Goal: Information Seeking & Learning: Learn about a topic

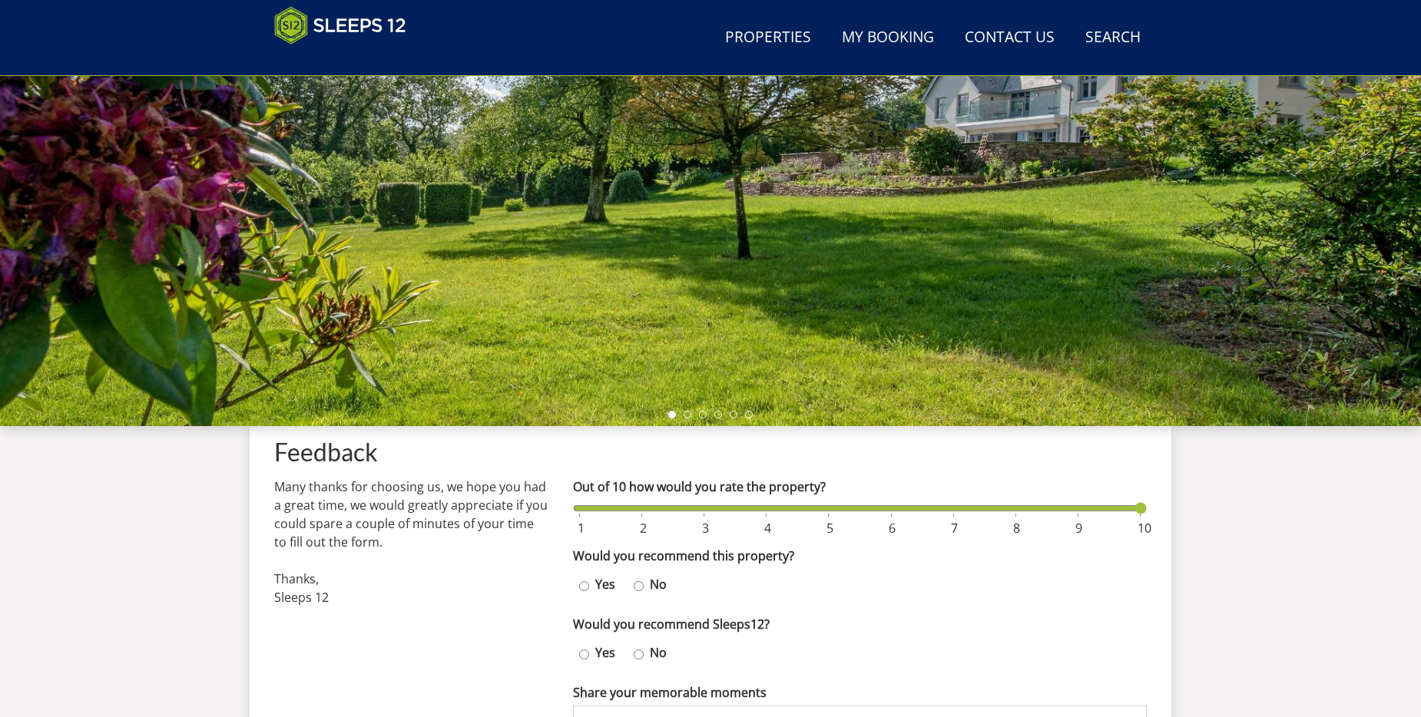
scroll to position [244, 0]
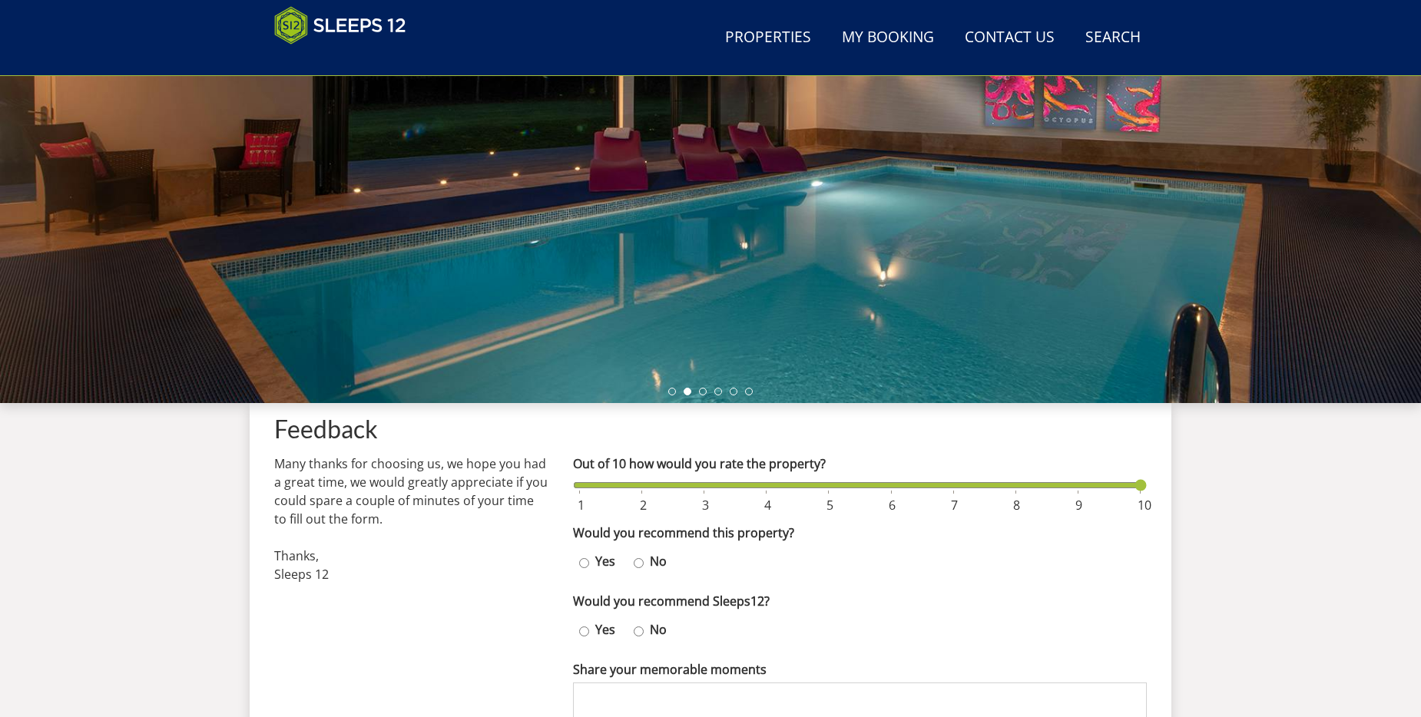
click at [1126, 486] on input "Out of 10 how would you rate the property?" at bounding box center [860, 485] width 574 height 17
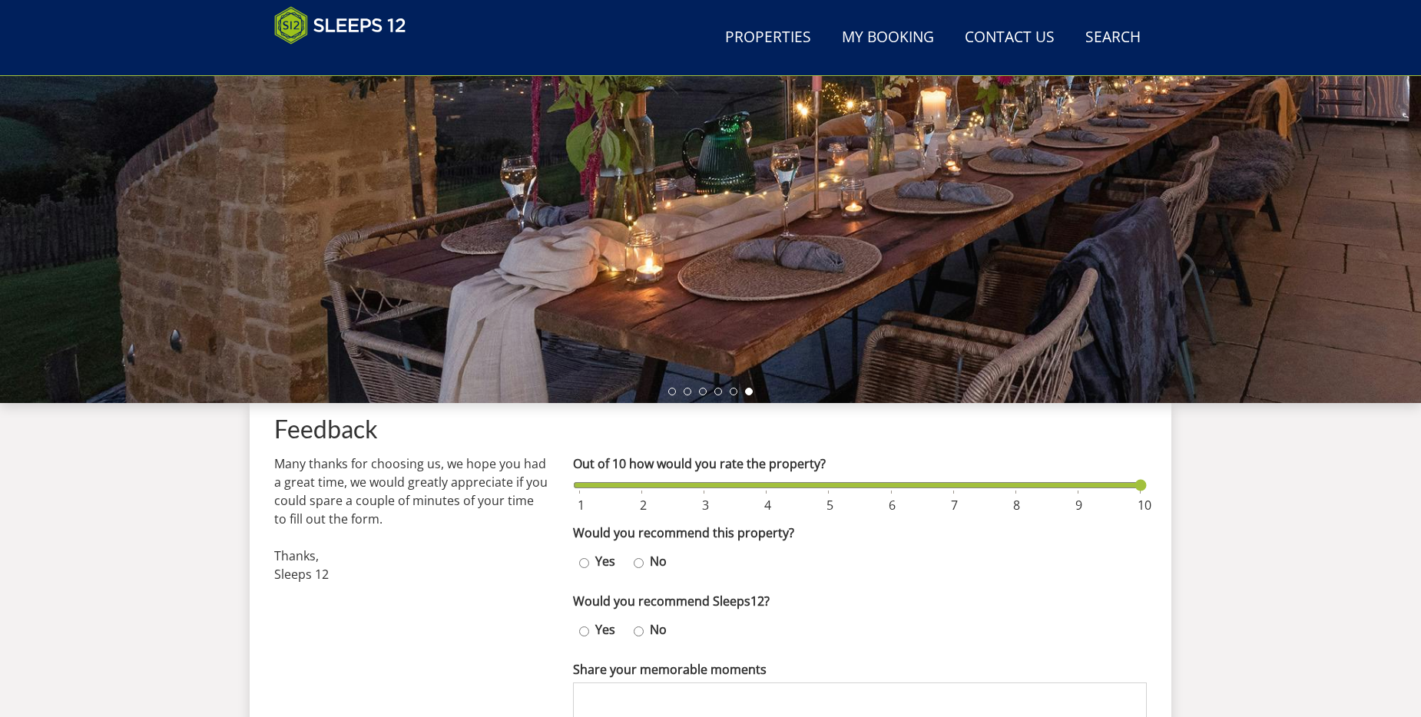
click at [583, 564] on input "Yes" at bounding box center [584, 563] width 10 height 22
radio input "true"
click at [583, 630] on input "Yes" at bounding box center [584, 631] width 10 height 22
radio input "true"
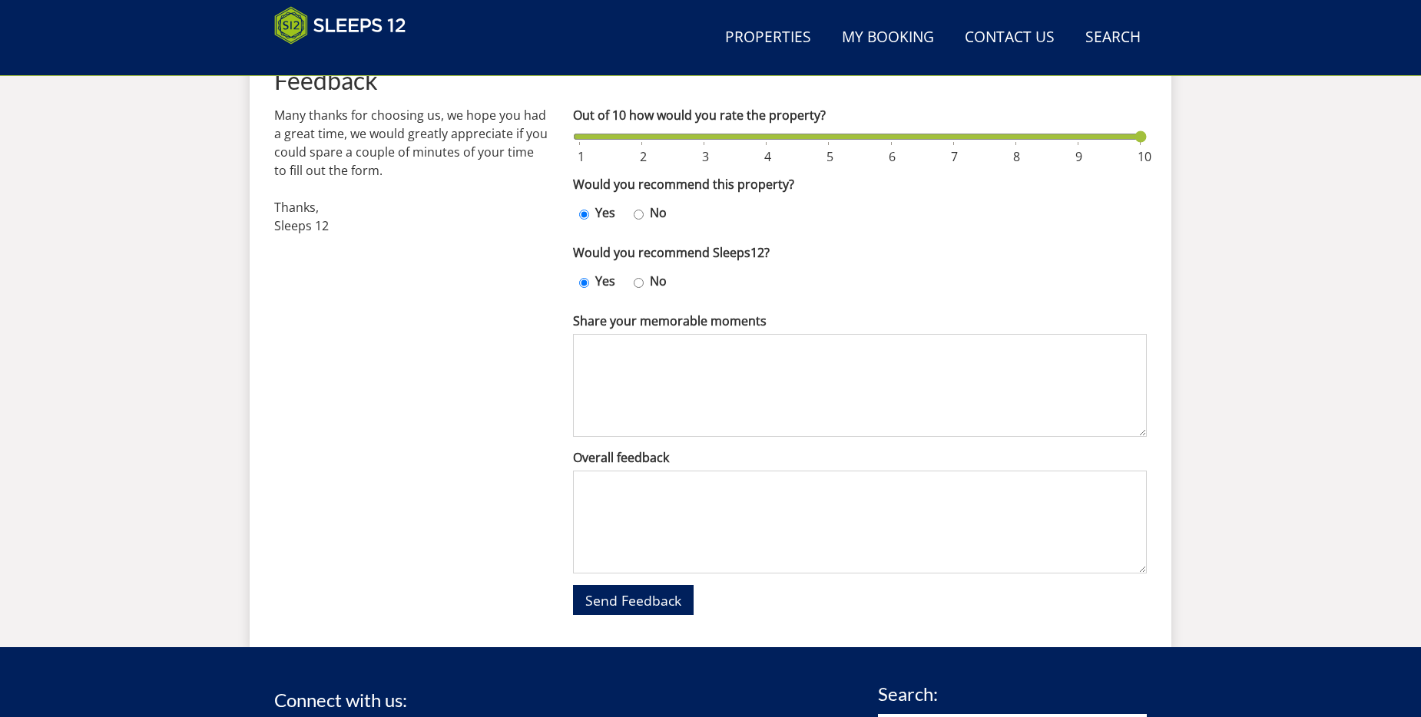
scroll to position [628, 0]
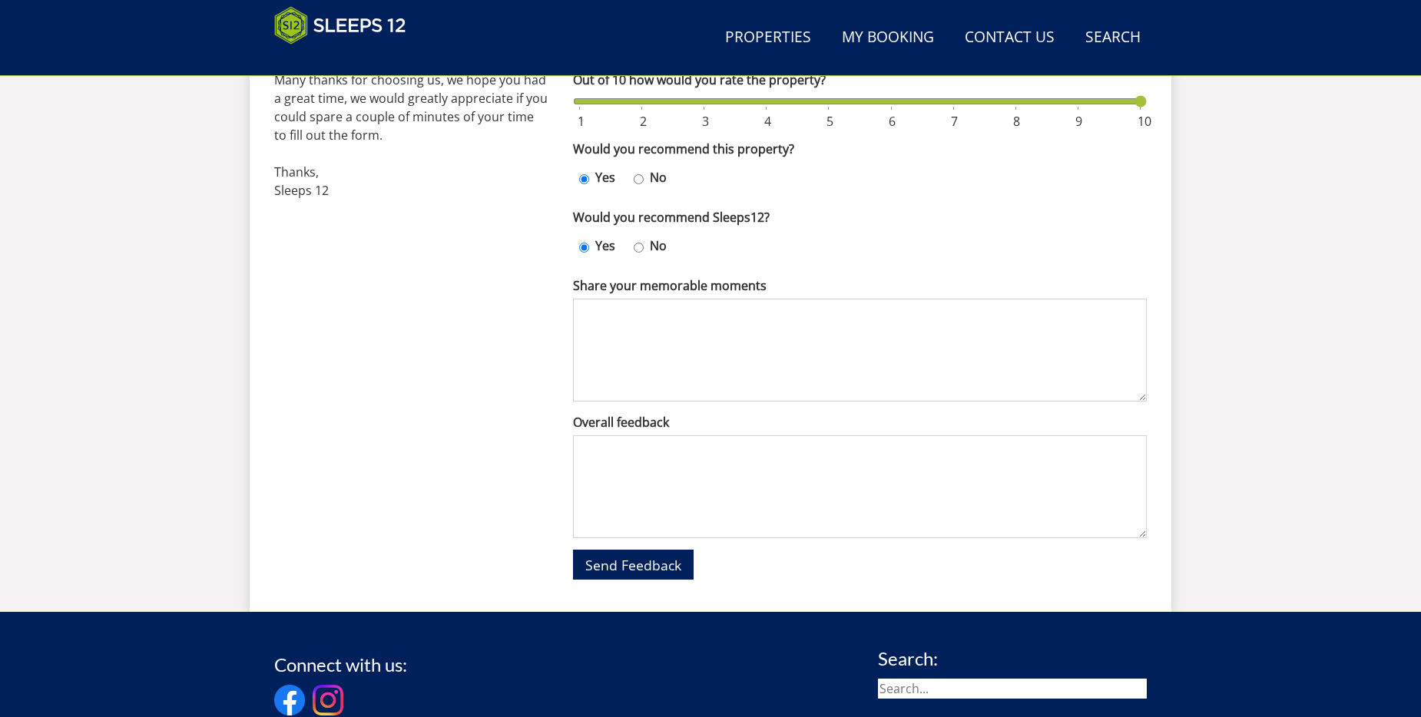
drag, startPoint x: 594, startPoint y: 314, endPoint x: 610, endPoint y: 318, distance: 17.3
click at [597, 314] on textarea "Share your memorable moments" at bounding box center [860, 350] width 574 height 103
type textarea "Age Group 7-86 all had a fantastic time using the facilities pool etc."
click at [604, 465] on textarea "Overall feedback" at bounding box center [860, 486] width 574 height 103
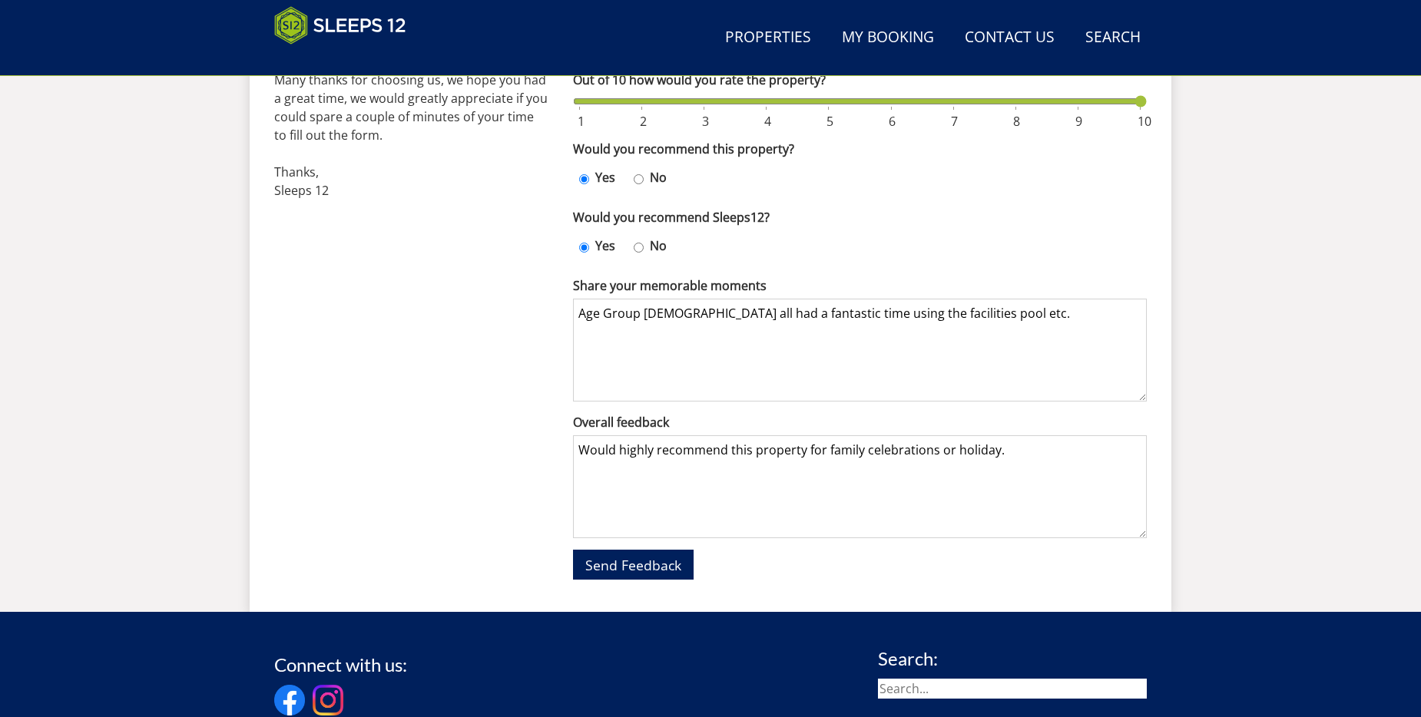
type textarea "Would highly recommend this property for family celebrations or holiday."
click at [1076, 127] on option at bounding box center [1082, 121] width 14 height 18
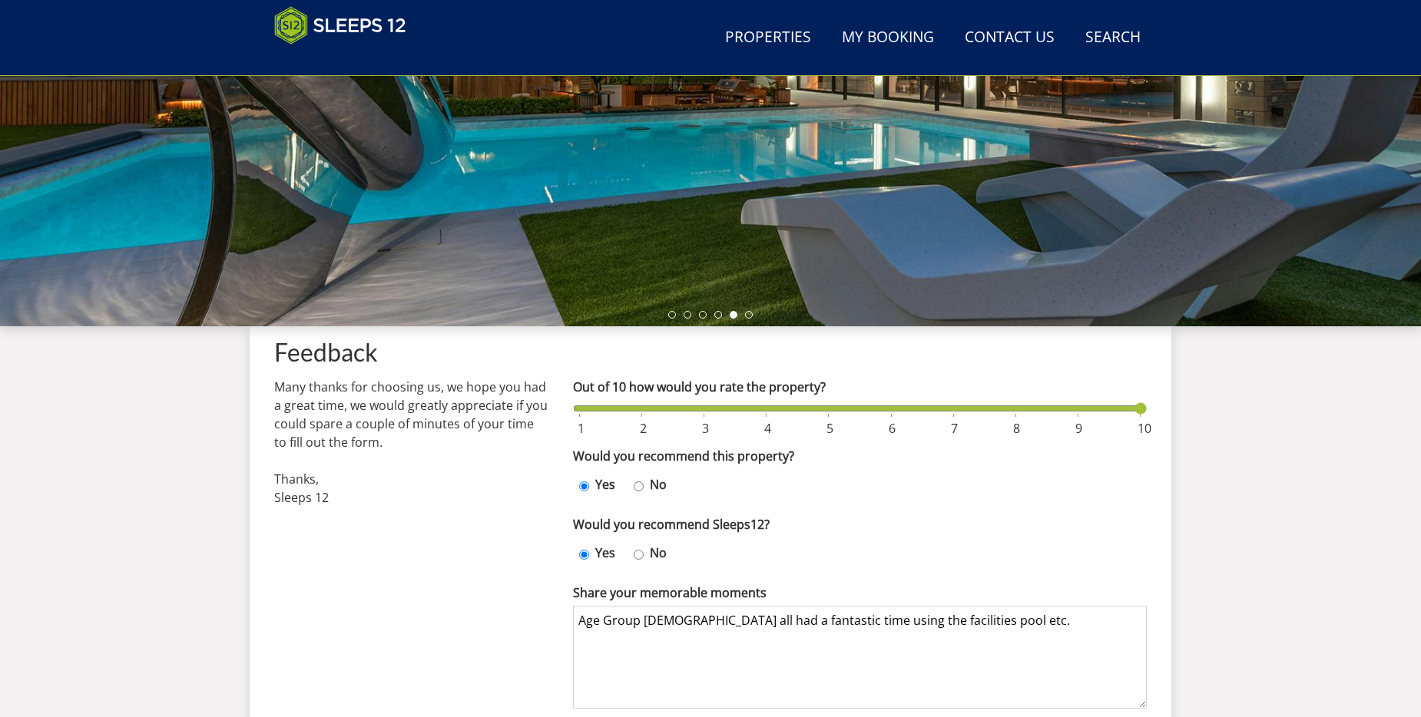
scroll to position [398, 0]
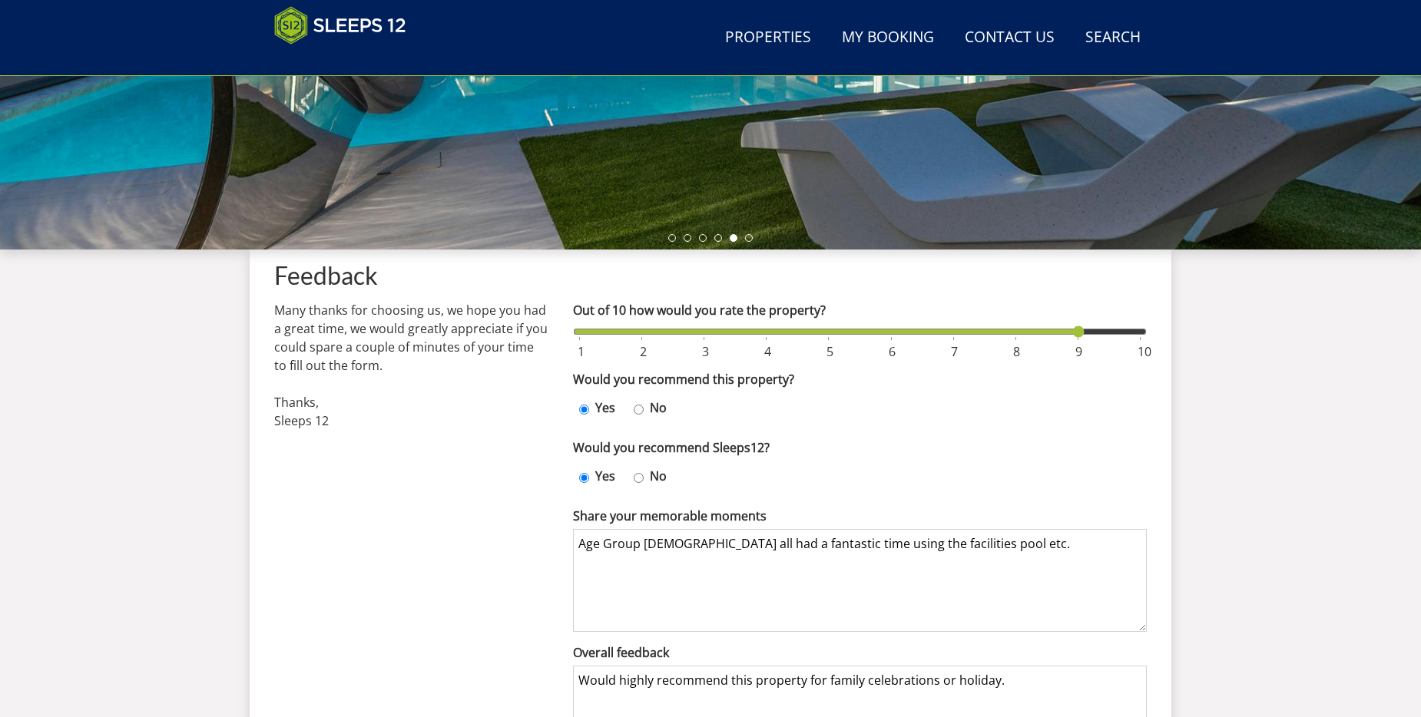
drag, startPoint x: 1142, startPoint y: 328, endPoint x: 1083, endPoint y: 330, distance: 58.4
click at [1085, 332] on input "Out of 10 how would you rate the property?" at bounding box center [860, 331] width 574 height 17
drag, startPoint x: 1077, startPoint y: 331, endPoint x: 1155, endPoint y: 332, distance: 77.6
type input "10"
click at [1146, 332] on input "Out of 10 how would you rate the property?" at bounding box center [860, 331] width 574 height 17
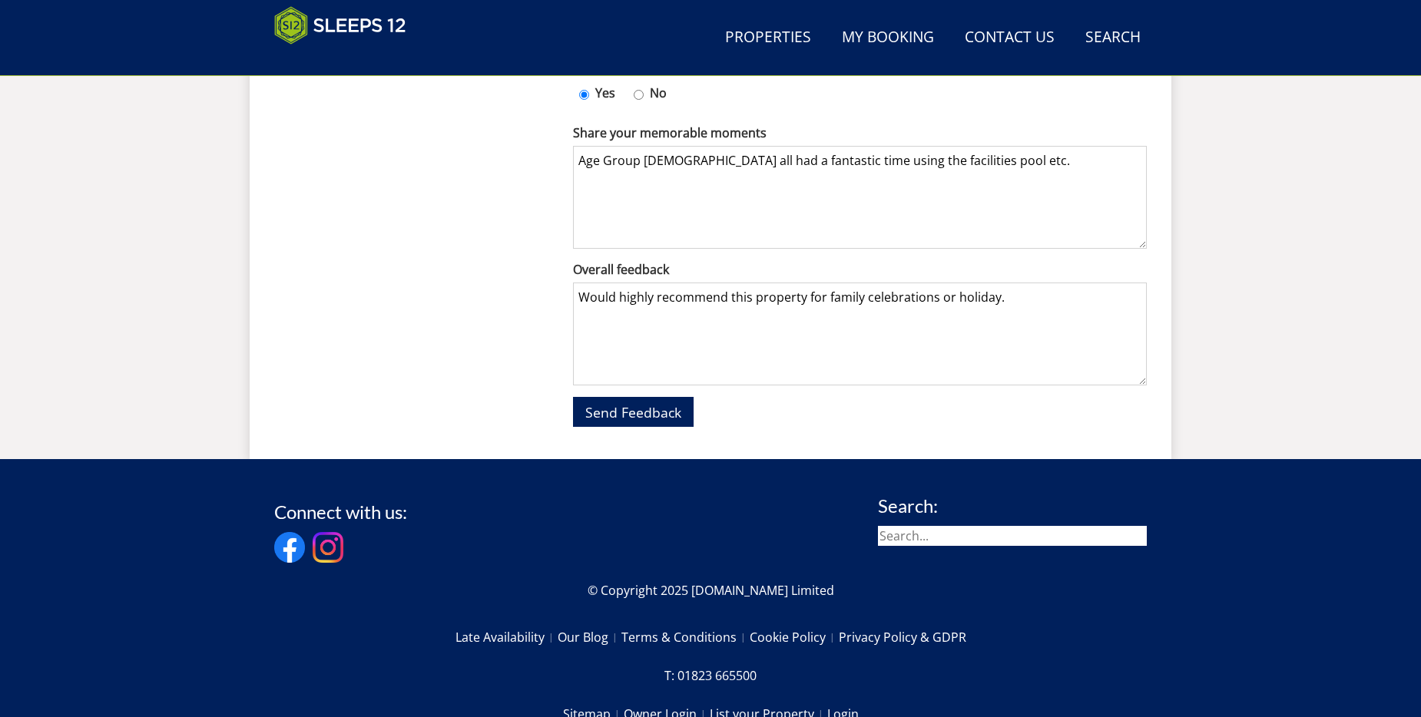
scroll to position [782, 0]
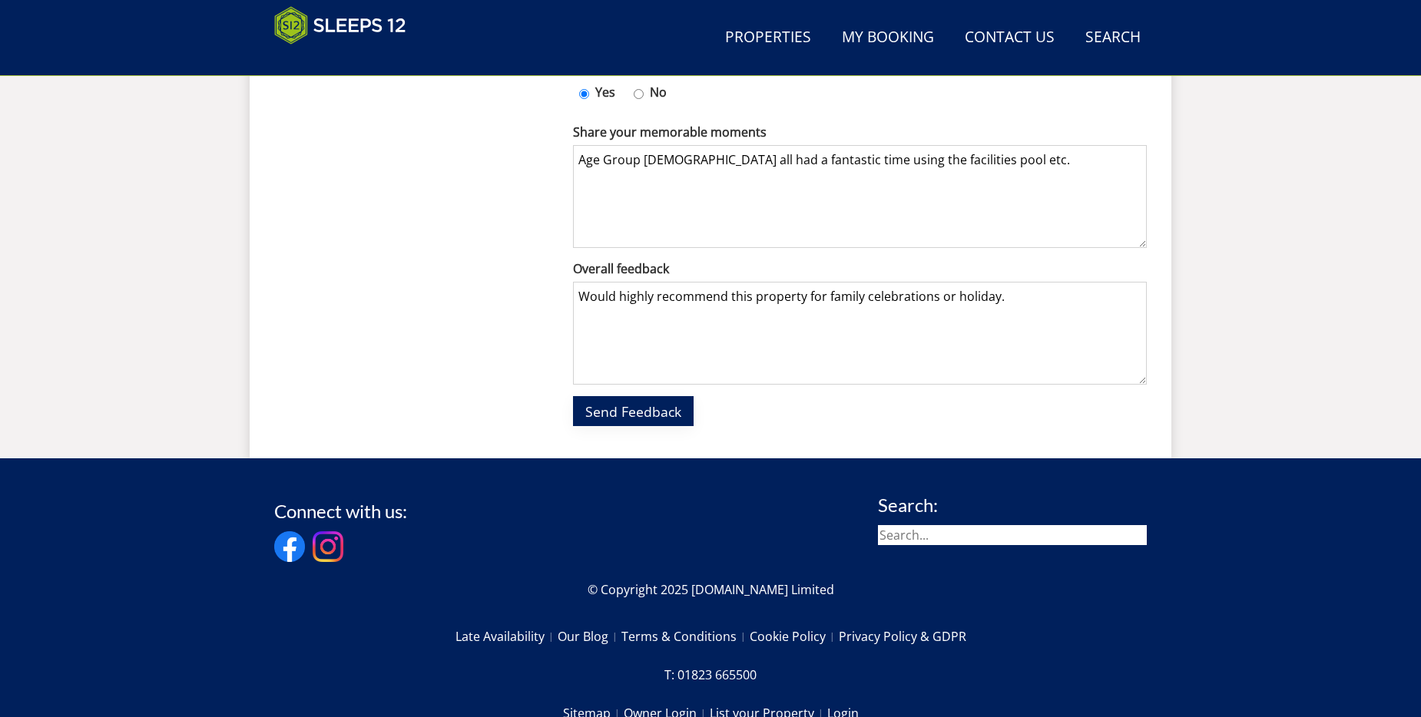
click at [654, 402] on span "Send Feedback" at bounding box center [633, 411] width 96 height 18
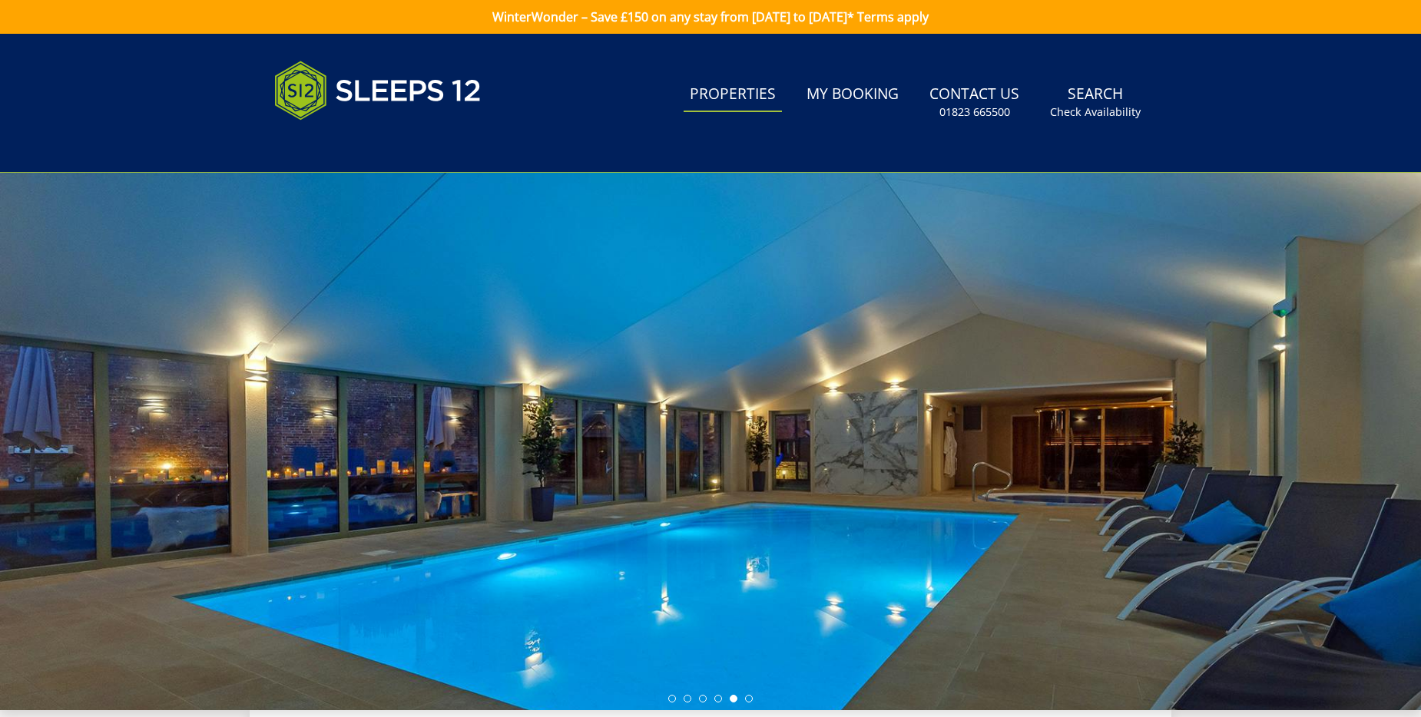
click at [726, 98] on link "Properties" at bounding box center [732, 95] width 98 height 35
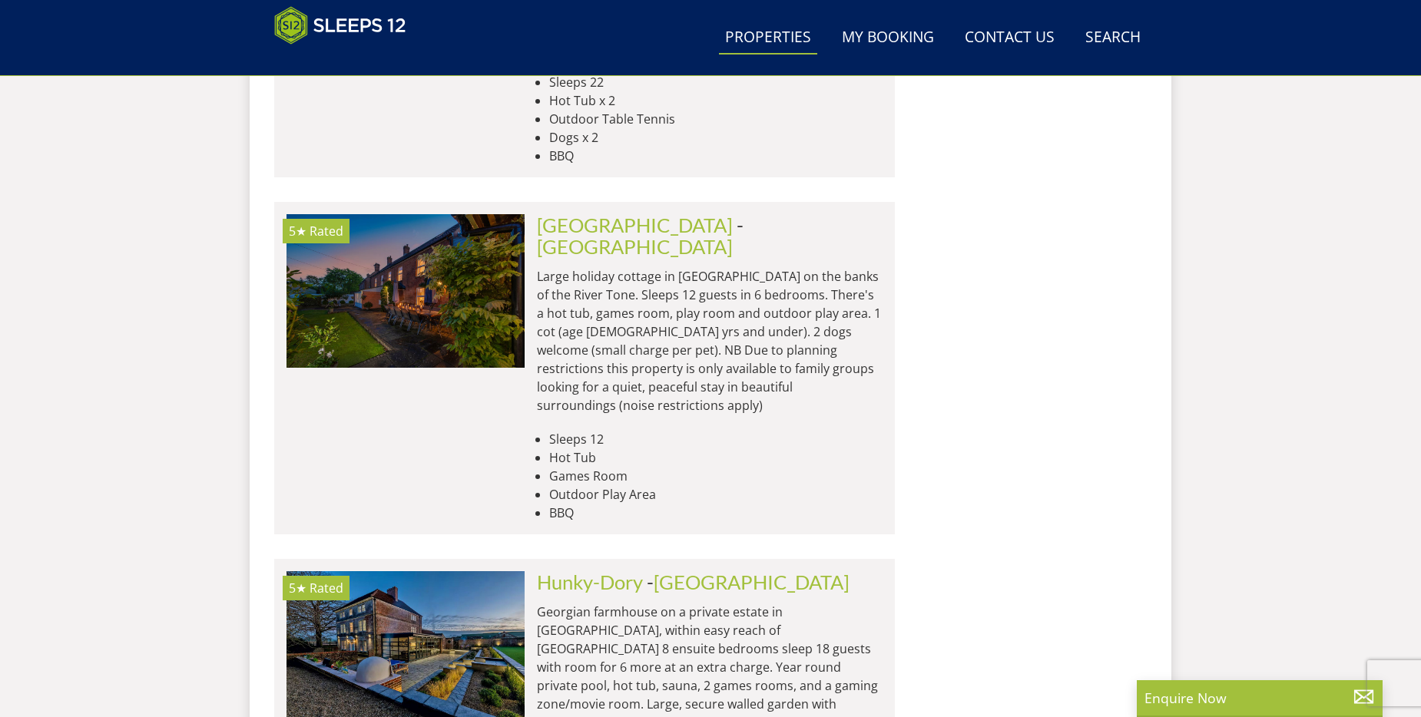
scroll to position [4930, 0]
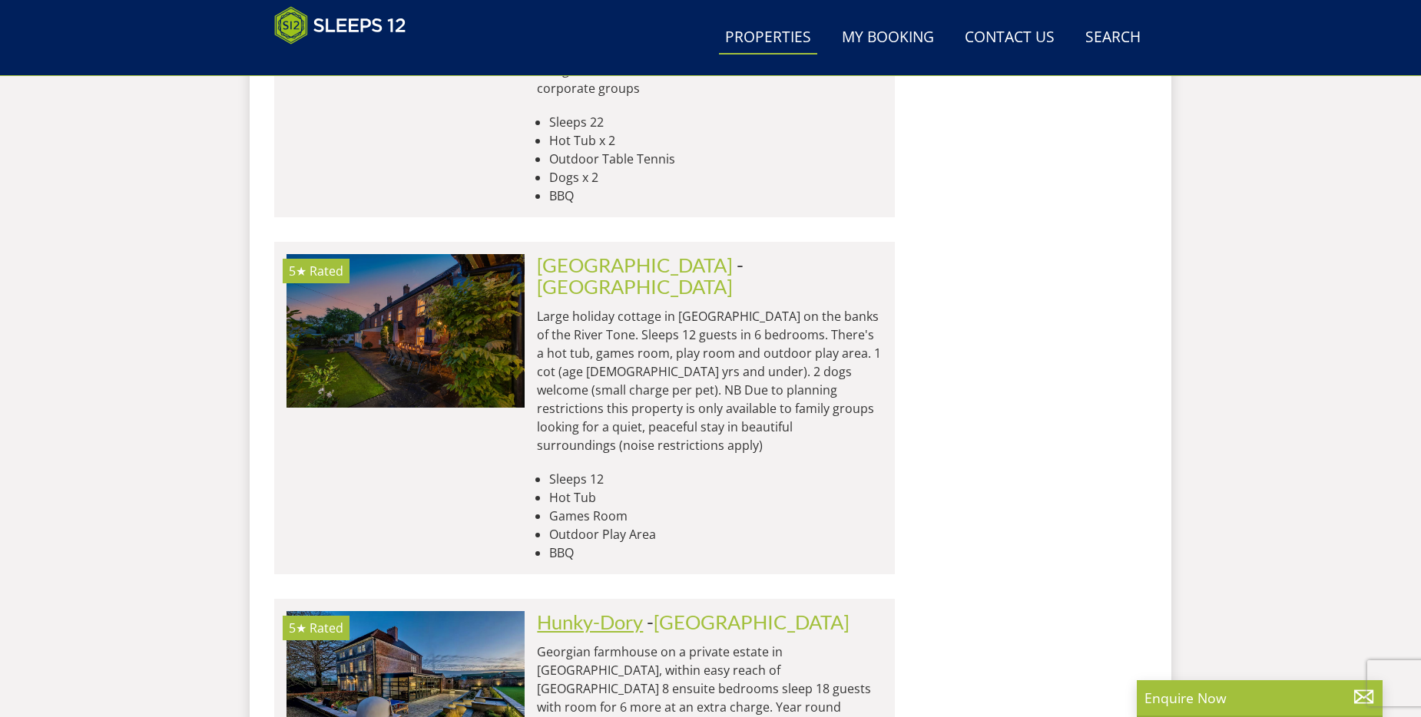
click at [604, 610] on link "Hunky-Dory" at bounding box center [590, 621] width 106 height 23
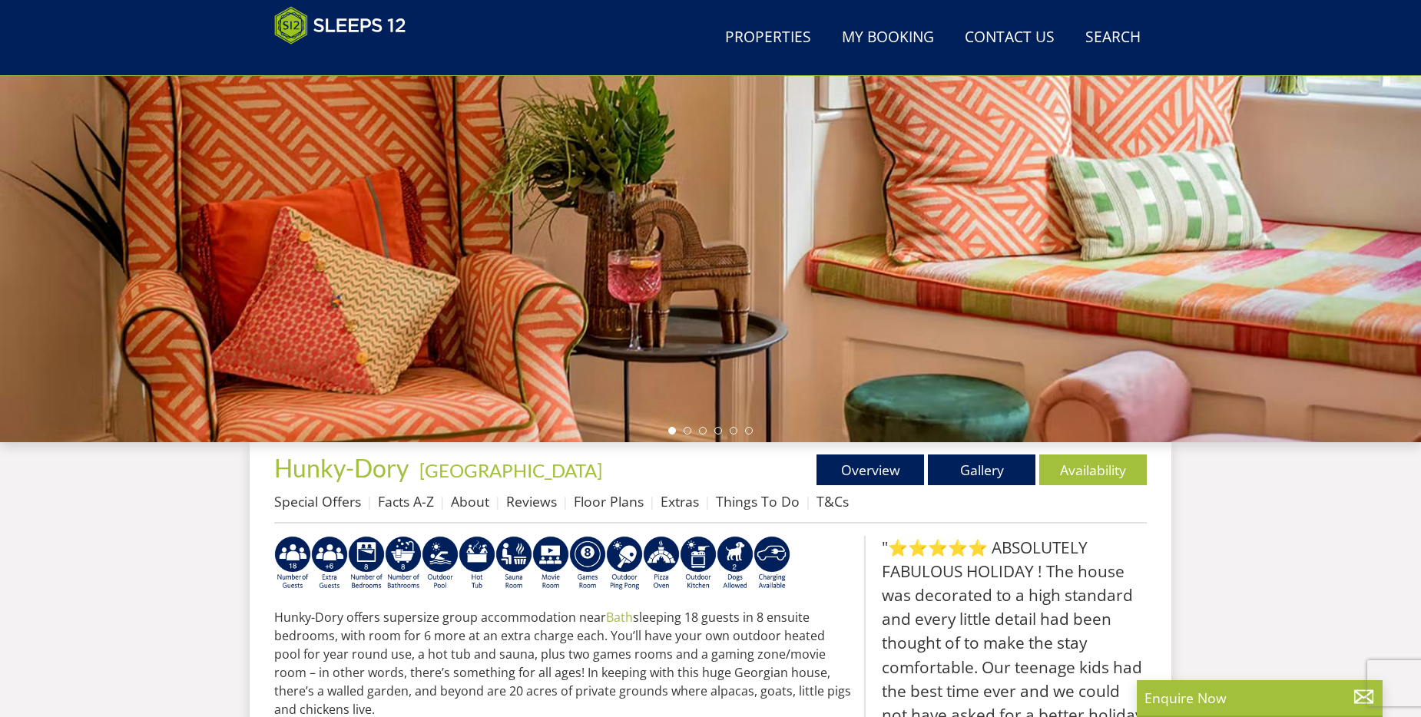
scroll to position [252, 0]
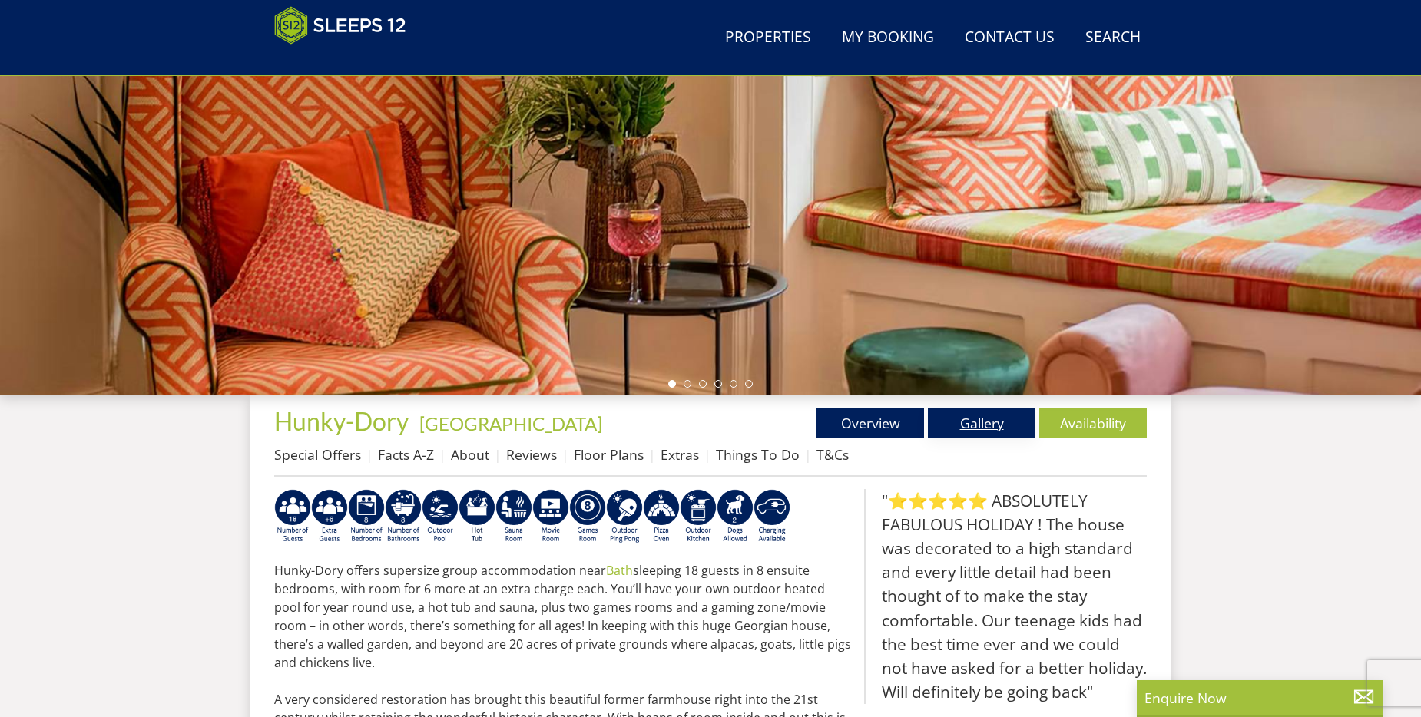
click at [967, 425] on link "Gallery" at bounding box center [981, 423] width 107 height 31
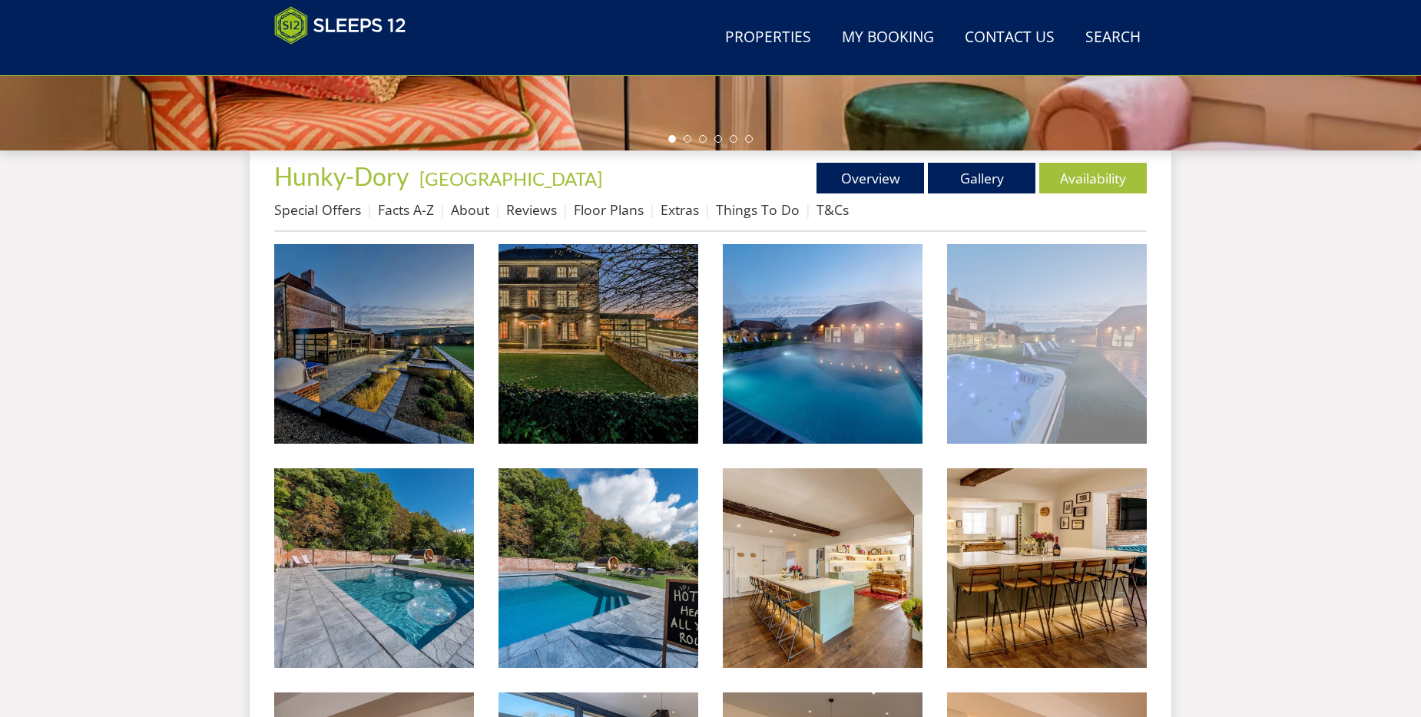
scroll to position [498, 0]
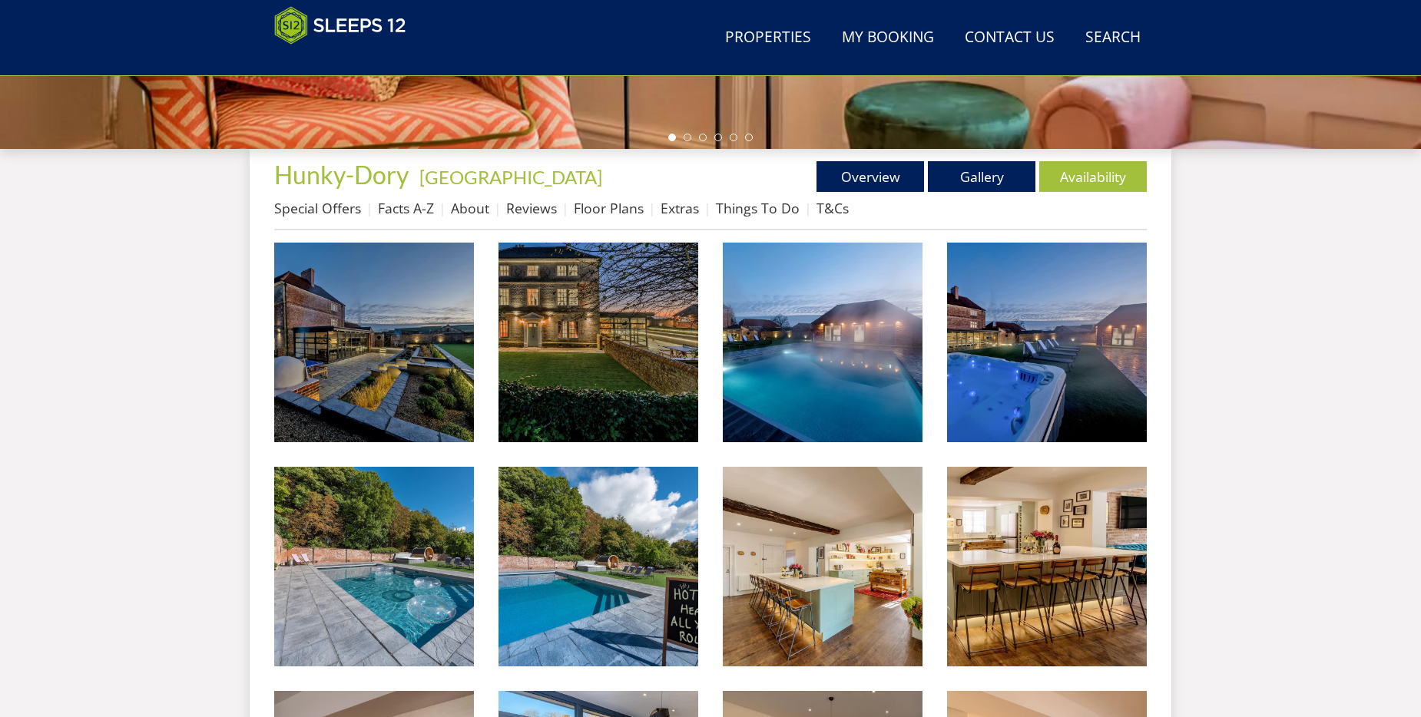
click at [402, 405] on img at bounding box center [374, 343] width 200 height 200
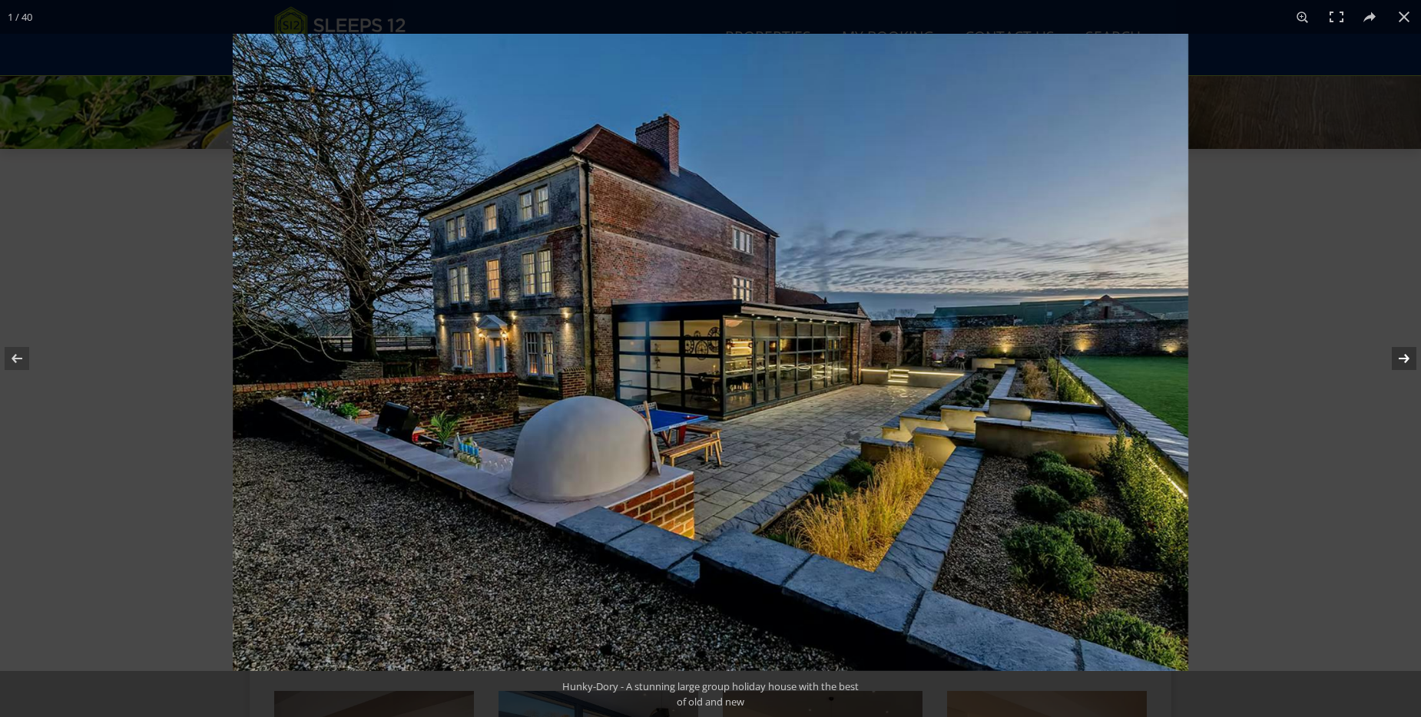
click at [1404, 357] on button at bounding box center [1394, 358] width 54 height 77
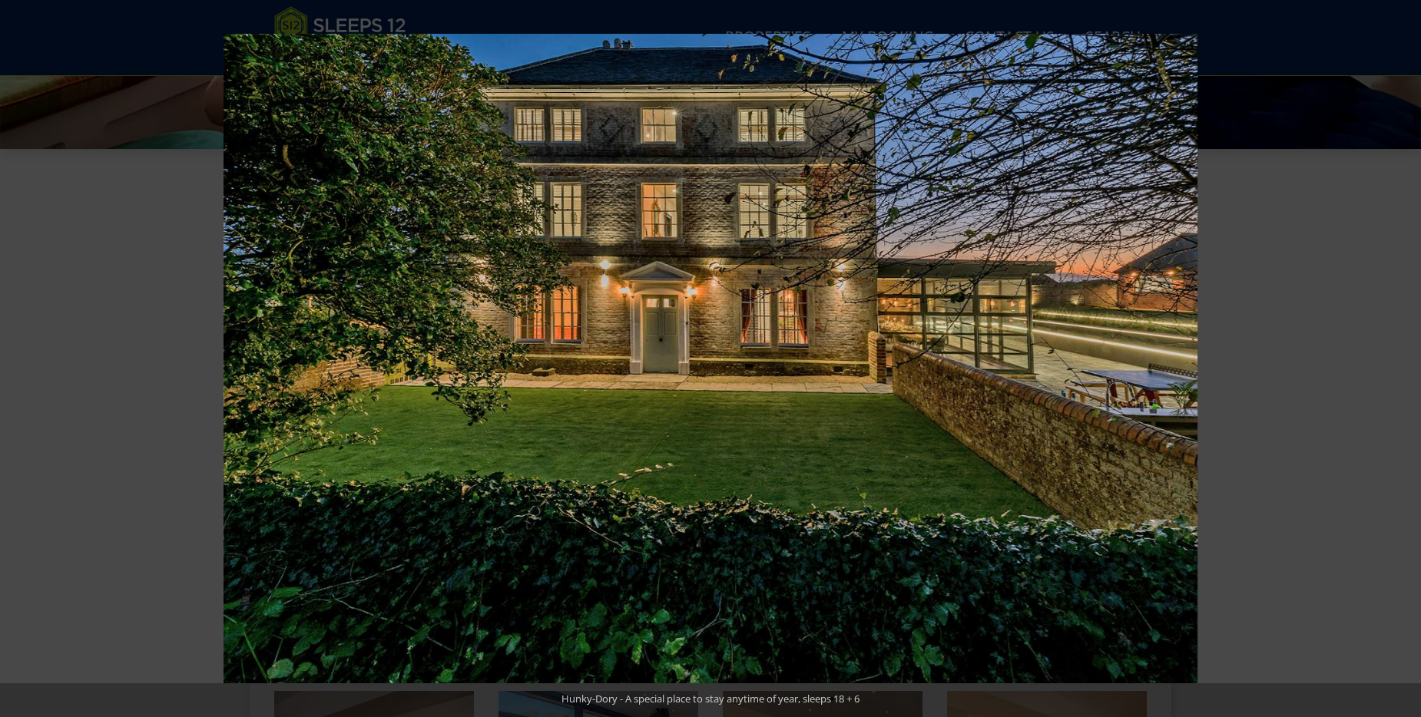
click at [1404, 357] on button at bounding box center [1394, 358] width 54 height 77
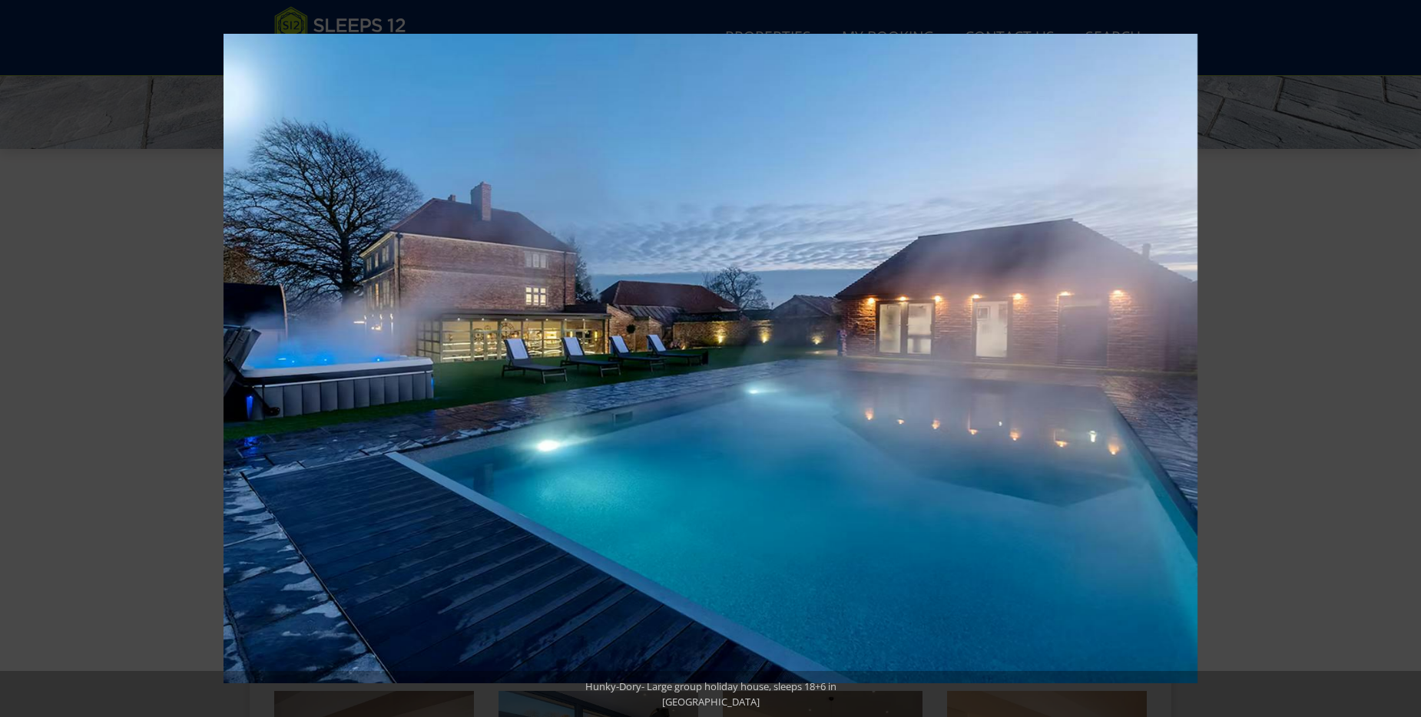
click at [1404, 357] on button at bounding box center [1394, 358] width 54 height 77
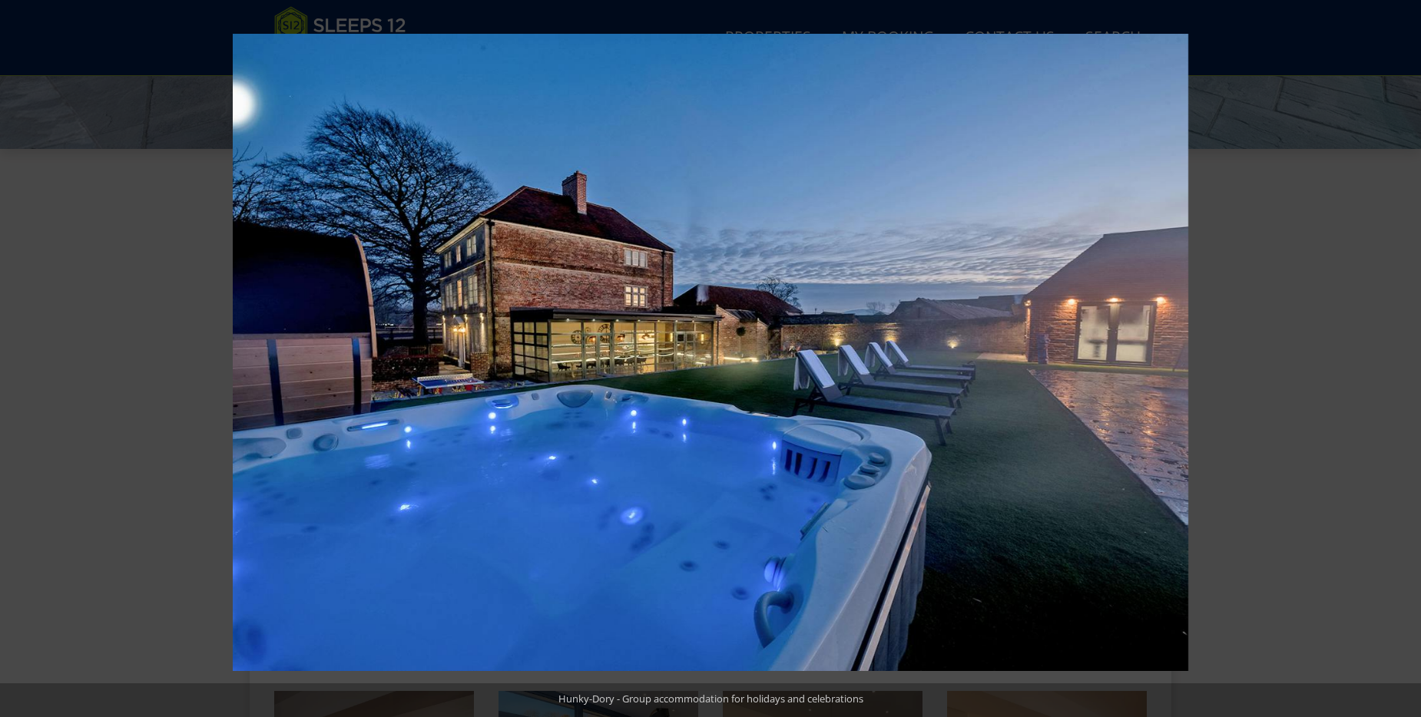
click at [1404, 357] on button at bounding box center [1394, 358] width 54 height 77
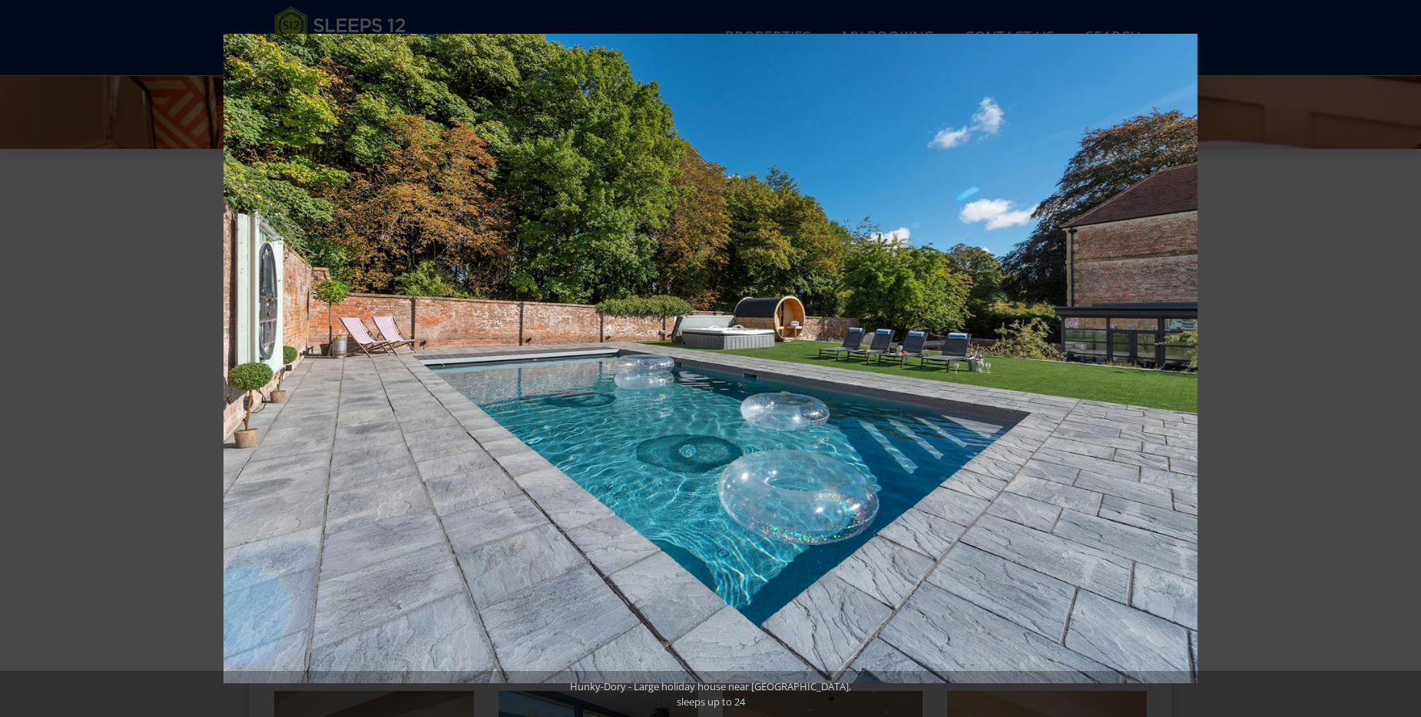
click at [1404, 357] on button at bounding box center [1394, 358] width 54 height 77
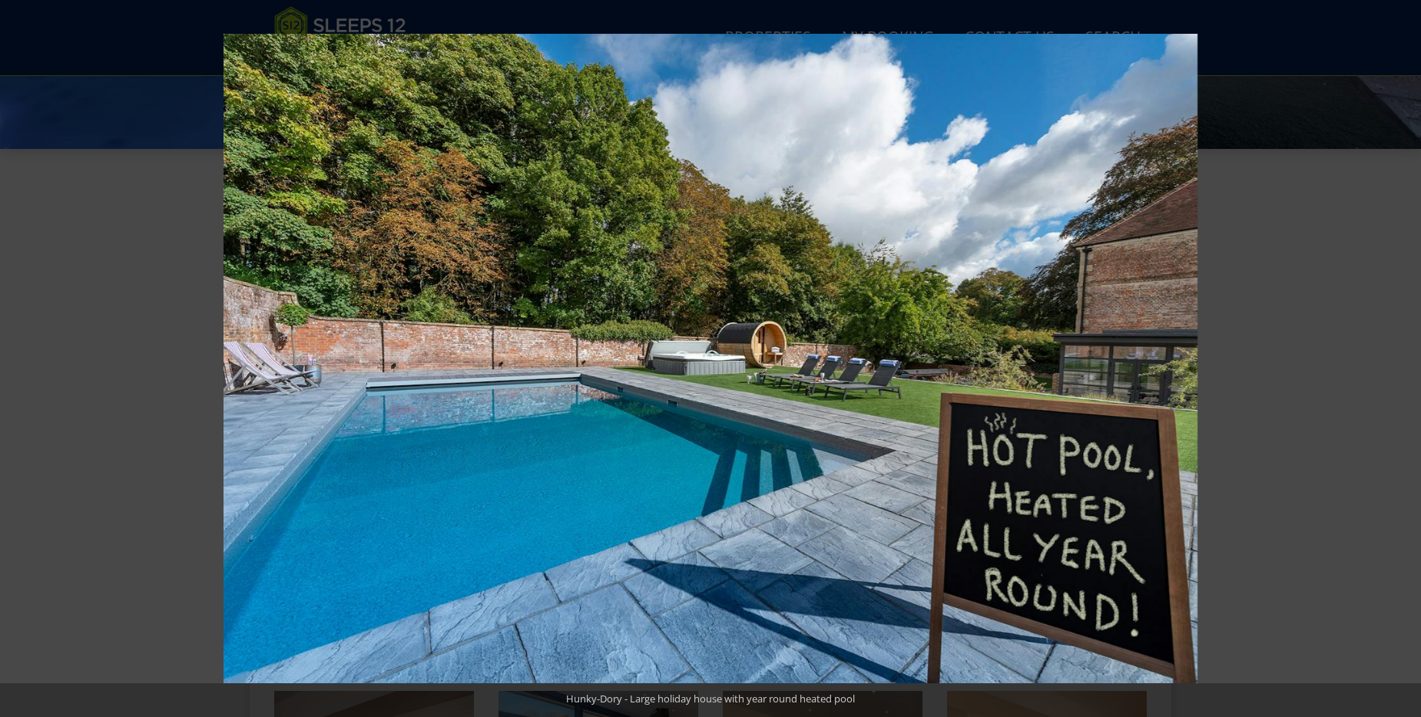
click at [1404, 357] on button at bounding box center [1394, 358] width 54 height 77
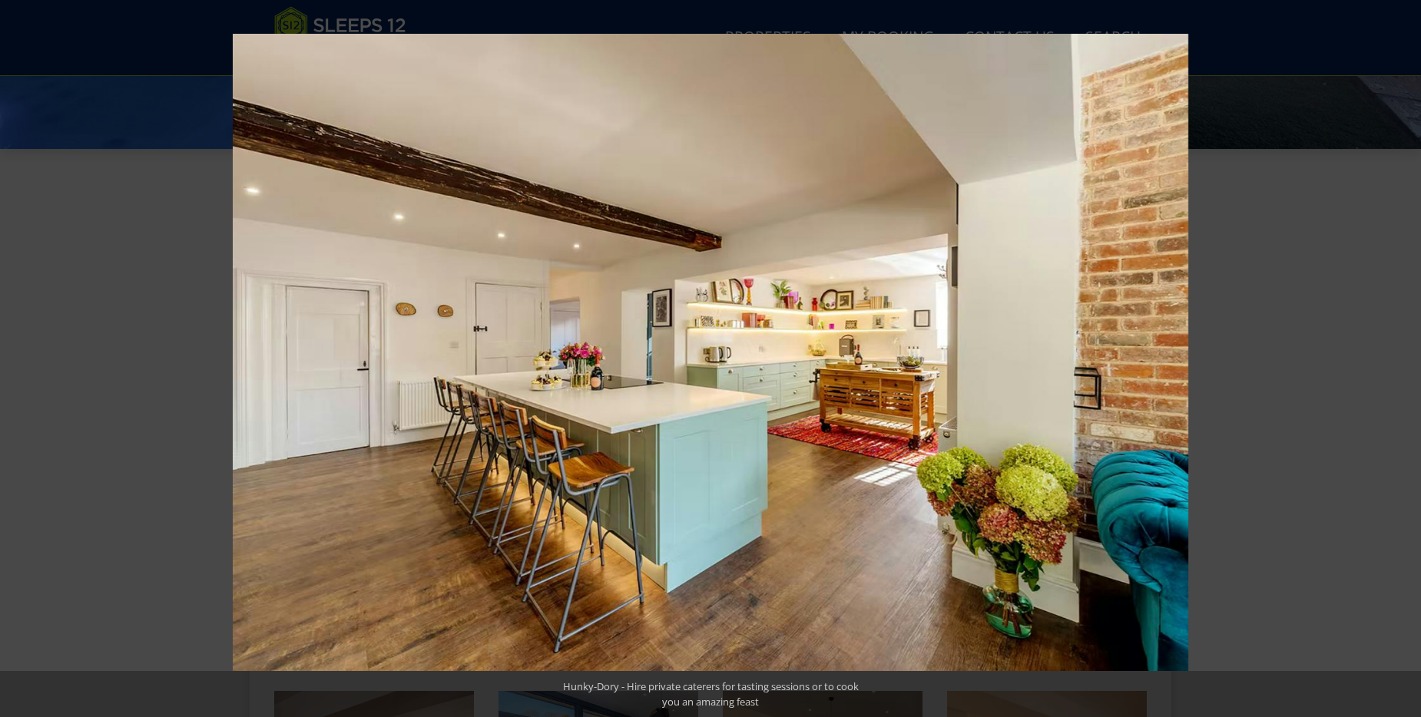
click at [1404, 357] on button at bounding box center [1394, 358] width 54 height 77
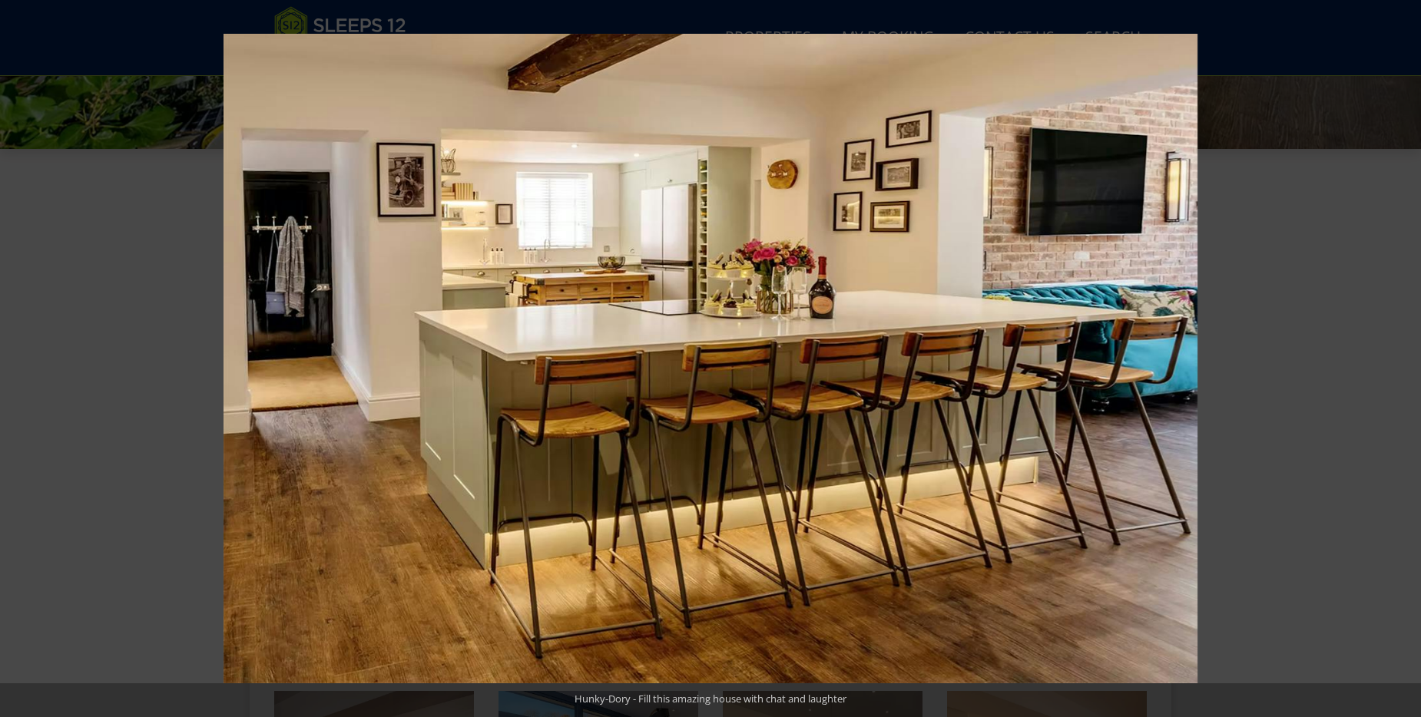
click at [1404, 357] on button at bounding box center [1394, 358] width 54 height 77
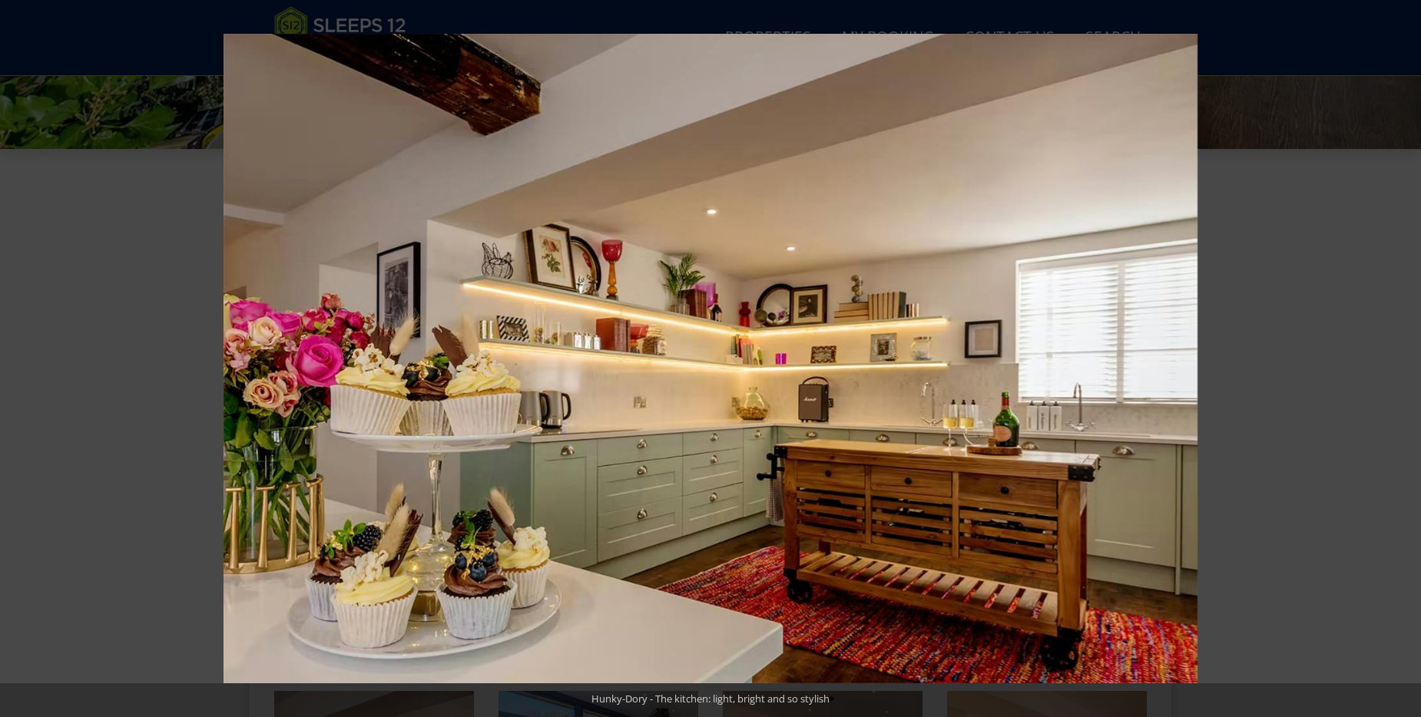
click at [1404, 357] on button at bounding box center [1394, 358] width 54 height 77
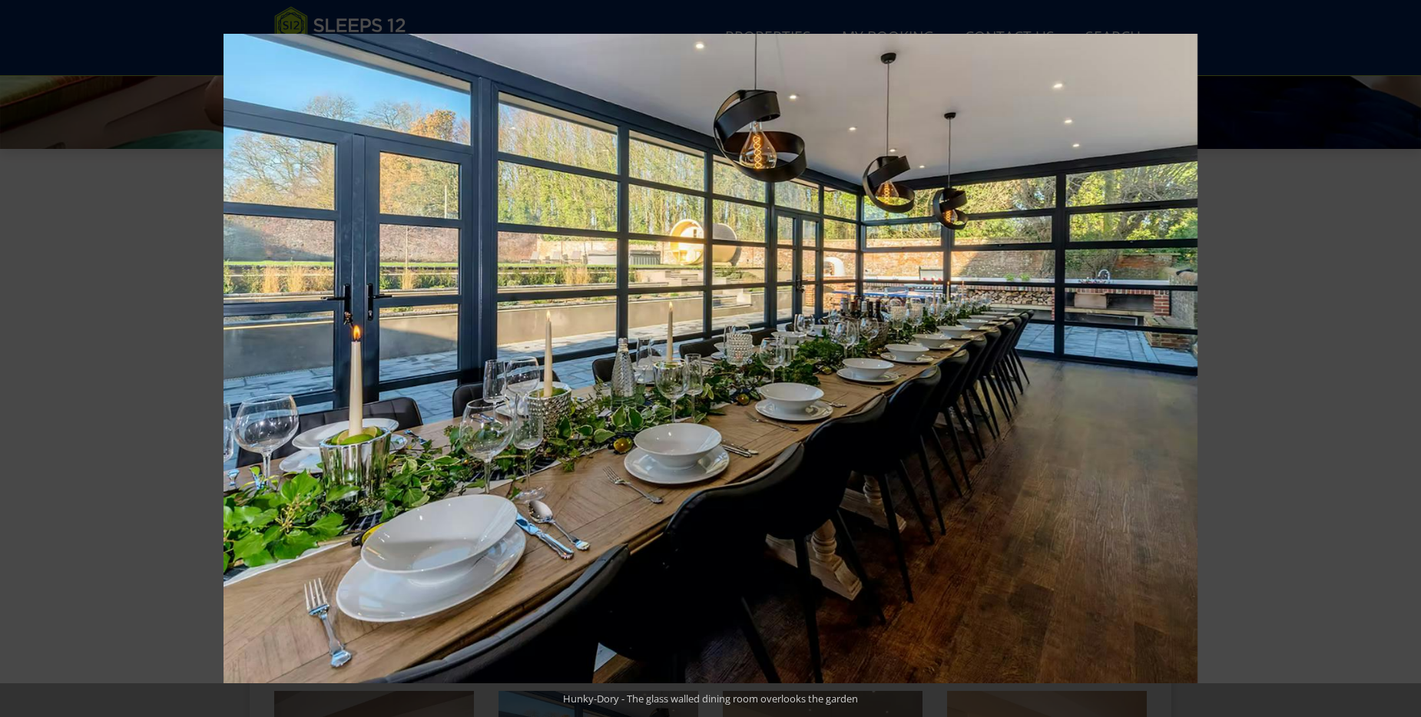
click at [1404, 357] on button at bounding box center [1394, 358] width 54 height 77
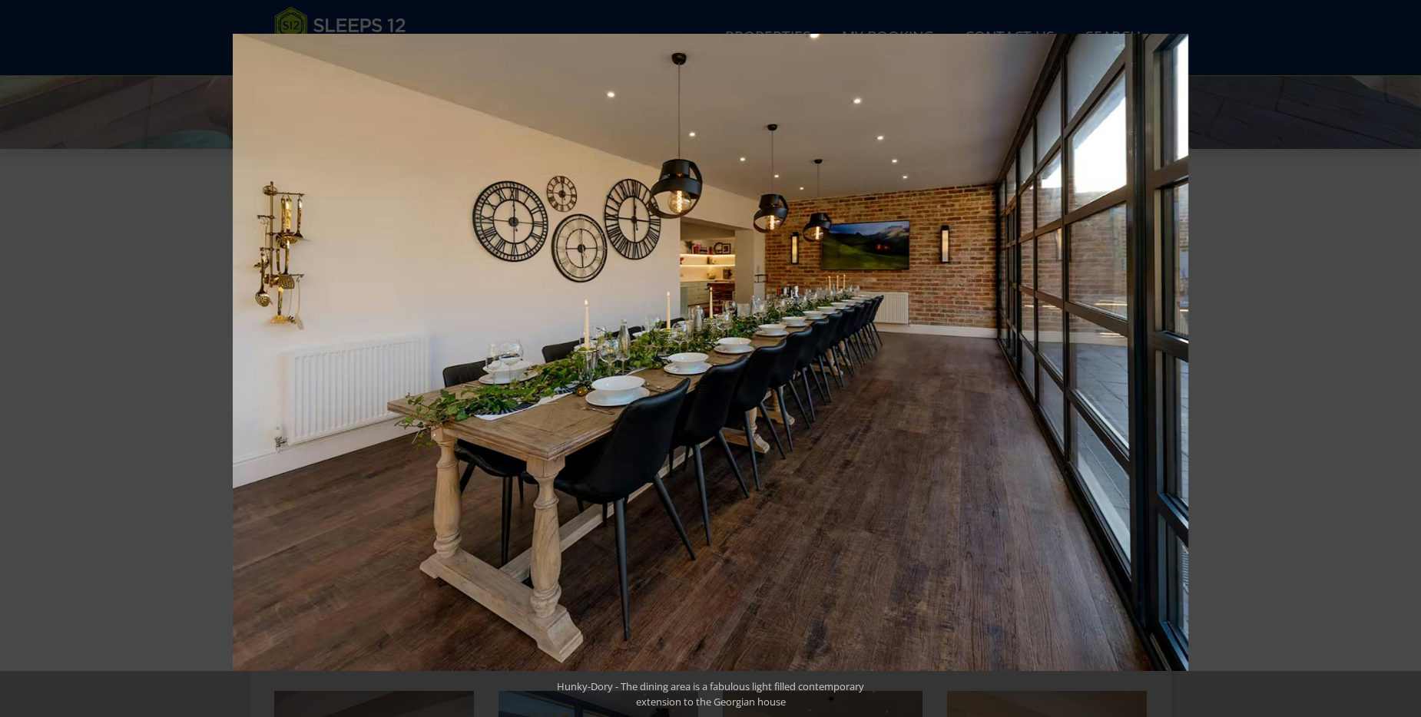
click at [1404, 357] on button at bounding box center [1394, 358] width 54 height 77
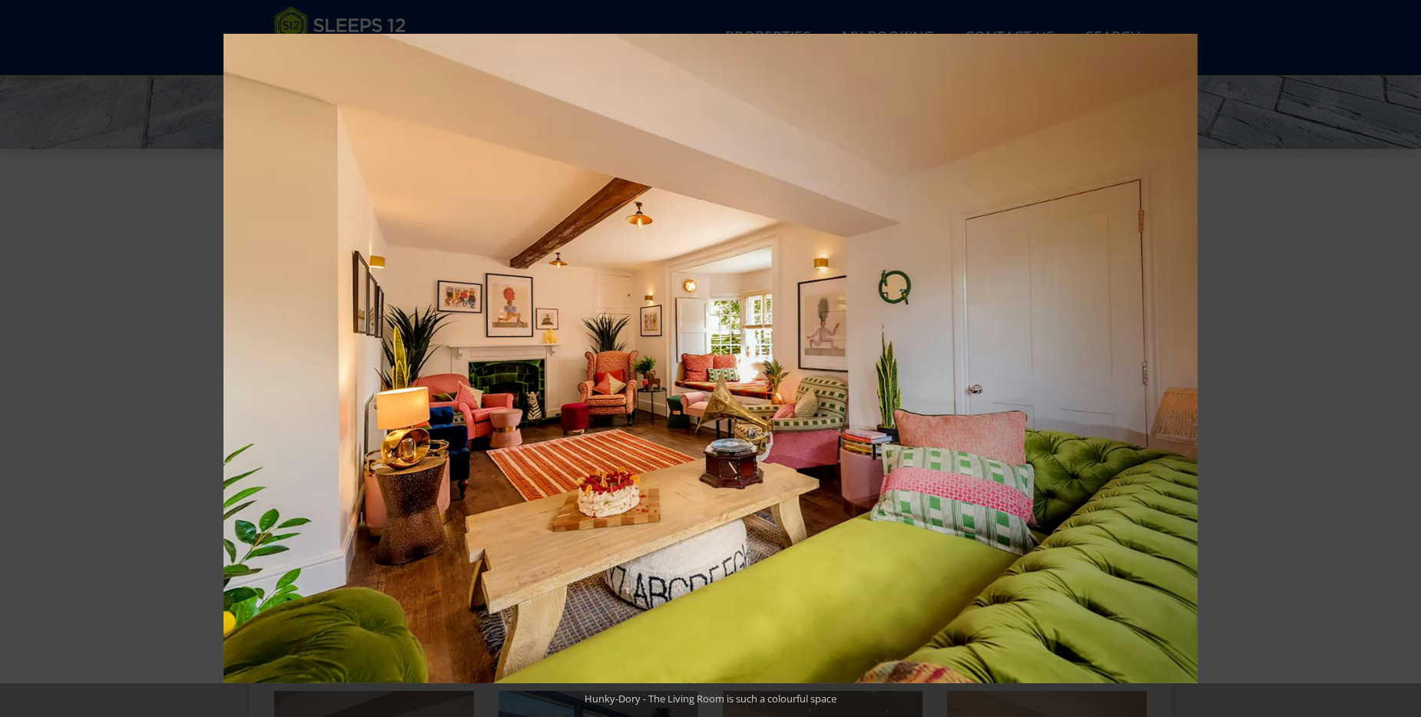
click at [1404, 357] on button at bounding box center [1394, 358] width 54 height 77
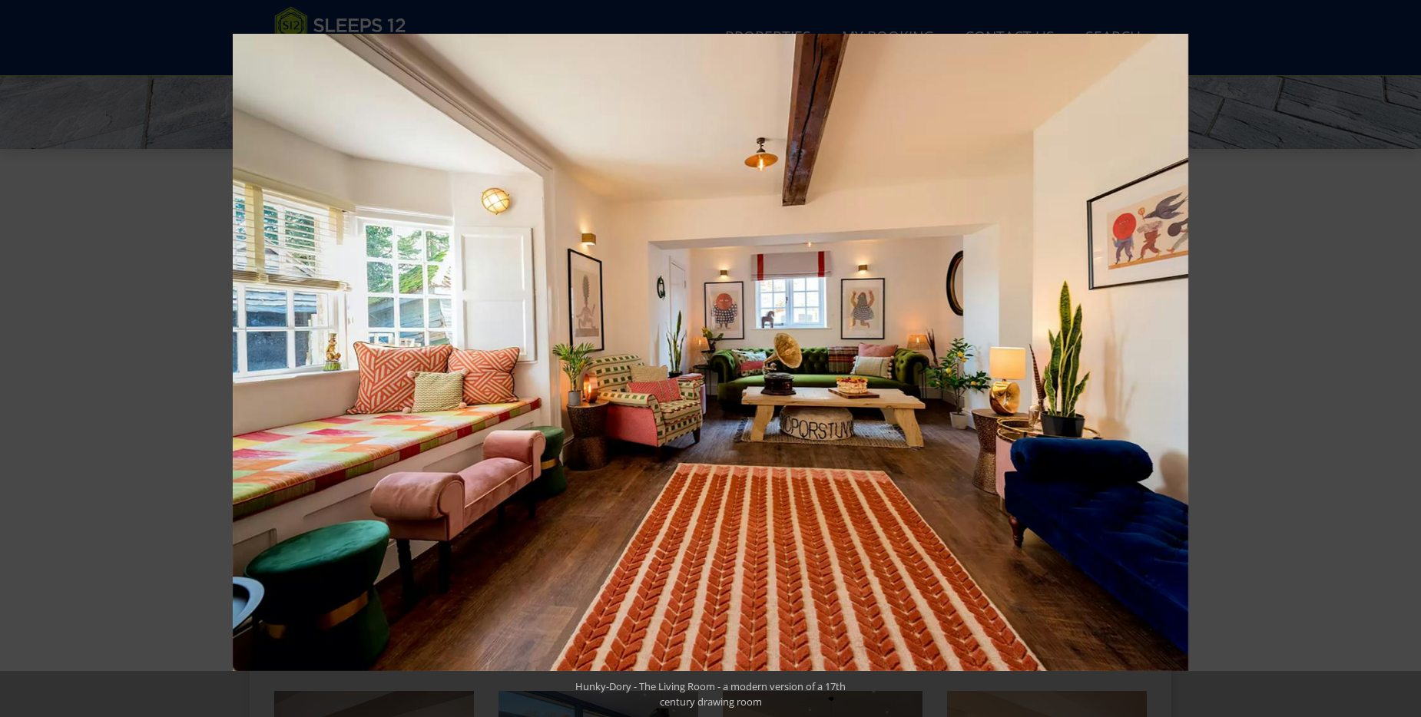
click at [1404, 357] on button at bounding box center [1394, 358] width 54 height 77
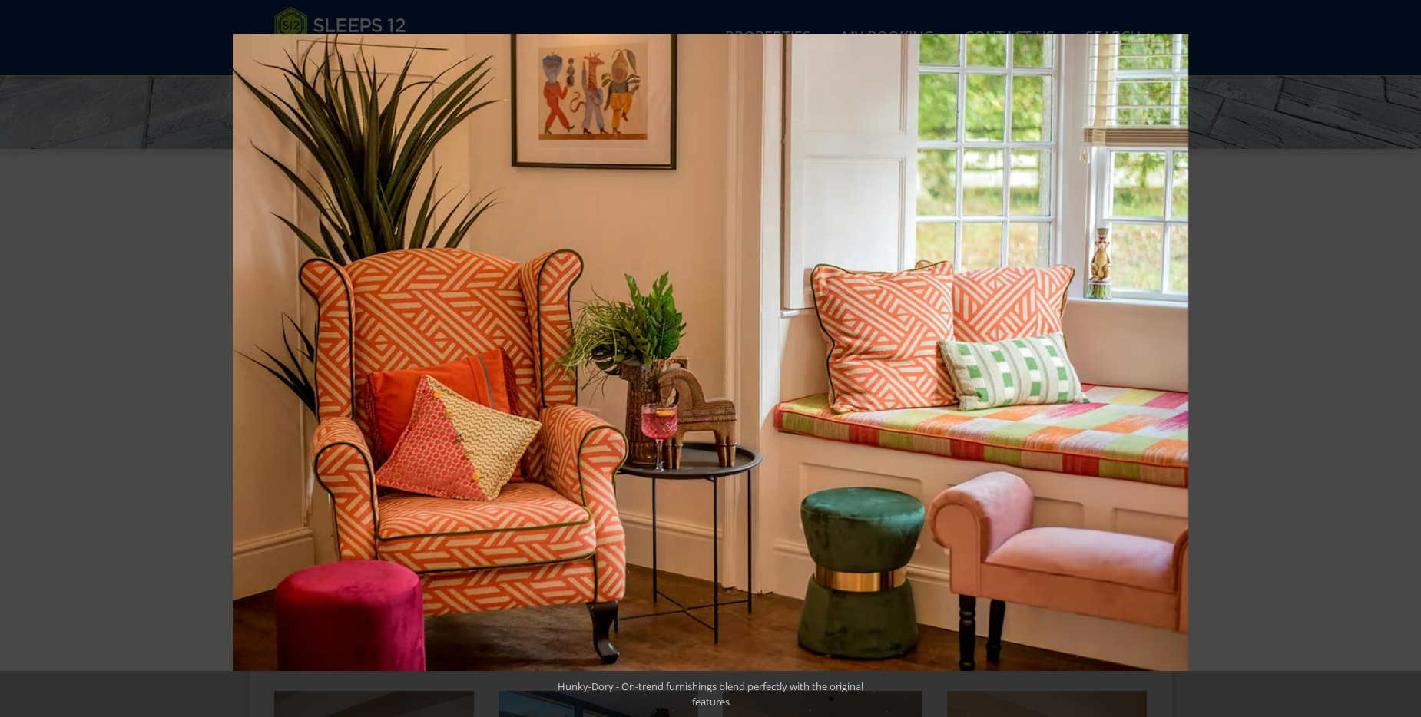
click at [1404, 357] on button at bounding box center [1394, 358] width 54 height 77
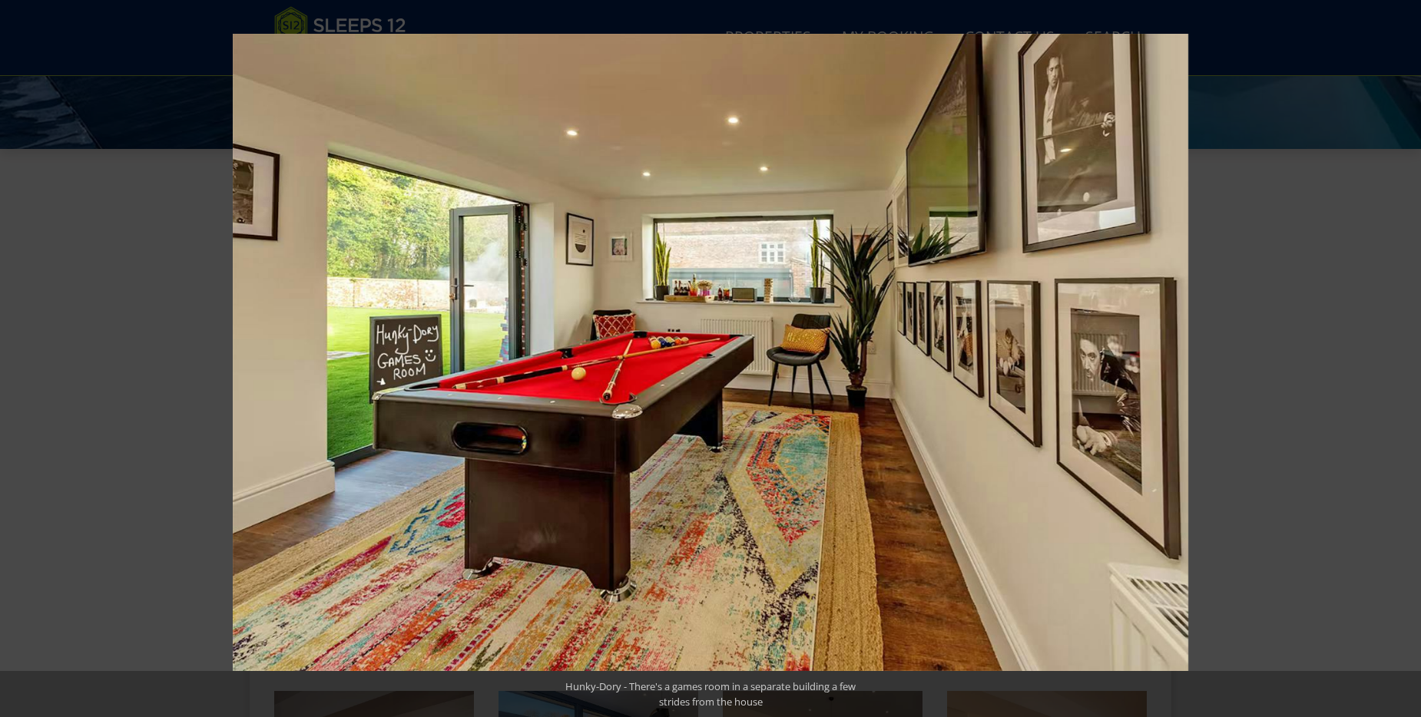
click at [1404, 357] on button at bounding box center [1394, 358] width 54 height 77
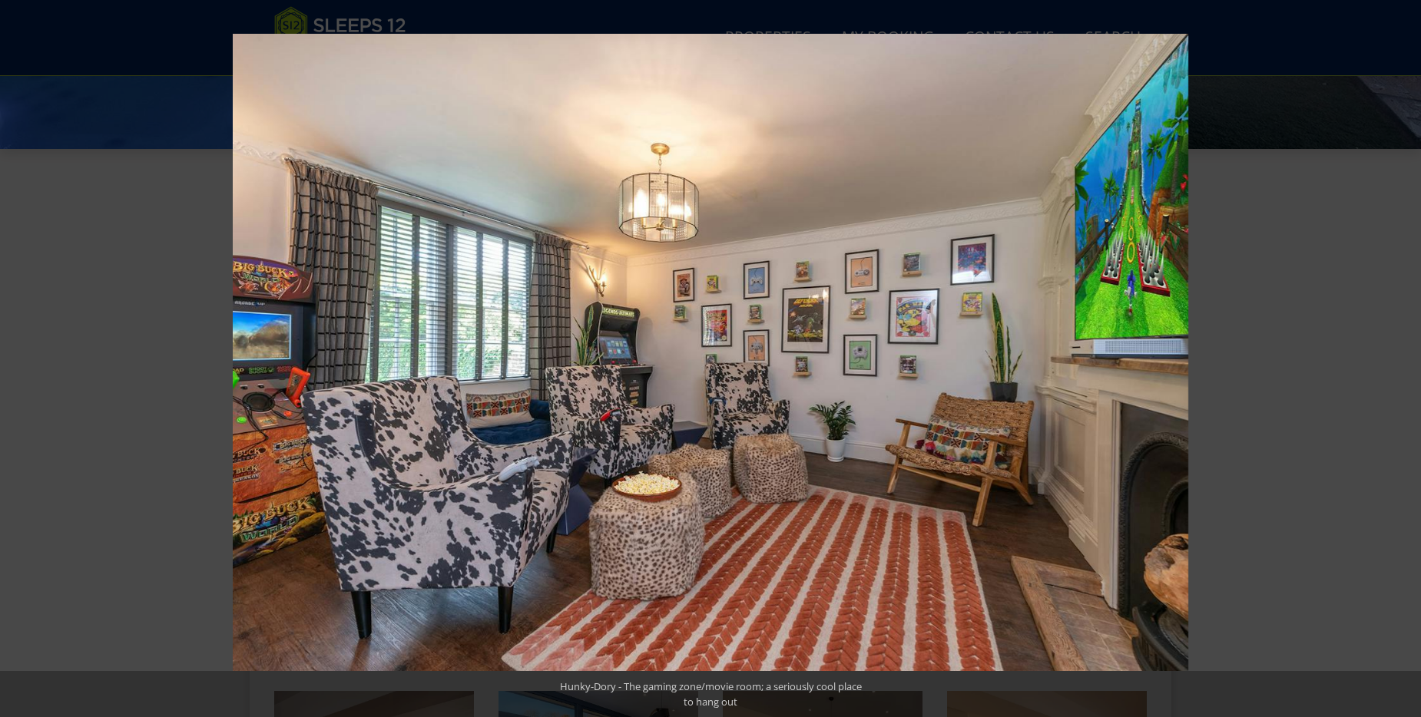
click at [1404, 357] on button at bounding box center [1394, 358] width 54 height 77
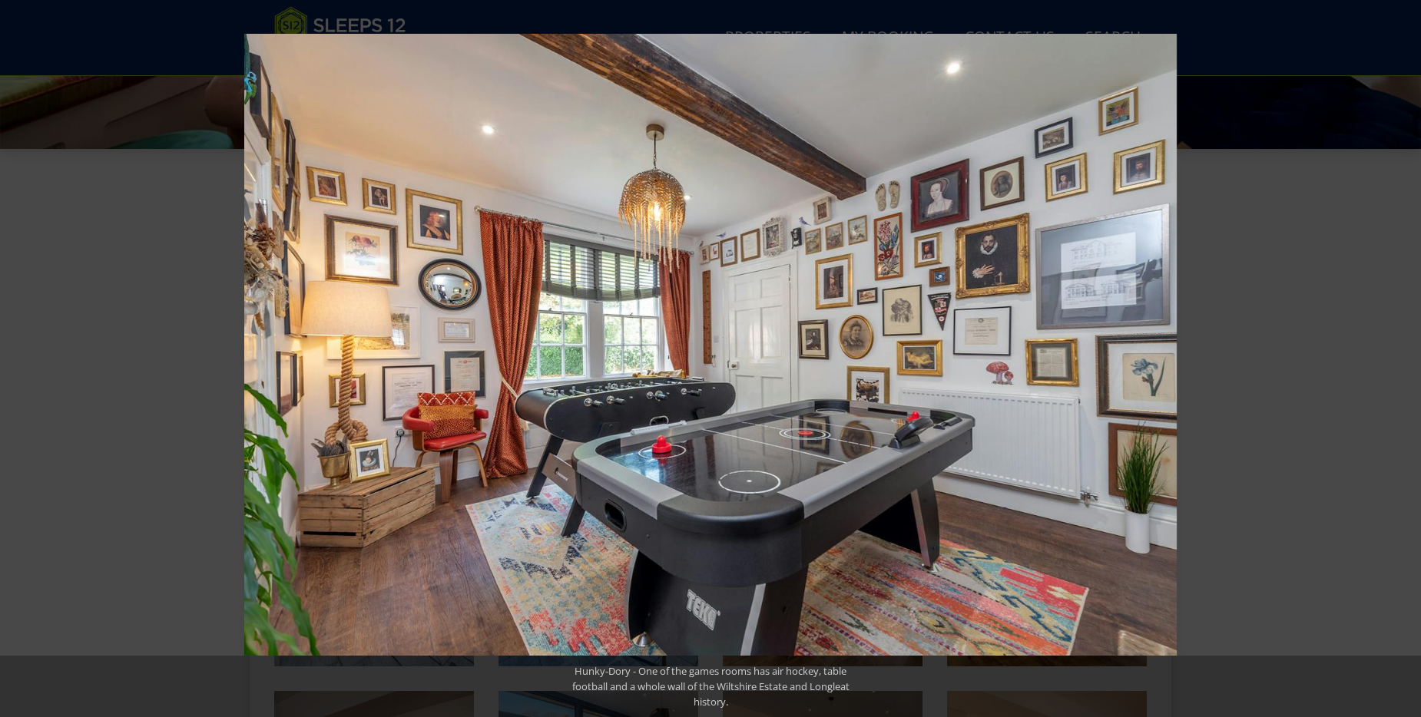
click at [1404, 357] on button at bounding box center [1394, 358] width 54 height 77
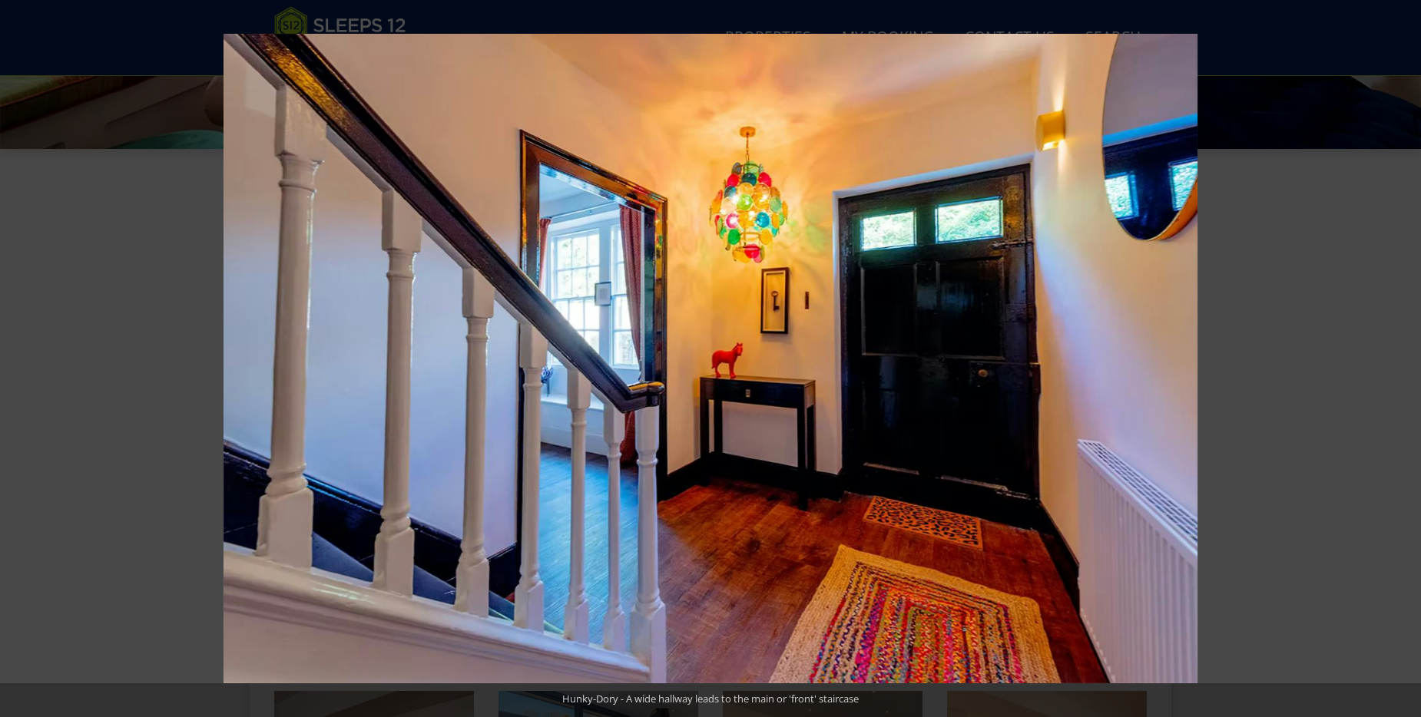
click at [1404, 357] on button at bounding box center [1394, 358] width 54 height 77
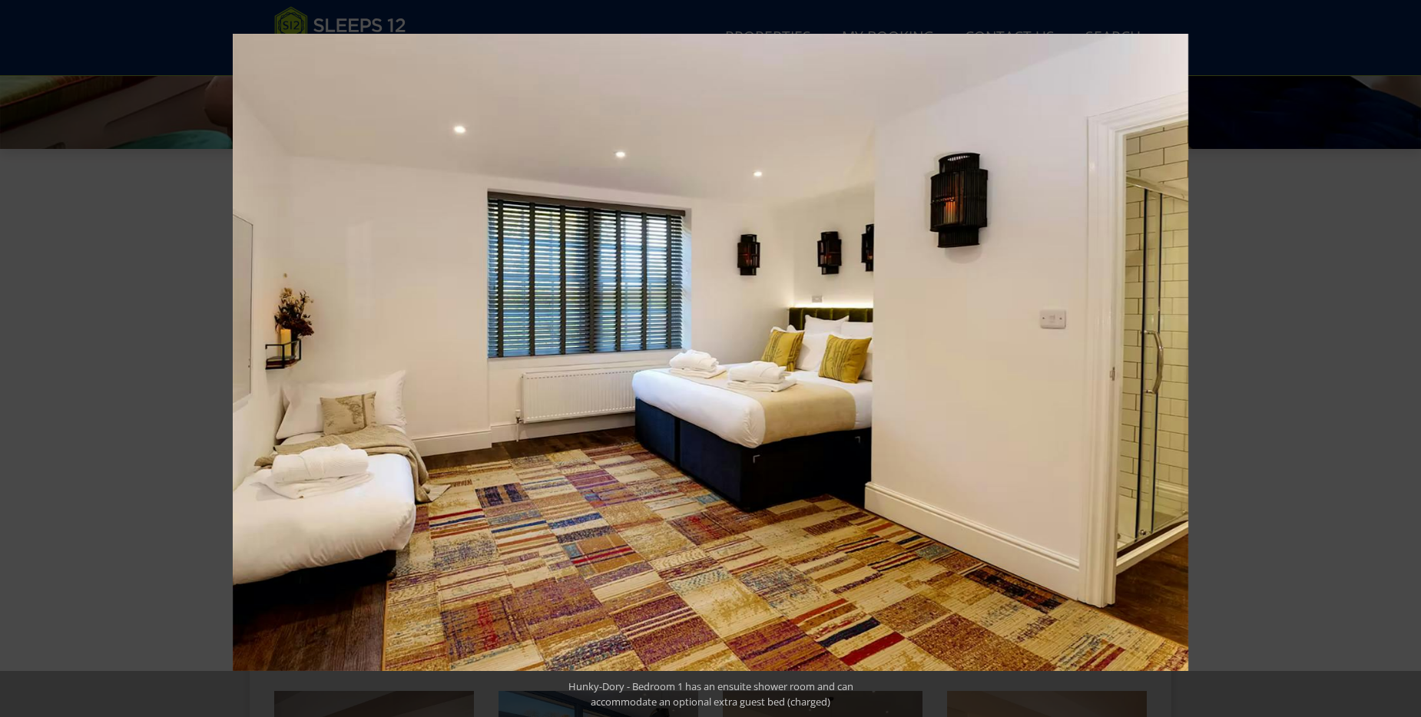
click at [1404, 357] on button at bounding box center [1394, 358] width 54 height 77
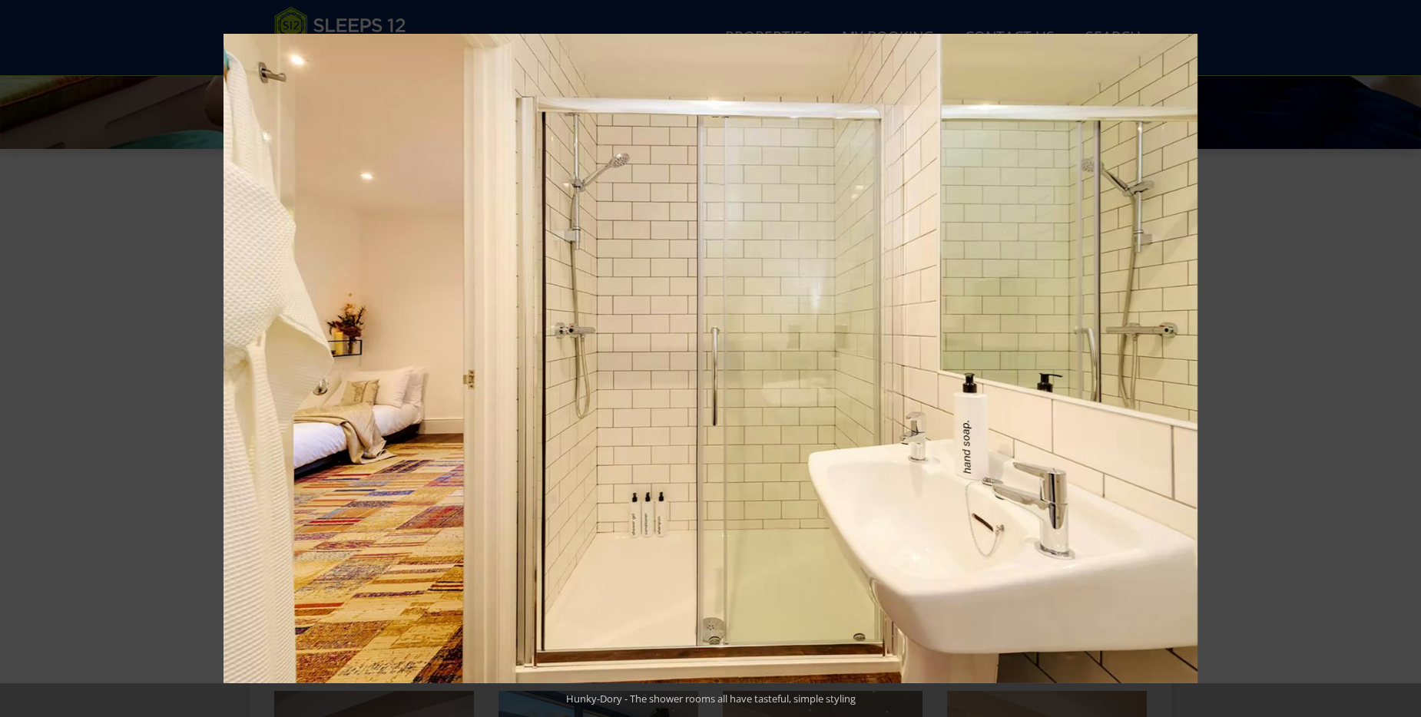
click at [1404, 357] on button at bounding box center [1394, 358] width 54 height 77
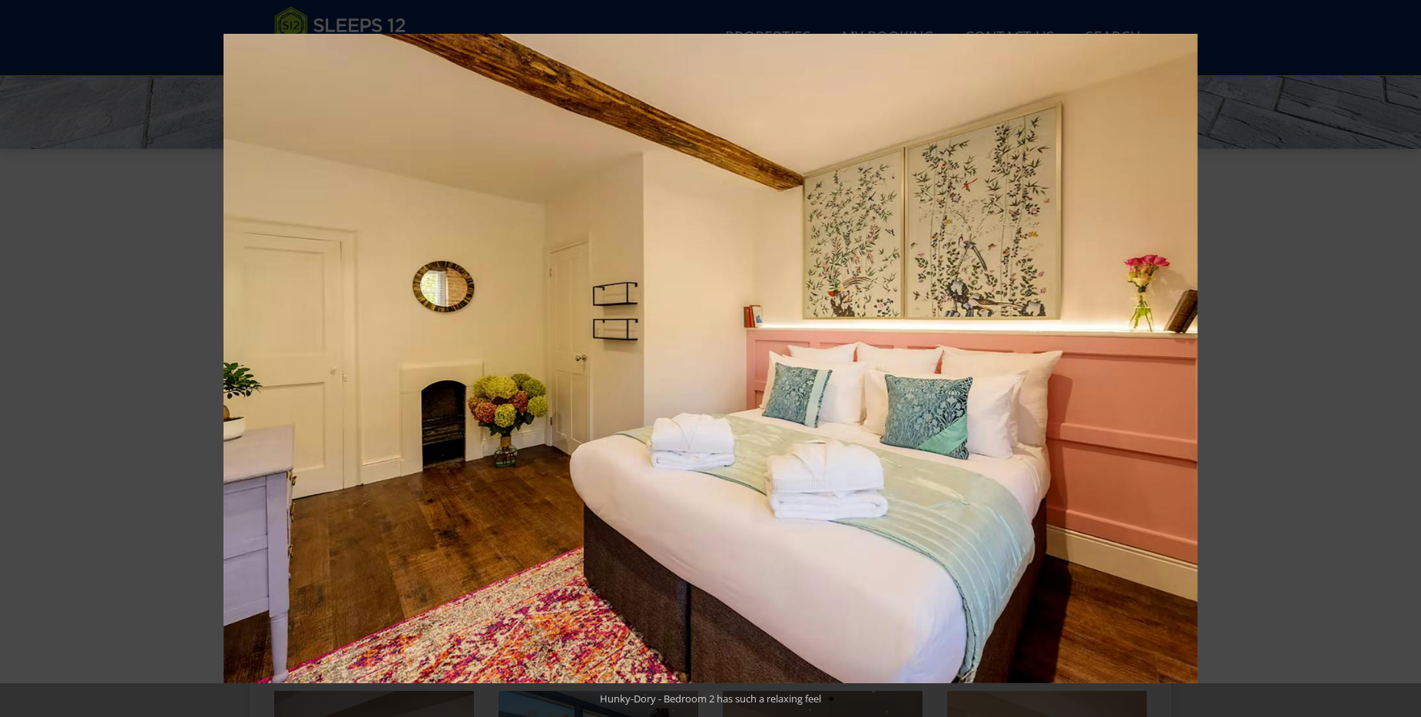
click at [1404, 357] on button at bounding box center [1394, 358] width 54 height 77
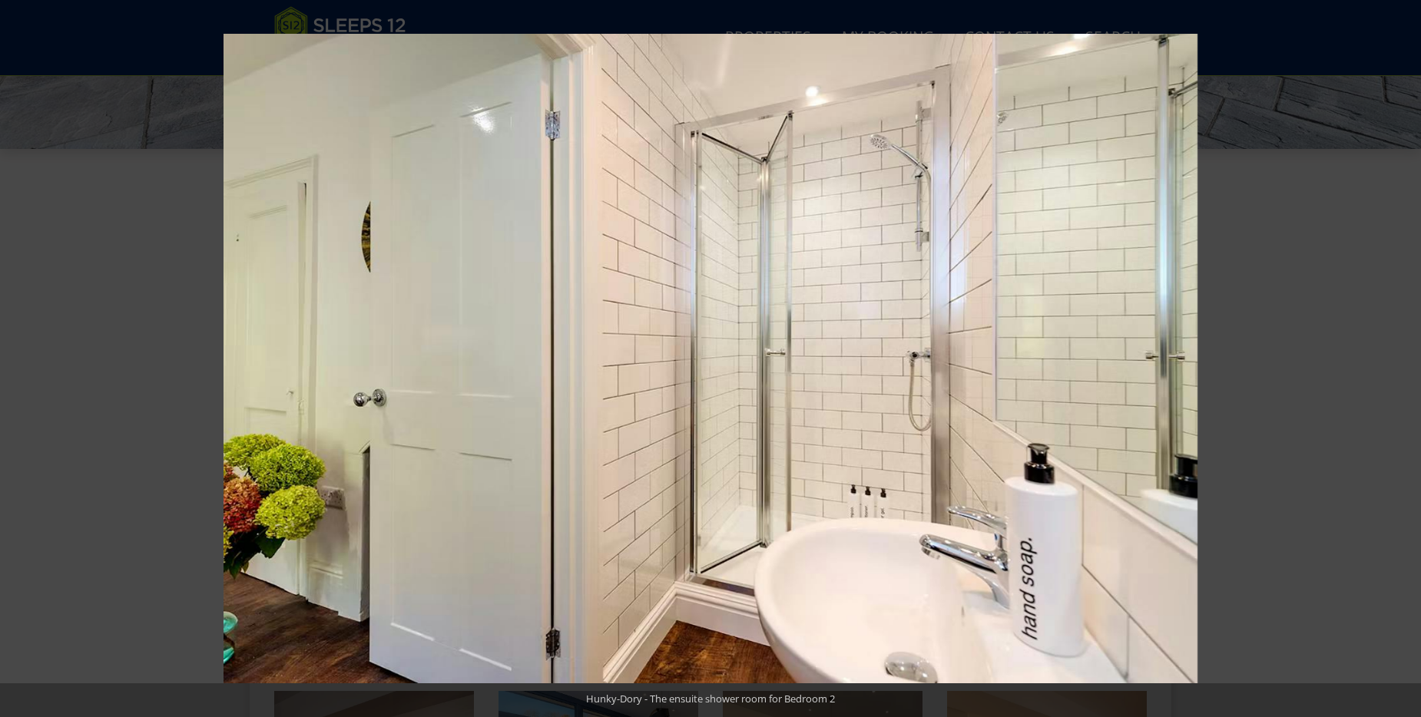
click at [1404, 357] on button at bounding box center [1394, 358] width 54 height 77
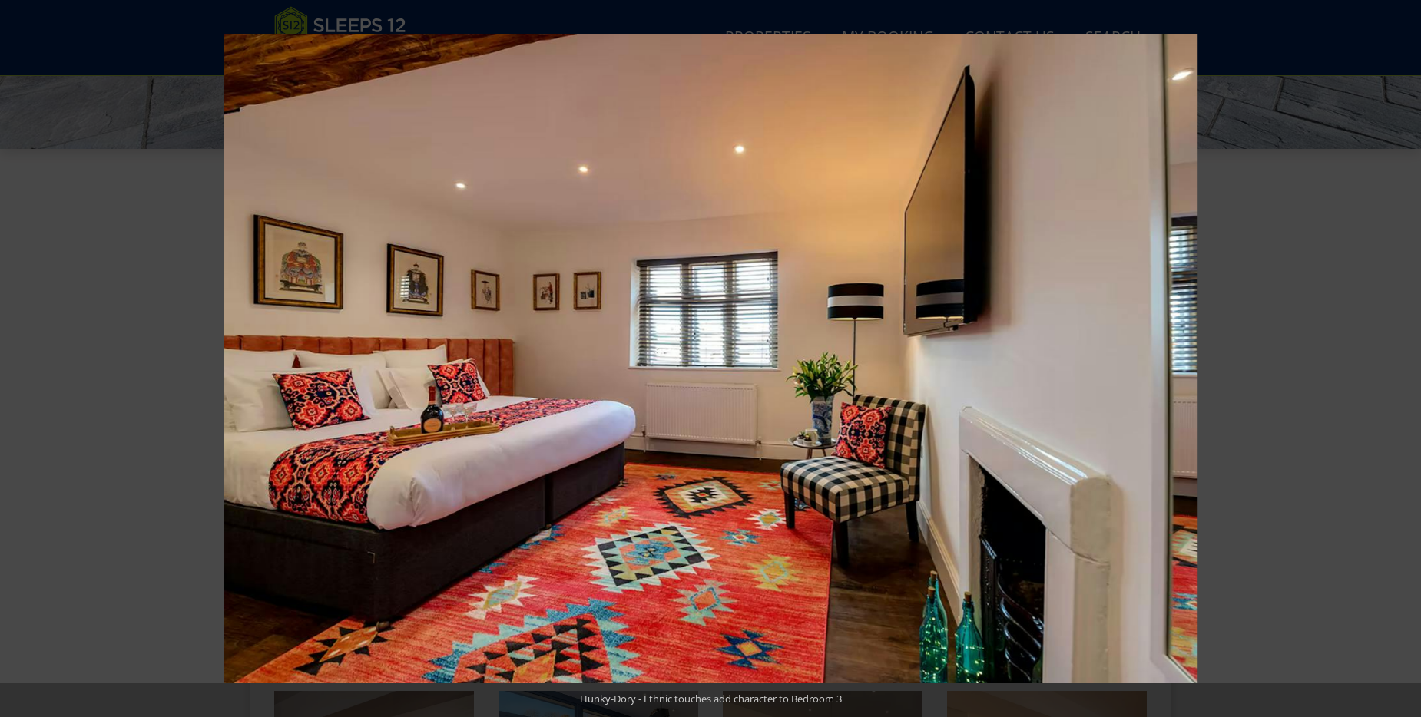
click at [1404, 357] on button at bounding box center [1394, 358] width 54 height 77
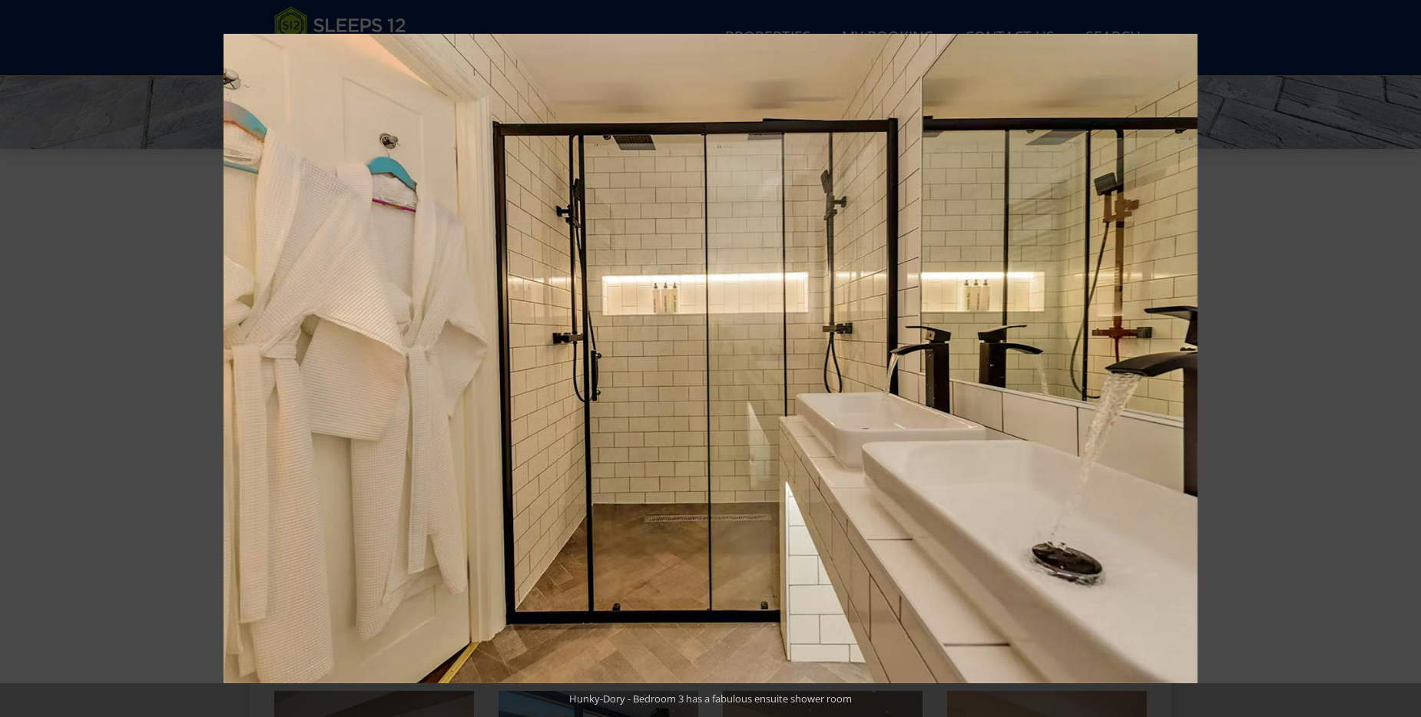
click at [1404, 357] on button at bounding box center [1394, 358] width 54 height 77
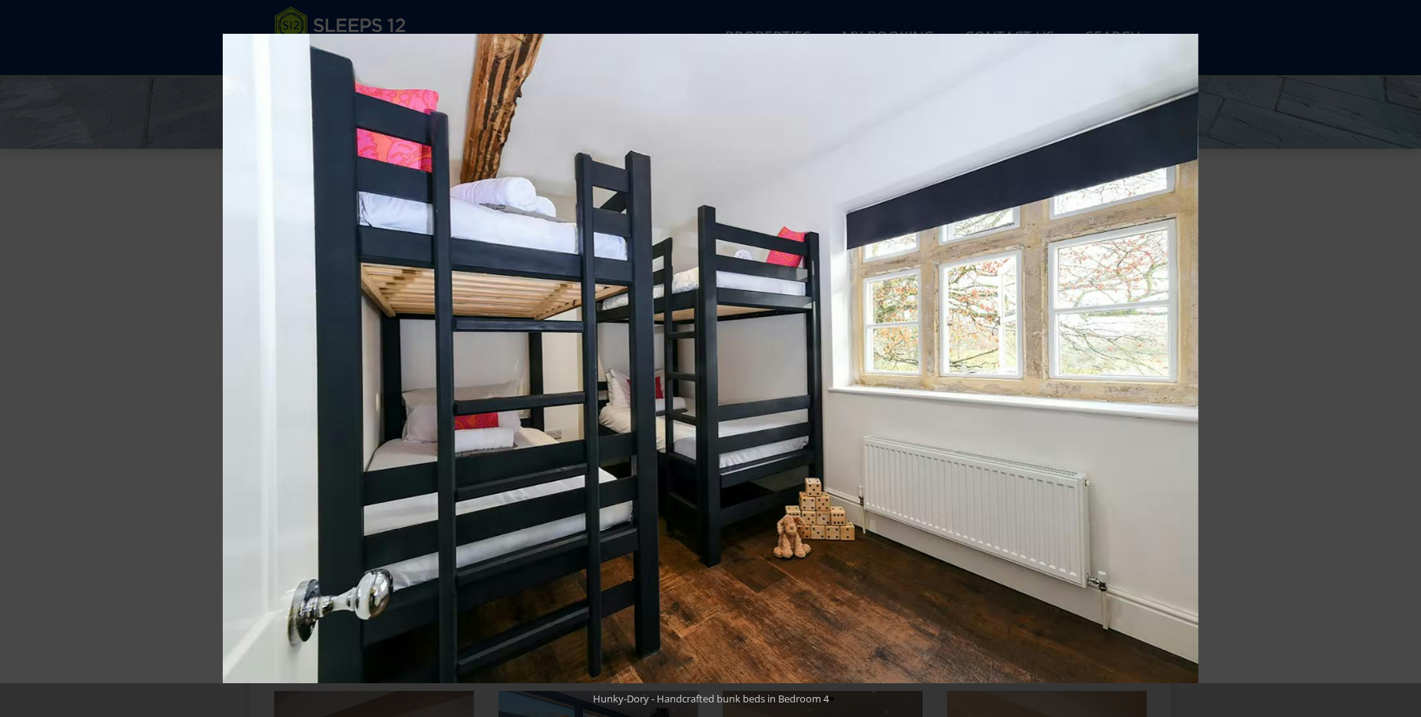
click at [1404, 357] on button at bounding box center [1394, 358] width 54 height 77
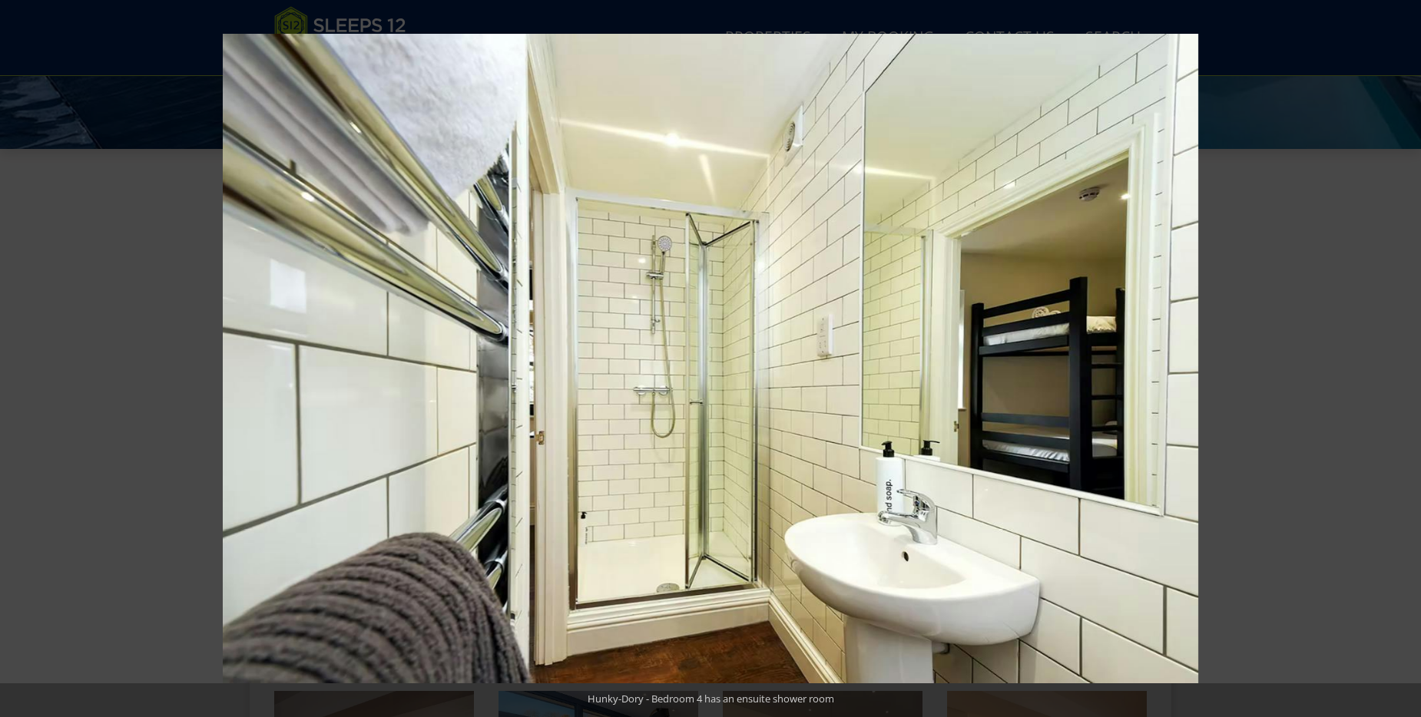
click at [1404, 357] on button at bounding box center [1394, 358] width 54 height 77
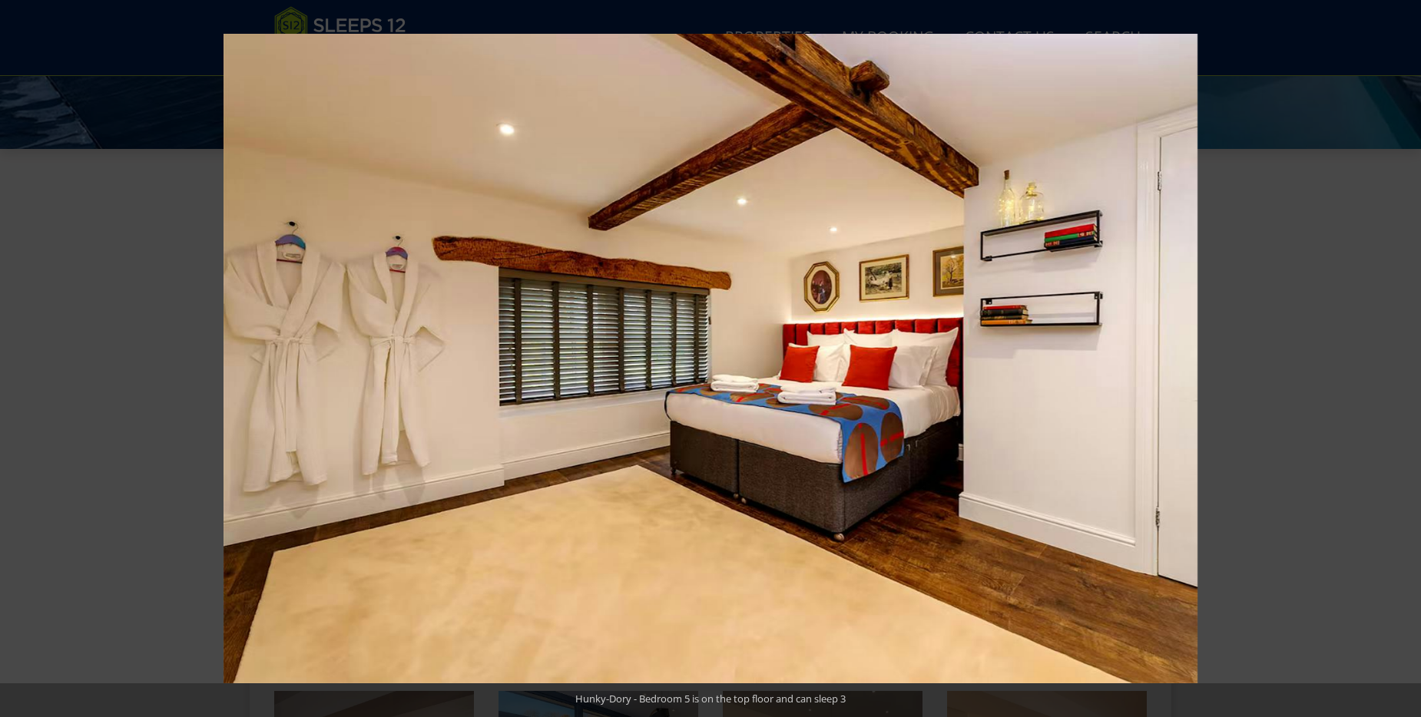
click at [1404, 357] on button at bounding box center [1394, 358] width 54 height 77
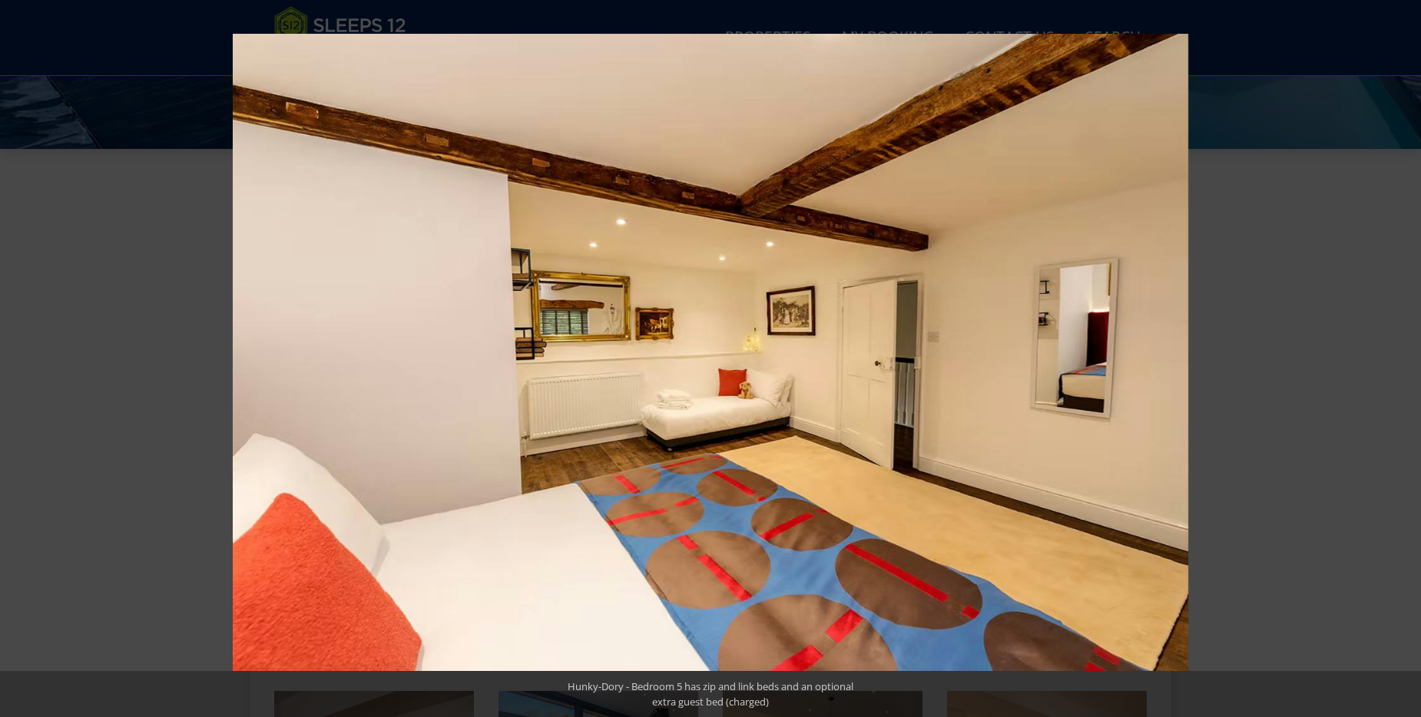
click at [1404, 357] on button at bounding box center [1394, 358] width 54 height 77
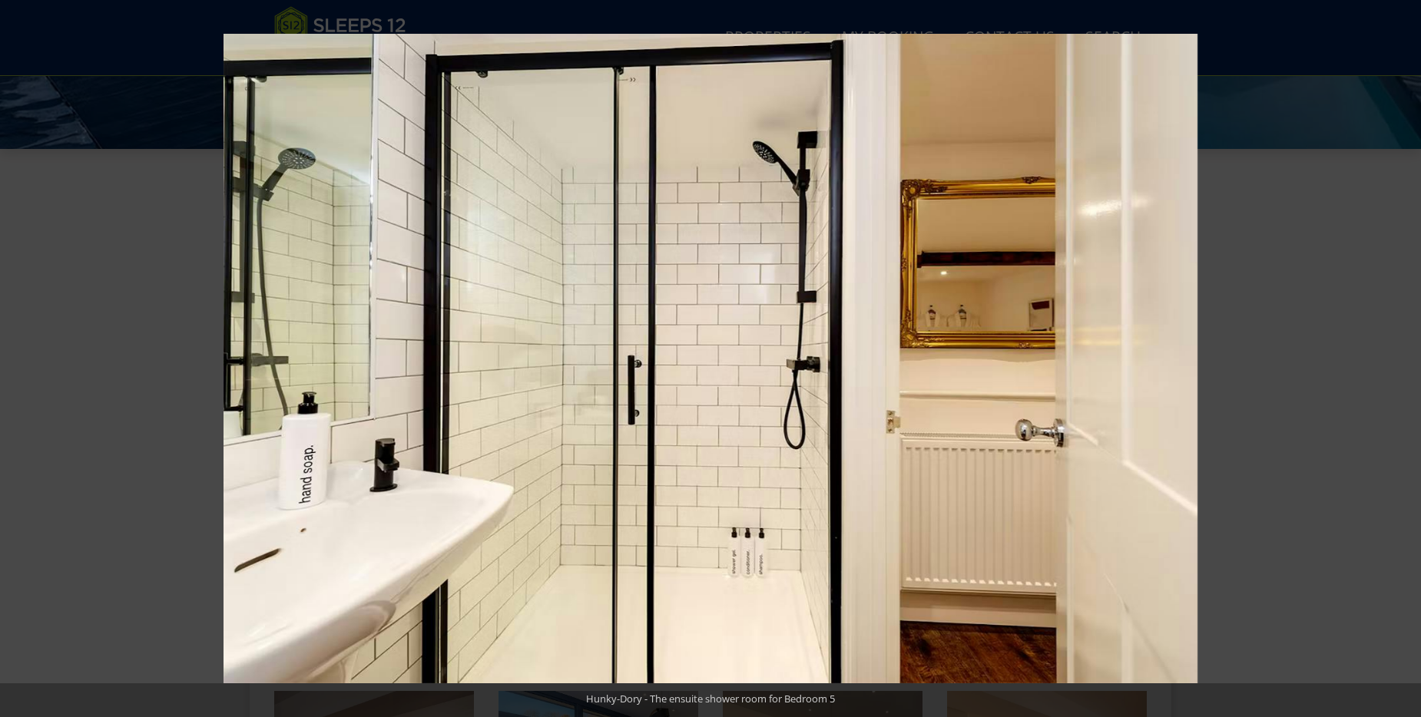
click at [1404, 357] on button at bounding box center [1394, 358] width 54 height 77
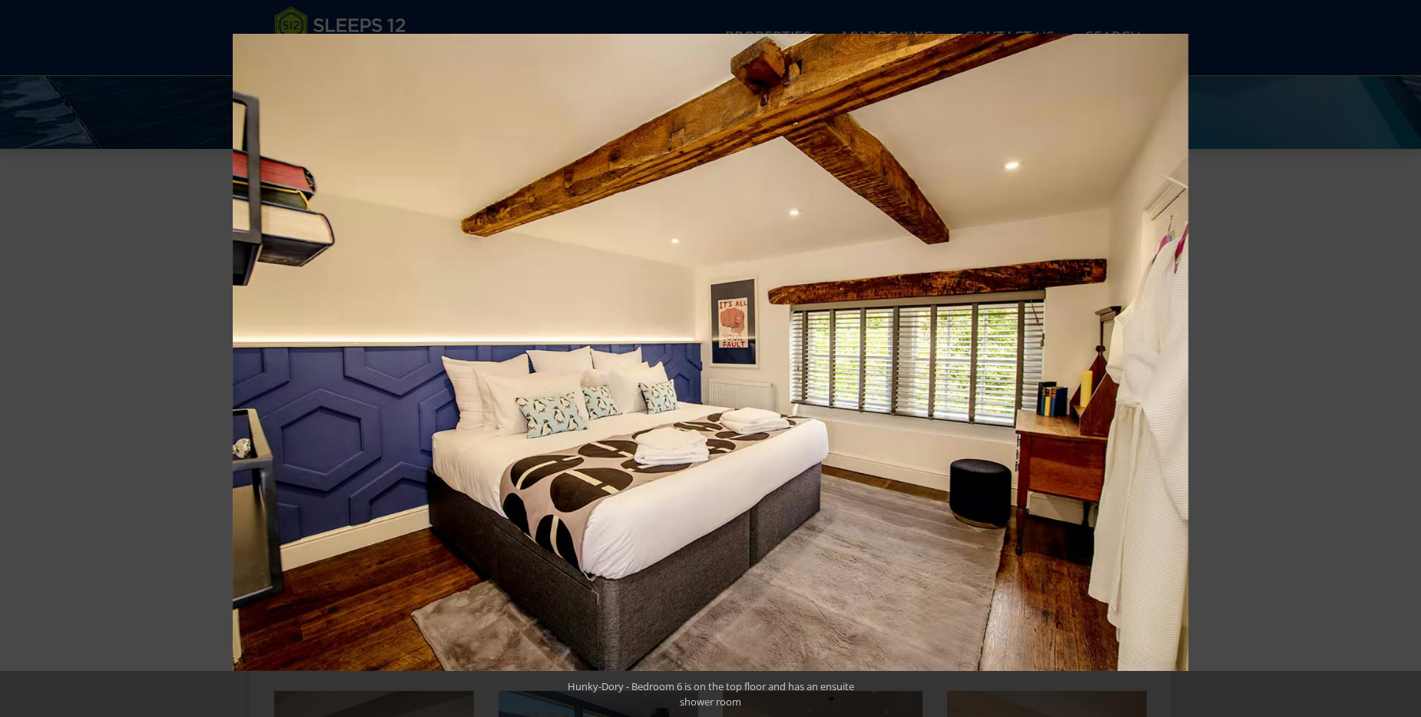
click at [1404, 357] on button at bounding box center [1394, 358] width 54 height 77
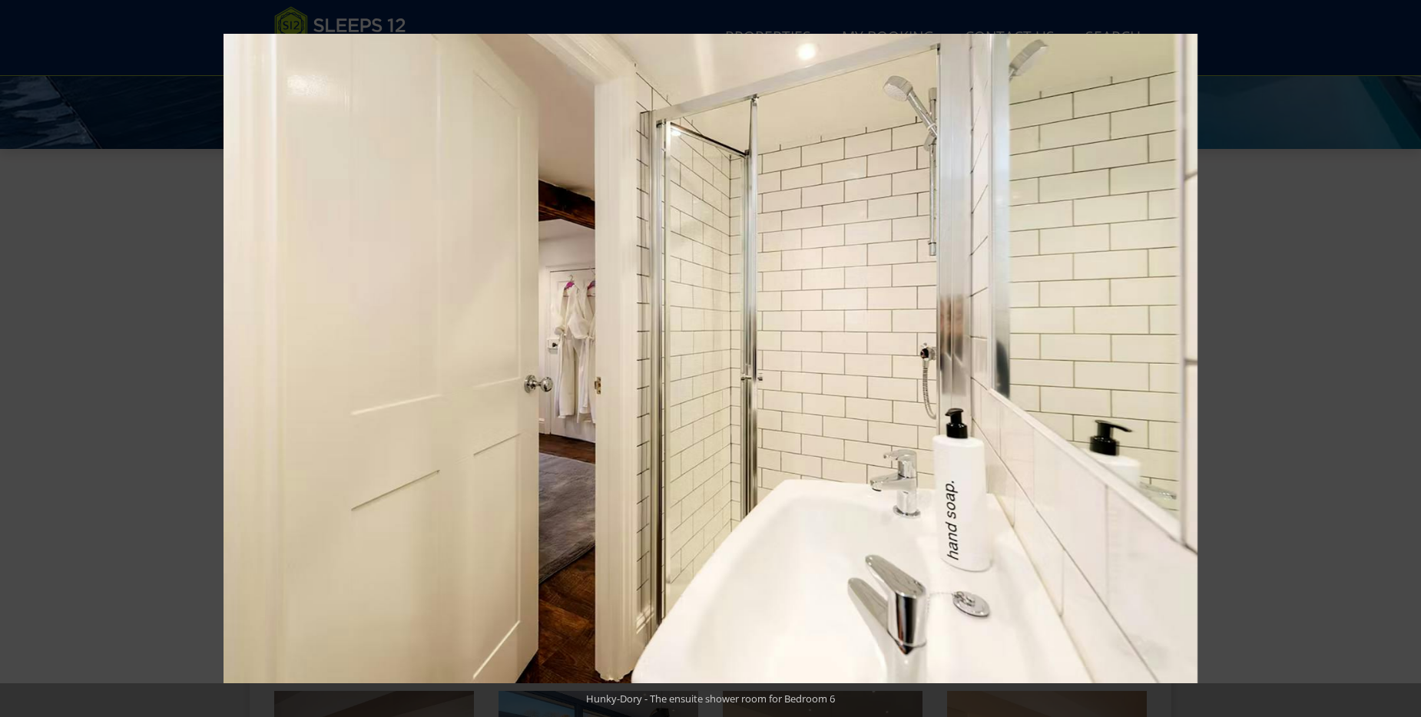
click at [1404, 357] on button at bounding box center [1394, 358] width 54 height 77
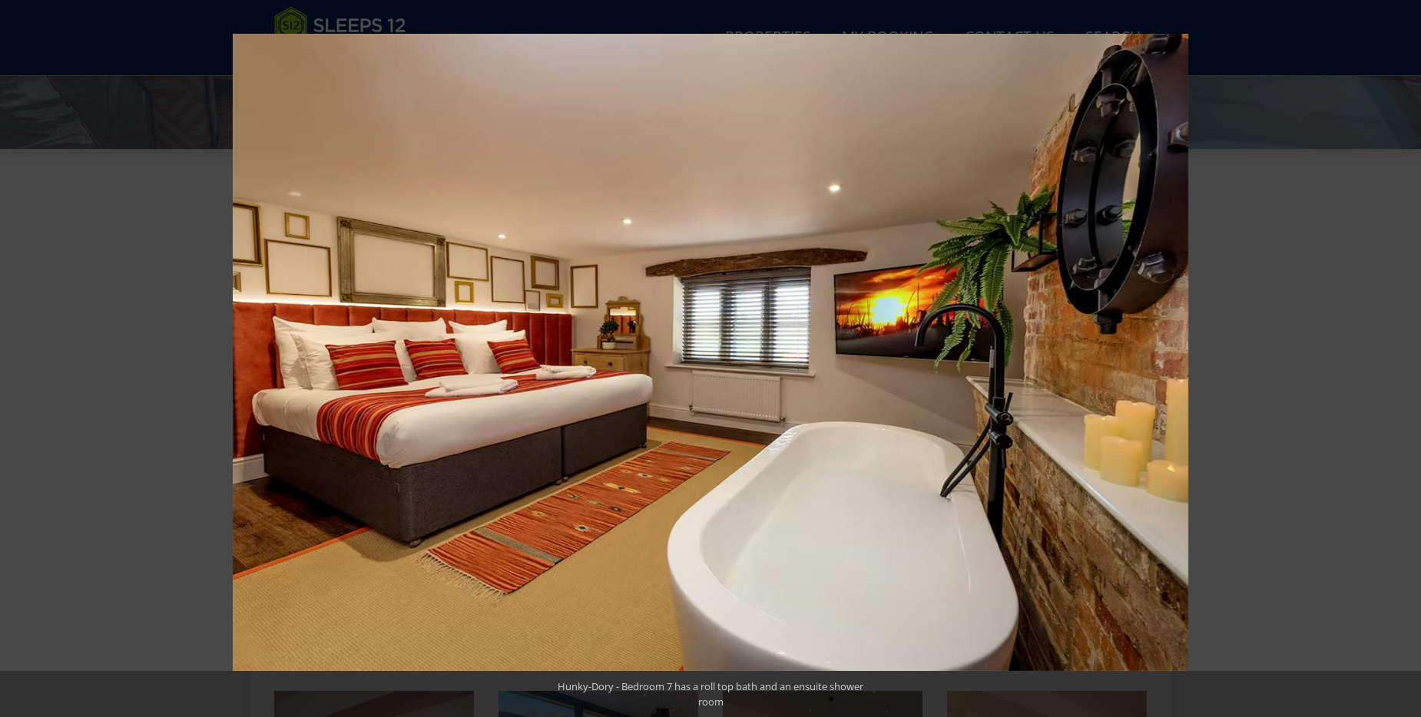
click at [1404, 357] on button at bounding box center [1394, 358] width 54 height 77
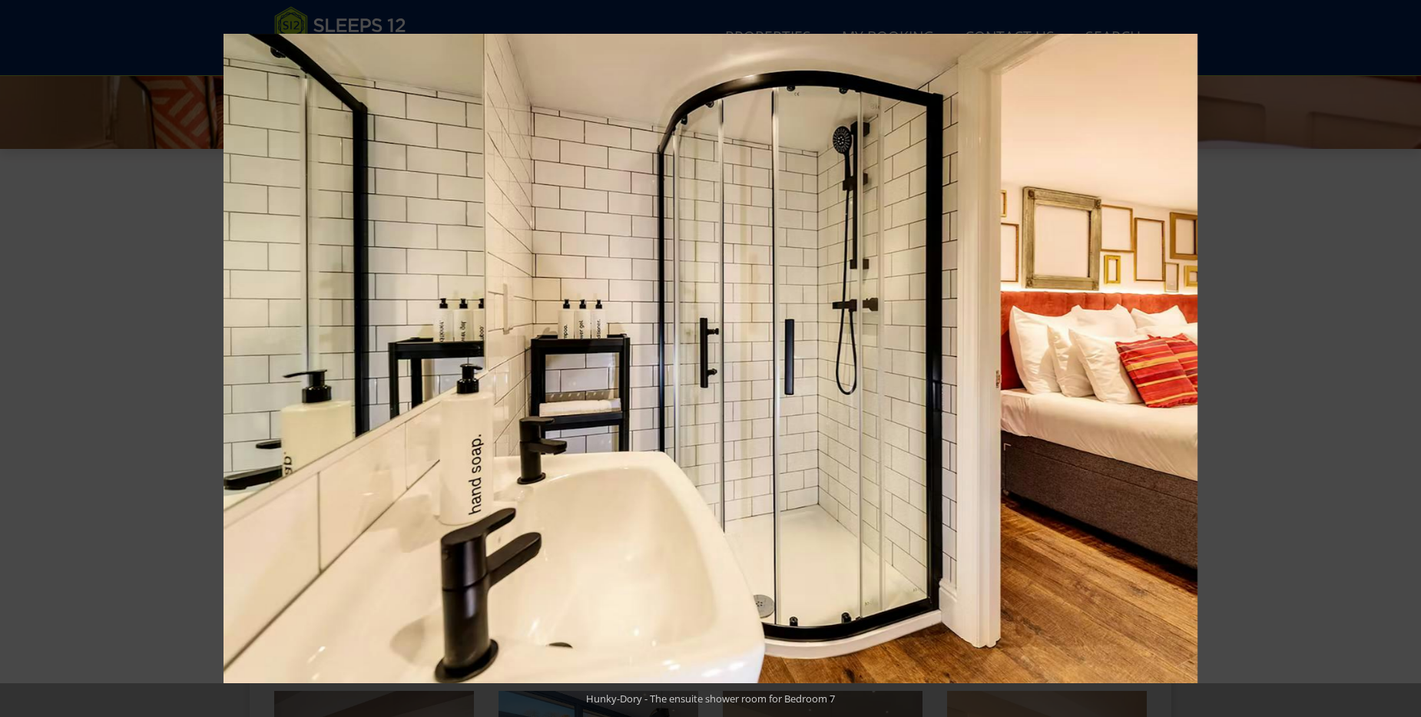
click at [1404, 357] on button at bounding box center [1394, 358] width 54 height 77
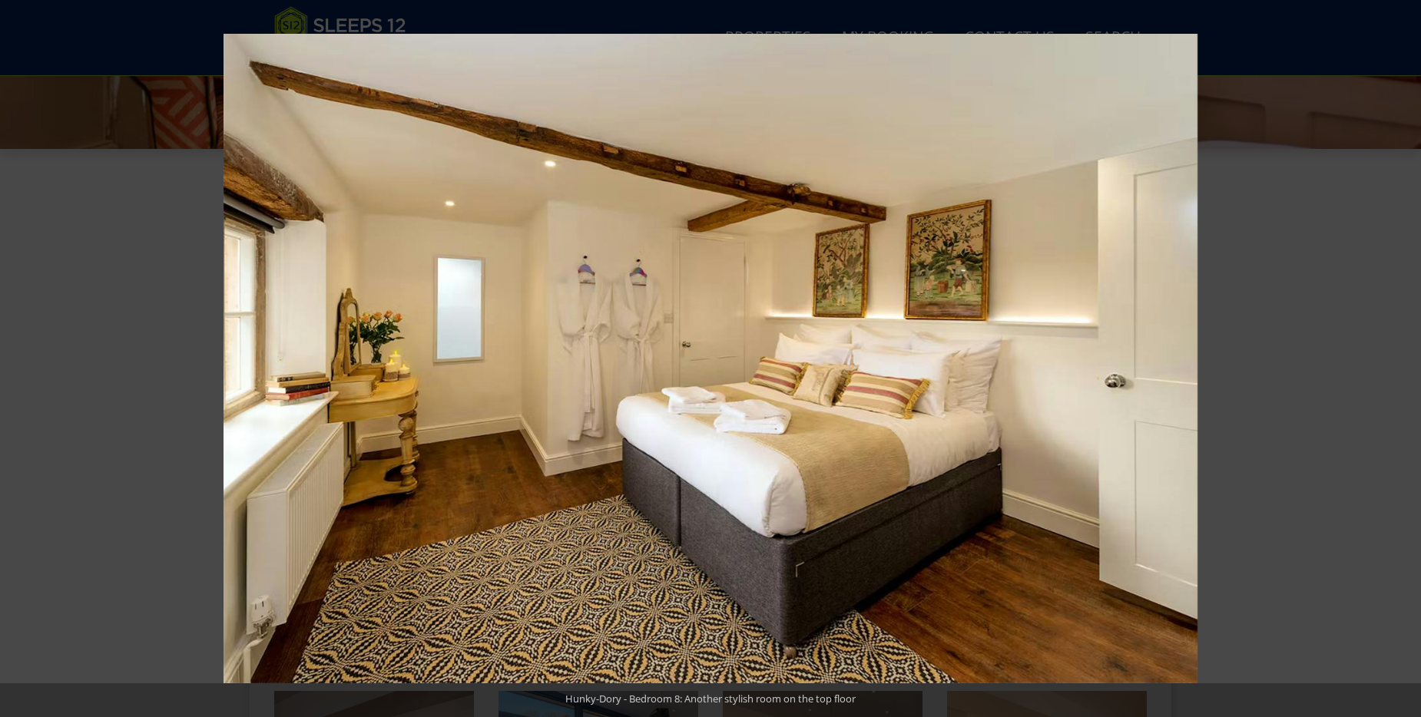
click at [1404, 357] on button at bounding box center [1394, 358] width 54 height 77
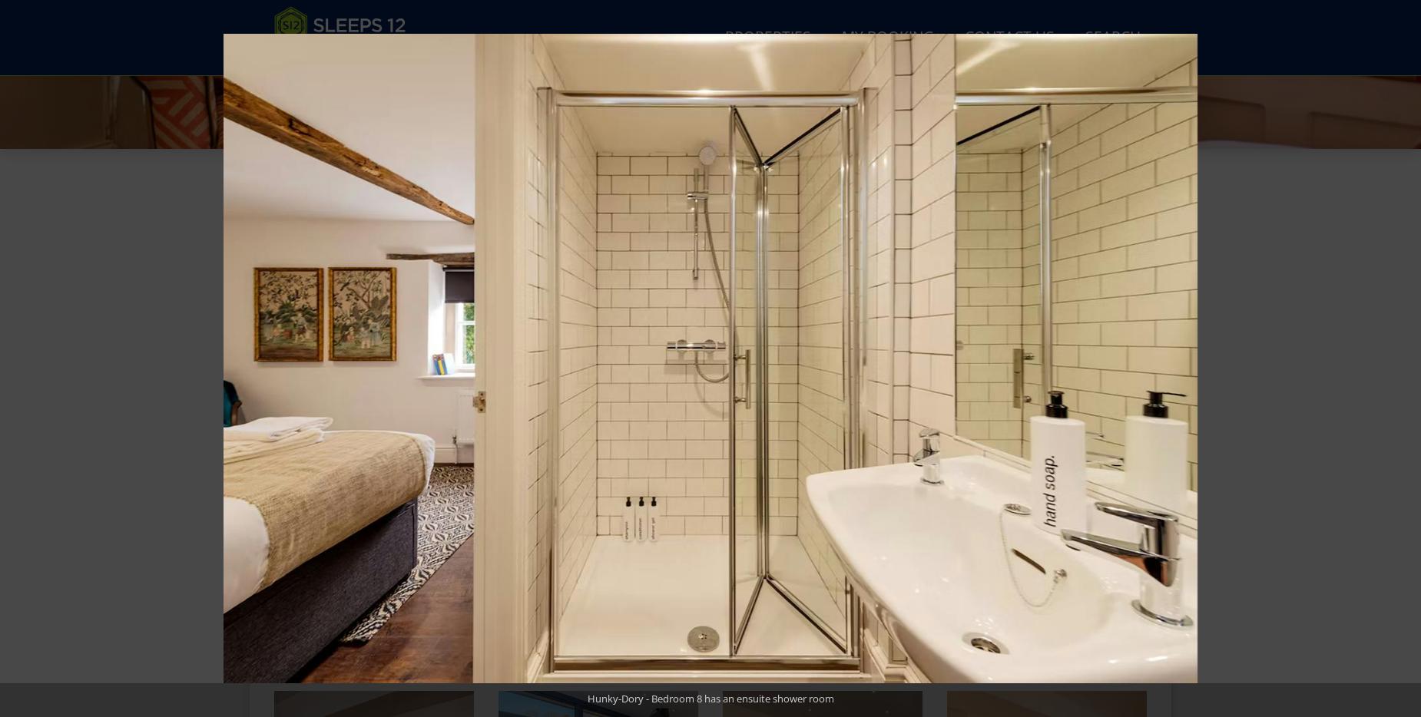
click at [1404, 357] on button at bounding box center [1394, 358] width 54 height 77
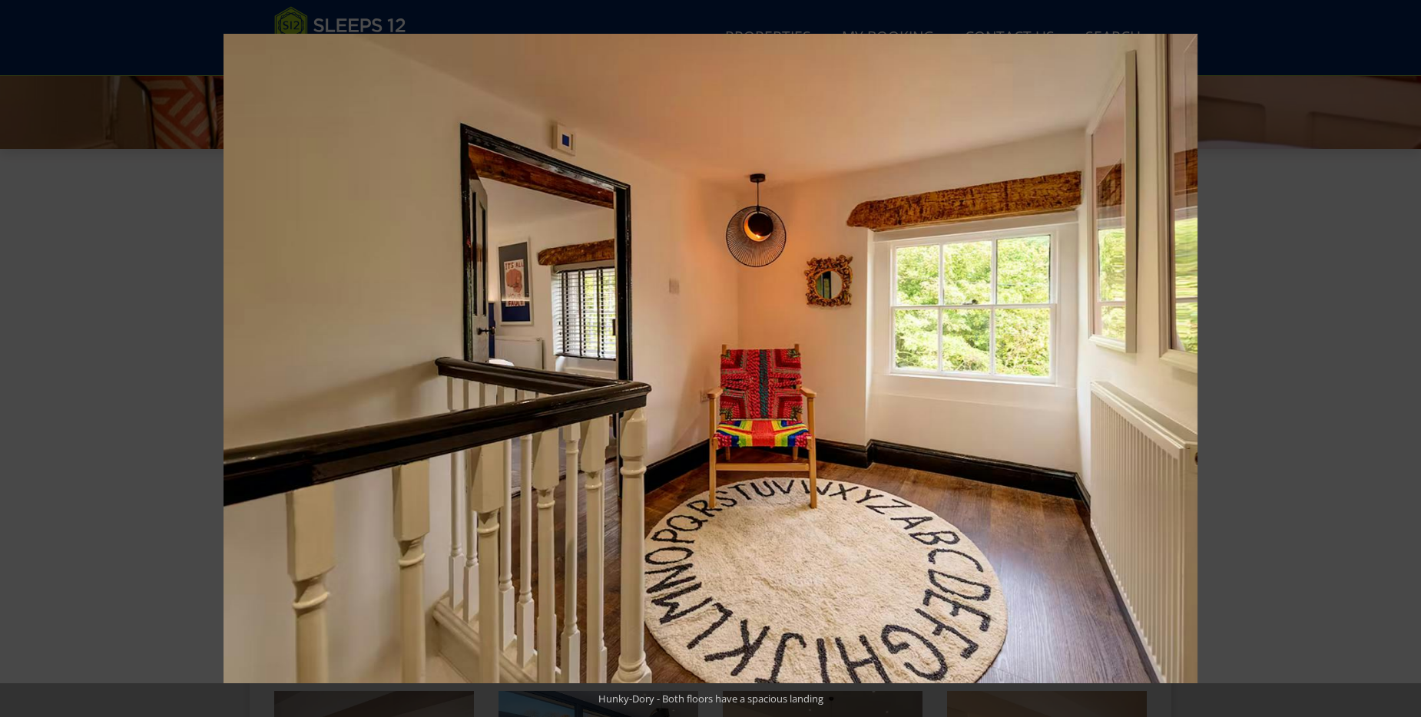
click at [1404, 357] on button at bounding box center [1394, 358] width 54 height 77
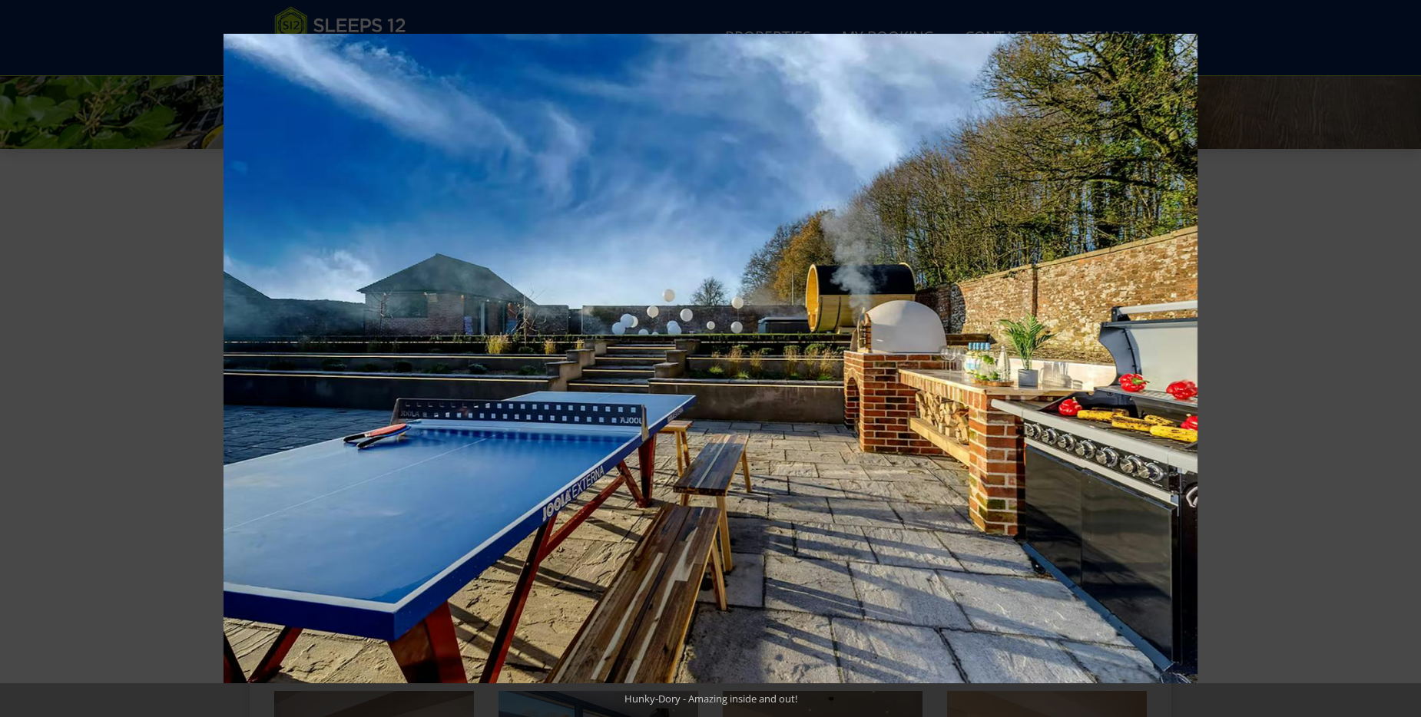
click at [1404, 357] on button at bounding box center [1394, 358] width 54 height 77
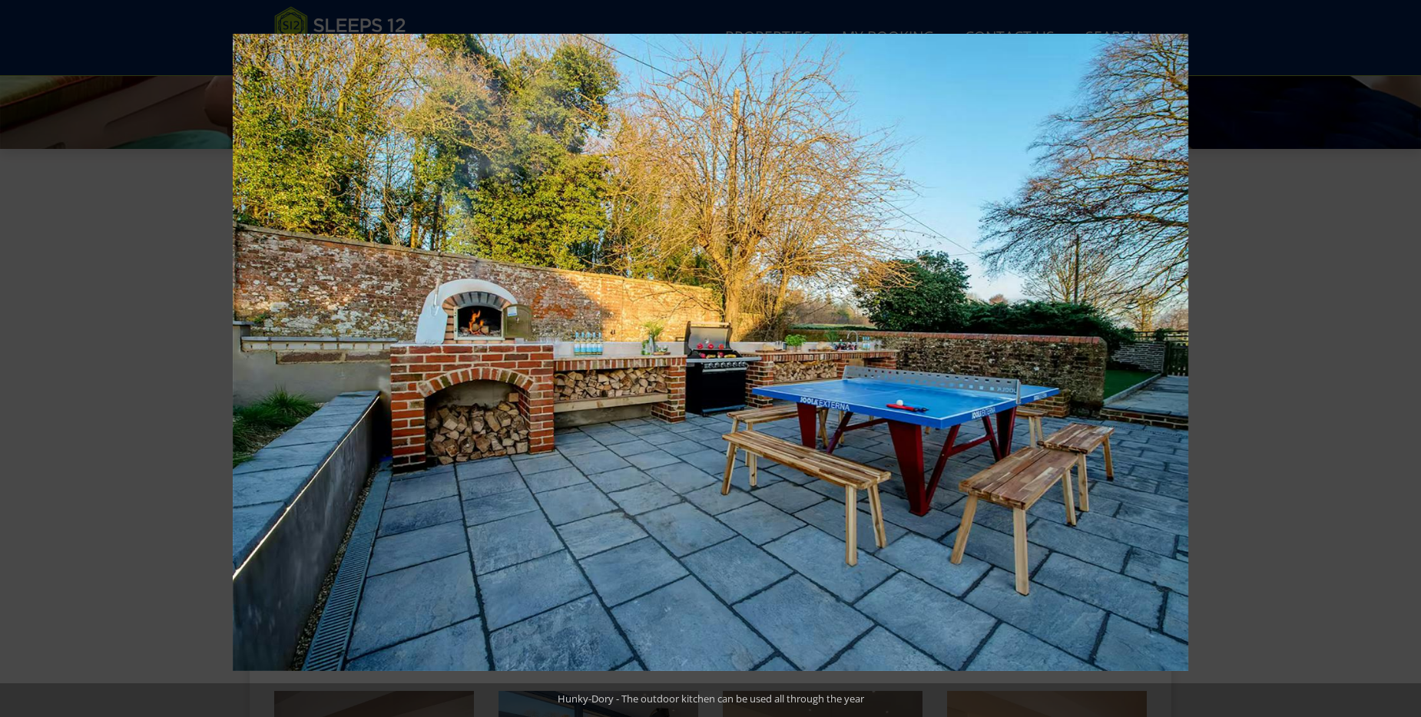
click at [1404, 357] on button at bounding box center [1394, 358] width 54 height 77
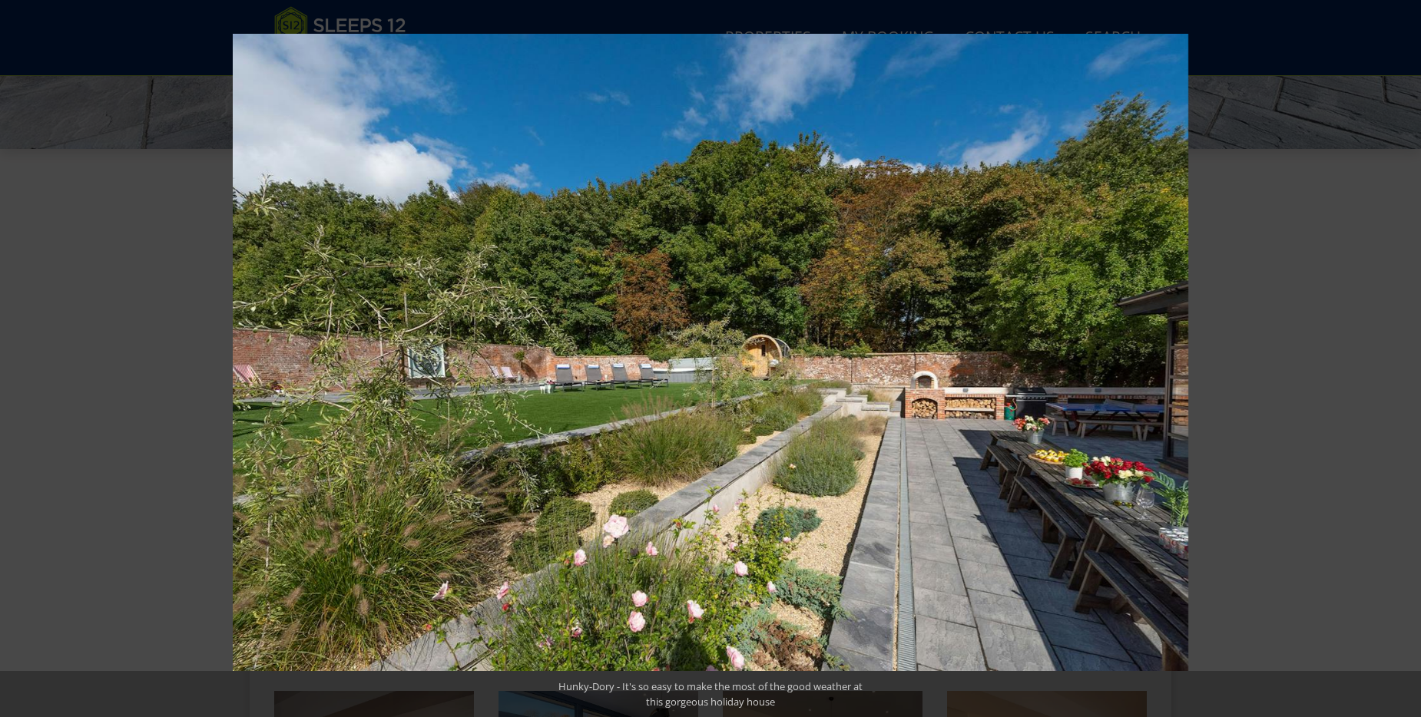
click at [1404, 357] on button at bounding box center [1394, 358] width 54 height 77
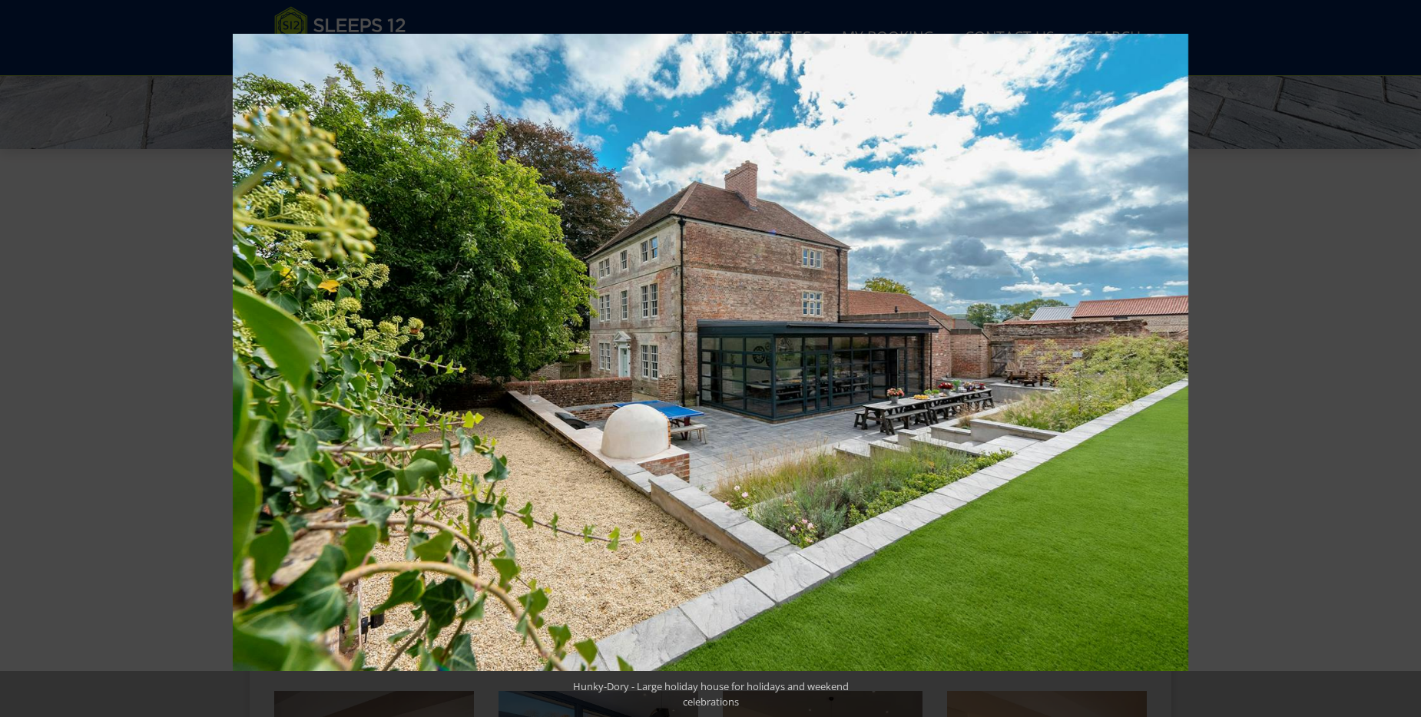
click at [1404, 357] on button at bounding box center [1394, 358] width 54 height 77
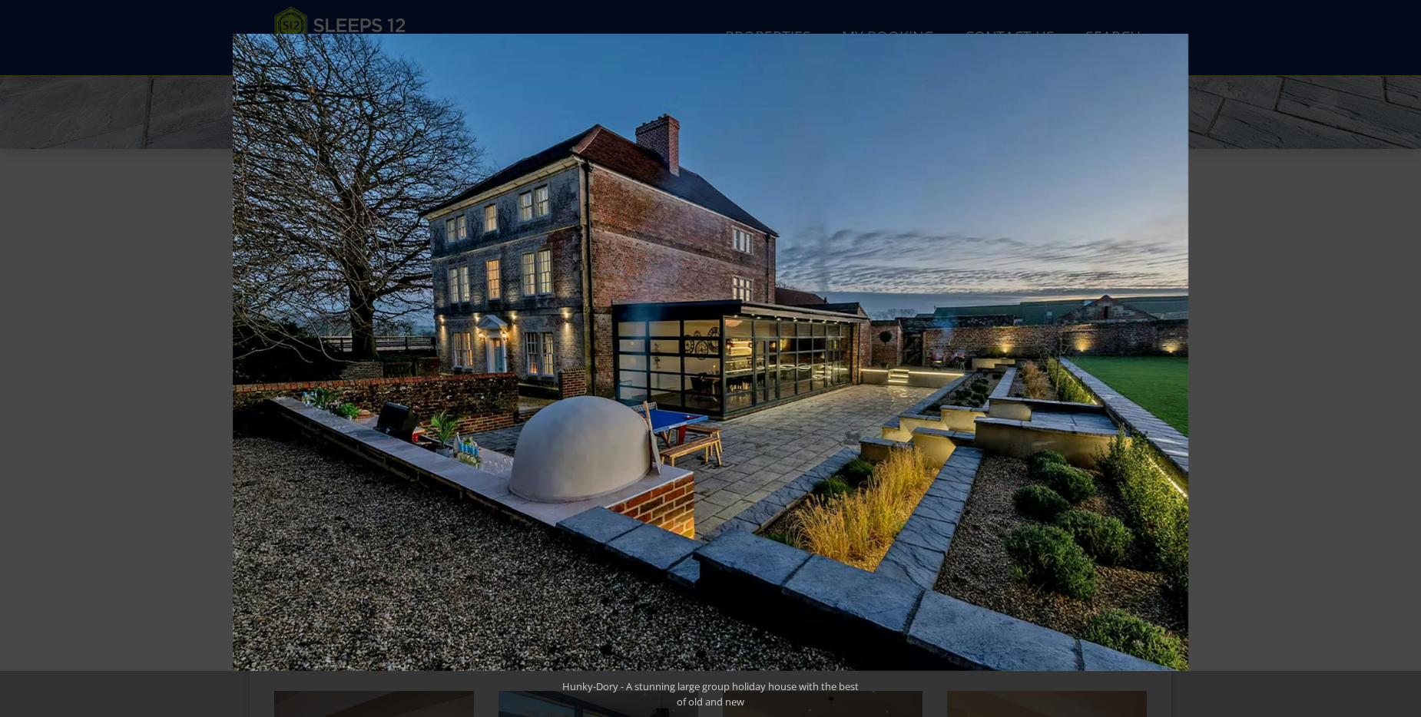
click at [1404, 357] on button at bounding box center [1394, 358] width 54 height 77
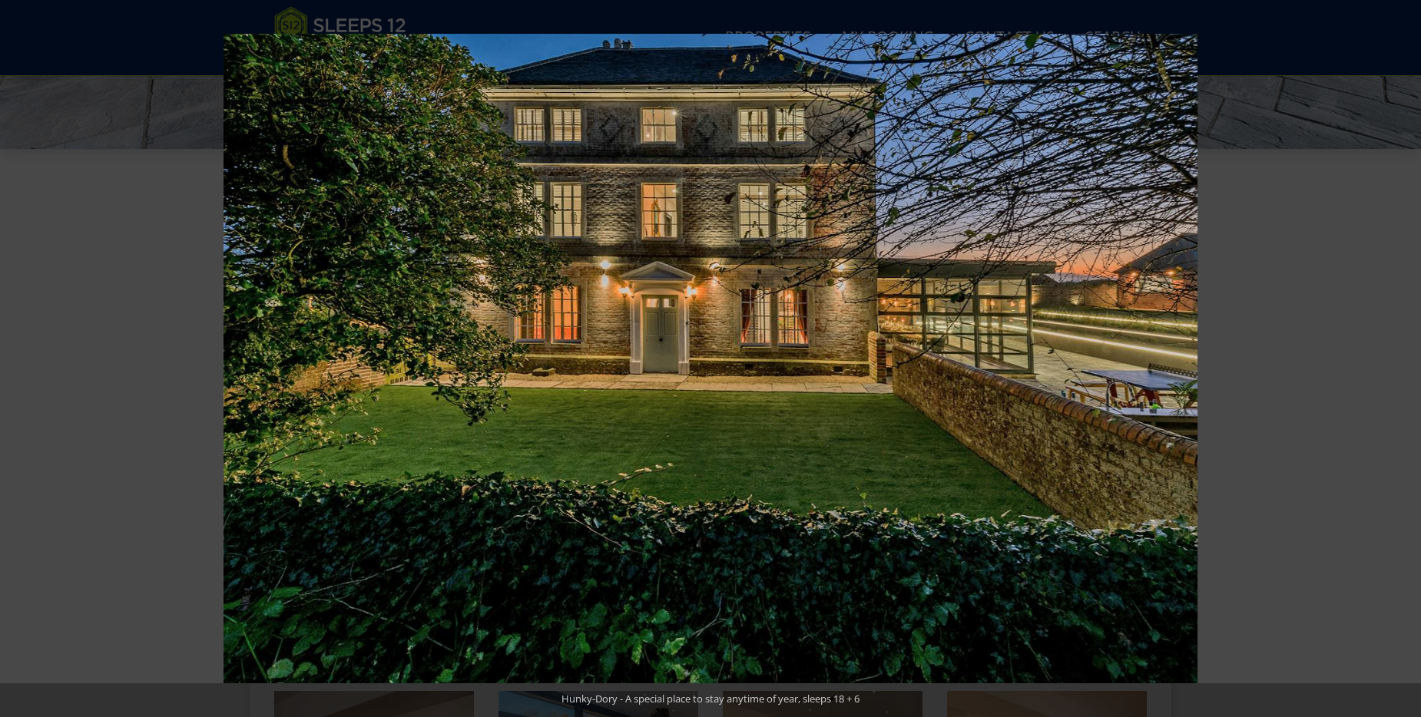
click at [1404, 357] on button at bounding box center [1394, 358] width 54 height 77
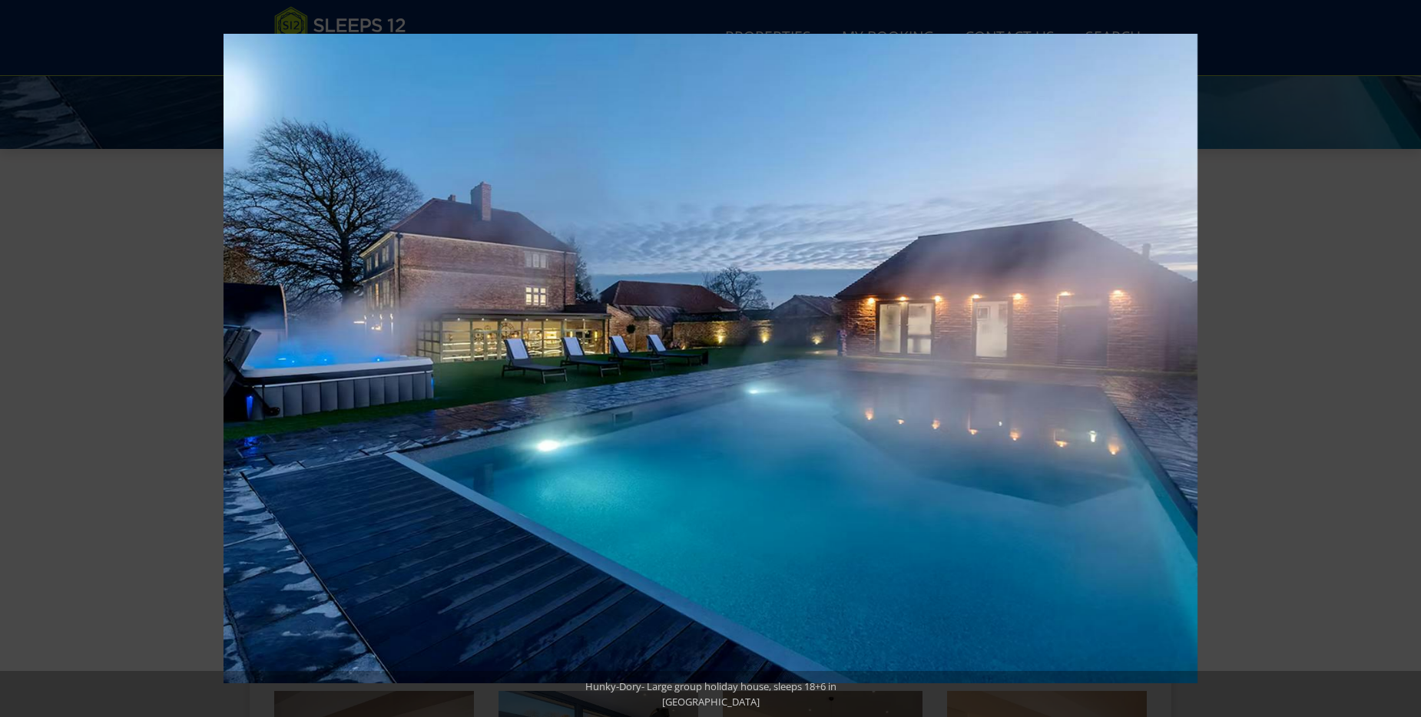
click at [1404, 357] on button at bounding box center [1394, 358] width 54 height 77
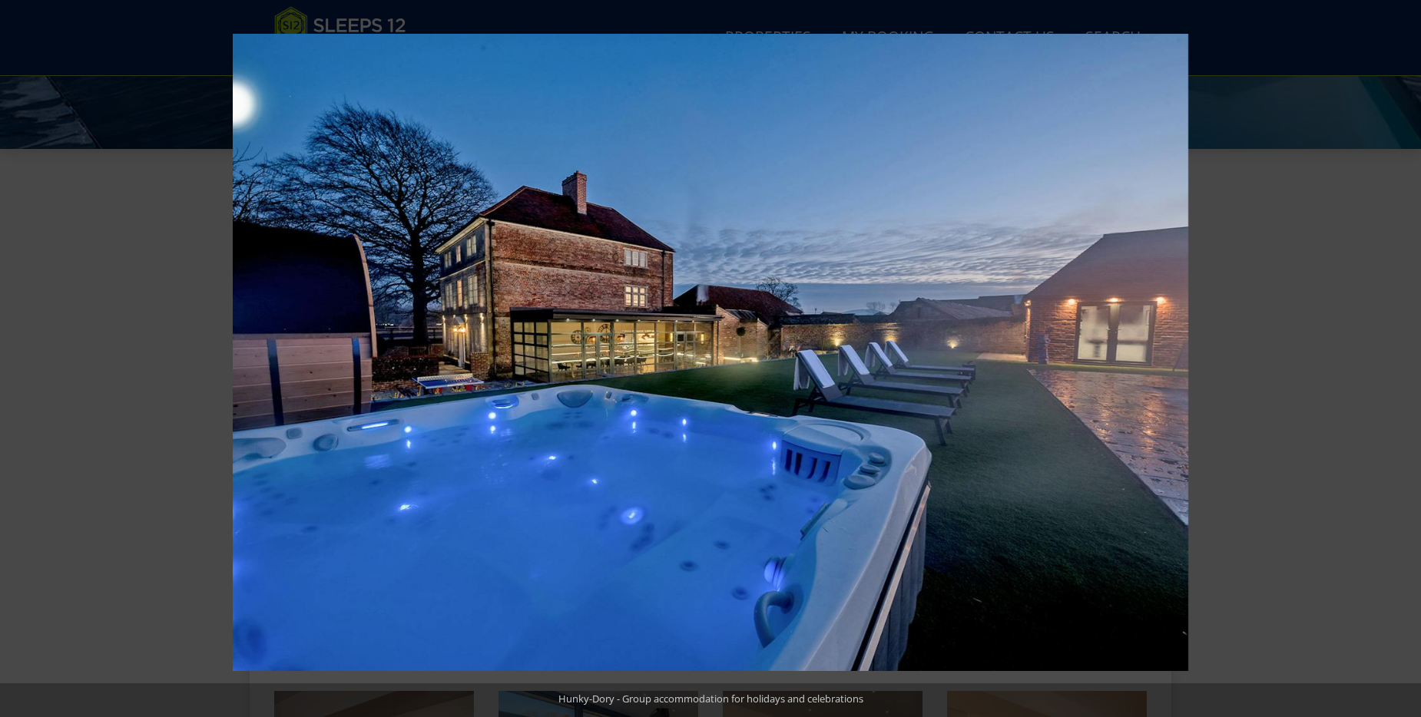
click at [1404, 357] on button at bounding box center [1394, 358] width 54 height 77
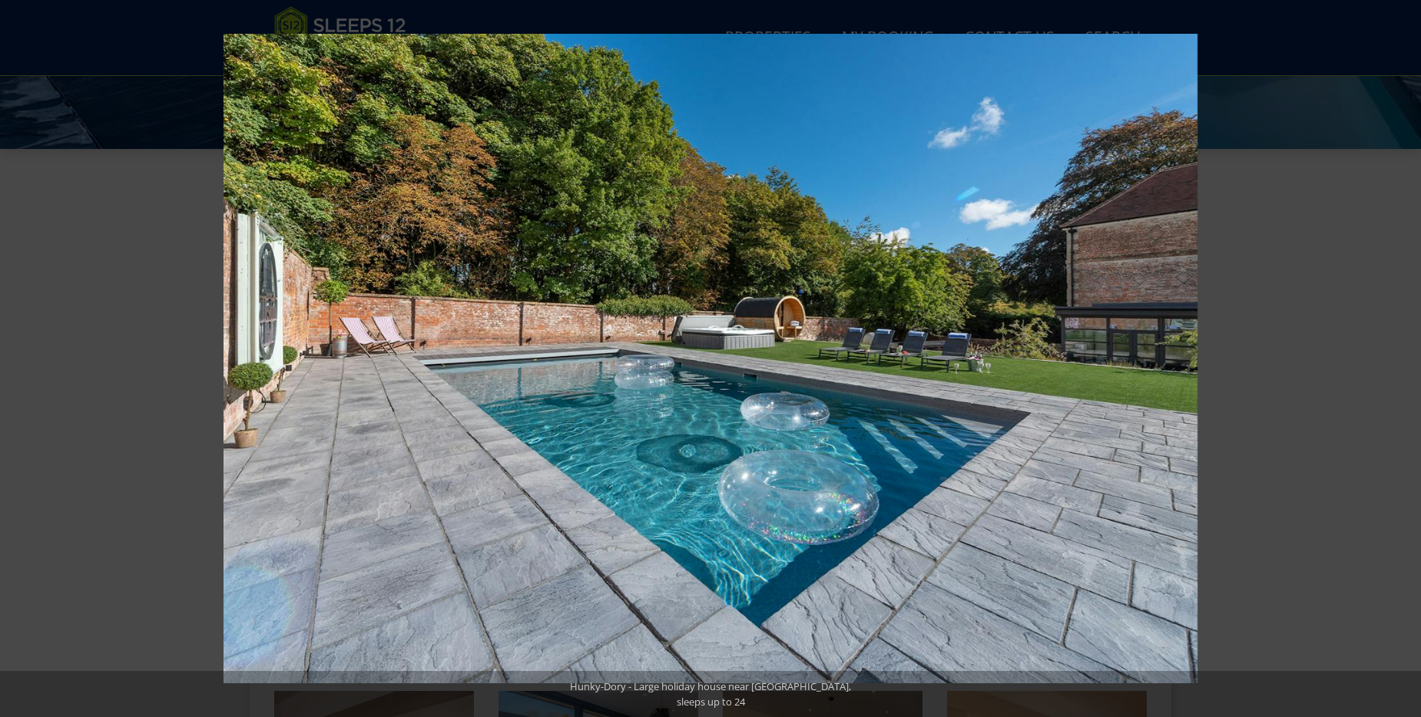
click at [1404, 357] on button at bounding box center [1394, 358] width 54 height 77
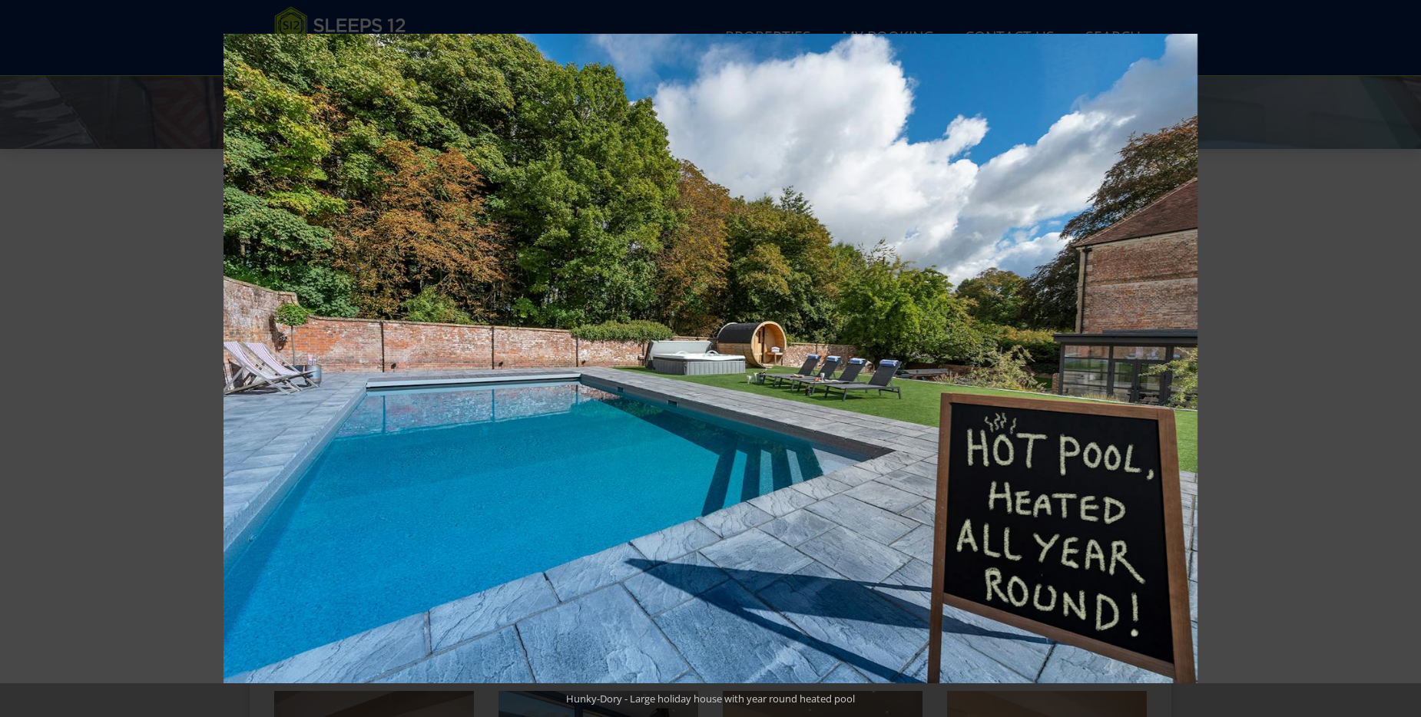
click at [1404, 357] on button at bounding box center [1394, 358] width 54 height 77
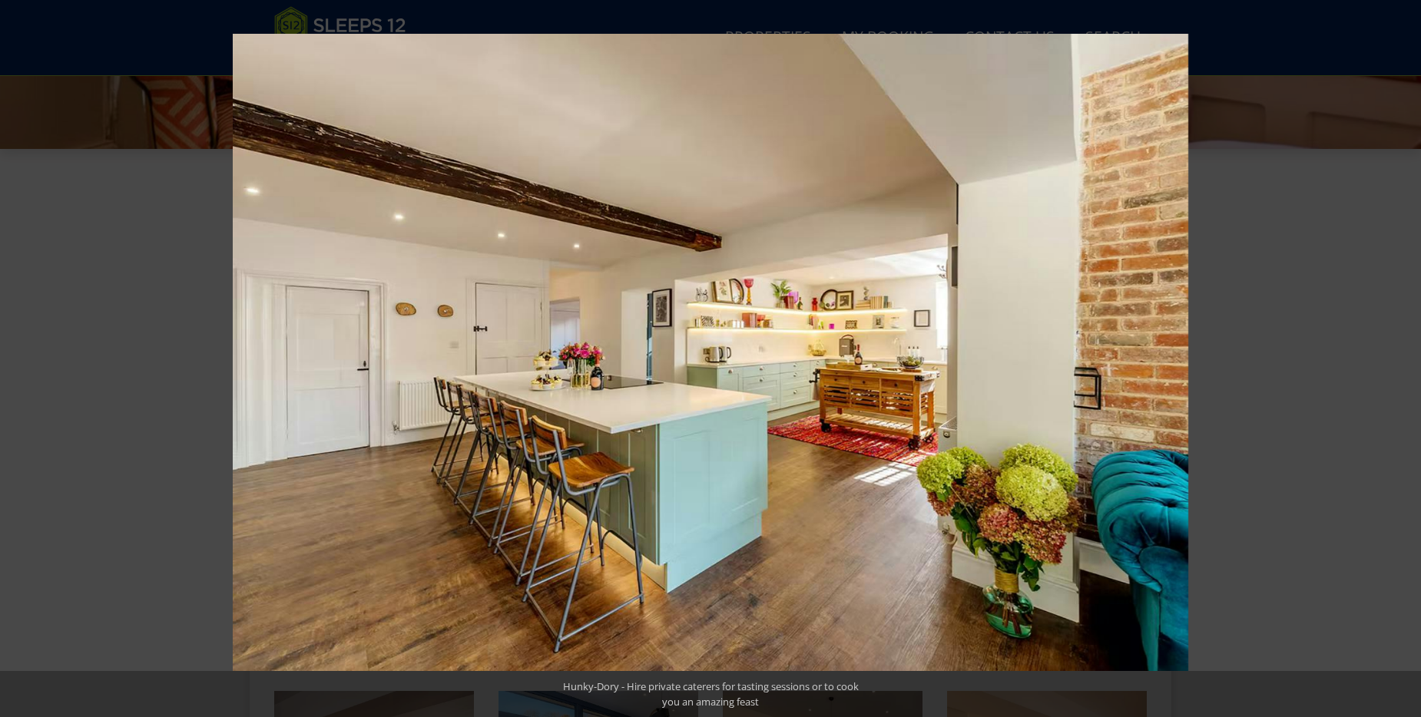
click at [1404, 357] on button at bounding box center [1394, 358] width 54 height 77
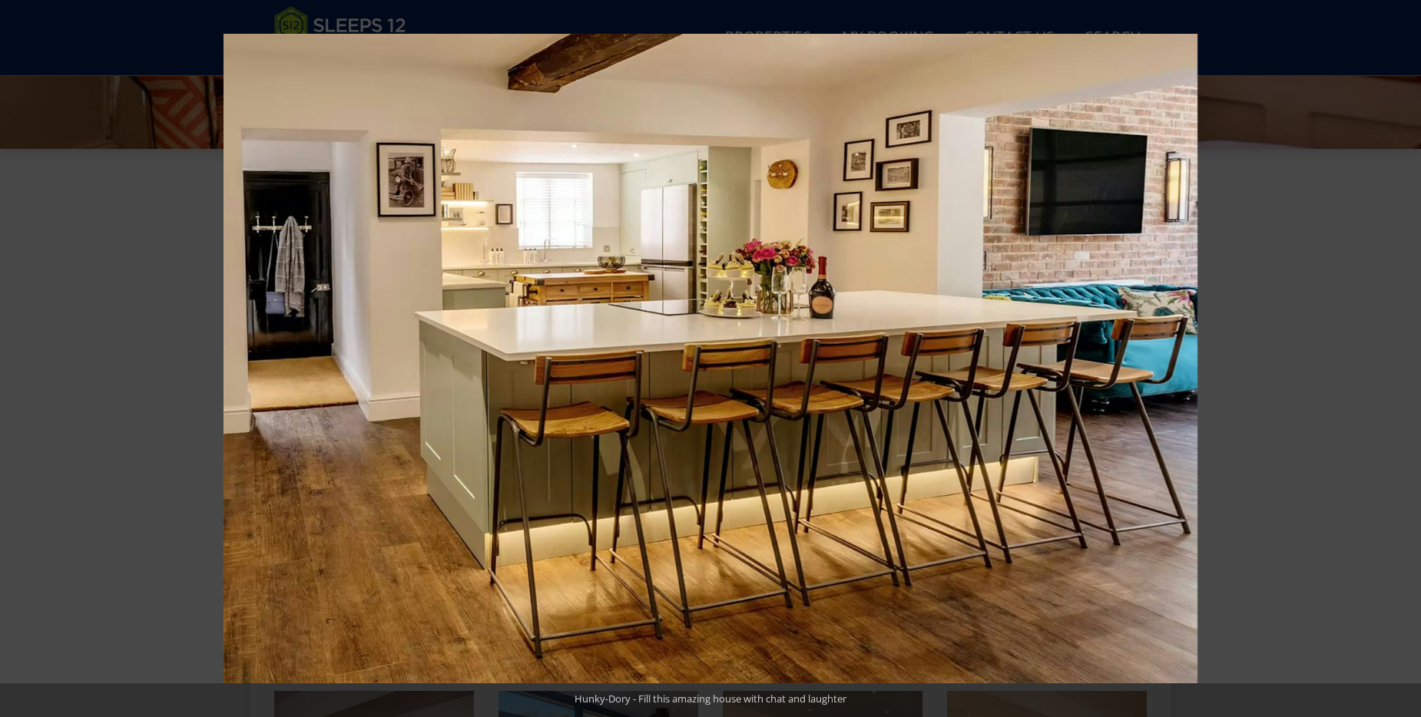
click at [1404, 357] on button at bounding box center [1394, 358] width 54 height 77
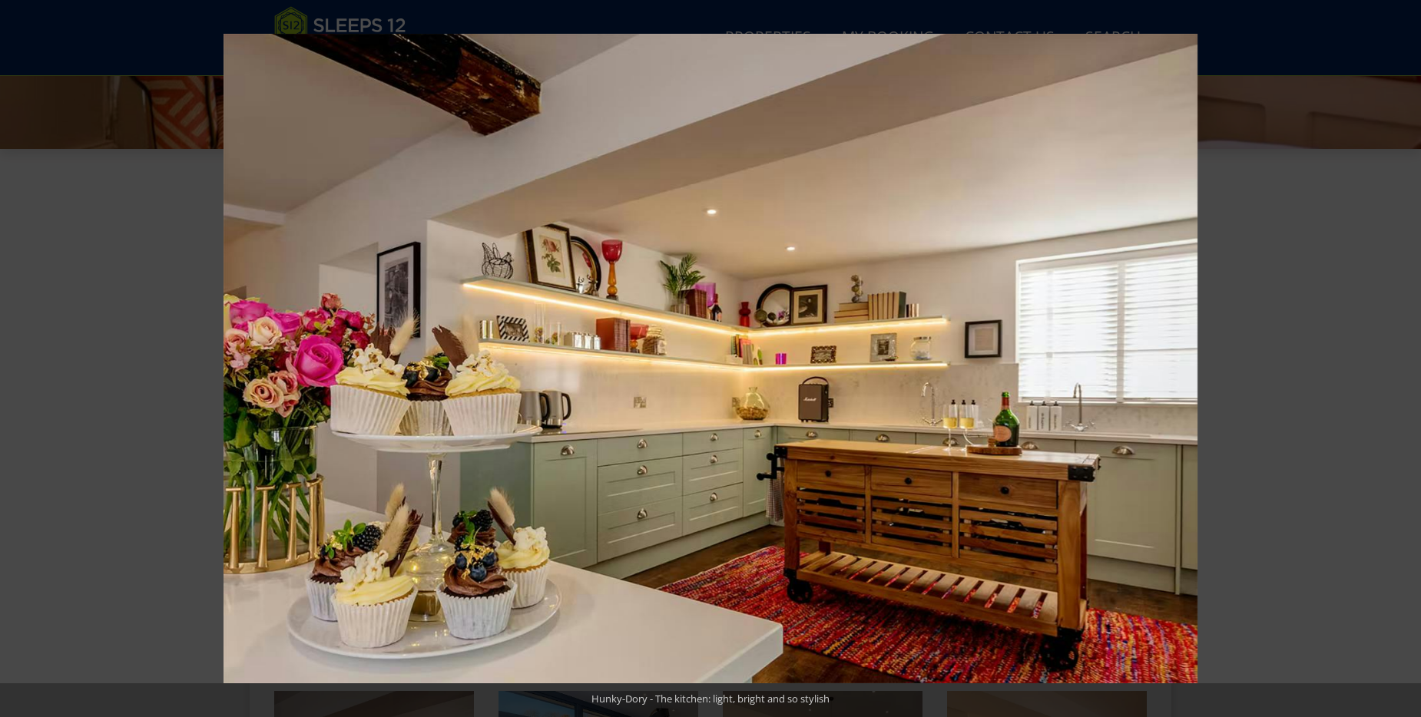
click at [1404, 357] on button at bounding box center [1394, 358] width 54 height 77
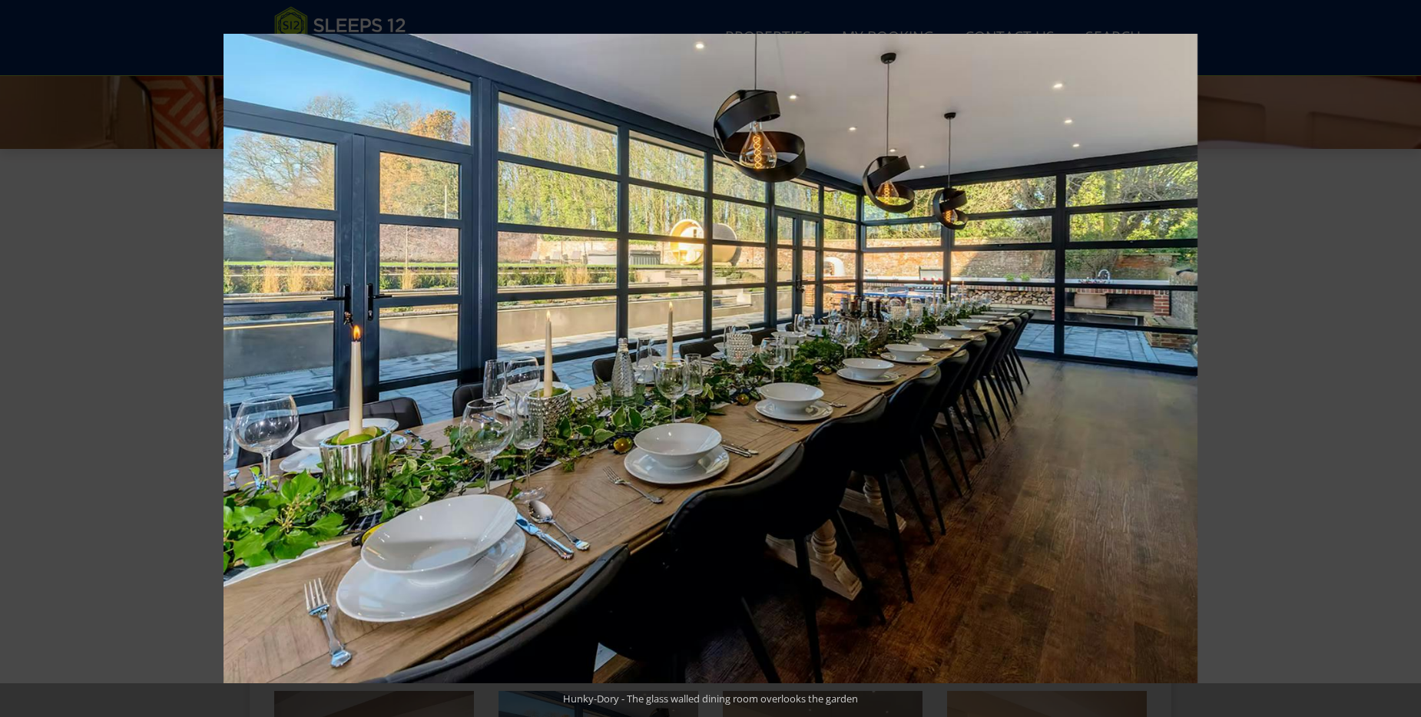
click at [1404, 357] on button at bounding box center [1394, 358] width 54 height 77
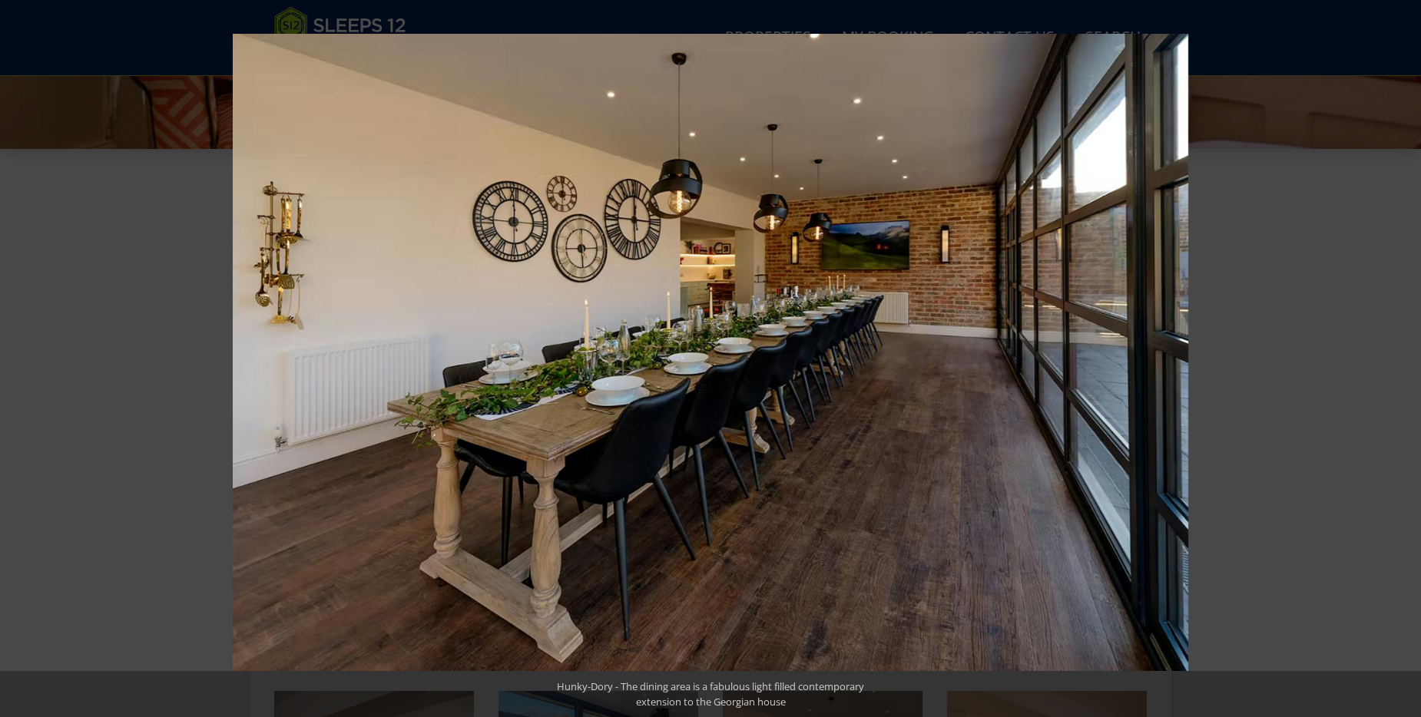
click at [1404, 357] on button at bounding box center [1394, 358] width 54 height 77
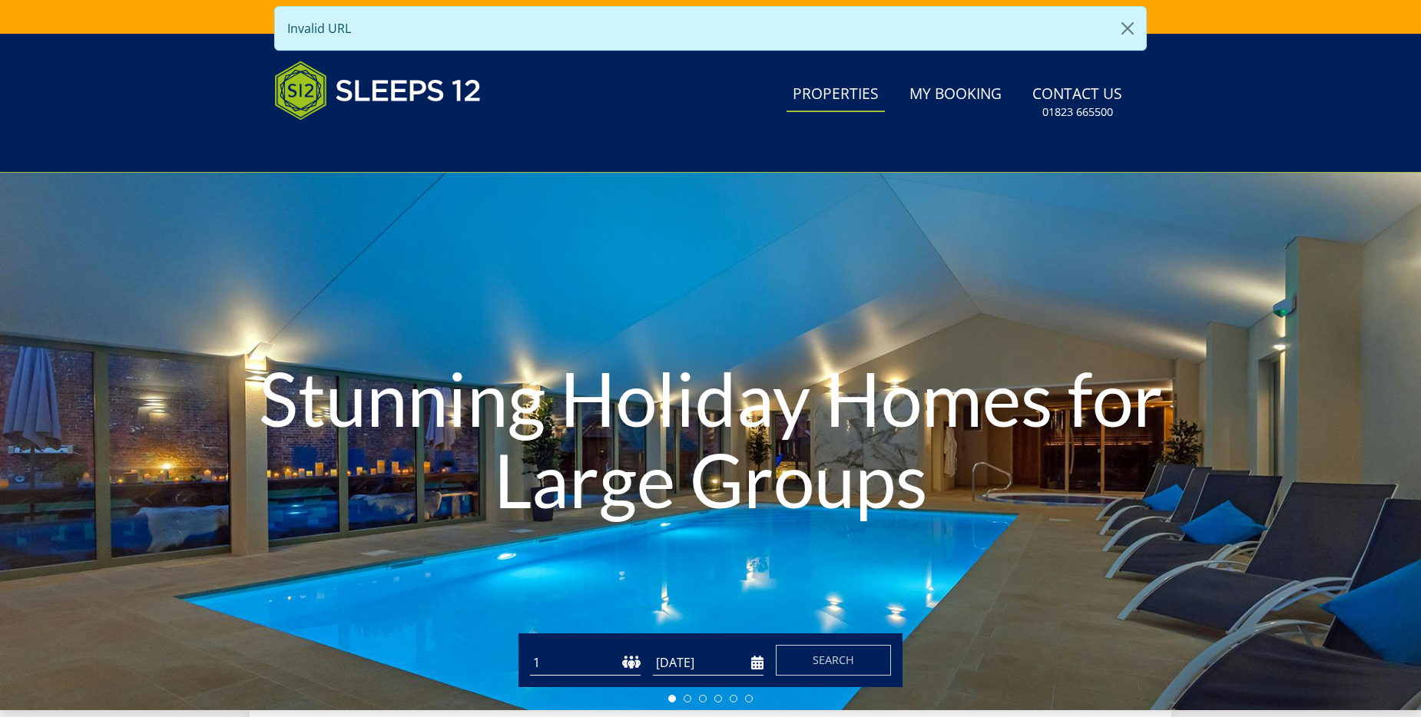
click at [838, 93] on link "Properties" at bounding box center [835, 95] width 98 height 35
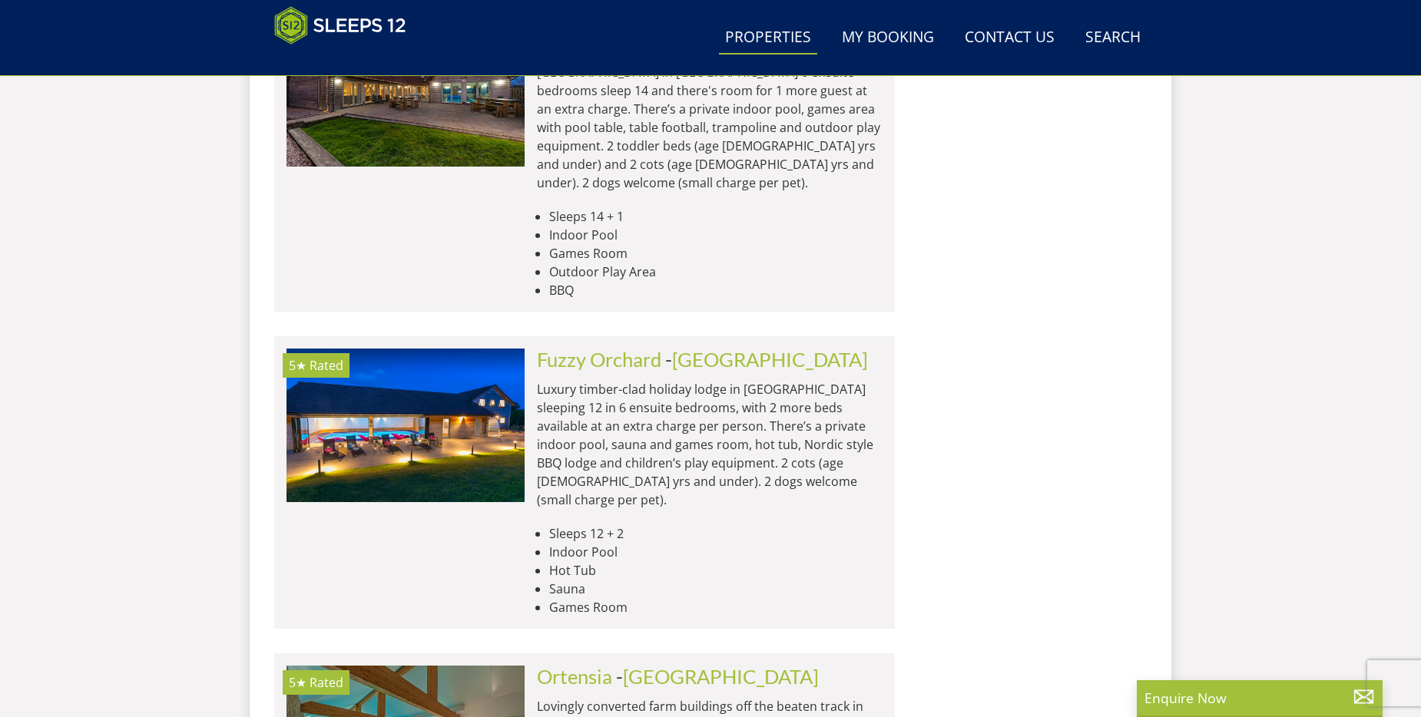
scroll to position [6248, 0]
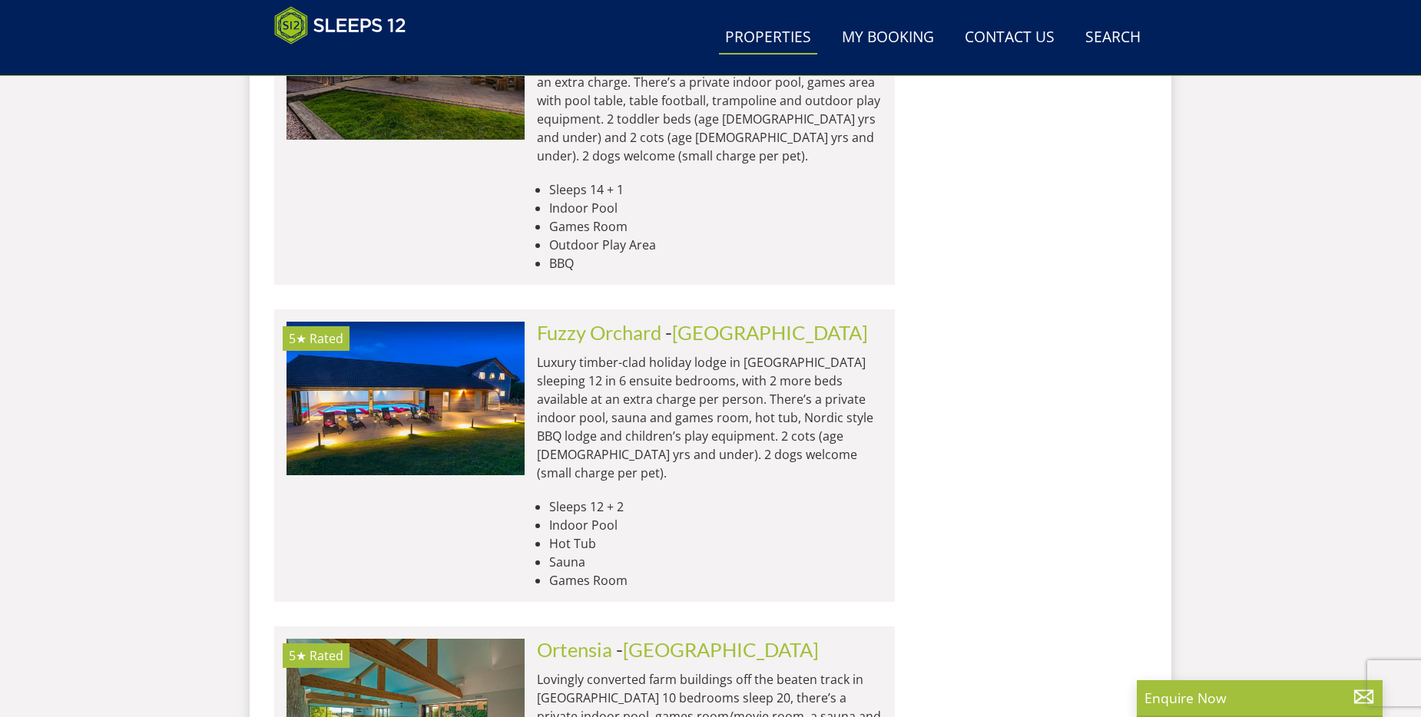
click at [610, 638] on link "Ortensia" at bounding box center [574, 649] width 75 height 23
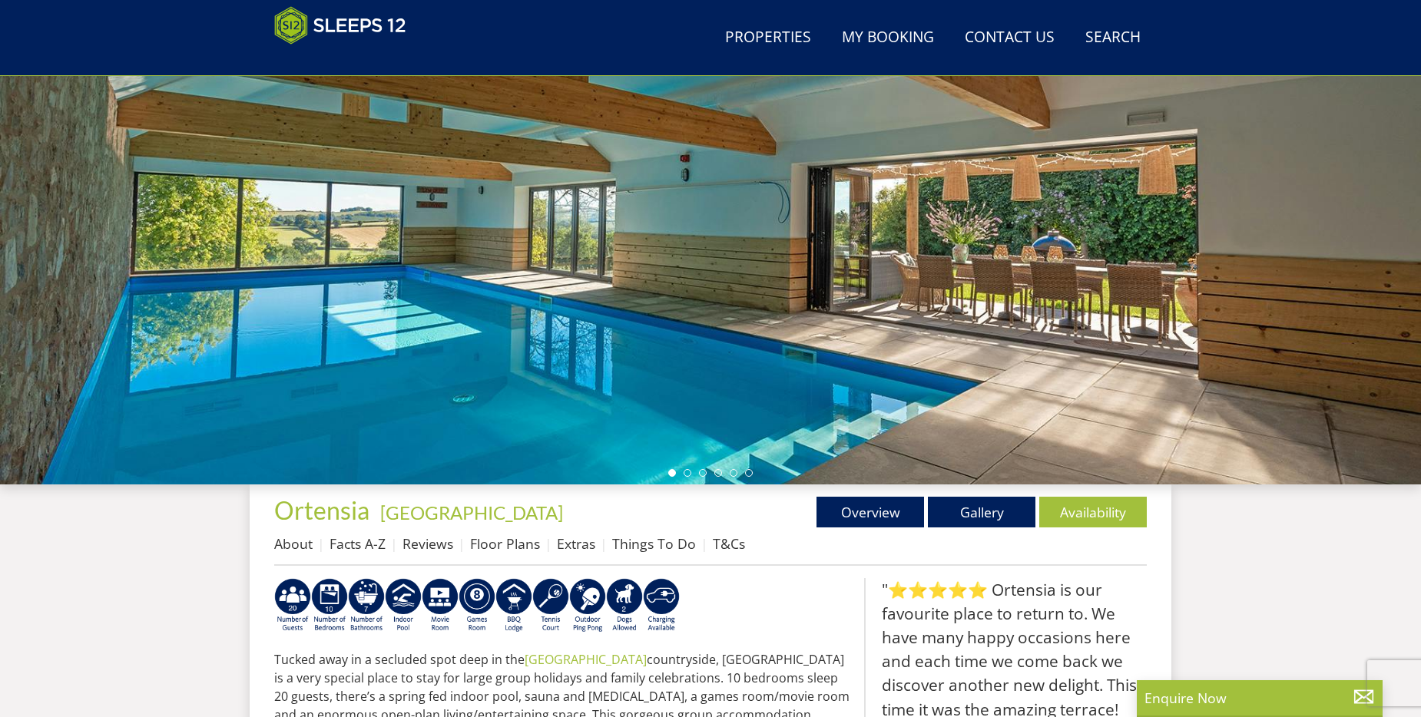
scroll to position [170, 0]
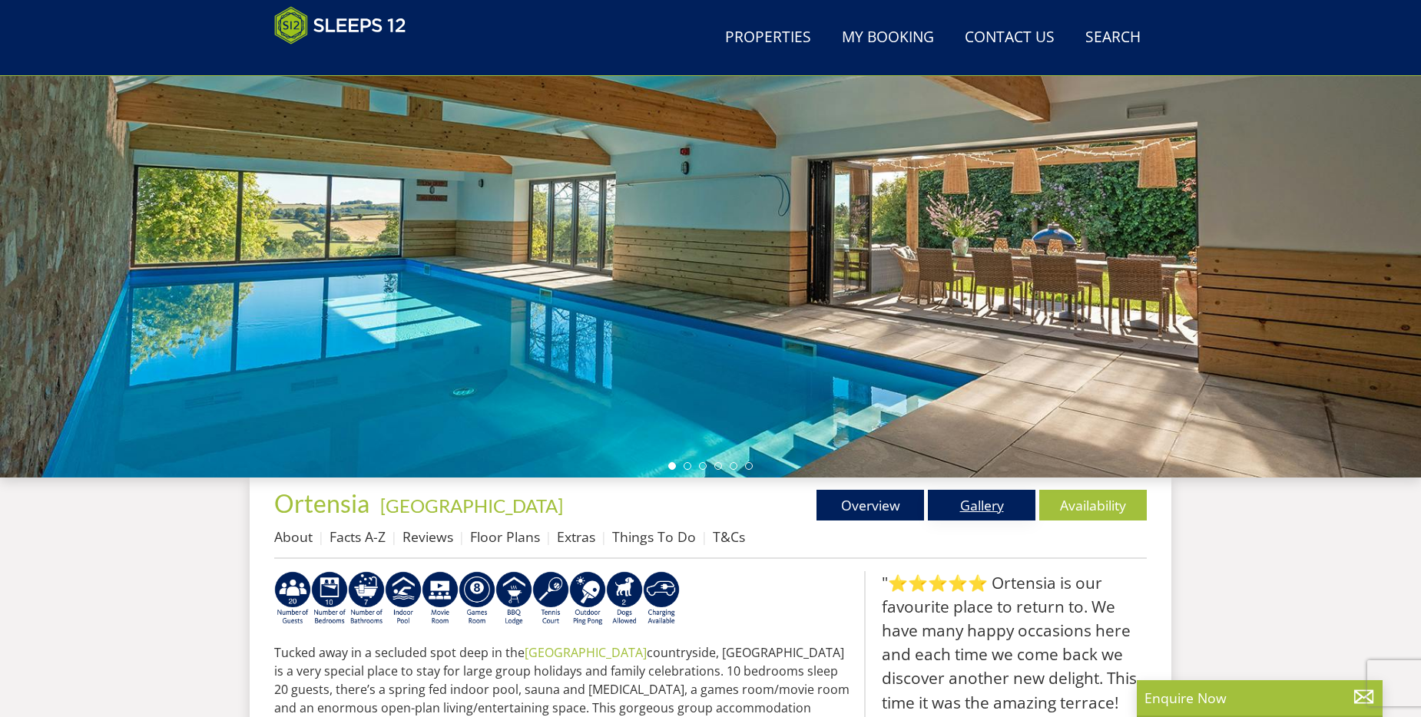
click at [971, 504] on link "Gallery" at bounding box center [981, 505] width 107 height 31
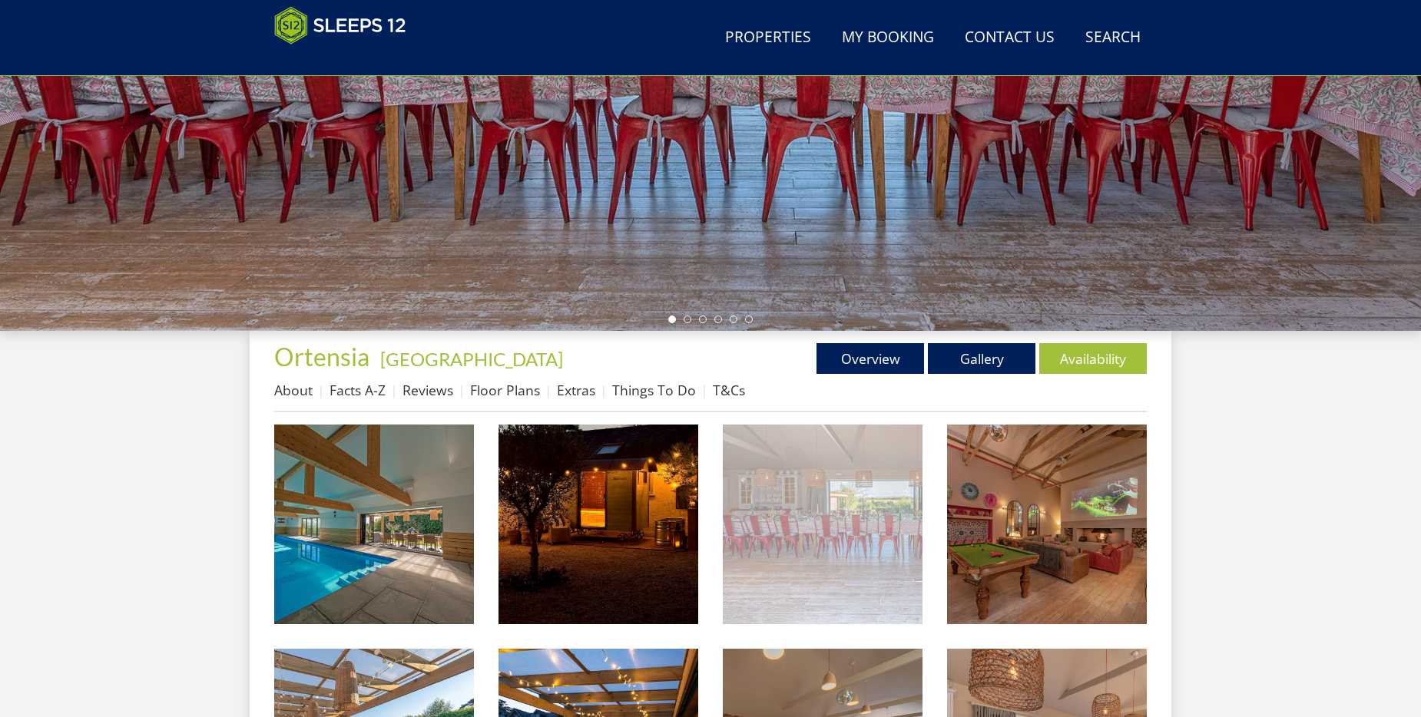
scroll to position [321, 0]
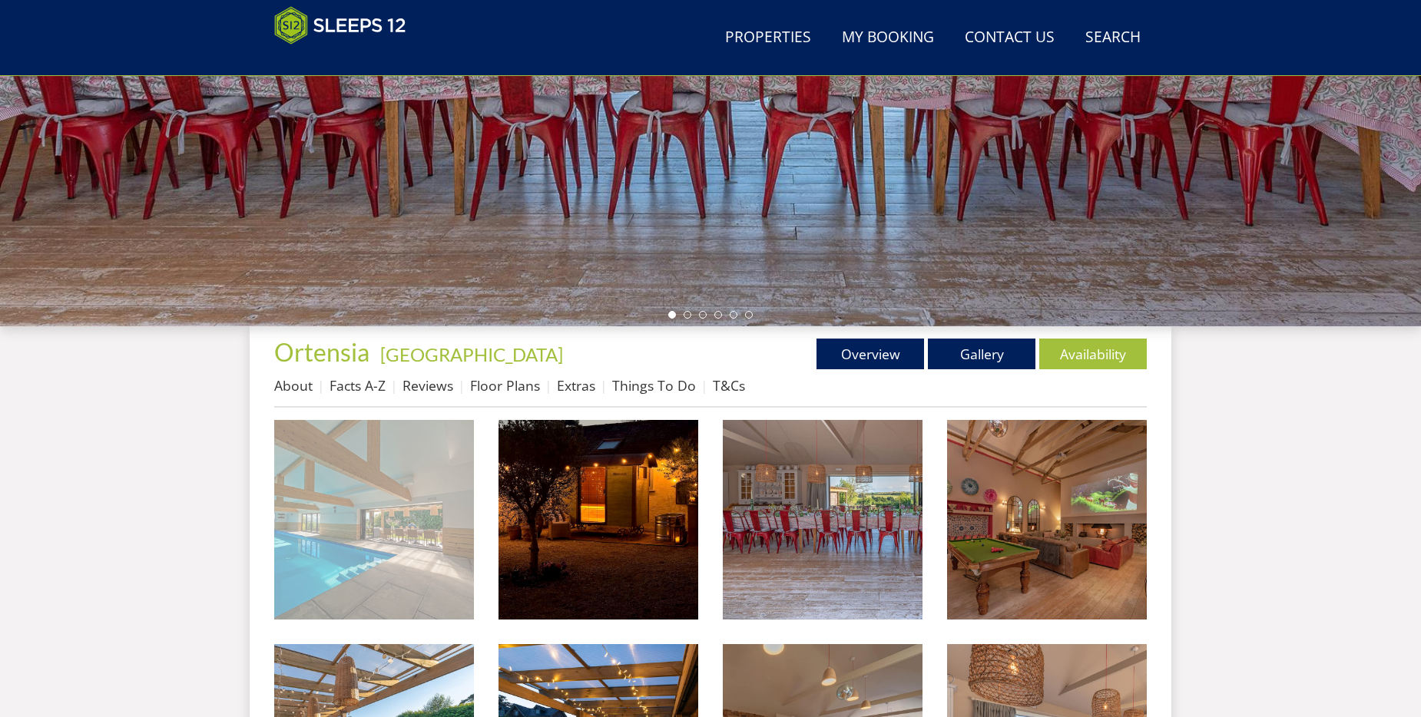
click at [391, 523] on img at bounding box center [374, 520] width 200 height 200
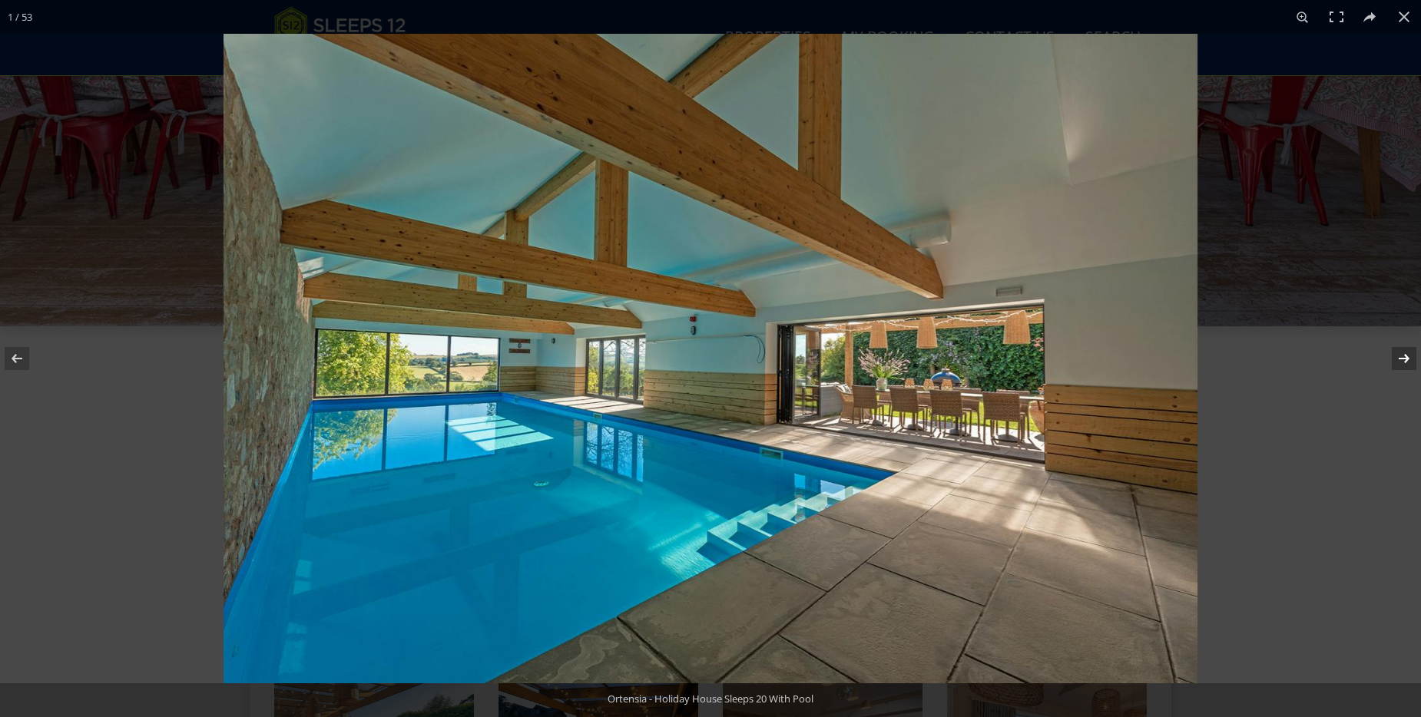
click at [1404, 362] on button at bounding box center [1394, 358] width 54 height 77
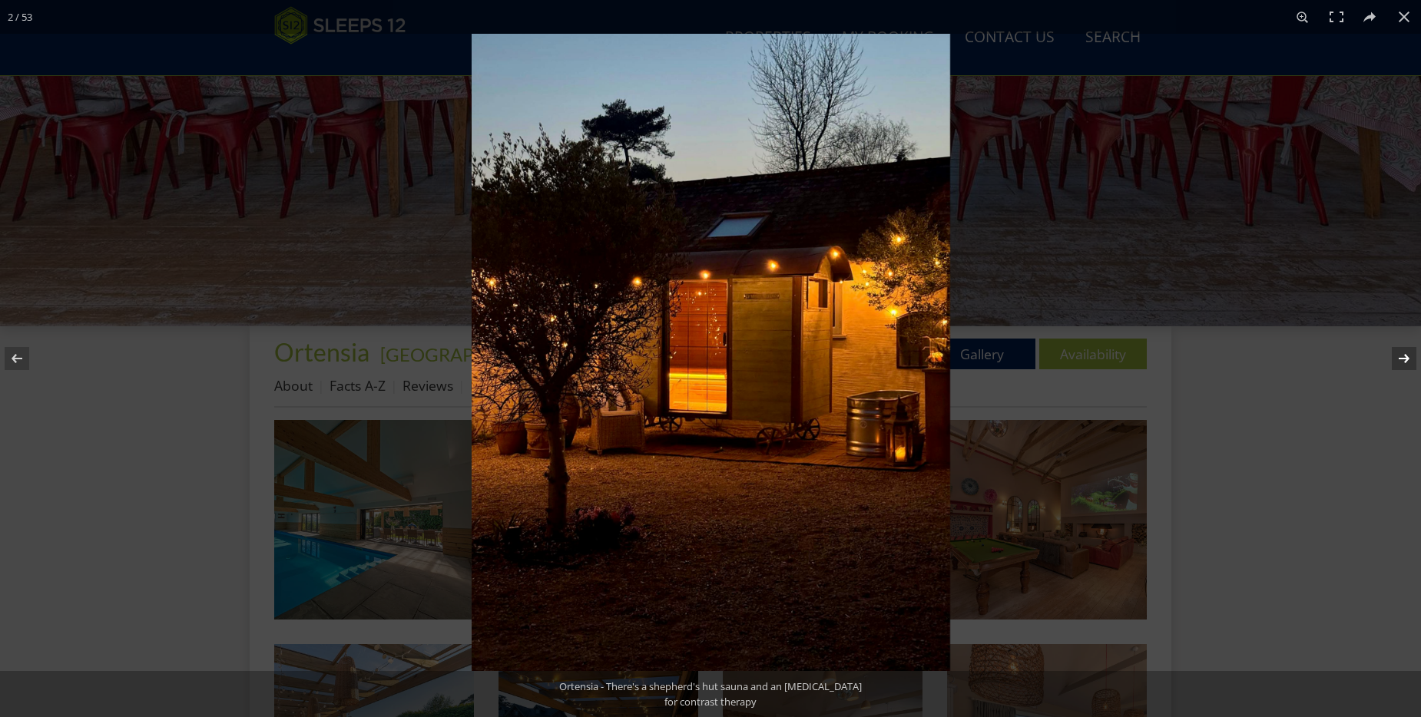
click at [1404, 362] on button at bounding box center [1394, 358] width 54 height 77
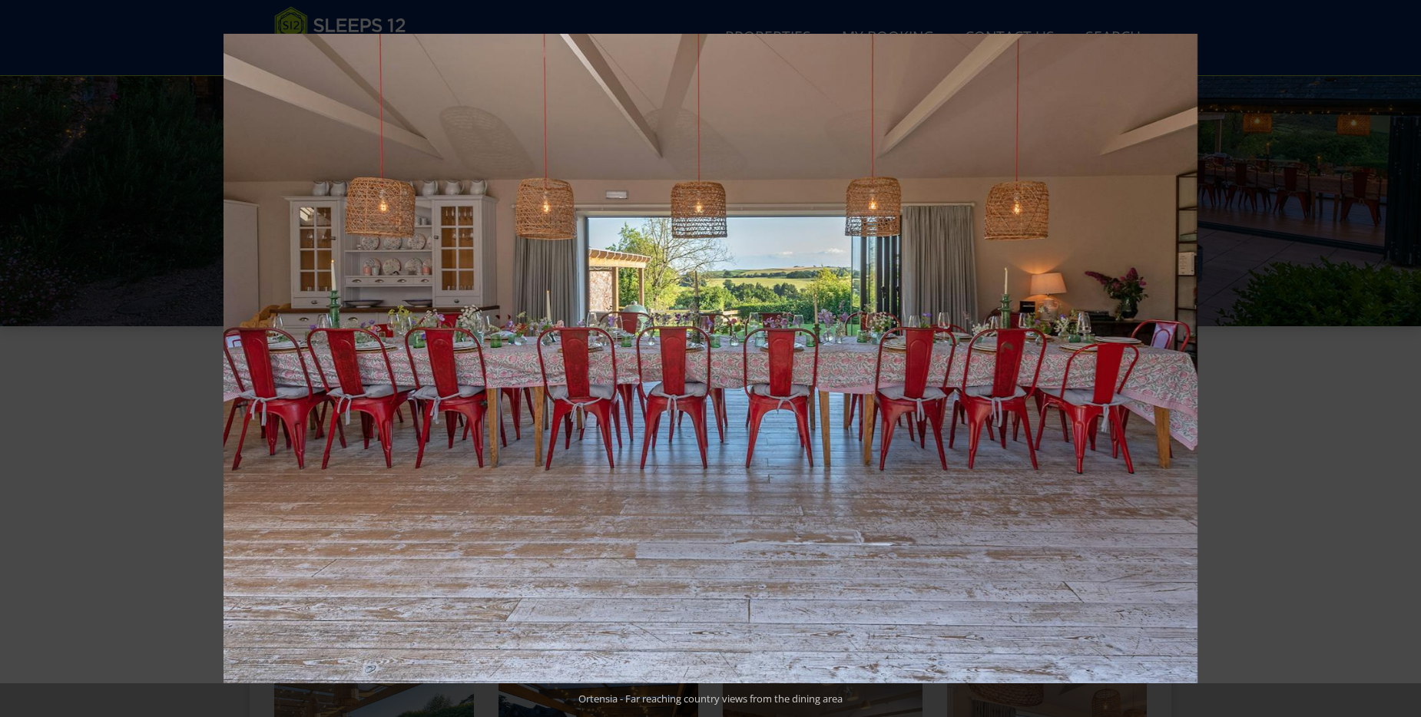
click at [1404, 362] on button at bounding box center [1394, 358] width 54 height 77
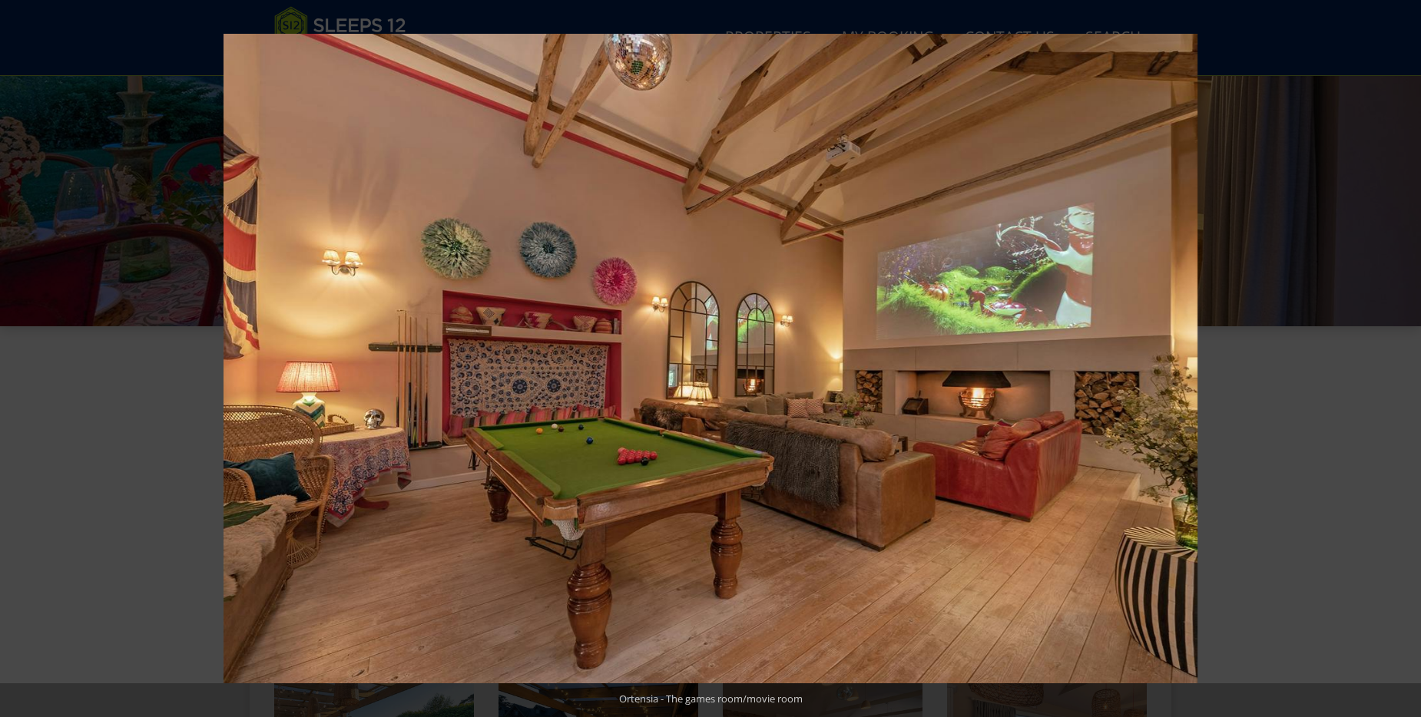
click at [1404, 362] on button at bounding box center [1394, 358] width 54 height 77
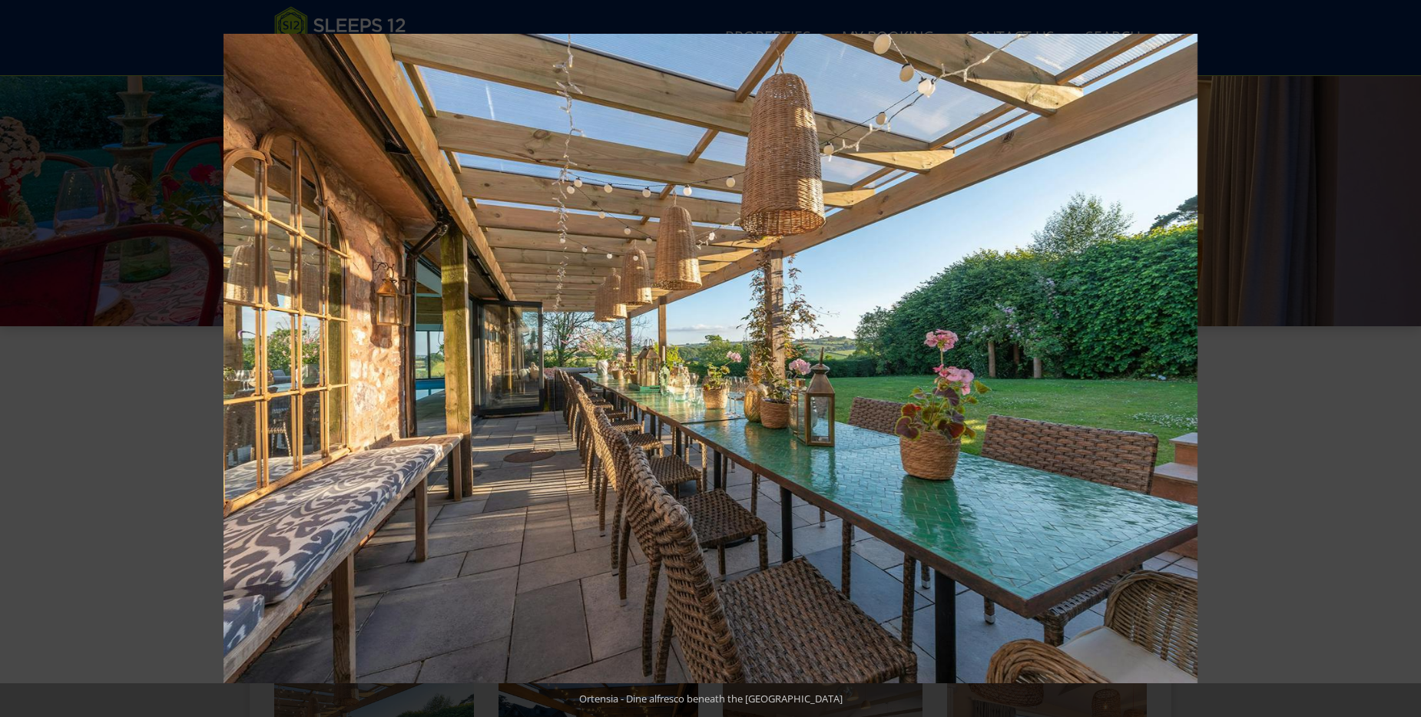
click at [1404, 362] on button at bounding box center [1394, 358] width 54 height 77
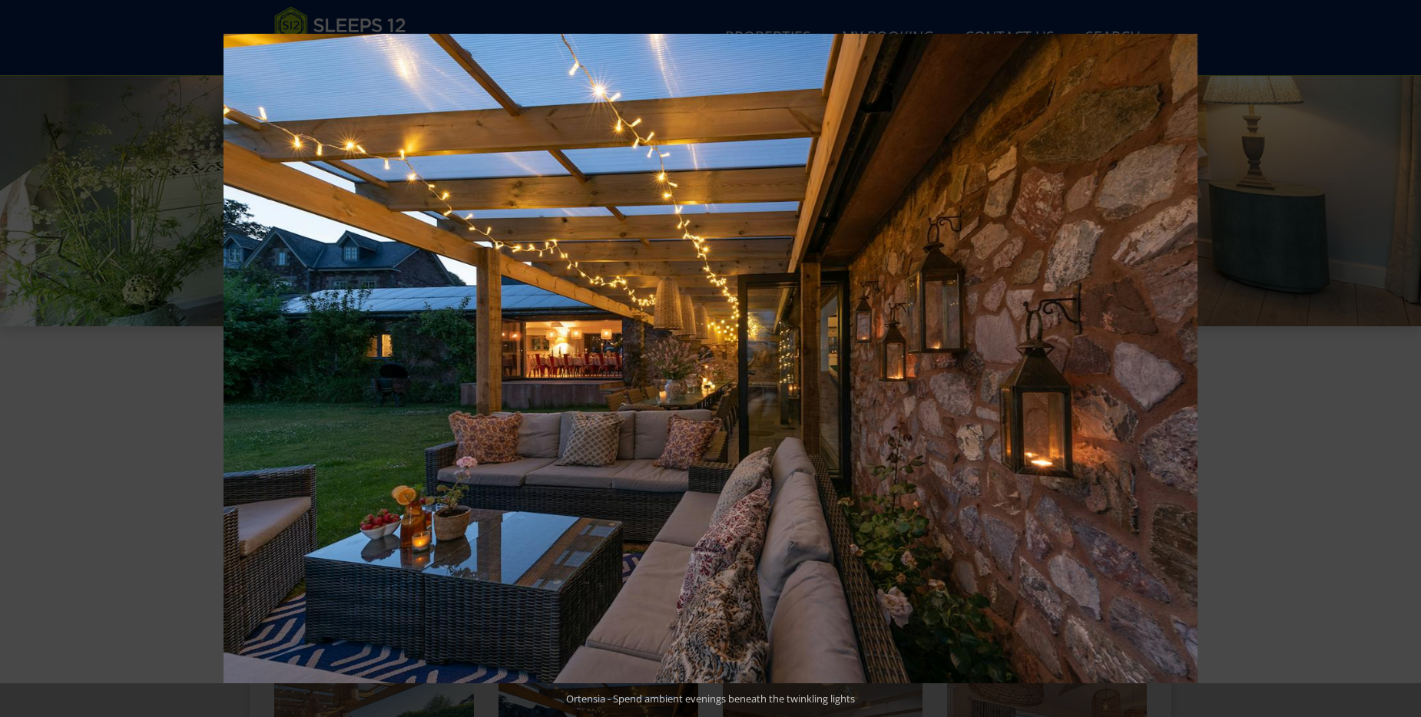
click at [1404, 362] on button at bounding box center [1394, 358] width 54 height 77
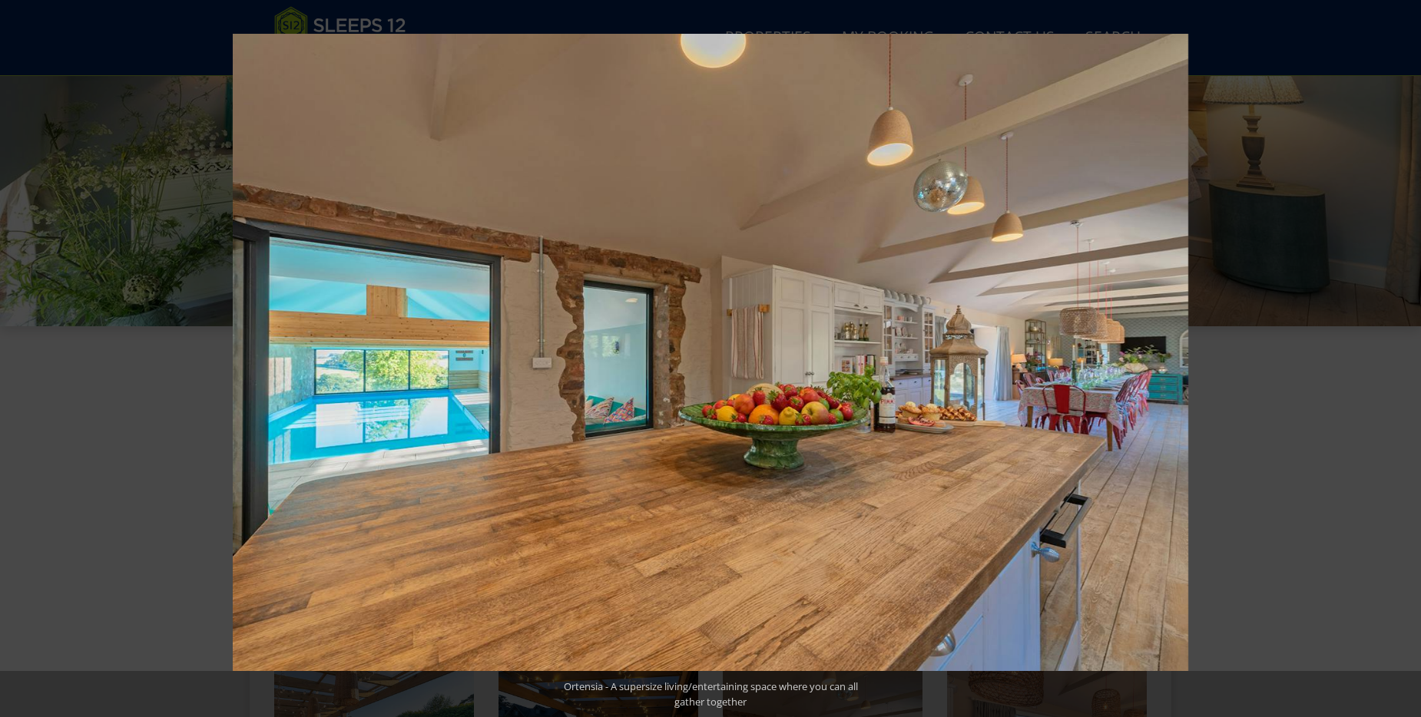
click at [1404, 362] on button at bounding box center [1394, 358] width 54 height 77
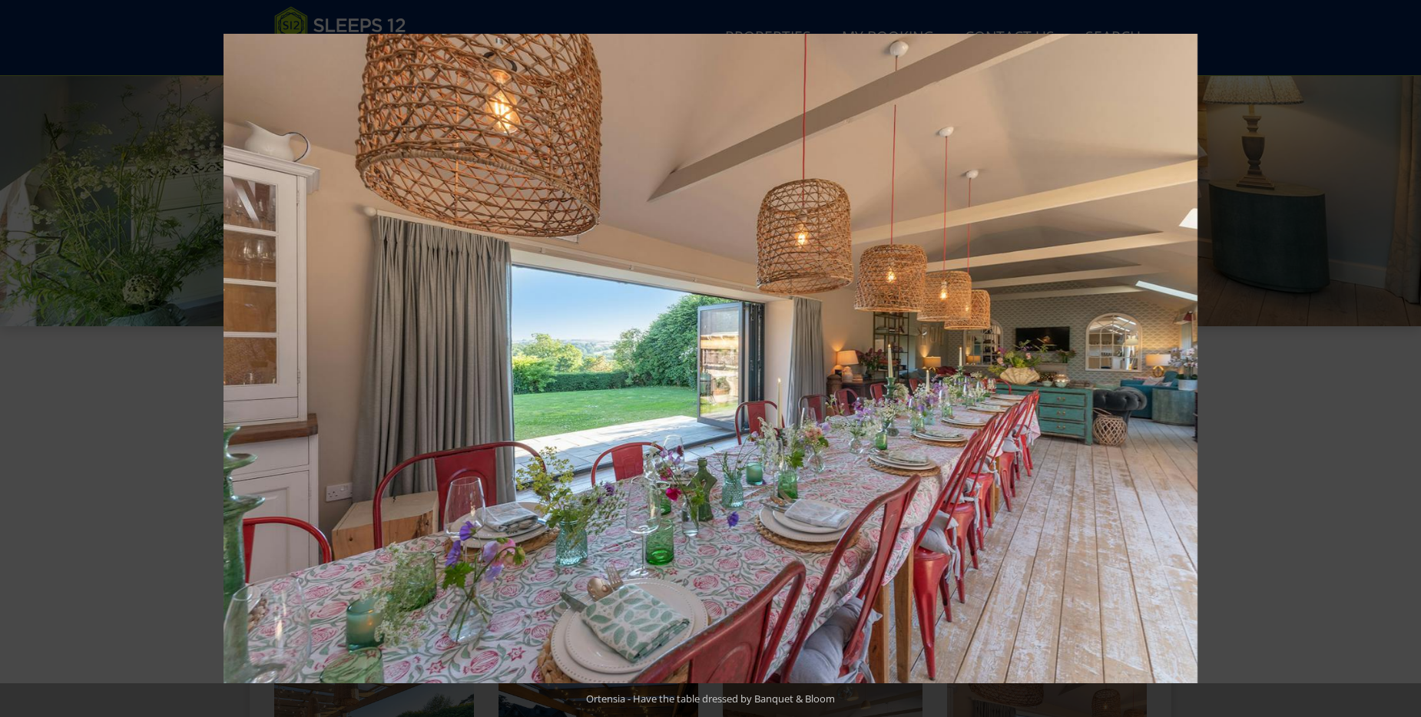
click at [1404, 362] on button at bounding box center [1394, 358] width 54 height 77
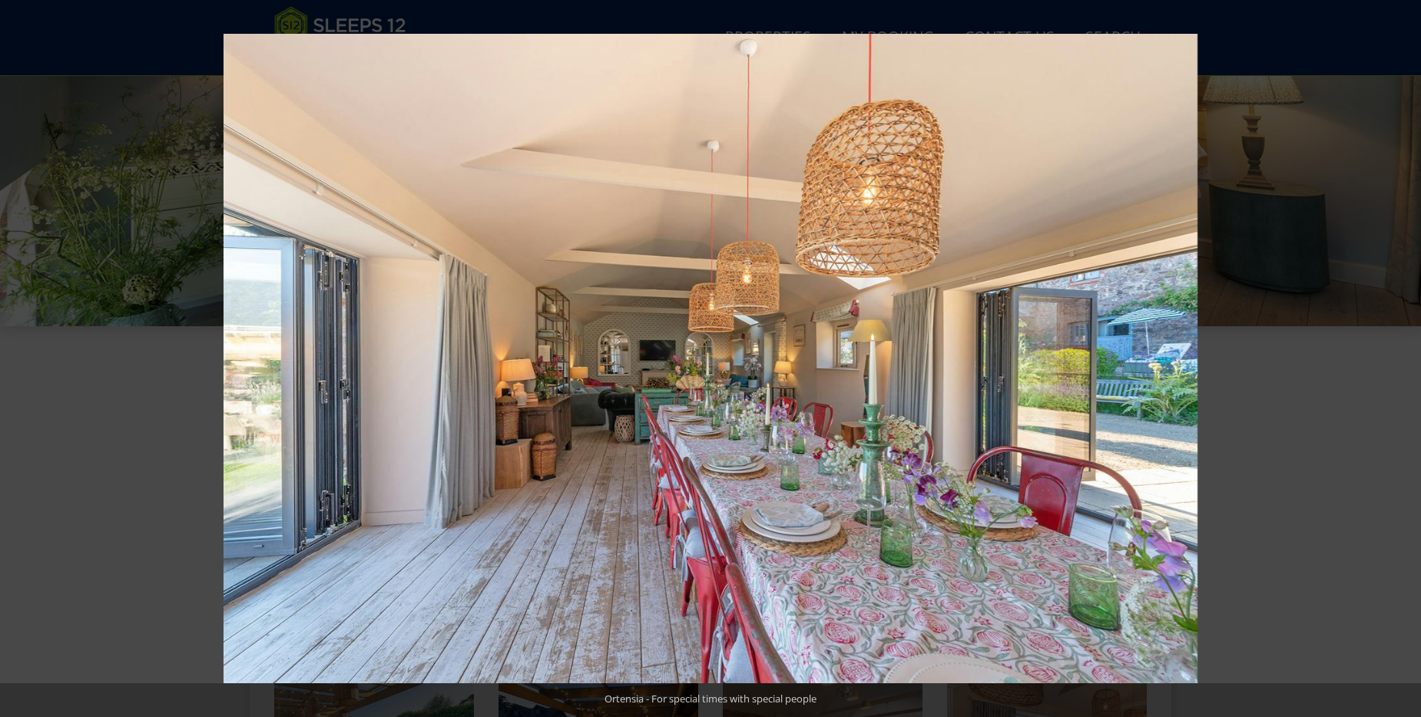
click at [1404, 362] on button at bounding box center [1394, 358] width 54 height 77
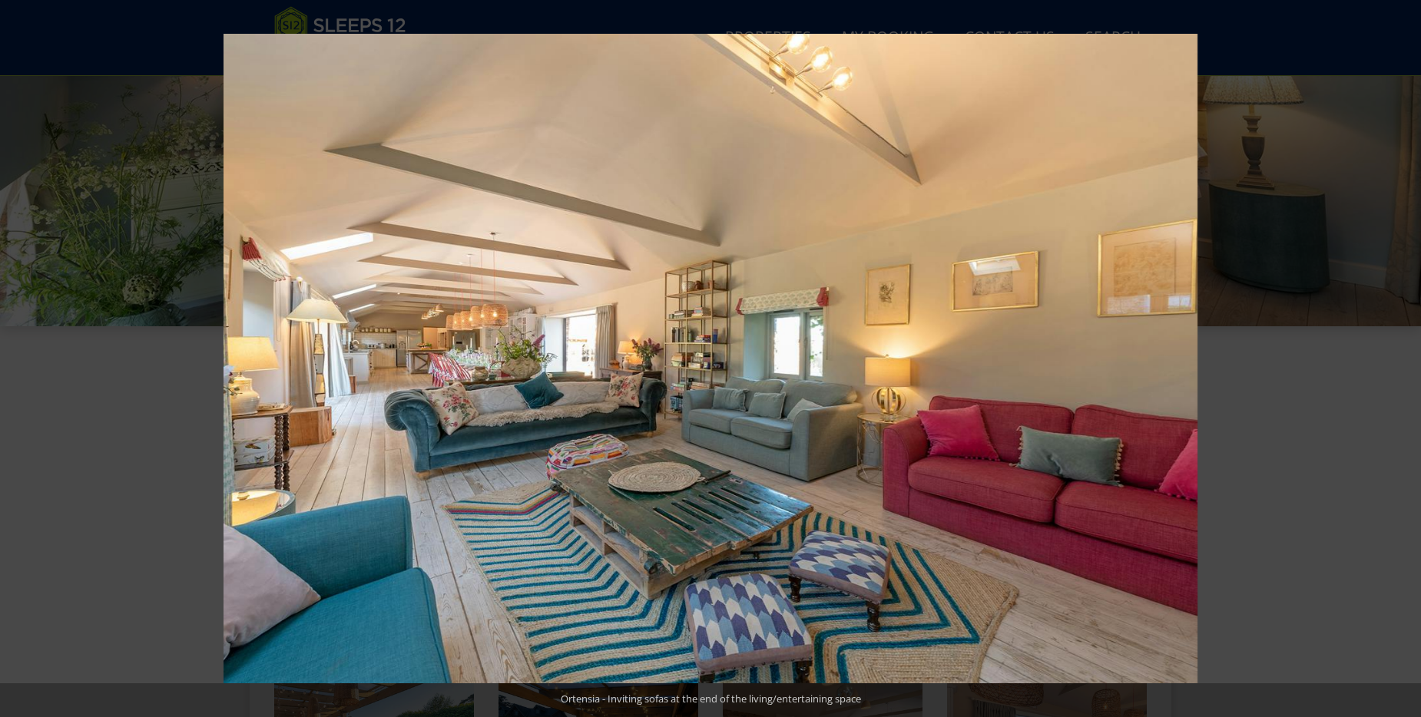
click at [1404, 362] on button at bounding box center [1394, 358] width 54 height 77
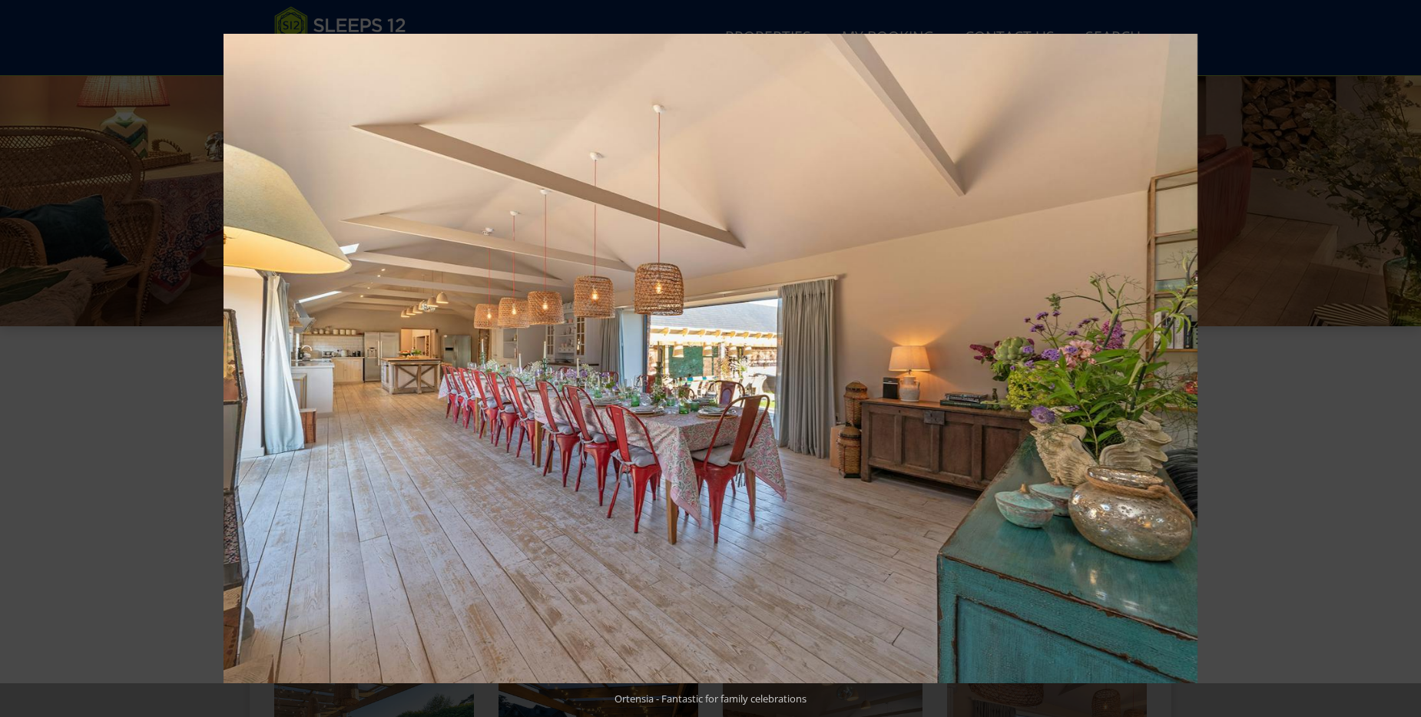
click at [1404, 362] on button at bounding box center [1394, 358] width 54 height 77
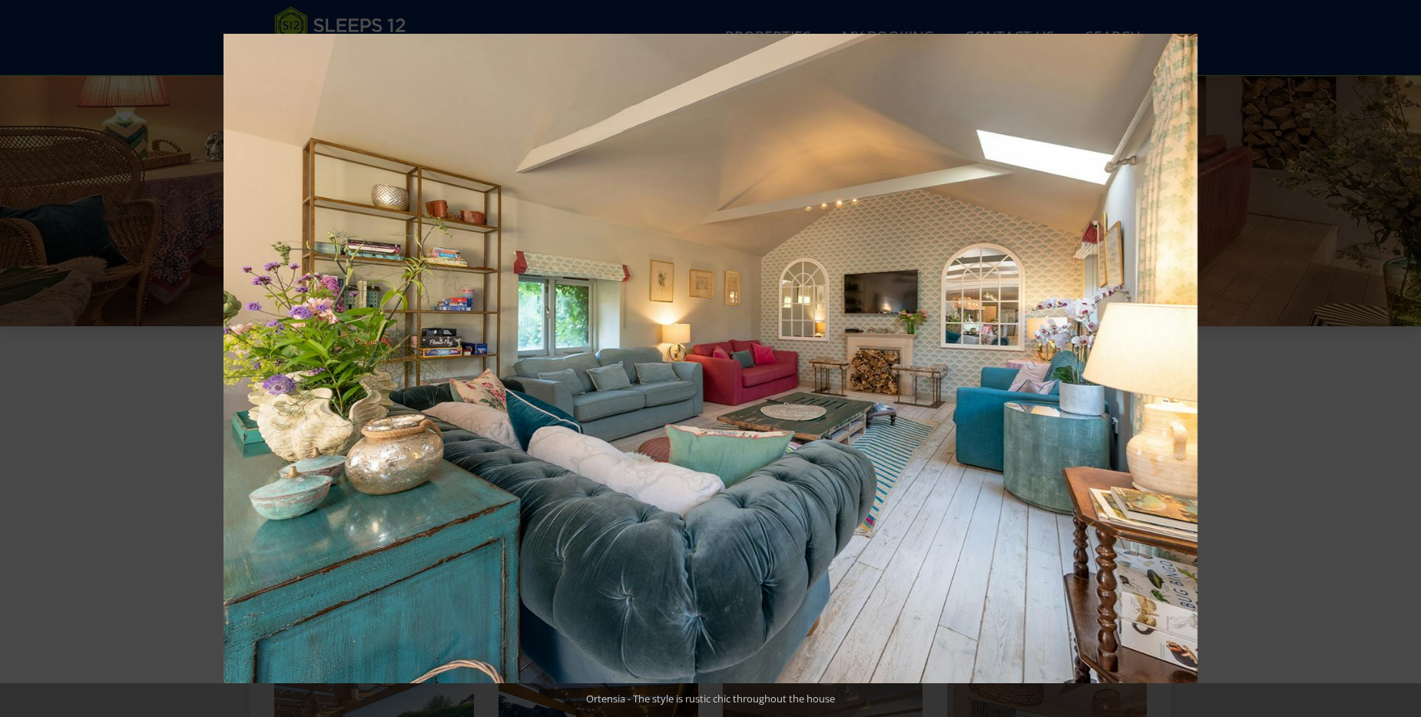
click at [1404, 362] on button at bounding box center [1394, 358] width 54 height 77
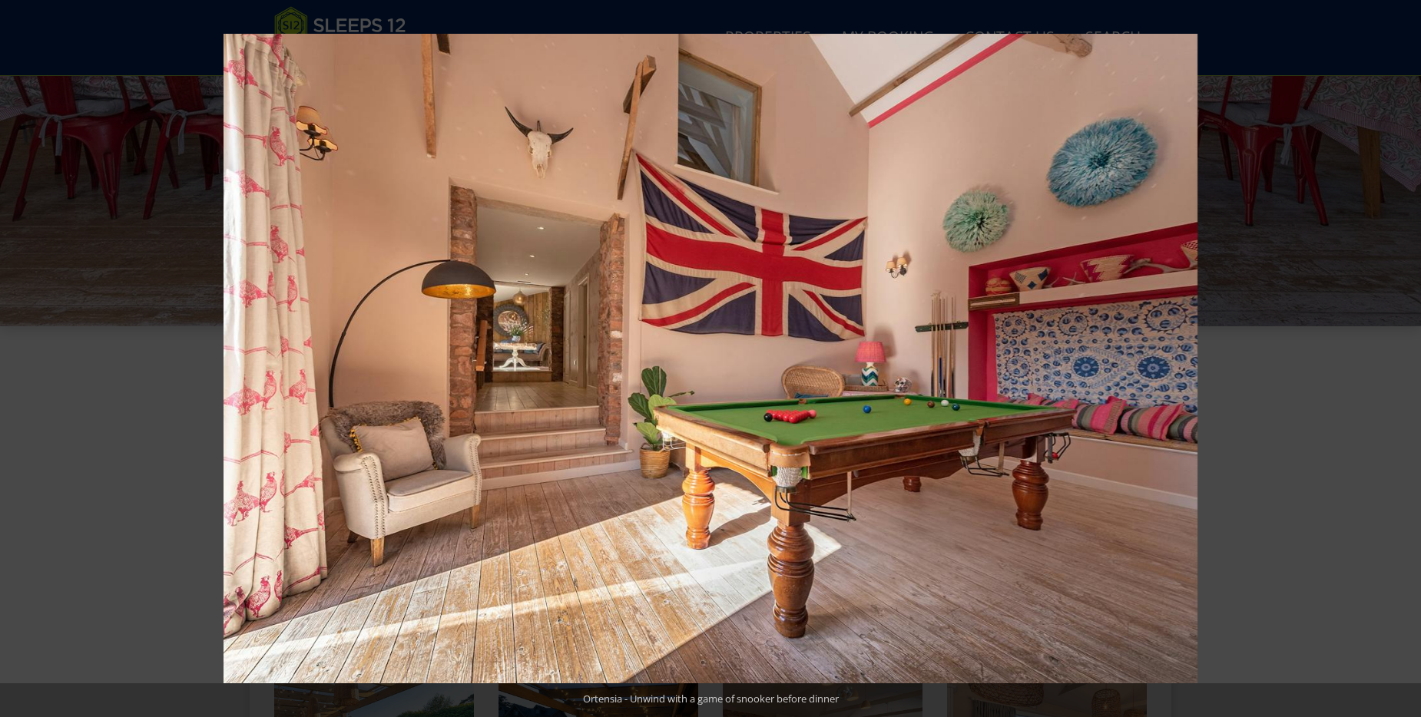
click at [1404, 362] on button at bounding box center [1394, 358] width 54 height 77
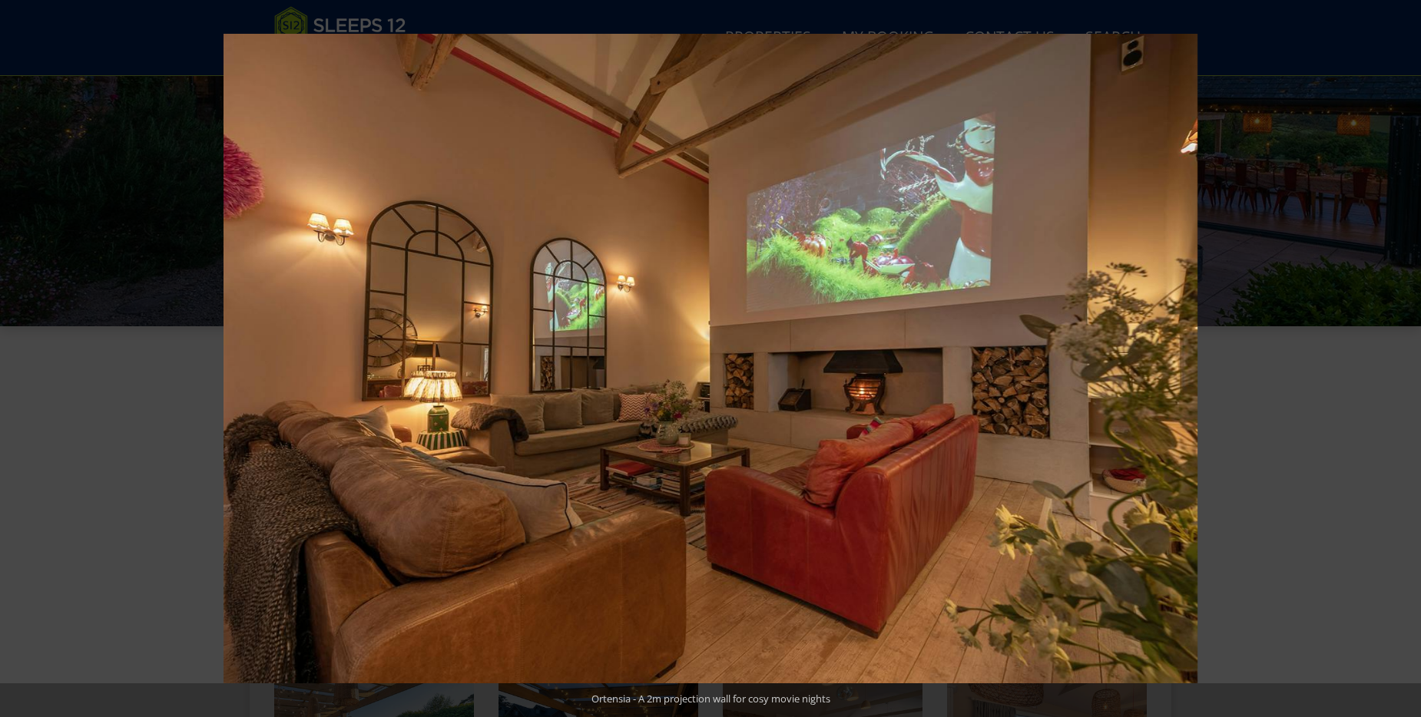
click at [1404, 362] on button at bounding box center [1394, 358] width 54 height 77
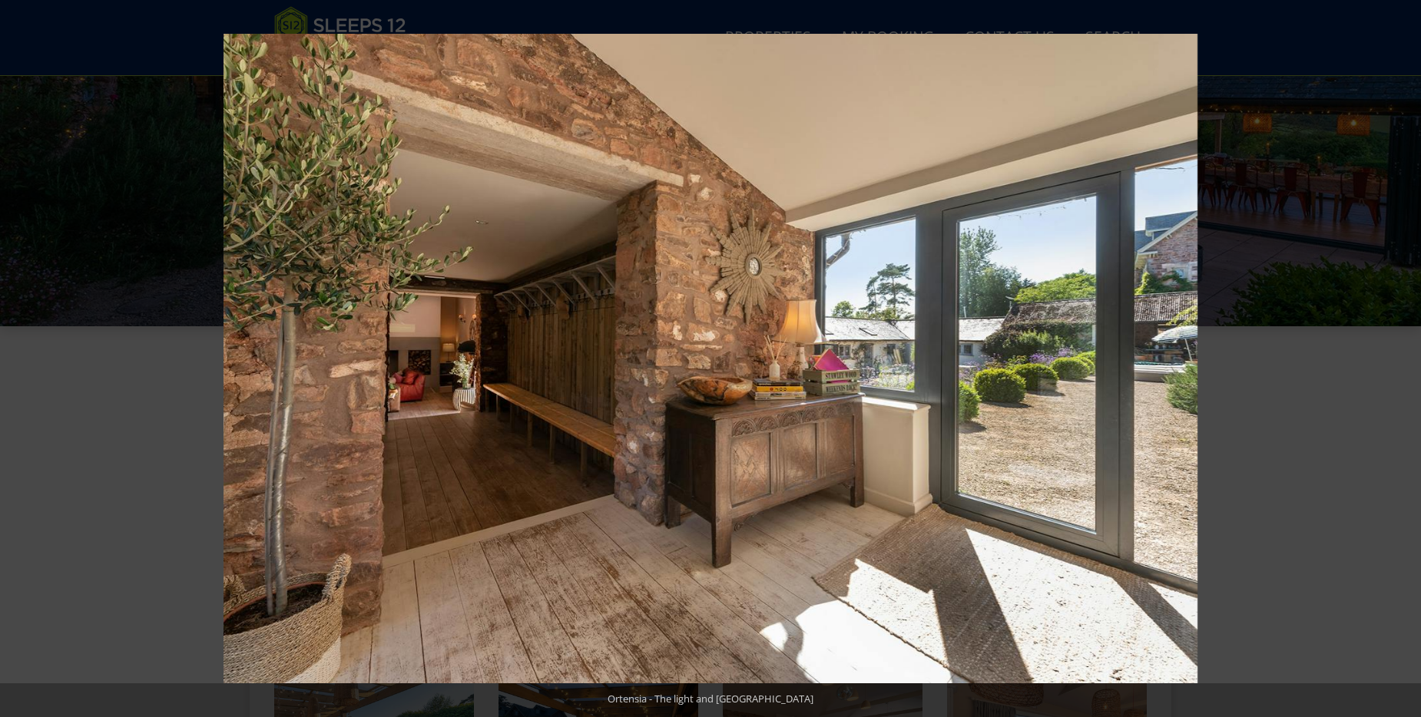
click at [1404, 362] on button at bounding box center [1394, 358] width 54 height 77
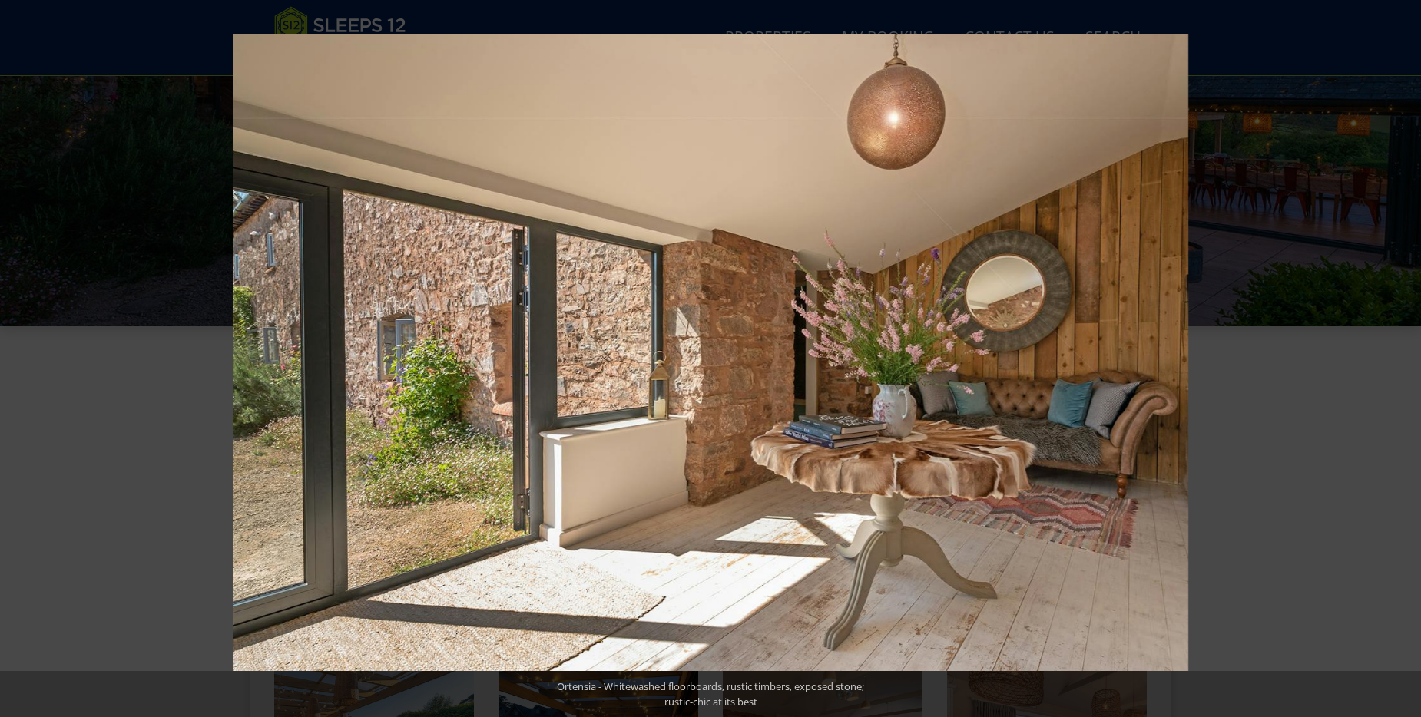
click at [1404, 362] on button at bounding box center [1394, 358] width 54 height 77
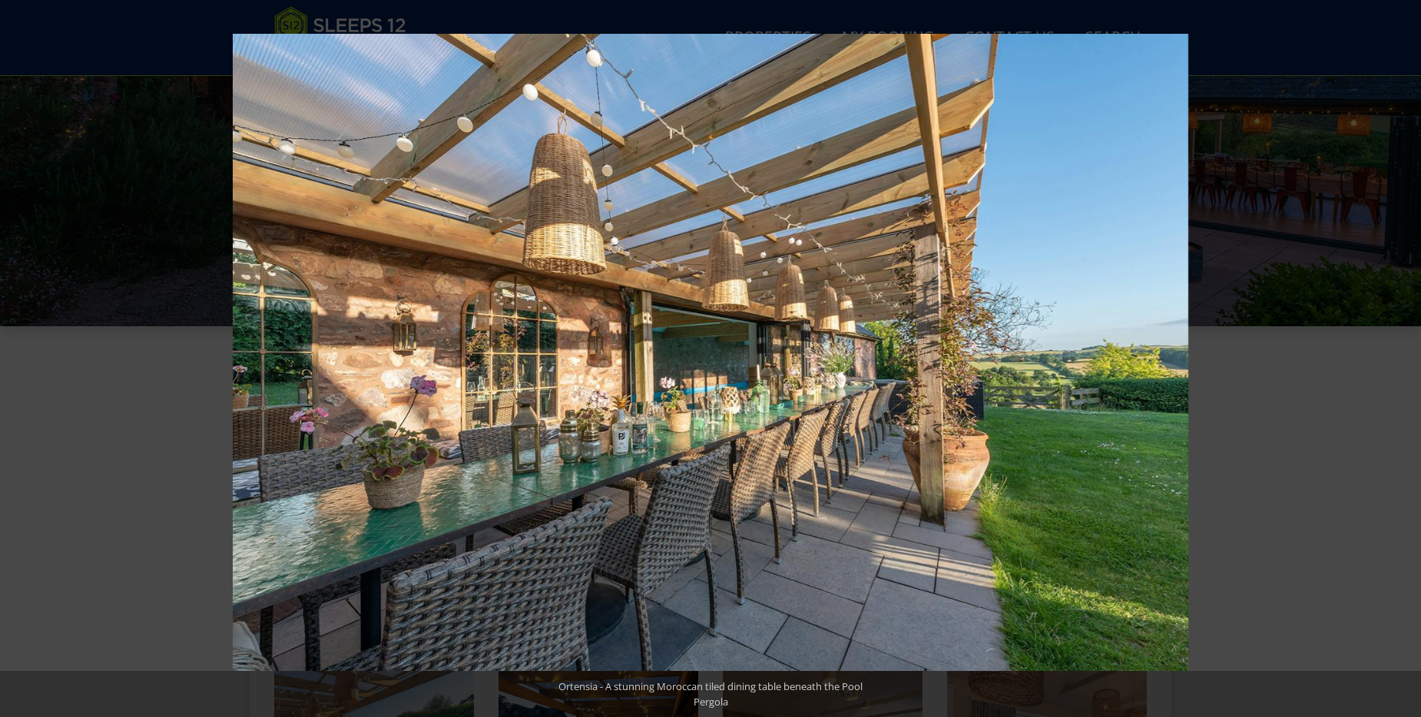
click at [1404, 362] on button at bounding box center [1394, 358] width 54 height 77
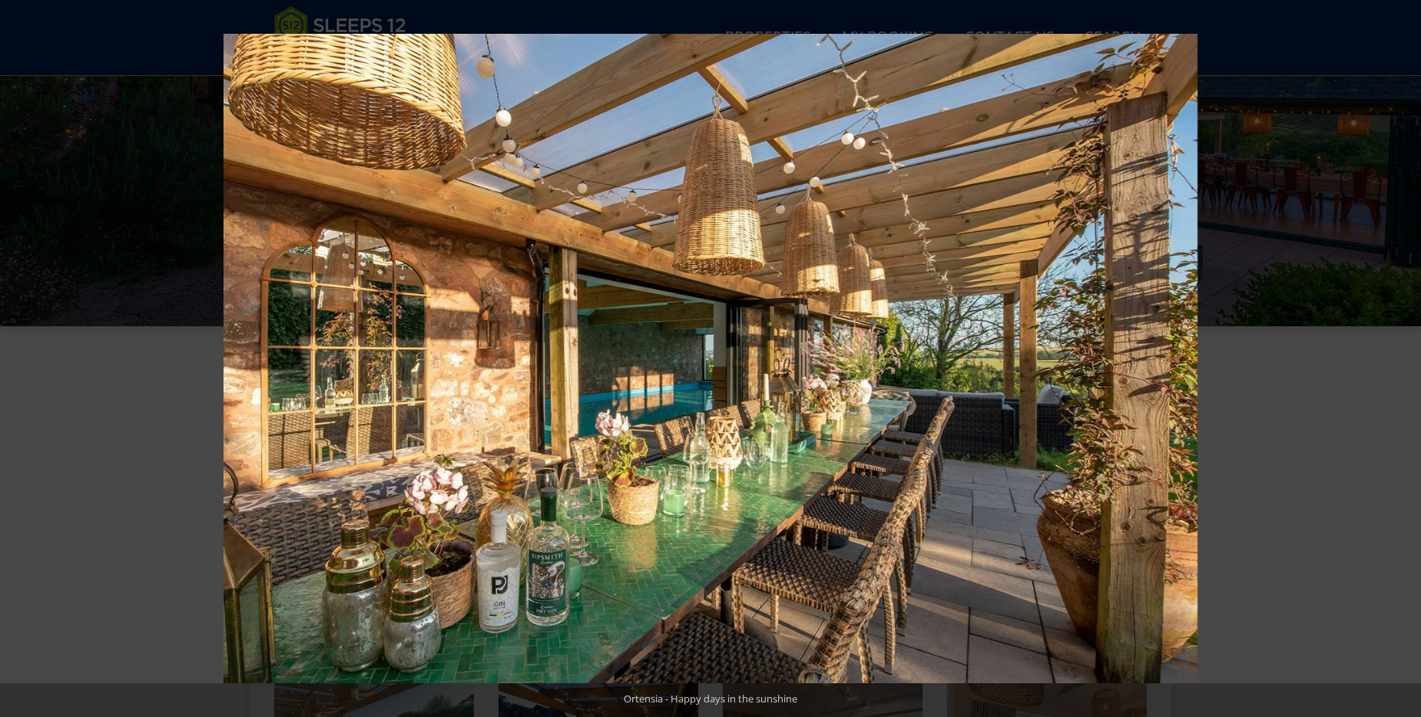
click at [1404, 362] on button at bounding box center [1394, 358] width 54 height 77
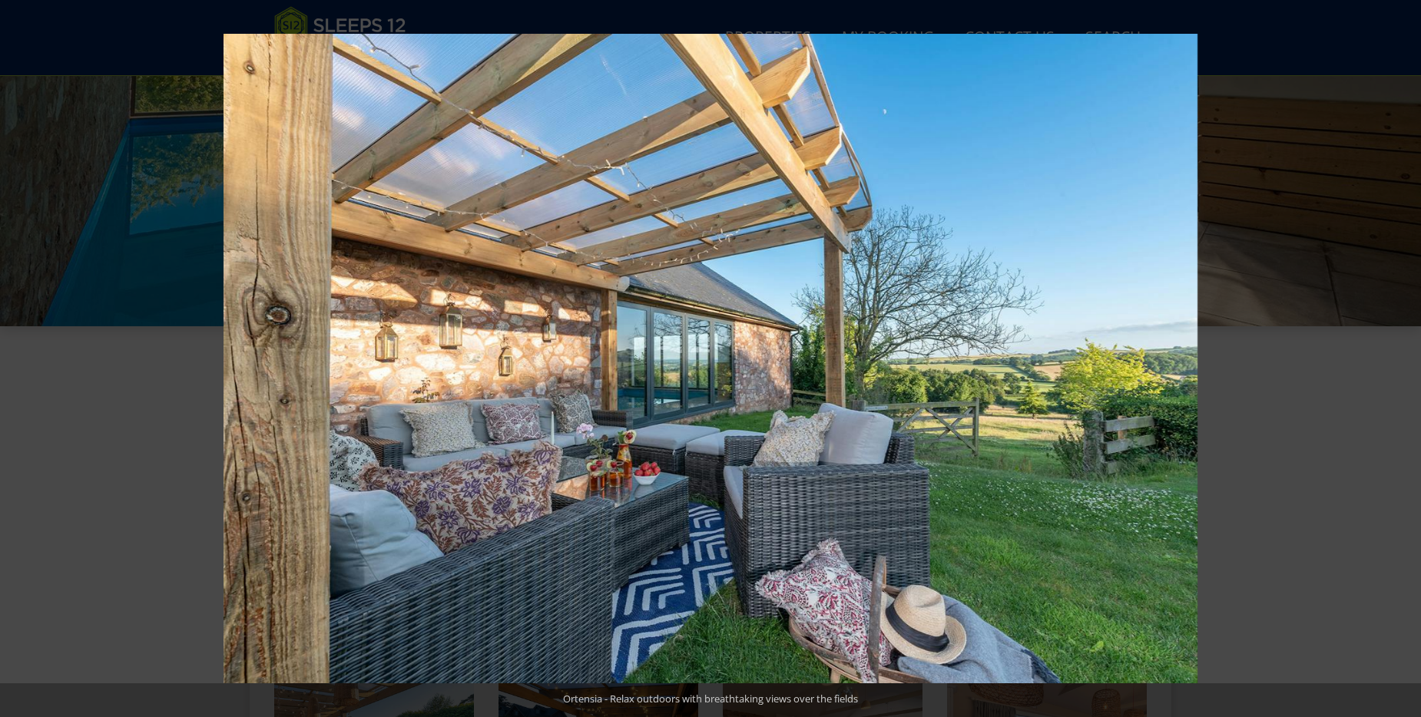
click at [1404, 362] on button at bounding box center [1394, 358] width 54 height 77
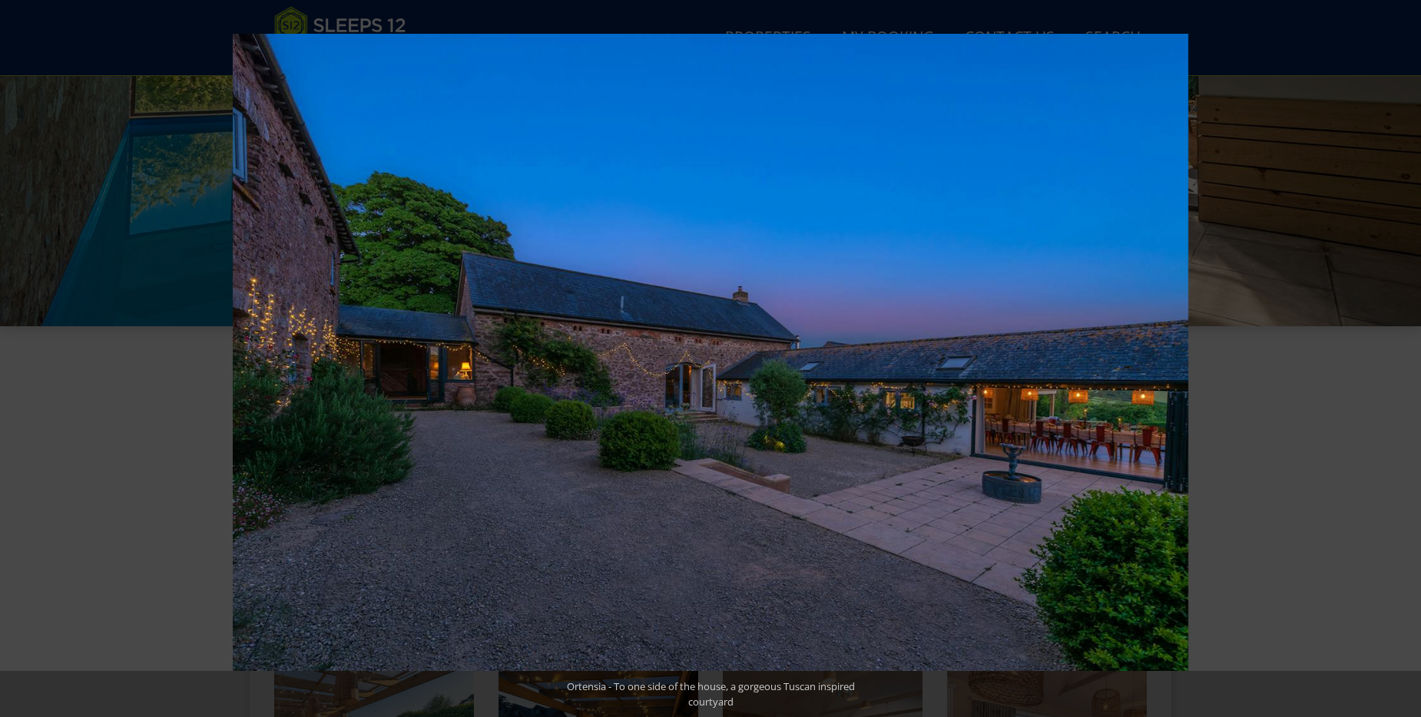
click at [1404, 362] on button at bounding box center [1394, 358] width 54 height 77
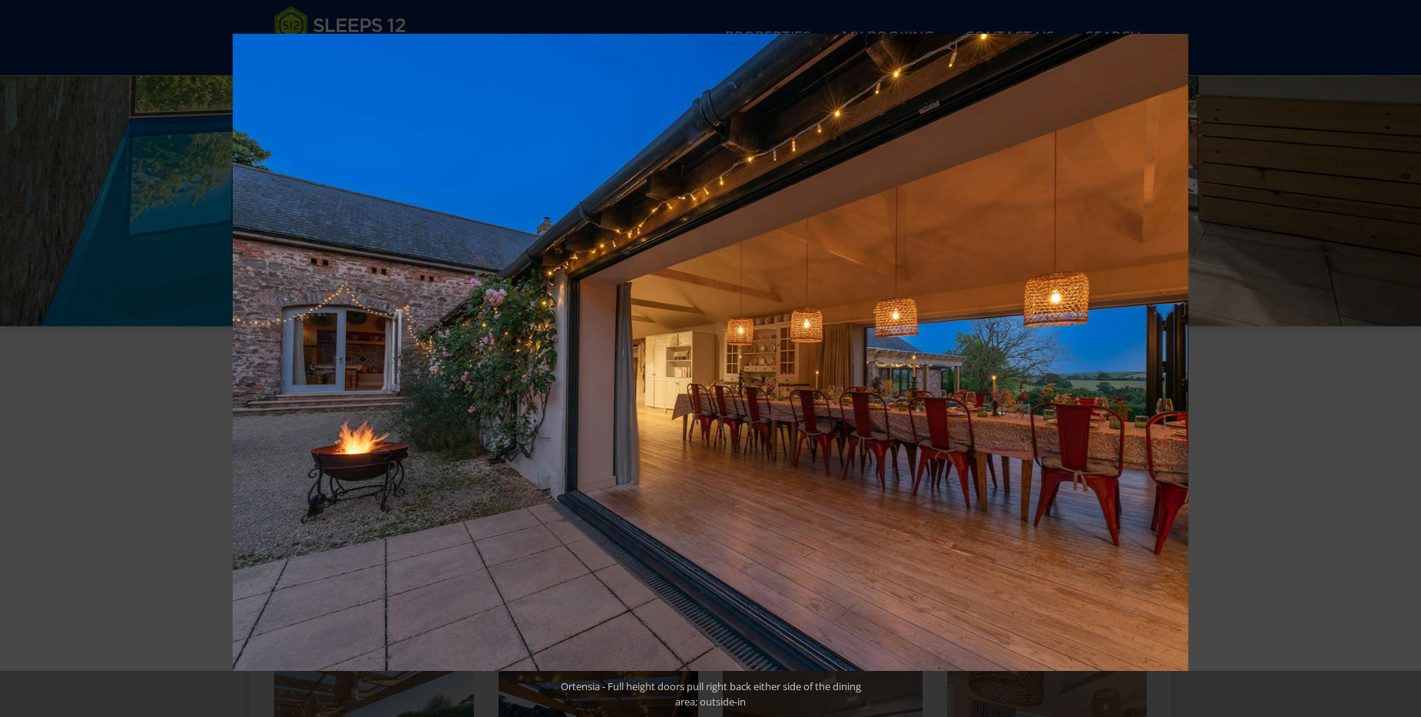
click at [1404, 362] on button at bounding box center [1394, 358] width 54 height 77
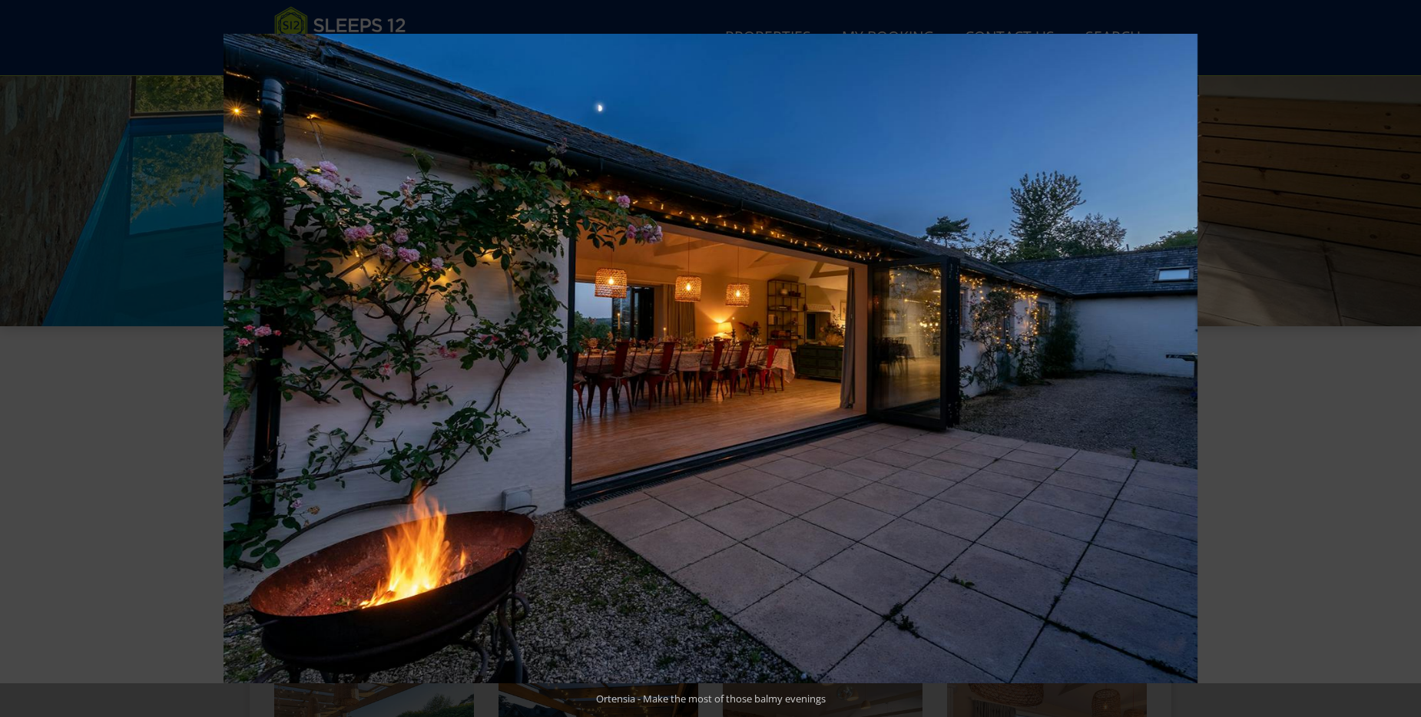
click at [1404, 362] on button at bounding box center [1394, 358] width 54 height 77
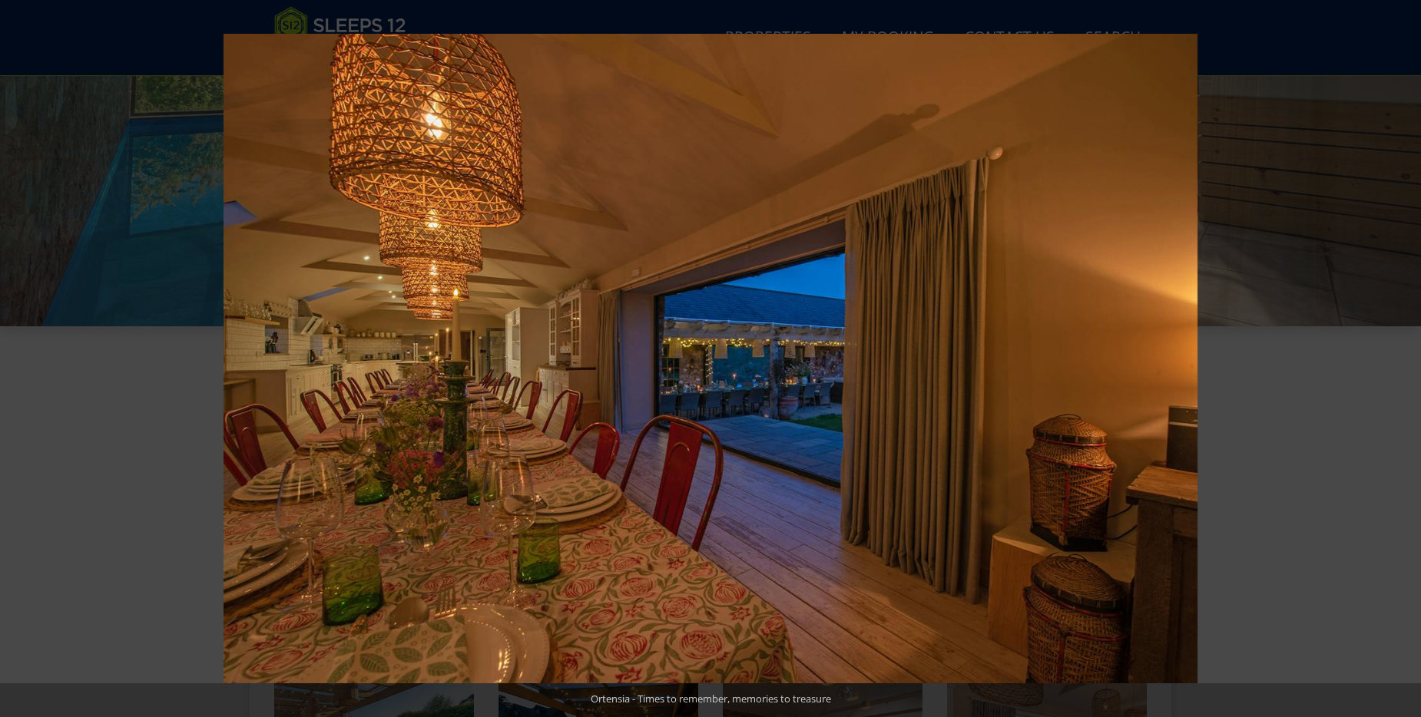
click at [1404, 362] on button at bounding box center [1394, 358] width 54 height 77
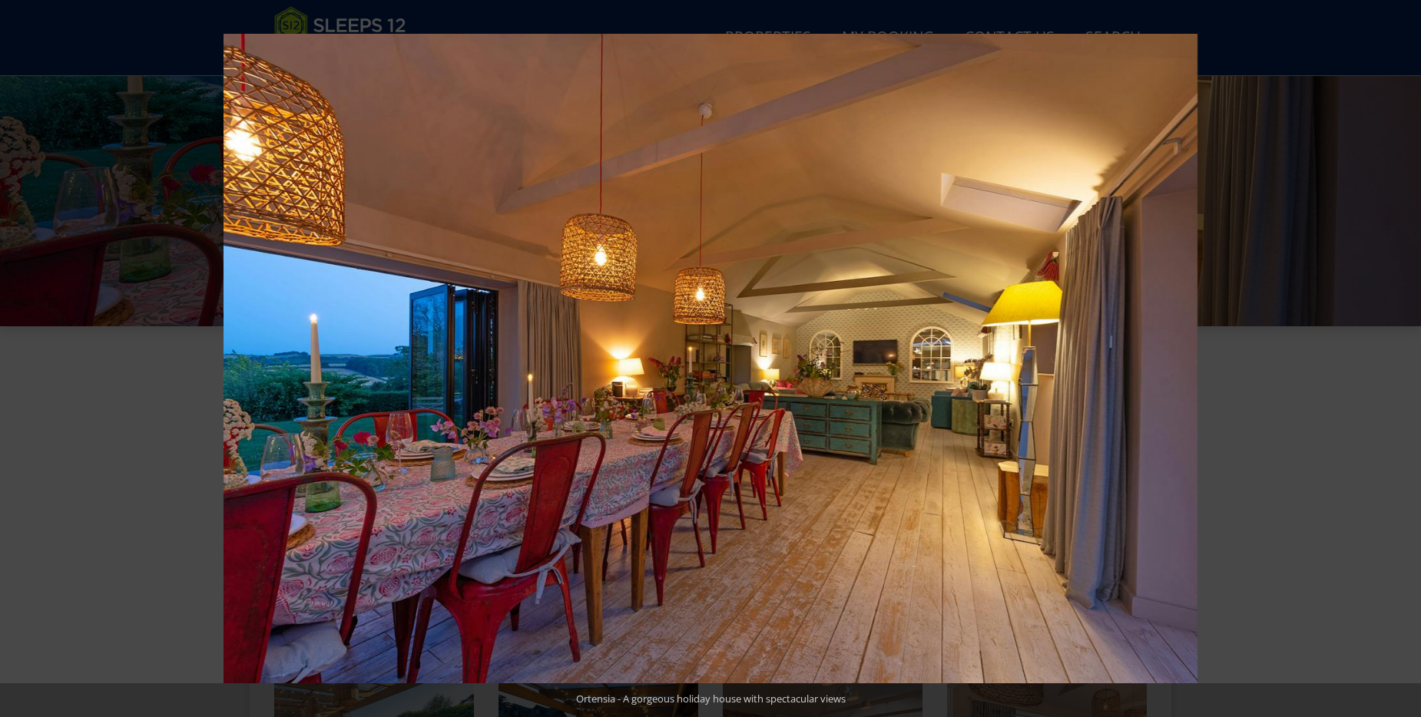
click at [1404, 362] on button at bounding box center [1394, 358] width 54 height 77
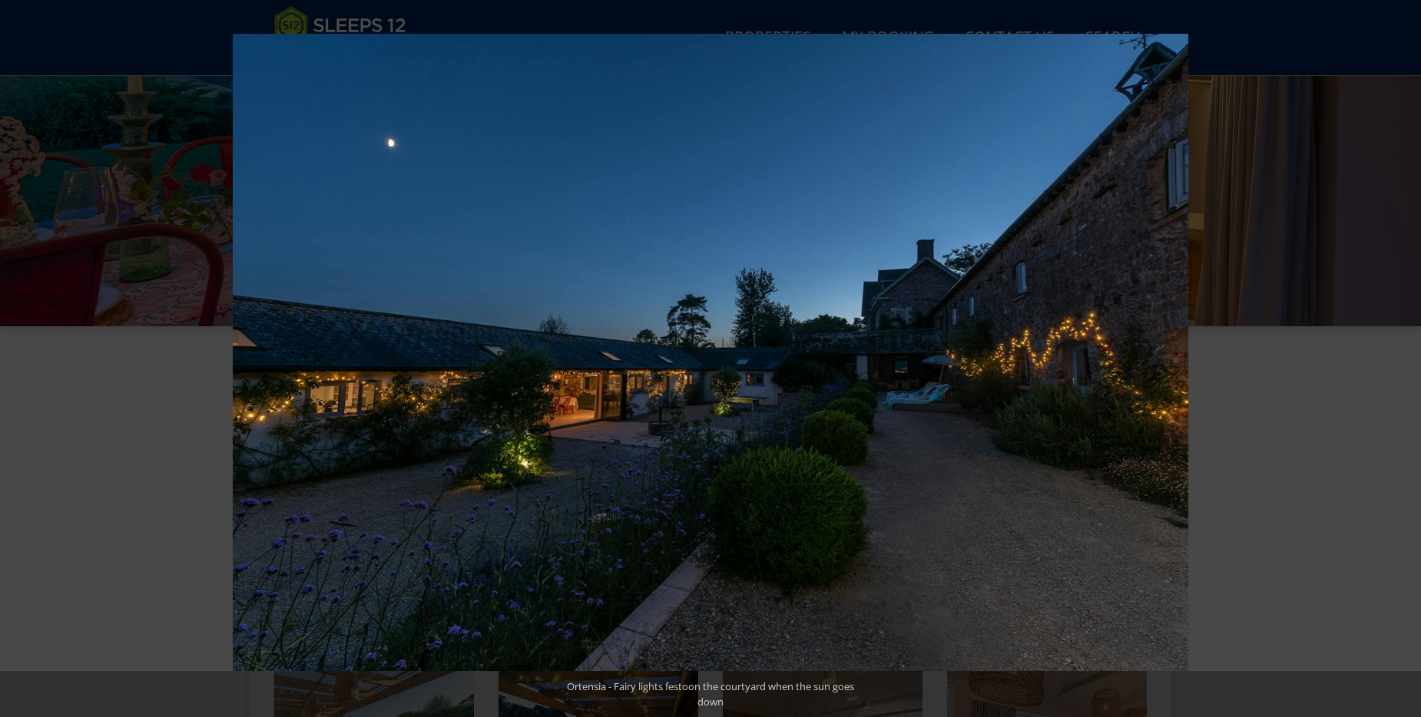
click at [1404, 362] on button at bounding box center [1394, 358] width 54 height 77
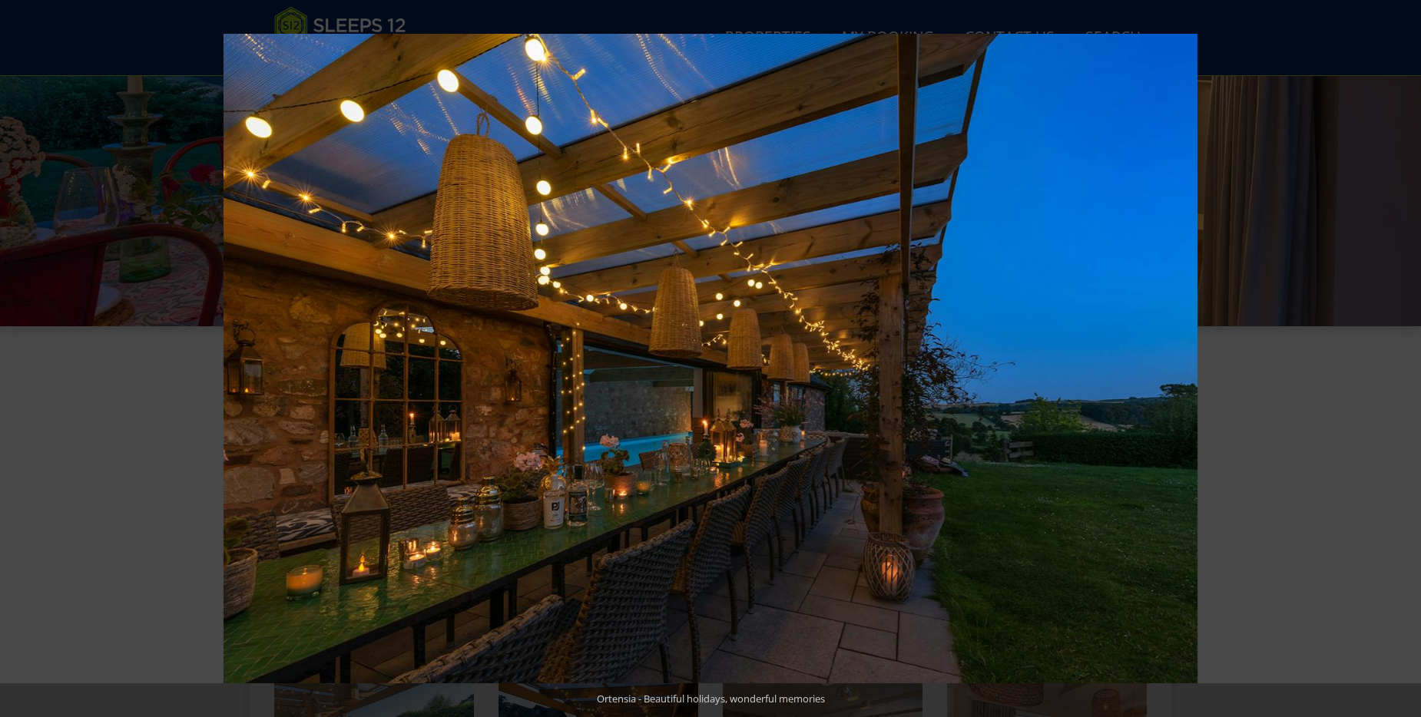
click at [1404, 362] on button at bounding box center [1394, 358] width 54 height 77
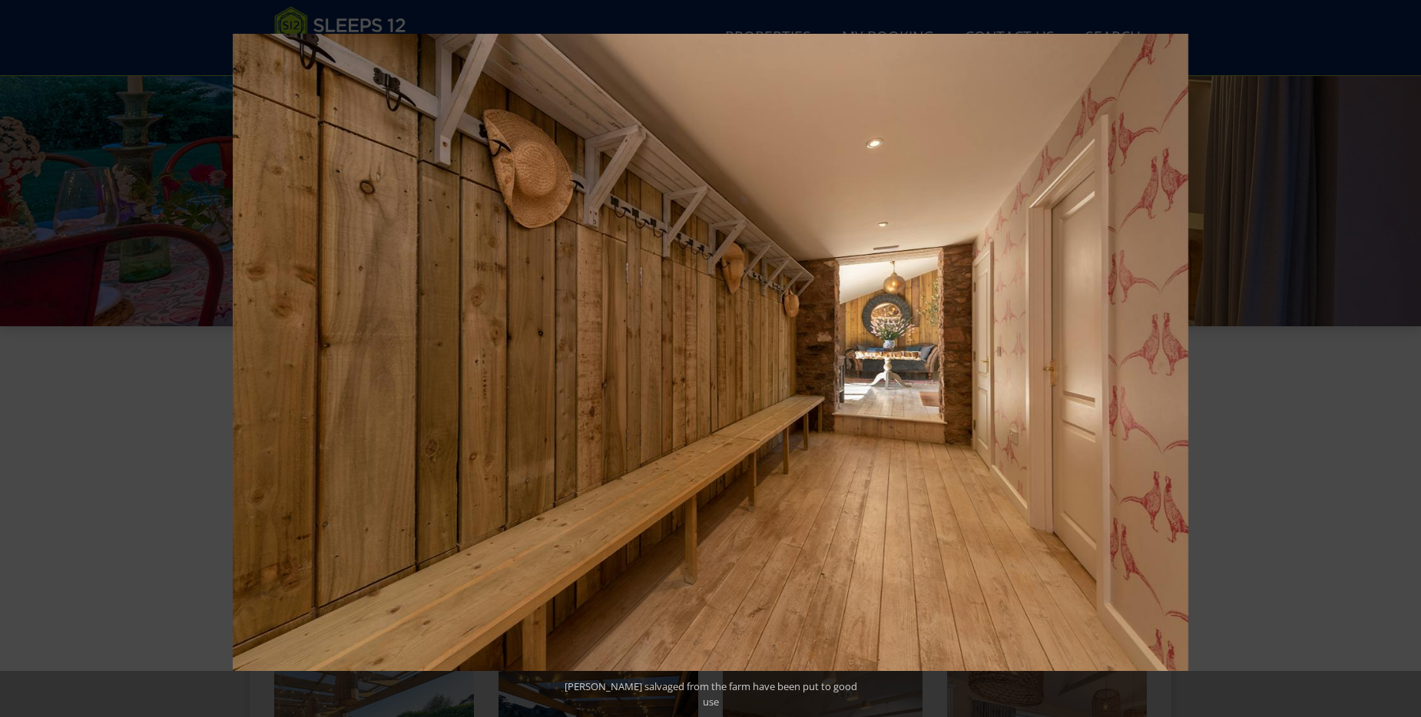
click at [1404, 362] on button at bounding box center [1394, 358] width 54 height 77
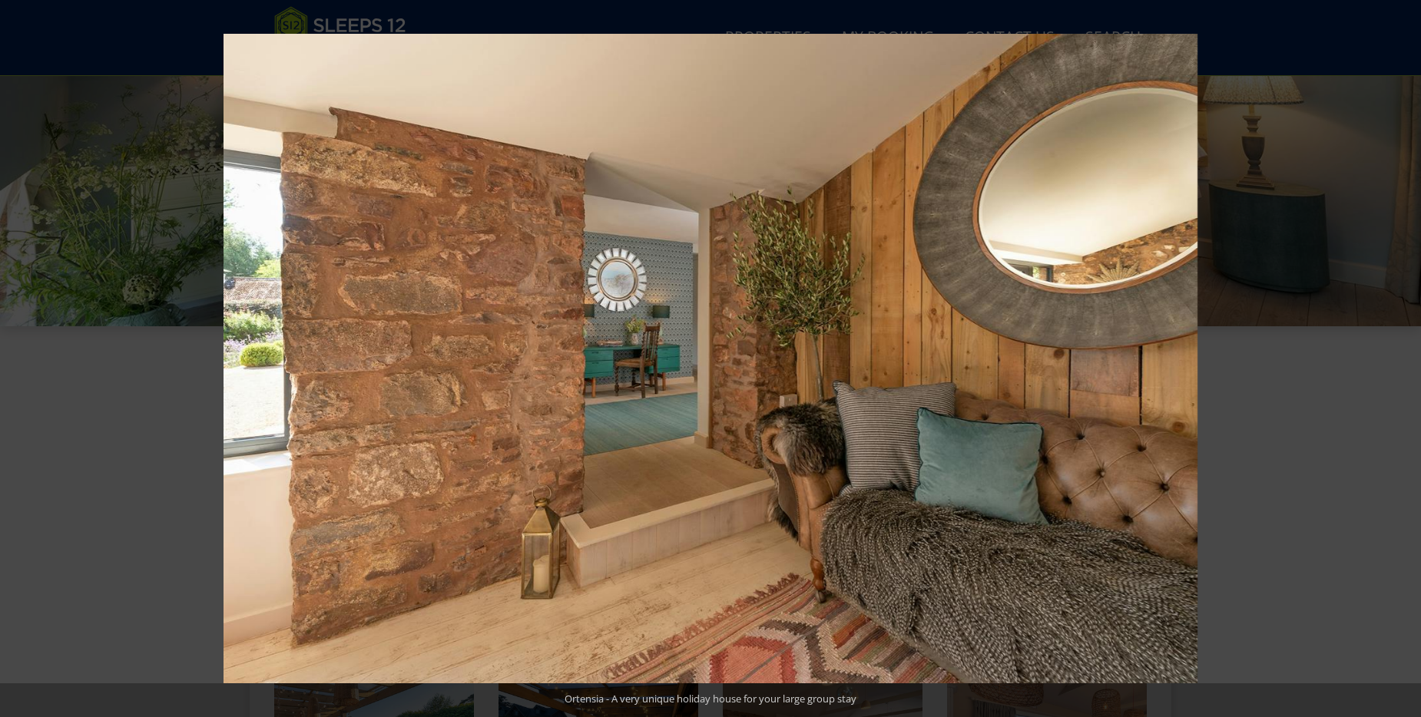
click at [1404, 362] on button at bounding box center [1394, 358] width 54 height 77
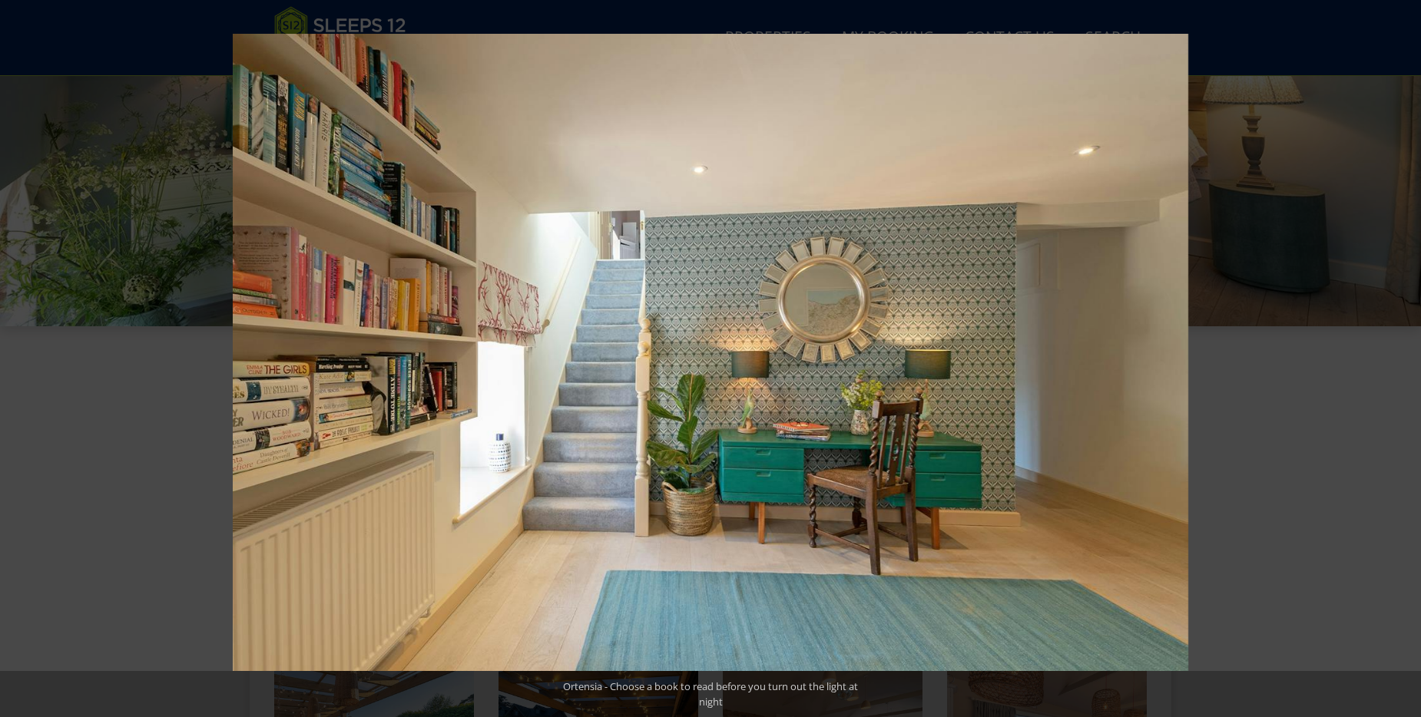
click at [1404, 362] on button at bounding box center [1394, 358] width 54 height 77
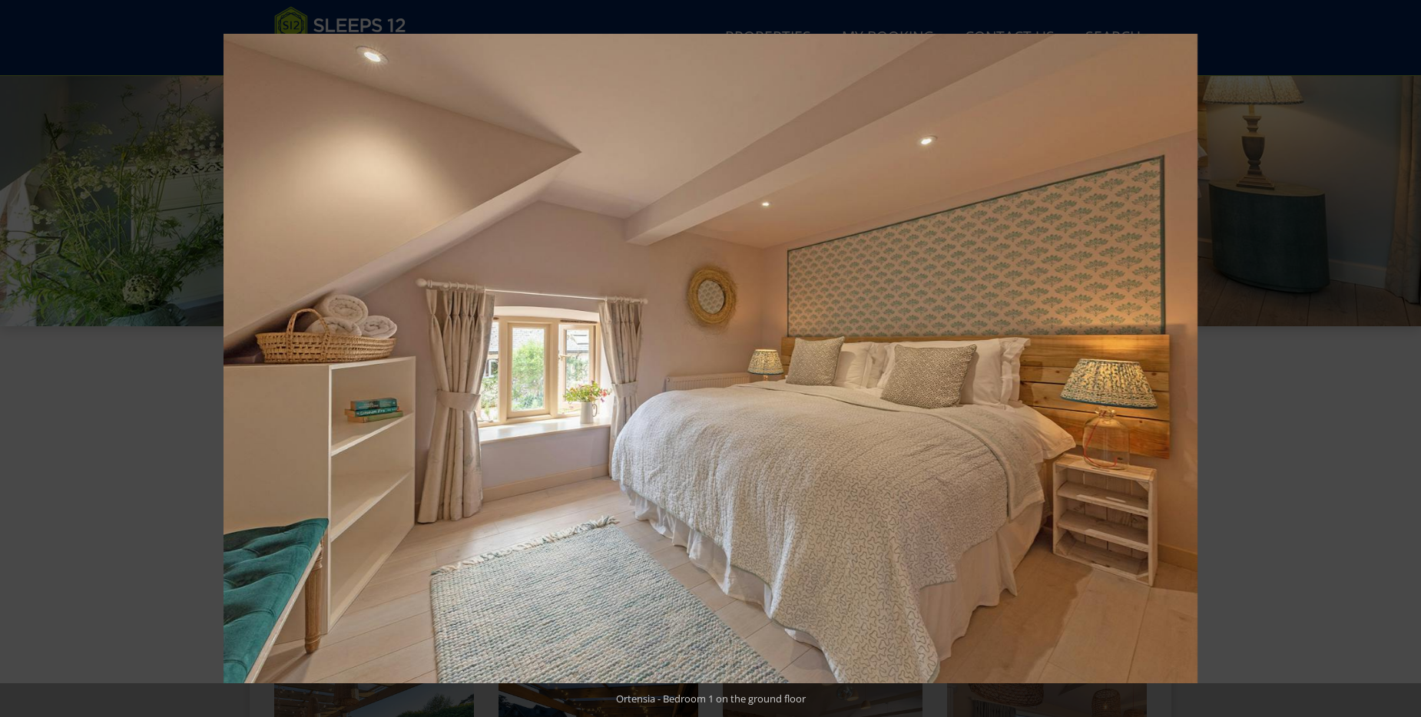
click at [1404, 362] on button at bounding box center [1394, 358] width 54 height 77
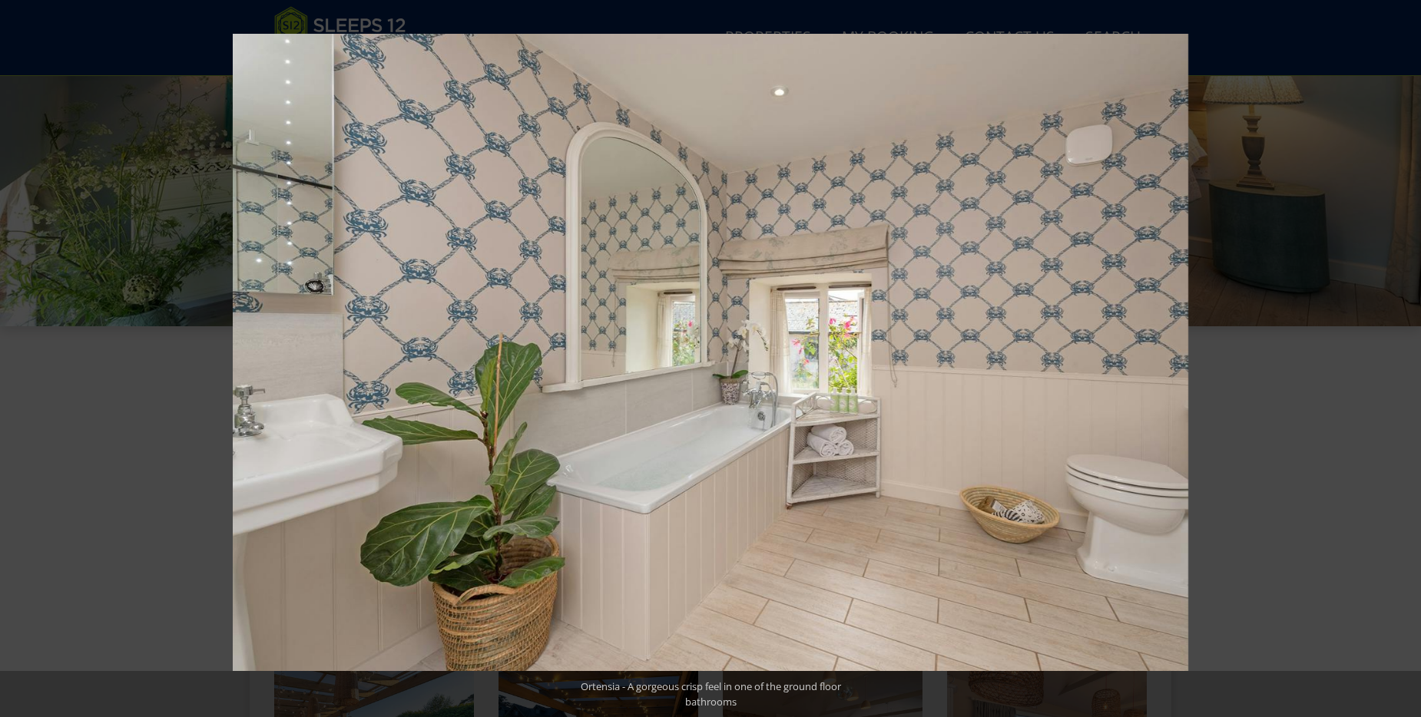
click at [1404, 362] on button at bounding box center [1394, 358] width 54 height 77
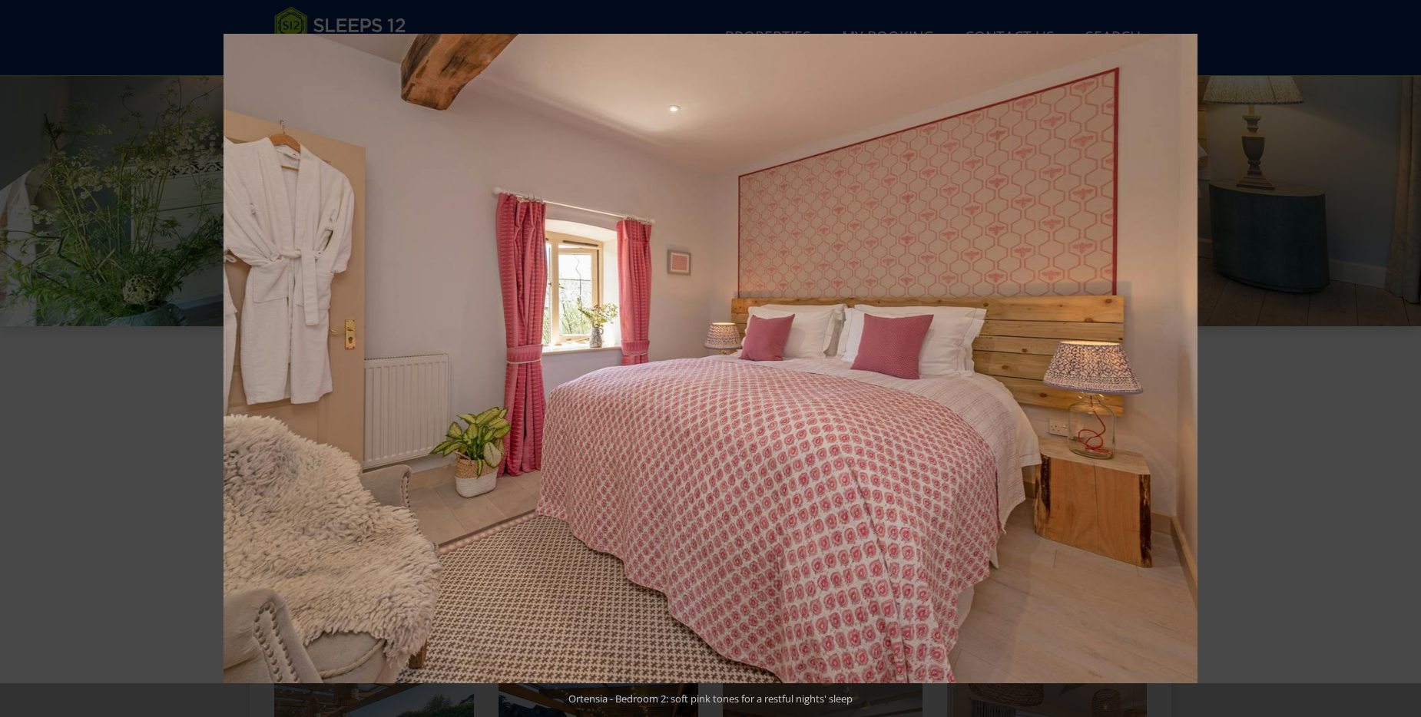
click at [1404, 362] on button at bounding box center [1394, 358] width 54 height 77
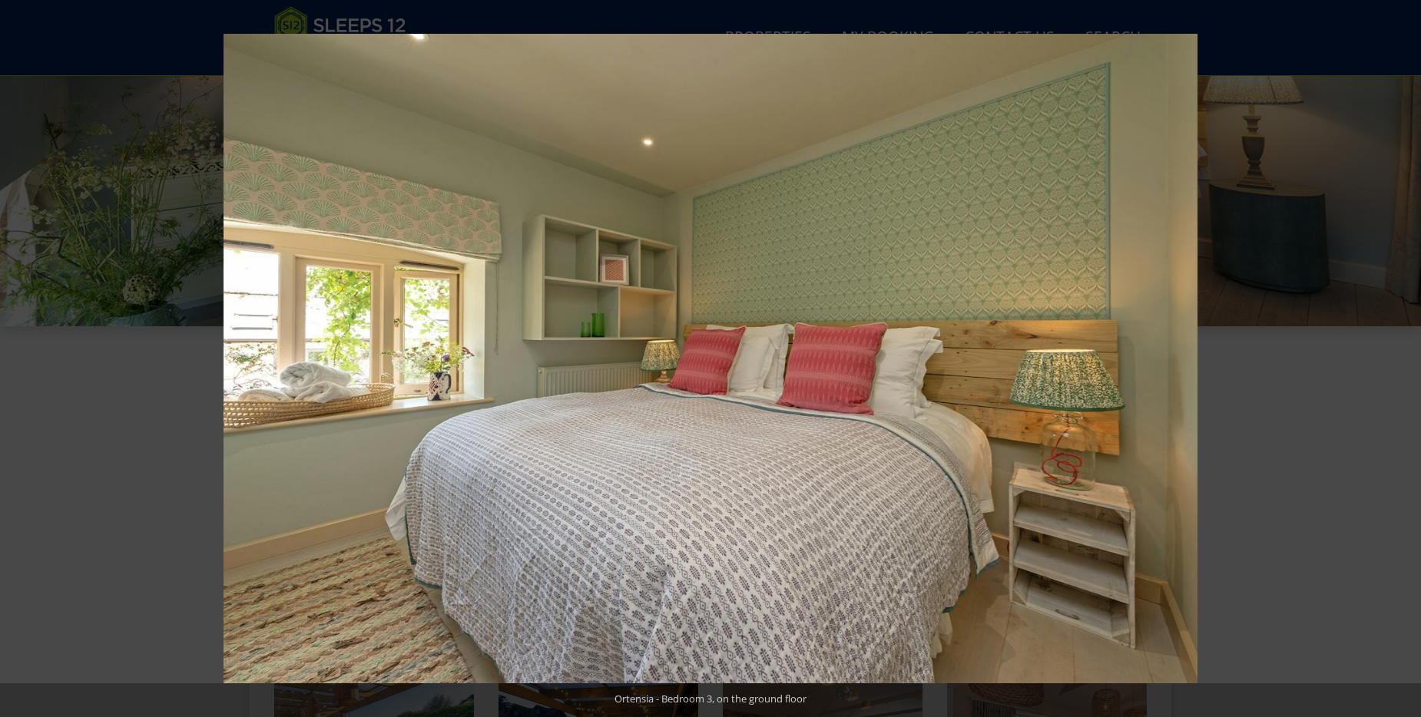
click at [1404, 362] on button at bounding box center [1394, 358] width 54 height 77
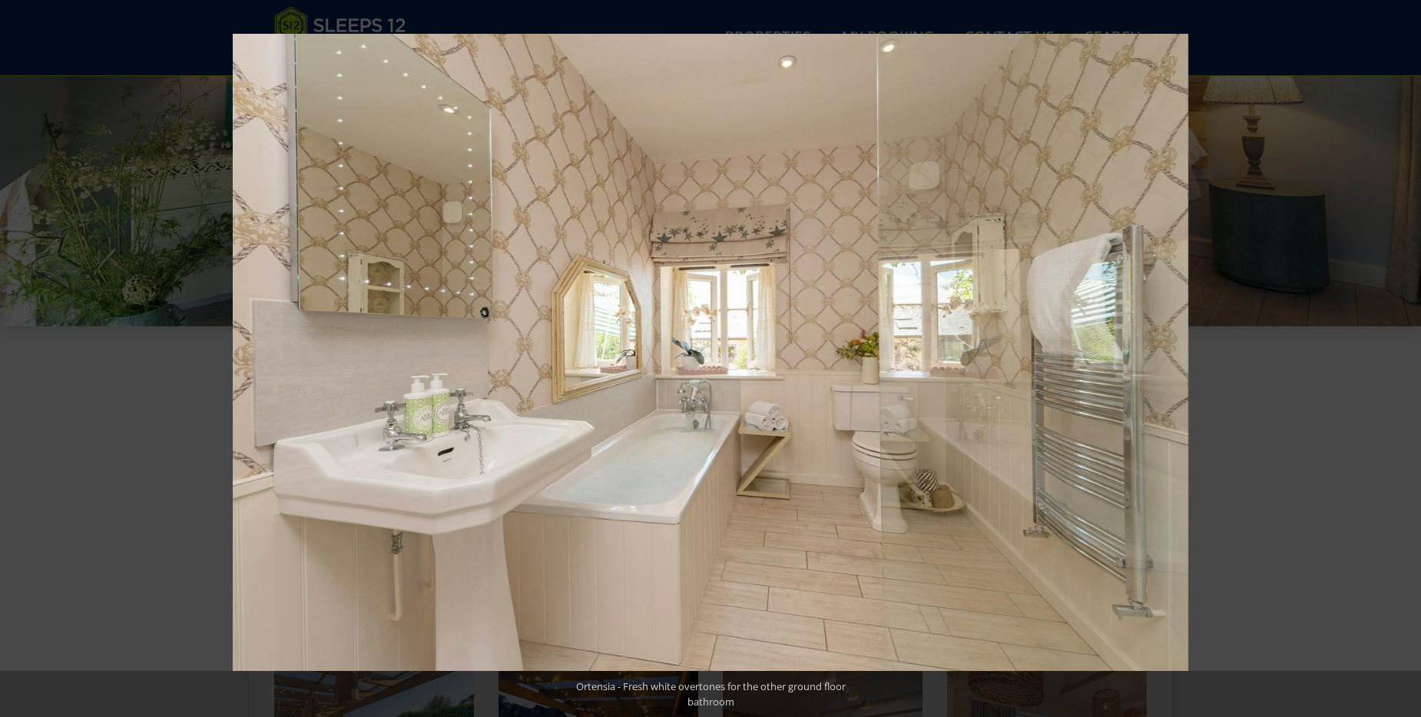
click at [1404, 362] on button at bounding box center [1394, 358] width 54 height 77
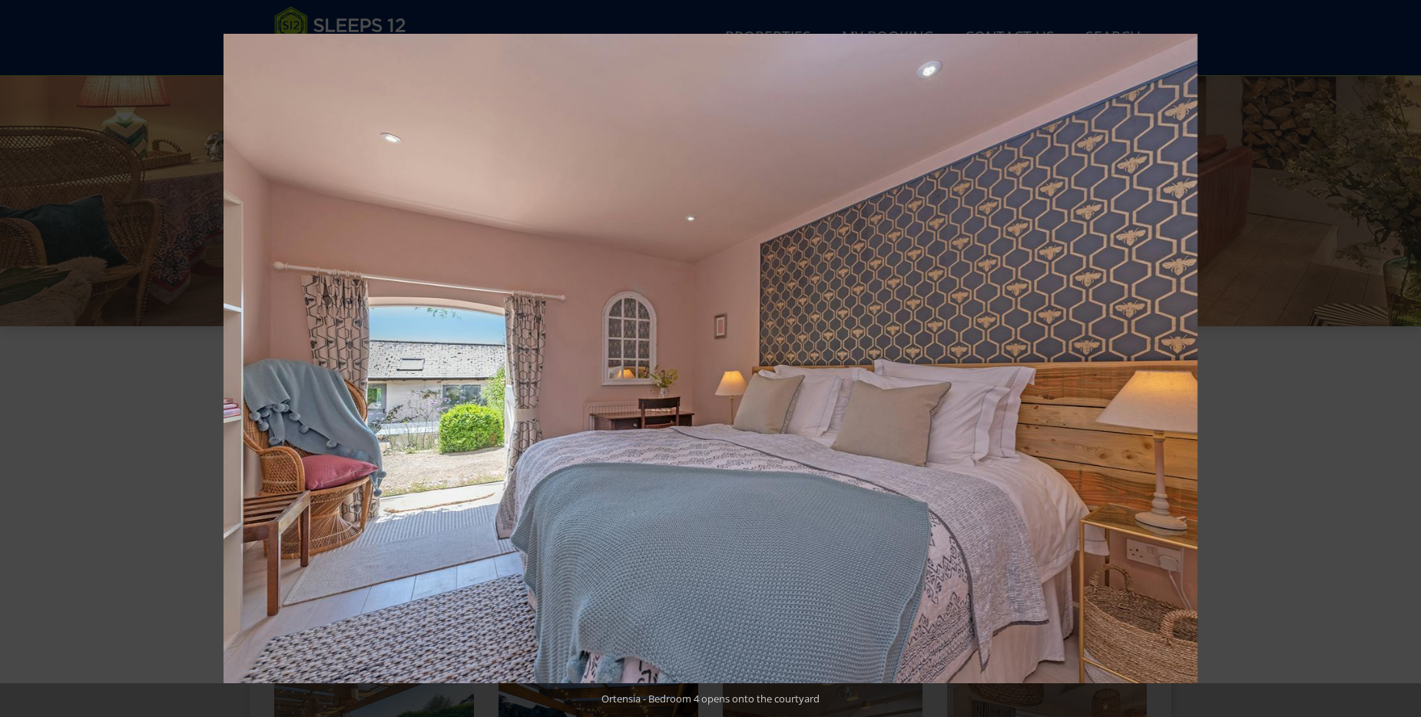
click at [1404, 362] on button at bounding box center [1394, 358] width 54 height 77
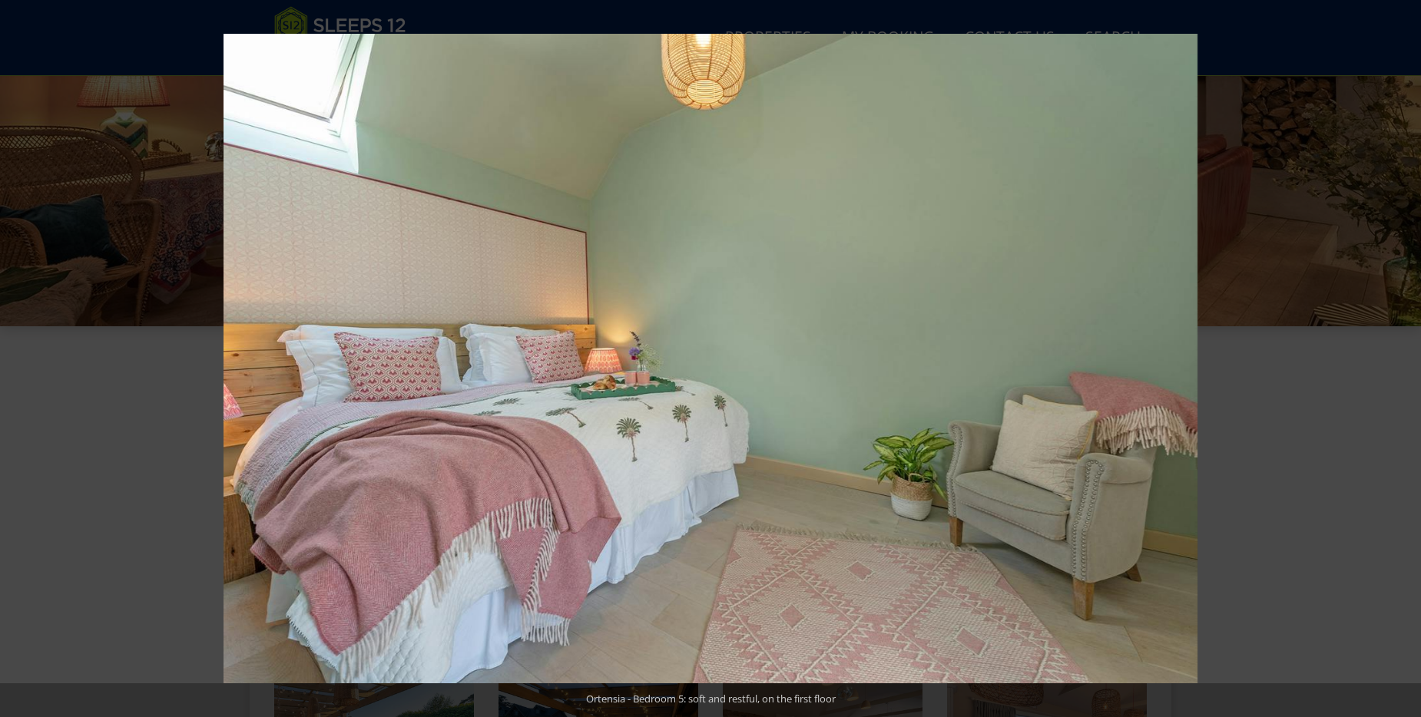
click at [1404, 362] on button at bounding box center [1394, 358] width 54 height 77
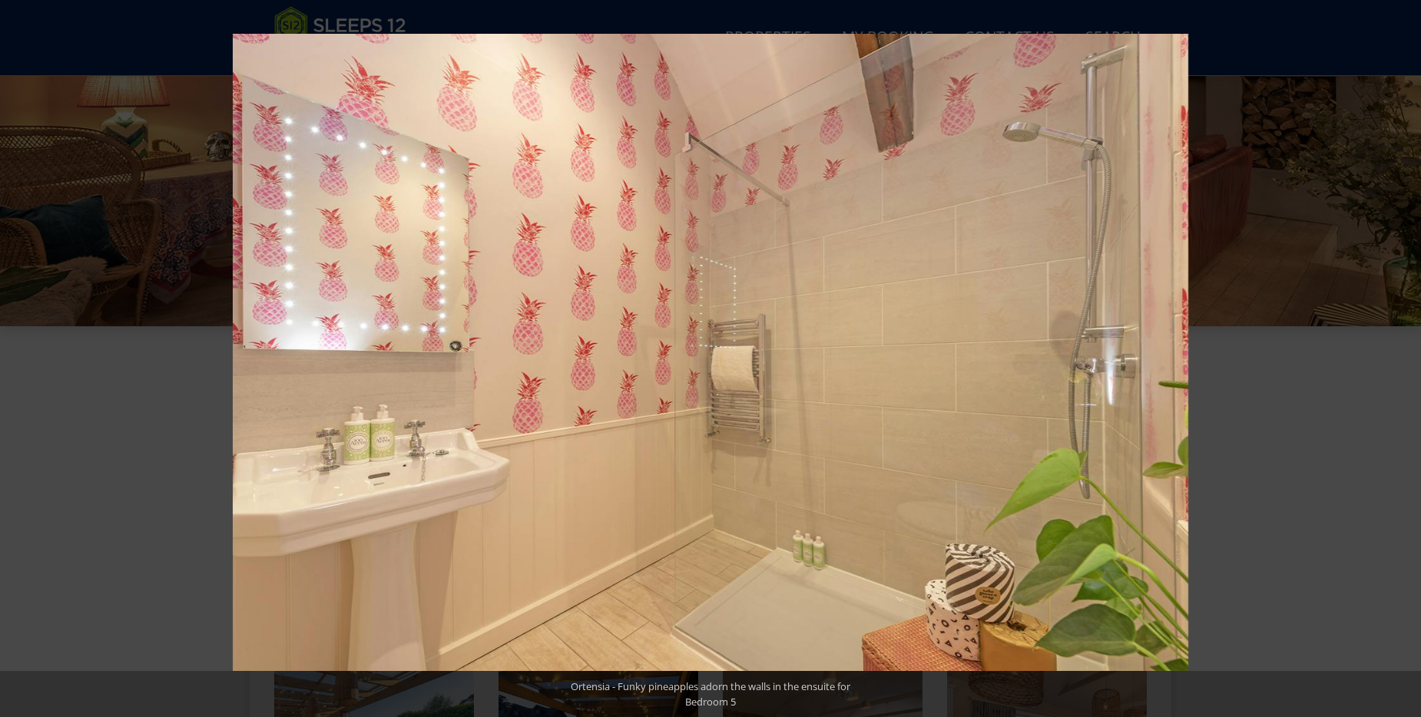
click at [1404, 362] on button at bounding box center [1394, 358] width 54 height 77
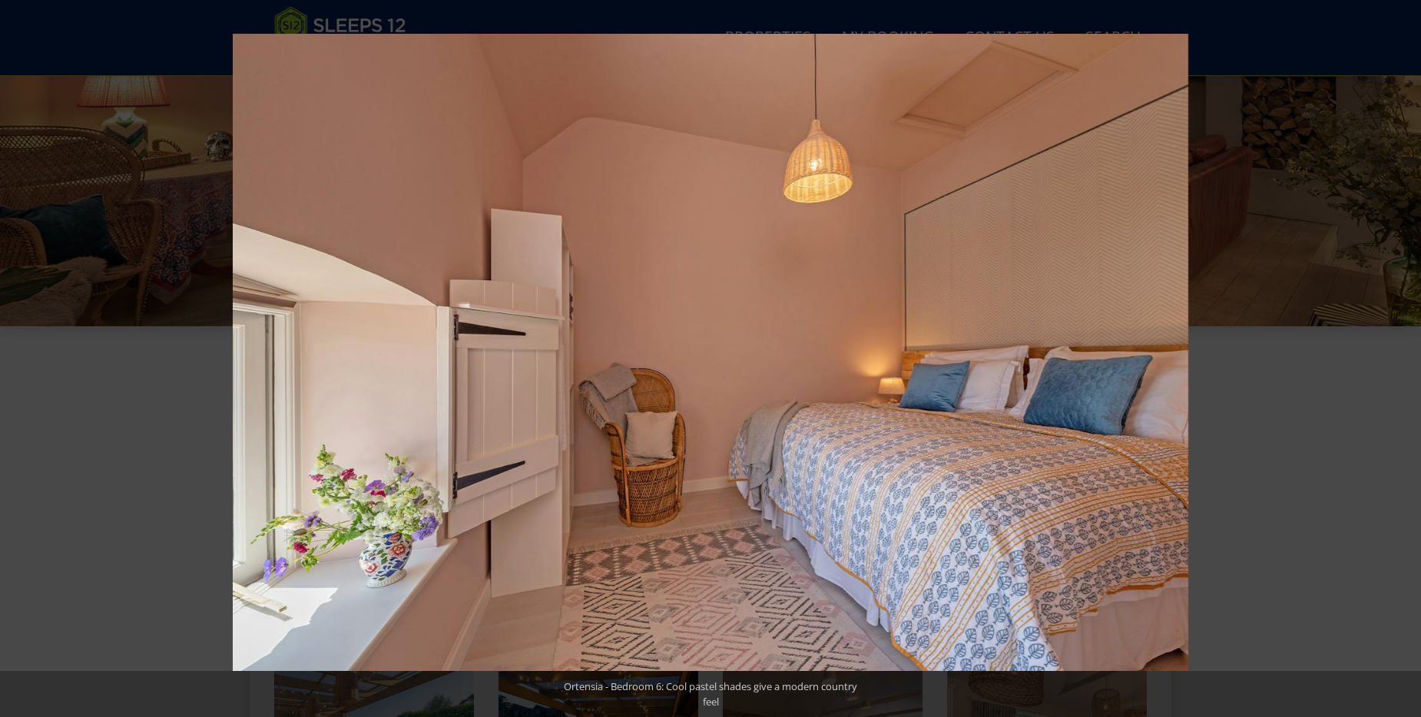
click at [1404, 362] on button at bounding box center [1394, 358] width 54 height 77
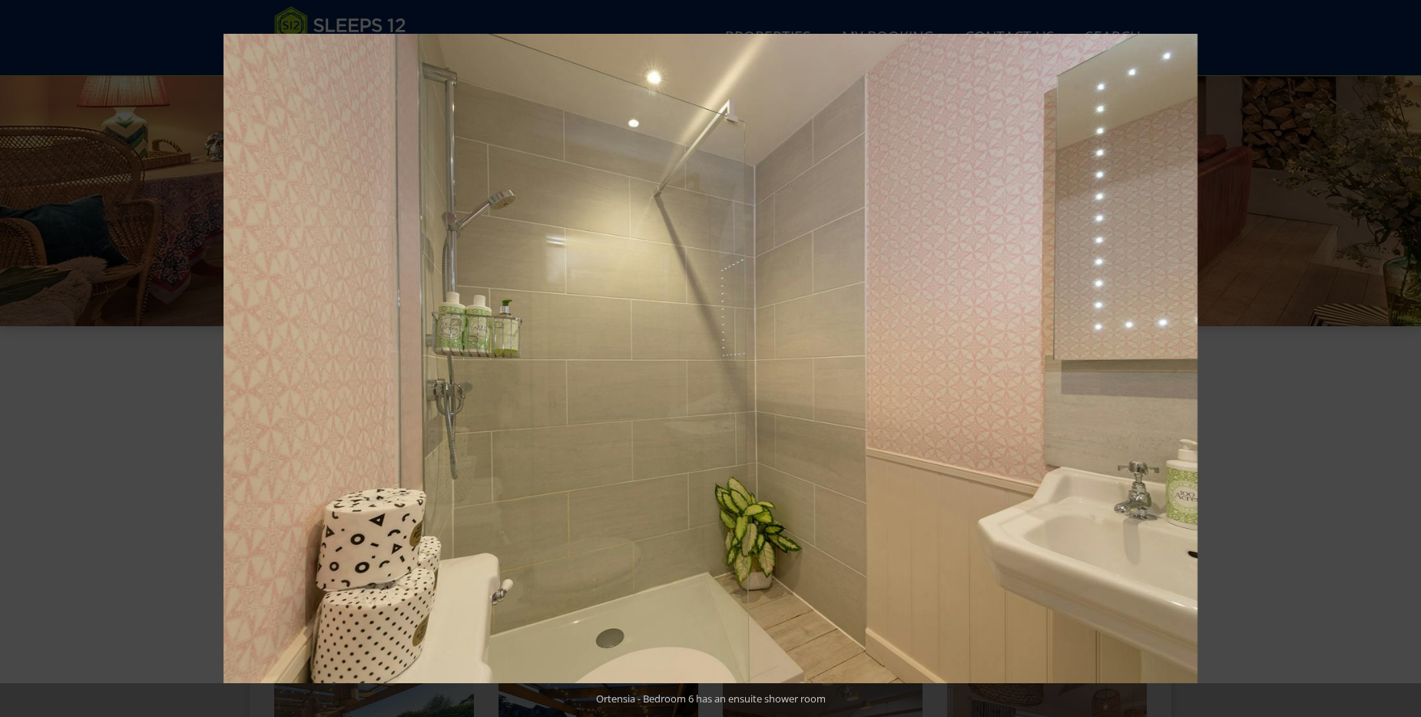
click at [1404, 362] on button at bounding box center [1394, 358] width 54 height 77
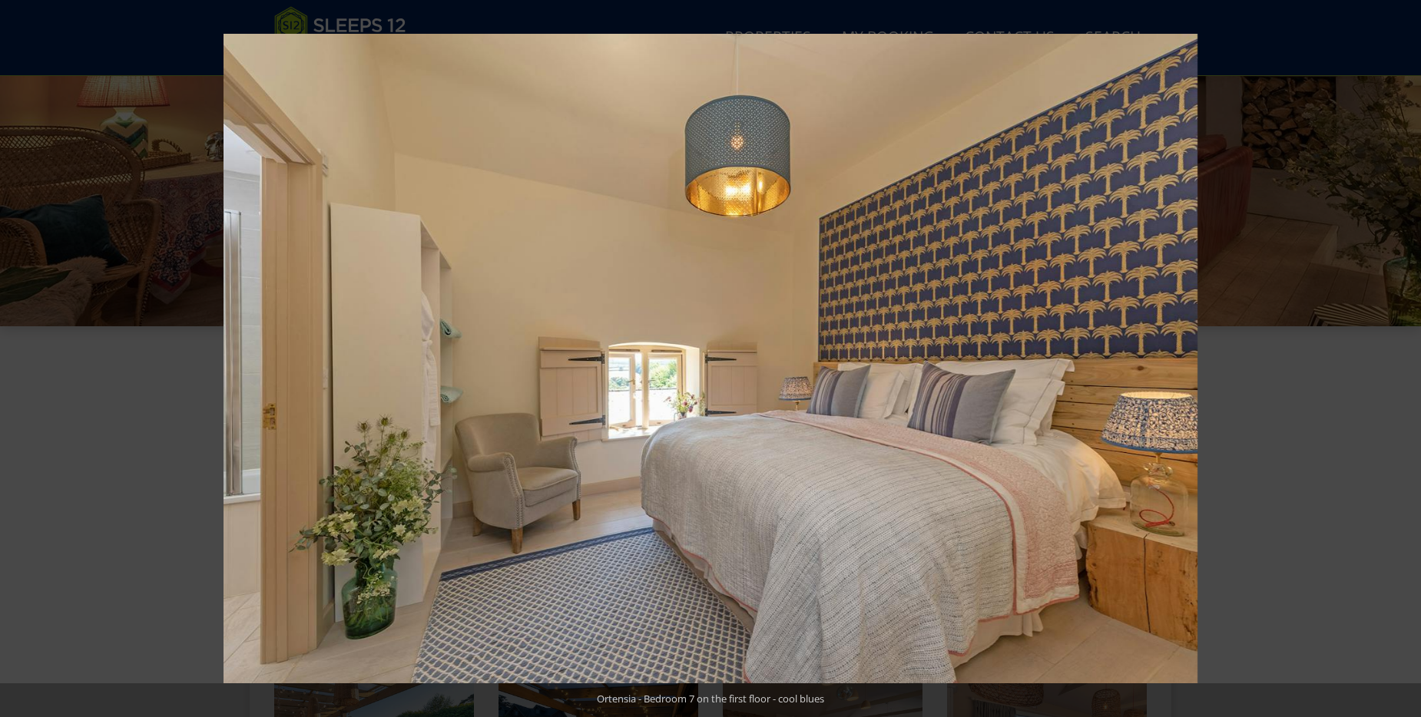
click at [1404, 362] on button at bounding box center [1394, 358] width 54 height 77
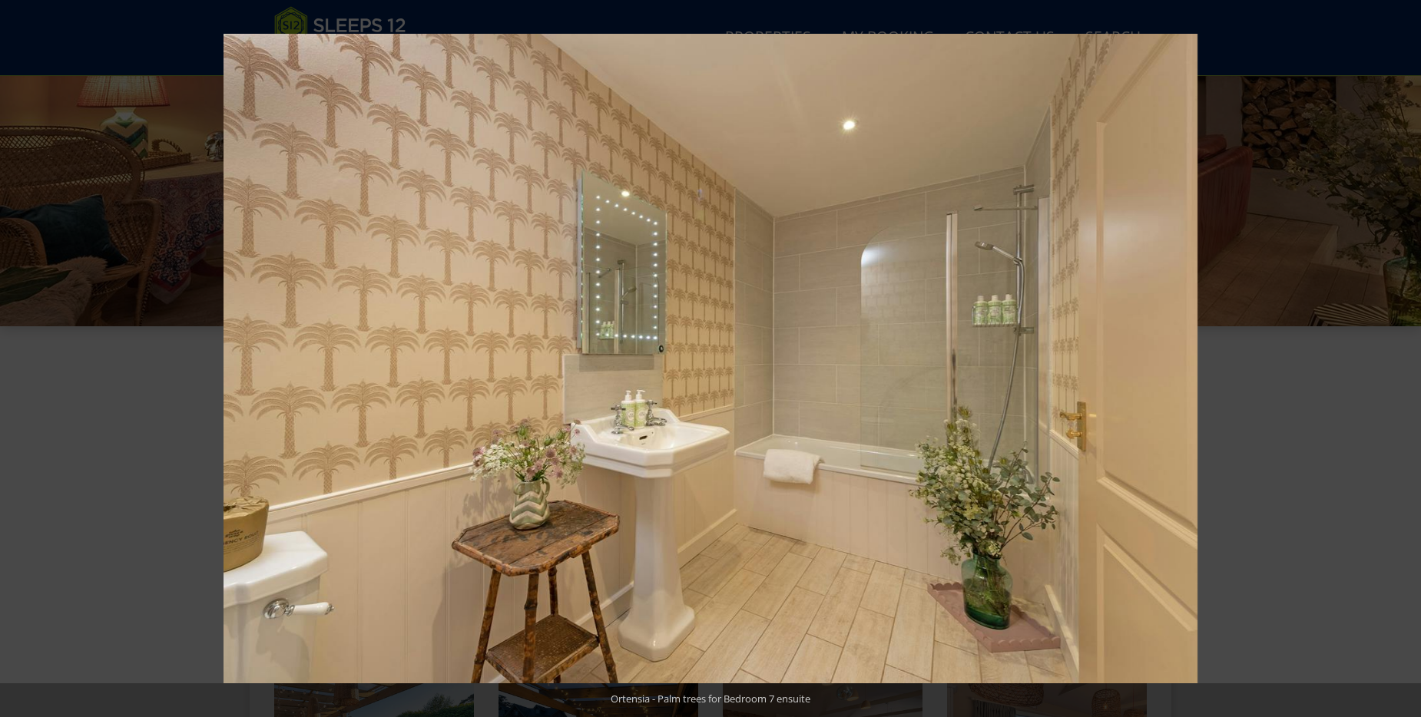
click at [1404, 362] on button at bounding box center [1394, 358] width 54 height 77
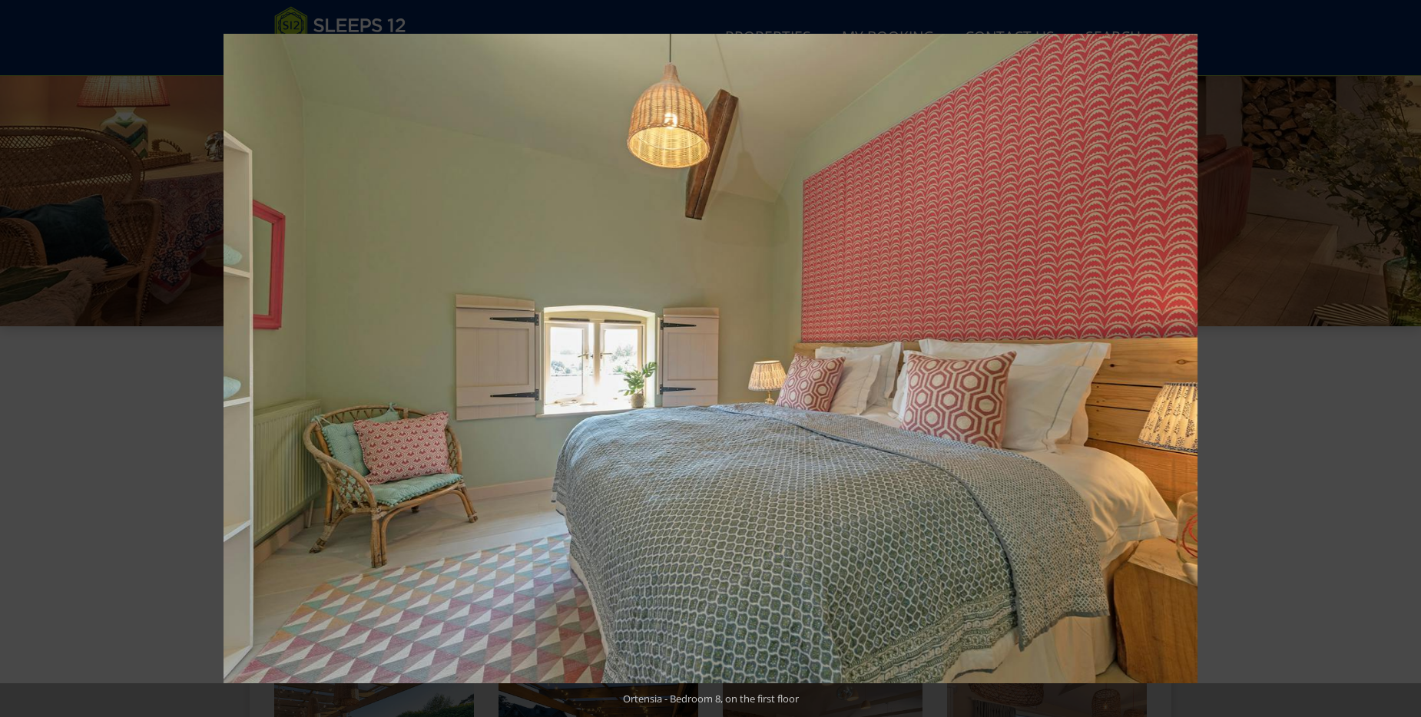
click at [1404, 362] on button at bounding box center [1394, 358] width 54 height 77
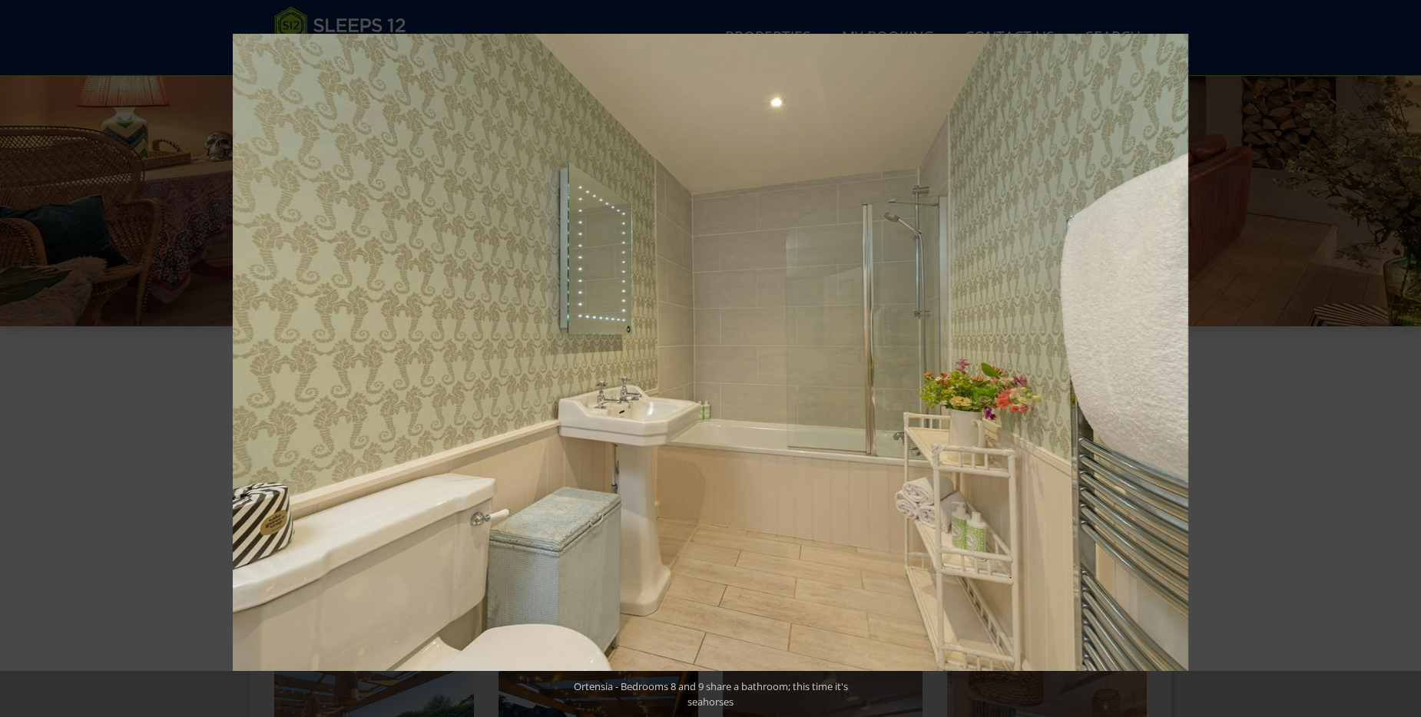
click at [1404, 362] on button at bounding box center [1394, 358] width 54 height 77
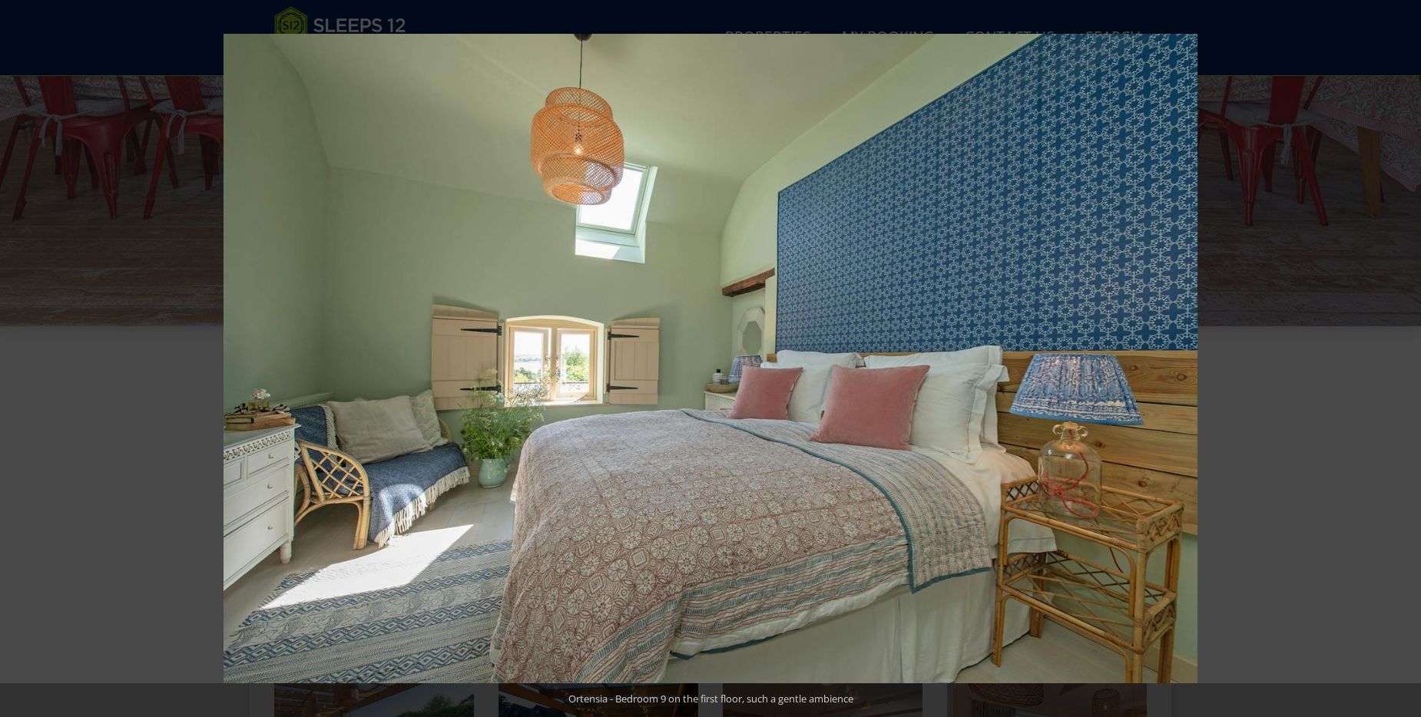
click at [1404, 362] on button at bounding box center [1394, 358] width 54 height 77
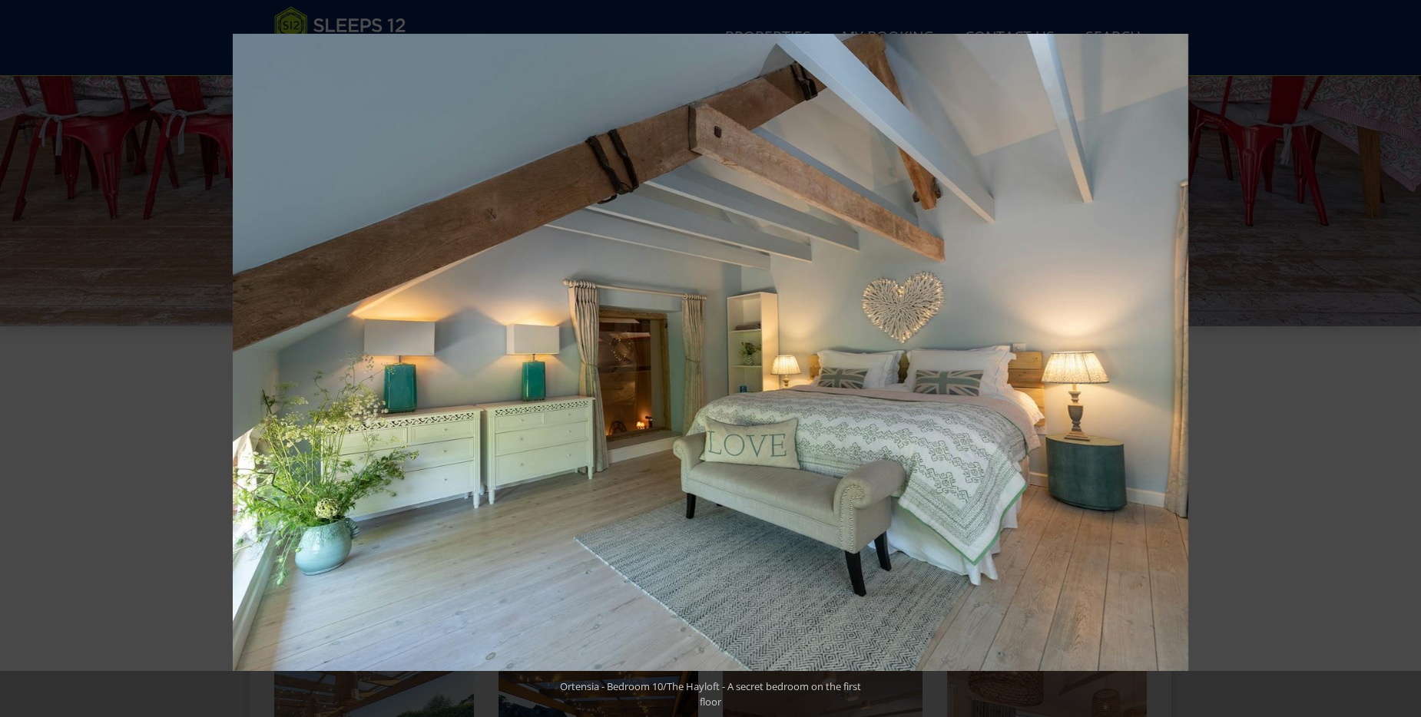
click at [1404, 362] on button at bounding box center [1394, 358] width 54 height 77
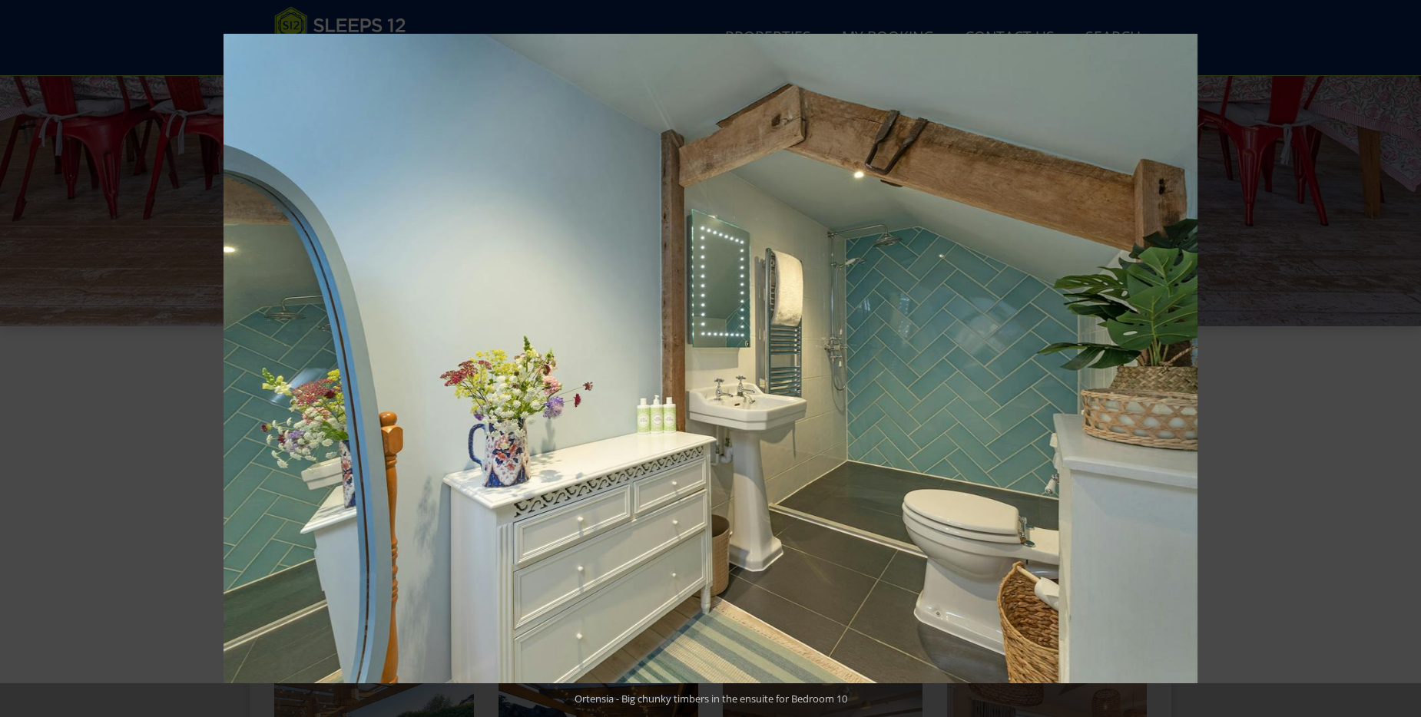
click at [1404, 362] on button at bounding box center [1394, 358] width 54 height 77
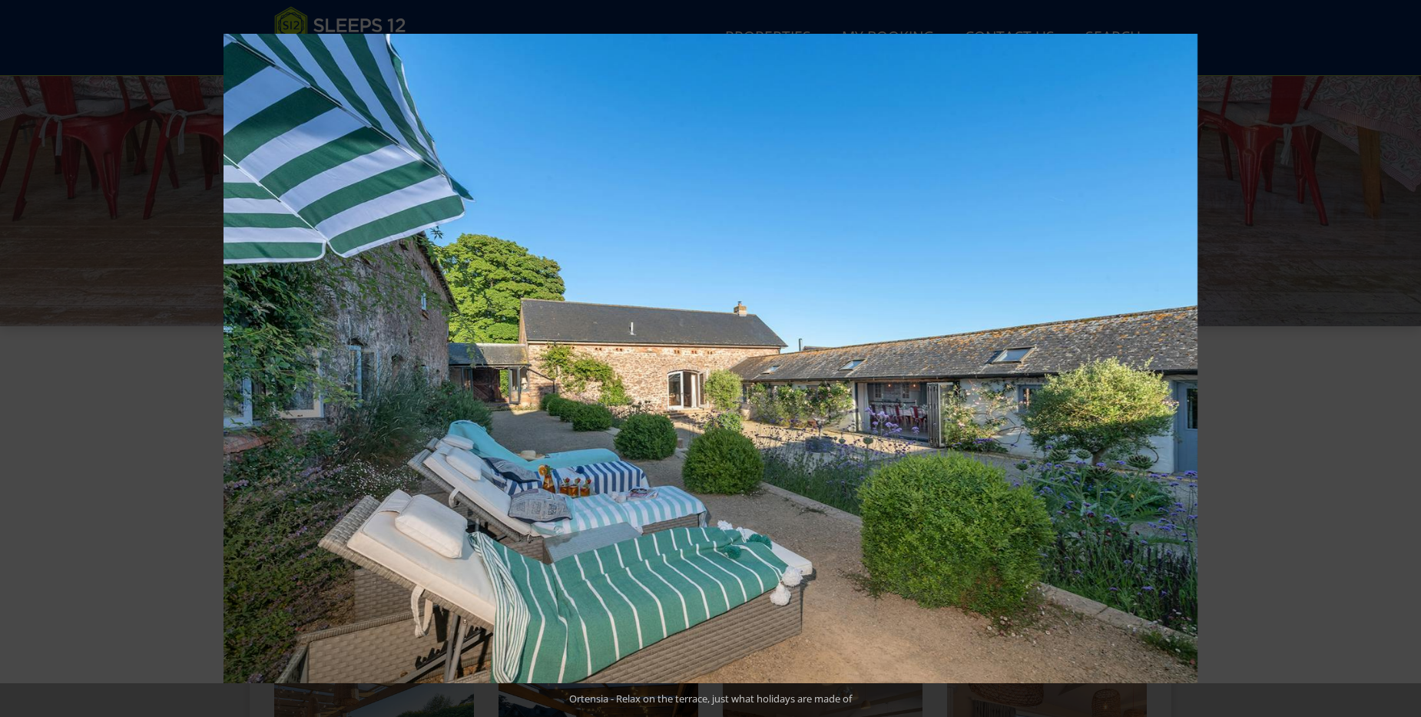
click at [1404, 362] on button at bounding box center [1394, 358] width 54 height 77
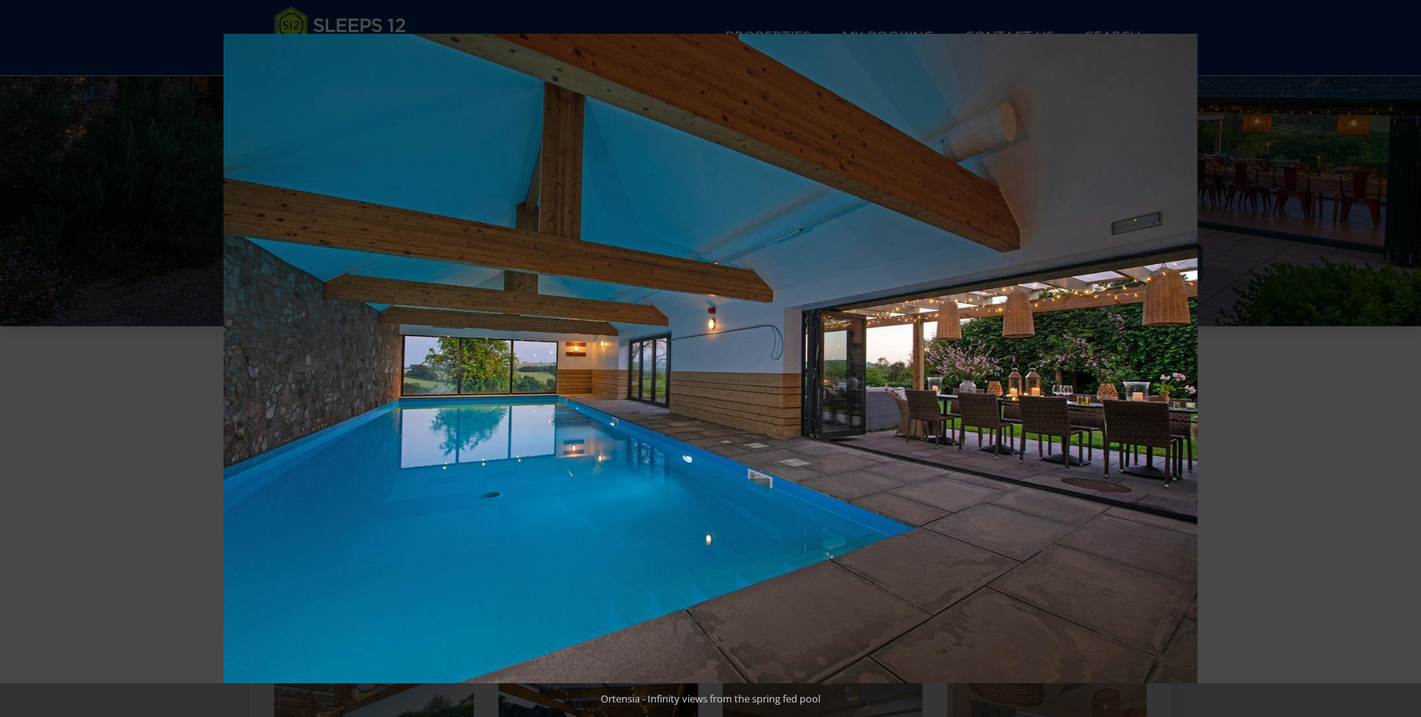
click at [1404, 362] on button at bounding box center [1394, 358] width 54 height 77
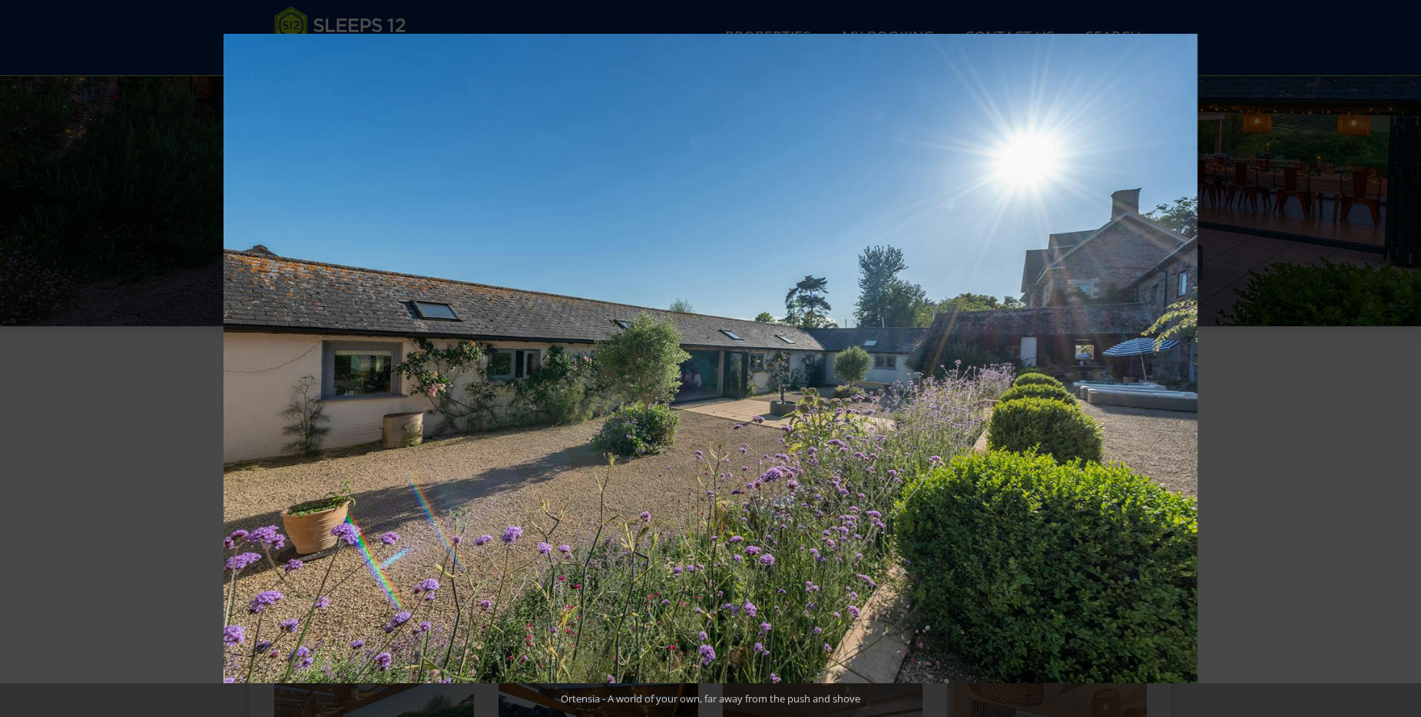
click at [1404, 362] on button at bounding box center [1394, 358] width 54 height 77
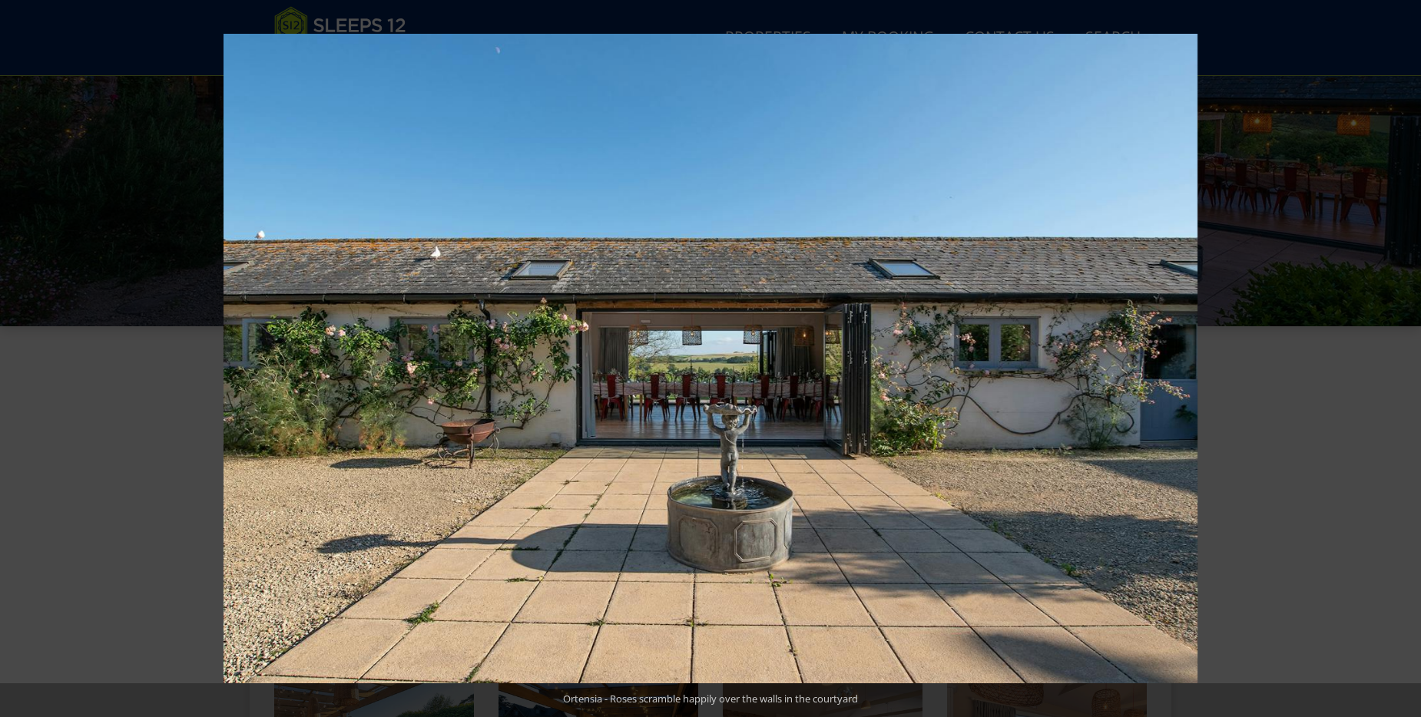
click at [1404, 362] on button at bounding box center [1394, 358] width 54 height 77
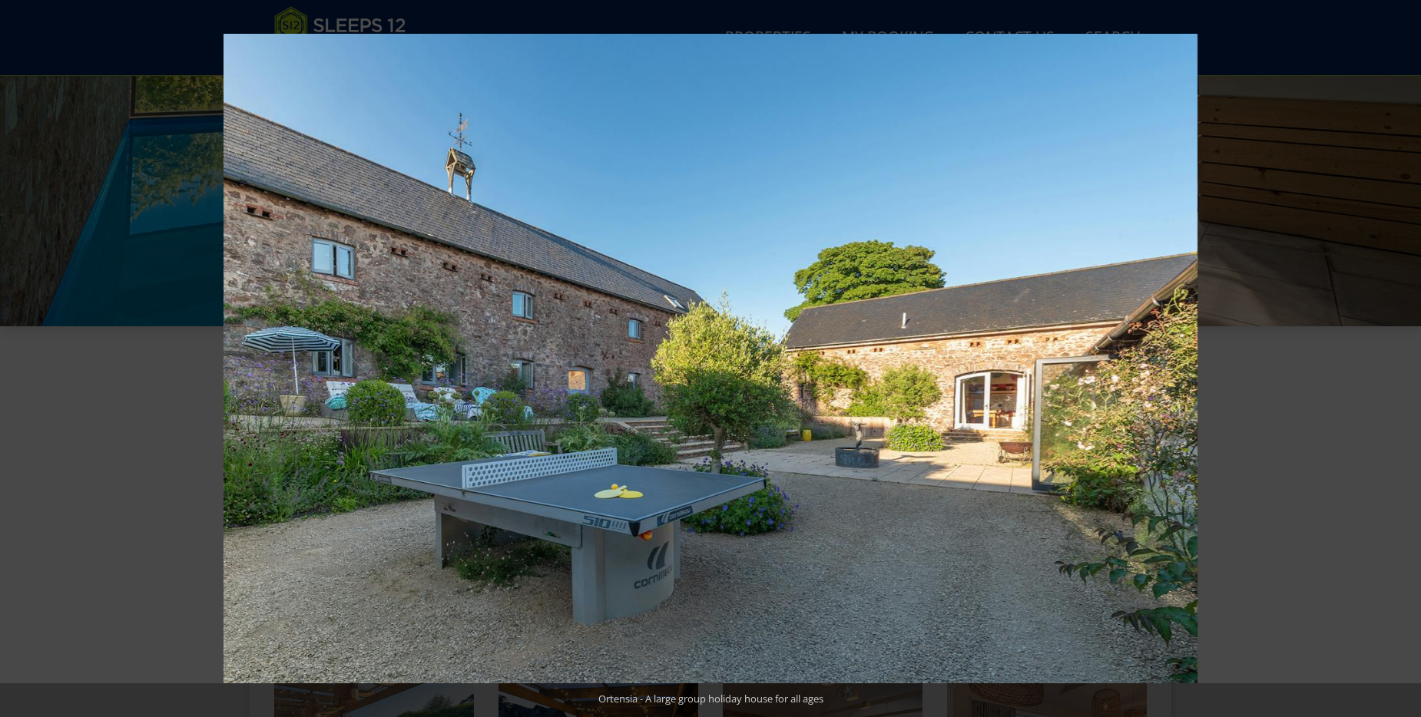
click at [1404, 362] on button at bounding box center [1394, 358] width 54 height 77
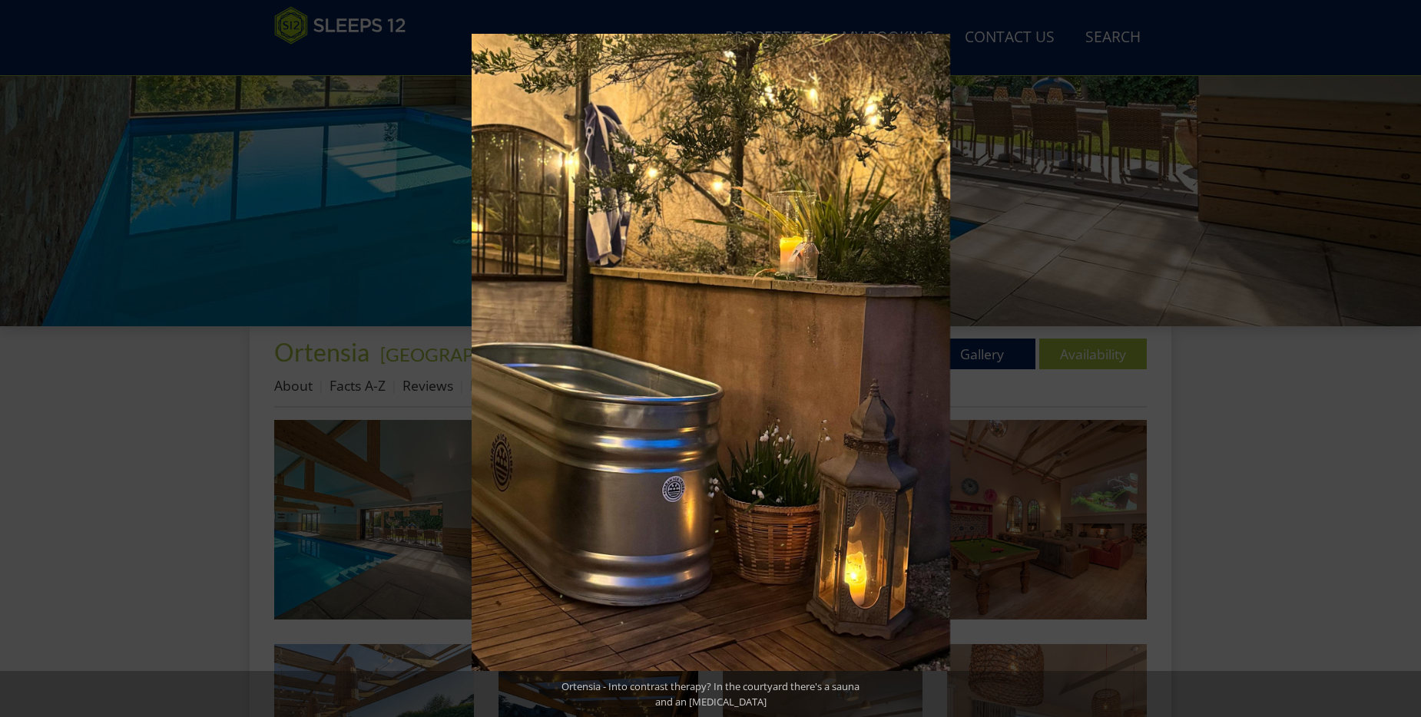
click at [1404, 362] on button at bounding box center [1394, 358] width 54 height 77
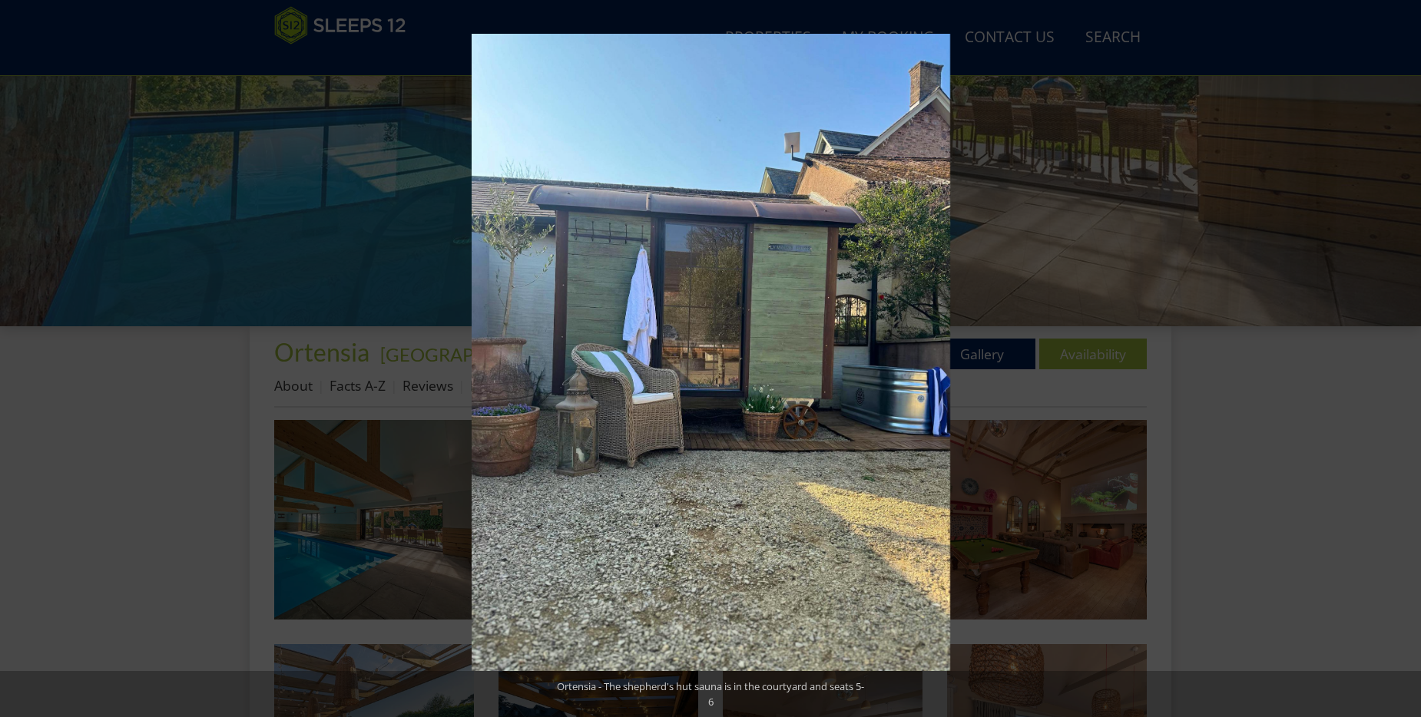
click at [1404, 362] on button at bounding box center [1394, 358] width 54 height 77
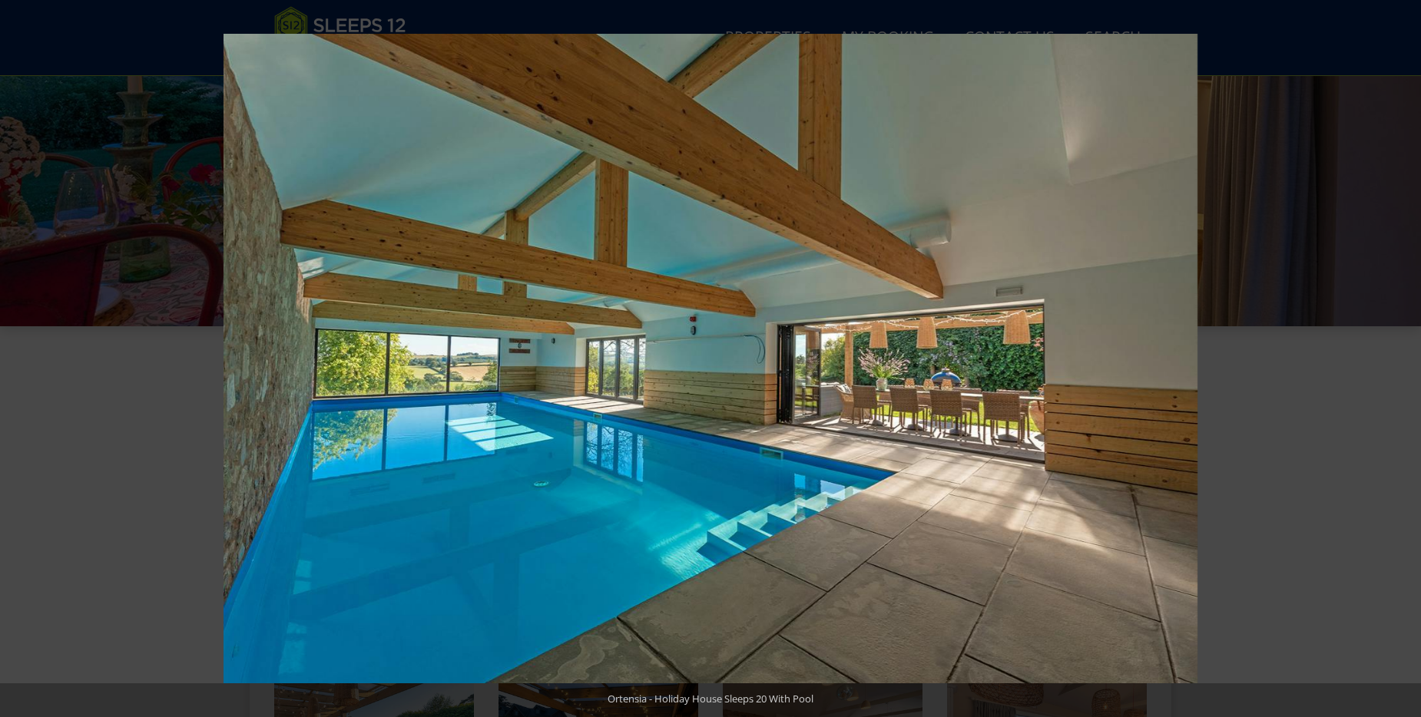
click at [1404, 362] on button at bounding box center [1394, 358] width 54 height 77
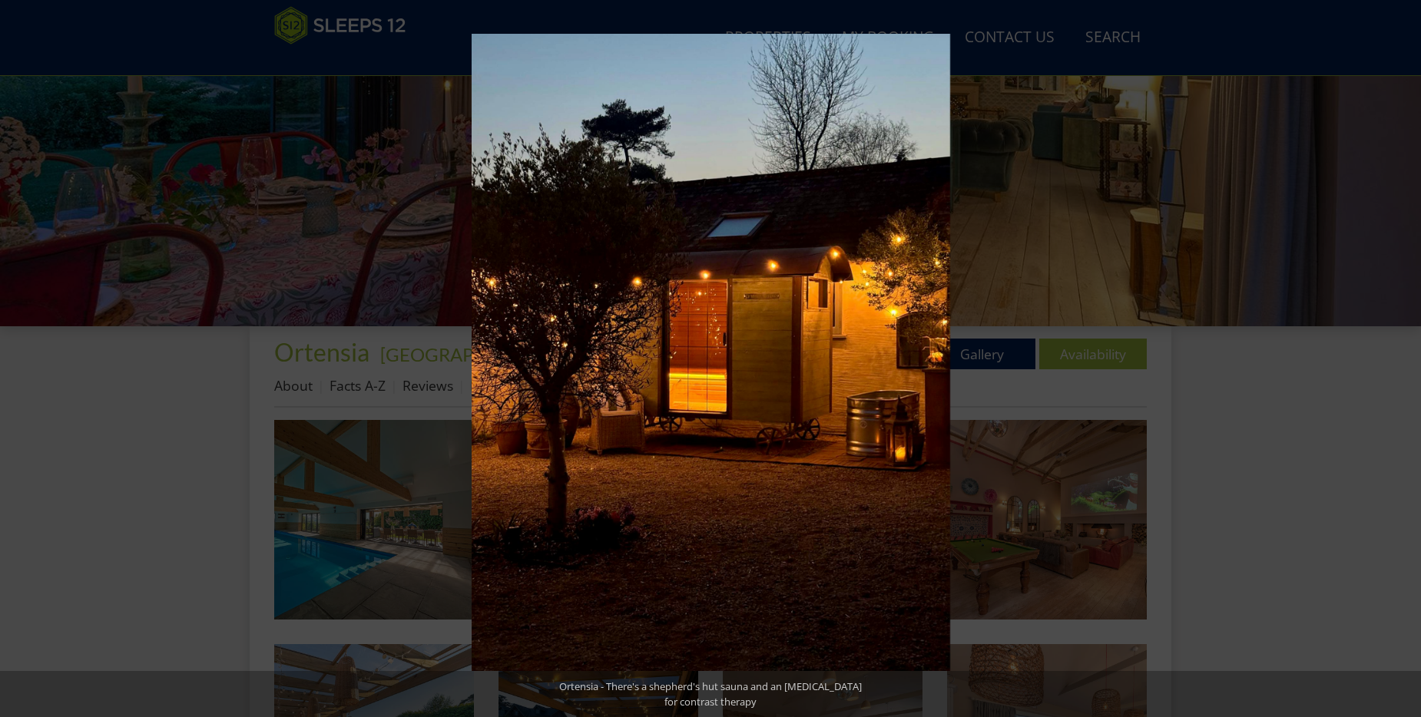
click at [1404, 362] on button at bounding box center [1394, 358] width 54 height 77
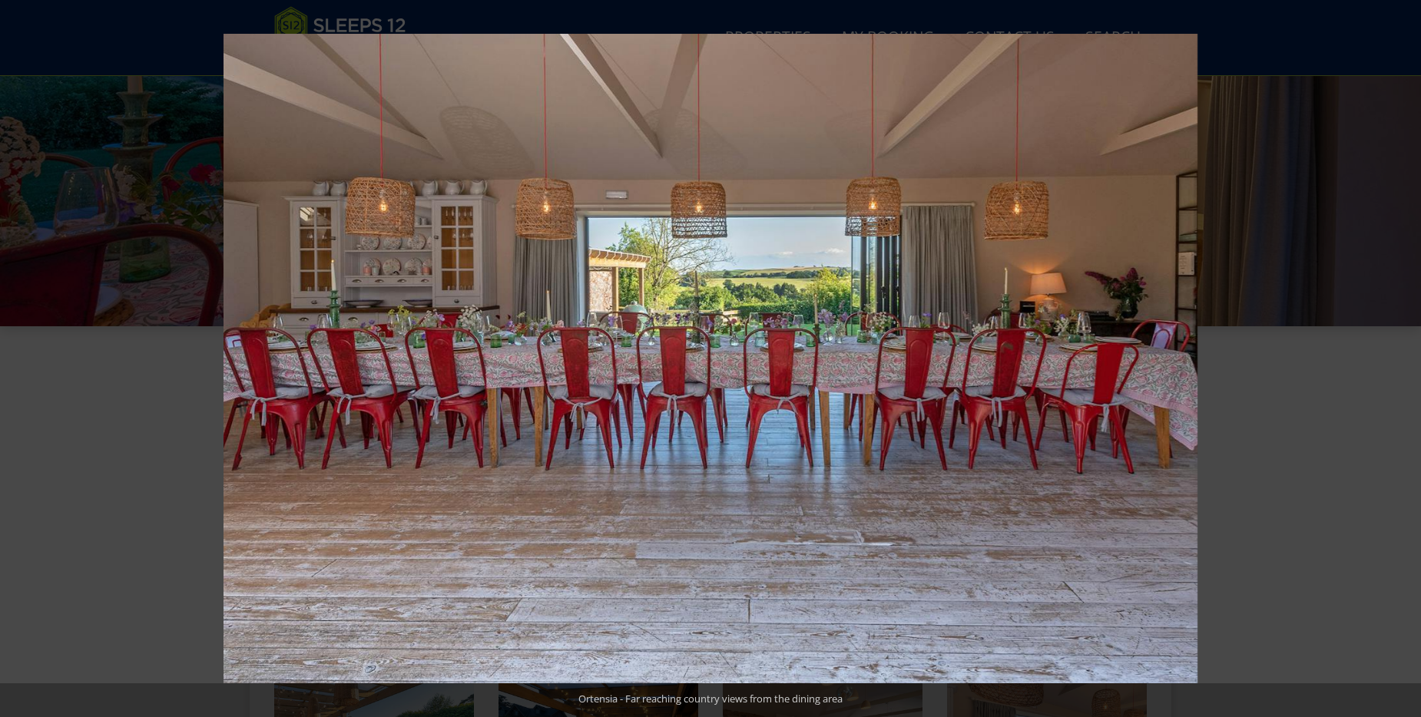
click at [1404, 362] on button at bounding box center [1394, 358] width 54 height 77
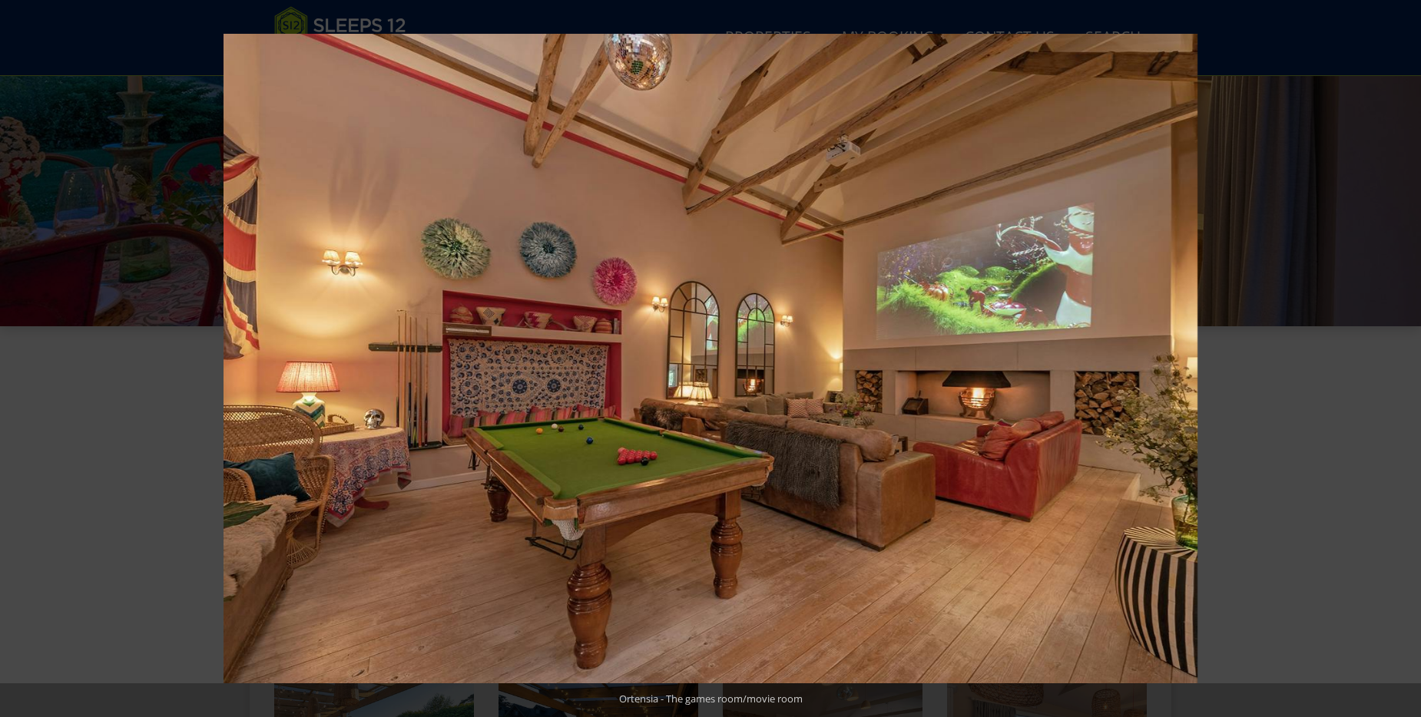
click at [1404, 362] on button at bounding box center [1394, 358] width 54 height 77
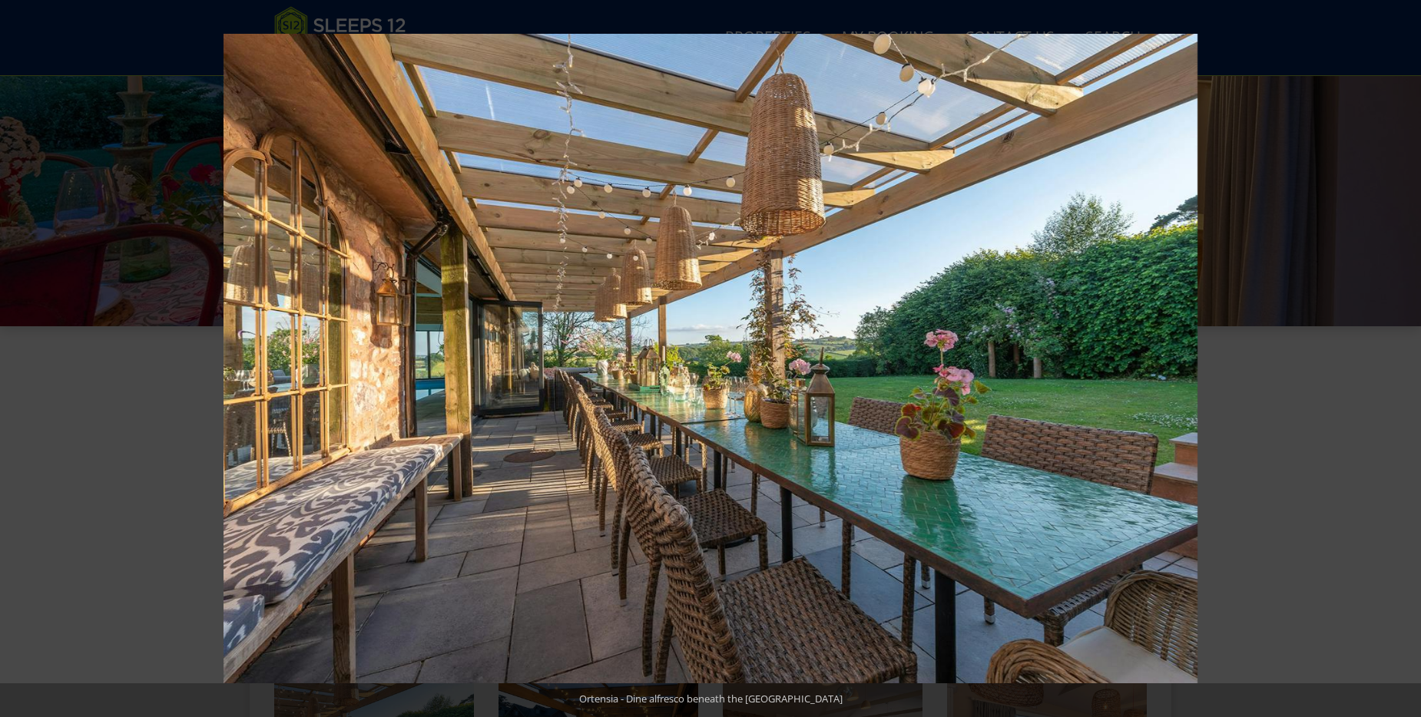
click at [1404, 362] on button at bounding box center [1394, 358] width 54 height 77
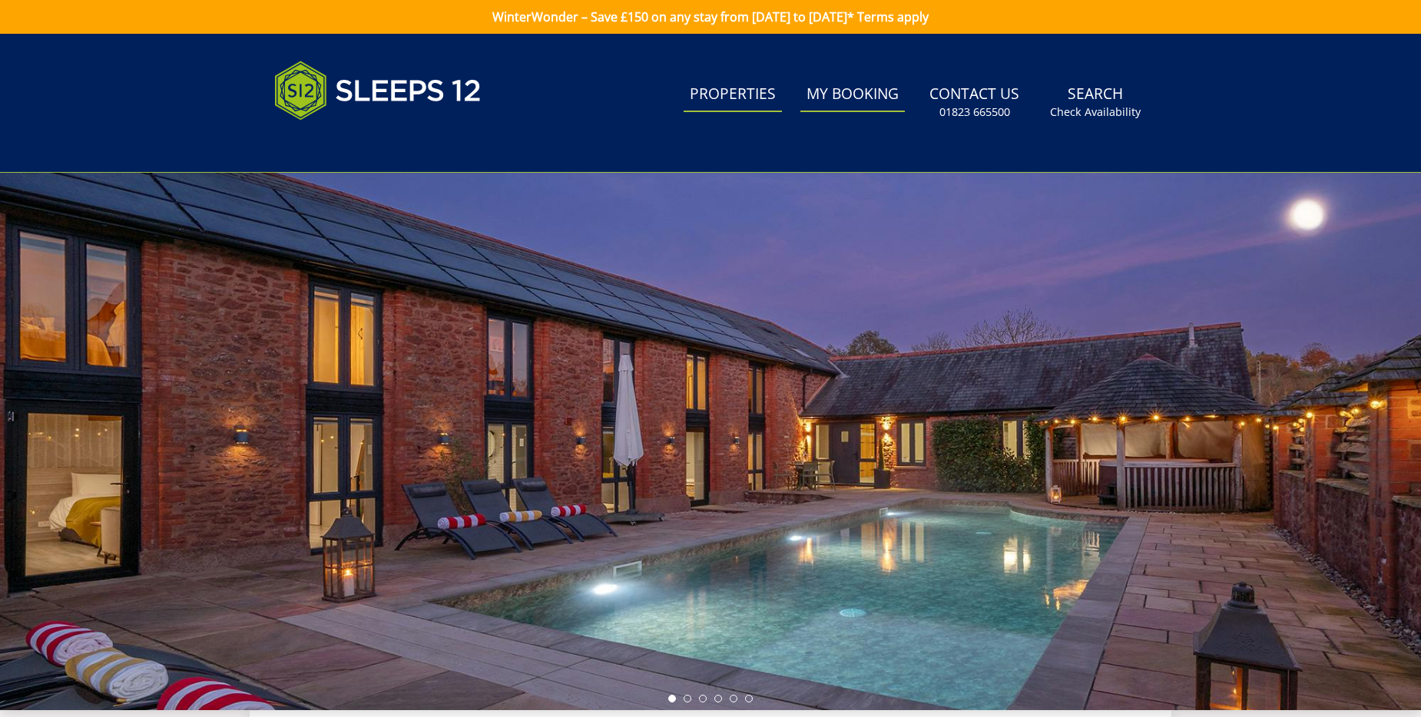
click at [754, 98] on link "Properties" at bounding box center [732, 95] width 98 height 35
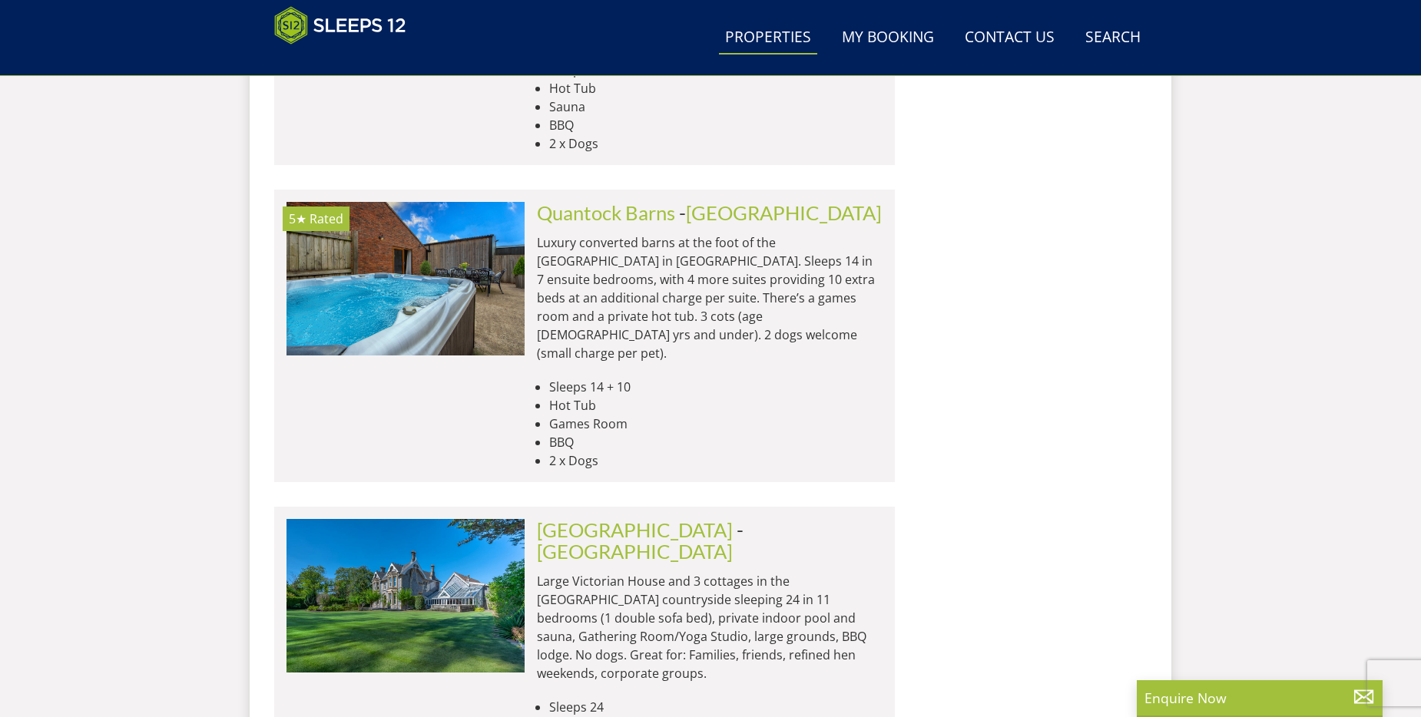
scroll to position [3700, 0]
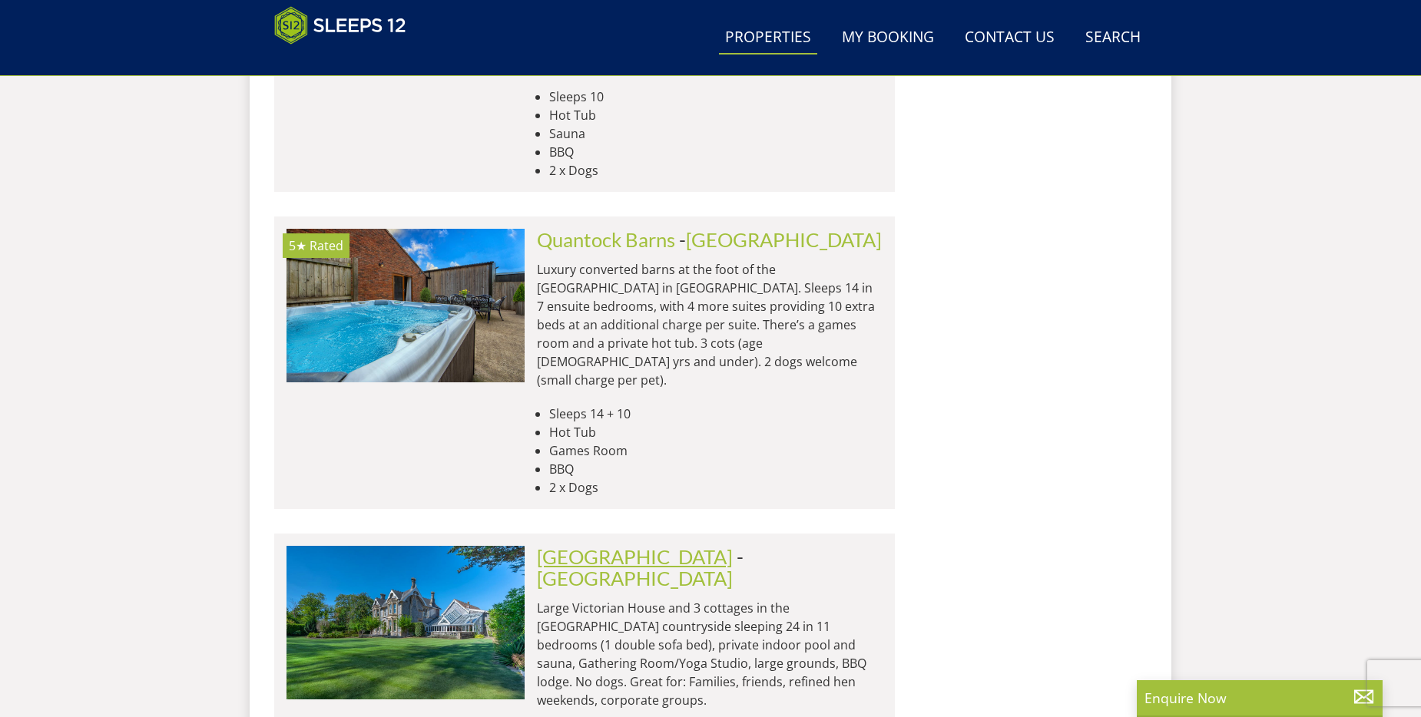
click at [627, 545] on link "[GEOGRAPHIC_DATA]" at bounding box center [635, 556] width 196 height 23
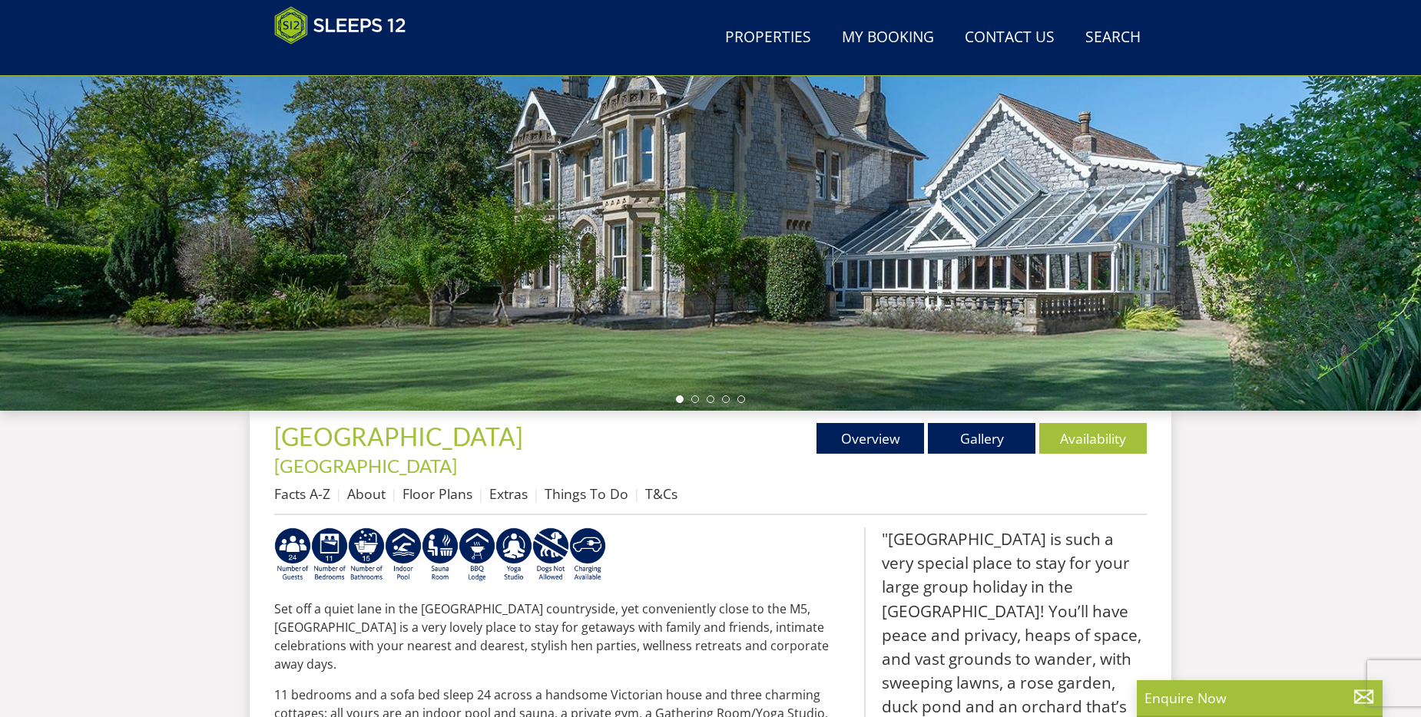
scroll to position [246, 0]
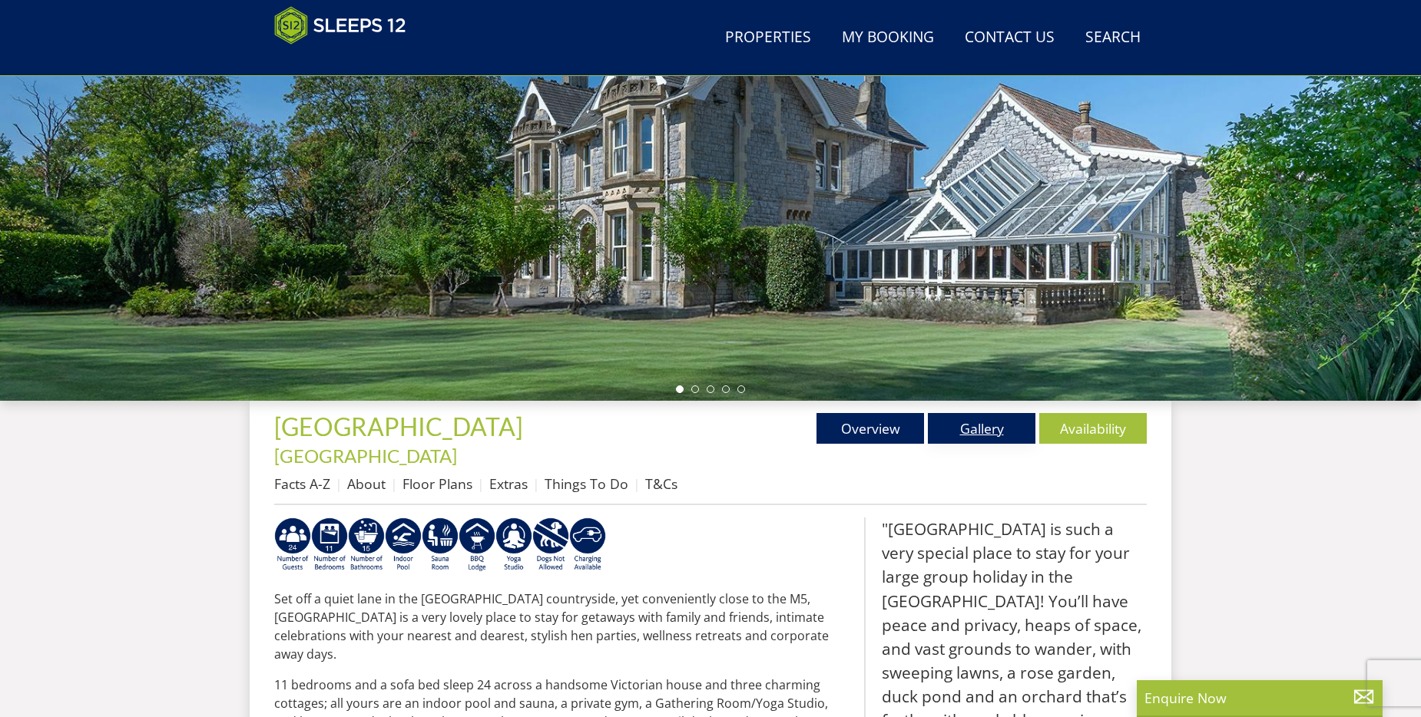
click at [957, 425] on link "Gallery" at bounding box center [981, 428] width 107 height 31
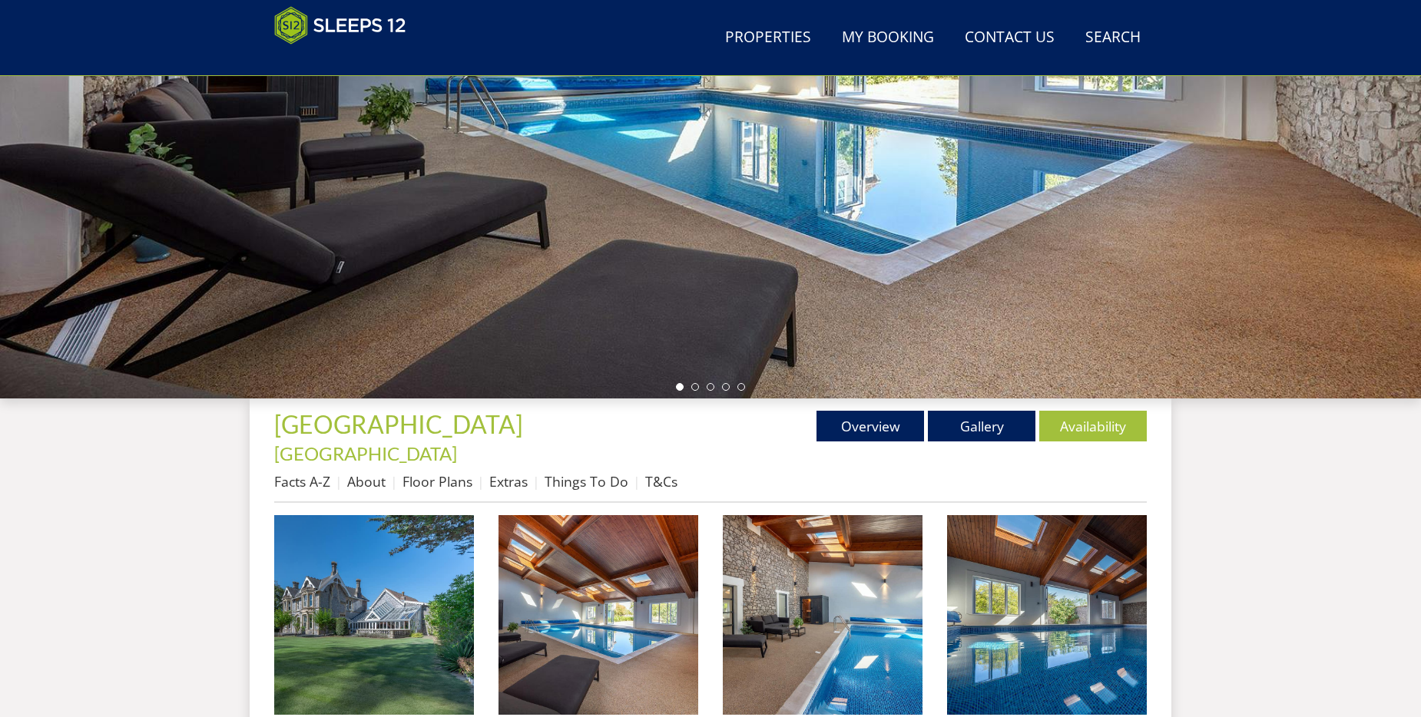
scroll to position [258, 0]
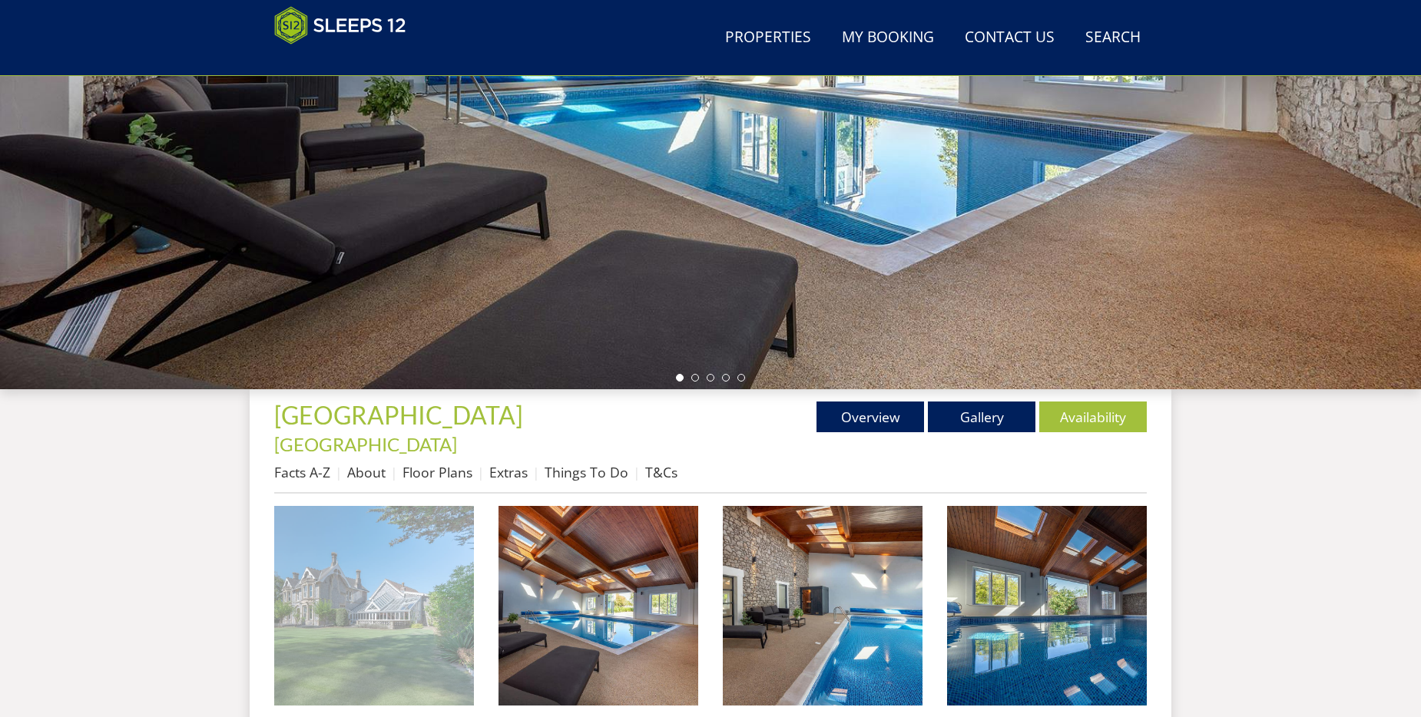
click at [432, 595] on img at bounding box center [374, 606] width 200 height 200
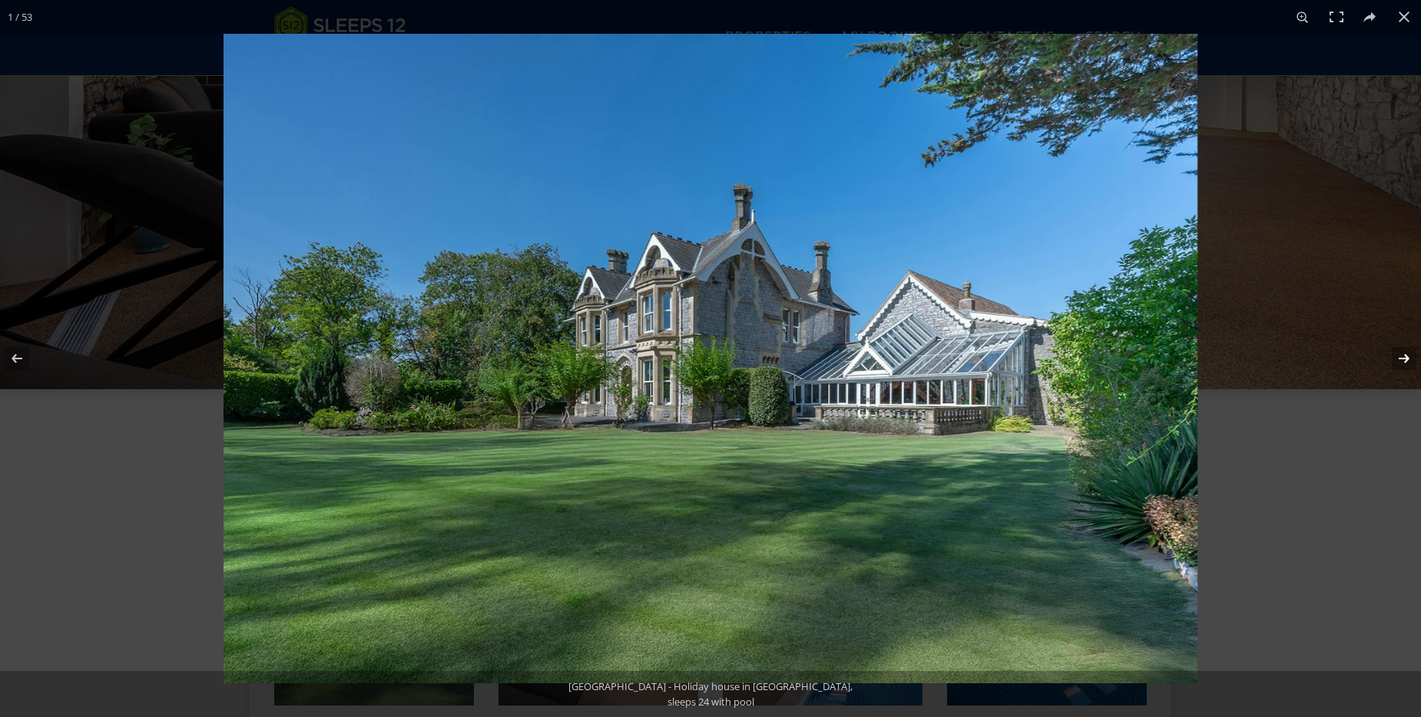
click at [1408, 358] on button at bounding box center [1394, 358] width 54 height 77
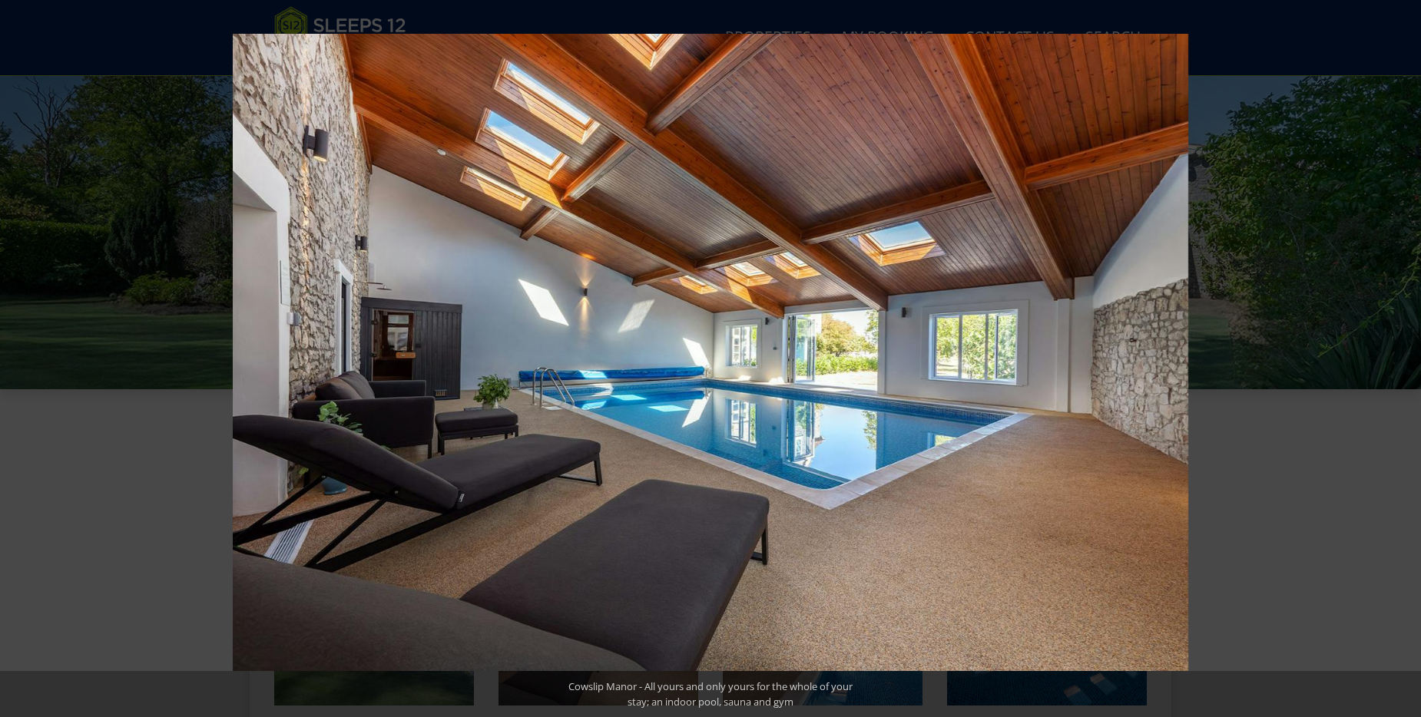
click at [1408, 358] on button at bounding box center [1394, 358] width 54 height 77
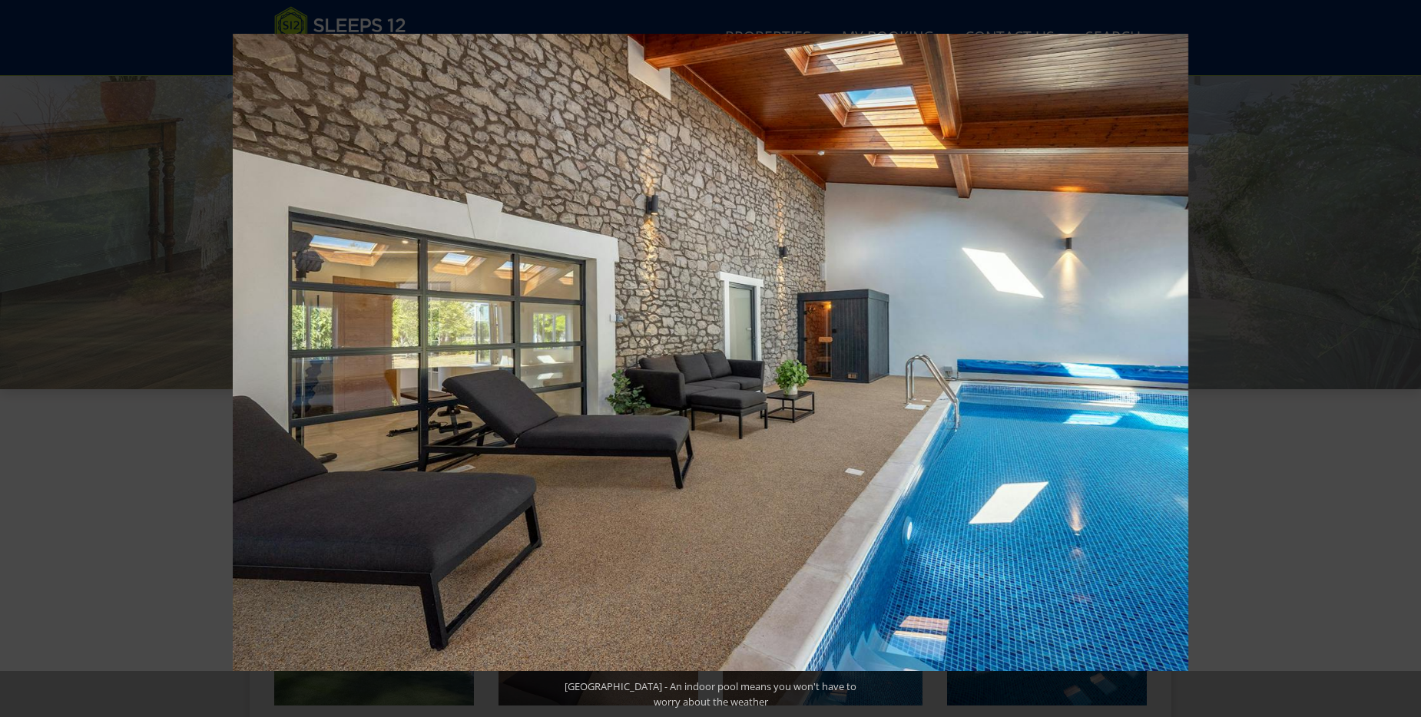
click at [1408, 358] on button at bounding box center [1394, 358] width 54 height 77
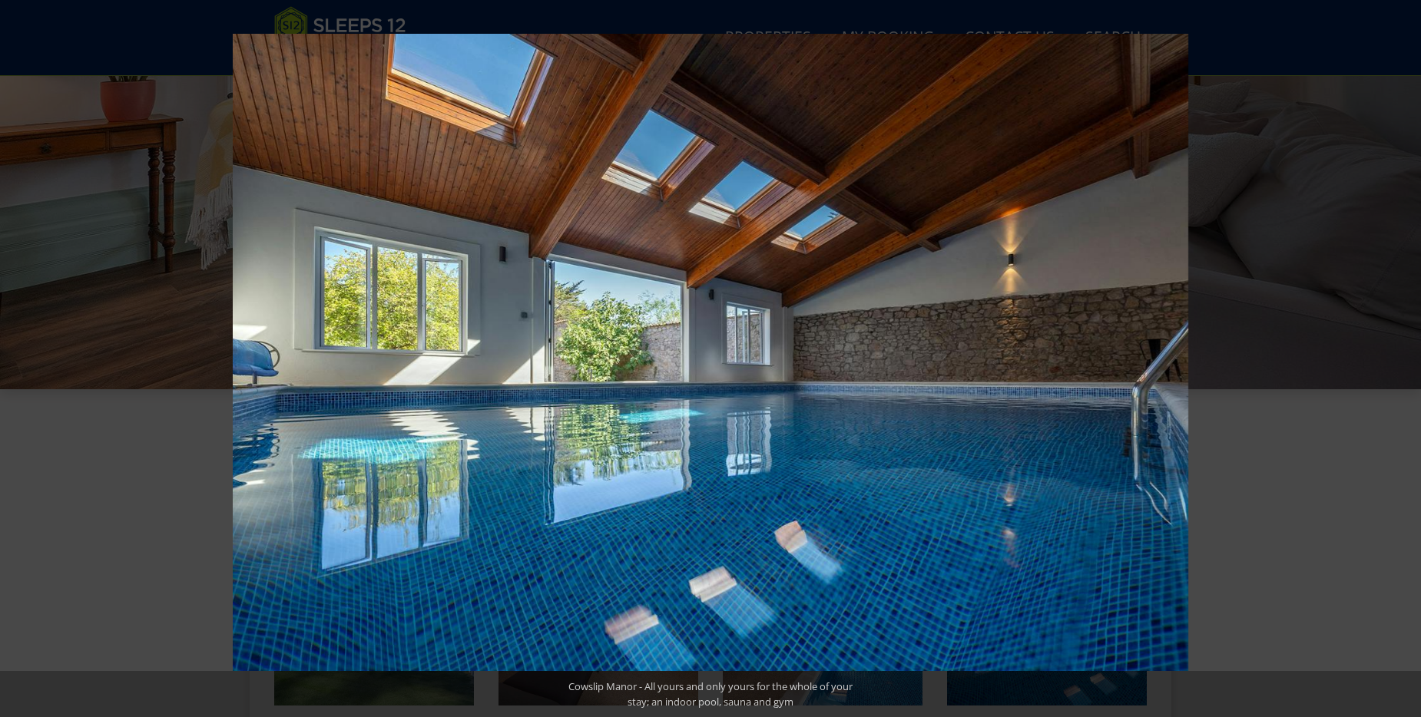
click at [1408, 358] on button at bounding box center [1394, 358] width 54 height 77
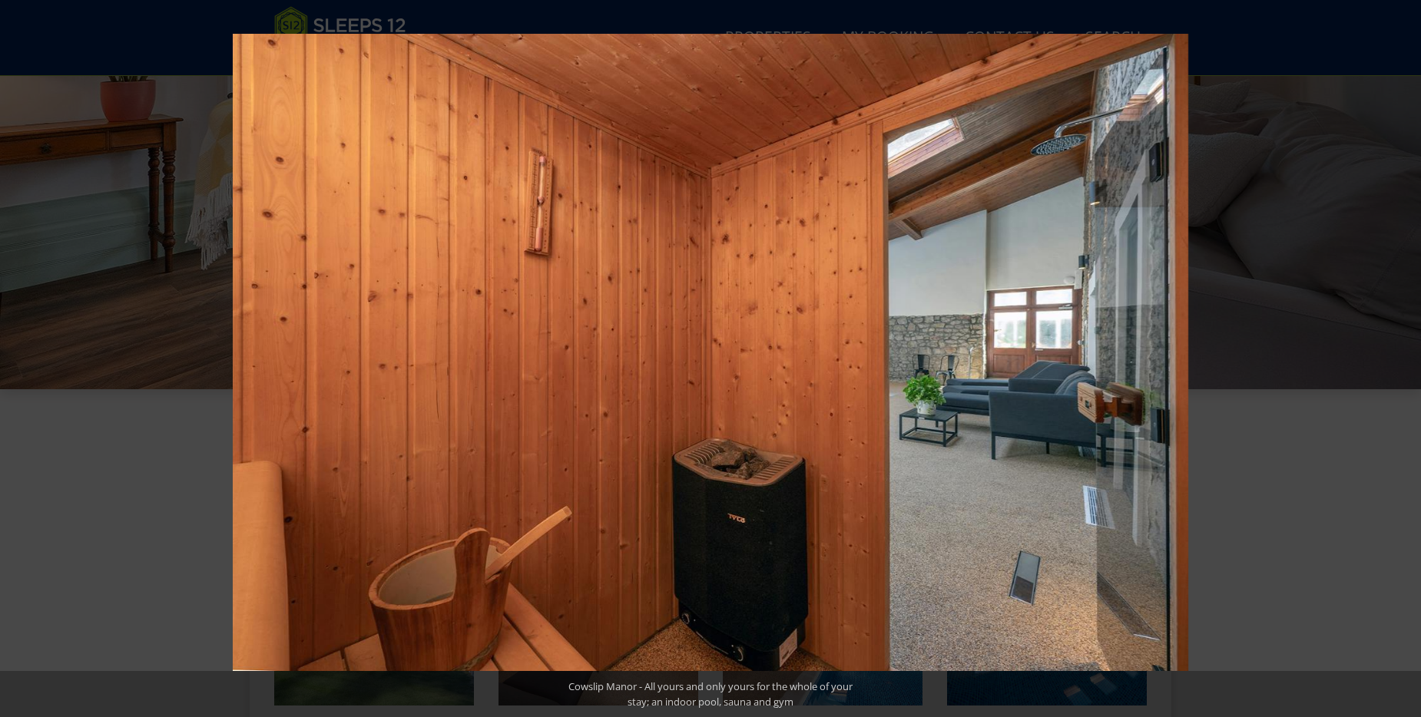
click at [1408, 358] on button at bounding box center [1394, 358] width 54 height 77
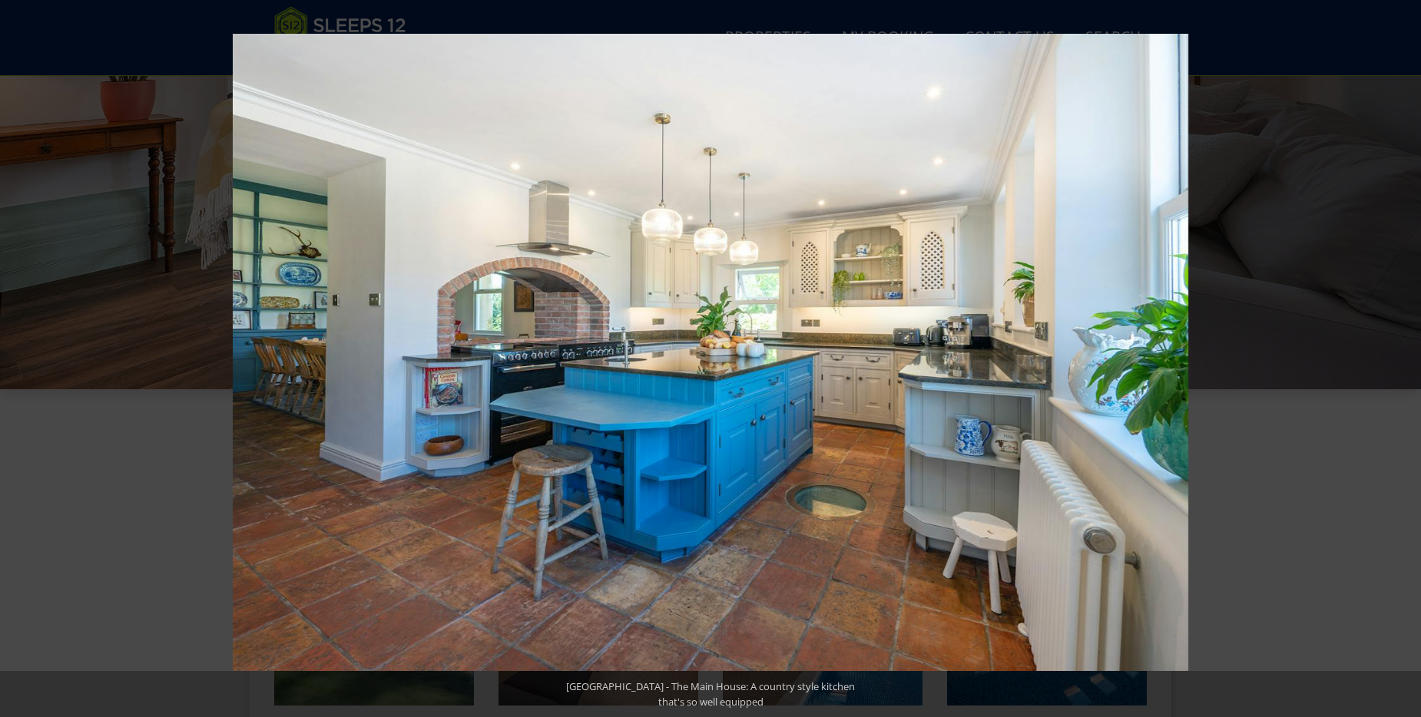
click at [1408, 358] on button at bounding box center [1394, 358] width 54 height 77
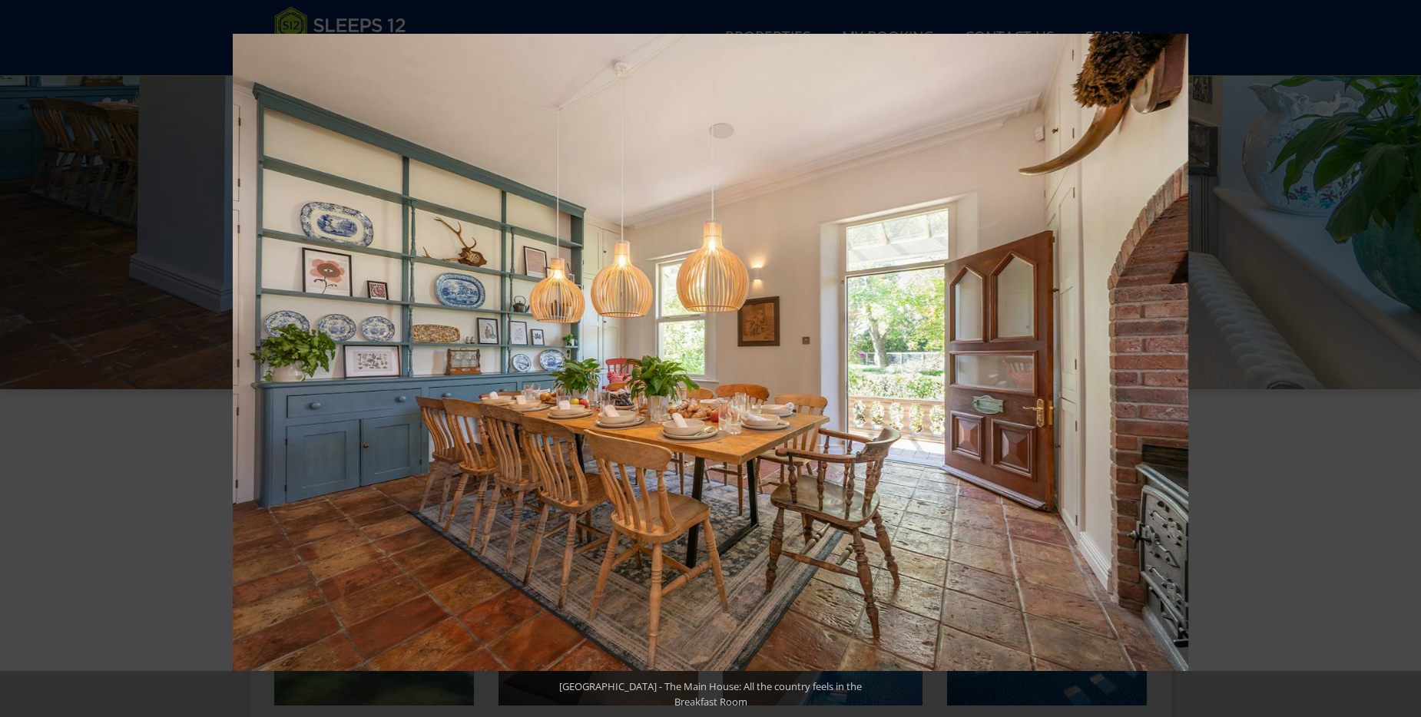
click at [1408, 358] on button at bounding box center [1394, 358] width 54 height 77
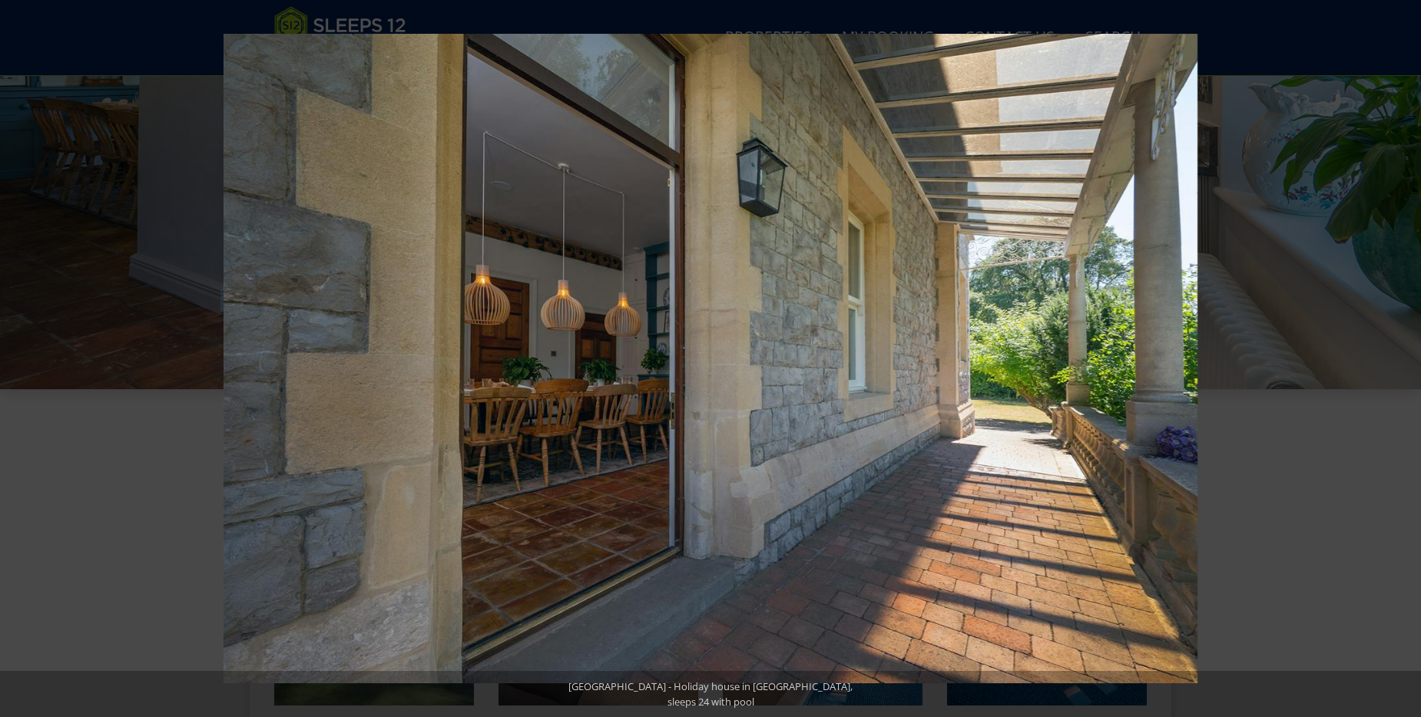
click at [1408, 358] on button at bounding box center [1394, 358] width 54 height 77
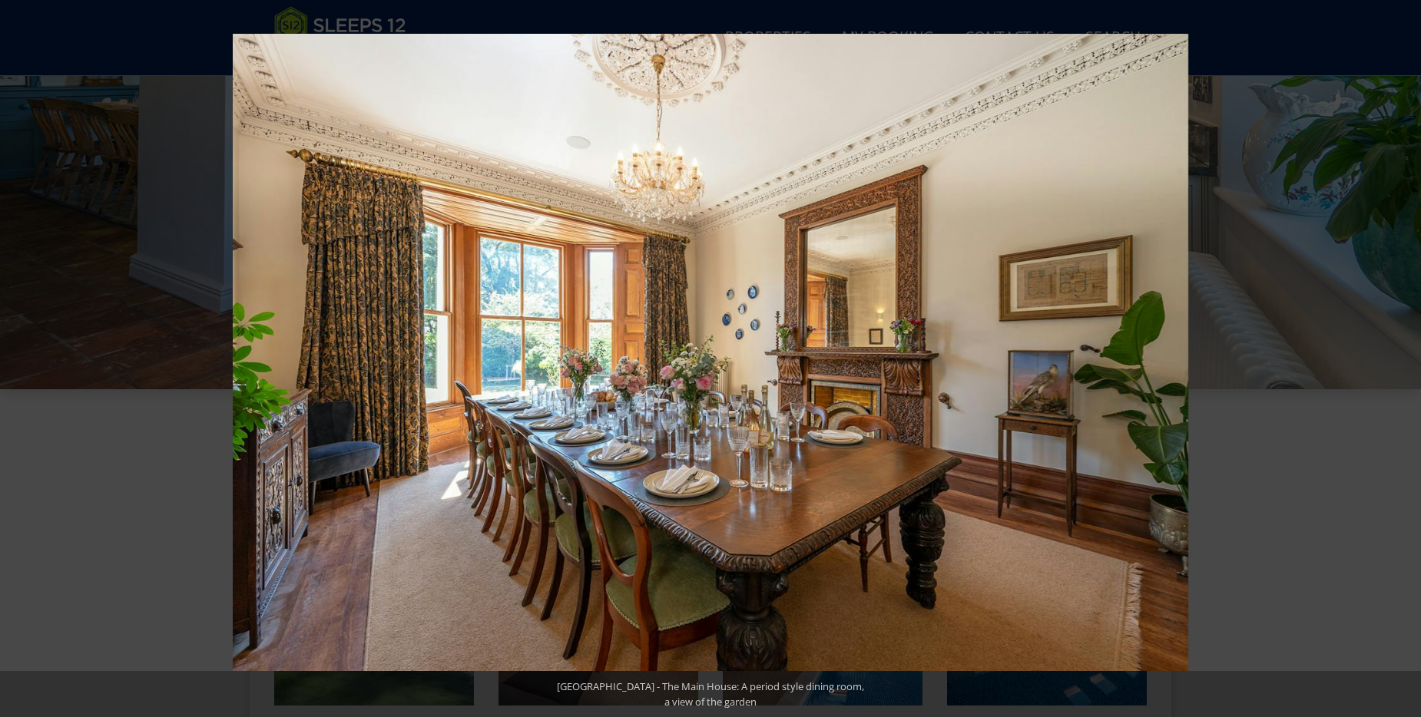
click at [1408, 358] on button at bounding box center [1394, 358] width 54 height 77
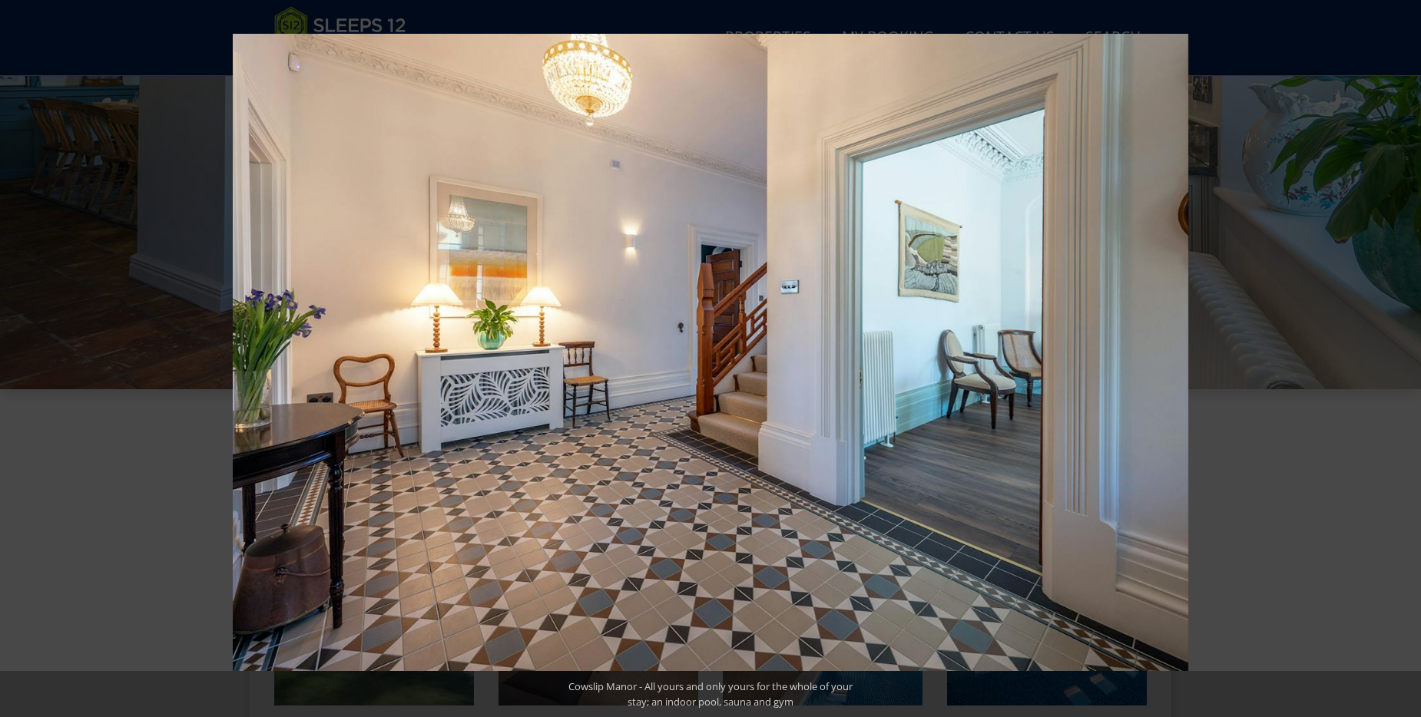
click at [1408, 358] on button at bounding box center [1394, 358] width 54 height 77
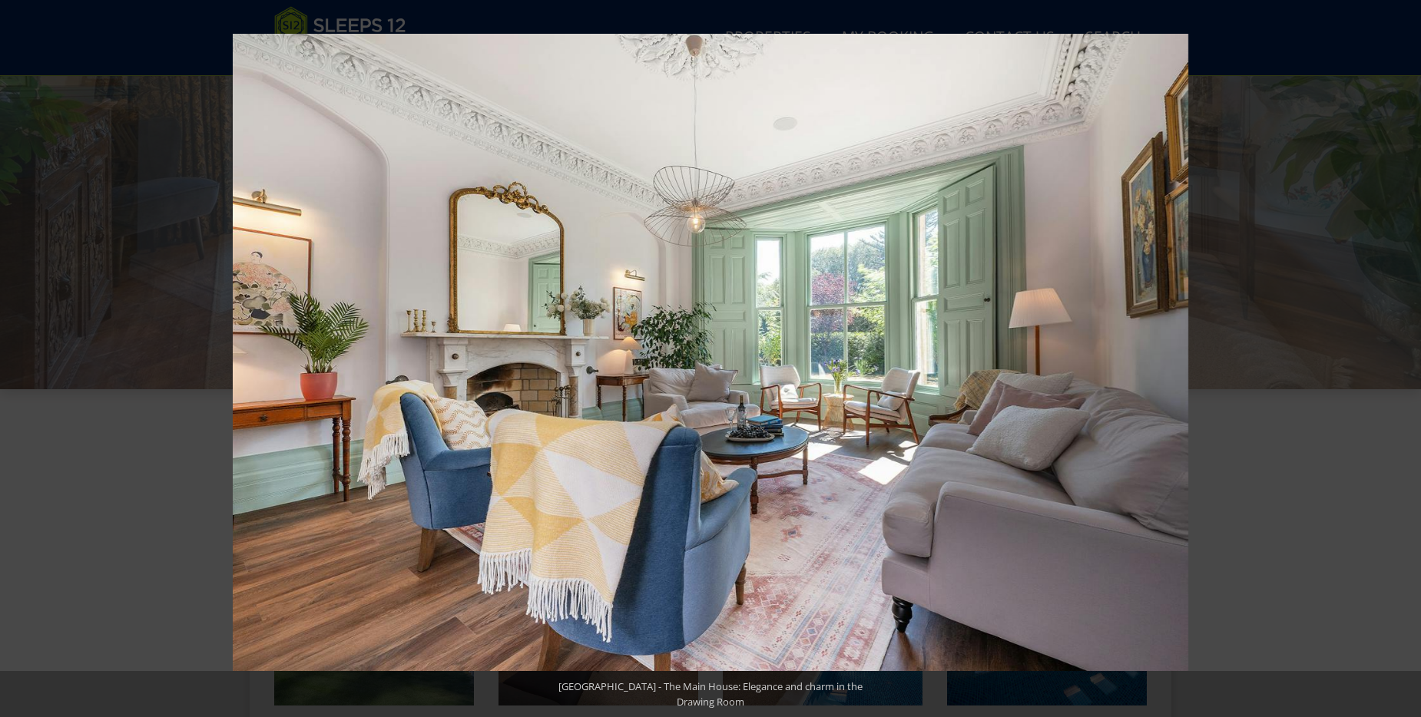
click at [1408, 358] on button at bounding box center [1394, 358] width 54 height 77
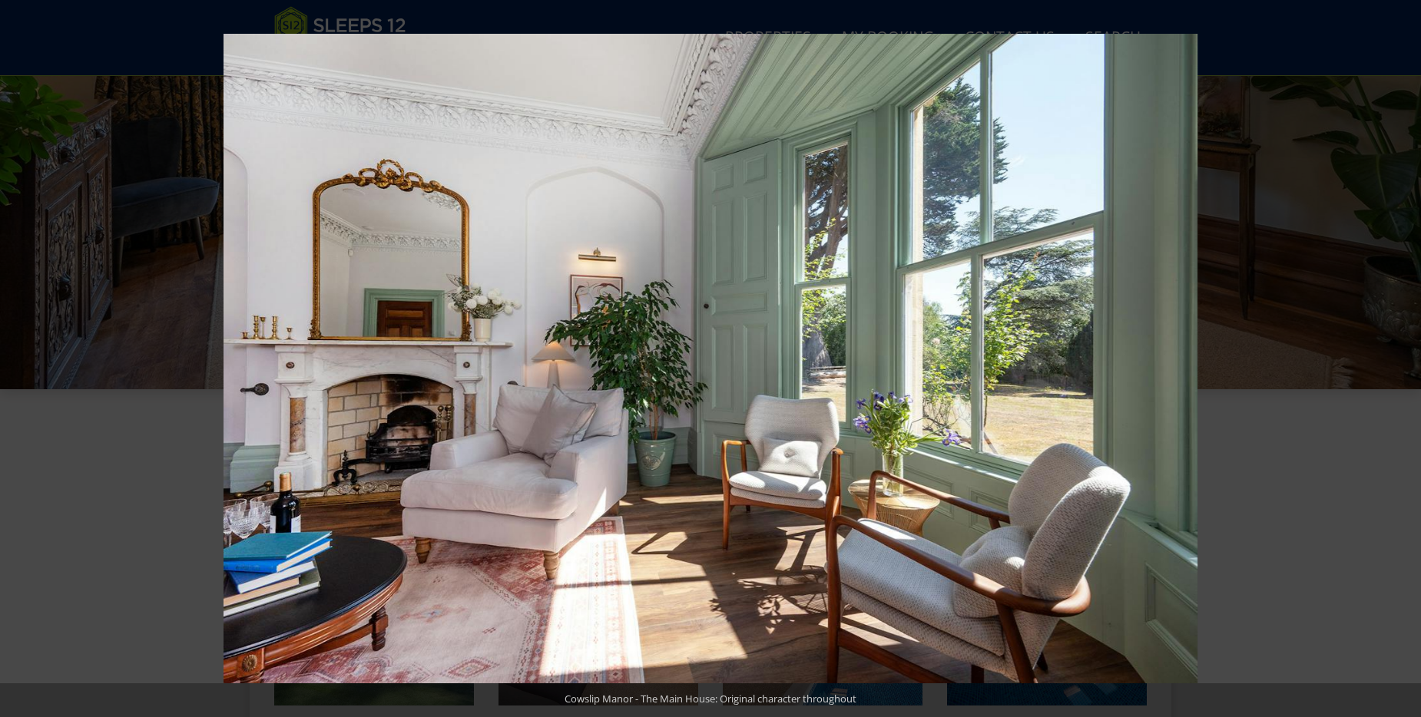
click at [1408, 358] on button at bounding box center [1394, 358] width 54 height 77
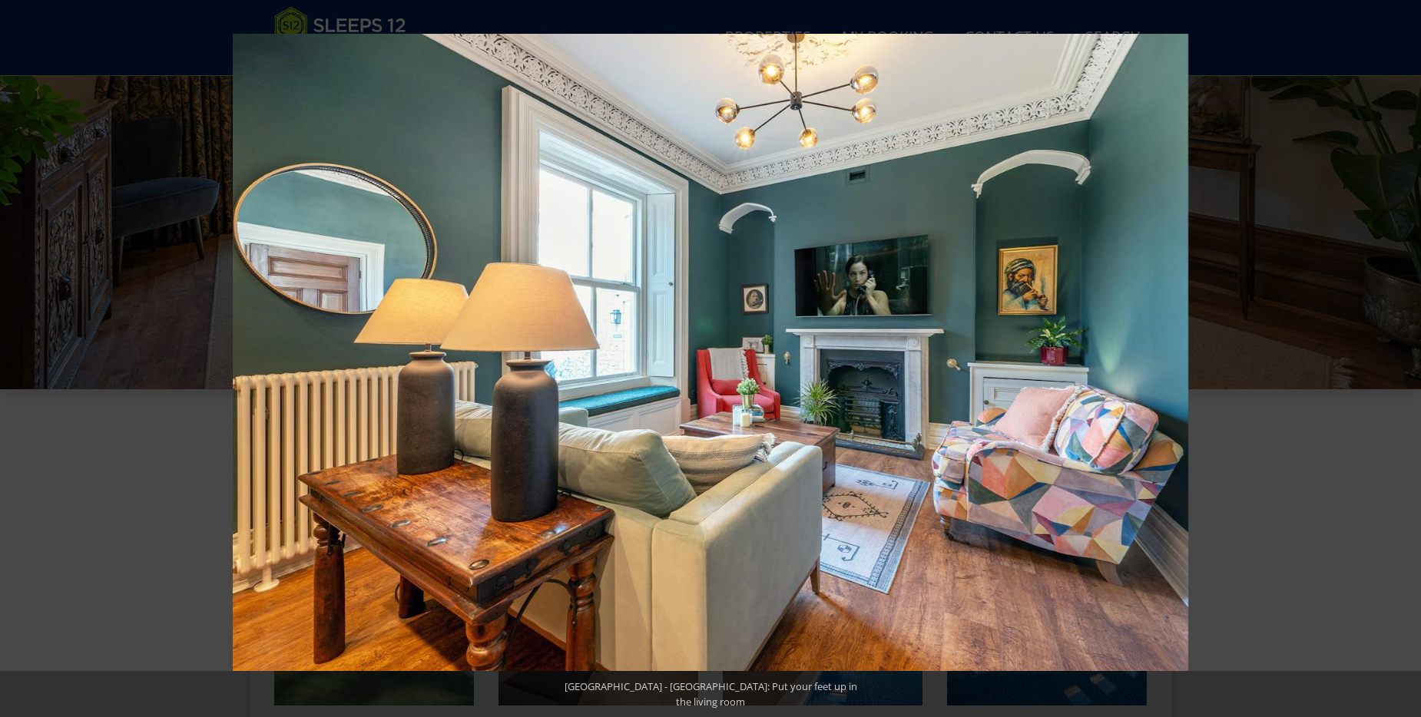
click at [1408, 358] on button at bounding box center [1394, 358] width 54 height 77
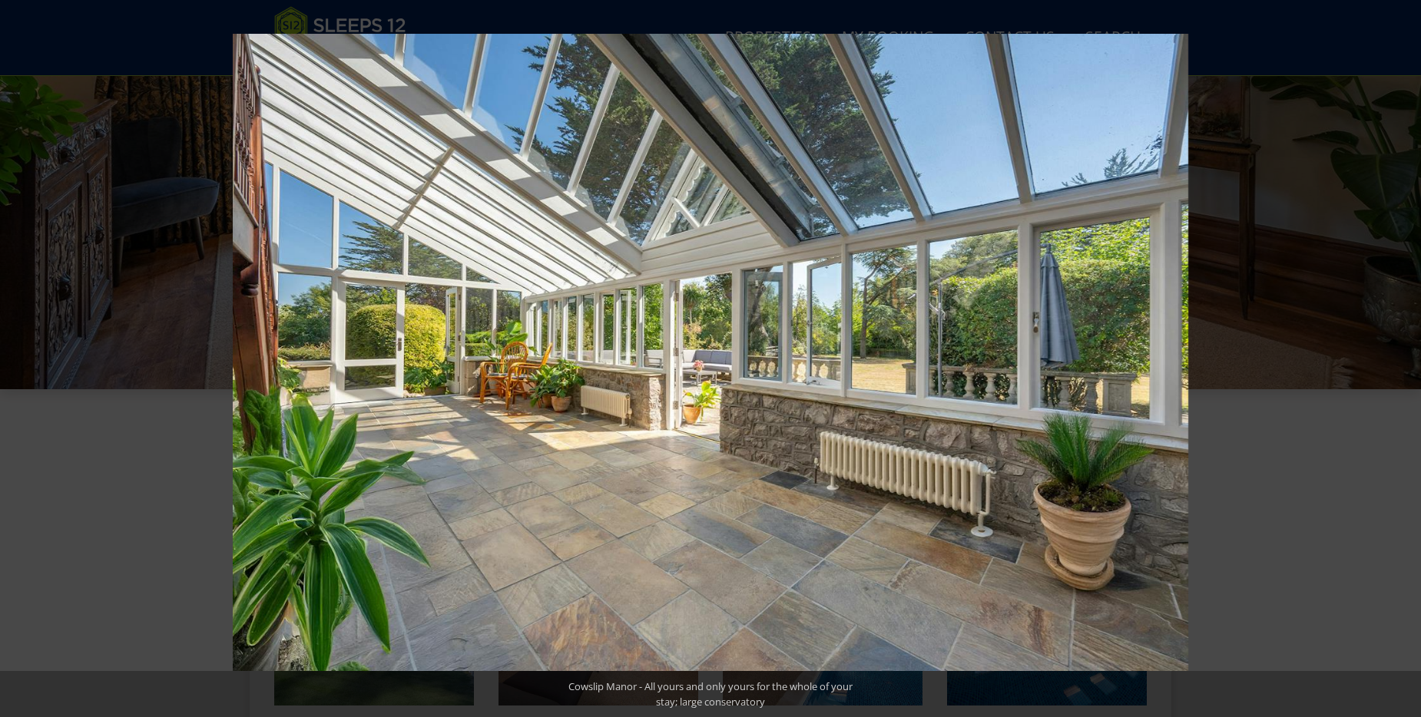
click at [1408, 358] on button at bounding box center [1394, 358] width 54 height 77
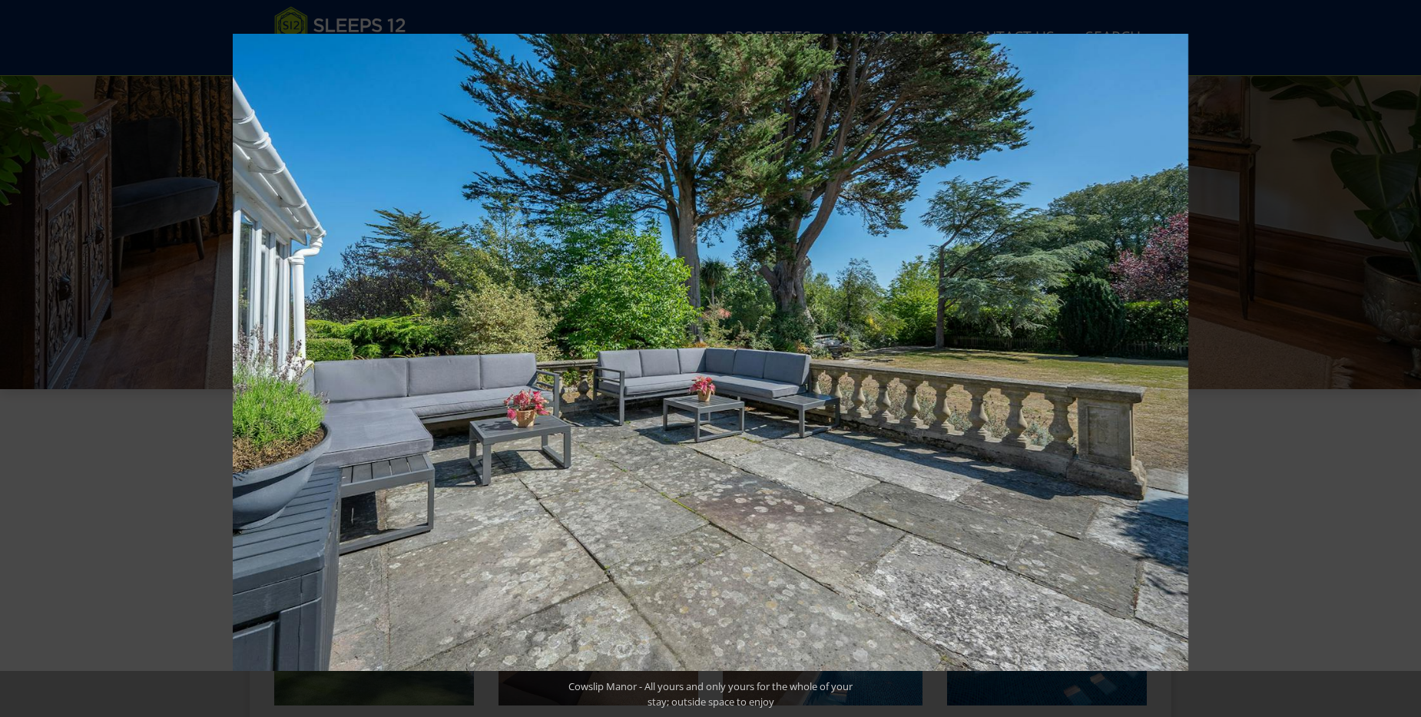
click at [1408, 358] on button at bounding box center [1394, 358] width 54 height 77
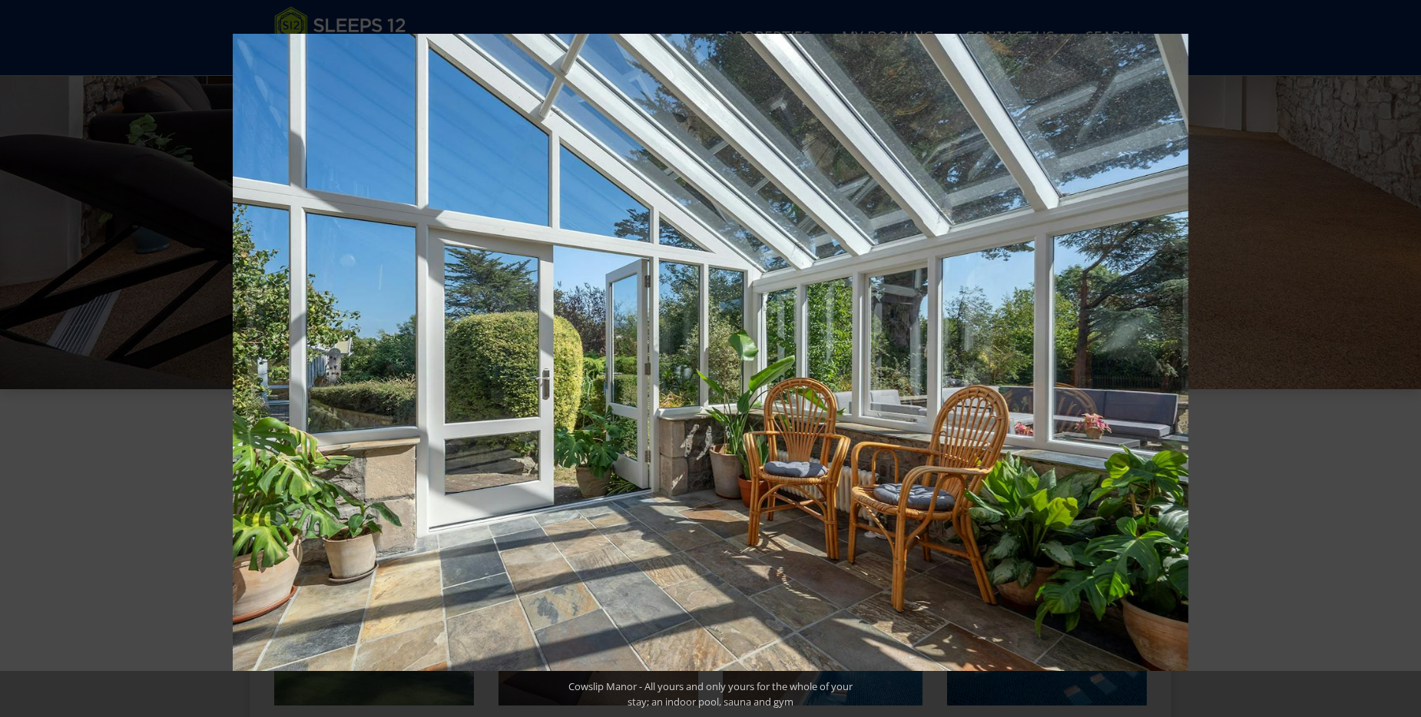
click at [1408, 358] on button at bounding box center [1394, 358] width 54 height 77
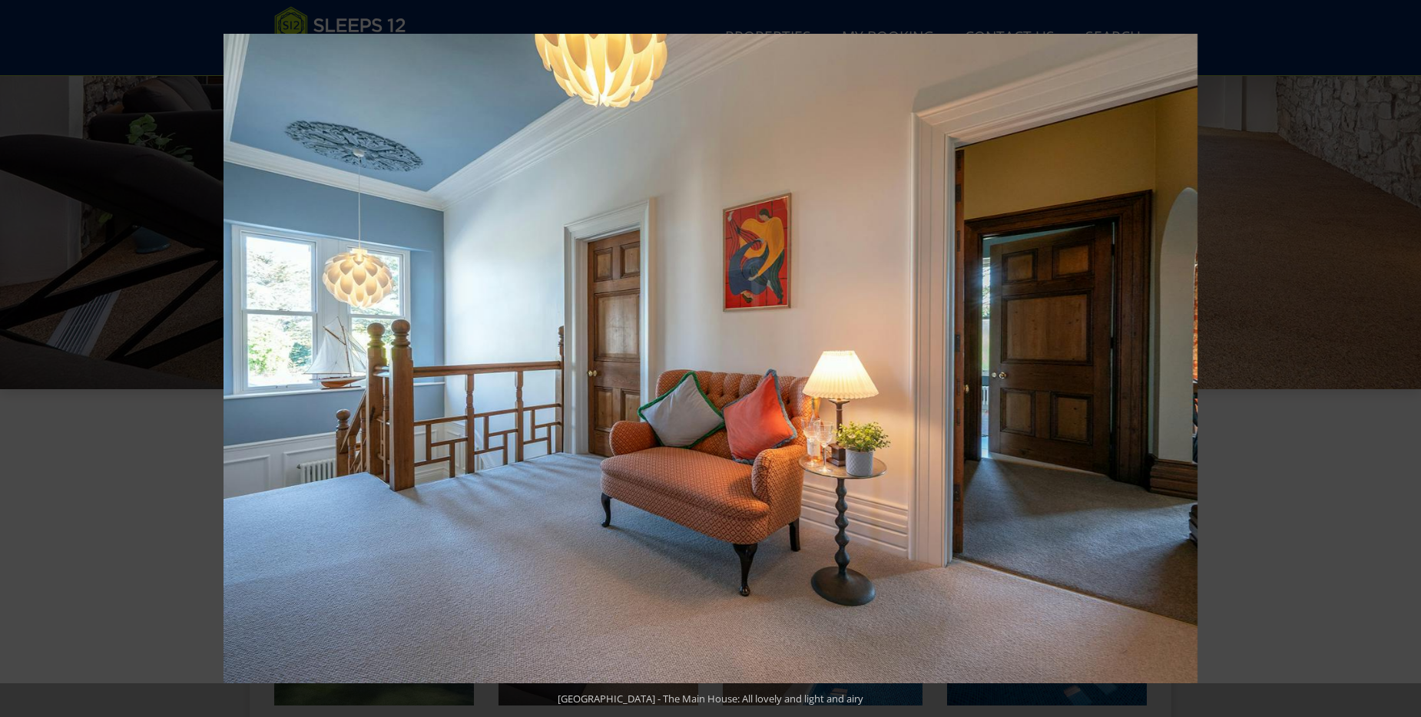
click at [1408, 358] on button at bounding box center [1394, 358] width 54 height 77
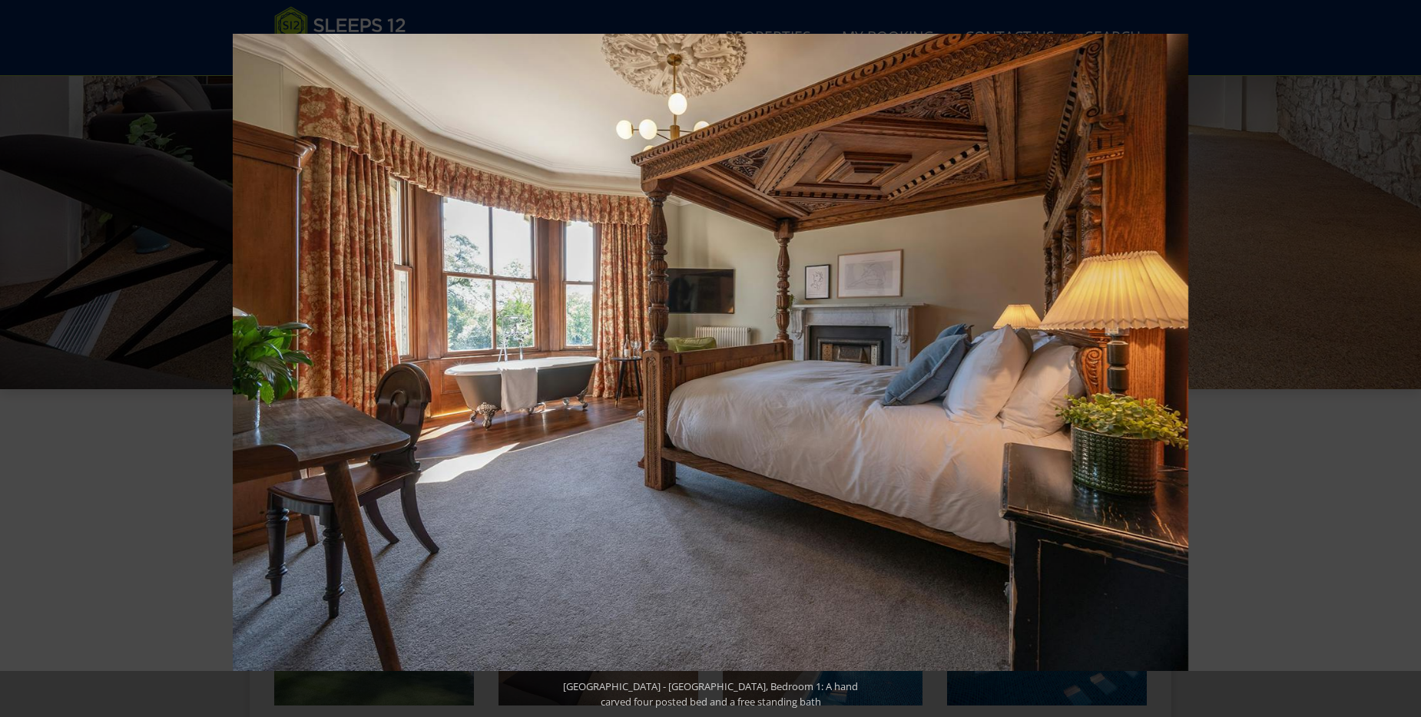
click at [1408, 358] on button at bounding box center [1394, 358] width 54 height 77
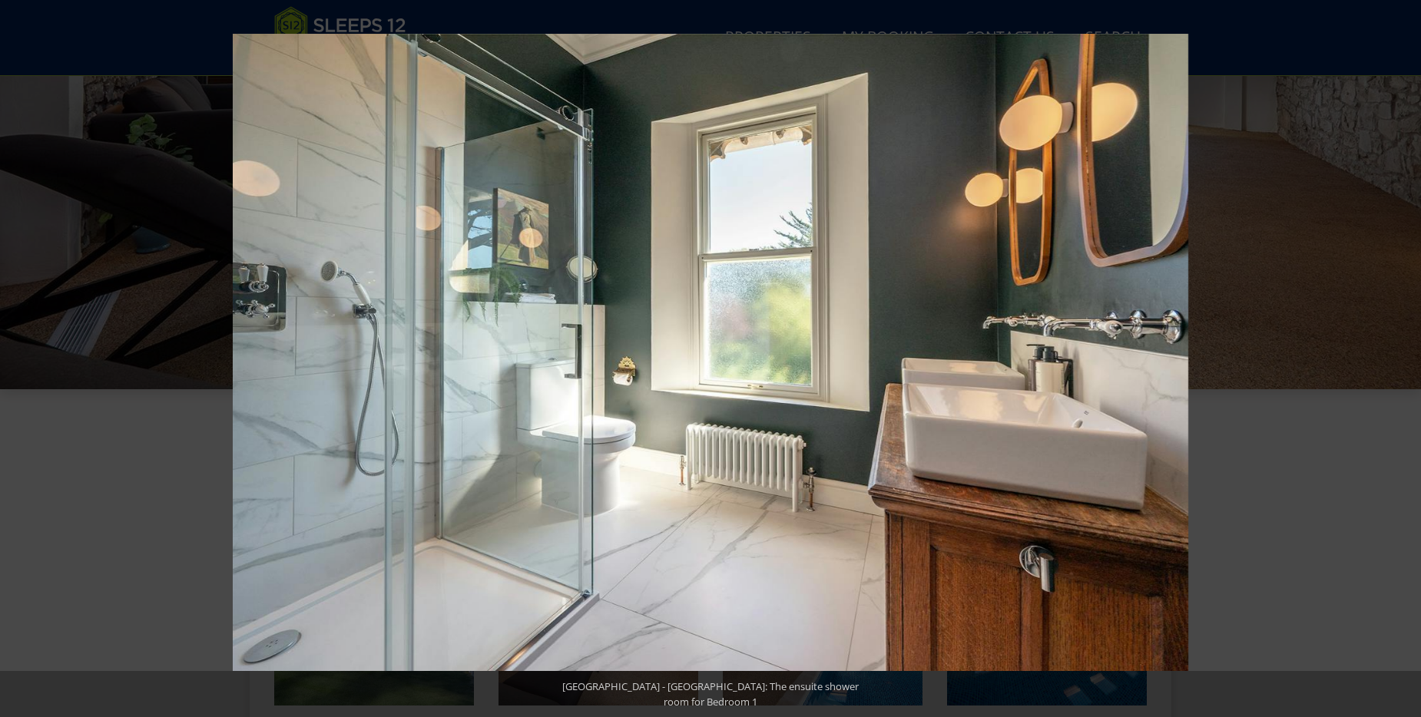
click at [1408, 358] on button at bounding box center [1394, 358] width 54 height 77
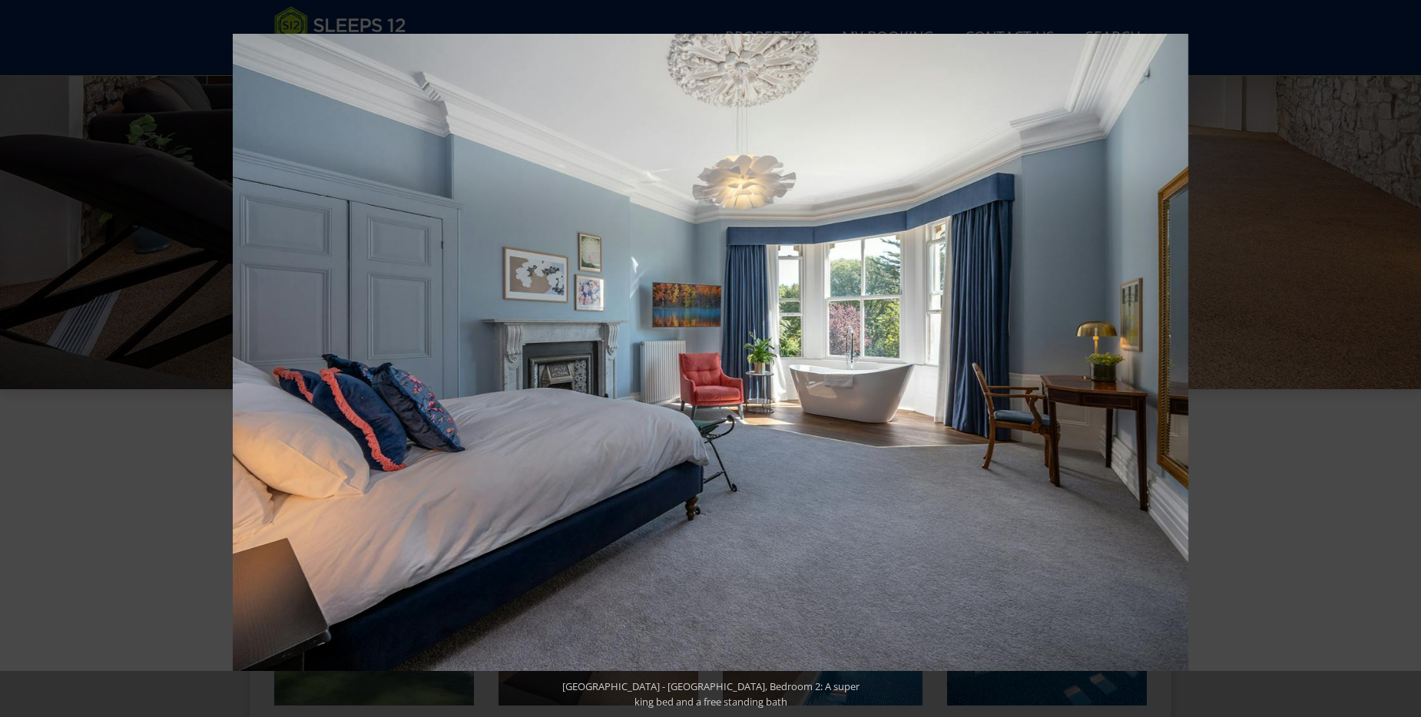
click at [1408, 358] on button at bounding box center [1394, 358] width 54 height 77
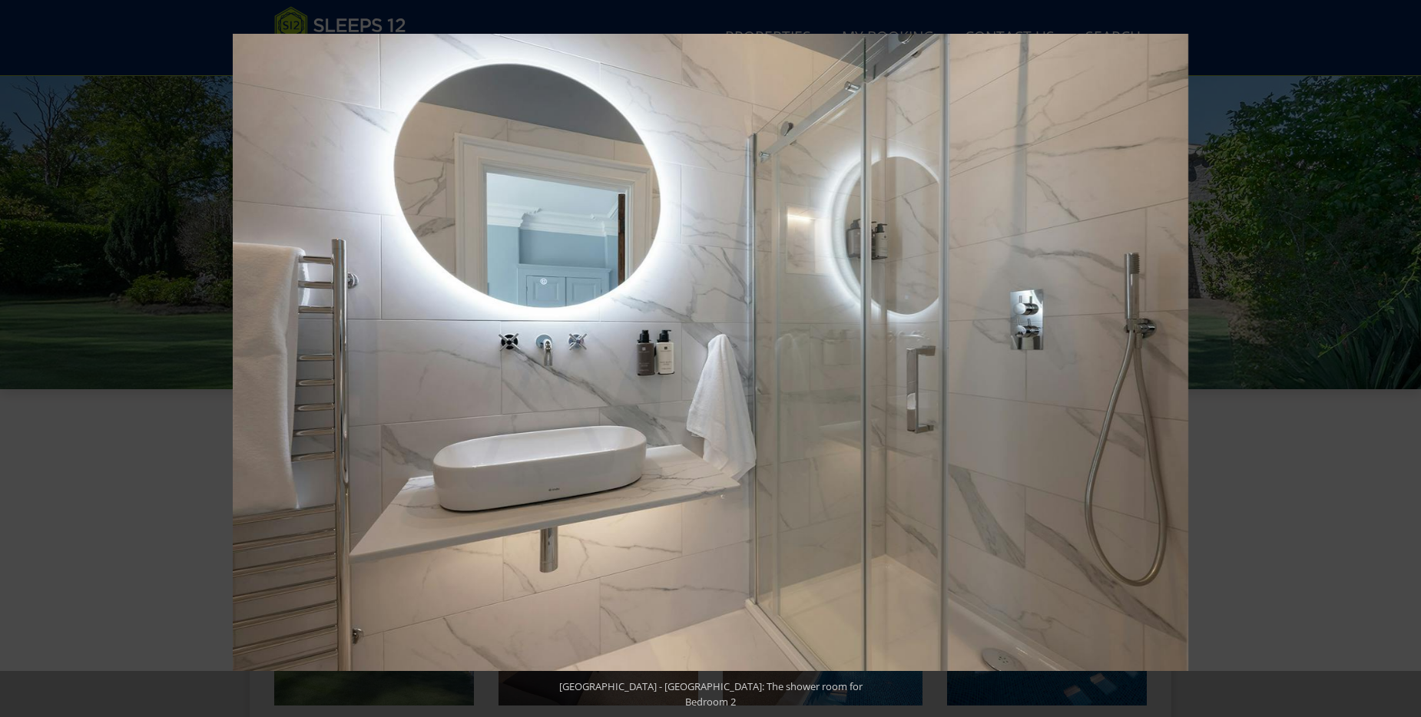
click at [1408, 358] on button at bounding box center [1394, 358] width 54 height 77
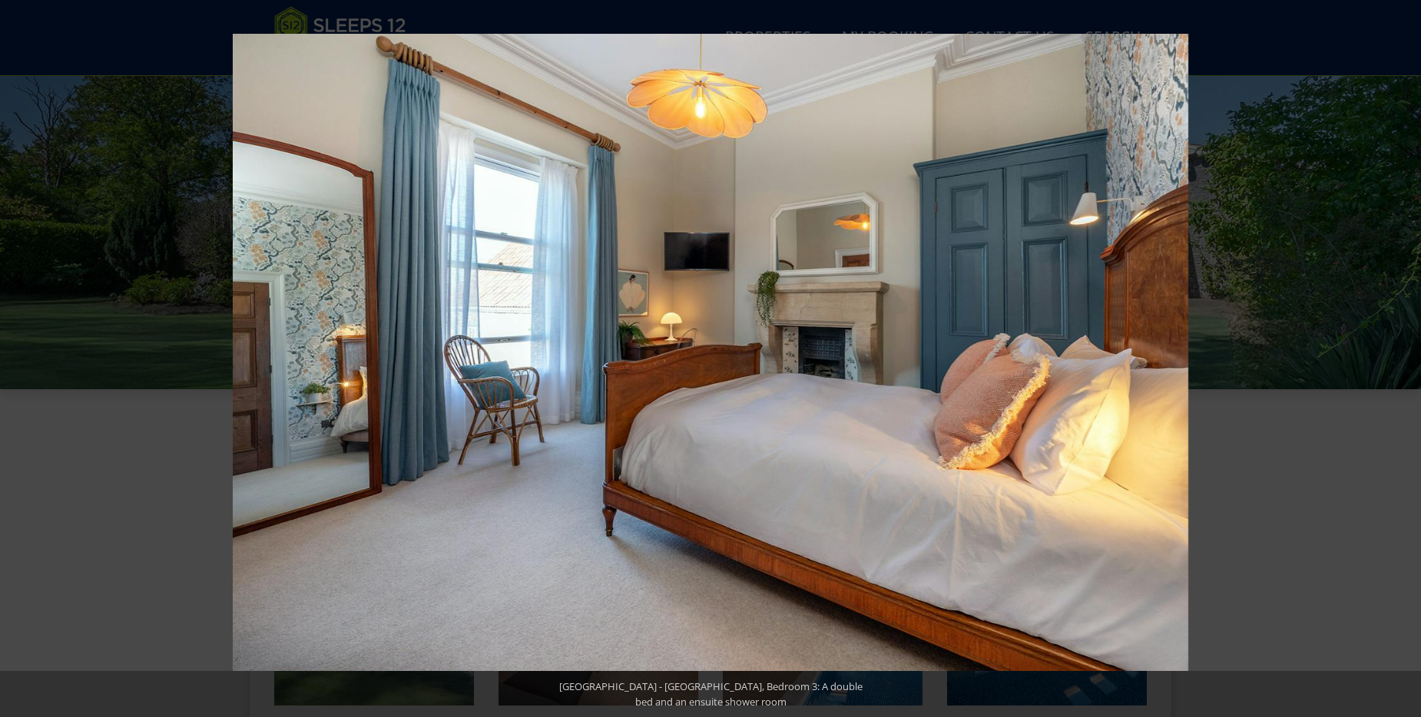
click at [1408, 358] on button at bounding box center [1394, 358] width 54 height 77
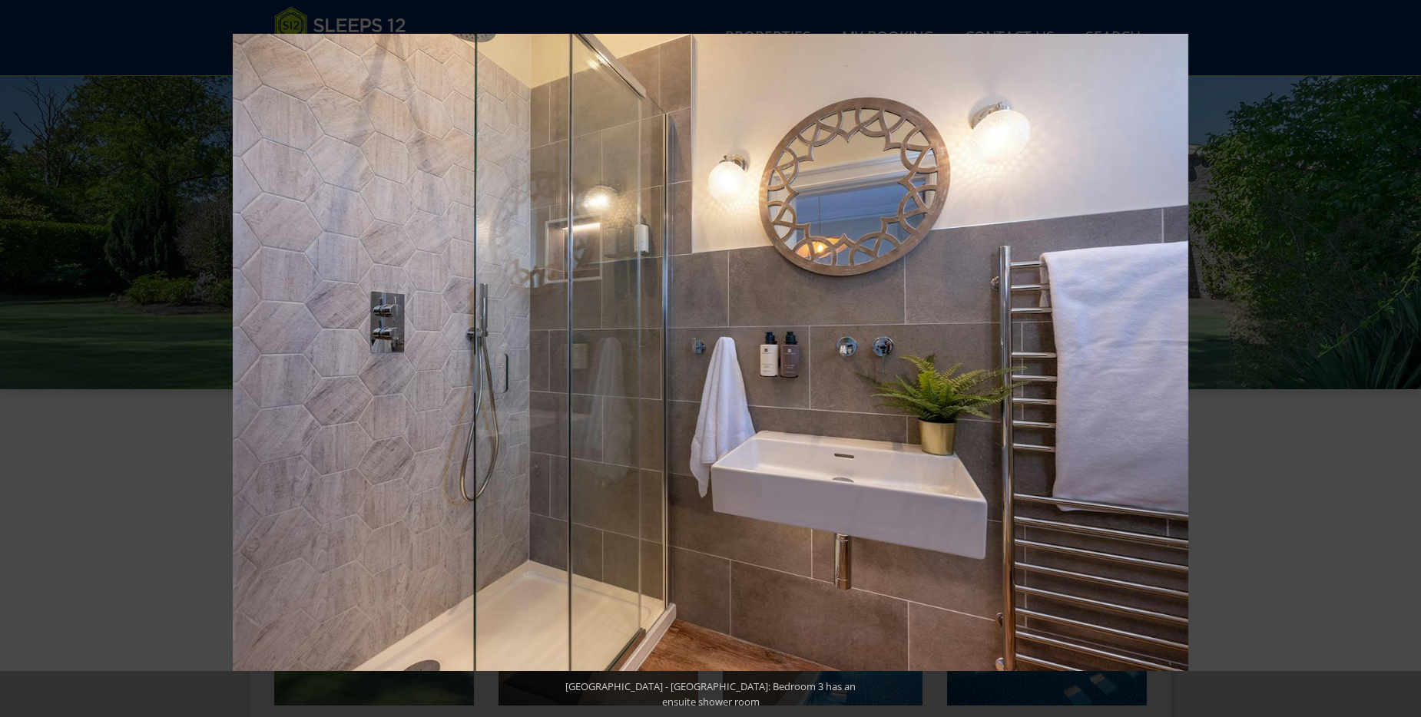
click at [1408, 358] on button at bounding box center [1394, 358] width 54 height 77
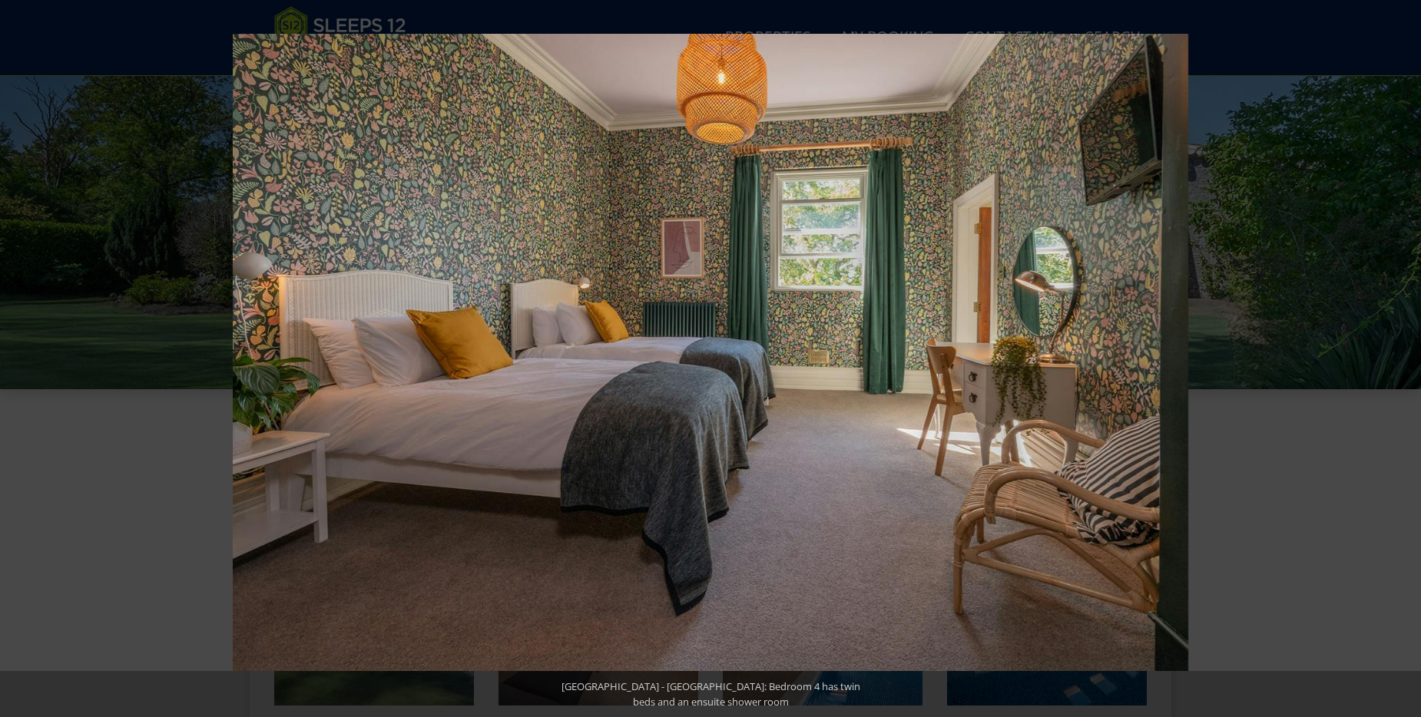
click at [1408, 358] on button at bounding box center [1394, 358] width 54 height 77
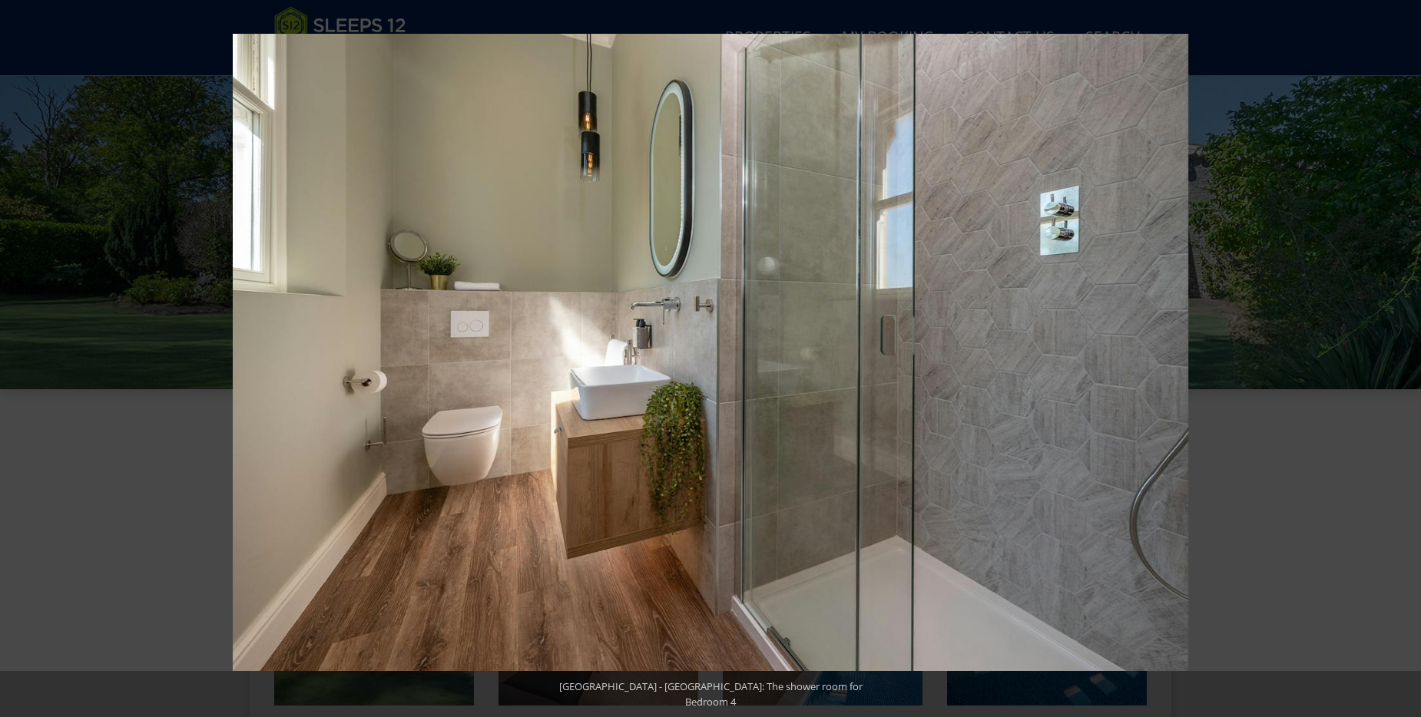
click at [1408, 358] on button at bounding box center [1394, 358] width 54 height 77
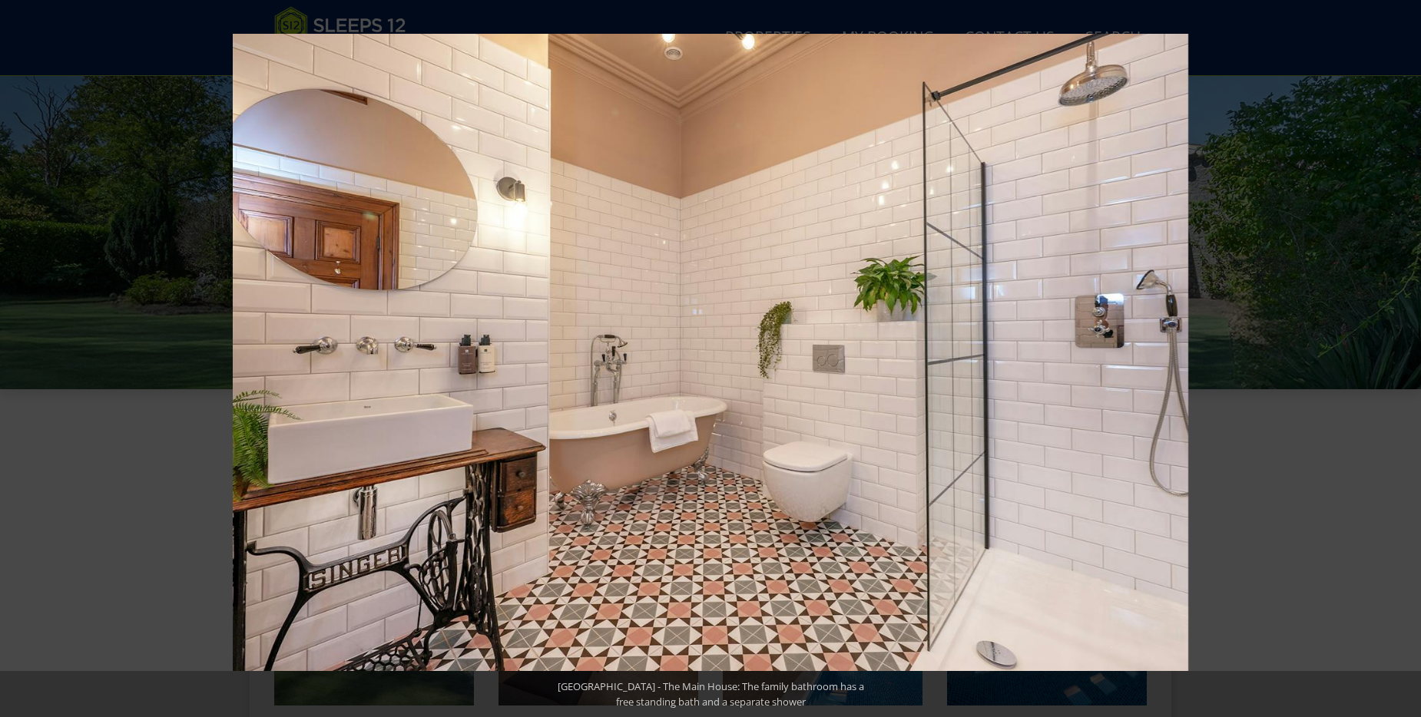
click at [1408, 358] on button at bounding box center [1394, 358] width 54 height 77
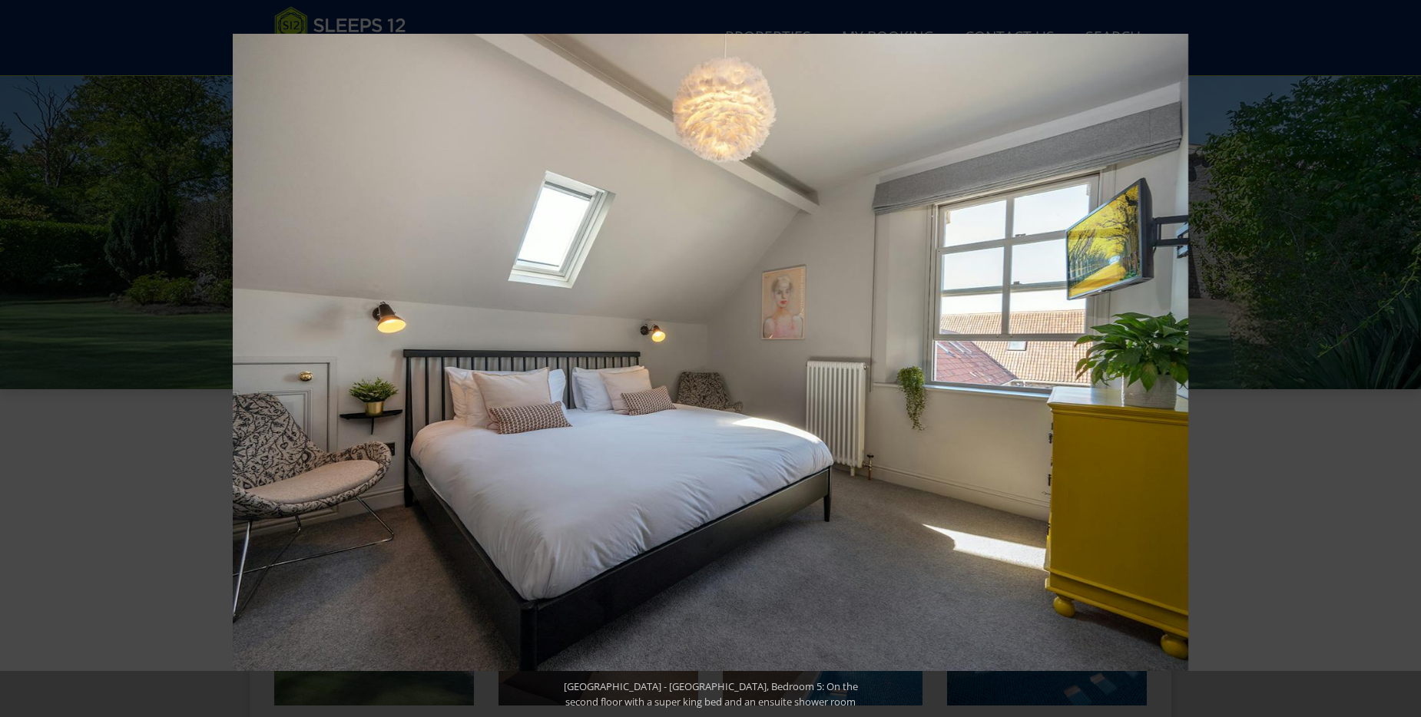
click at [1408, 358] on button at bounding box center [1394, 358] width 54 height 77
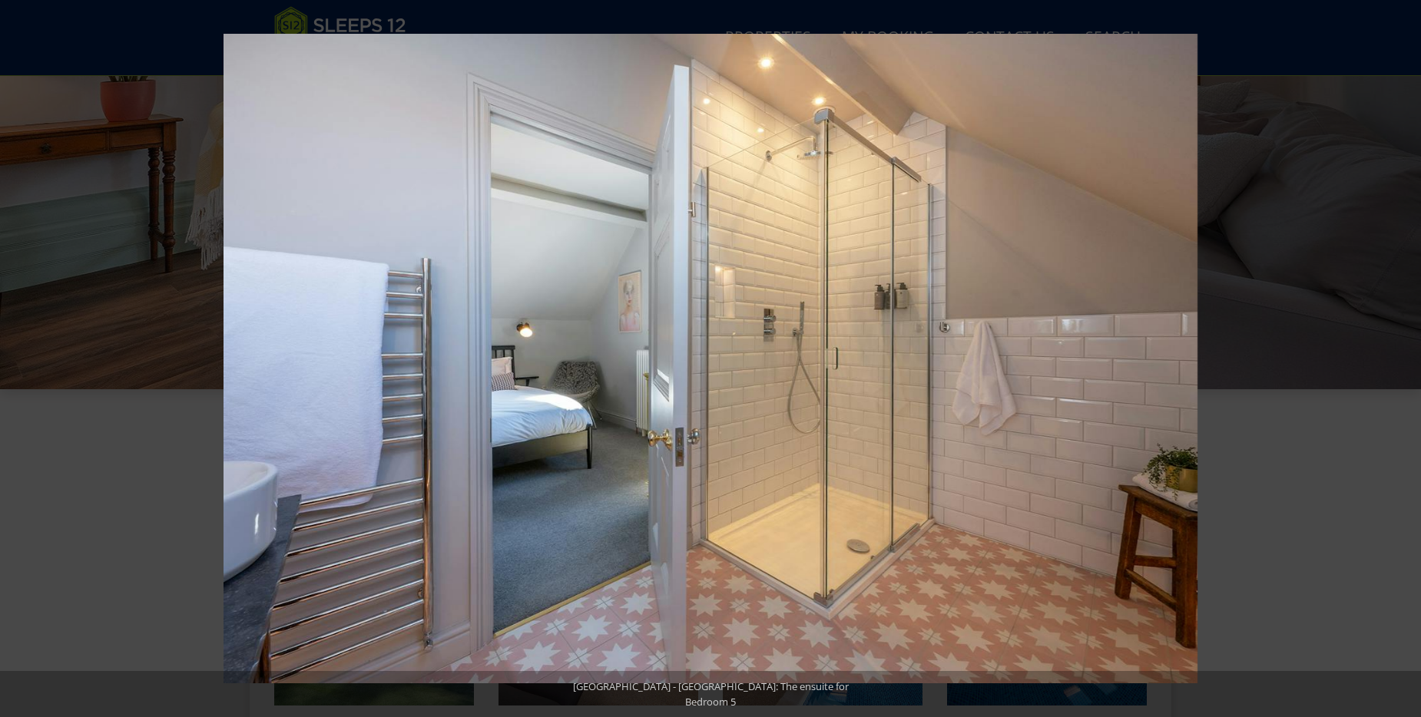
click at [1408, 358] on button at bounding box center [1394, 358] width 54 height 77
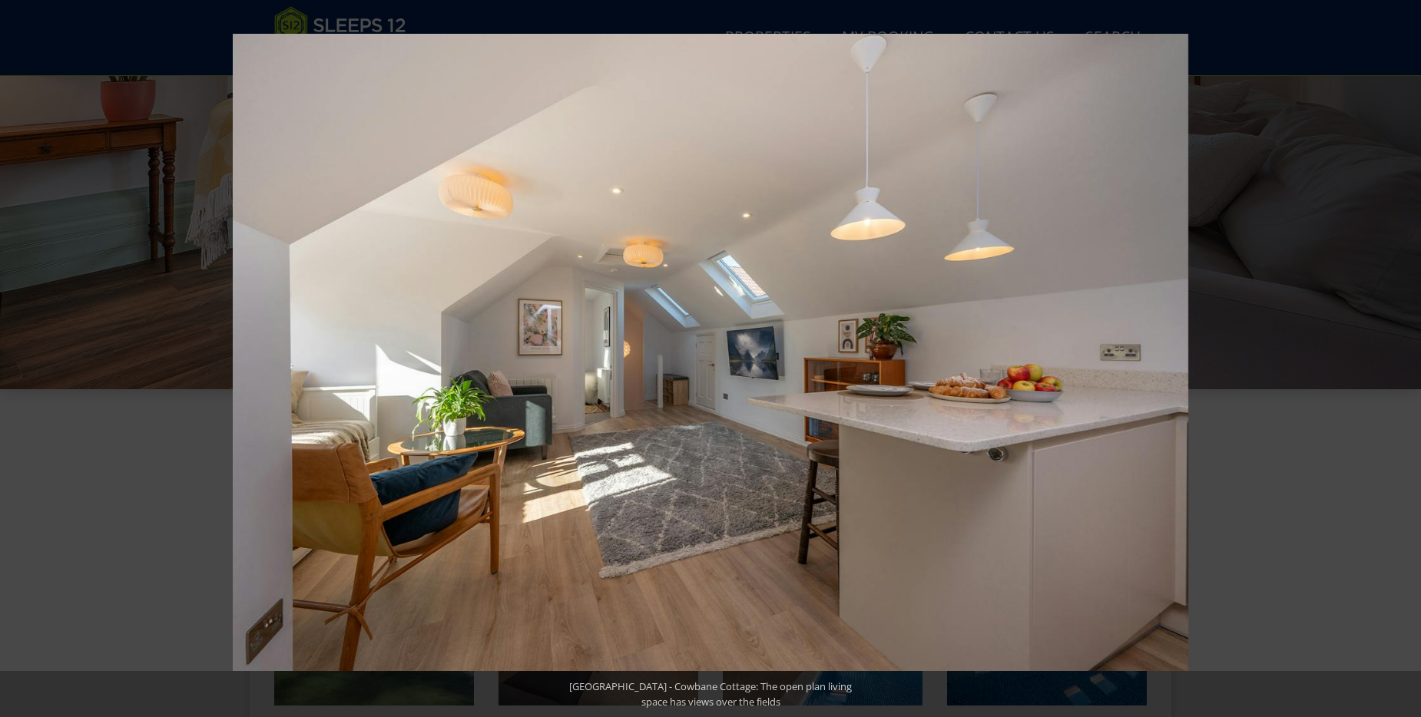
click at [1408, 358] on button at bounding box center [1394, 358] width 54 height 77
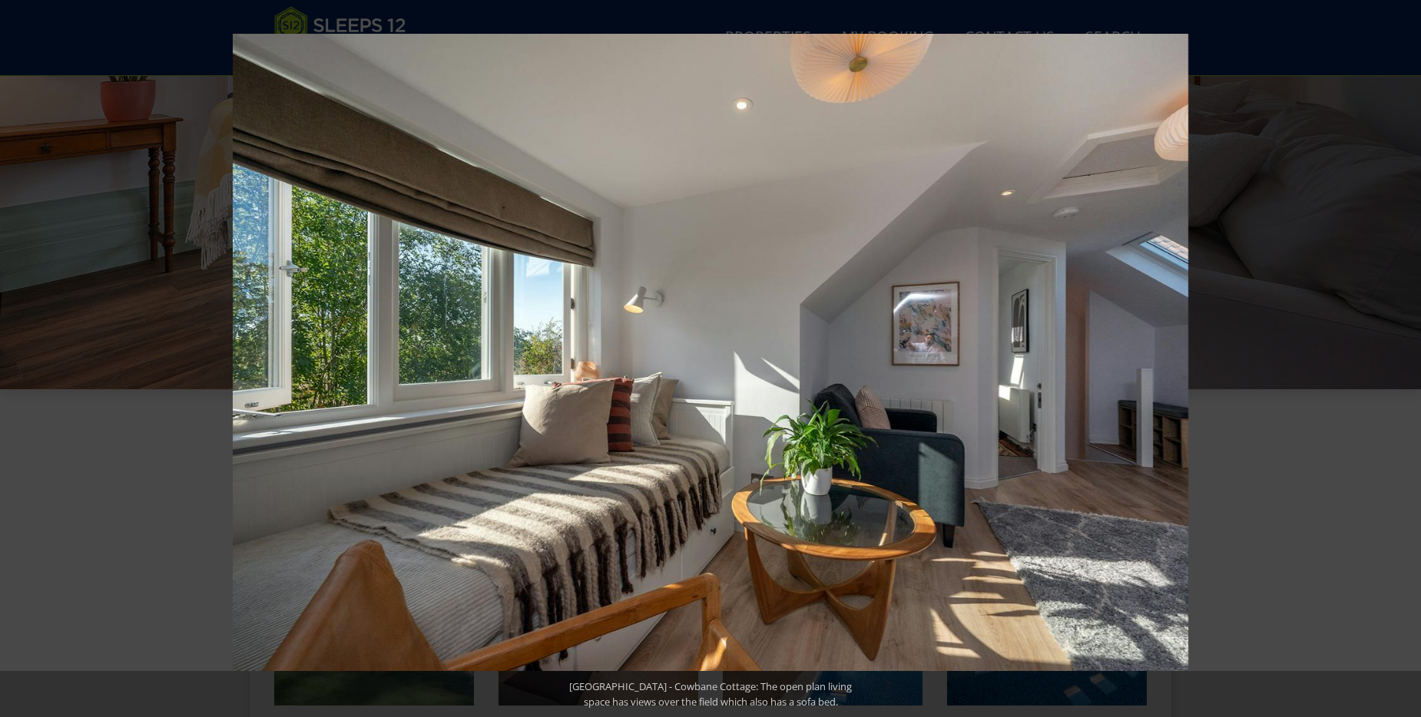
click at [1408, 358] on button at bounding box center [1394, 358] width 54 height 77
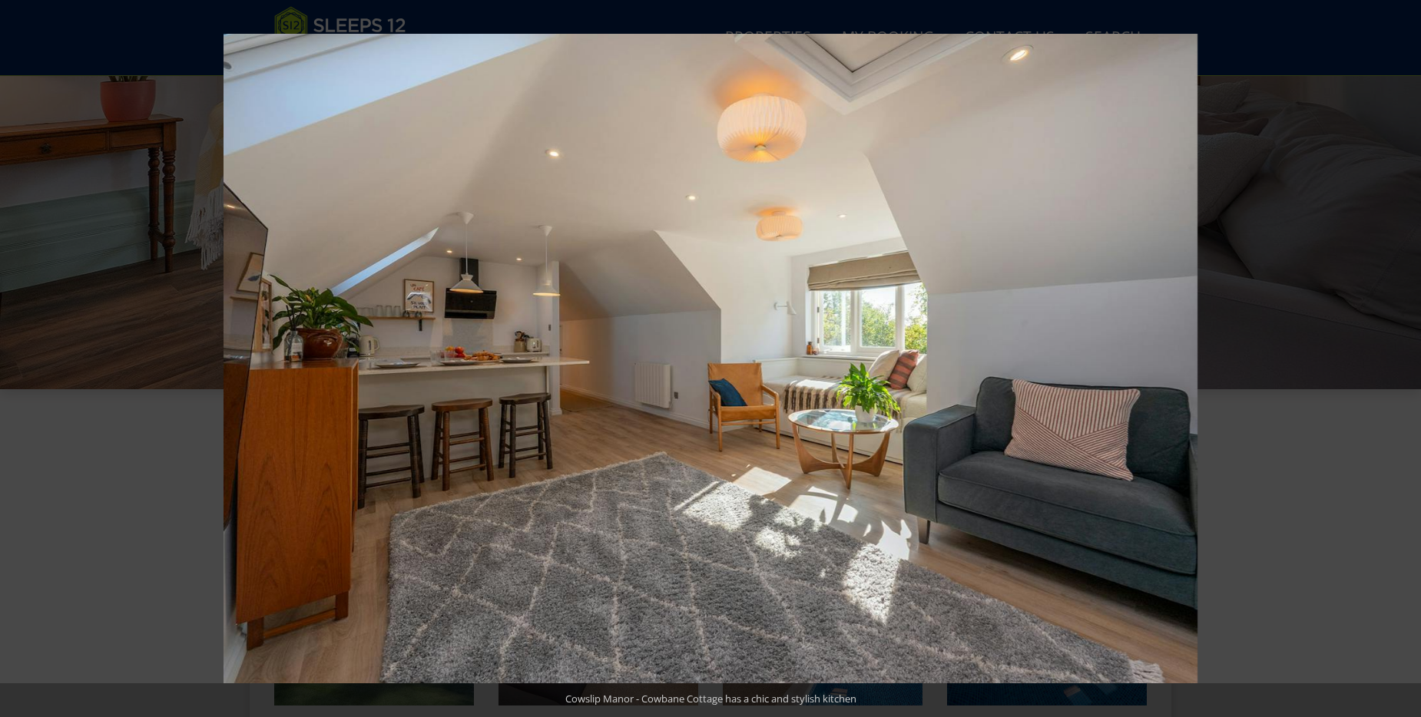
click at [1408, 358] on button at bounding box center [1394, 358] width 54 height 77
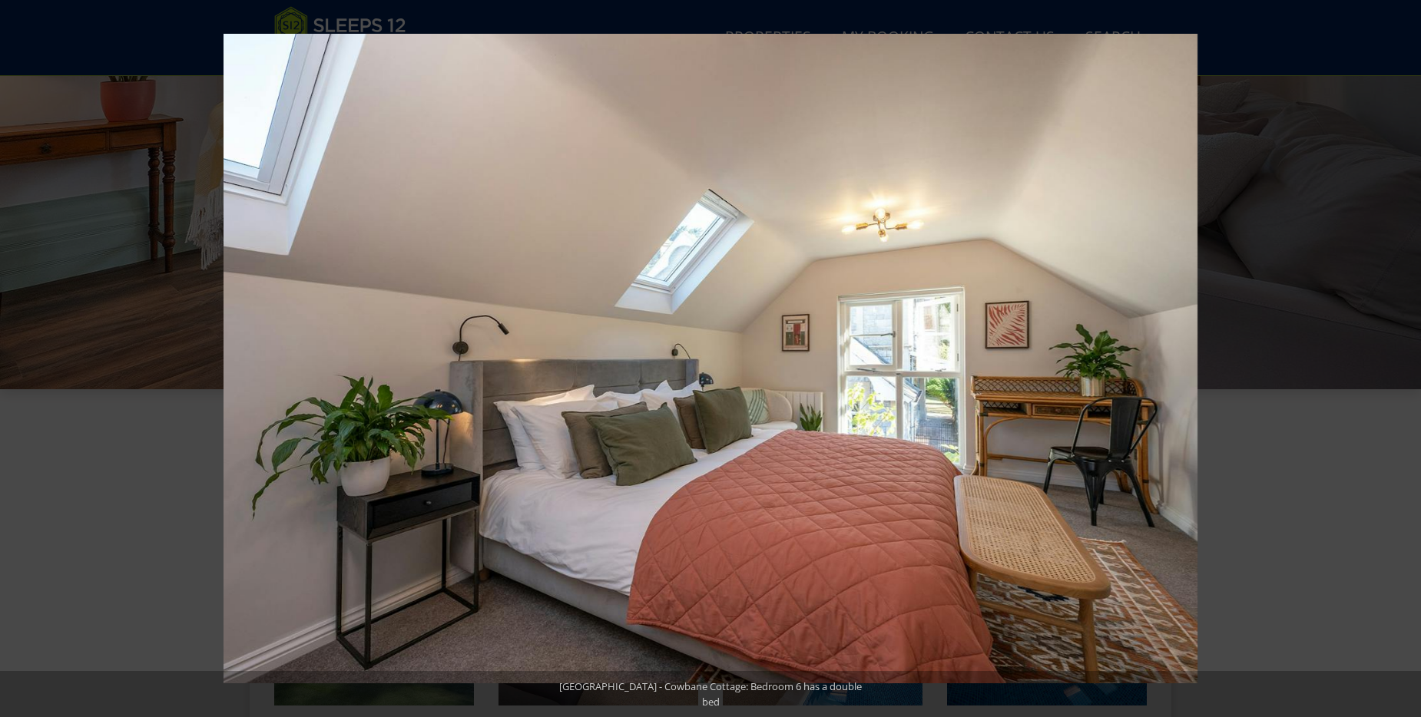
click at [1408, 358] on button at bounding box center [1394, 358] width 54 height 77
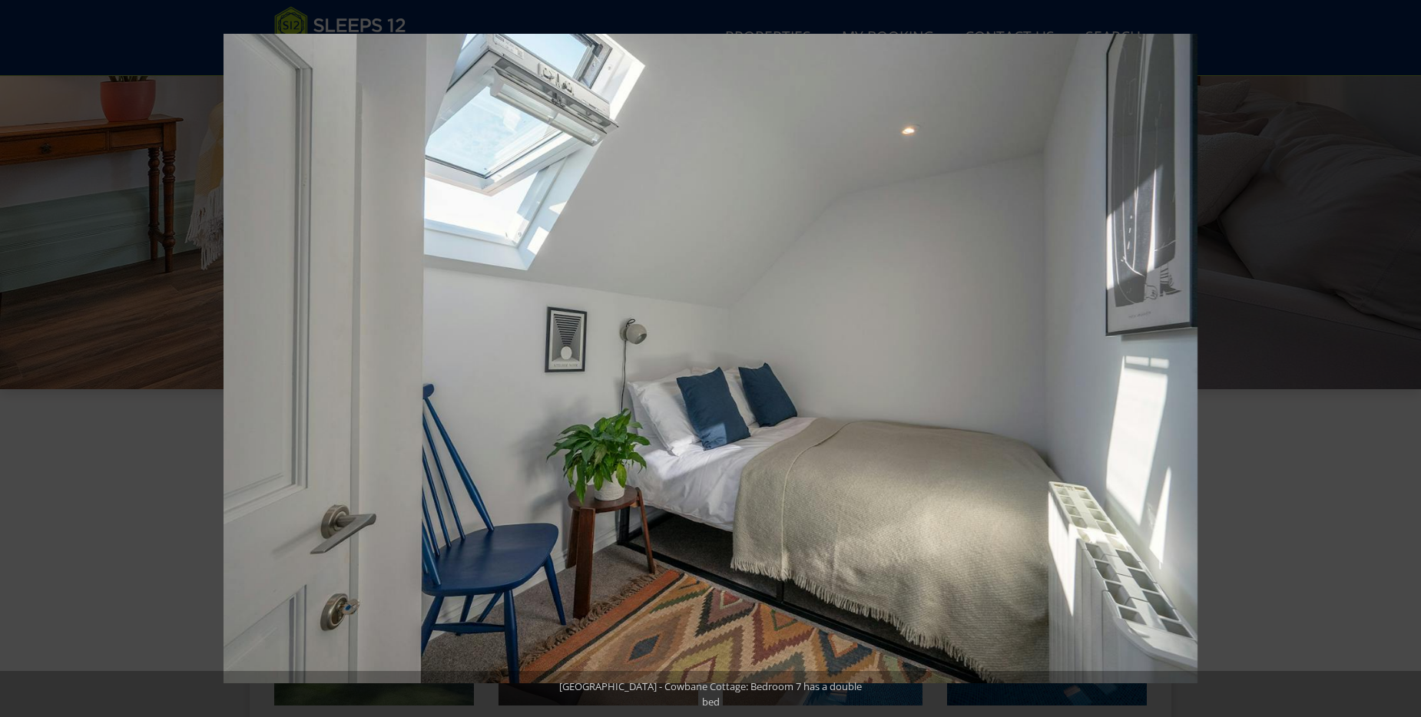
click at [1408, 358] on button at bounding box center [1394, 358] width 54 height 77
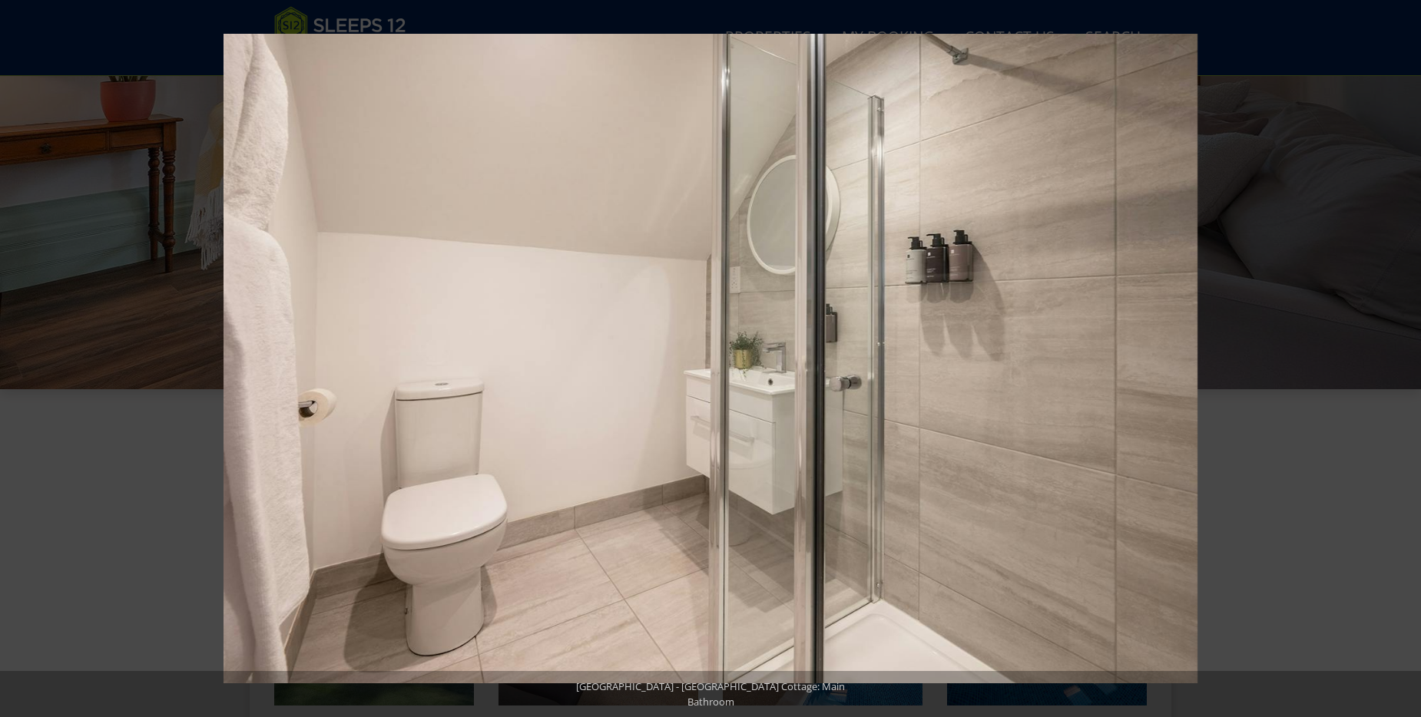
click at [1408, 358] on button at bounding box center [1394, 358] width 54 height 77
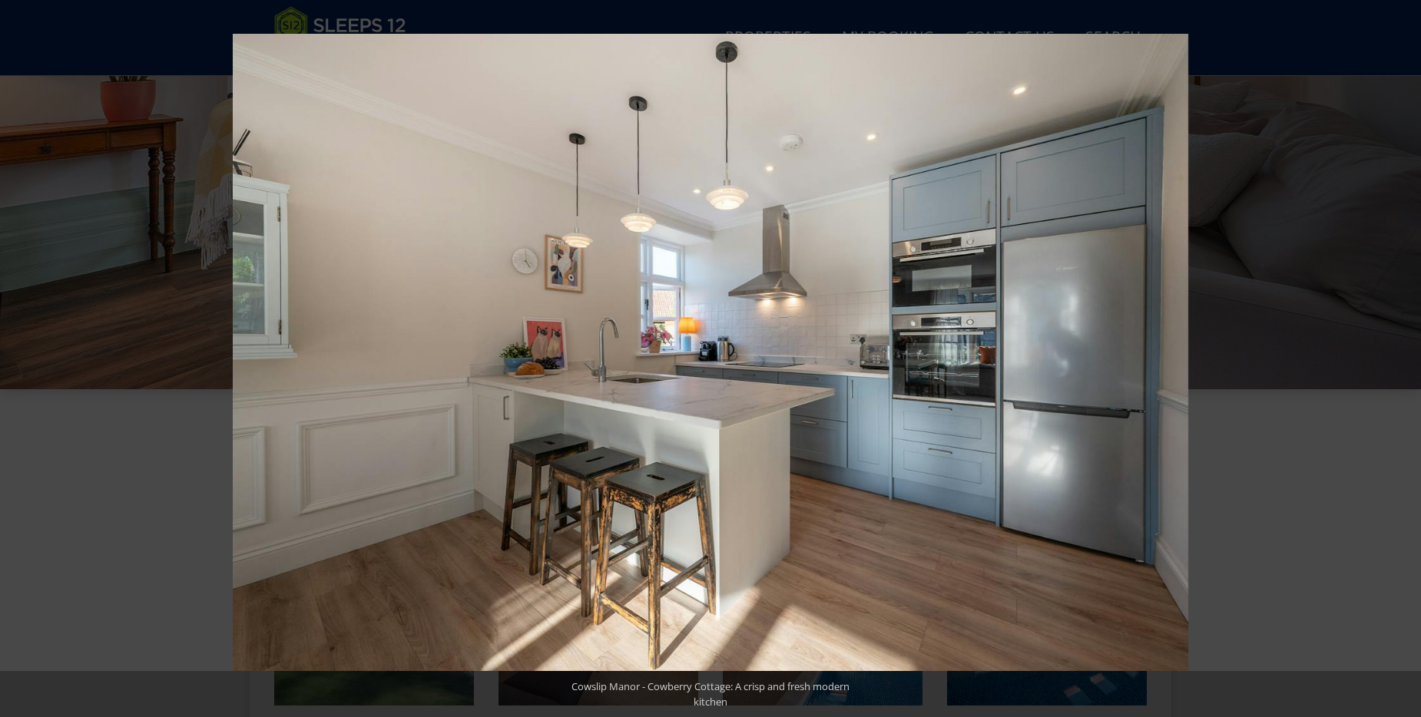
click at [1408, 358] on button at bounding box center [1394, 358] width 54 height 77
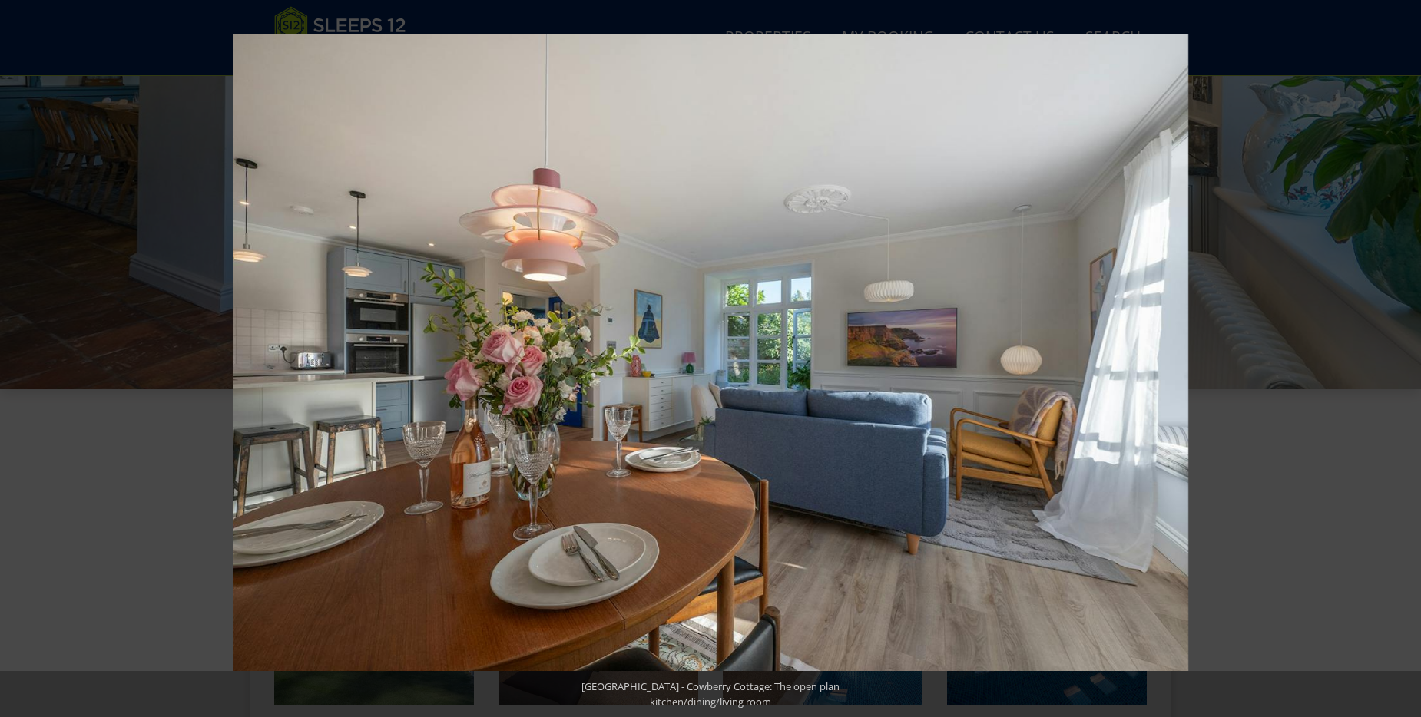
click at [1408, 358] on button at bounding box center [1394, 358] width 54 height 77
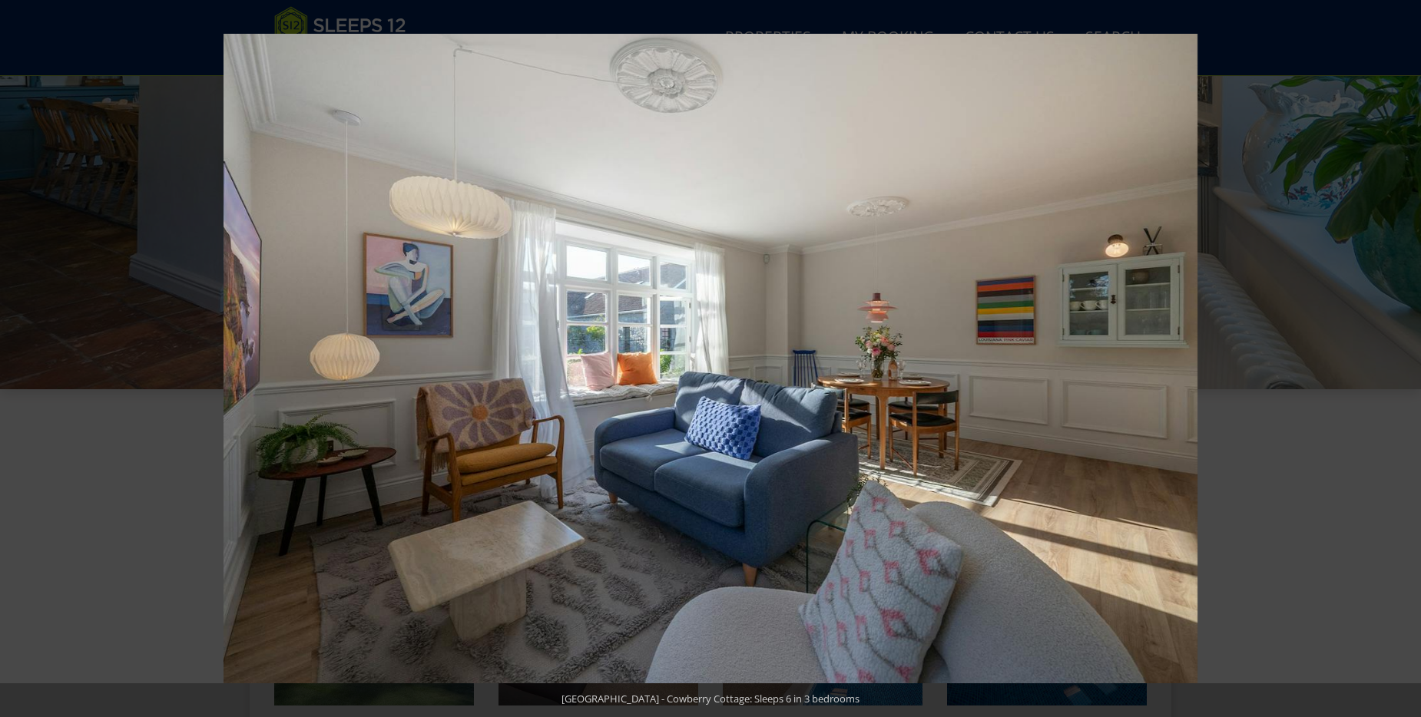
click at [1408, 358] on button at bounding box center [1394, 358] width 54 height 77
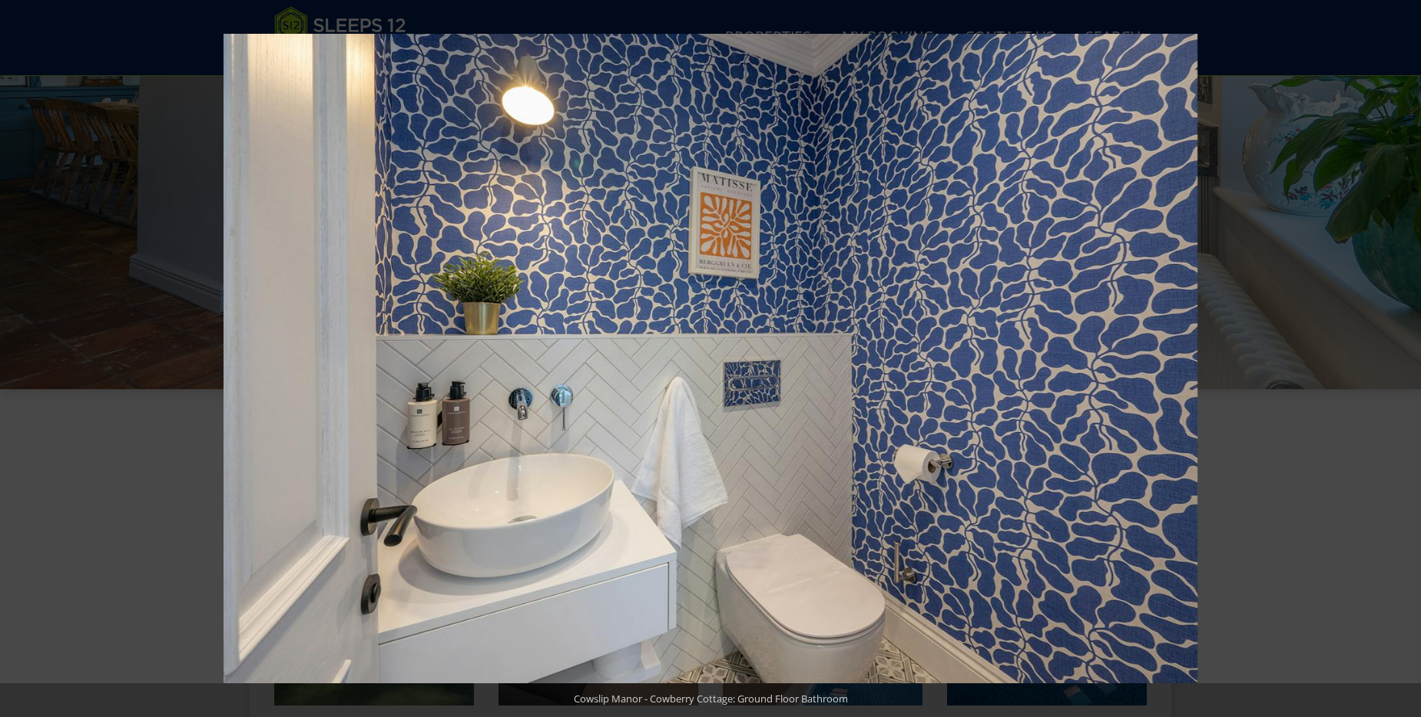
click at [1408, 358] on button at bounding box center [1394, 358] width 54 height 77
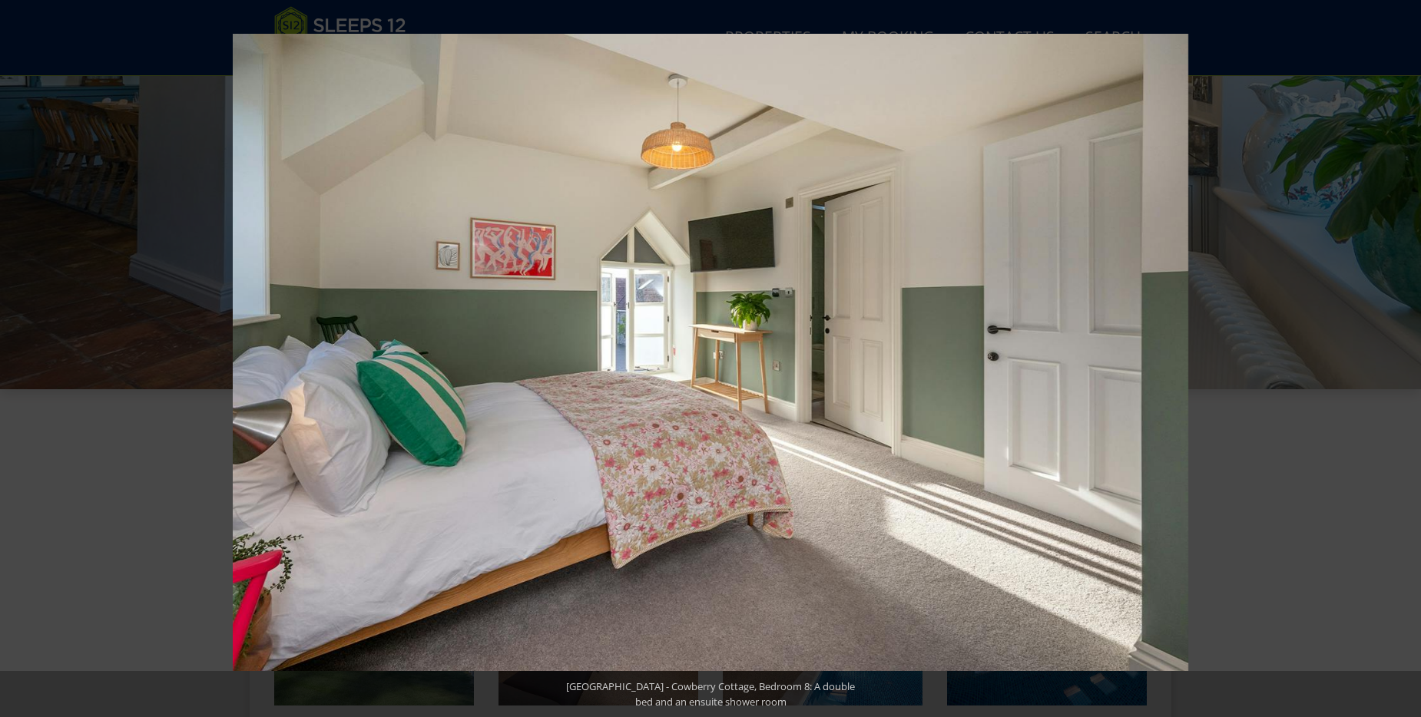
click at [1408, 358] on button at bounding box center [1394, 358] width 54 height 77
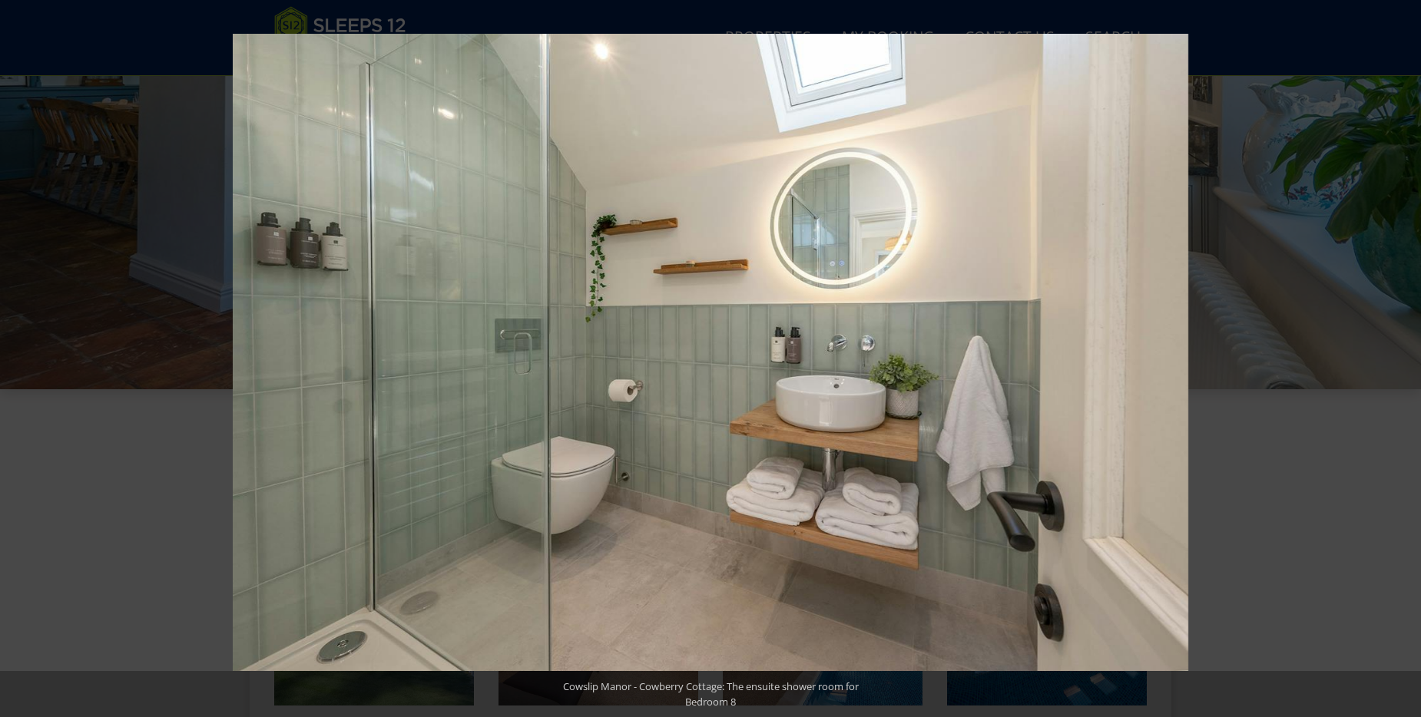
click at [1408, 358] on button at bounding box center [1394, 358] width 54 height 77
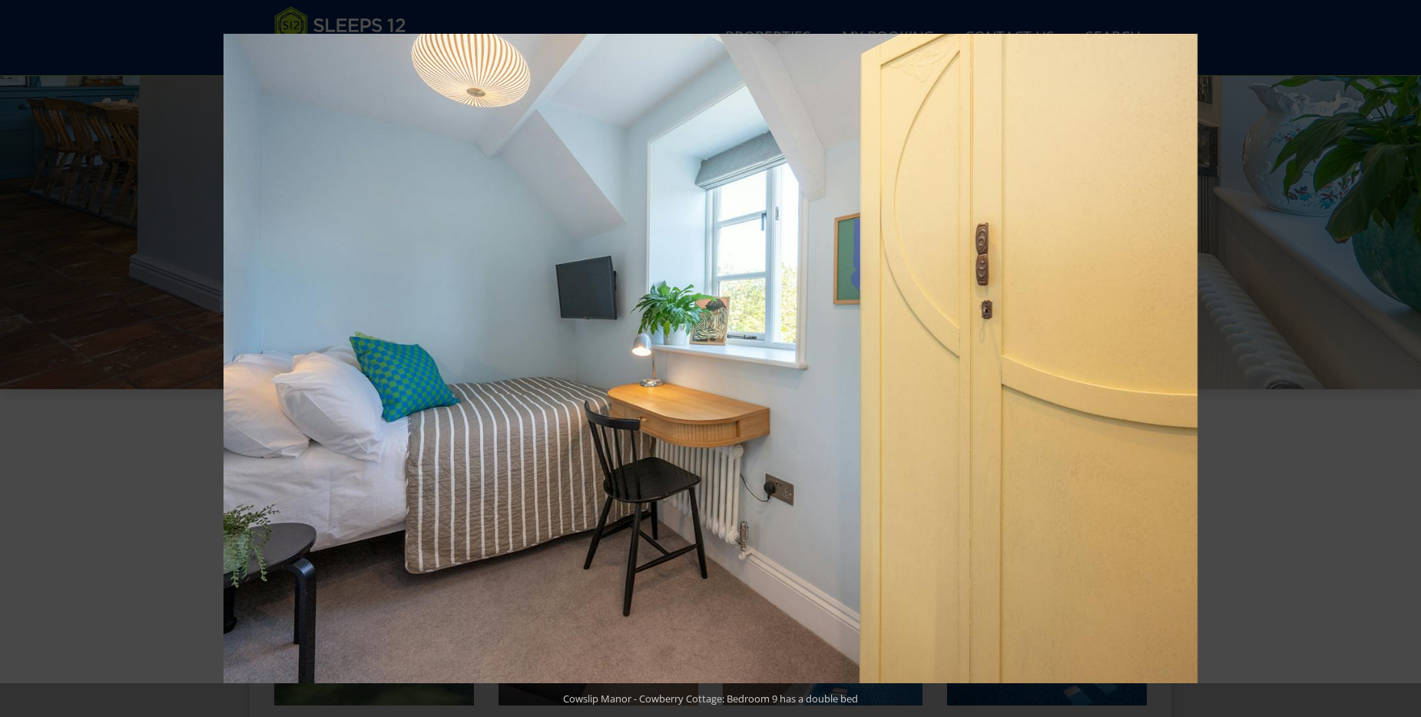
click at [1408, 358] on button at bounding box center [1394, 358] width 54 height 77
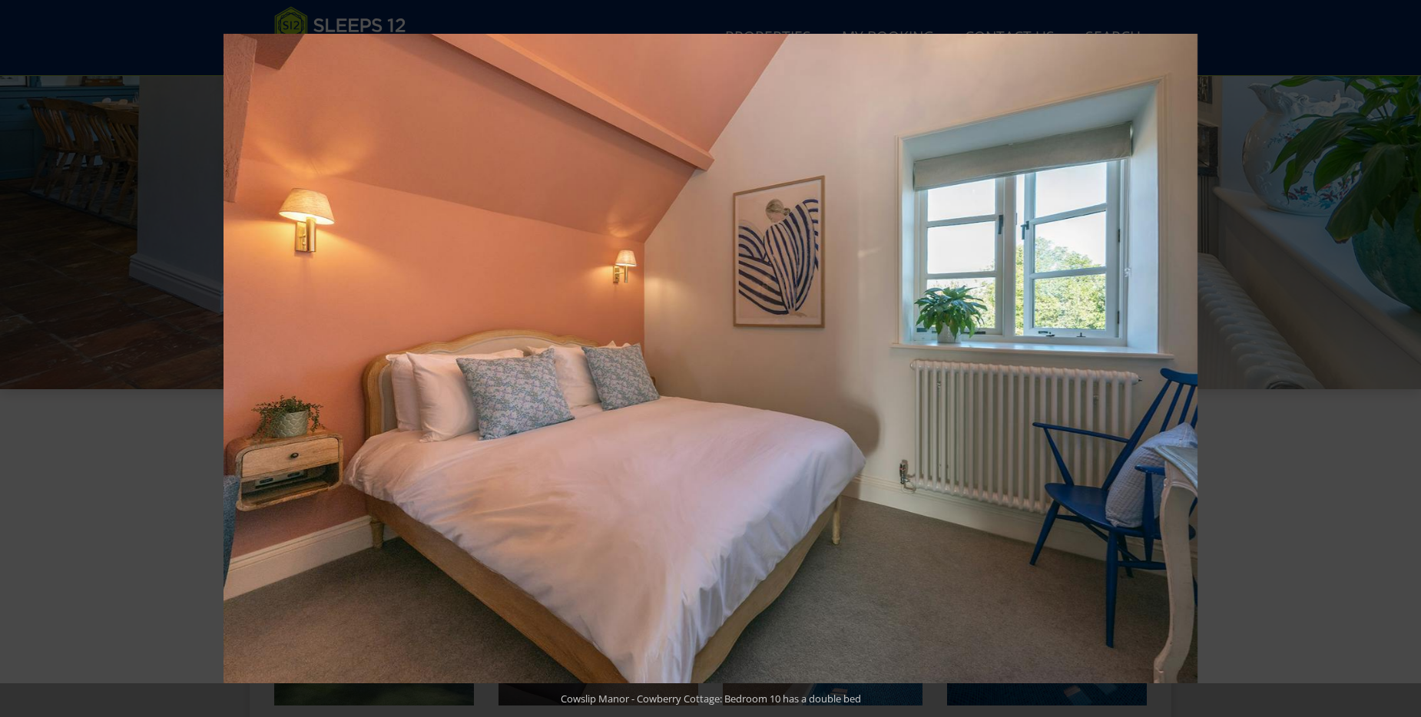
click at [1408, 358] on button at bounding box center [1394, 358] width 54 height 77
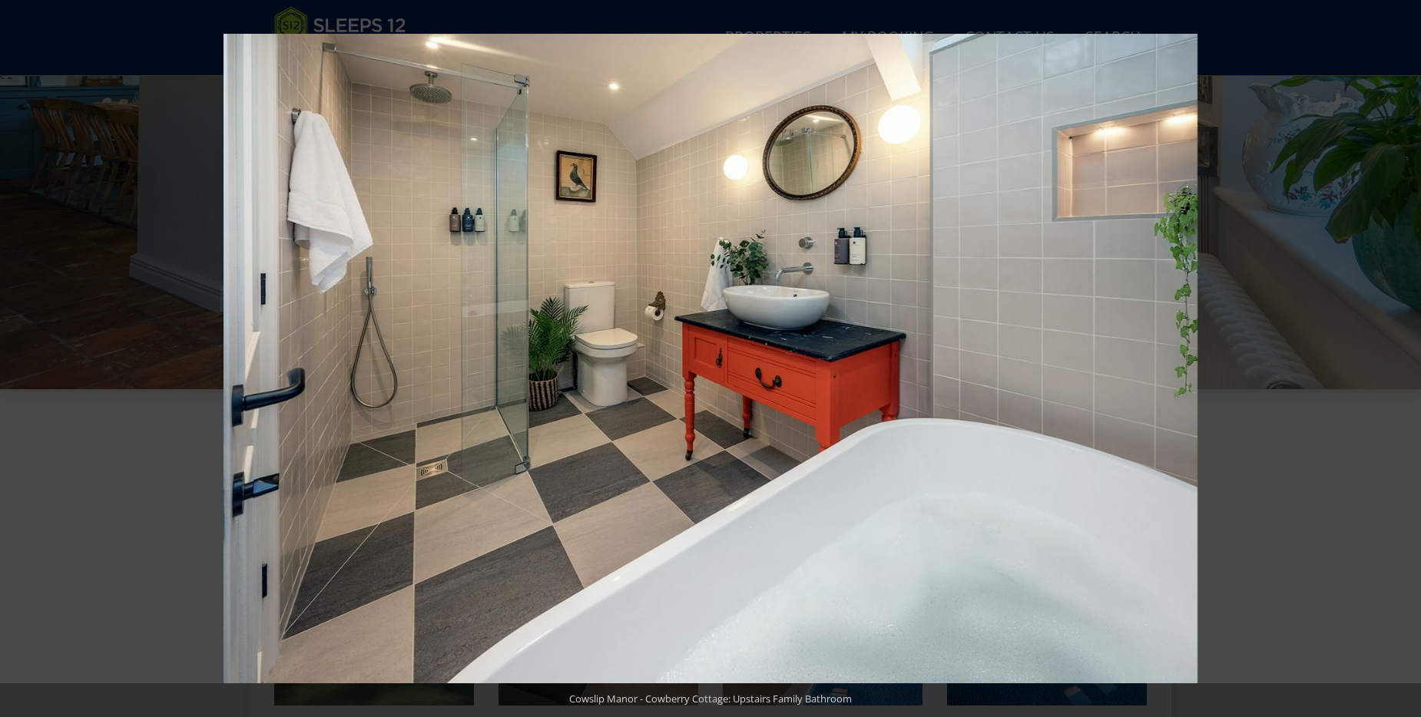
click at [1408, 358] on button at bounding box center [1394, 358] width 54 height 77
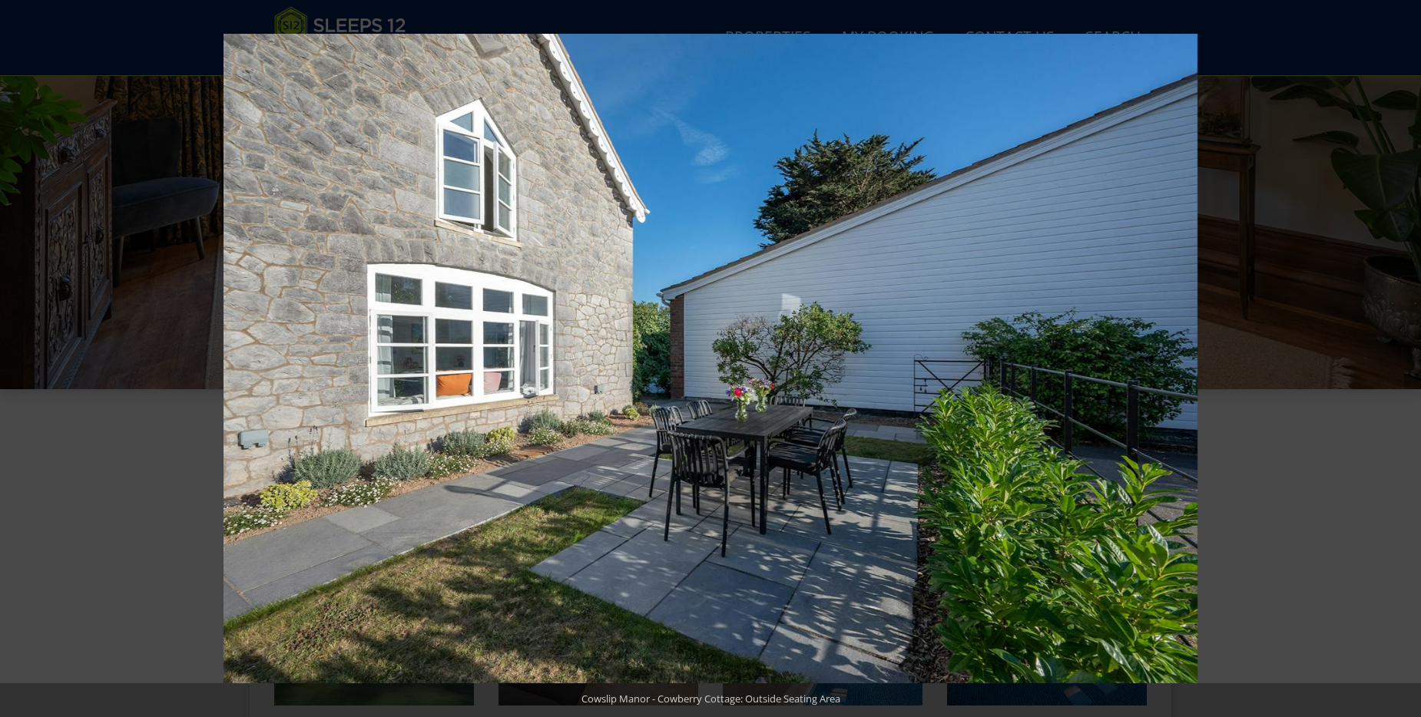
click at [1408, 358] on button at bounding box center [1394, 358] width 54 height 77
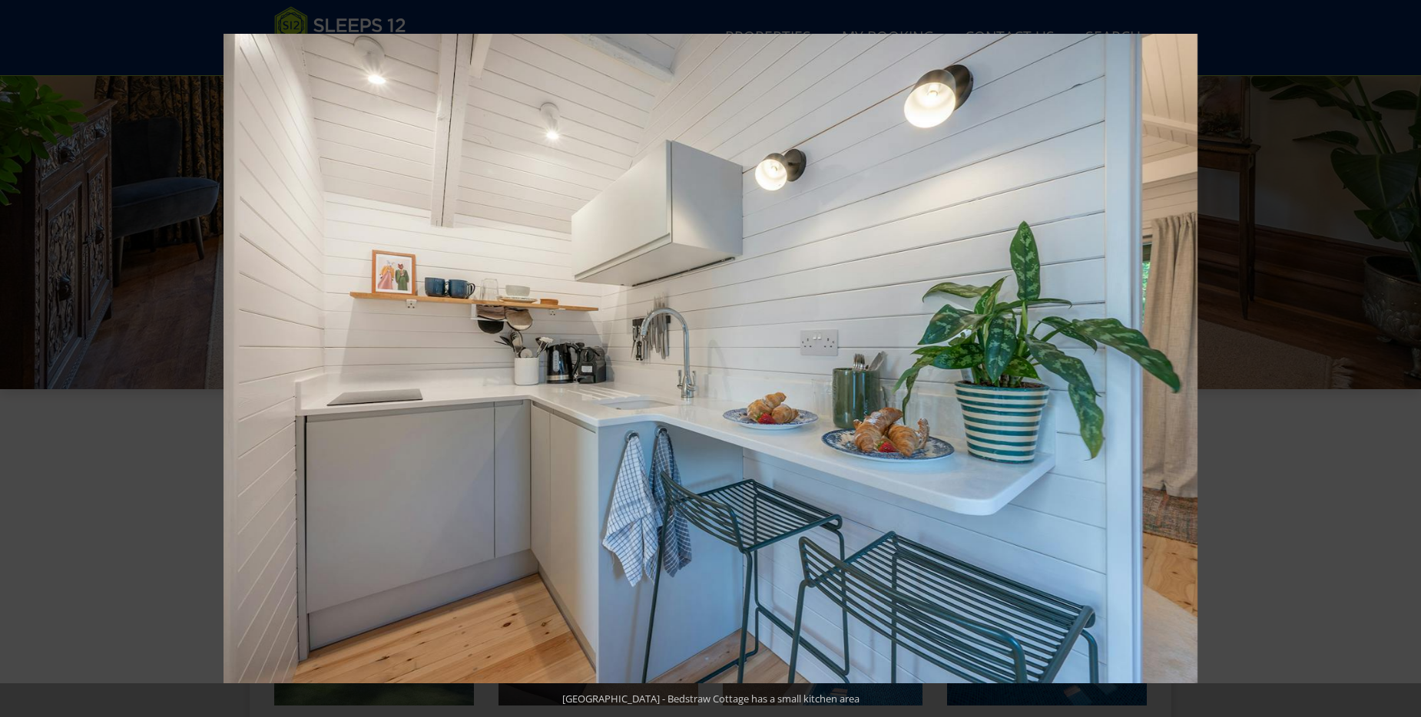
click at [1408, 358] on button at bounding box center [1394, 358] width 54 height 77
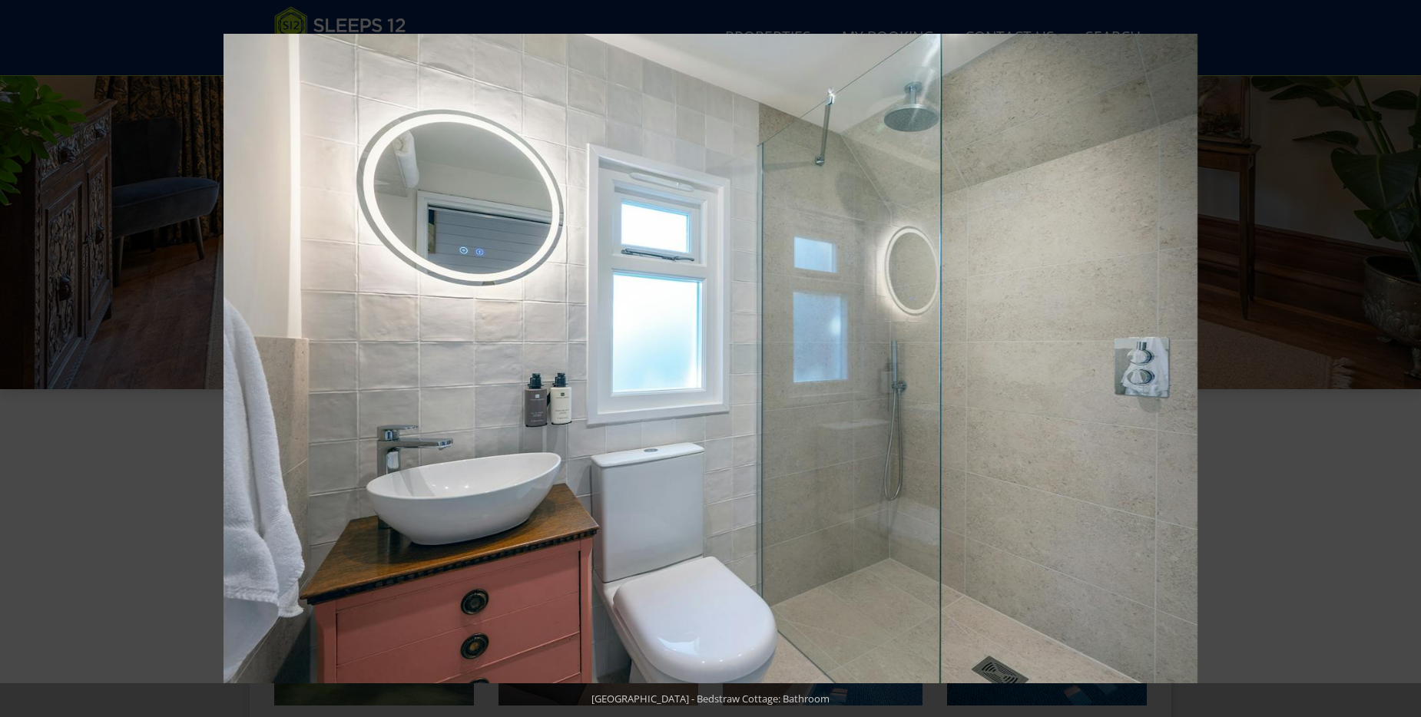
click at [1408, 358] on button at bounding box center [1394, 358] width 54 height 77
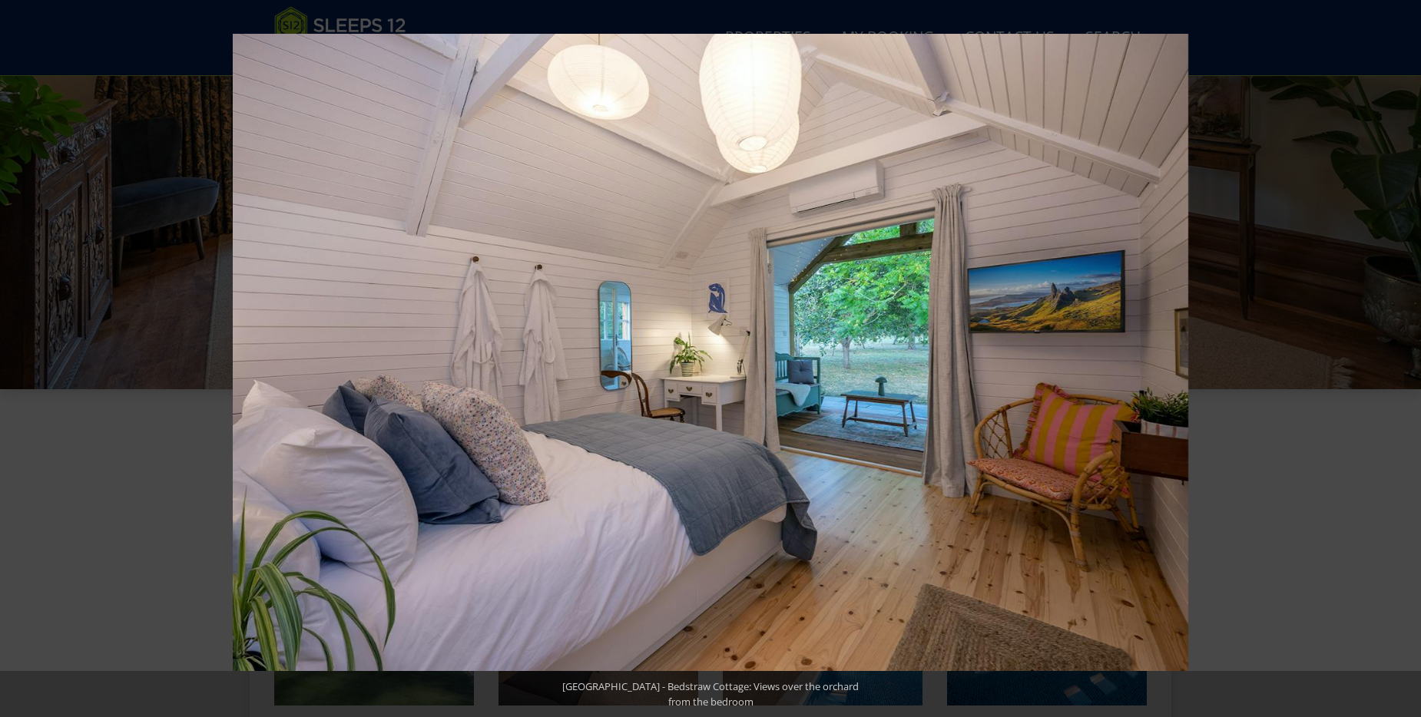
click at [1408, 358] on button at bounding box center [1394, 358] width 54 height 77
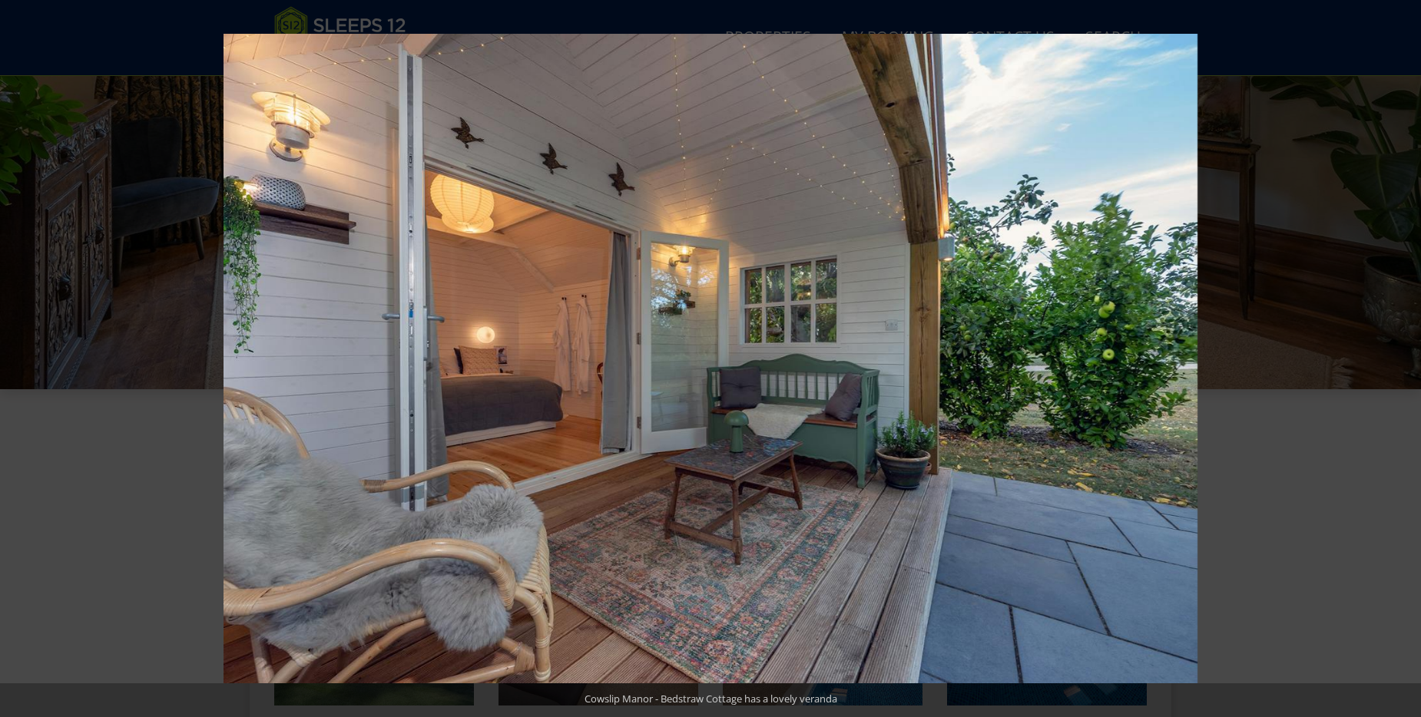
click at [1408, 358] on button at bounding box center [1394, 358] width 54 height 77
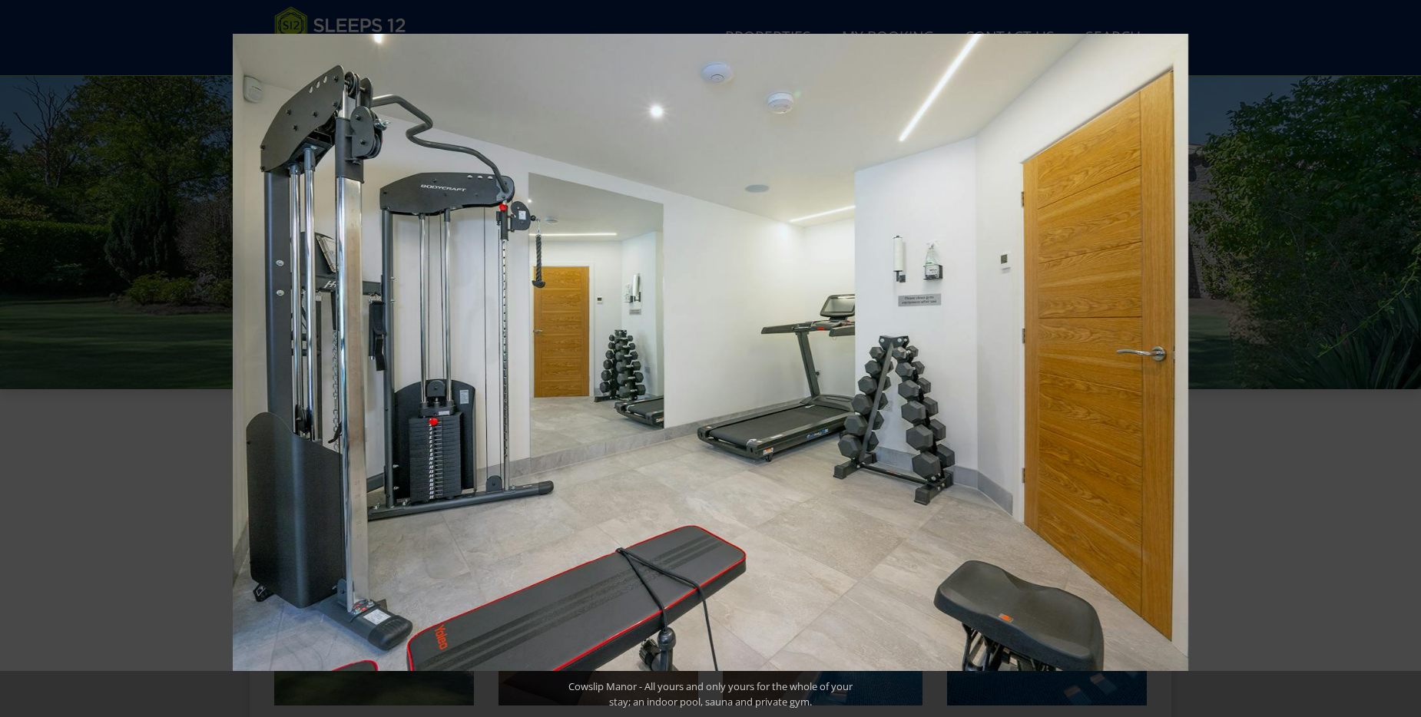
click at [1408, 358] on button at bounding box center [1394, 358] width 54 height 77
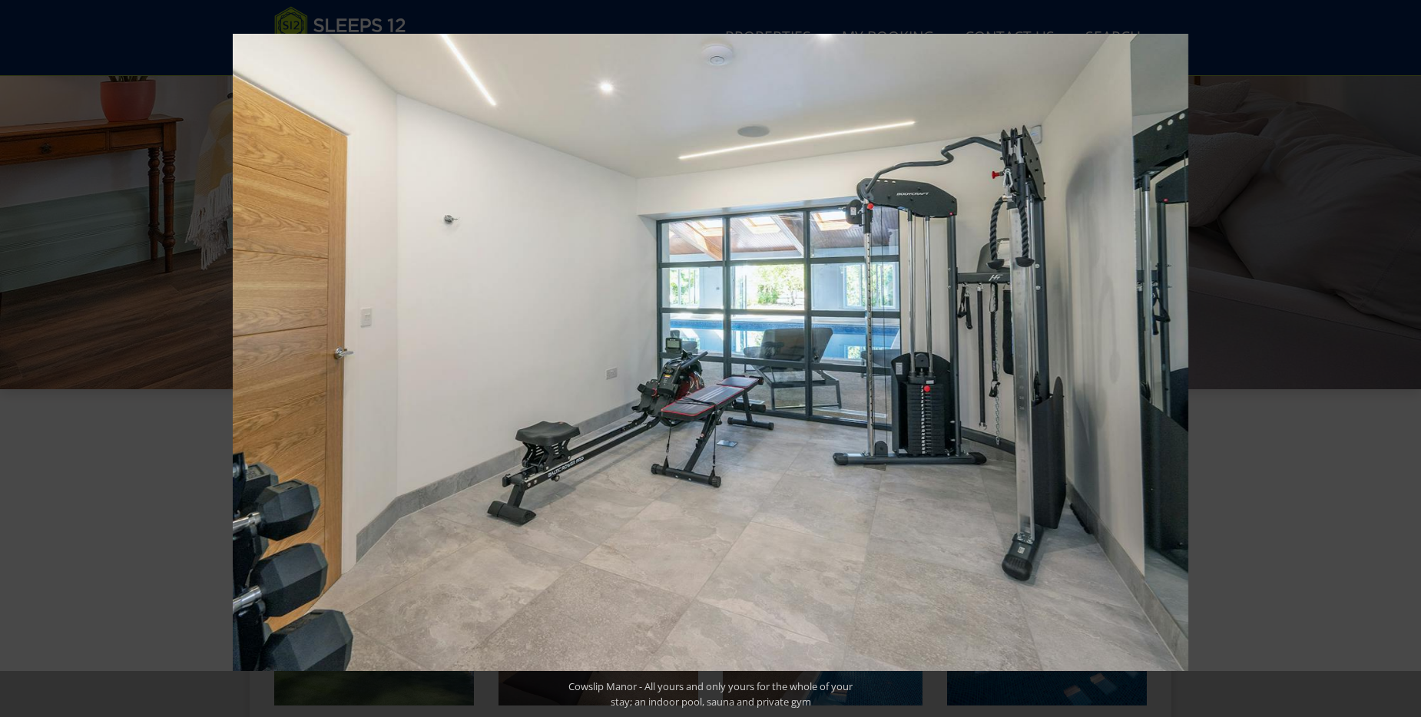
click at [1408, 358] on button at bounding box center [1394, 358] width 54 height 77
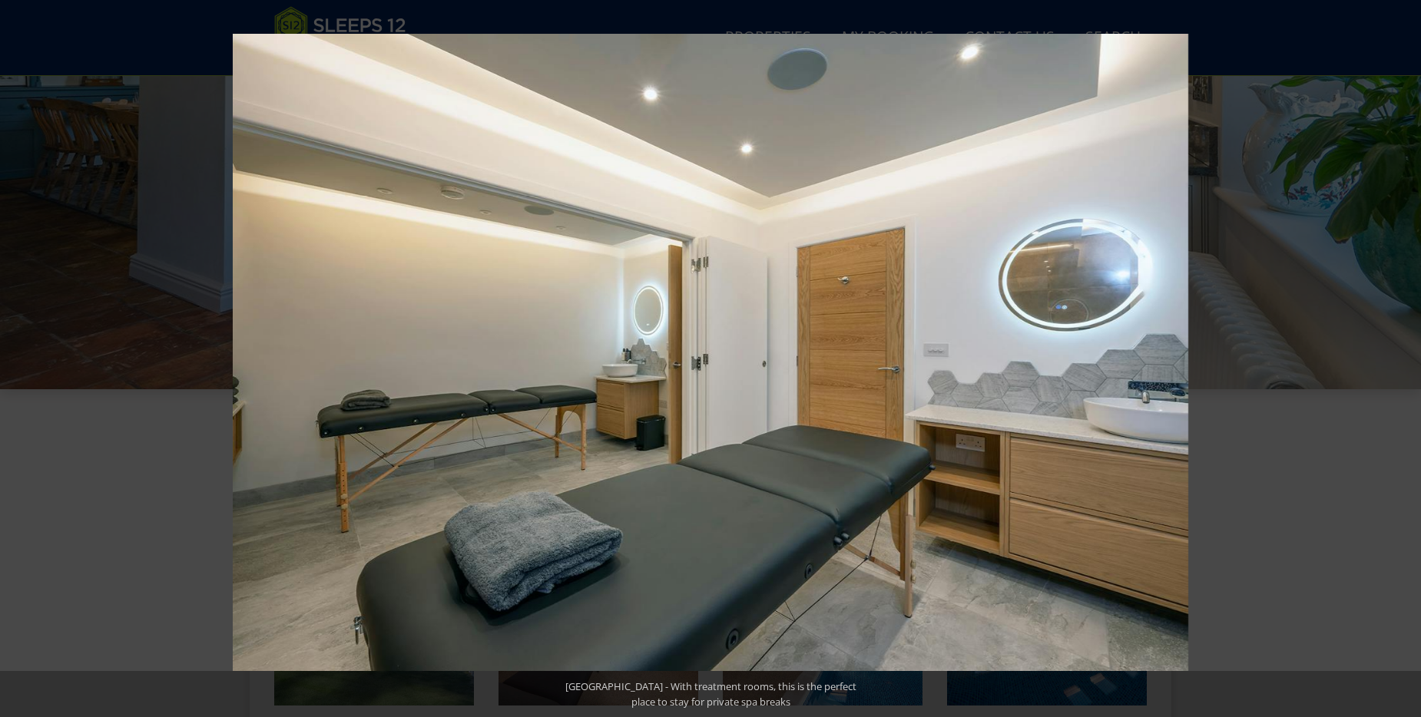
click at [1408, 358] on button at bounding box center [1394, 358] width 54 height 77
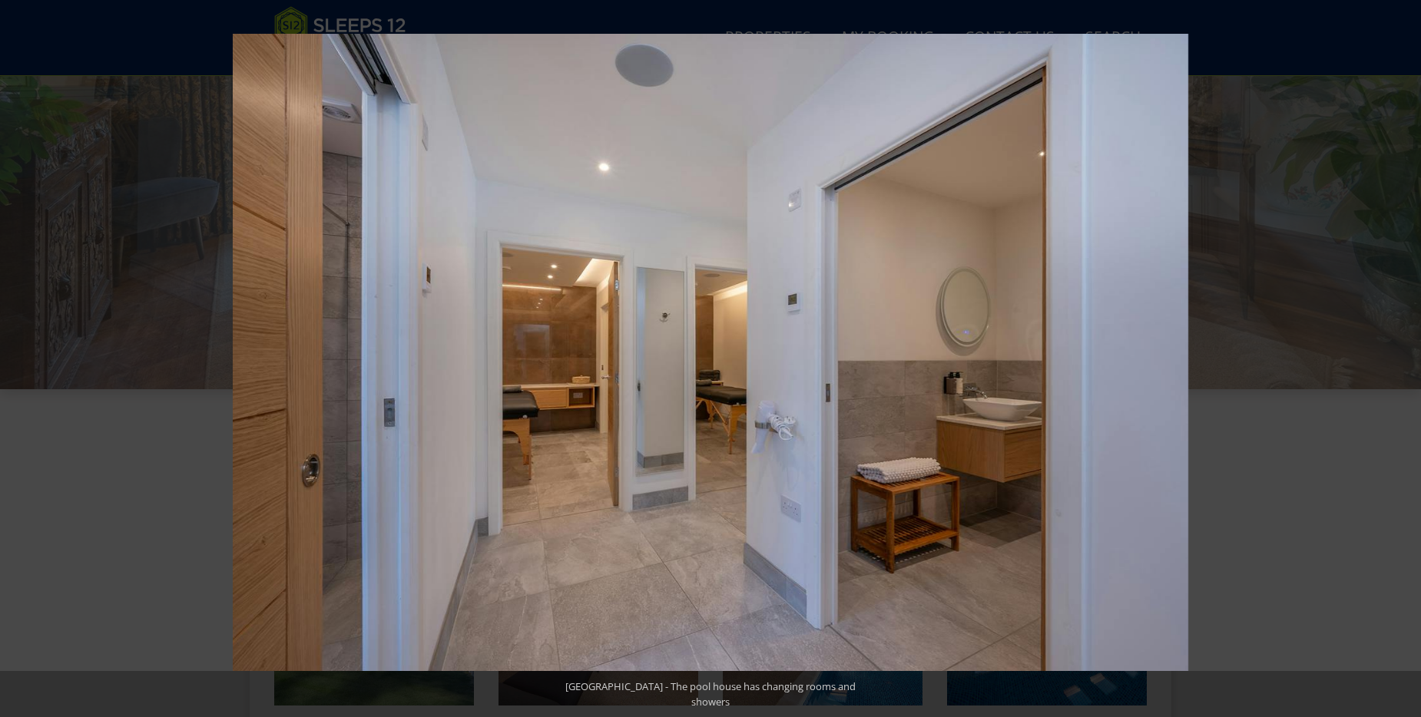
click at [1408, 358] on button at bounding box center [1394, 358] width 54 height 77
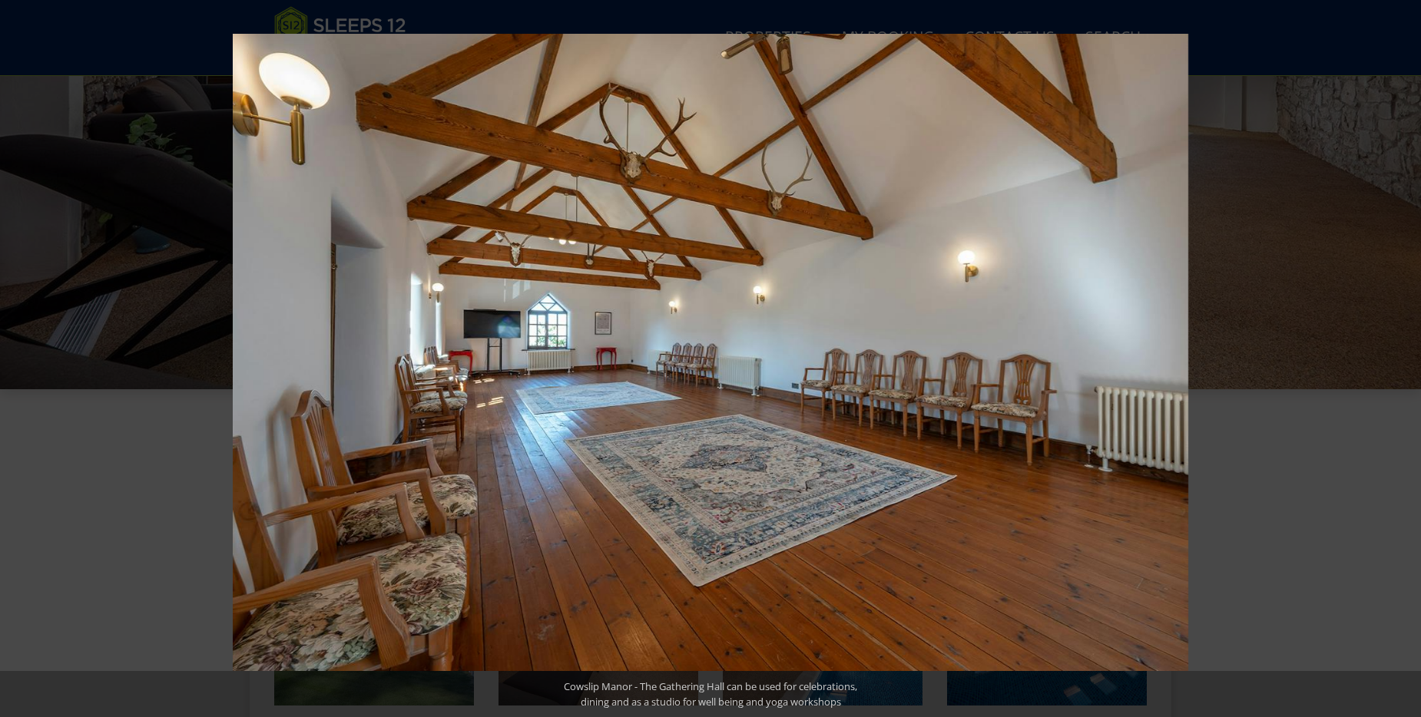
click at [1408, 363] on button at bounding box center [1394, 358] width 54 height 77
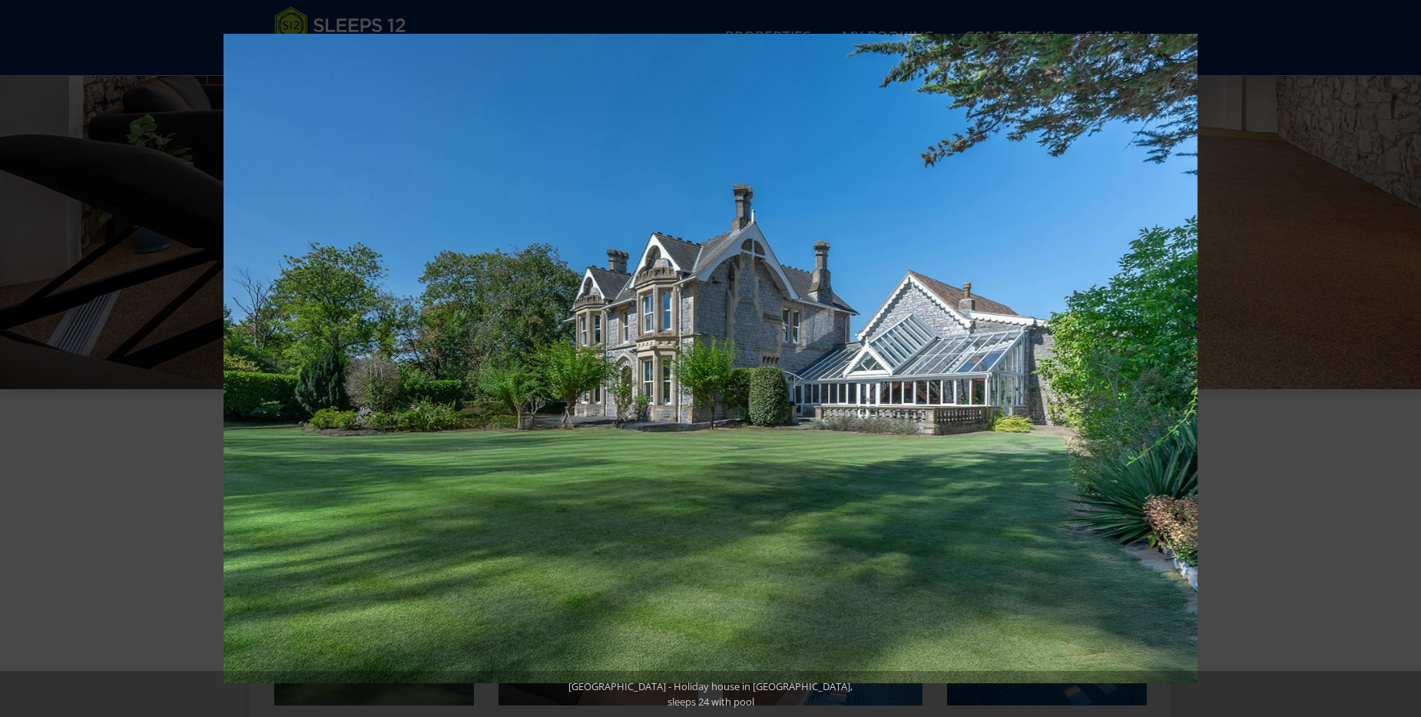
click at [1408, 363] on button at bounding box center [1394, 358] width 54 height 77
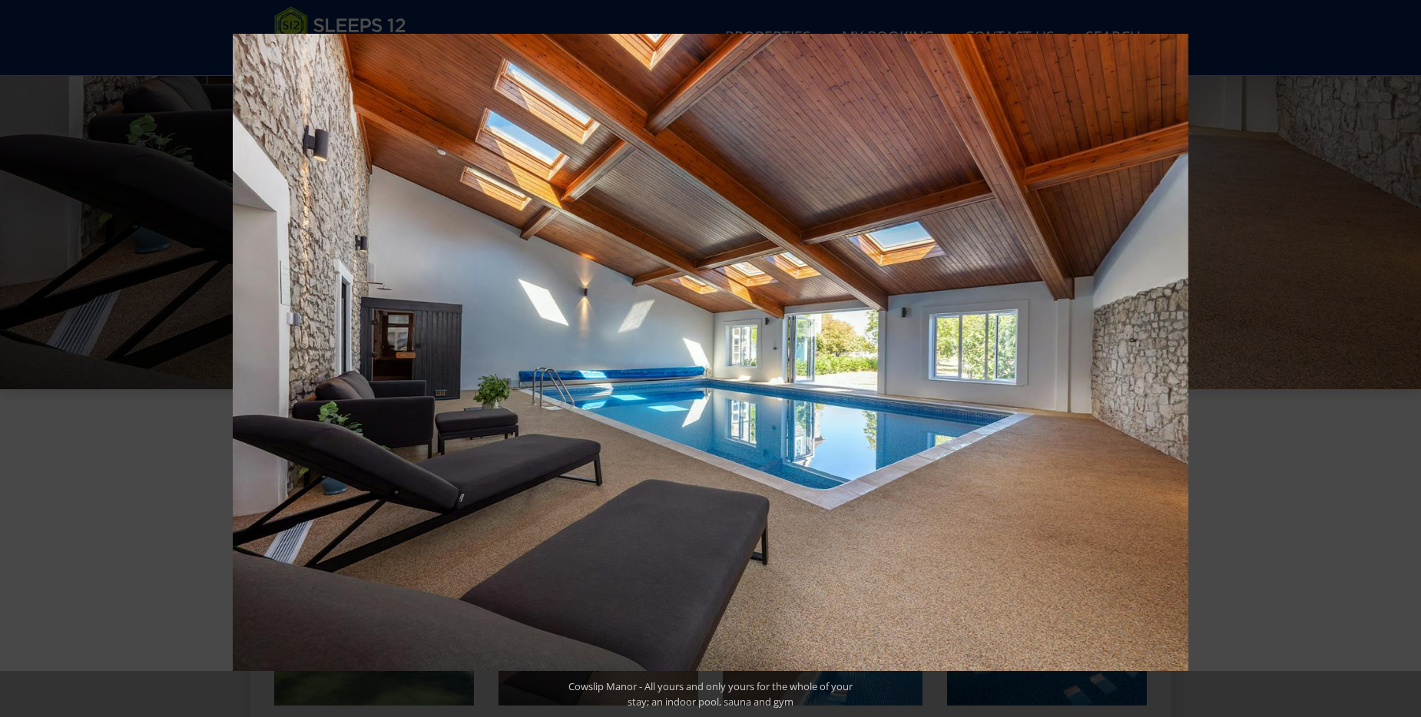
click at [1408, 363] on button at bounding box center [1394, 358] width 54 height 77
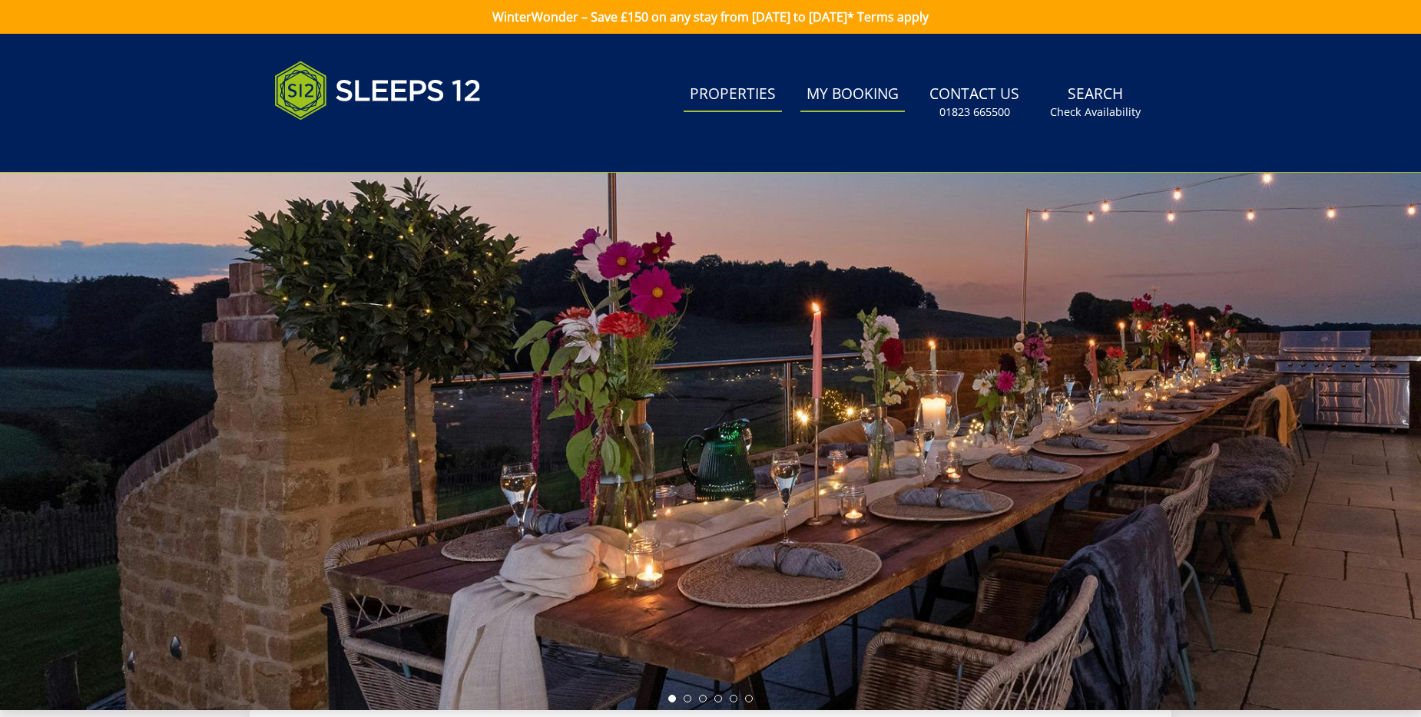
drag, startPoint x: 0, startPoint y: 0, endPoint x: 745, endPoint y: 94, distance: 750.7
click at [745, 94] on link "Properties" at bounding box center [732, 95] width 98 height 35
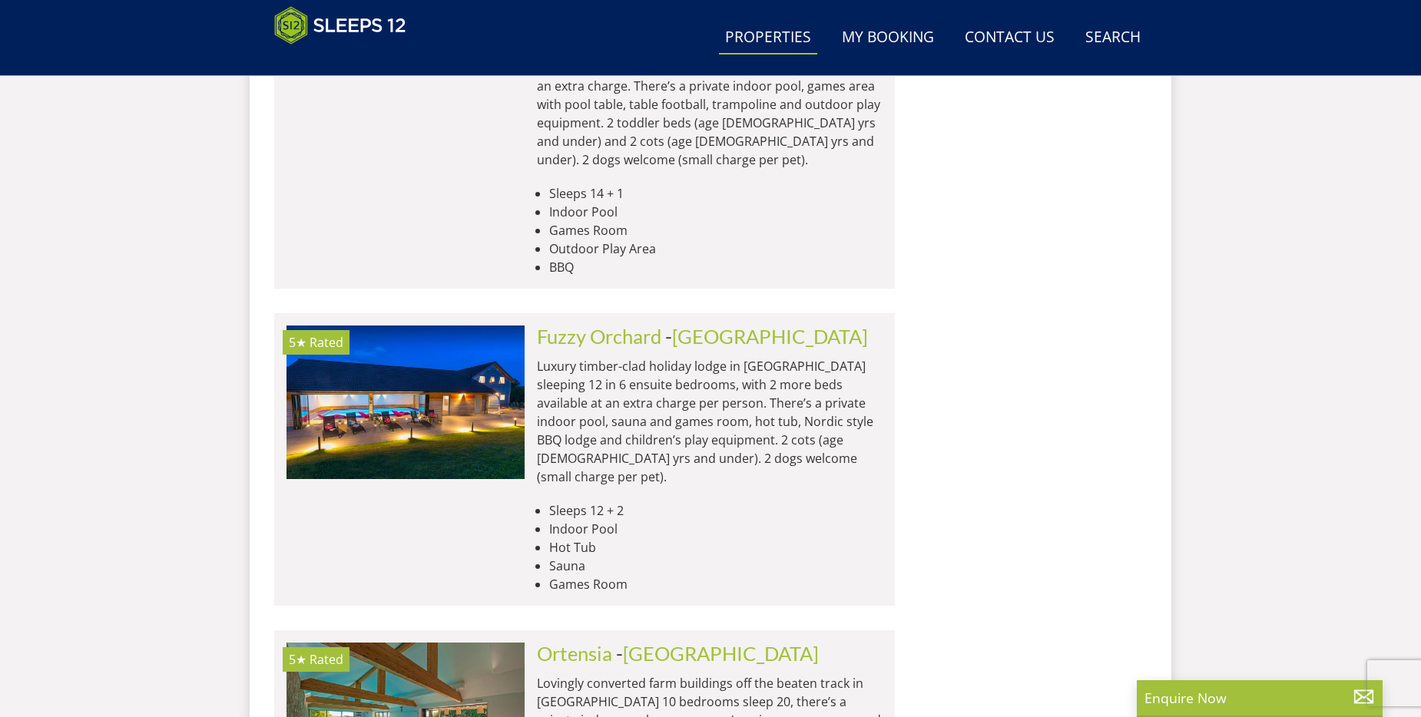
scroll to position [6243, 0]
click at [600, 643] on link "Ortensia" at bounding box center [574, 654] width 75 height 23
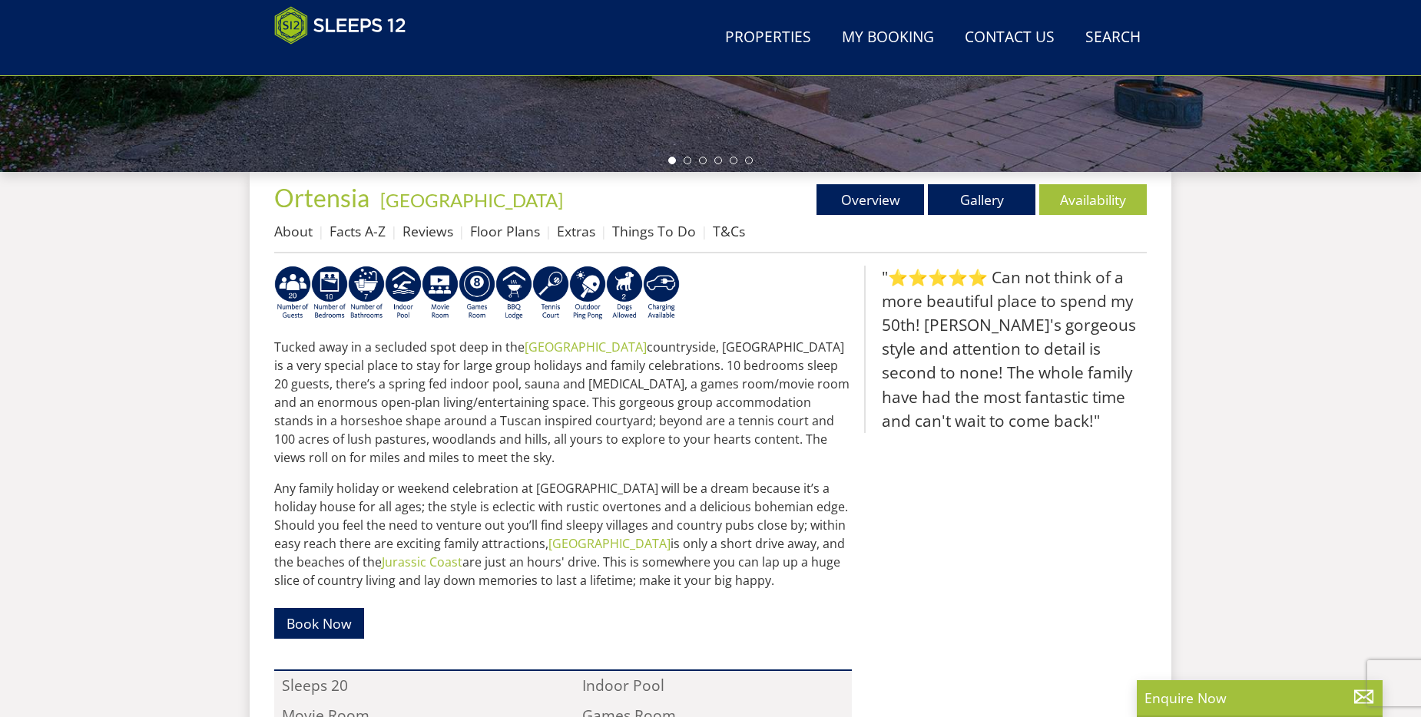
scroll to position [476, 0]
click at [975, 190] on link "Gallery" at bounding box center [981, 199] width 107 height 31
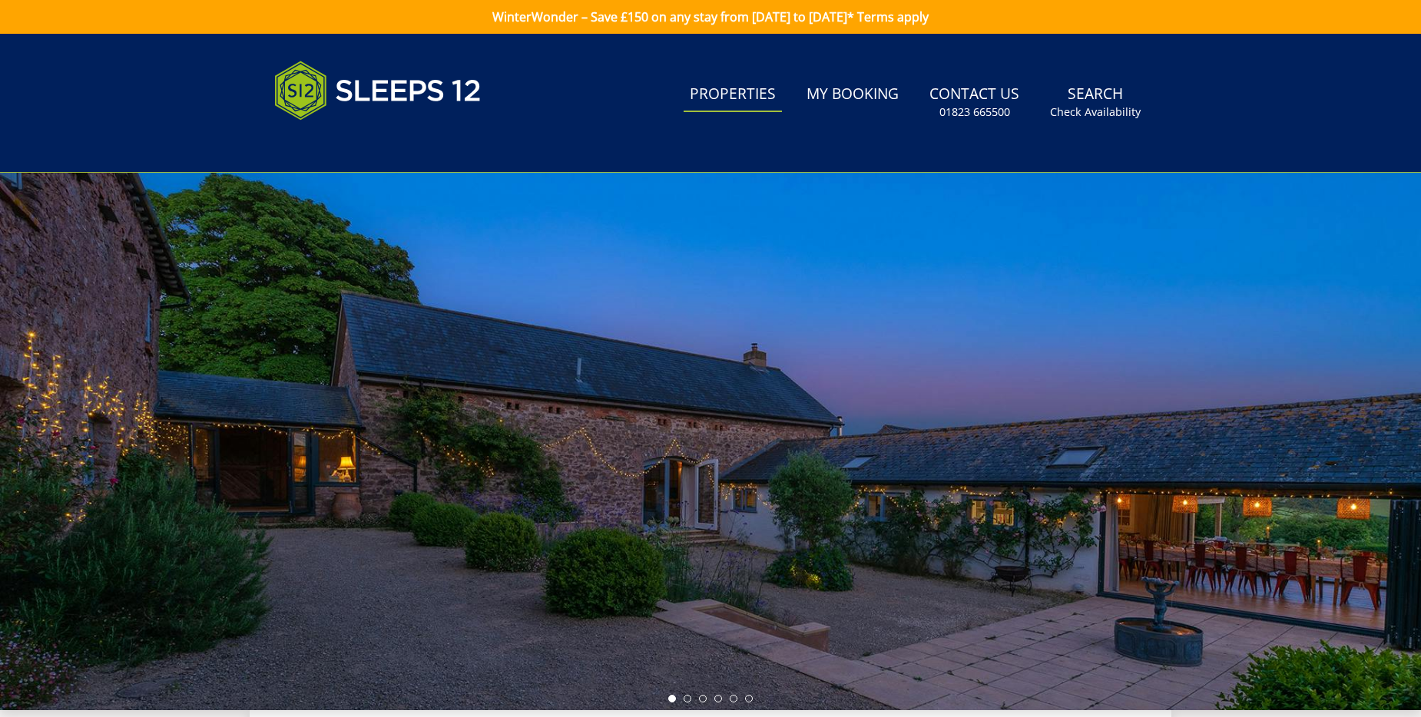
click at [729, 95] on link "Properties" at bounding box center [732, 95] width 98 height 35
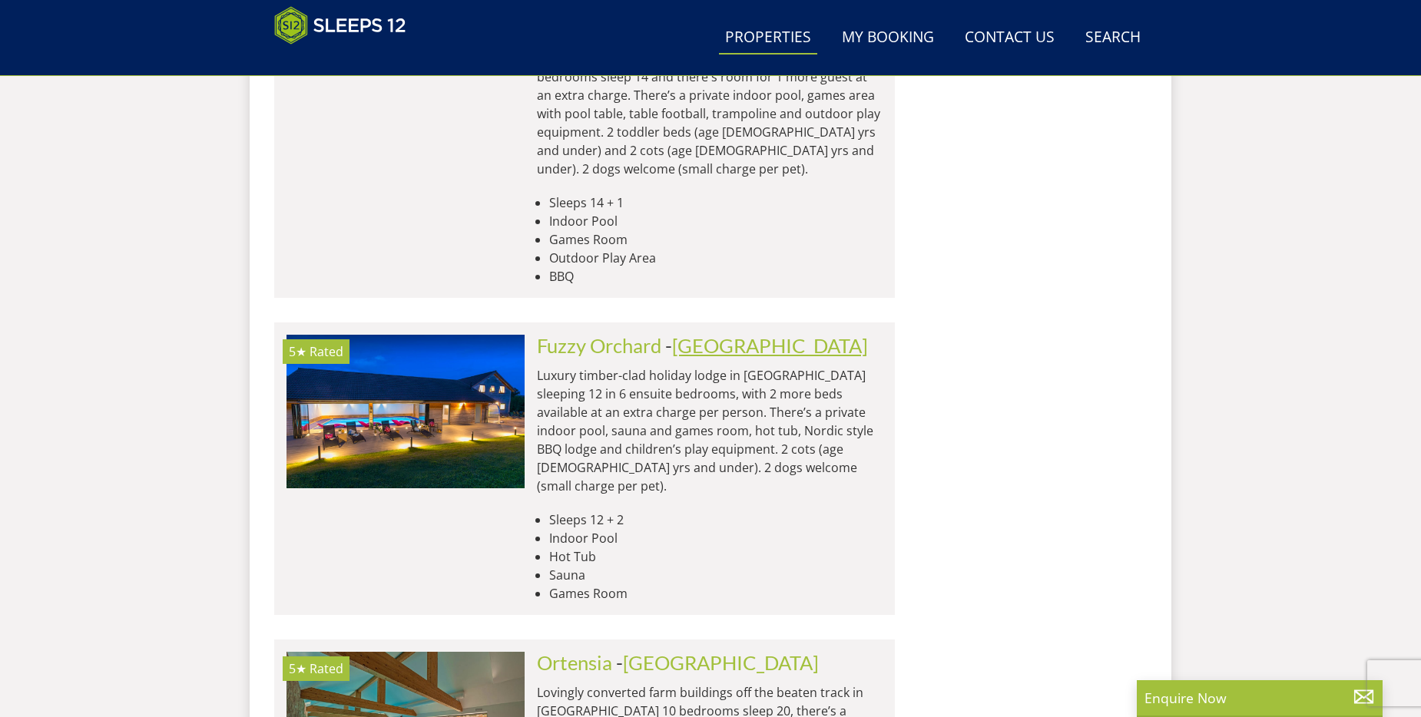
scroll to position [6310, 0]
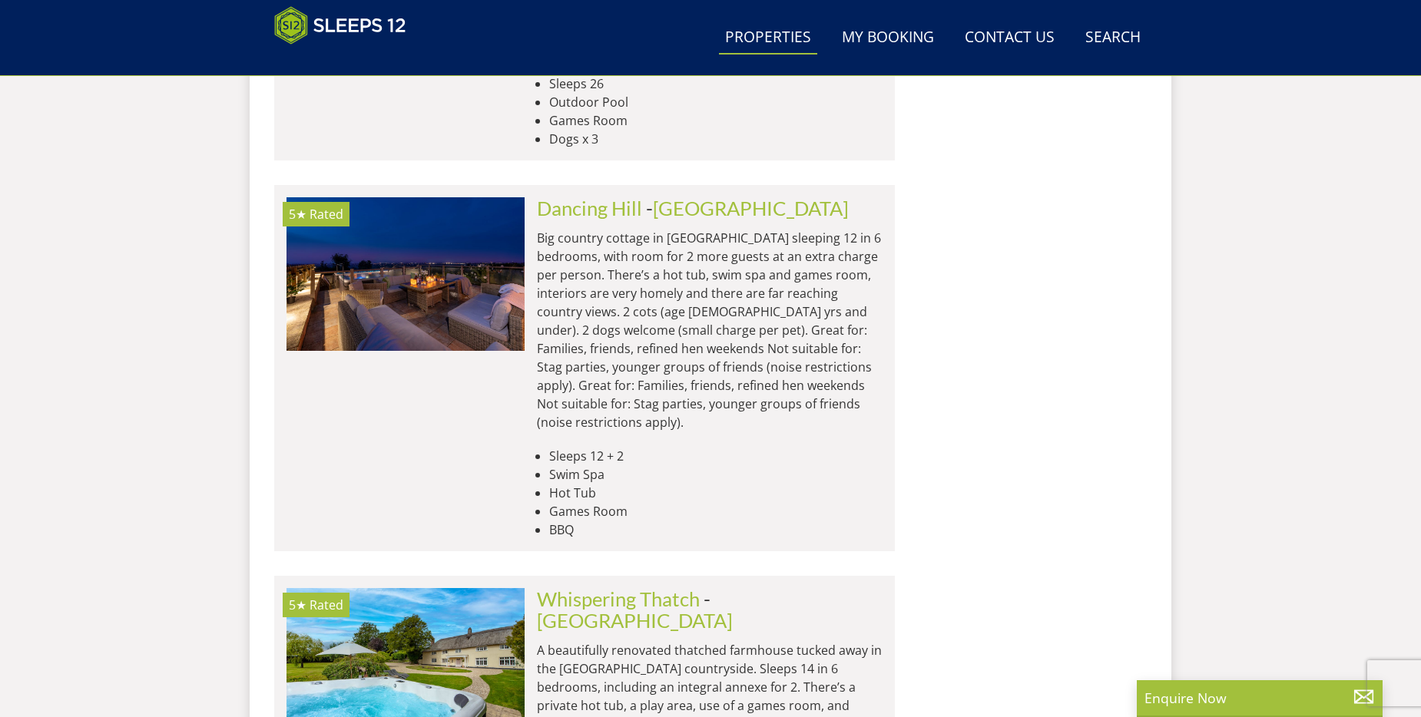
scroll to position [7385, 0]
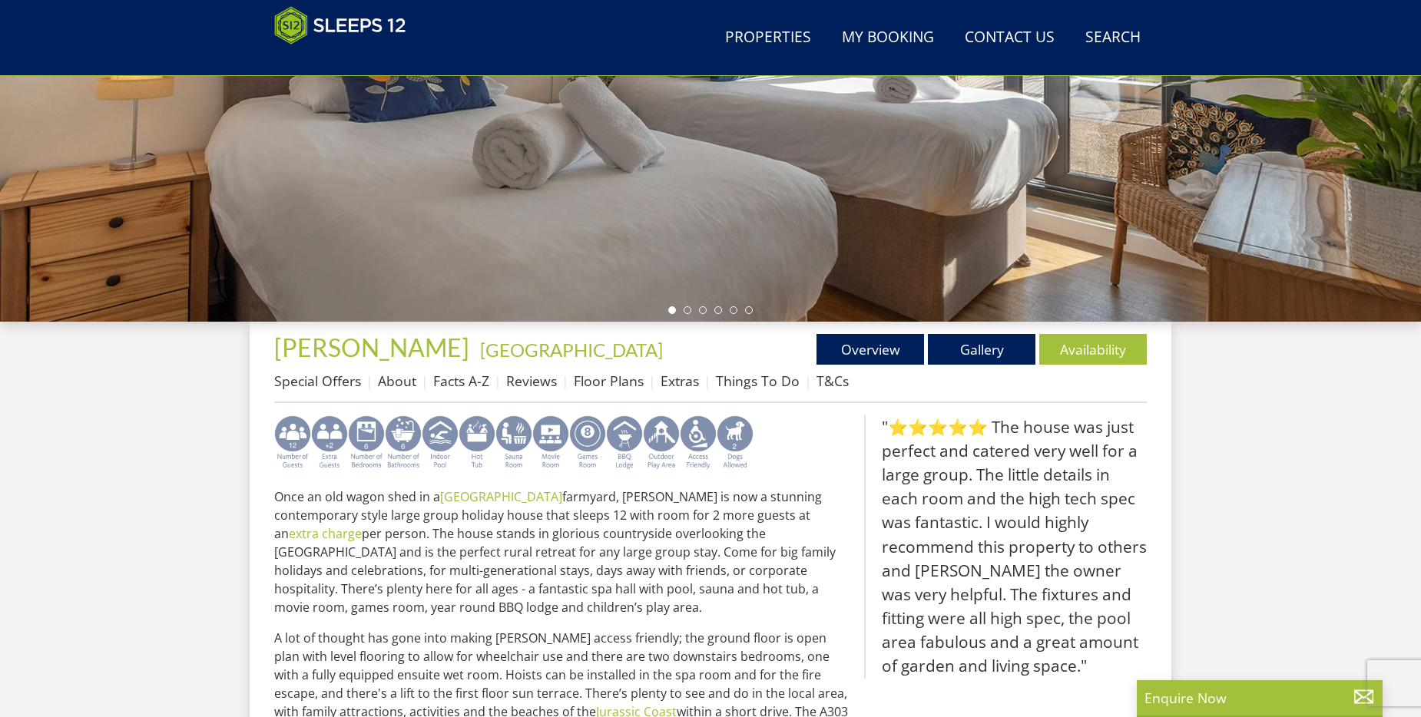
scroll to position [326, 0]
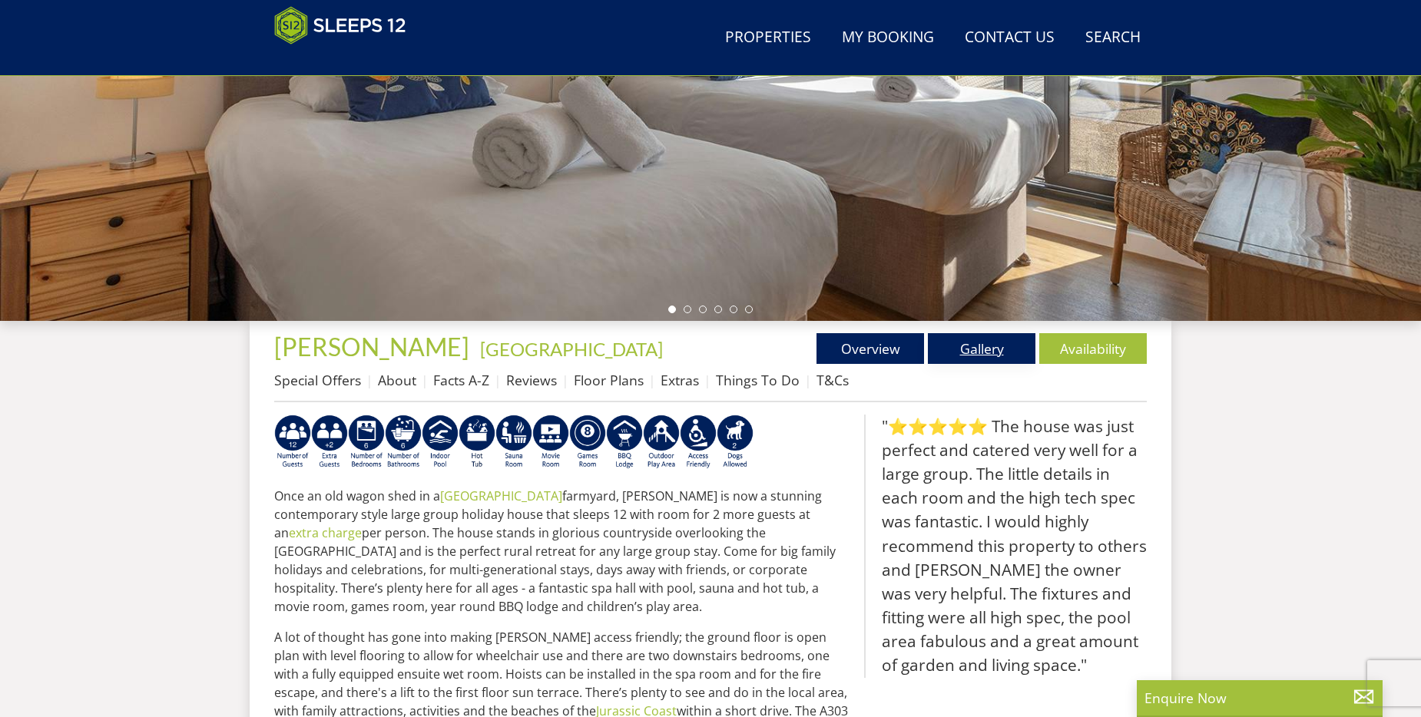
click at [973, 341] on link "Gallery" at bounding box center [981, 348] width 107 height 31
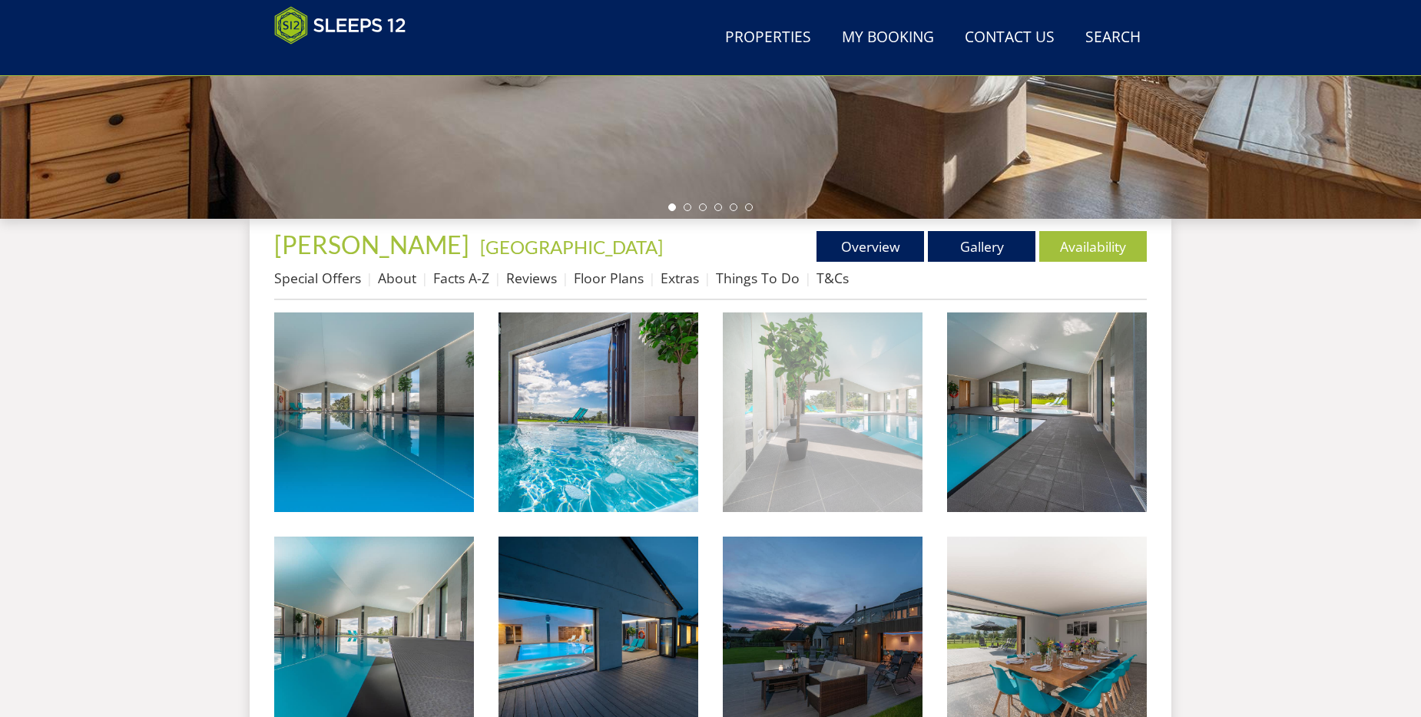
scroll to position [461, 0]
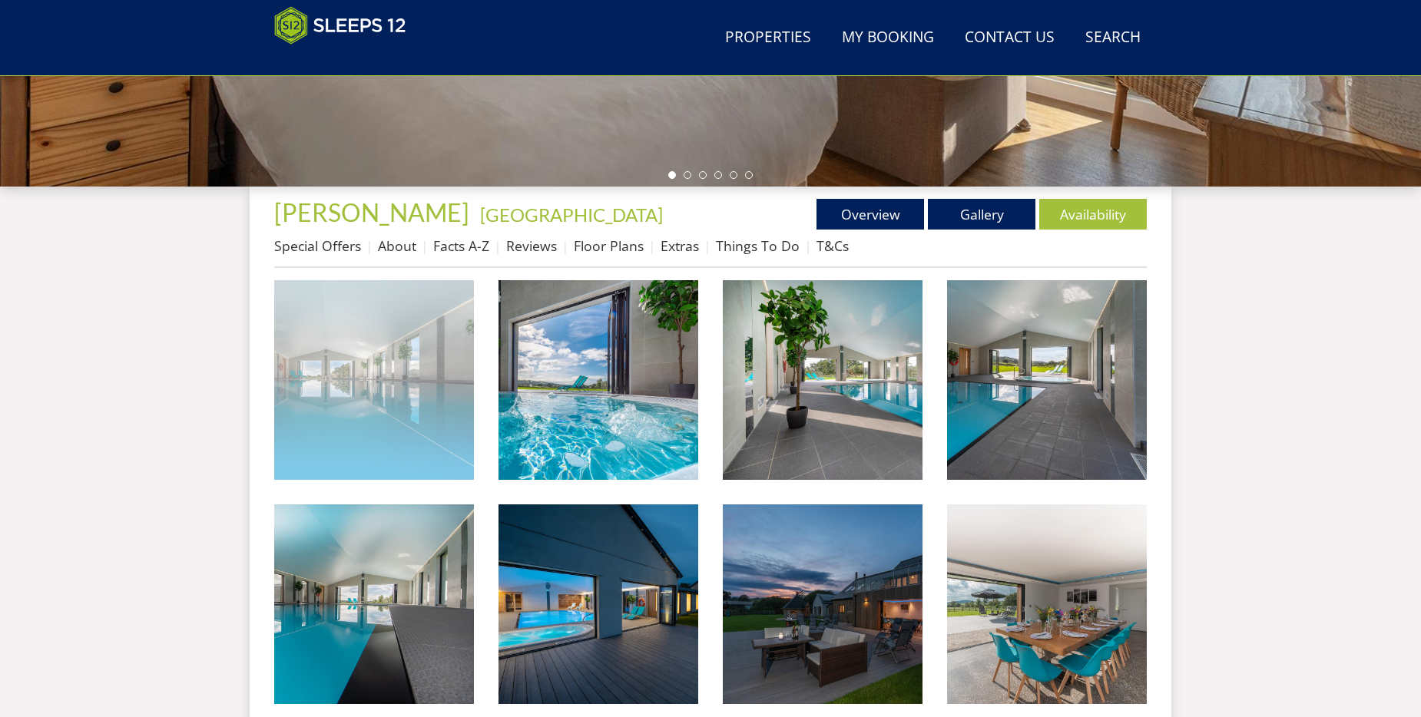
click at [404, 393] on img at bounding box center [374, 380] width 200 height 200
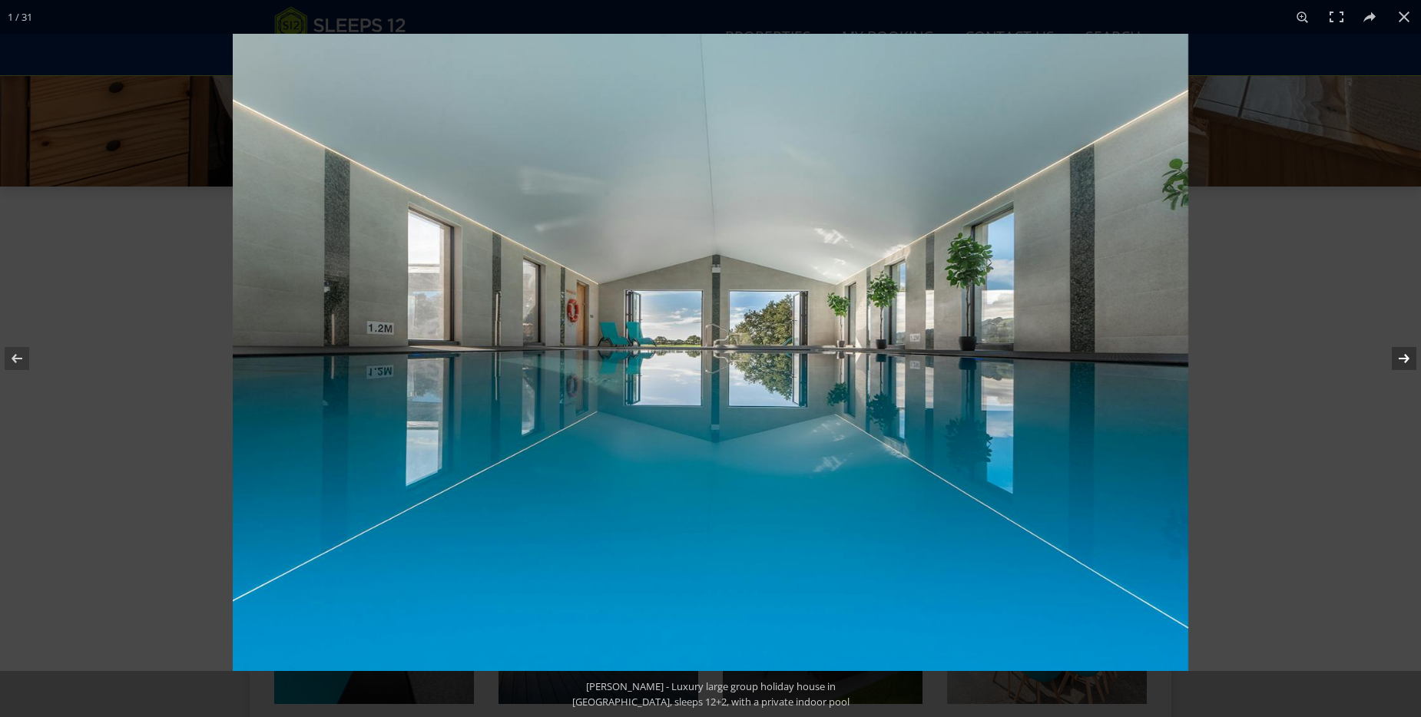
click at [1399, 359] on button at bounding box center [1394, 358] width 54 height 77
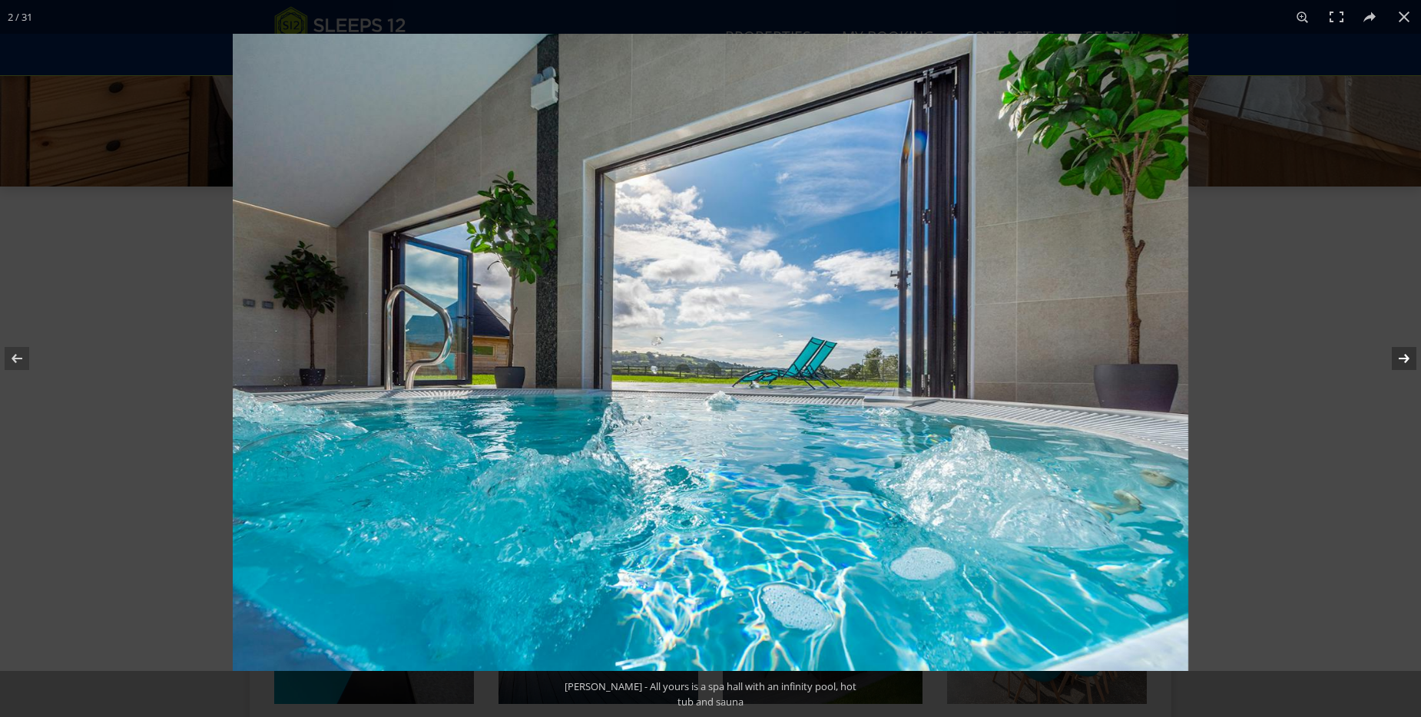
click at [1399, 359] on button at bounding box center [1394, 358] width 54 height 77
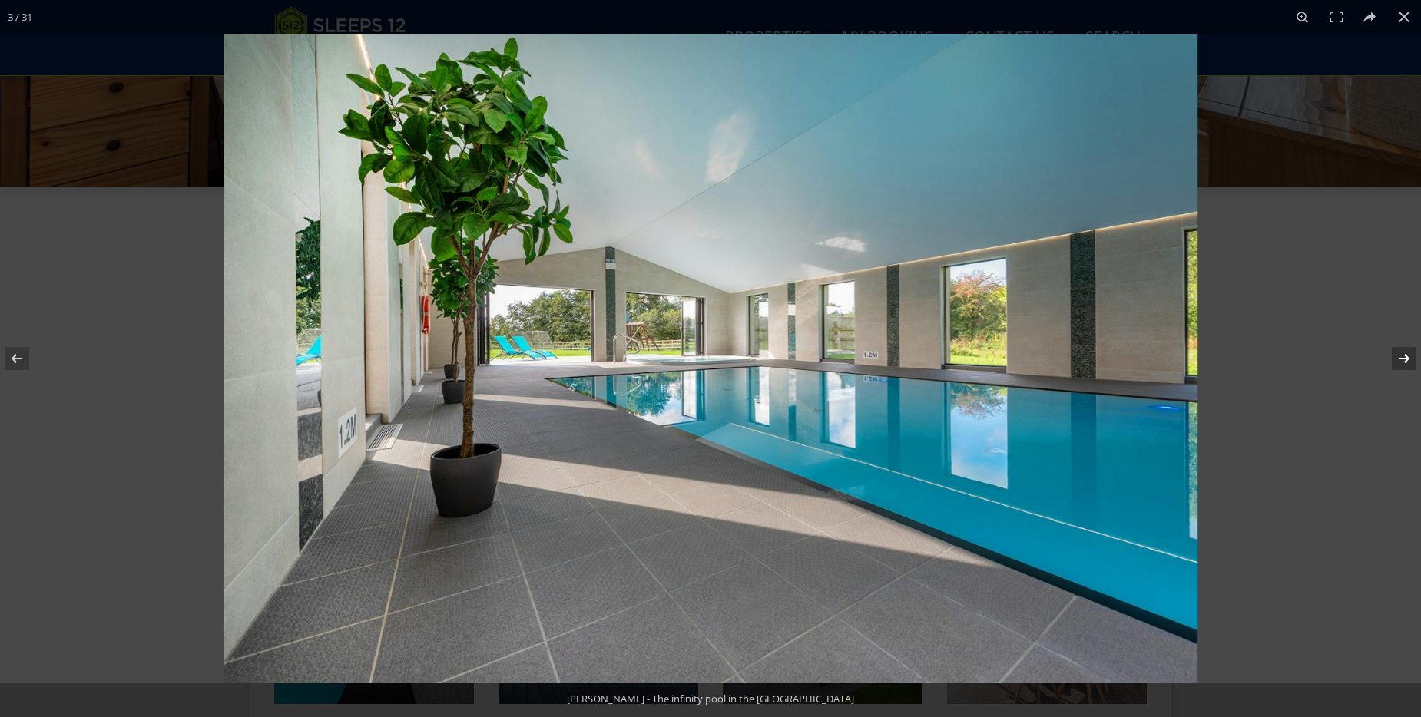
click at [1399, 359] on button at bounding box center [1394, 358] width 54 height 77
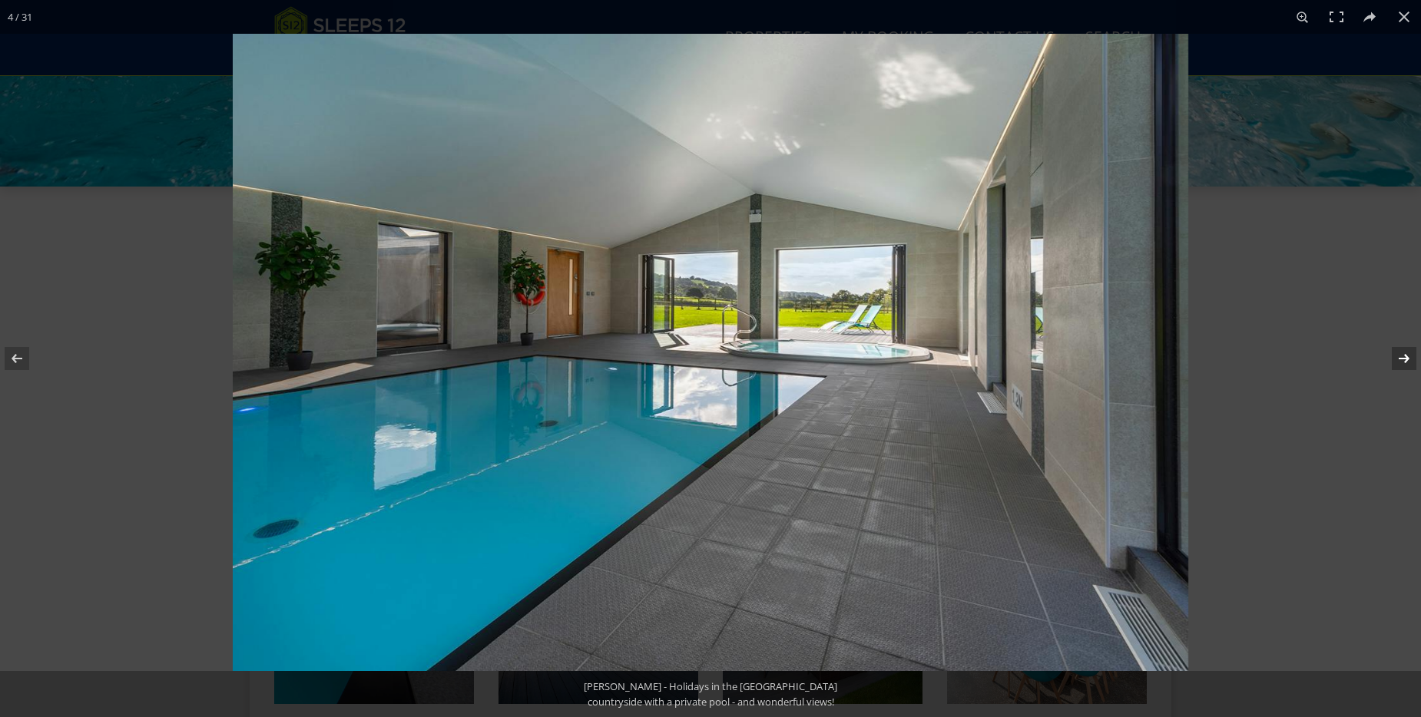
click at [1399, 359] on button at bounding box center [1394, 358] width 54 height 77
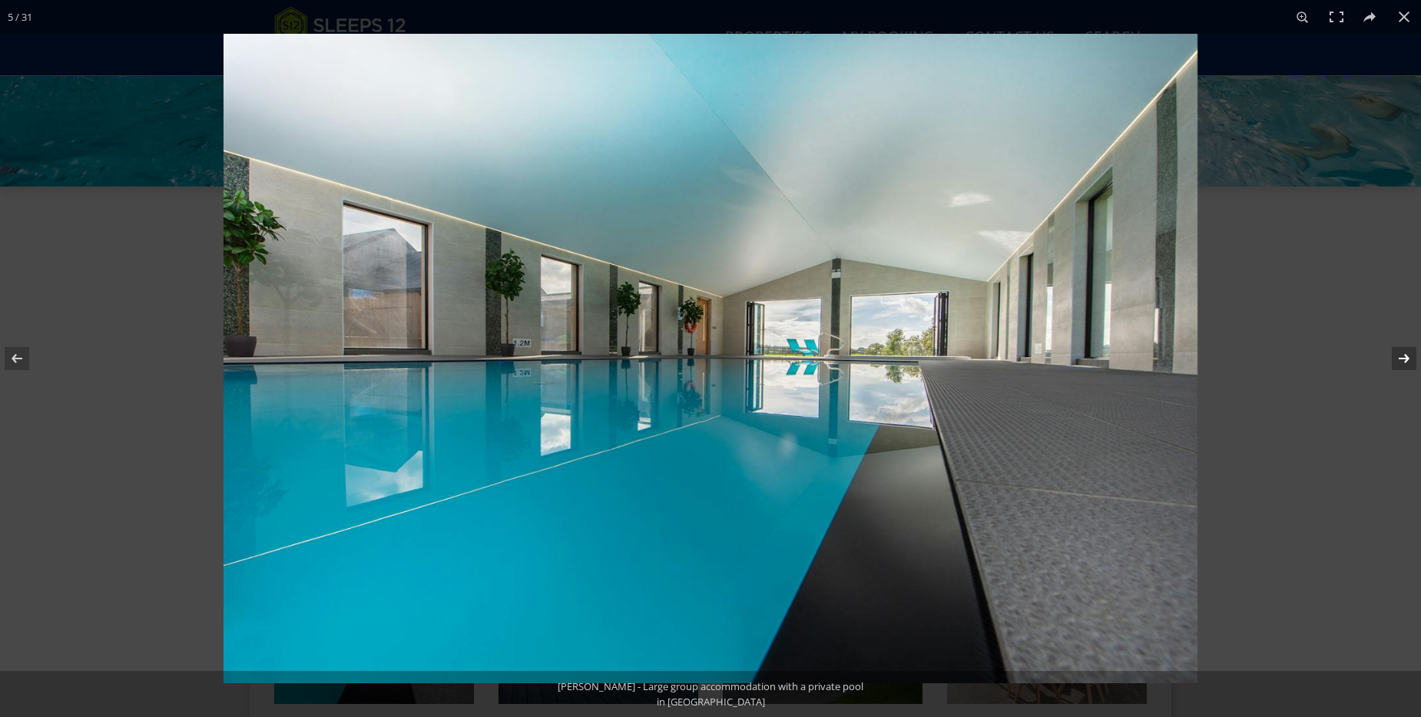
click at [1399, 359] on button at bounding box center [1394, 358] width 54 height 77
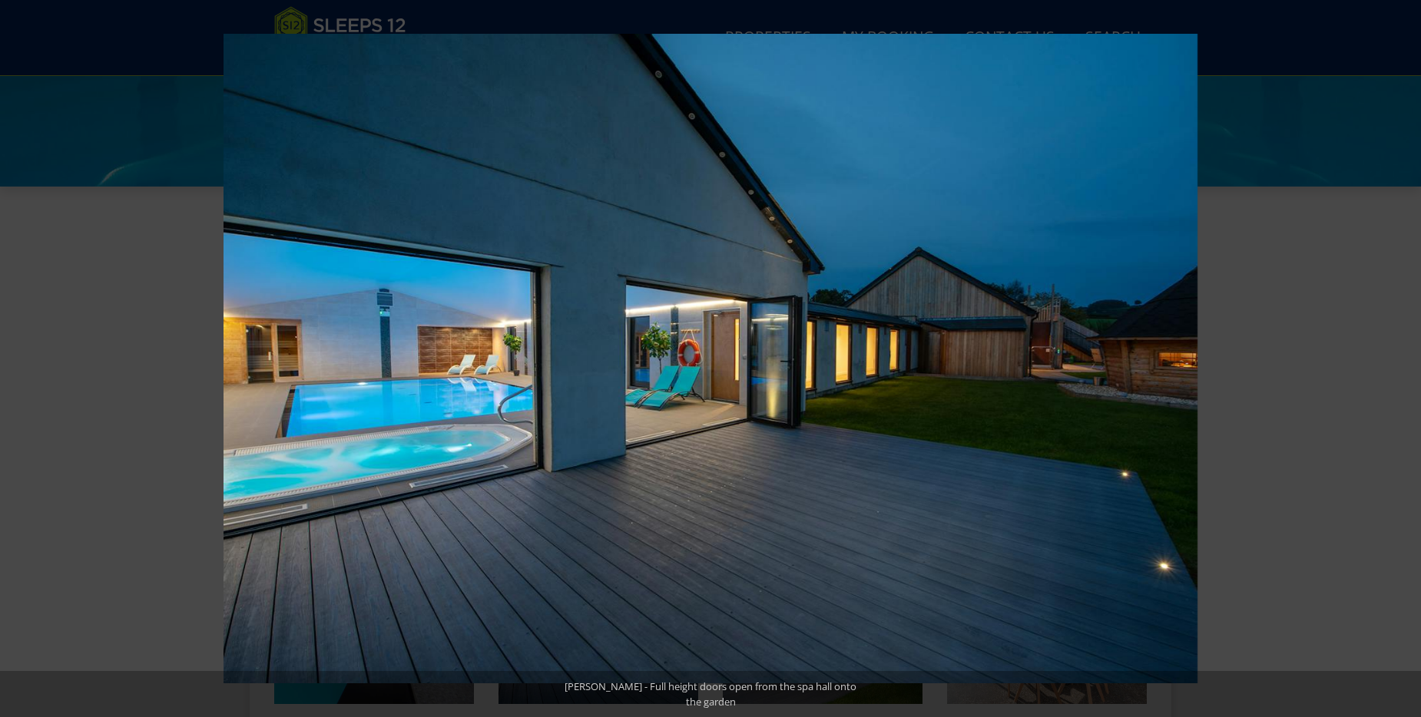
click at [1399, 359] on button at bounding box center [1394, 358] width 54 height 77
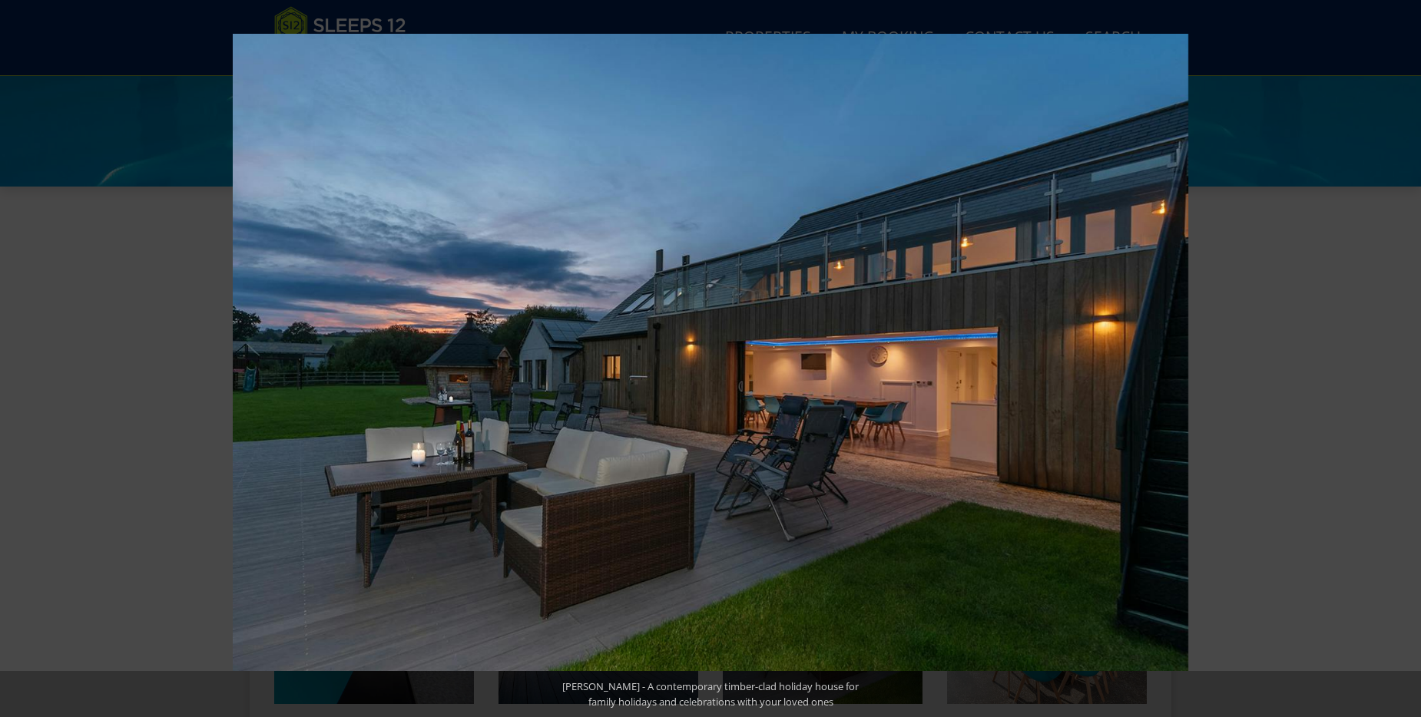
click at [1399, 359] on button at bounding box center [1394, 358] width 54 height 77
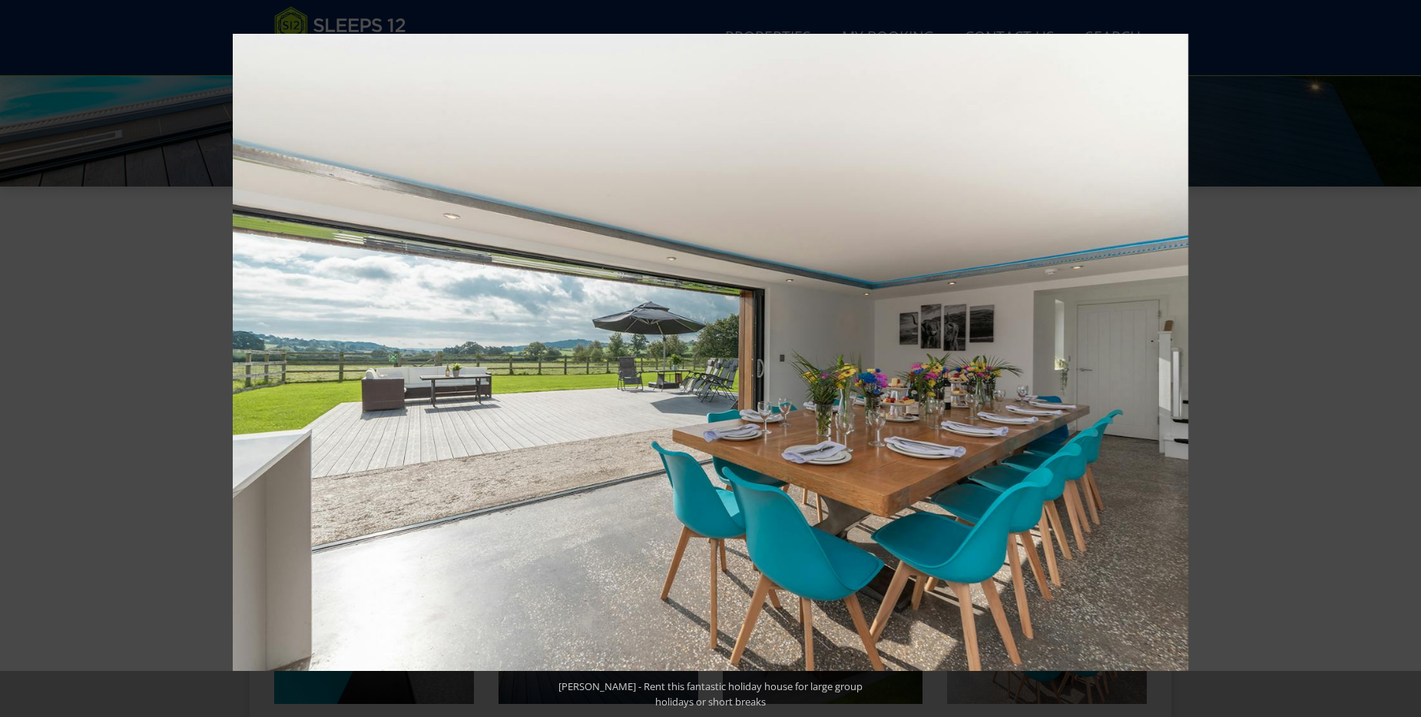
click at [1399, 359] on button at bounding box center [1394, 358] width 54 height 77
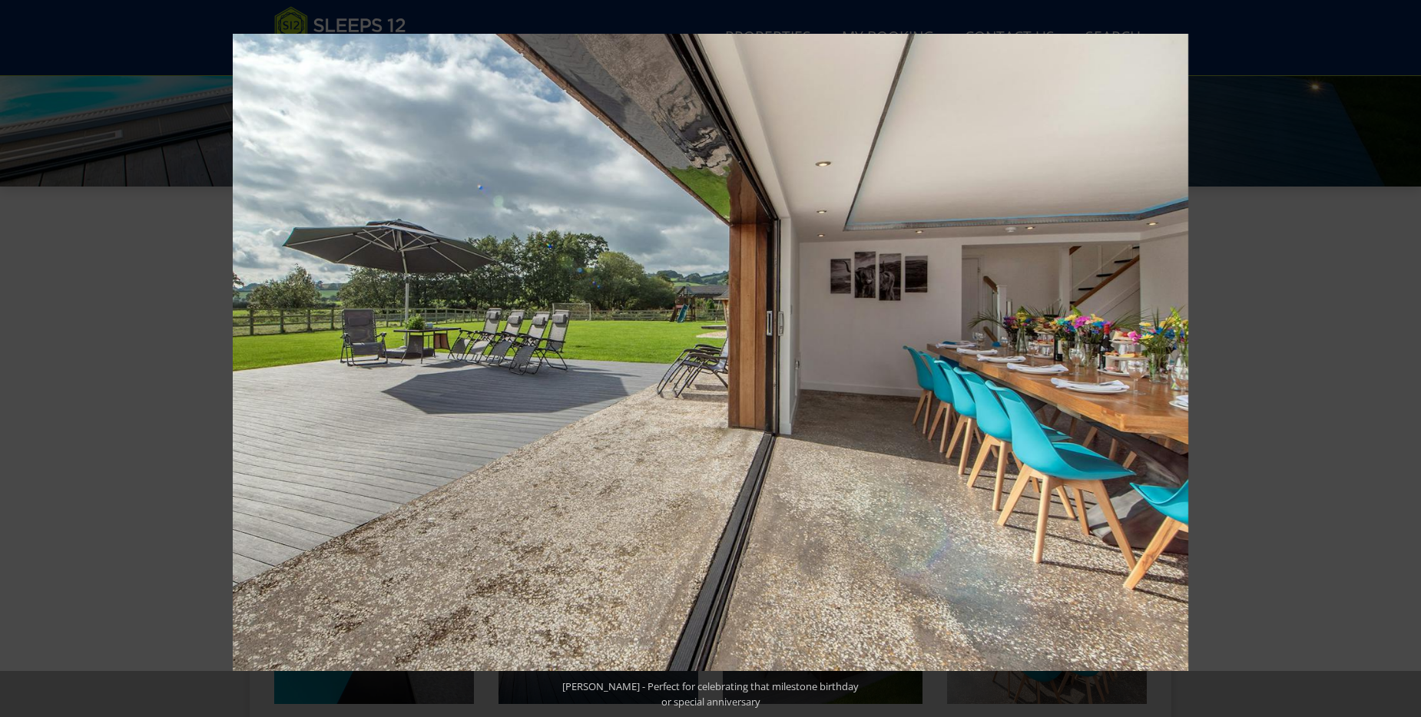
click at [1399, 359] on button at bounding box center [1394, 358] width 54 height 77
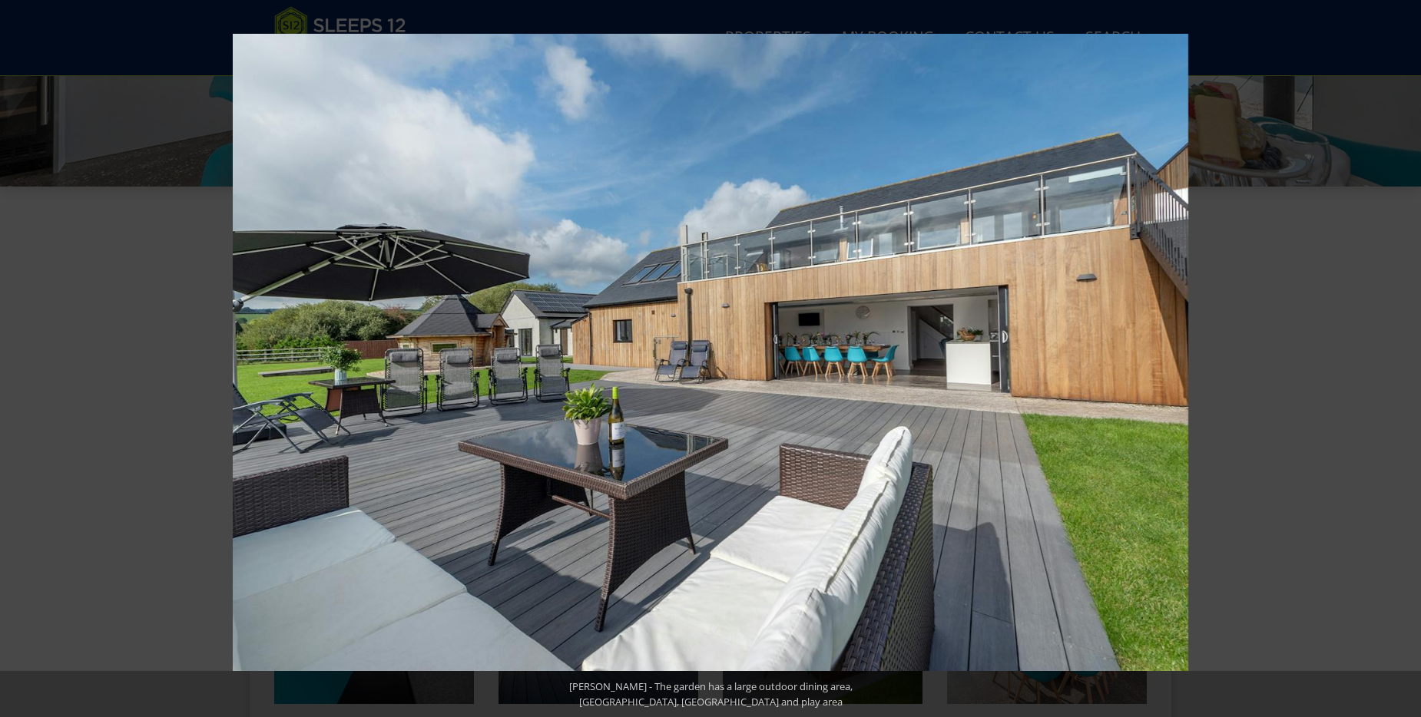
click at [1399, 359] on button at bounding box center [1394, 358] width 54 height 77
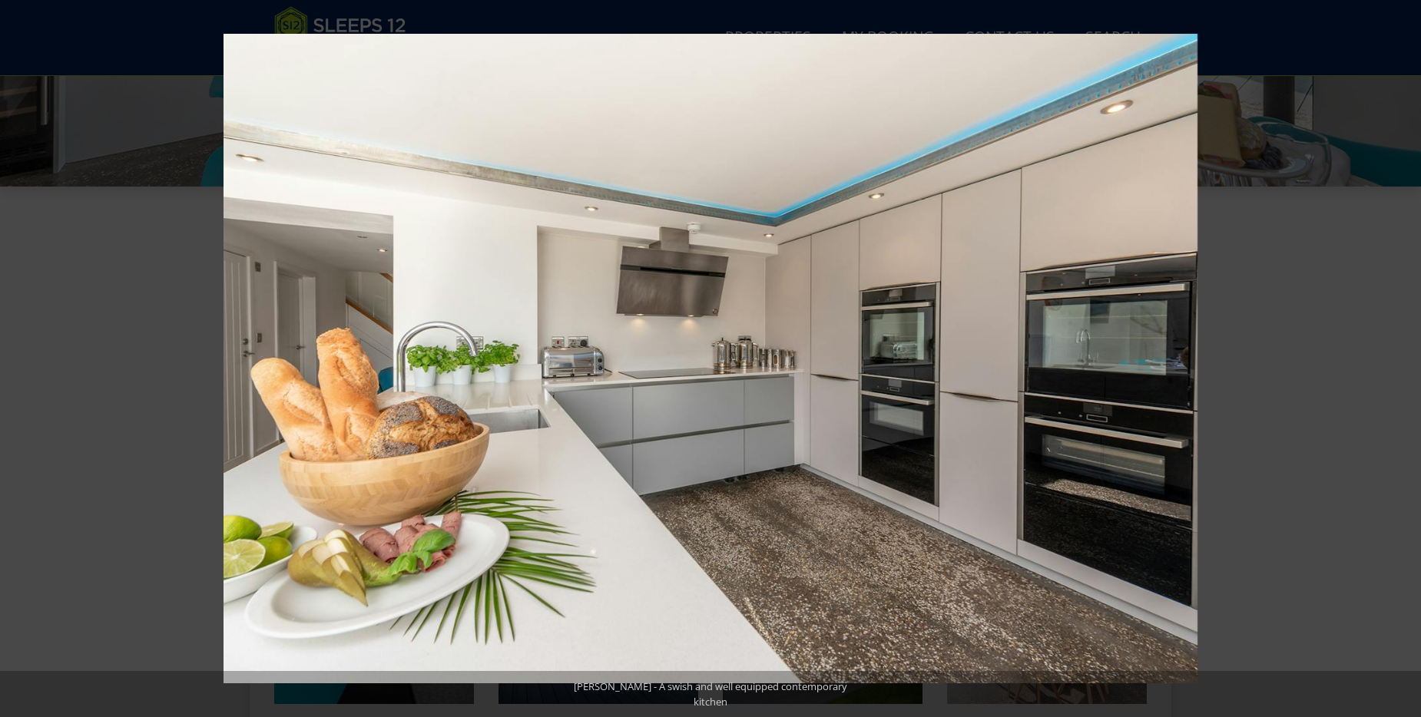
click at [1399, 359] on button at bounding box center [1394, 358] width 54 height 77
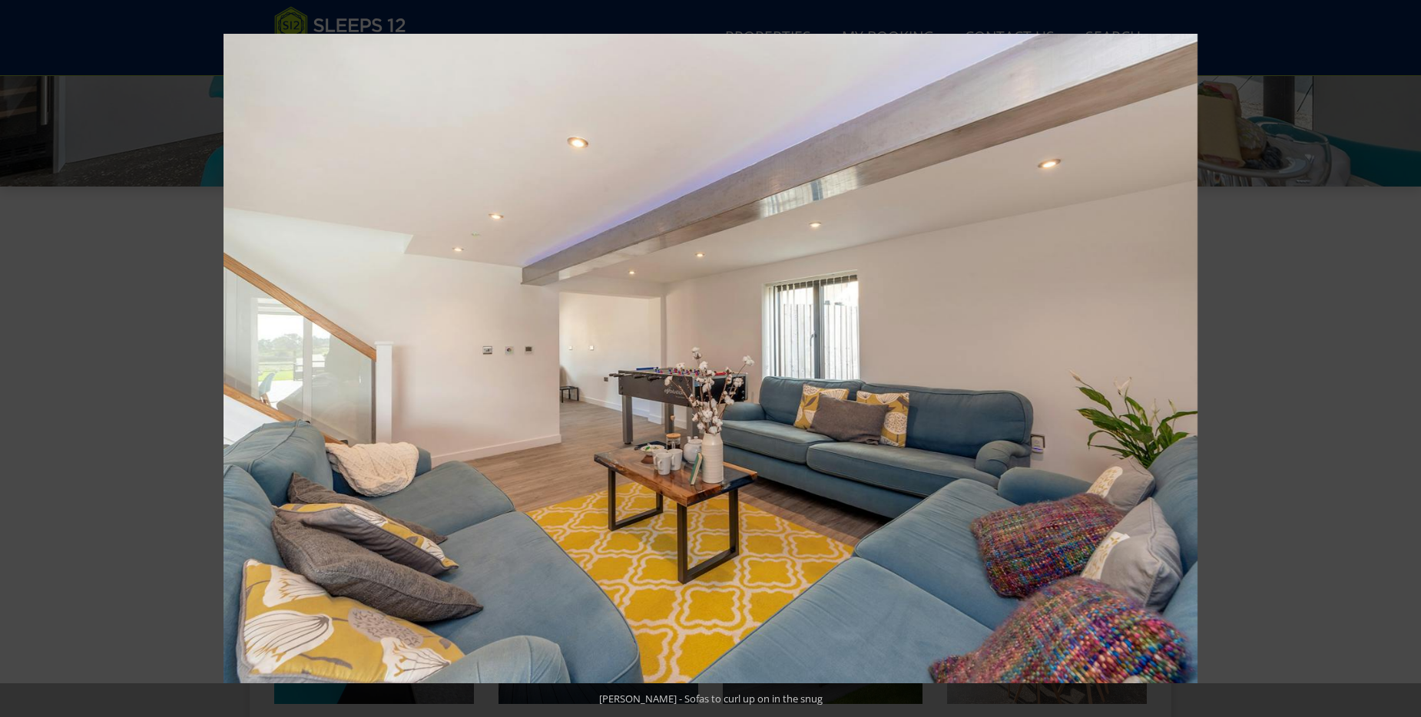
click at [1399, 359] on button at bounding box center [1394, 358] width 54 height 77
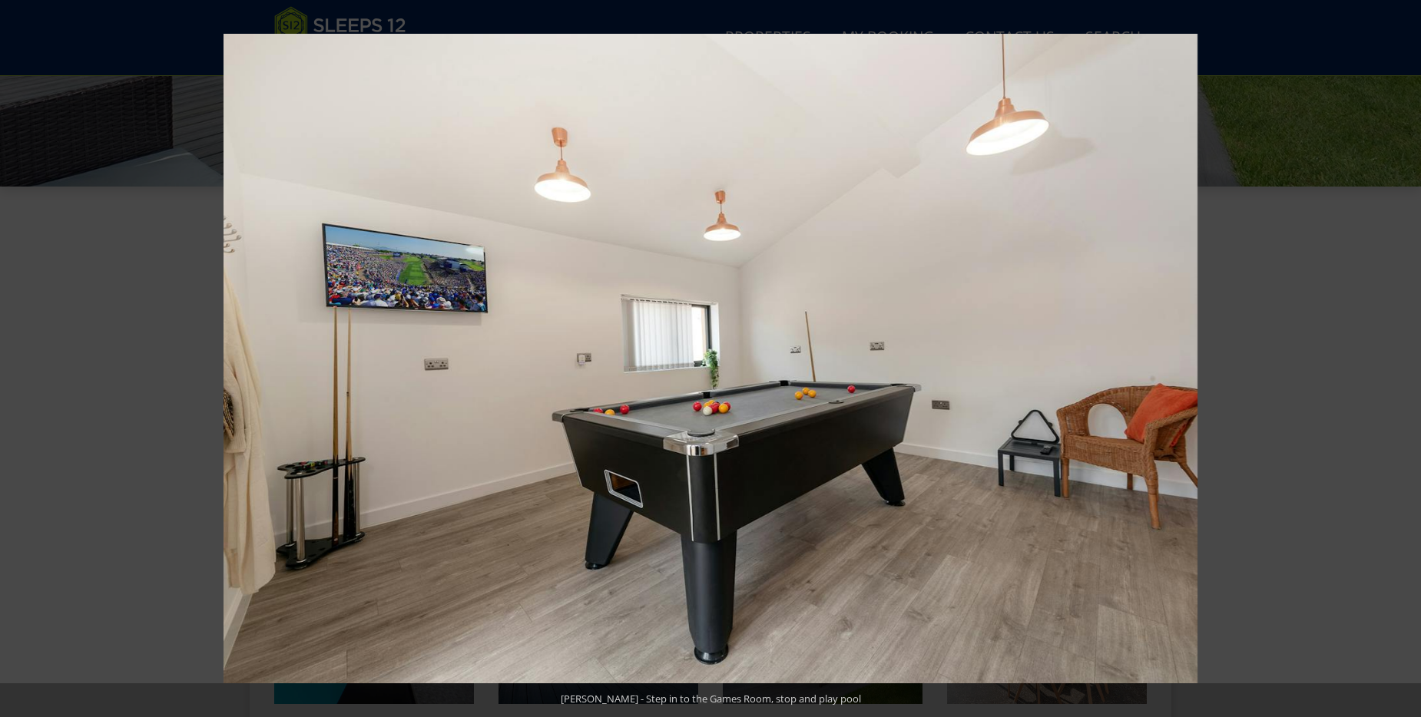
click at [1399, 359] on button at bounding box center [1394, 358] width 54 height 77
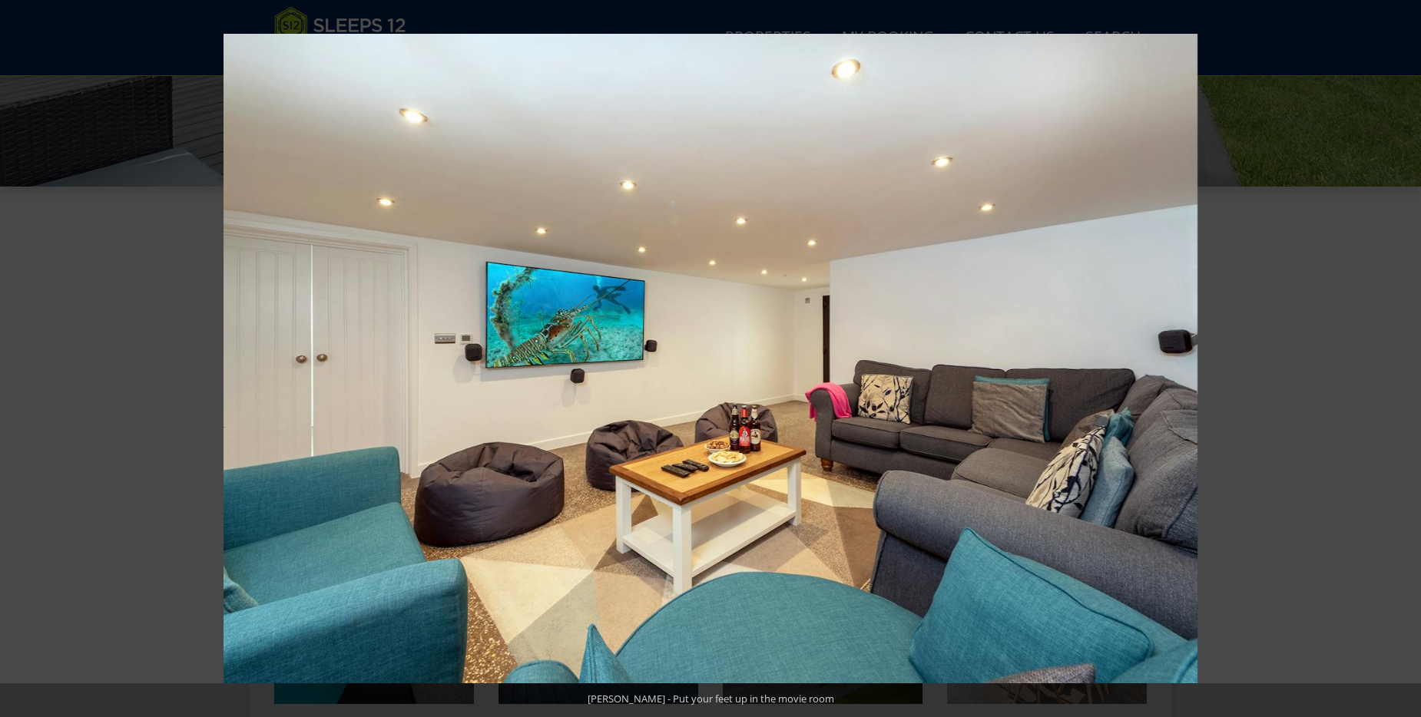
click at [1399, 359] on button at bounding box center [1394, 358] width 54 height 77
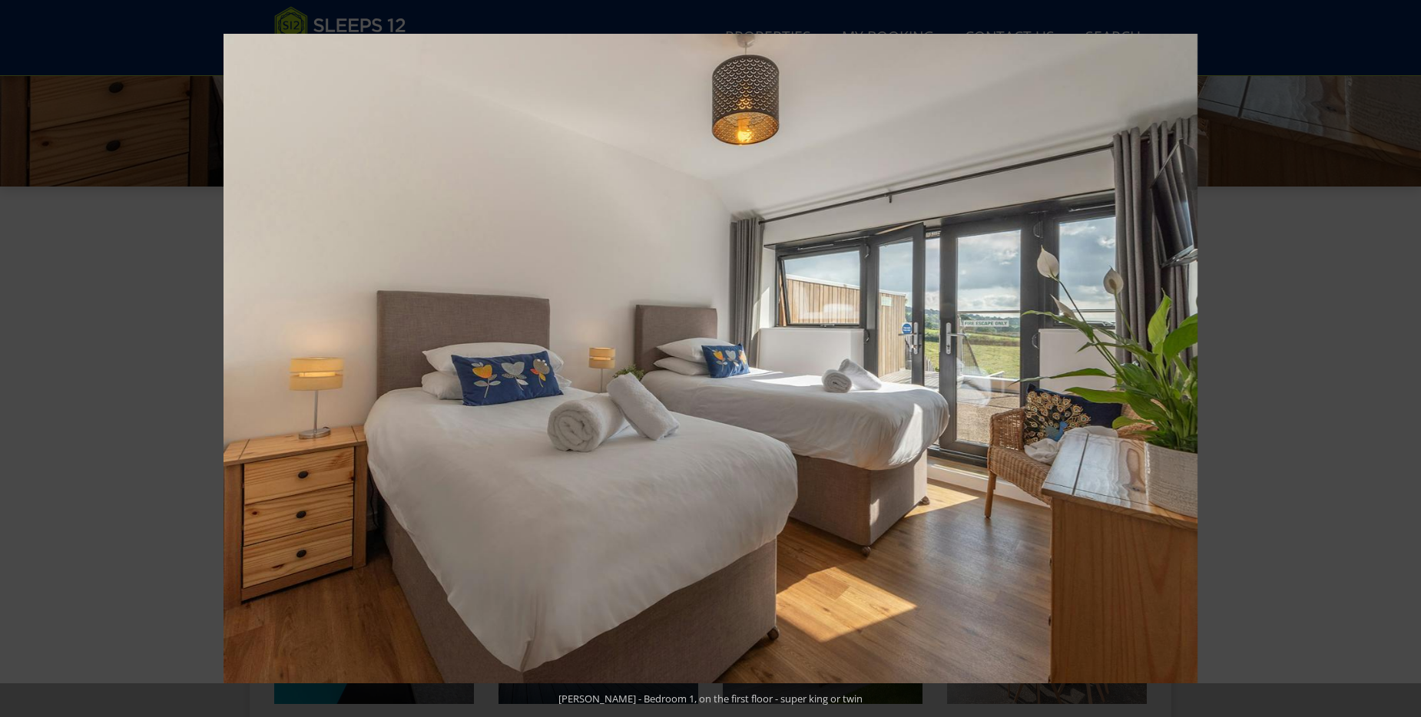
click at [1399, 359] on button at bounding box center [1394, 358] width 54 height 77
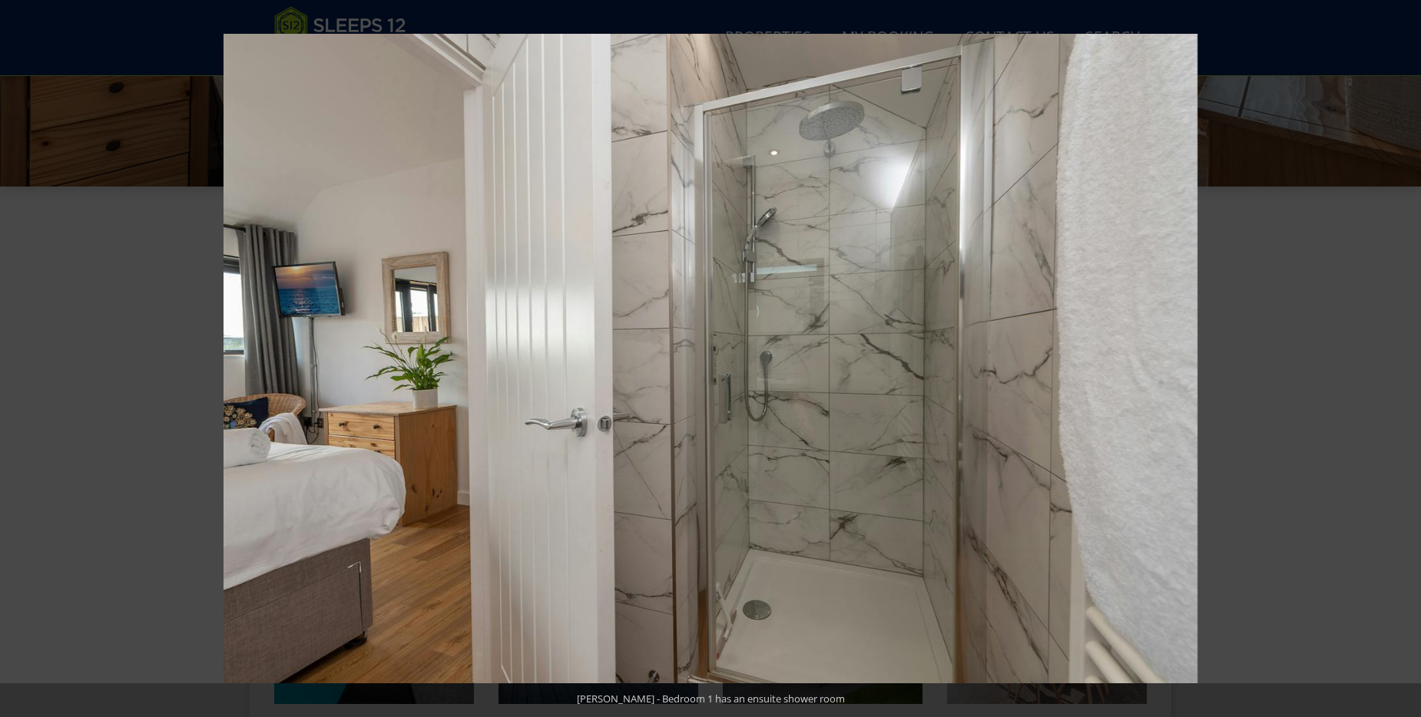
click at [1399, 359] on button at bounding box center [1394, 358] width 54 height 77
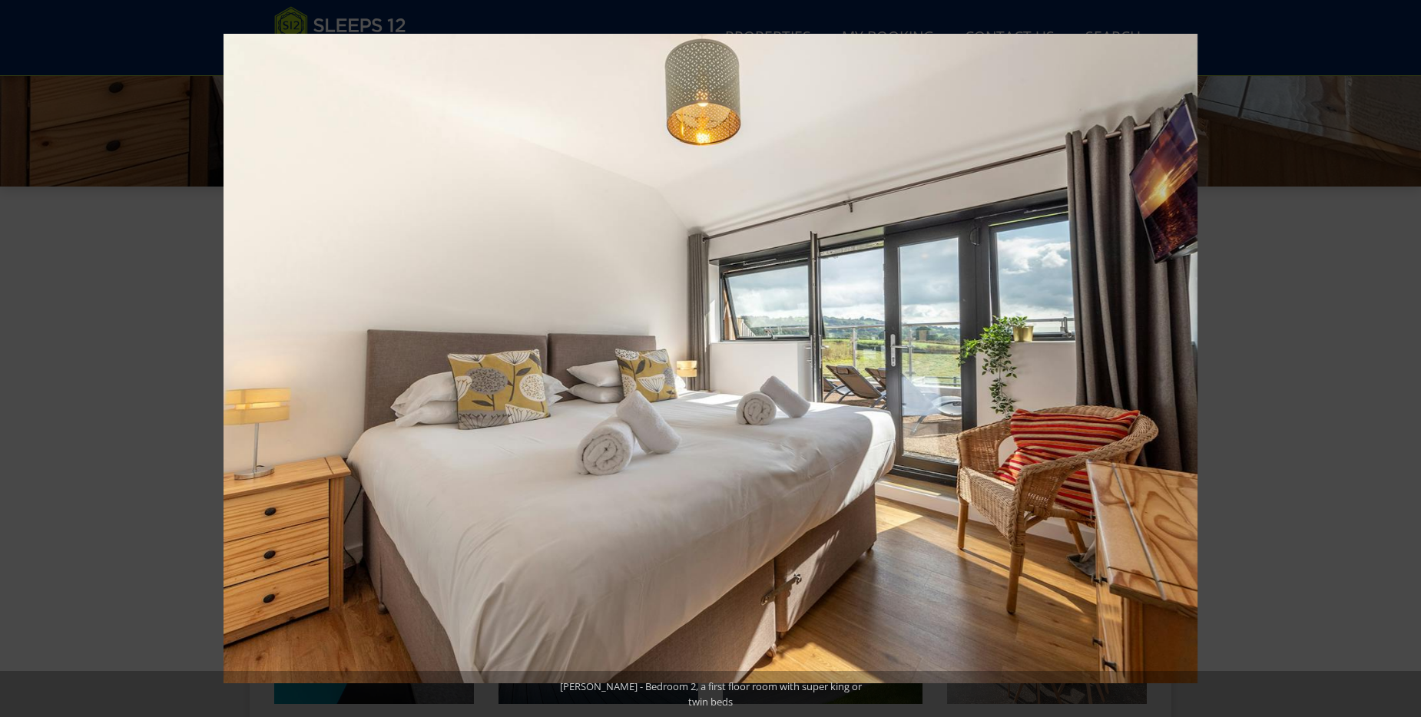
click at [1399, 359] on button at bounding box center [1394, 358] width 54 height 77
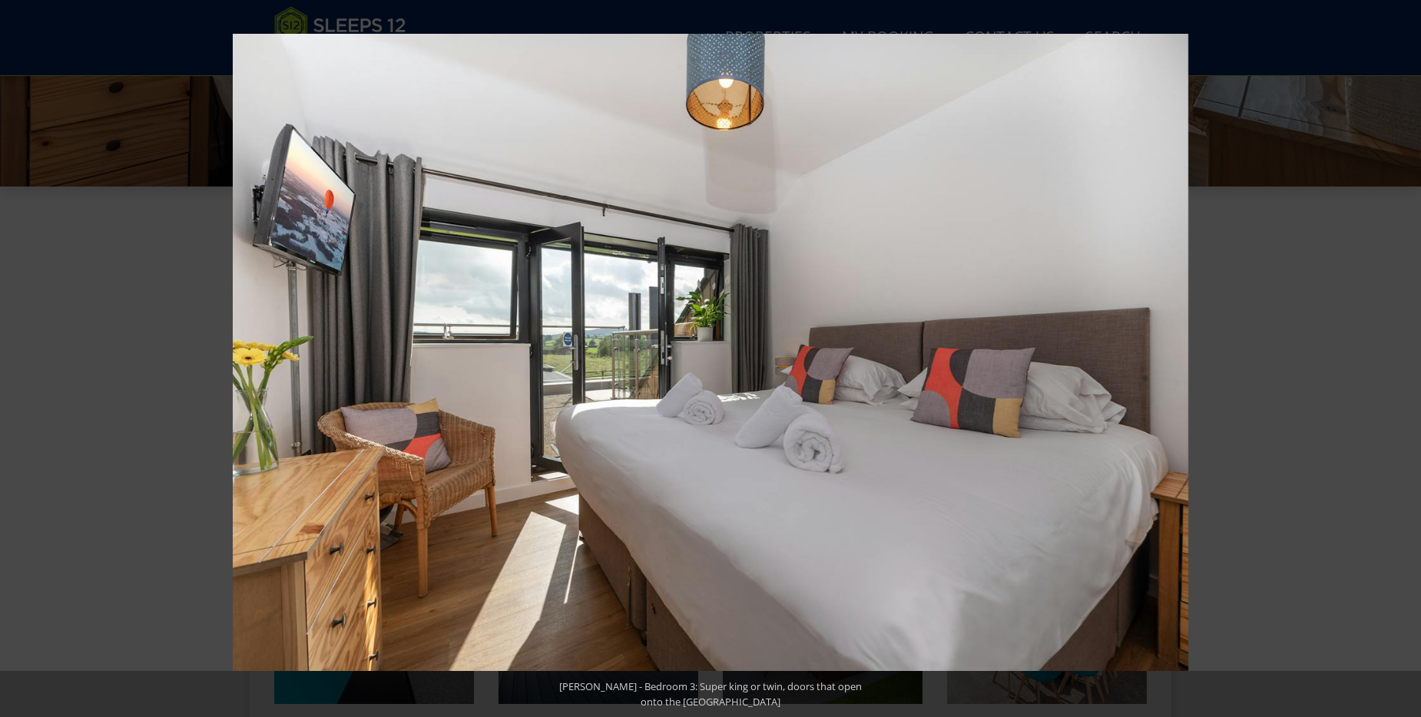
click at [1399, 359] on button at bounding box center [1394, 358] width 54 height 77
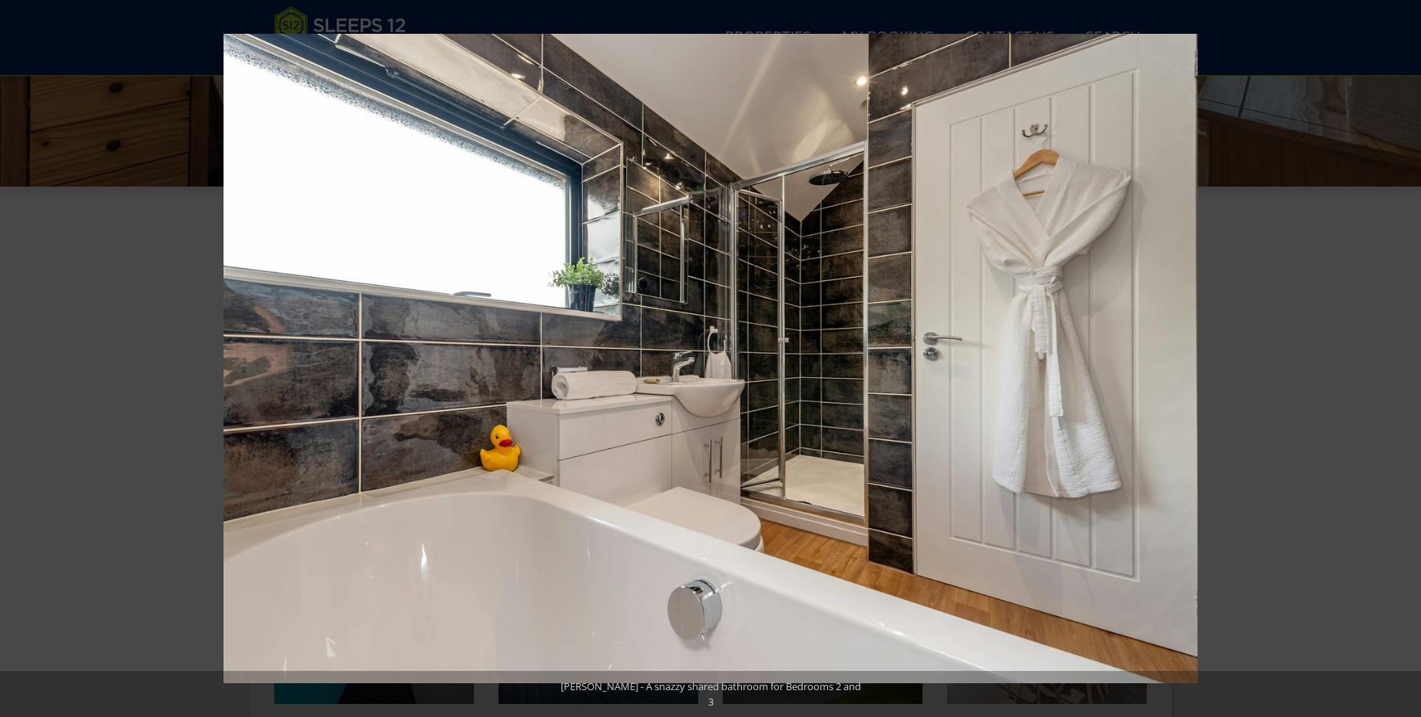
click at [1399, 359] on button at bounding box center [1394, 358] width 54 height 77
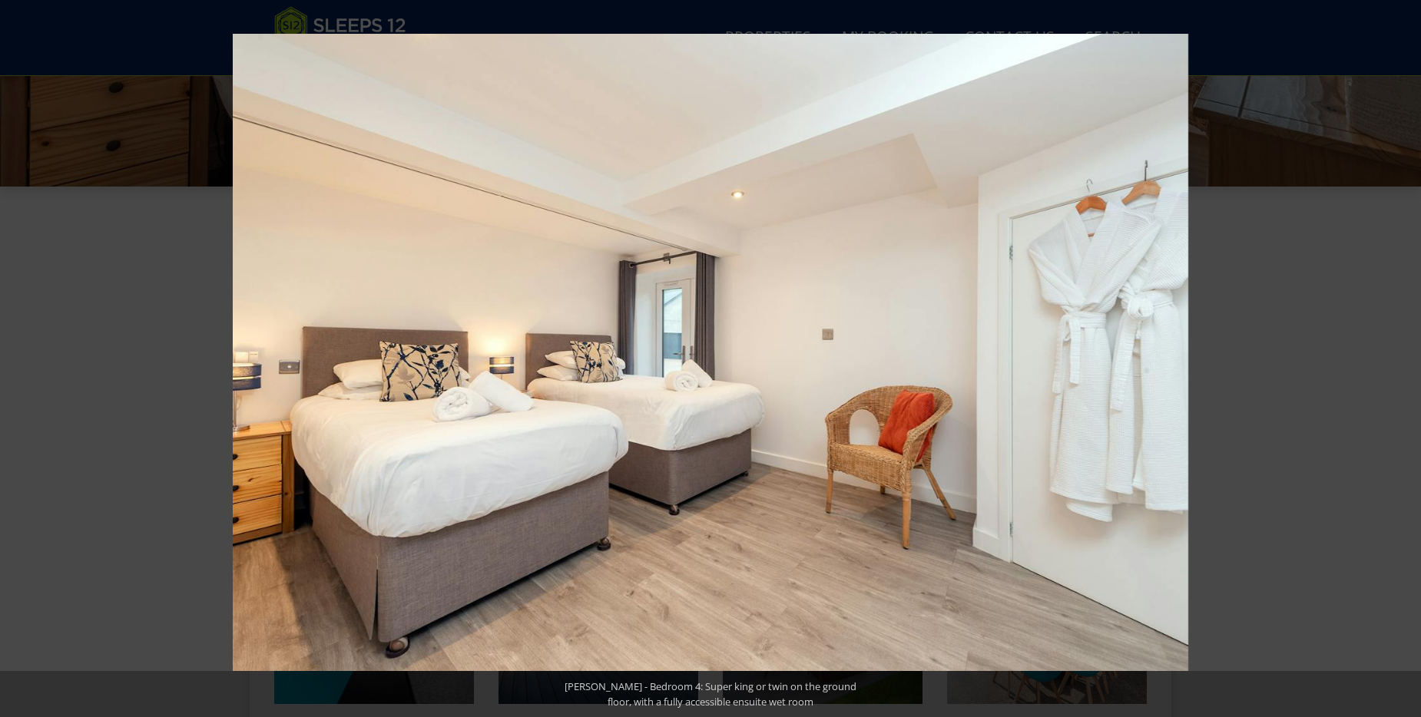
click at [1399, 359] on button at bounding box center [1394, 358] width 54 height 77
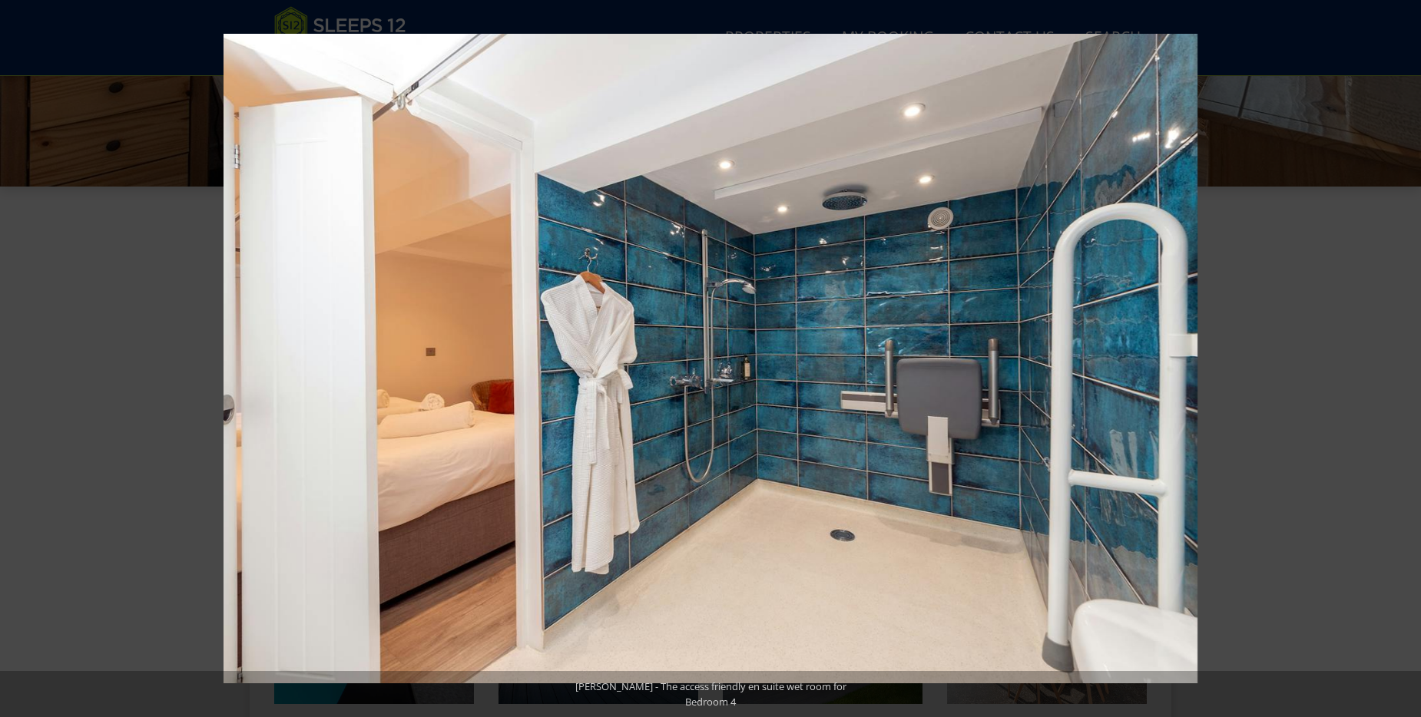
click at [1399, 359] on button at bounding box center [1394, 358] width 54 height 77
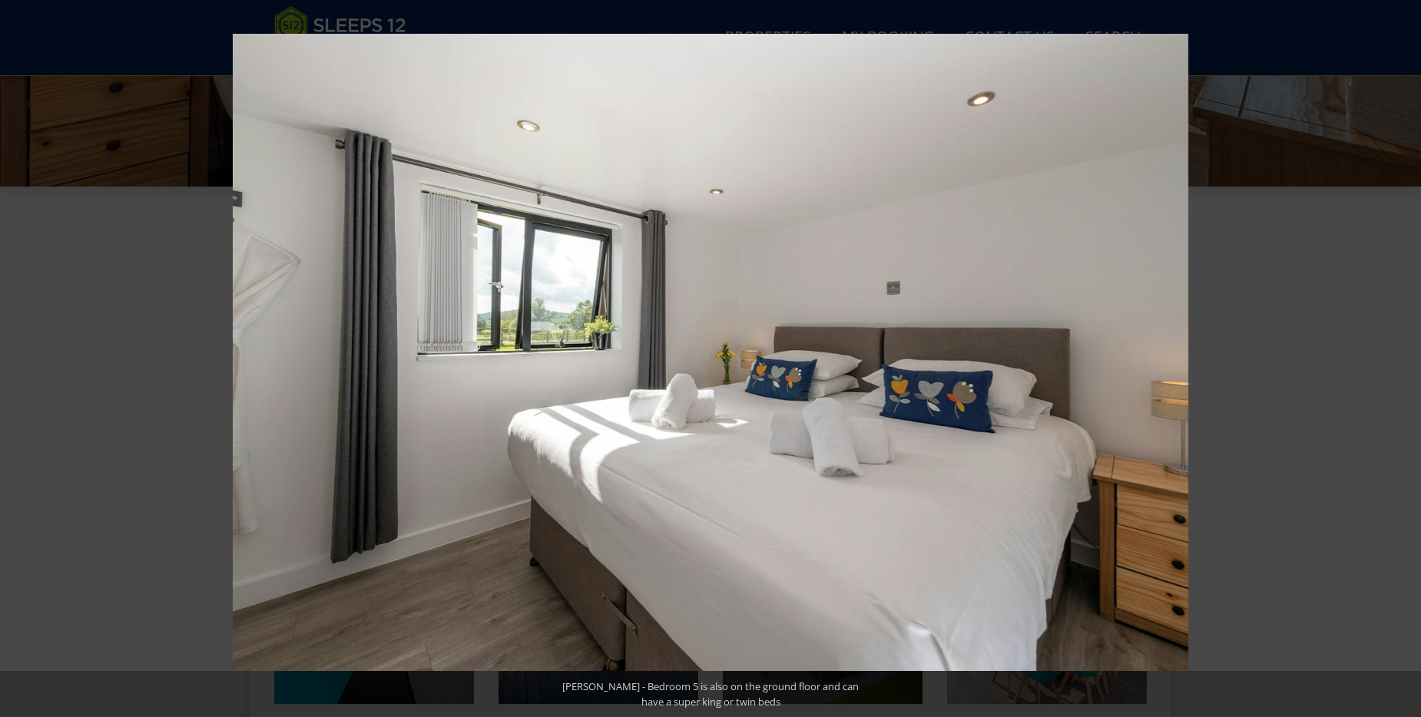
click at [1399, 359] on button at bounding box center [1394, 358] width 54 height 77
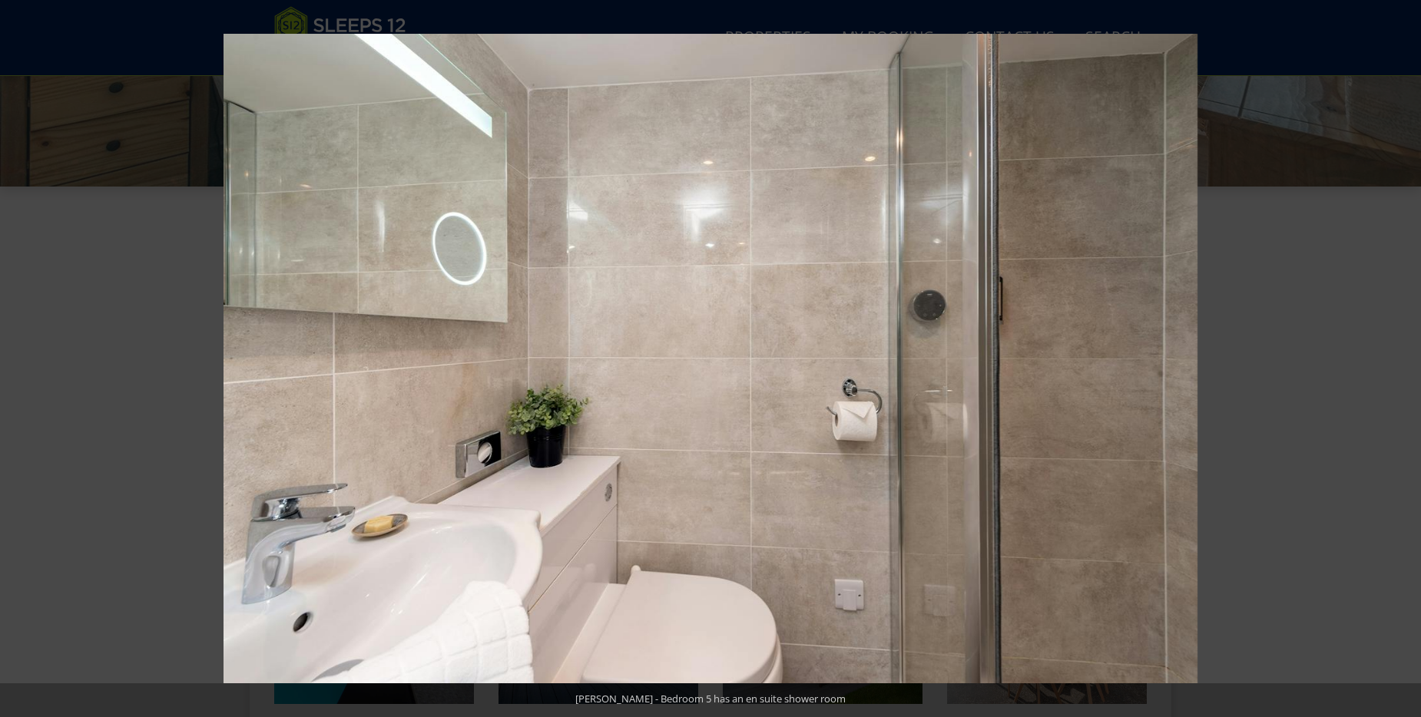
click at [1399, 359] on button at bounding box center [1394, 358] width 54 height 77
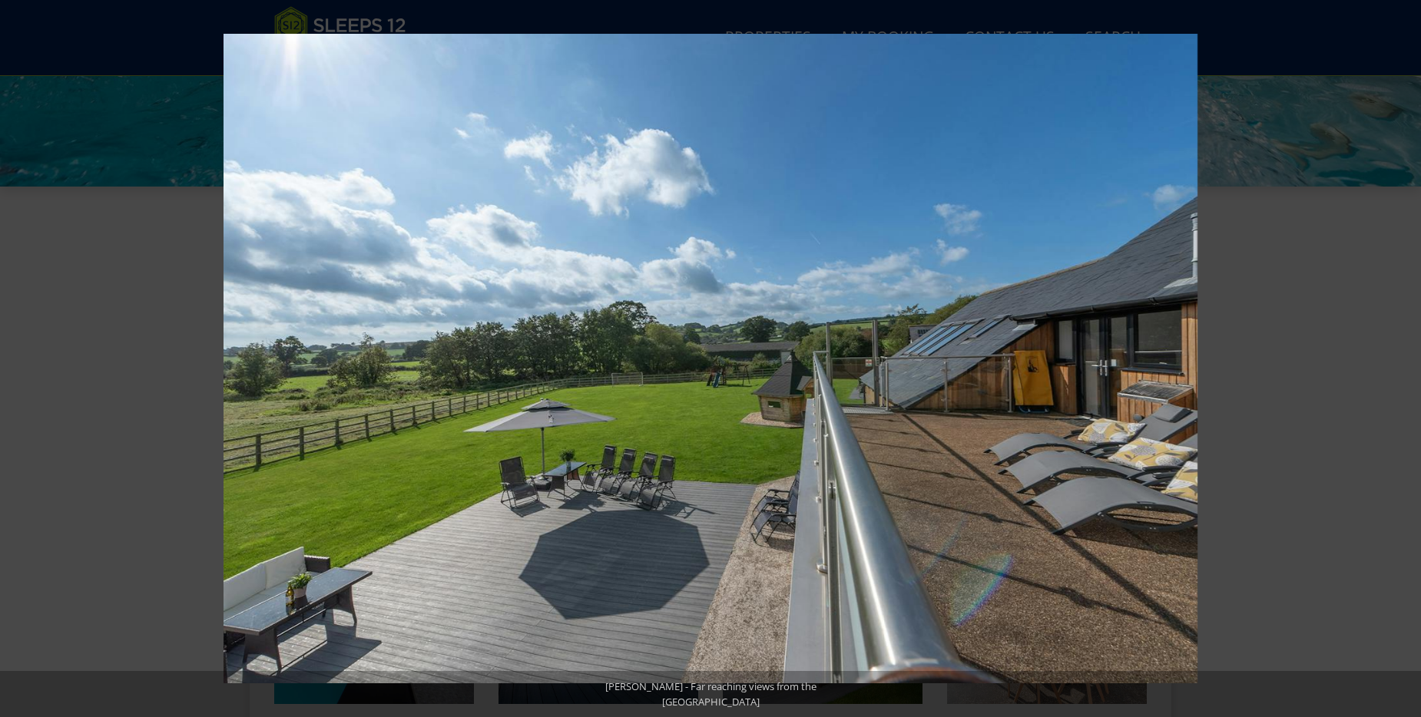
click at [1399, 359] on button at bounding box center [1394, 358] width 54 height 77
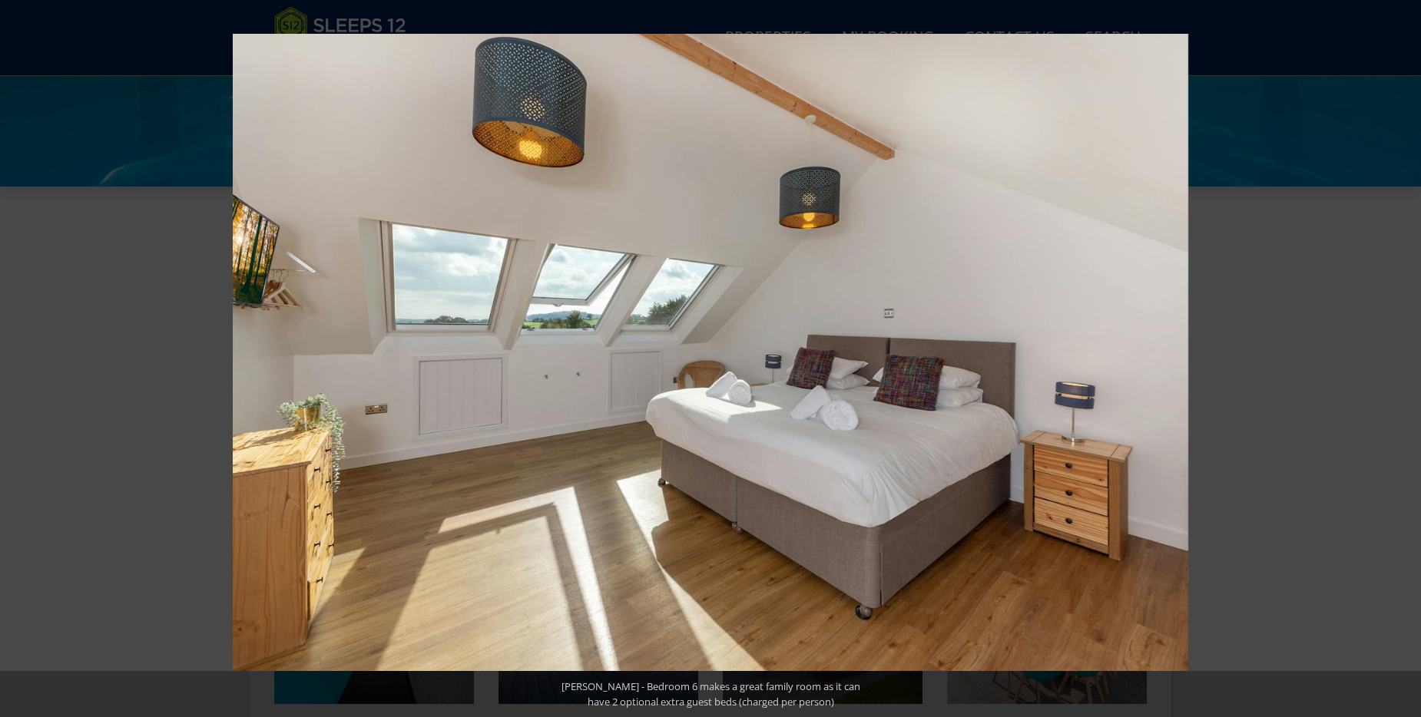
click at [1399, 359] on button at bounding box center [1394, 358] width 54 height 77
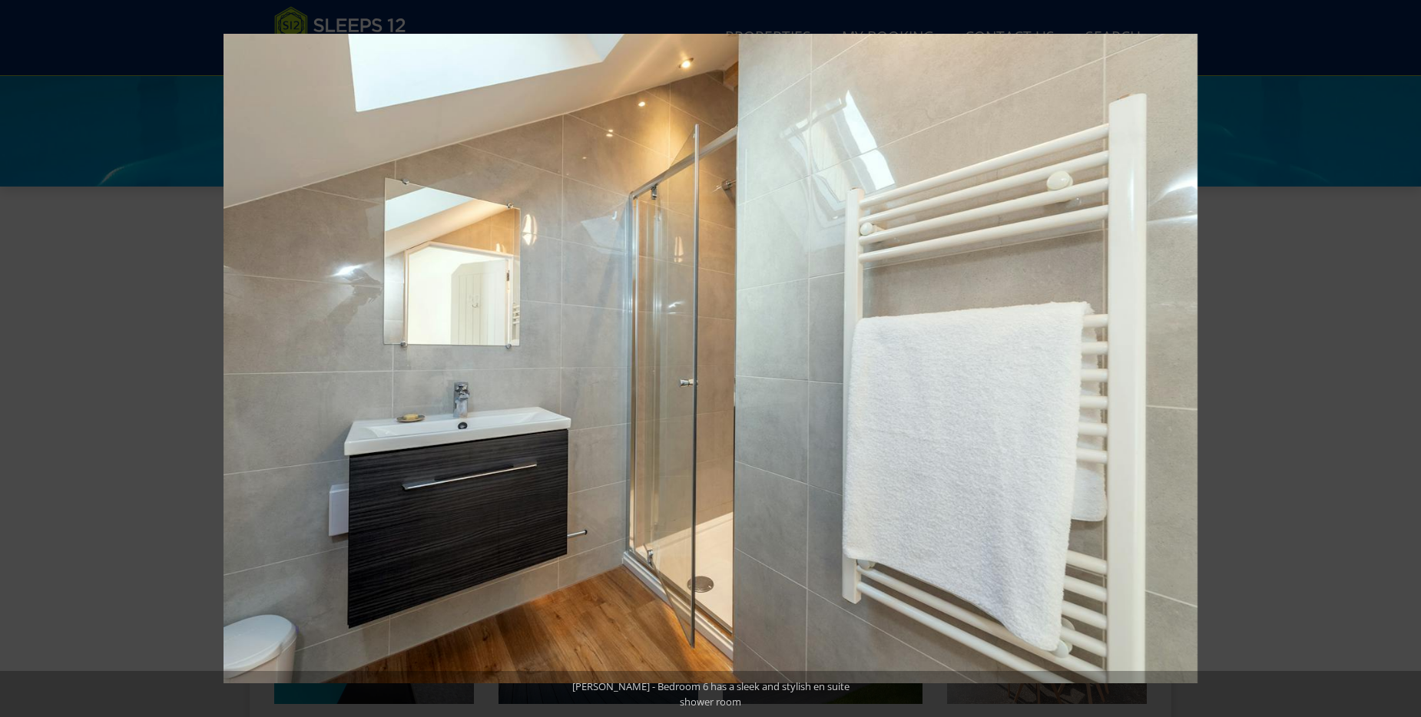
click at [1399, 359] on button at bounding box center [1394, 358] width 54 height 77
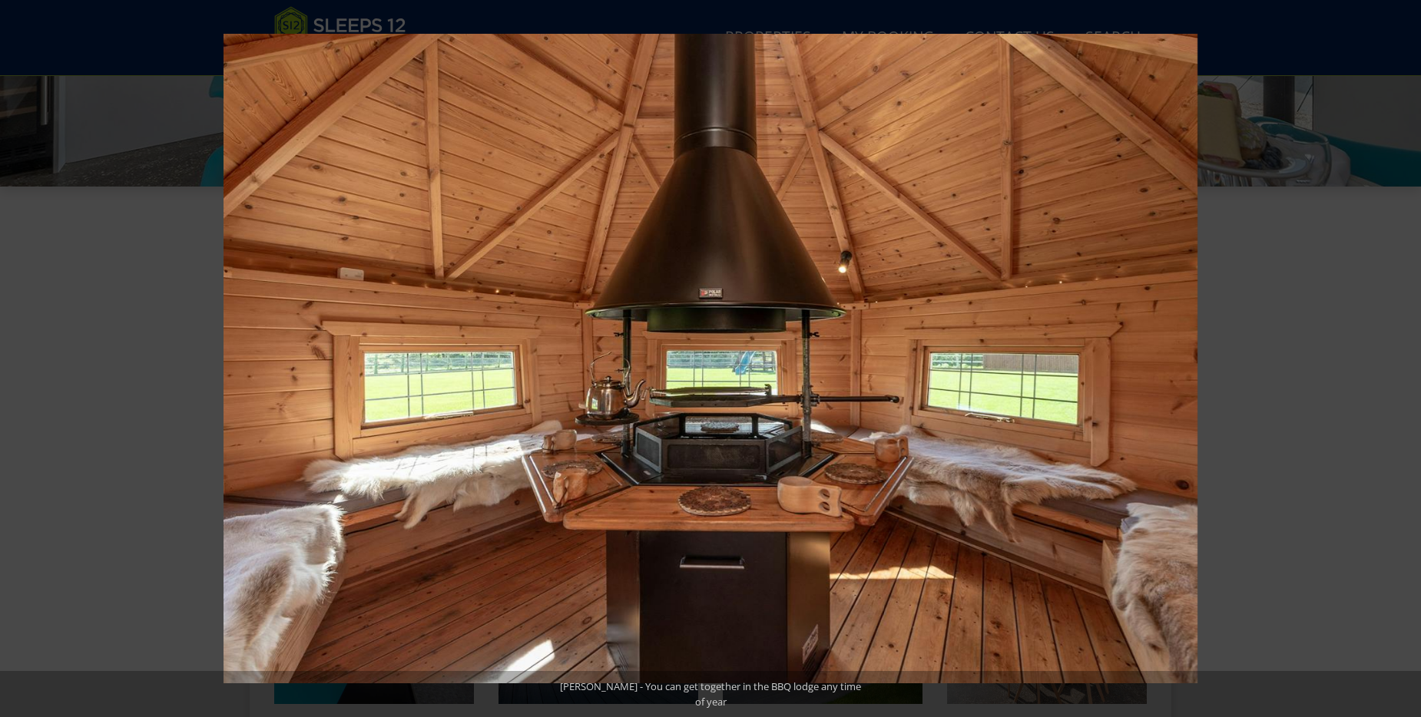
click at [1399, 359] on button at bounding box center [1394, 358] width 54 height 77
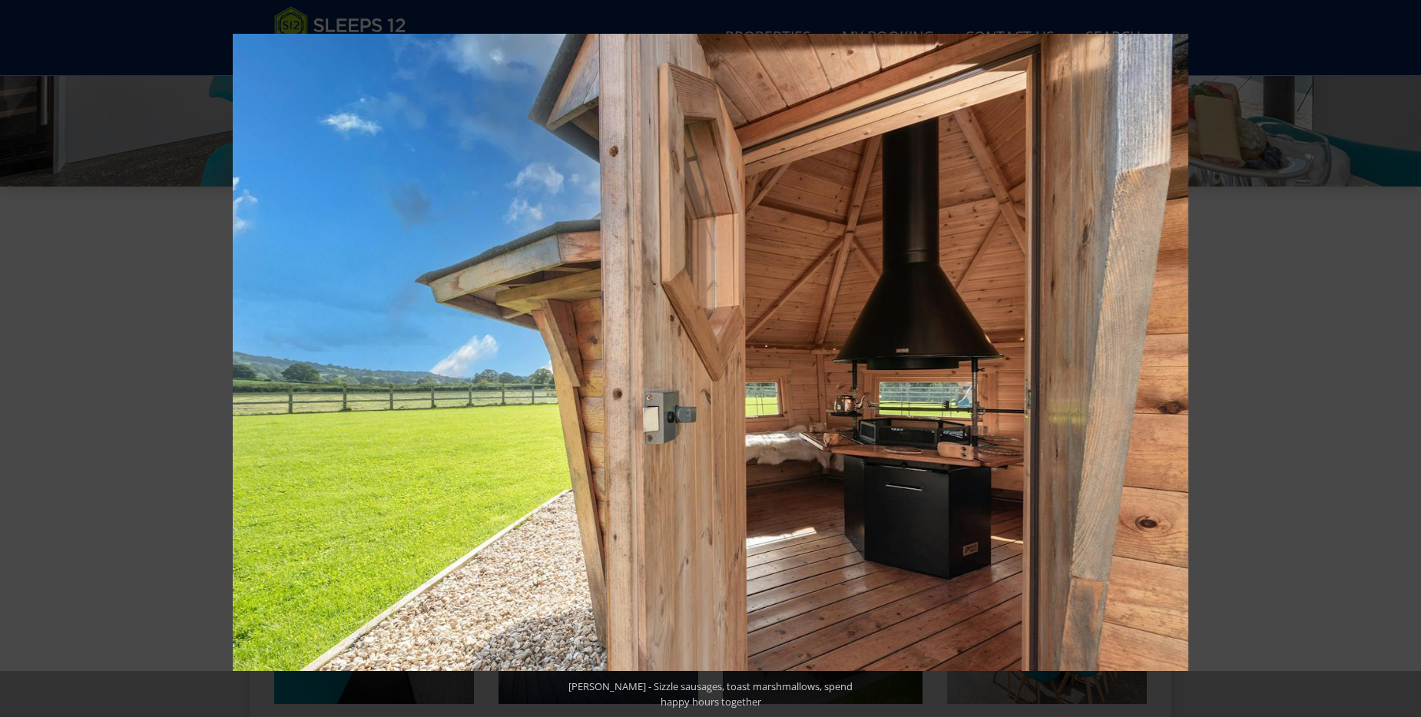
click at [1399, 359] on button at bounding box center [1394, 358] width 54 height 77
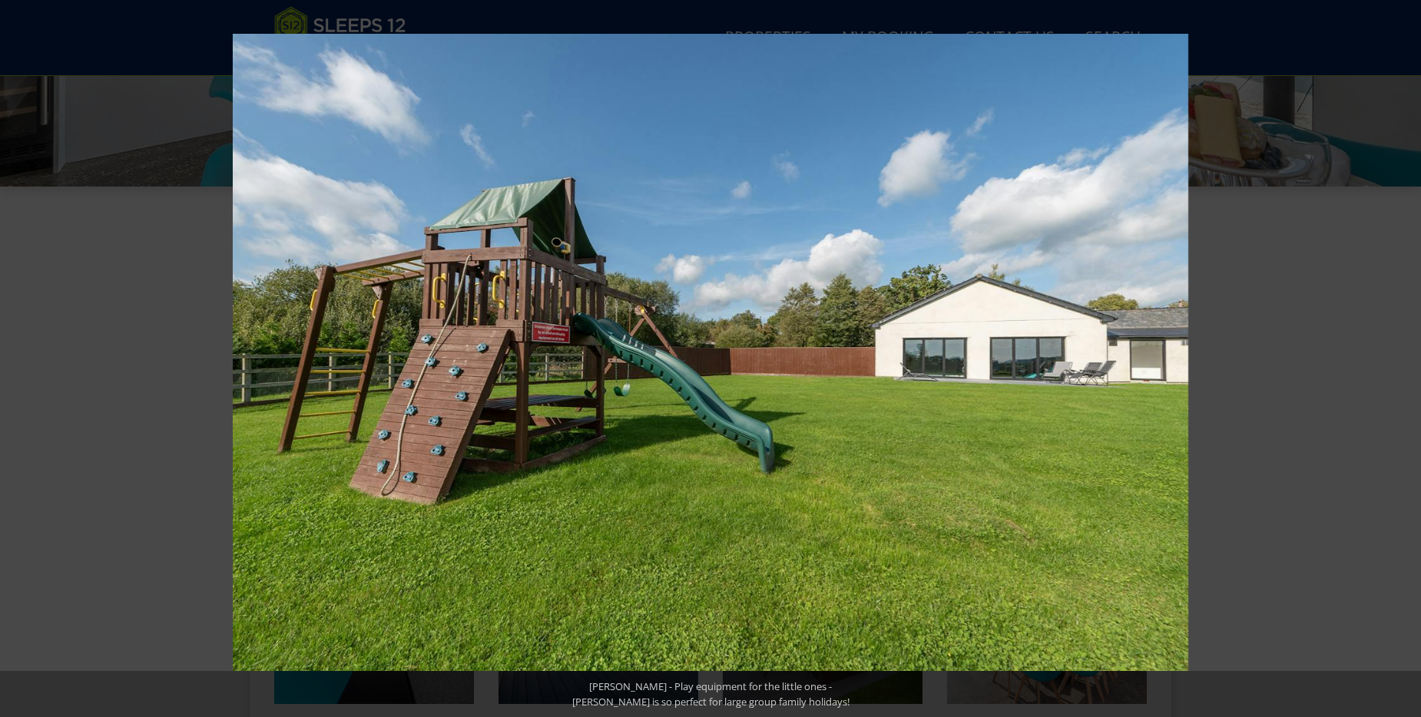
click at [1399, 359] on button at bounding box center [1394, 358] width 54 height 77
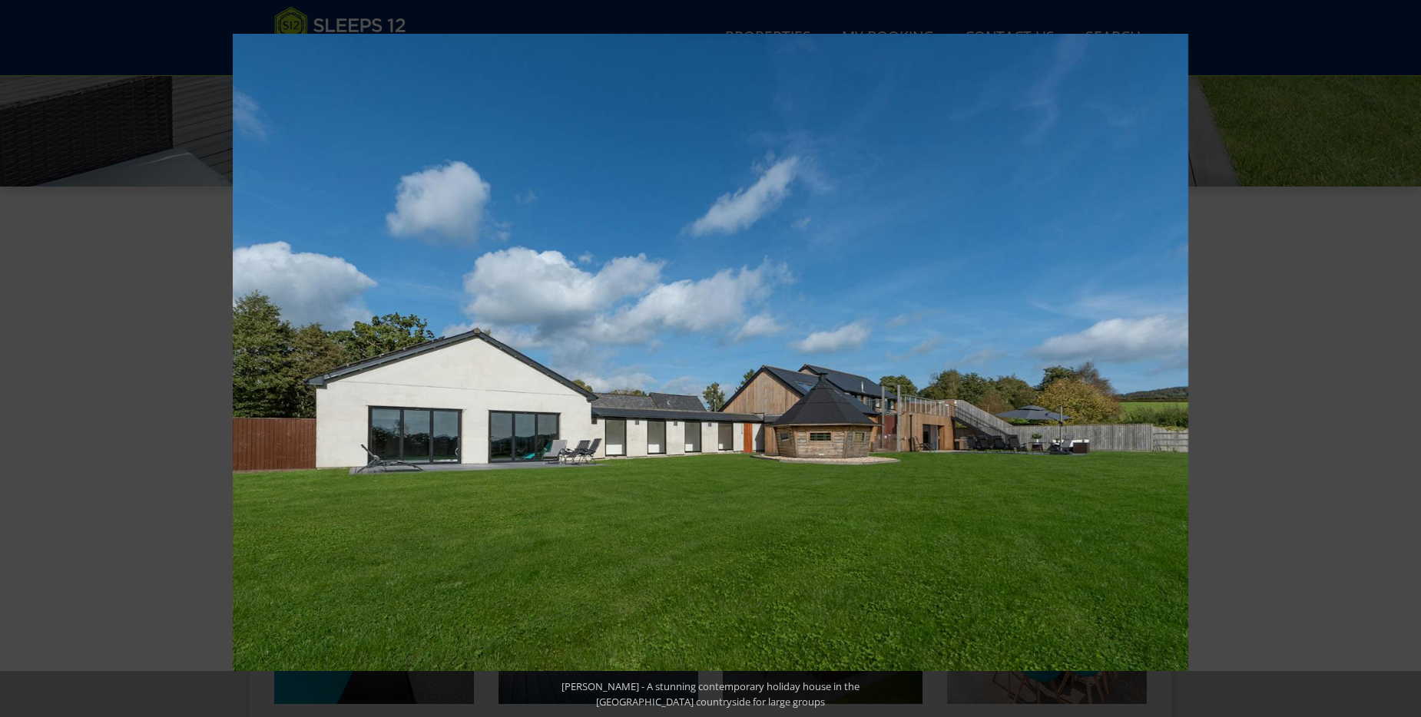
click at [1399, 359] on button at bounding box center [1394, 358] width 54 height 77
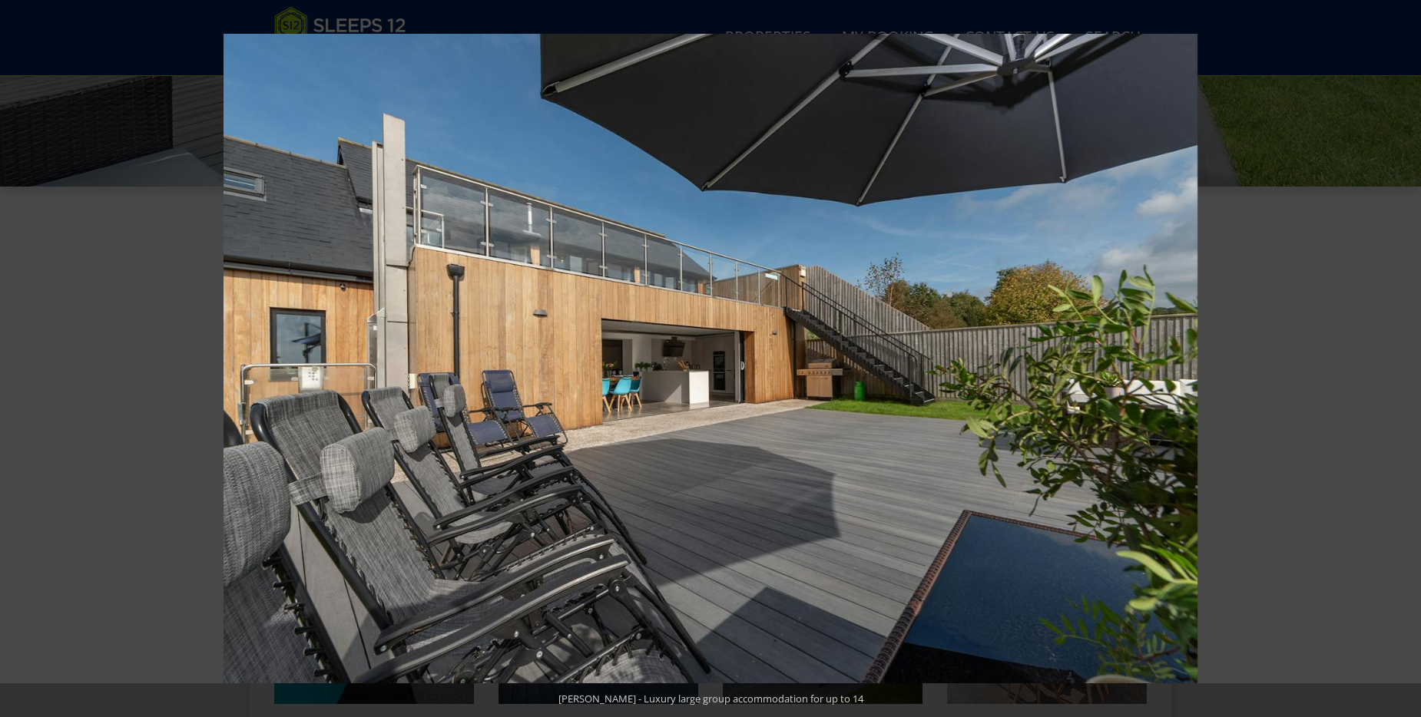
click at [1399, 359] on button at bounding box center [1394, 358] width 54 height 77
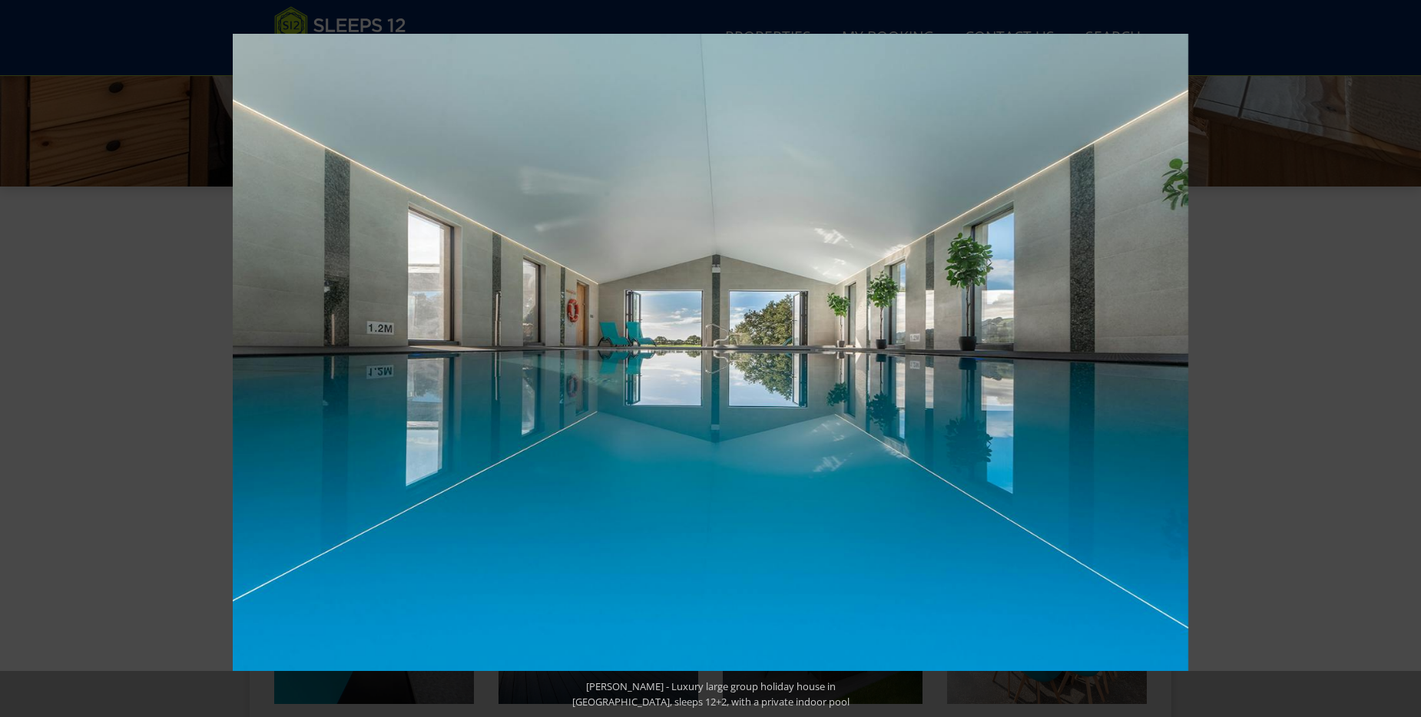
click at [1399, 359] on button at bounding box center [1394, 358] width 54 height 77
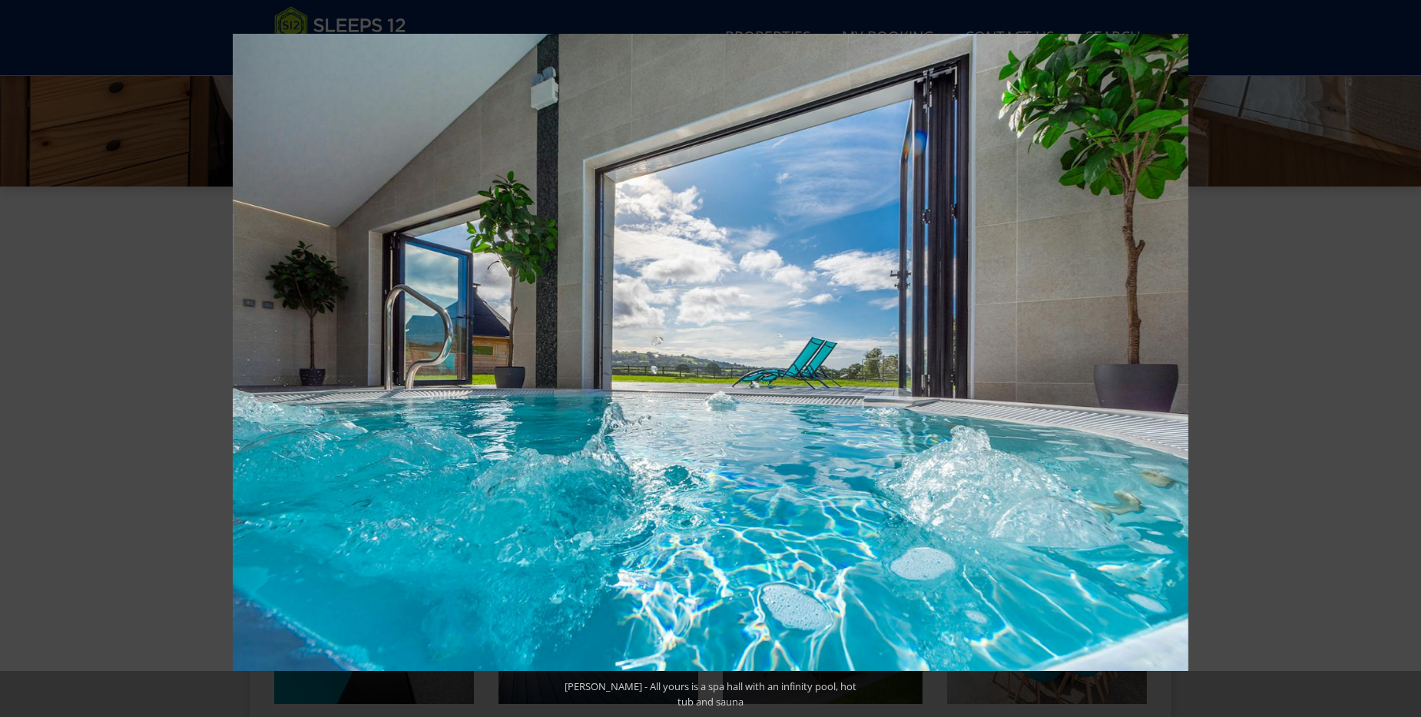
click at [1399, 359] on button at bounding box center [1394, 358] width 54 height 77
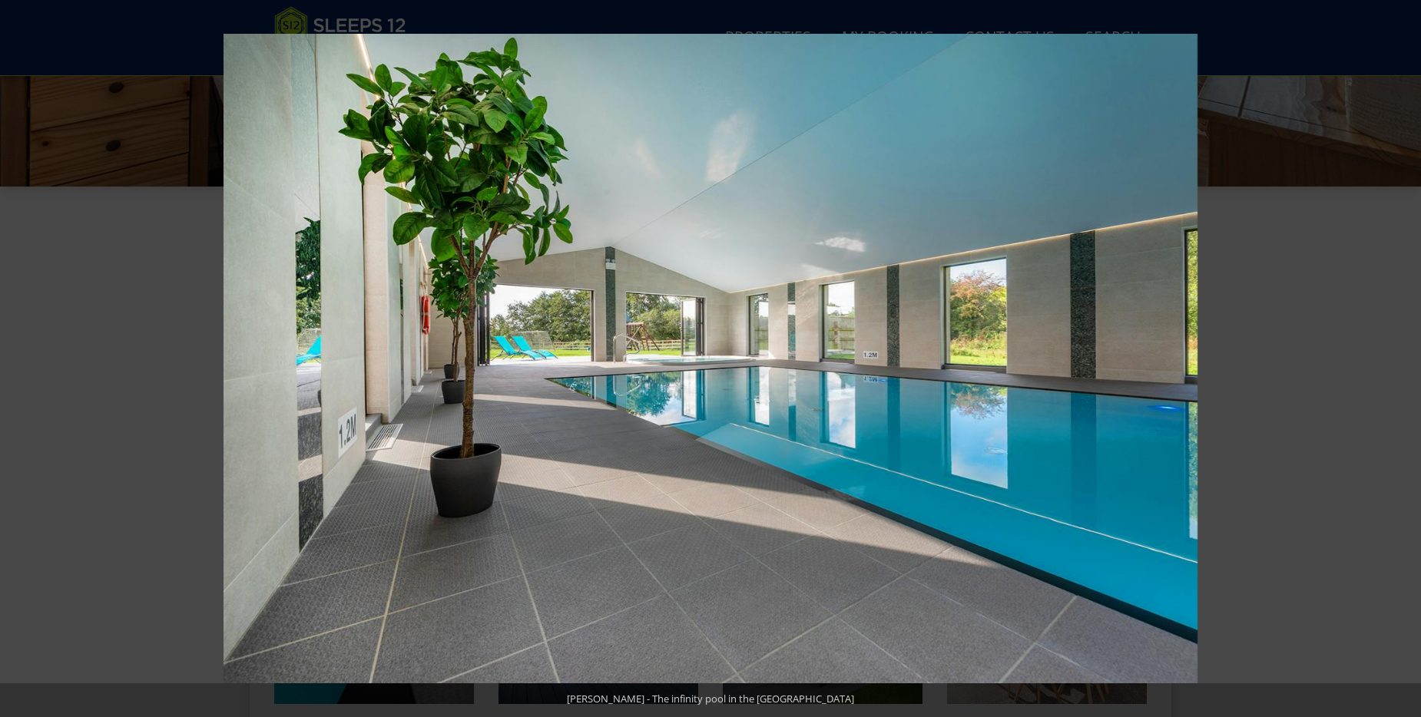
click at [1399, 359] on button at bounding box center [1394, 358] width 54 height 77
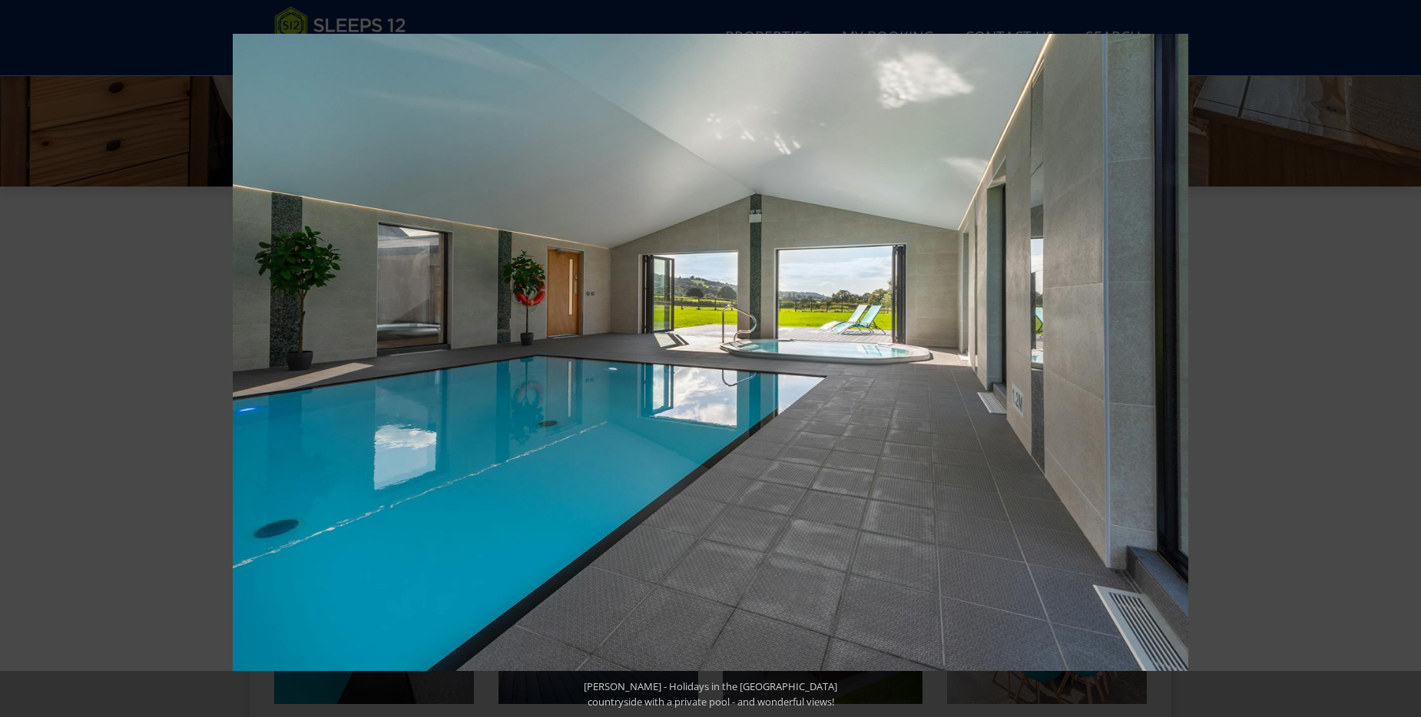
click at [1399, 359] on button at bounding box center [1394, 358] width 54 height 77
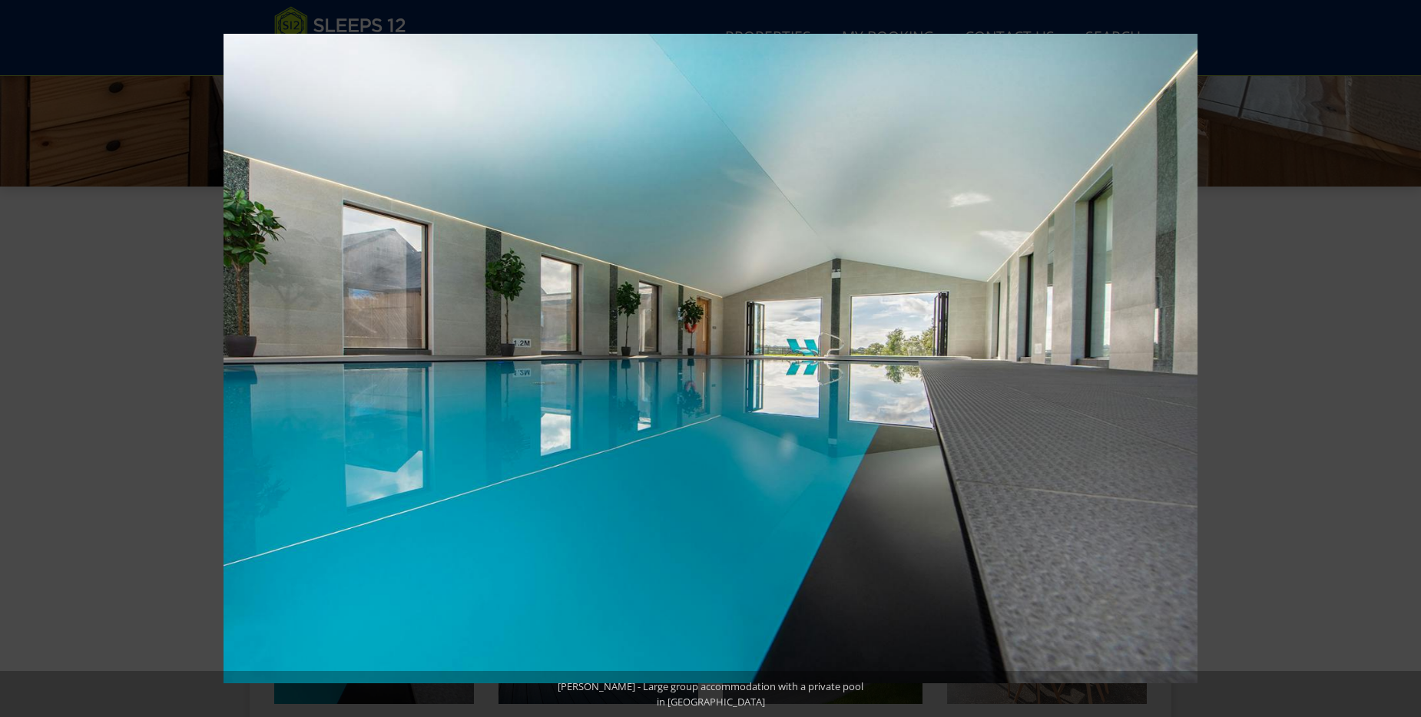
click at [1399, 359] on button at bounding box center [1394, 358] width 54 height 77
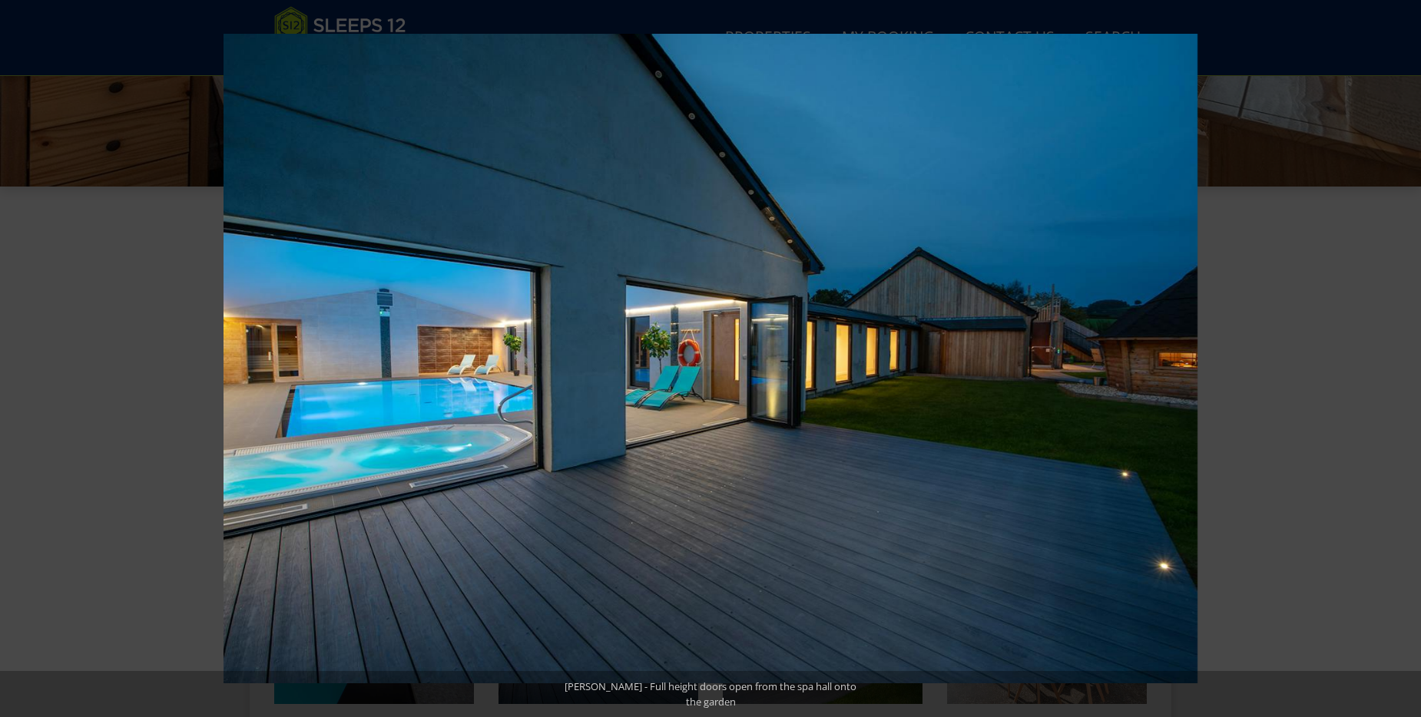
click at [1399, 359] on button at bounding box center [1394, 358] width 54 height 77
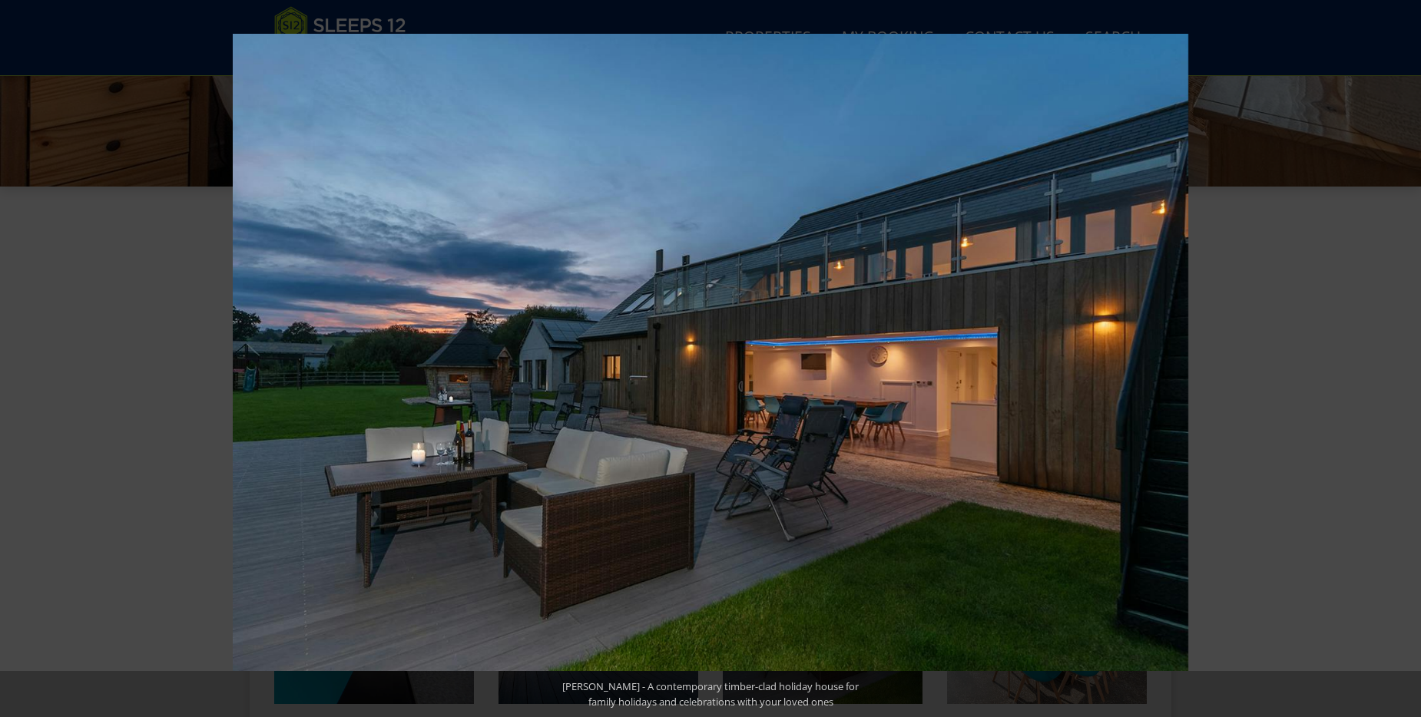
click at [1399, 359] on button at bounding box center [1394, 358] width 54 height 77
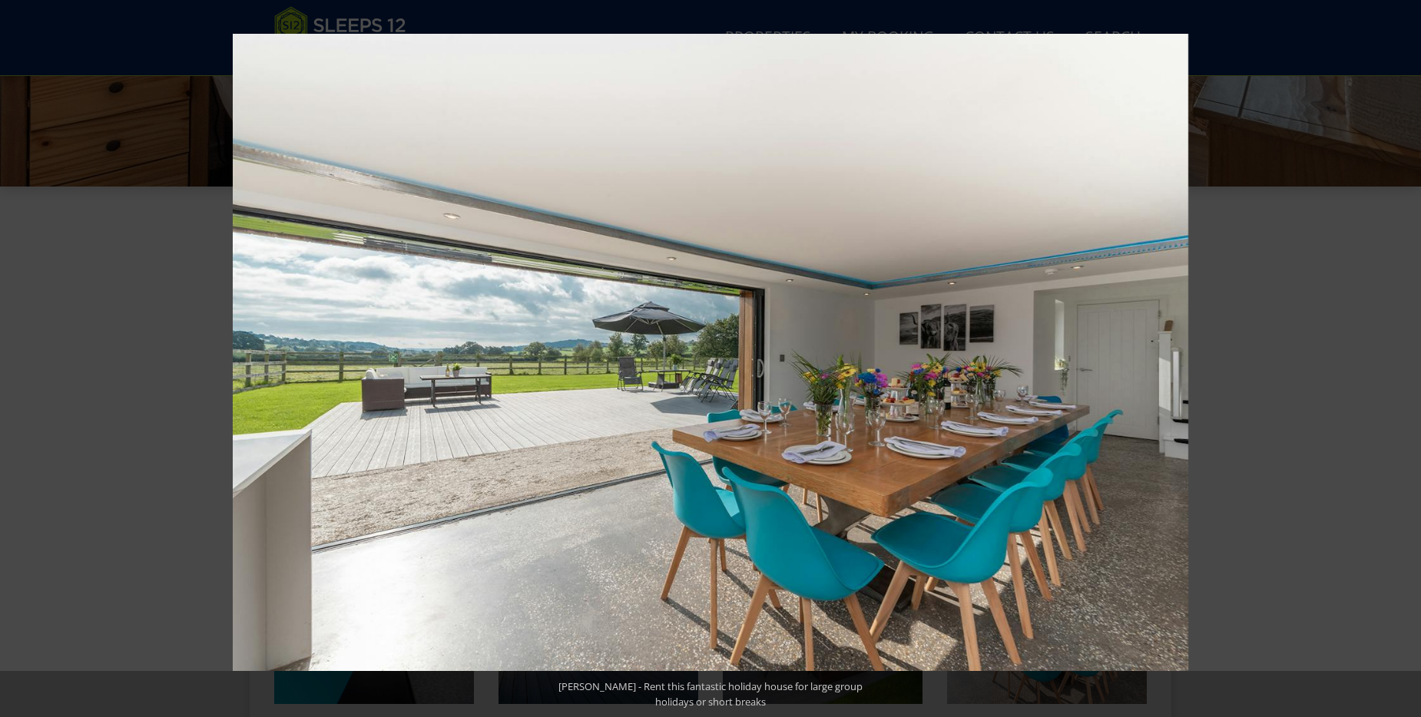
click at [1399, 359] on button at bounding box center [1394, 358] width 54 height 77
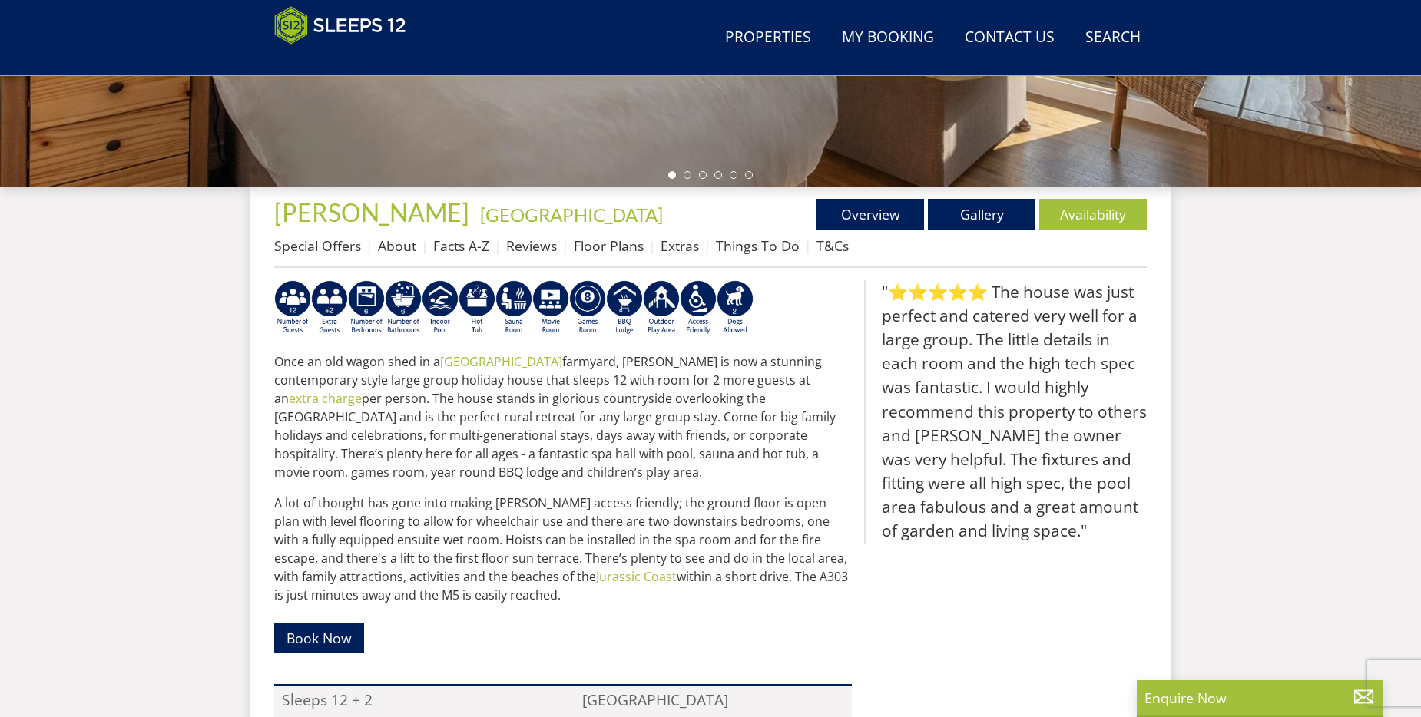
scroll to position [326, 0]
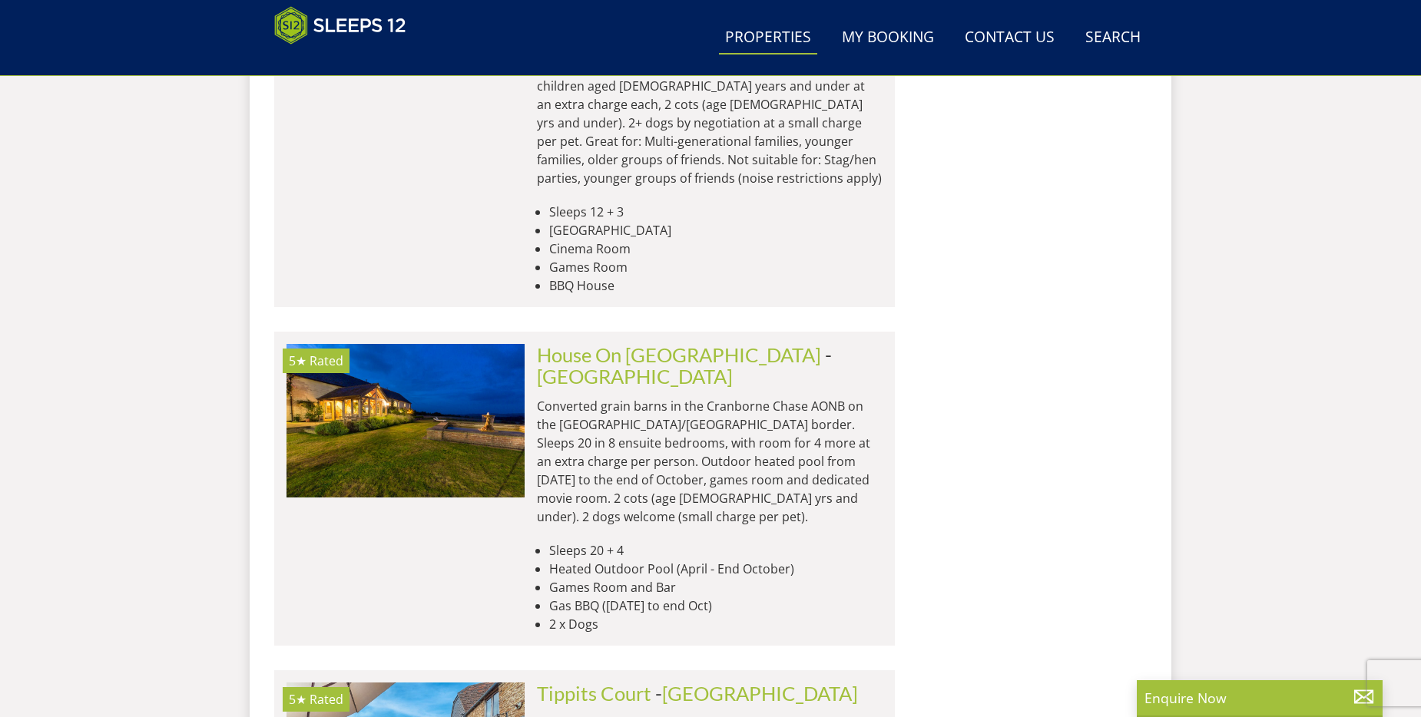
scroll to position [12683, 0]
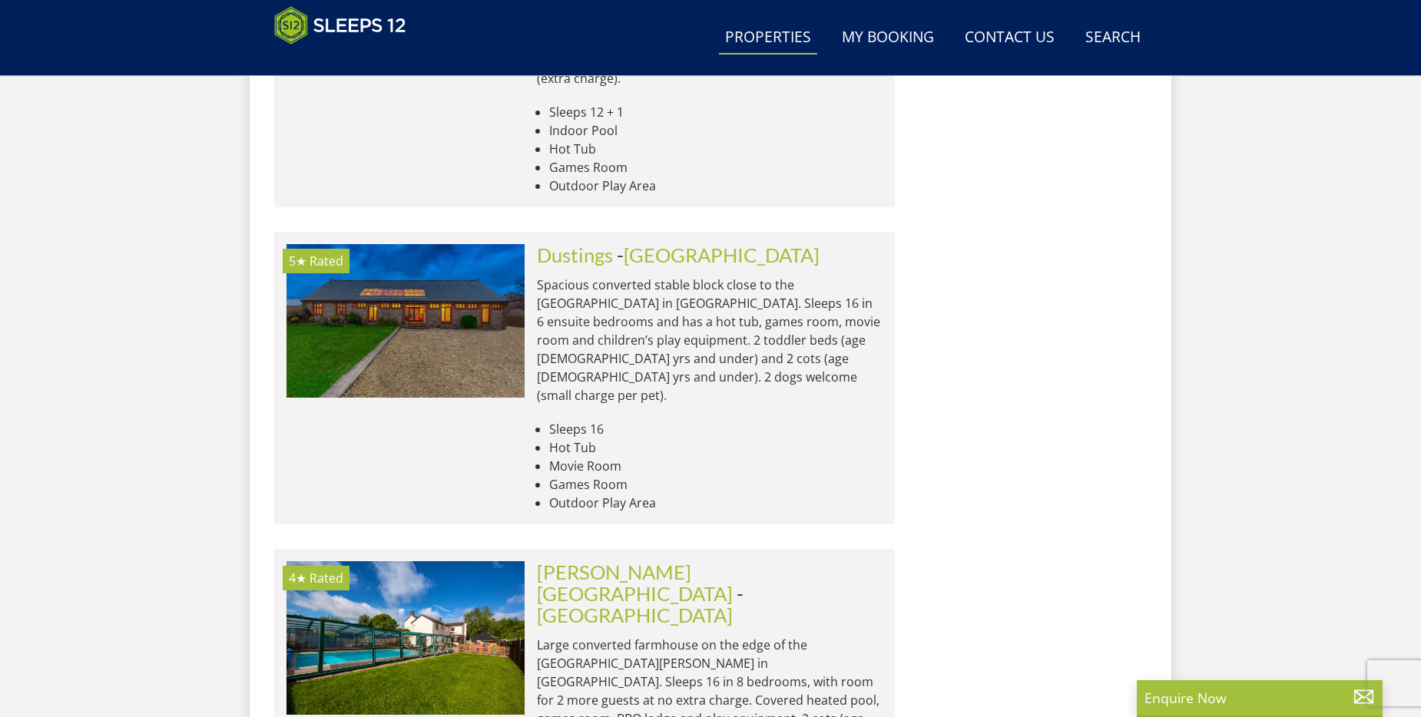
scroll to position [15064, 0]
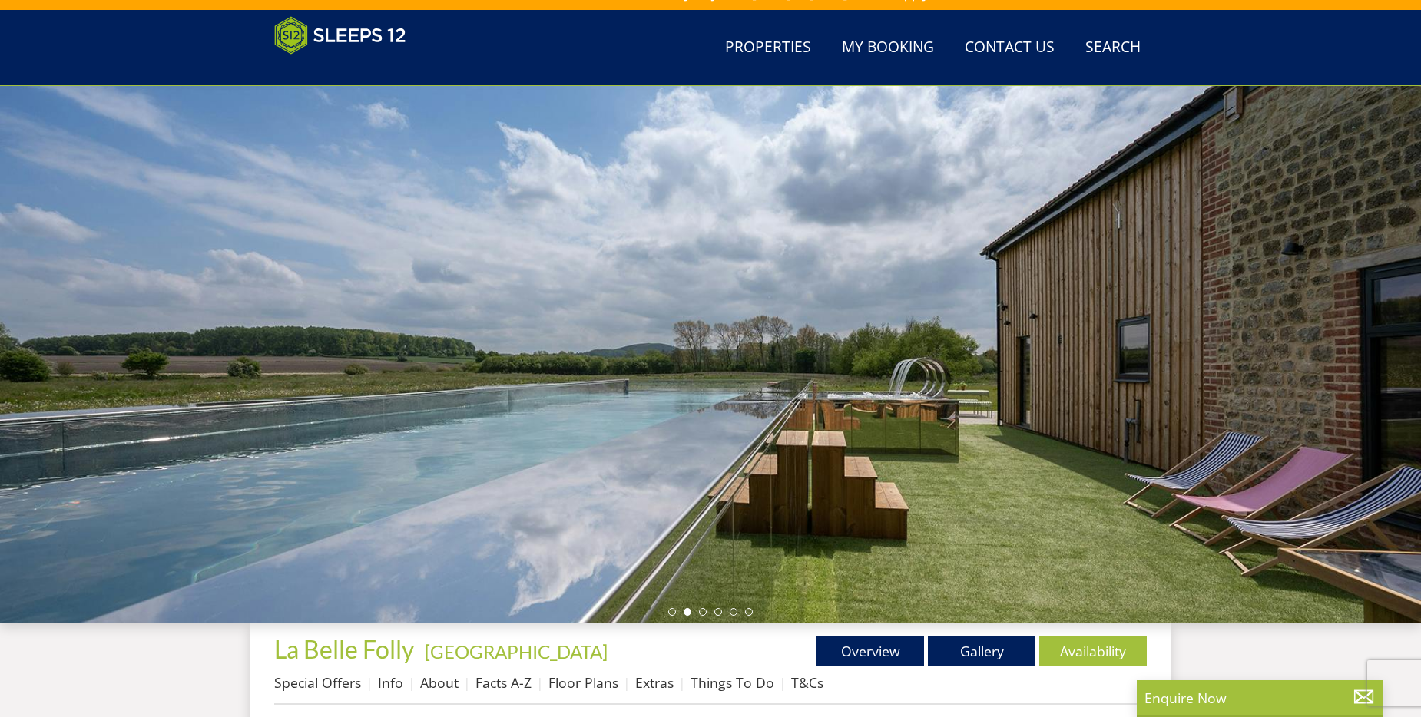
scroll to position [21, 0]
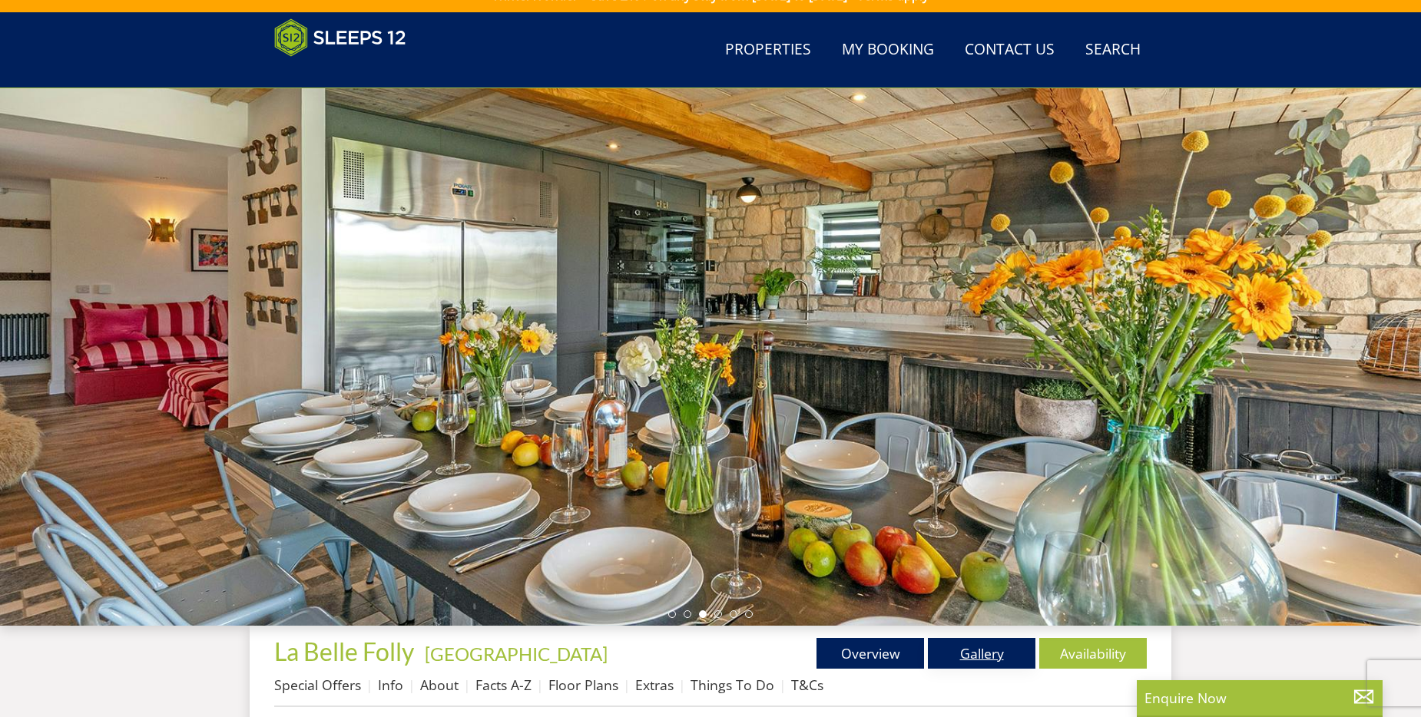
click at [976, 654] on link "Gallery" at bounding box center [981, 653] width 107 height 31
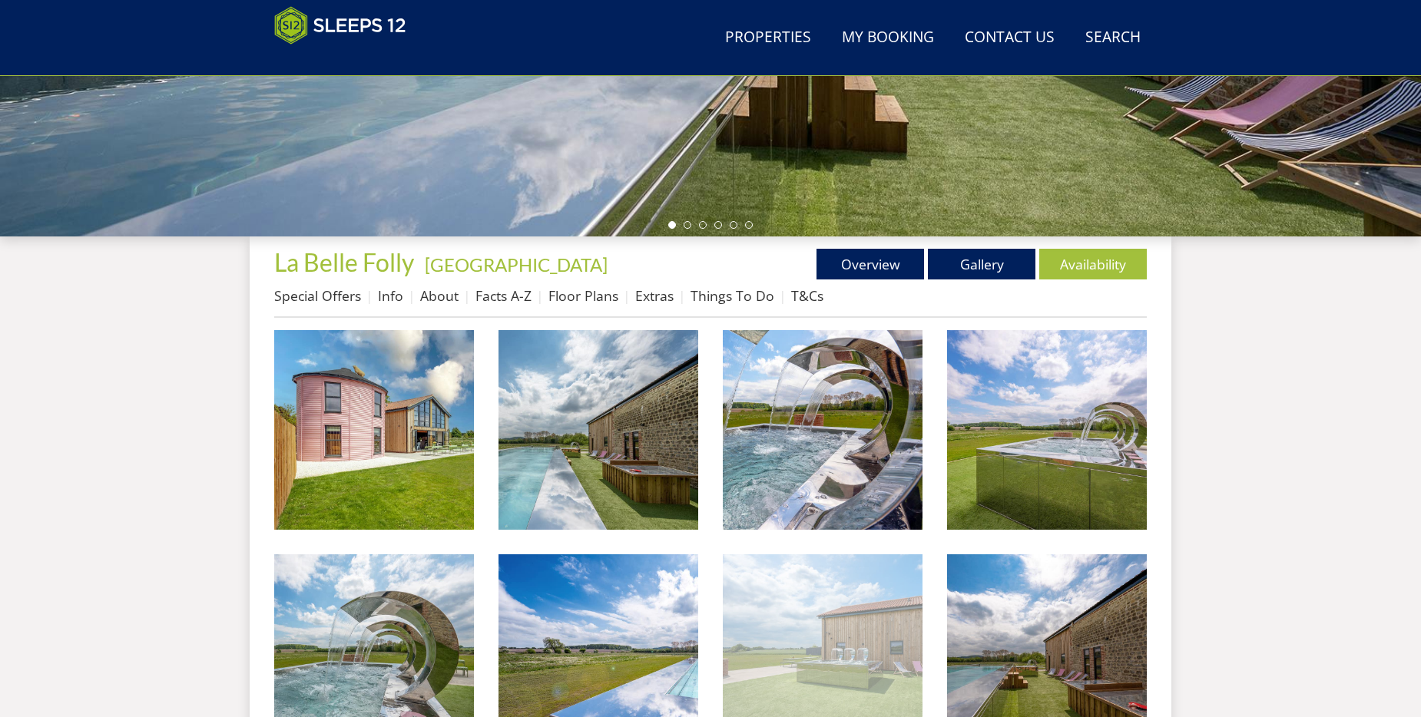
scroll to position [475, 0]
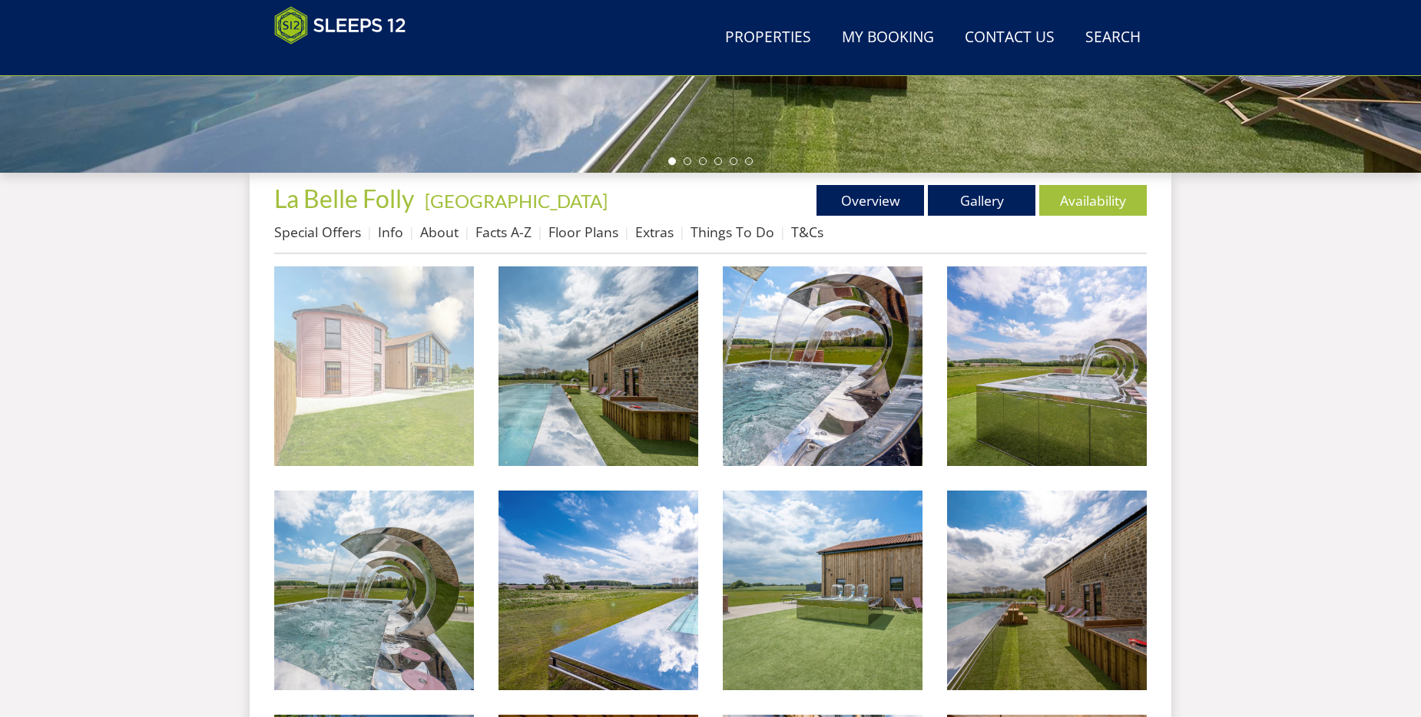
click at [405, 392] on img at bounding box center [374, 366] width 200 height 200
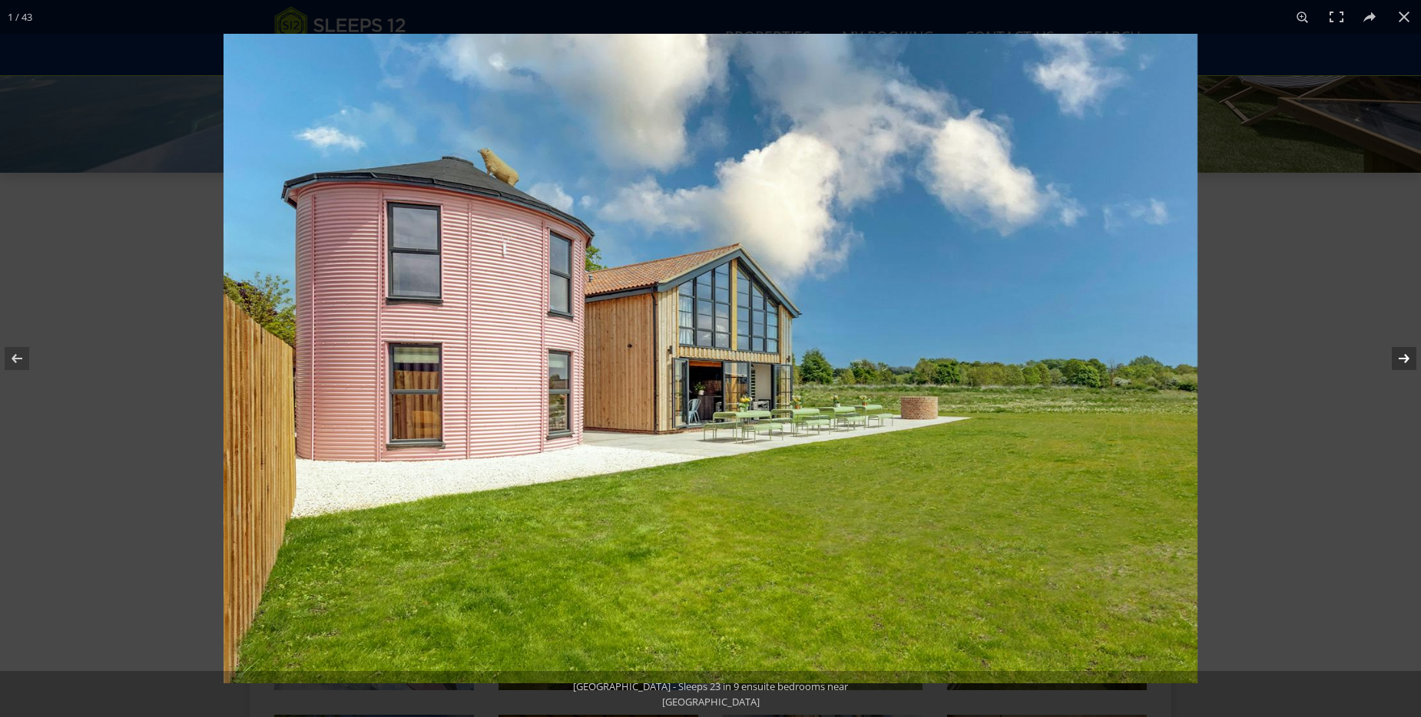
click at [1408, 359] on button at bounding box center [1394, 358] width 54 height 77
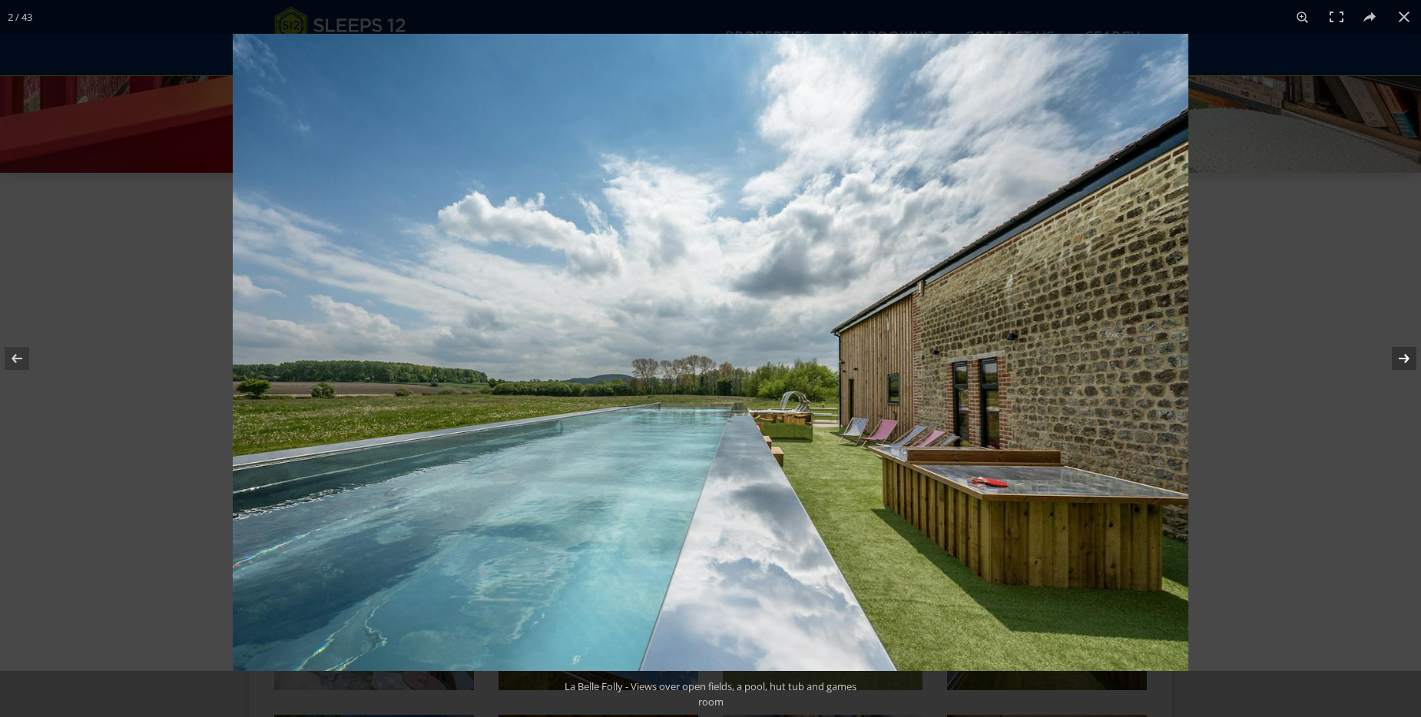
click at [1417, 363] on button at bounding box center [1394, 358] width 54 height 77
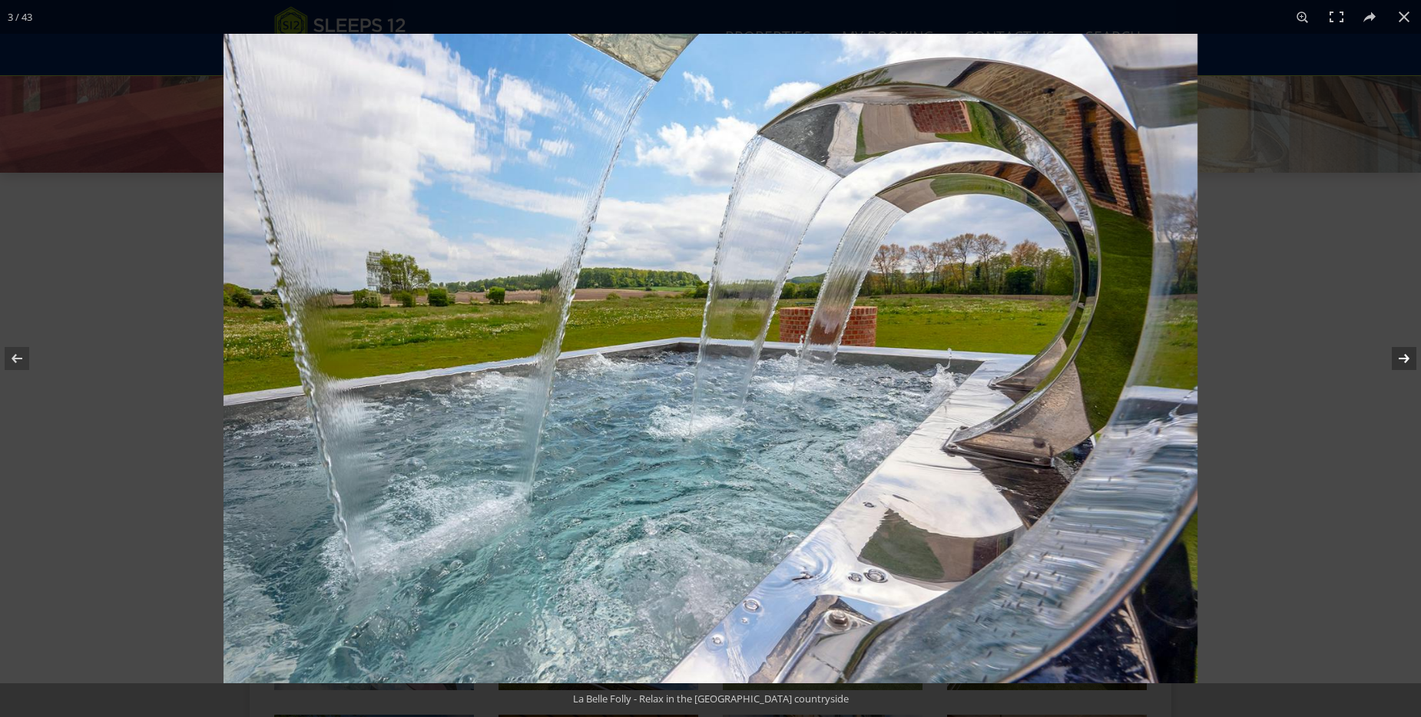
click at [1404, 359] on button at bounding box center [1394, 358] width 54 height 77
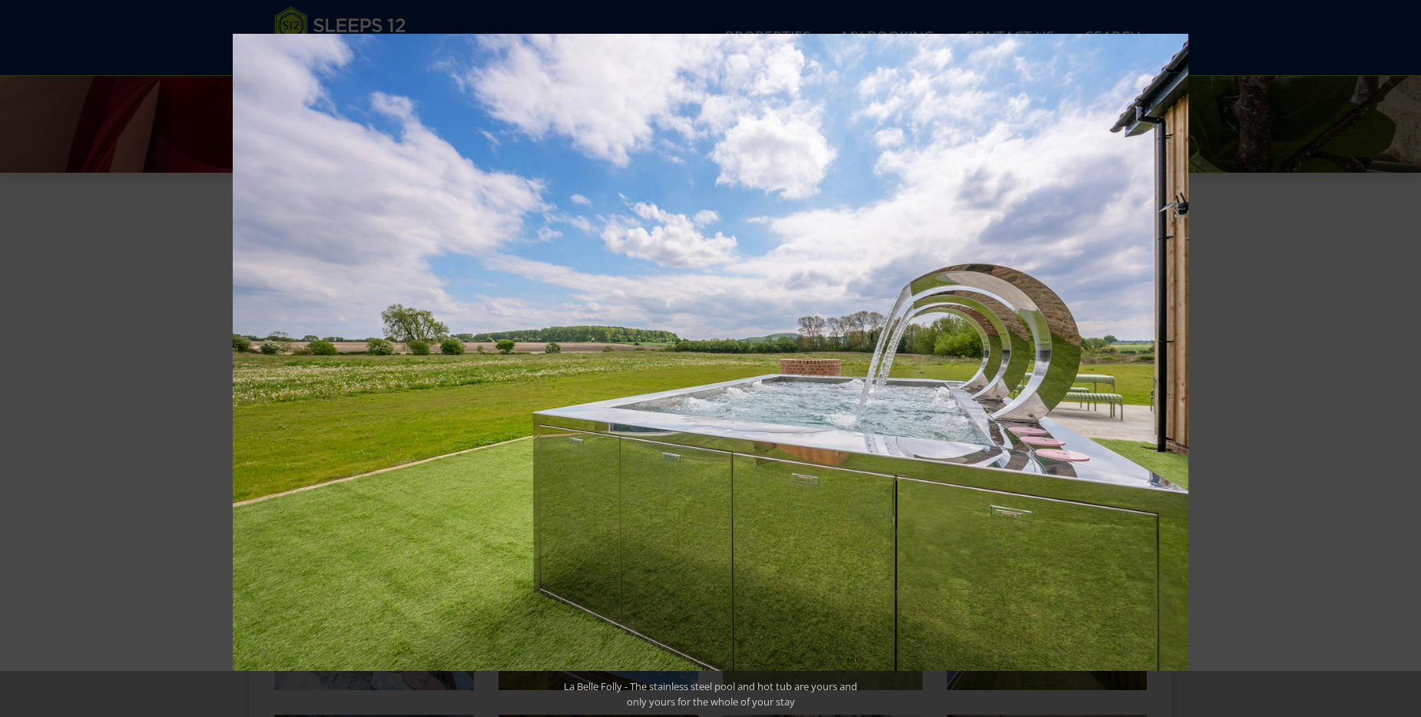
click at [1404, 359] on button at bounding box center [1394, 358] width 54 height 77
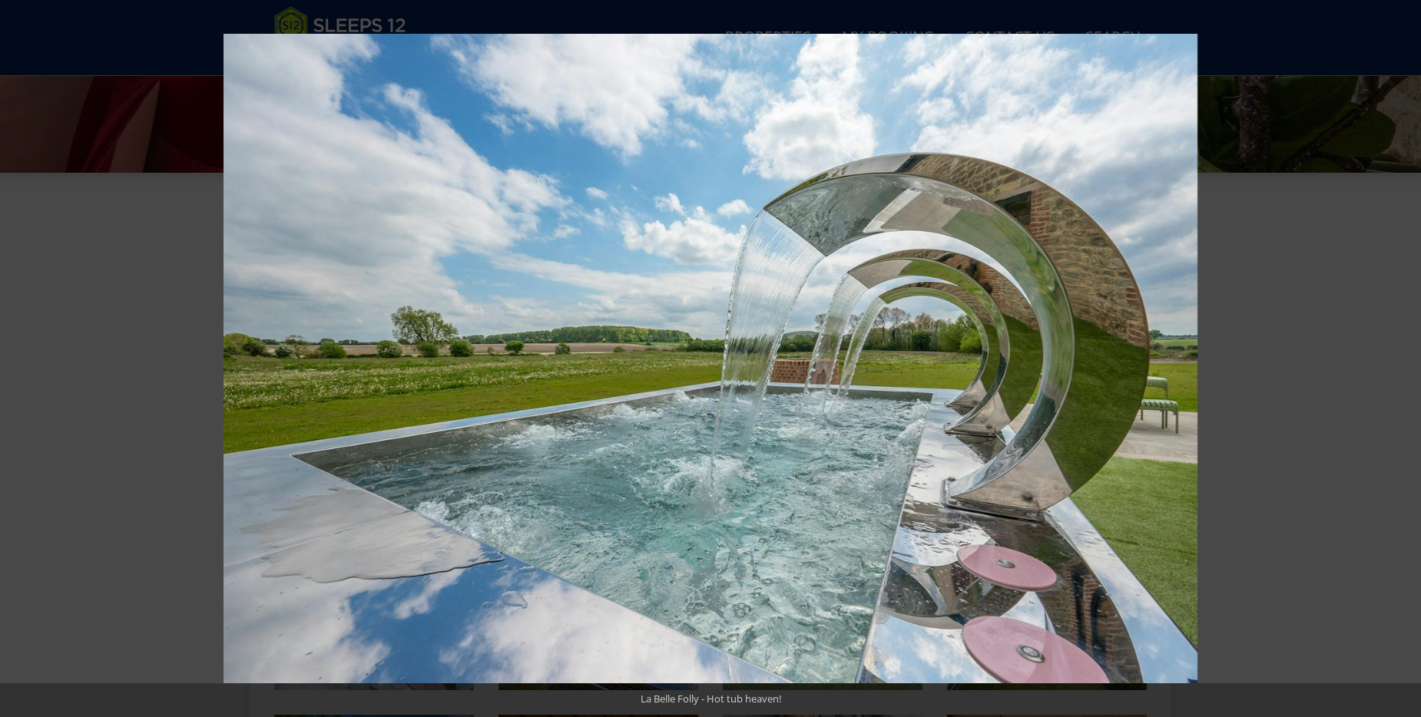
click at [1404, 359] on button at bounding box center [1394, 358] width 54 height 77
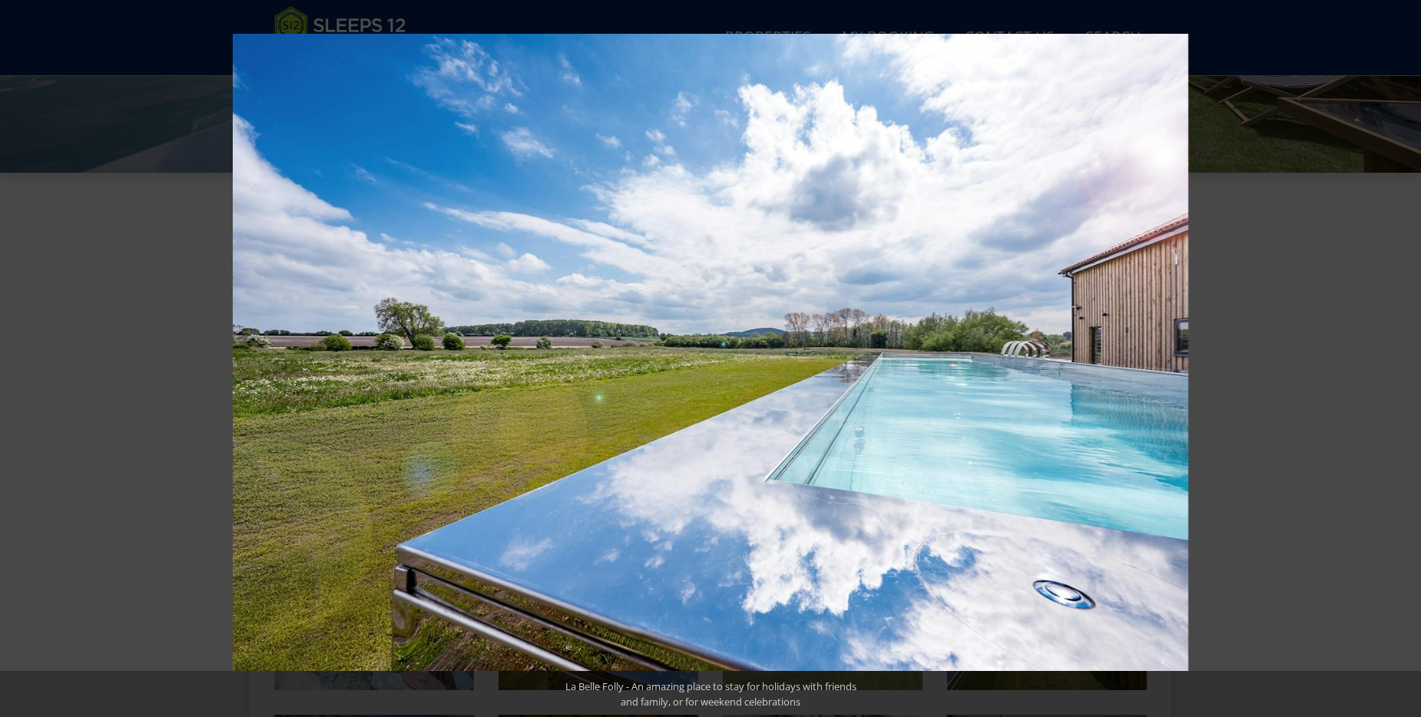
click at [1404, 359] on button at bounding box center [1394, 358] width 54 height 77
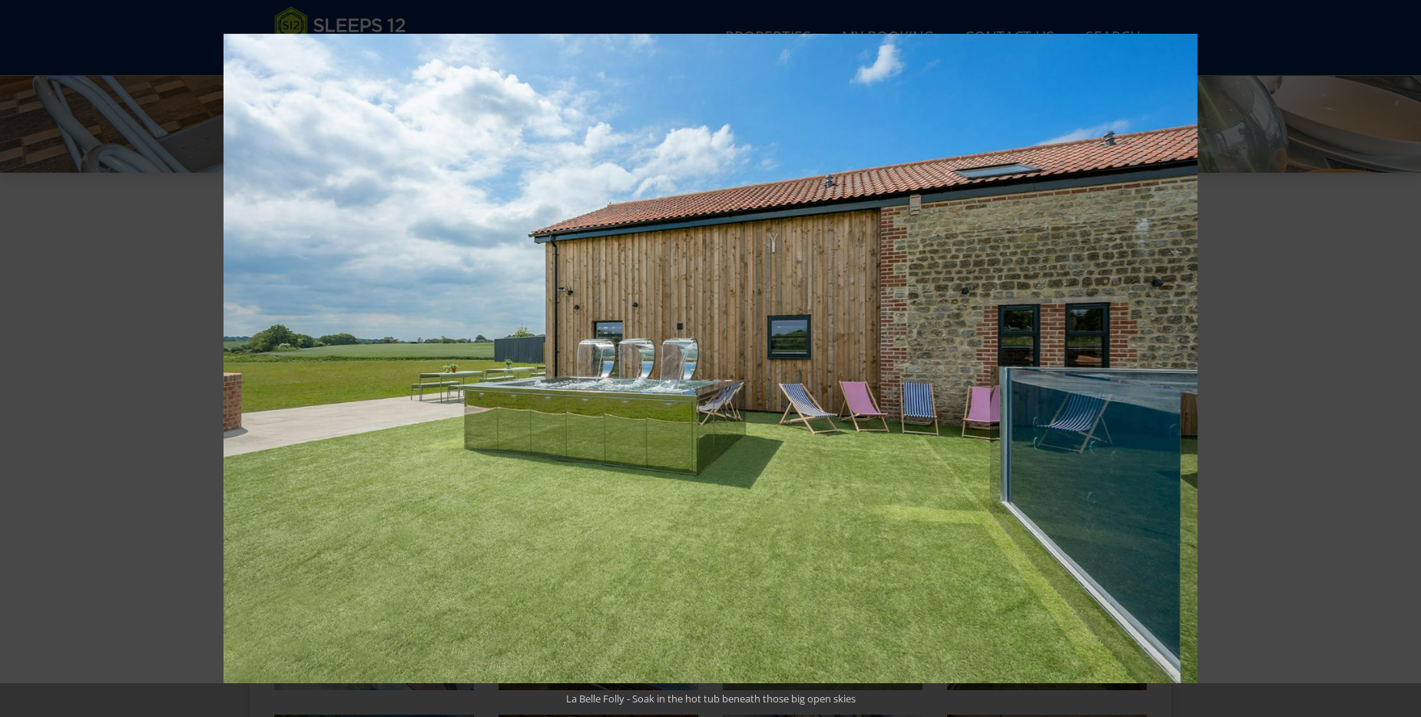
click at [1404, 359] on button at bounding box center [1394, 358] width 54 height 77
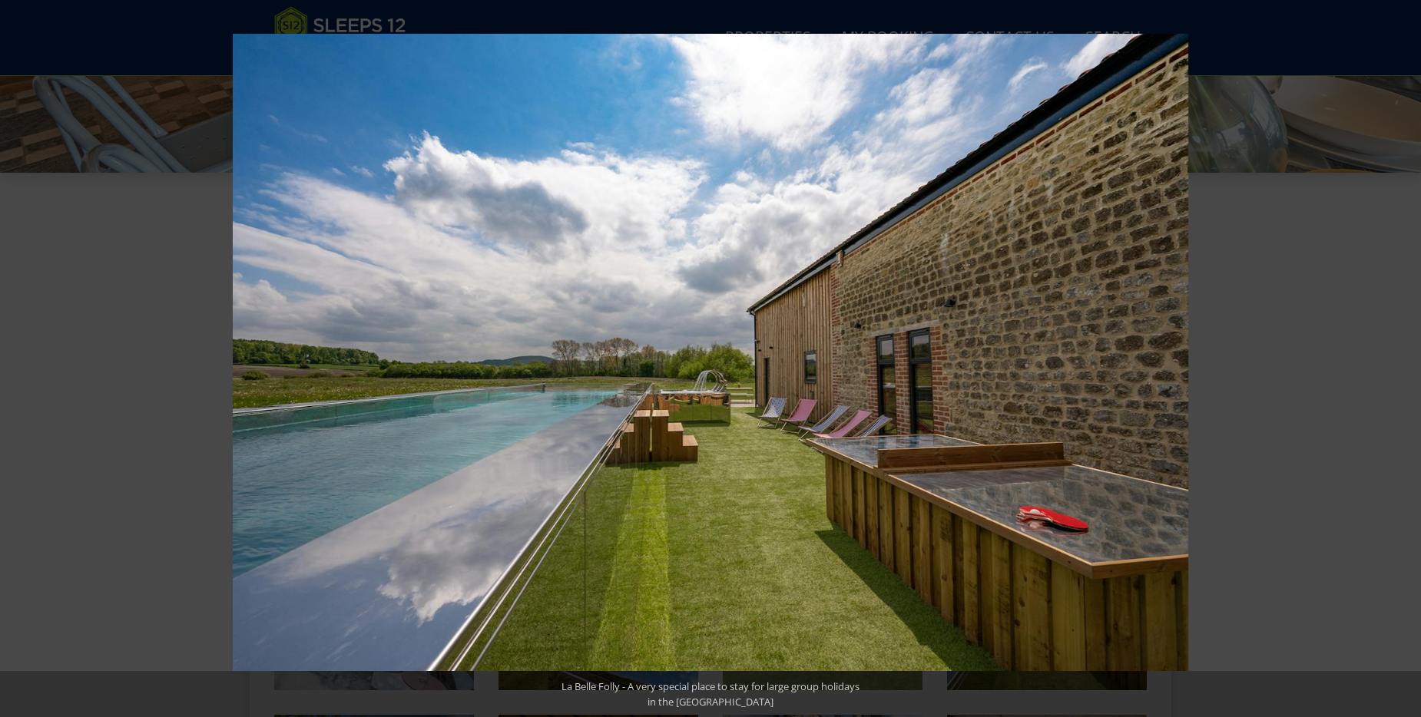
click at [1404, 359] on button at bounding box center [1394, 358] width 54 height 77
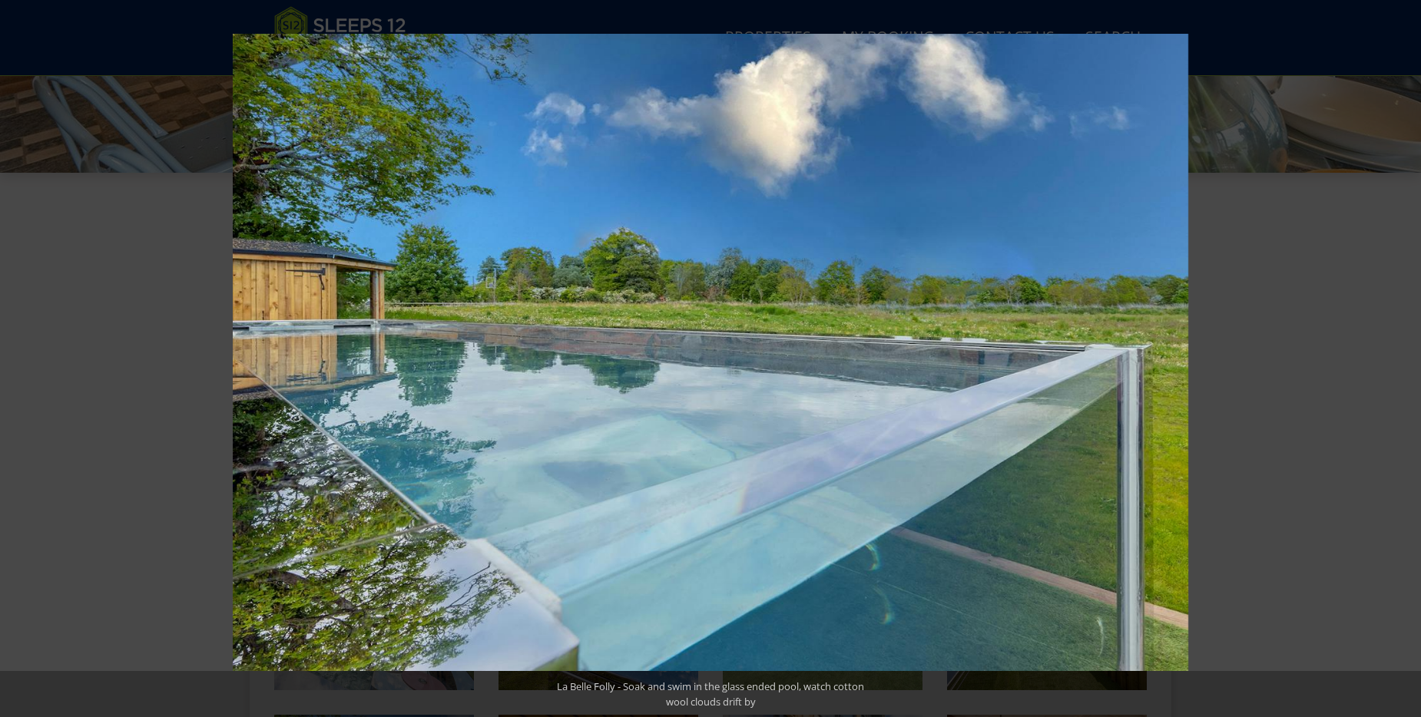
click at [1404, 359] on button at bounding box center [1394, 358] width 54 height 77
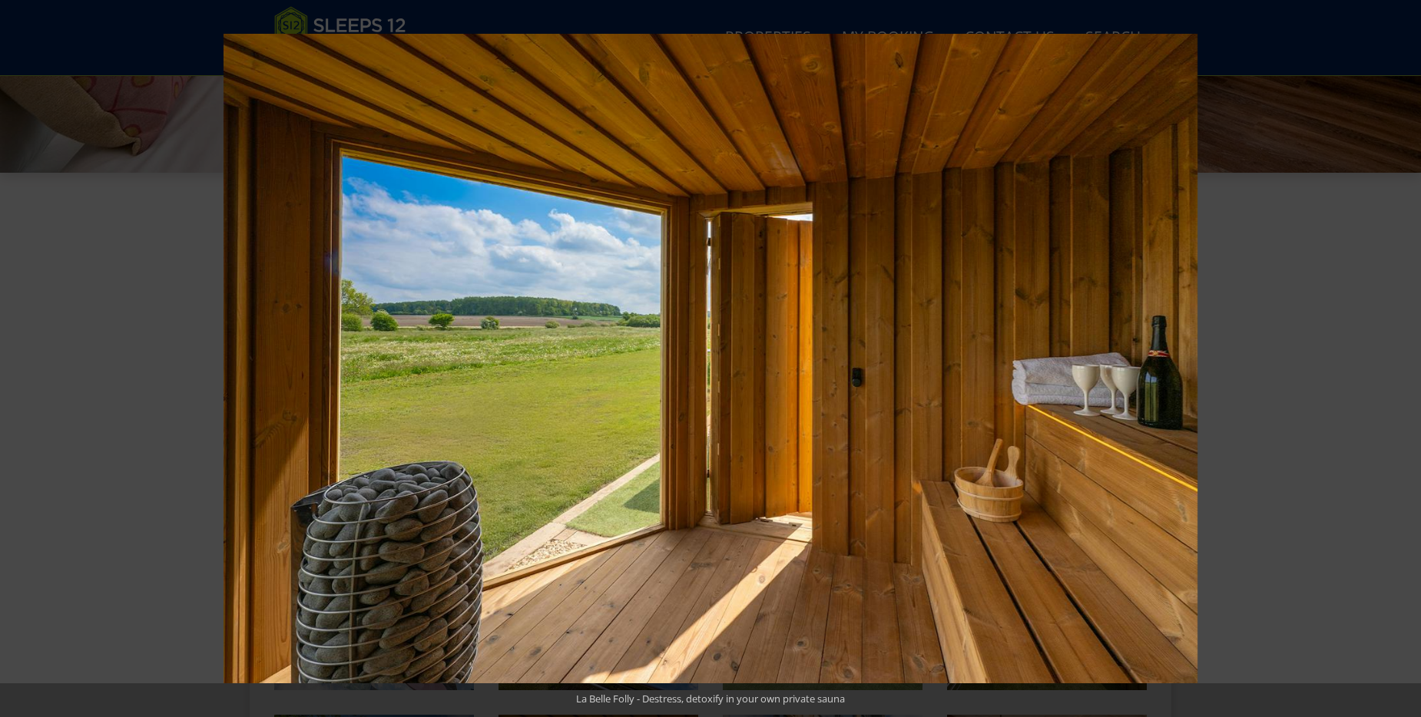
click at [1404, 359] on button at bounding box center [1394, 358] width 54 height 77
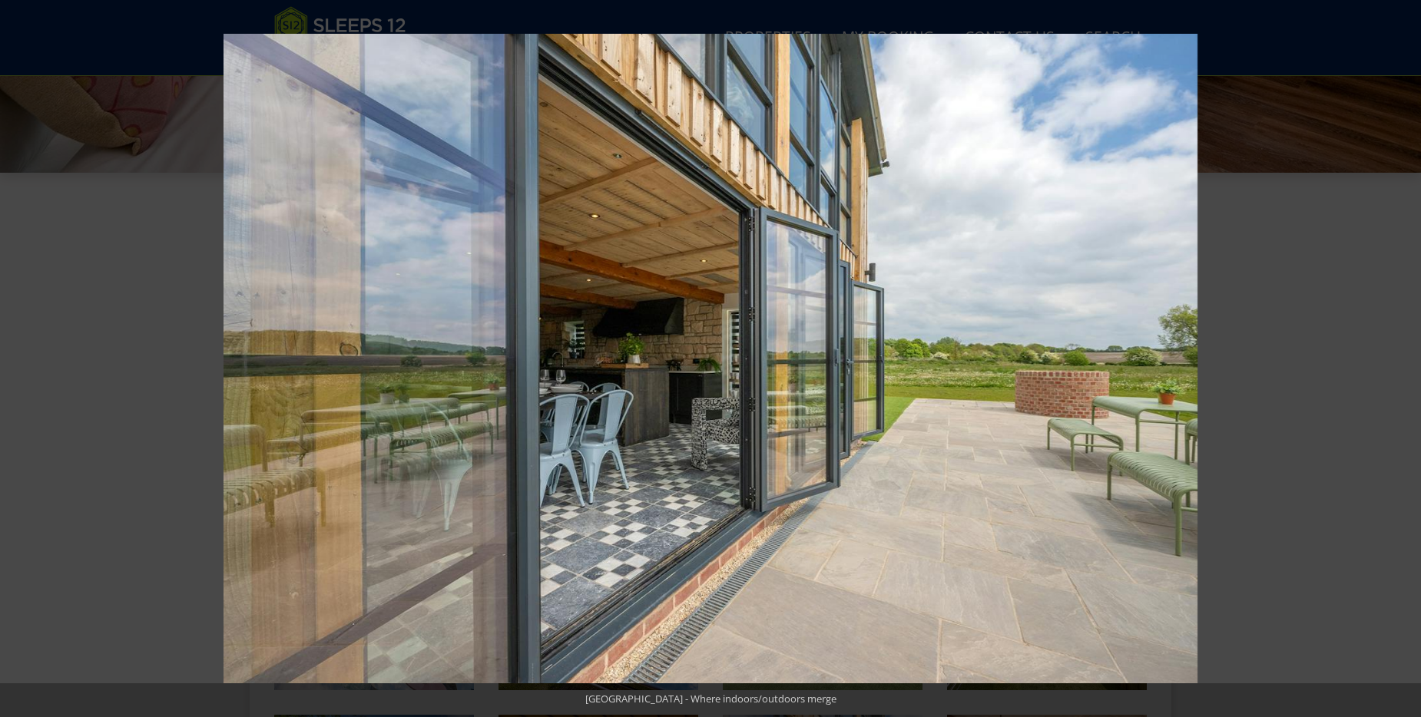
click at [1404, 359] on button at bounding box center [1394, 358] width 54 height 77
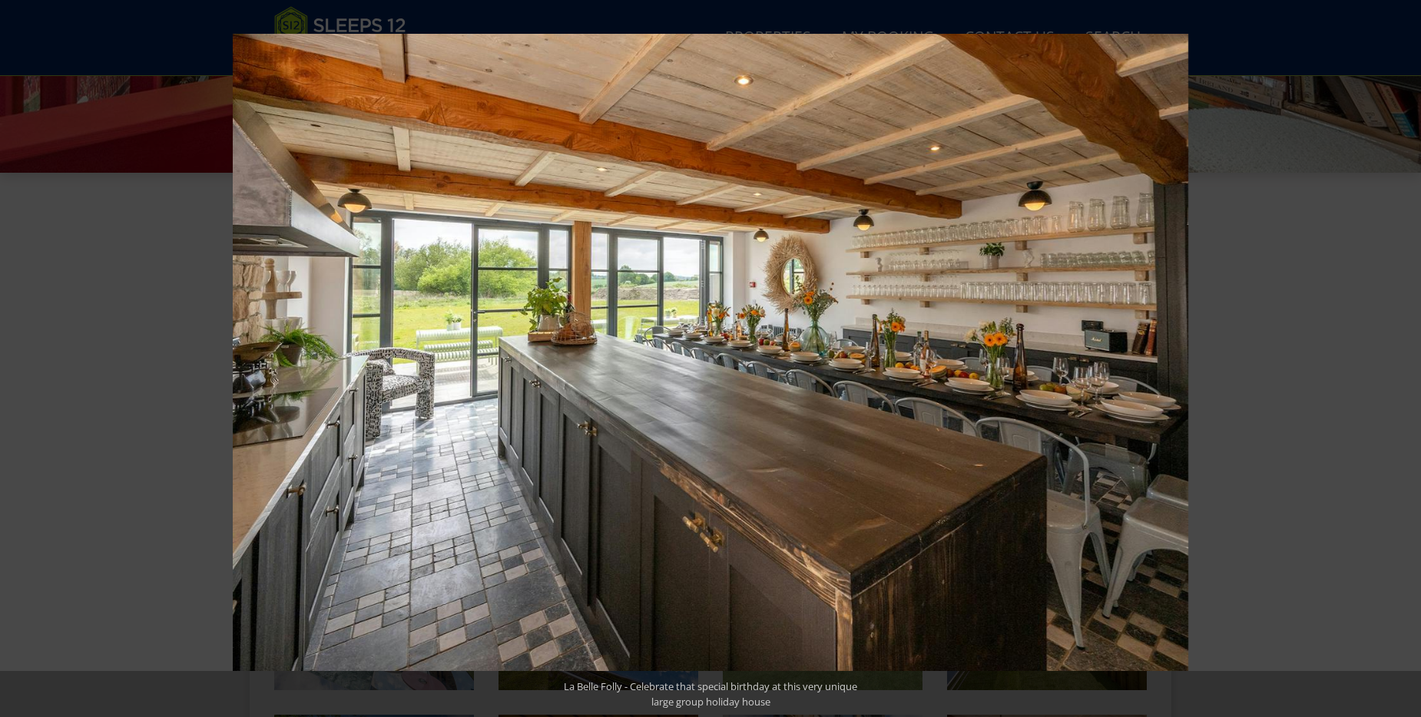
click at [1404, 359] on button at bounding box center [1394, 358] width 54 height 77
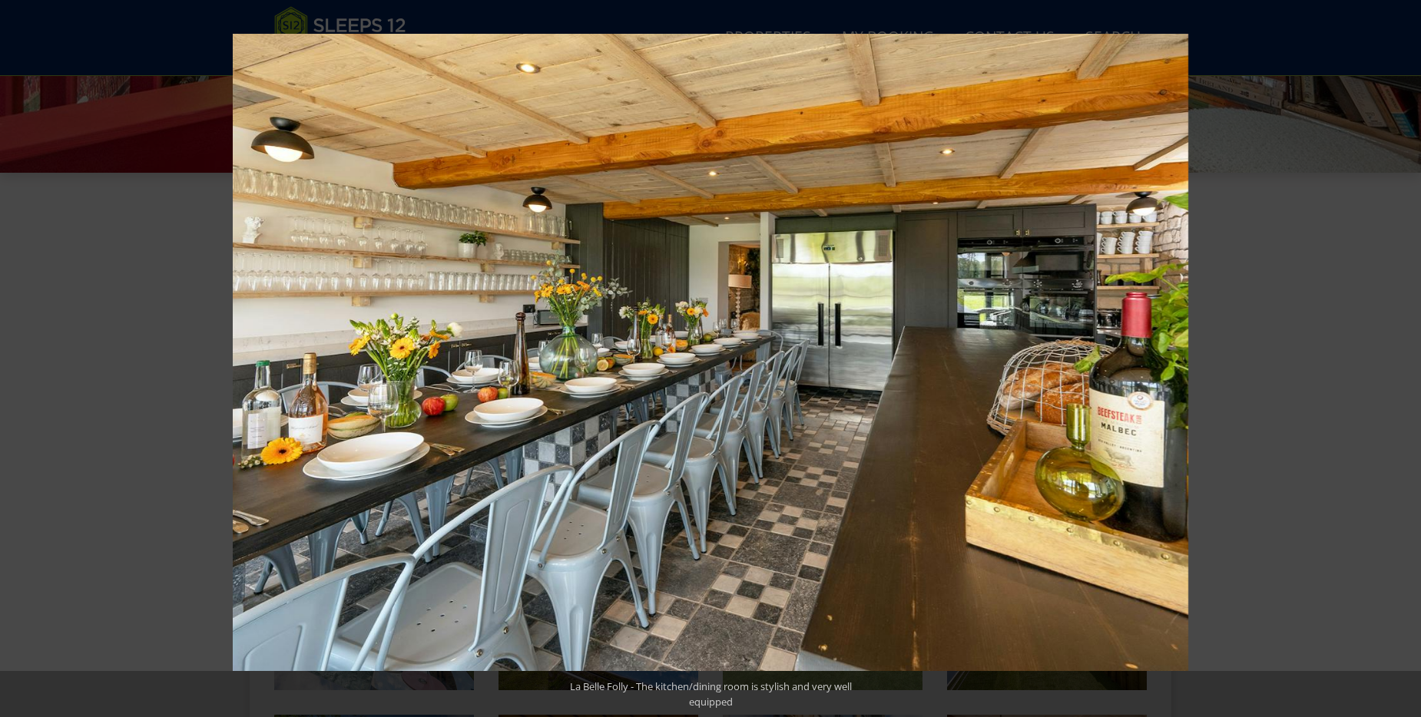
click at [1404, 359] on button at bounding box center [1394, 358] width 54 height 77
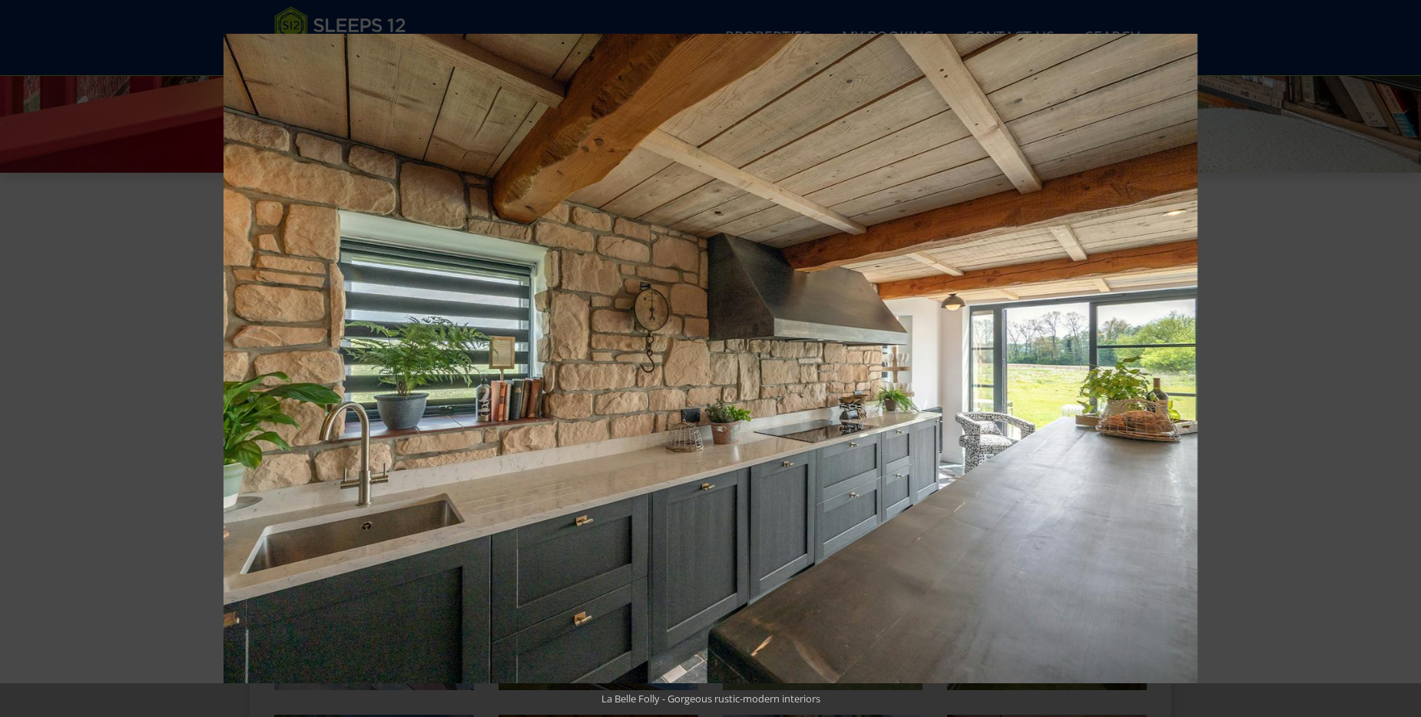
click at [1404, 359] on button at bounding box center [1394, 358] width 54 height 77
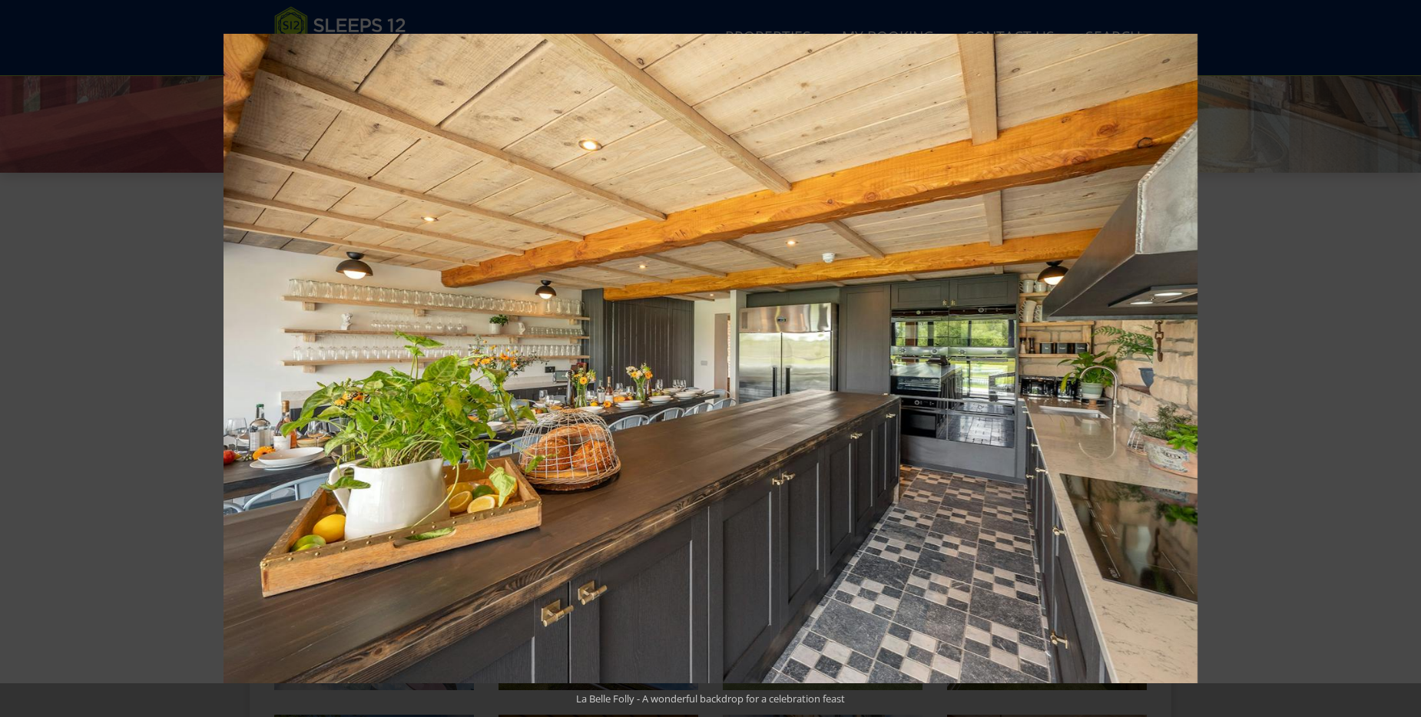
click at [1404, 359] on button at bounding box center [1394, 358] width 54 height 77
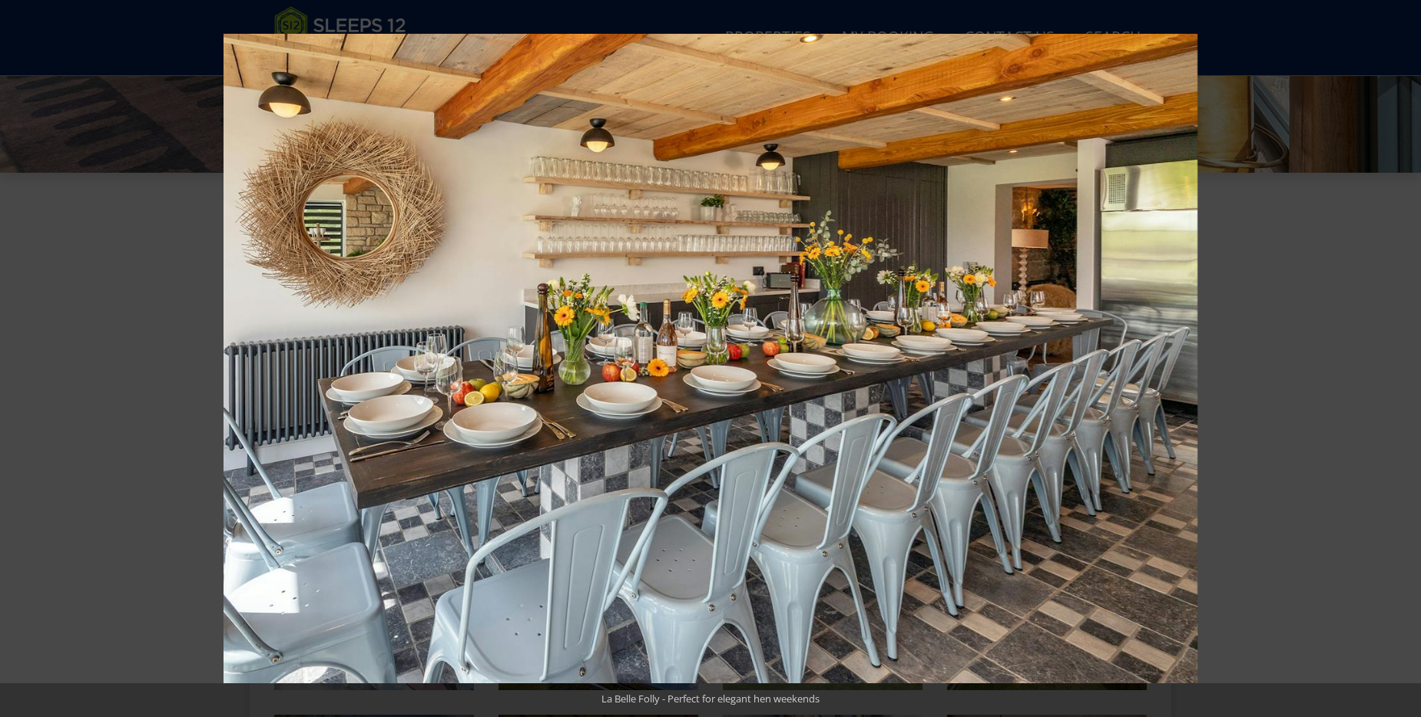
click at [1404, 359] on button at bounding box center [1394, 358] width 54 height 77
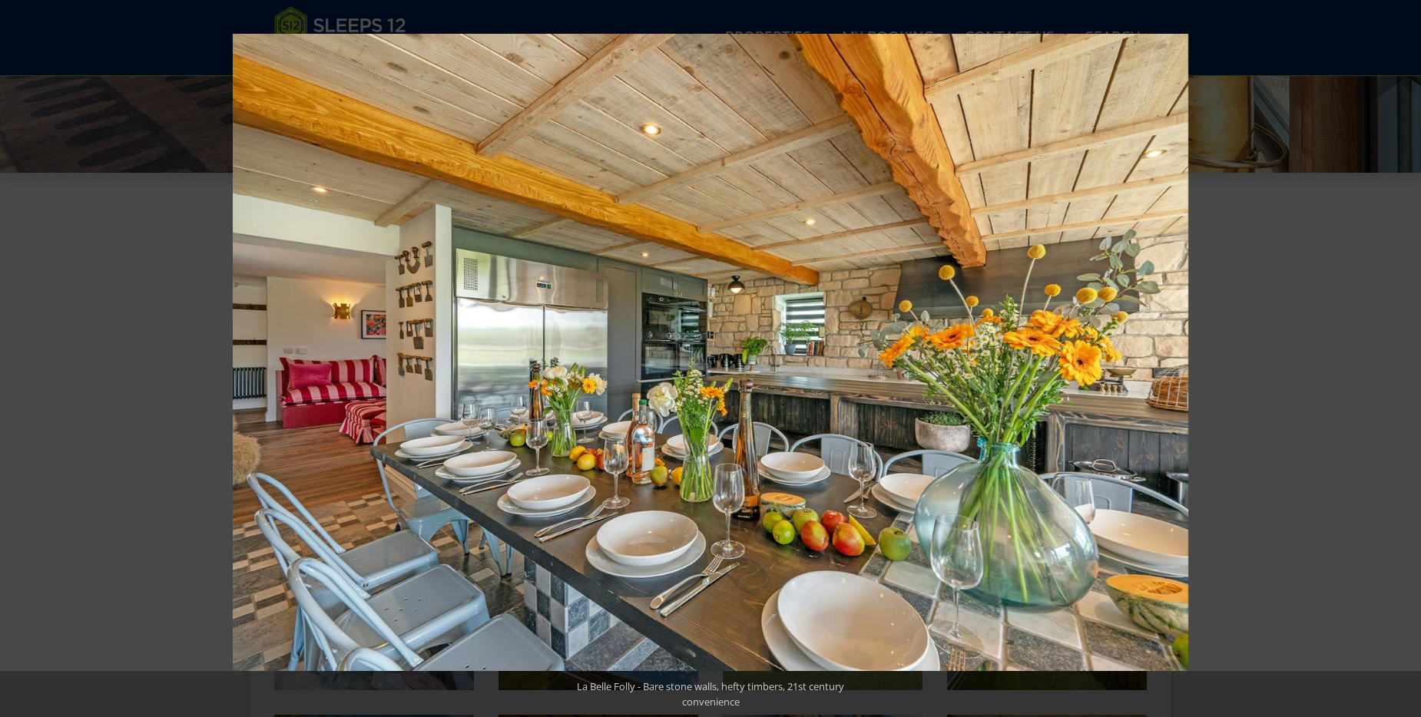
click at [1404, 359] on button at bounding box center [1394, 358] width 54 height 77
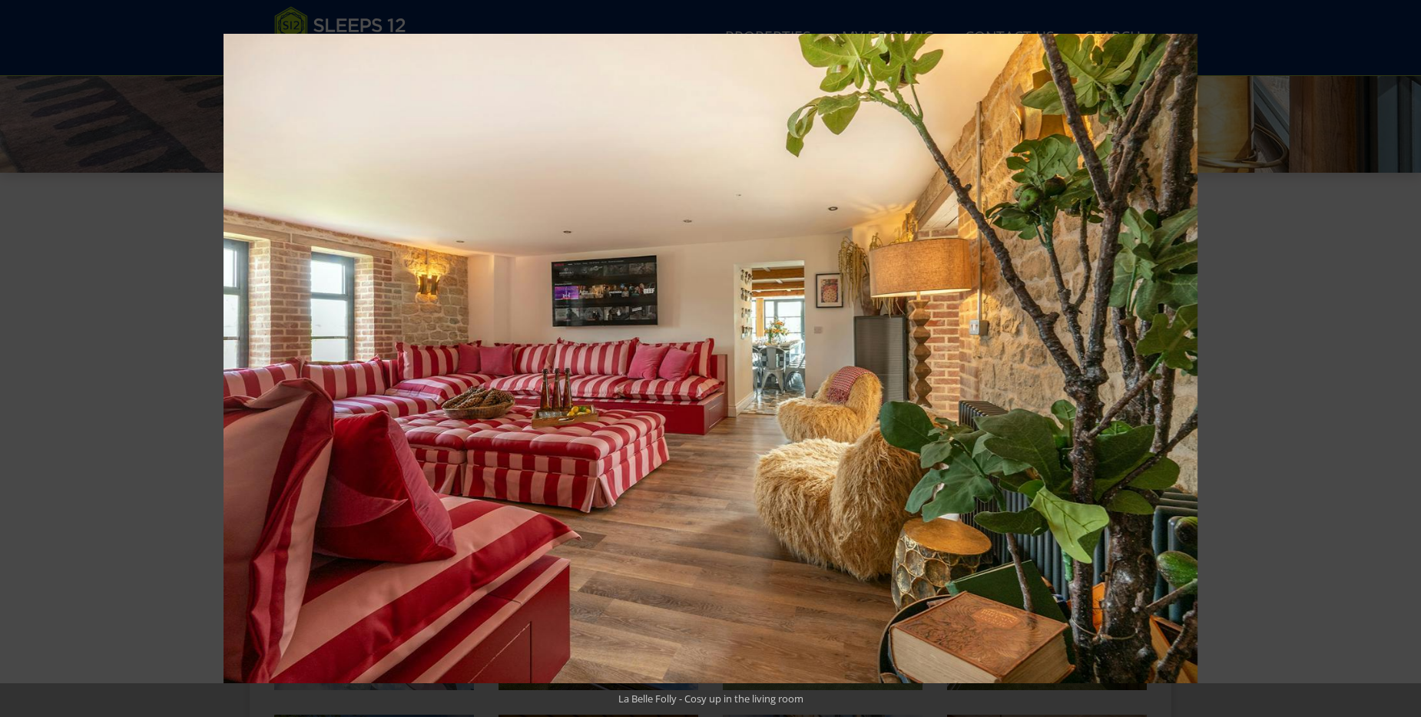
click at [1404, 359] on button at bounding box center [1394, 358] width 54 height 77
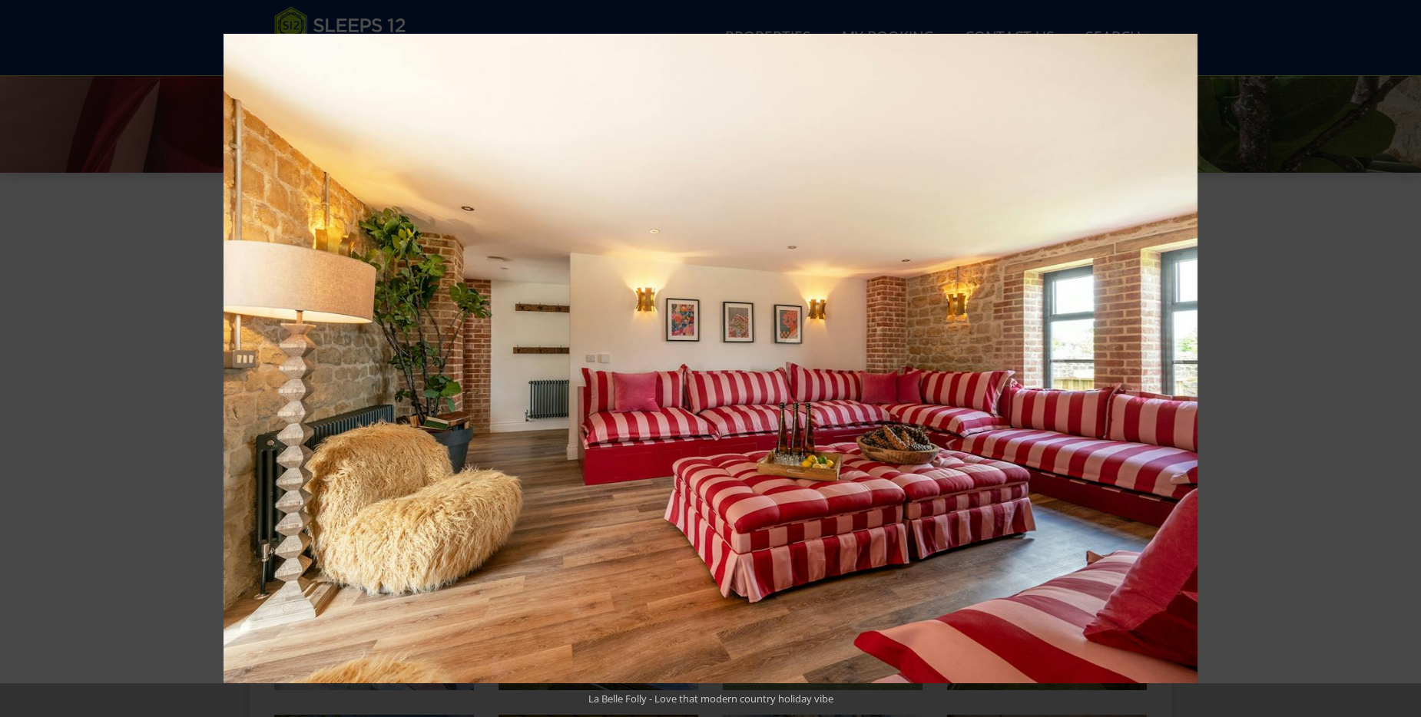
click at [1404, 359] on button at bounding box center [1394, 358] width 54 height 77
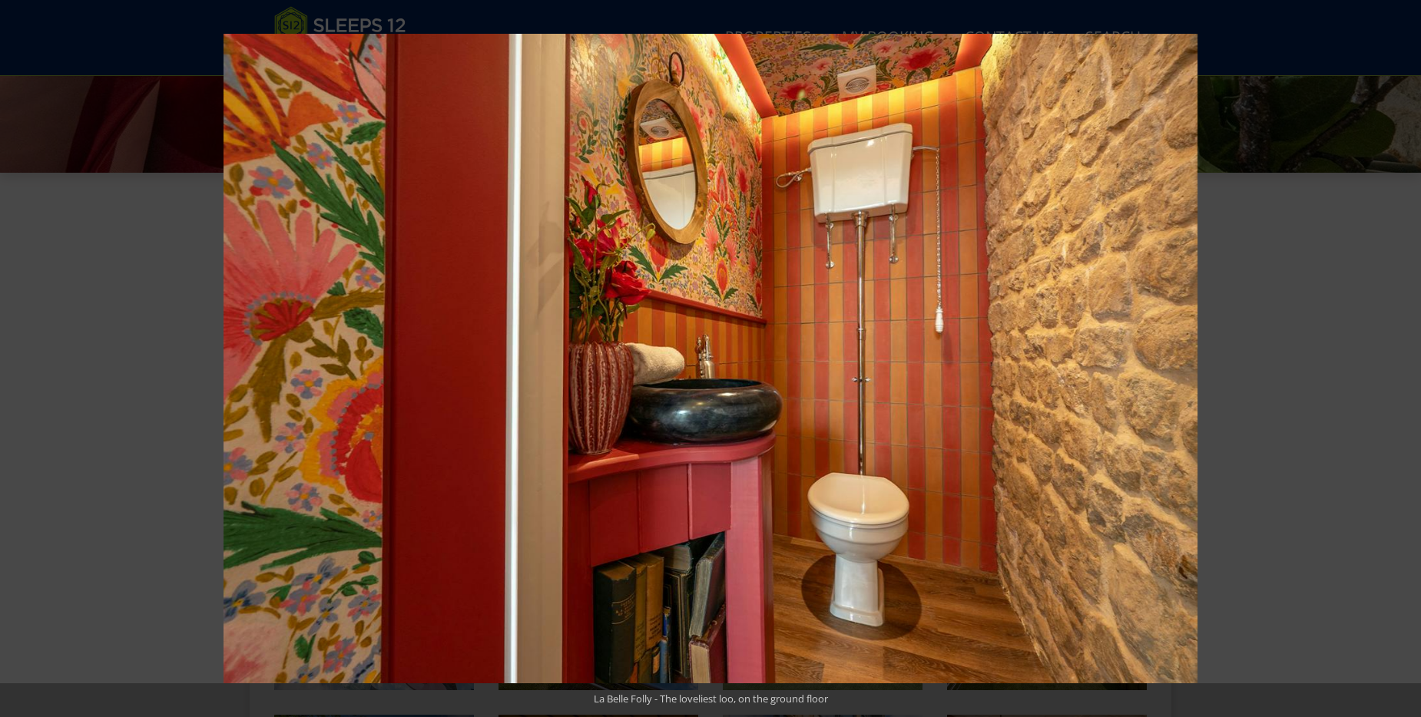
click at [1404, 359] on button at bounding box center [1394, 358] width 54 height 77
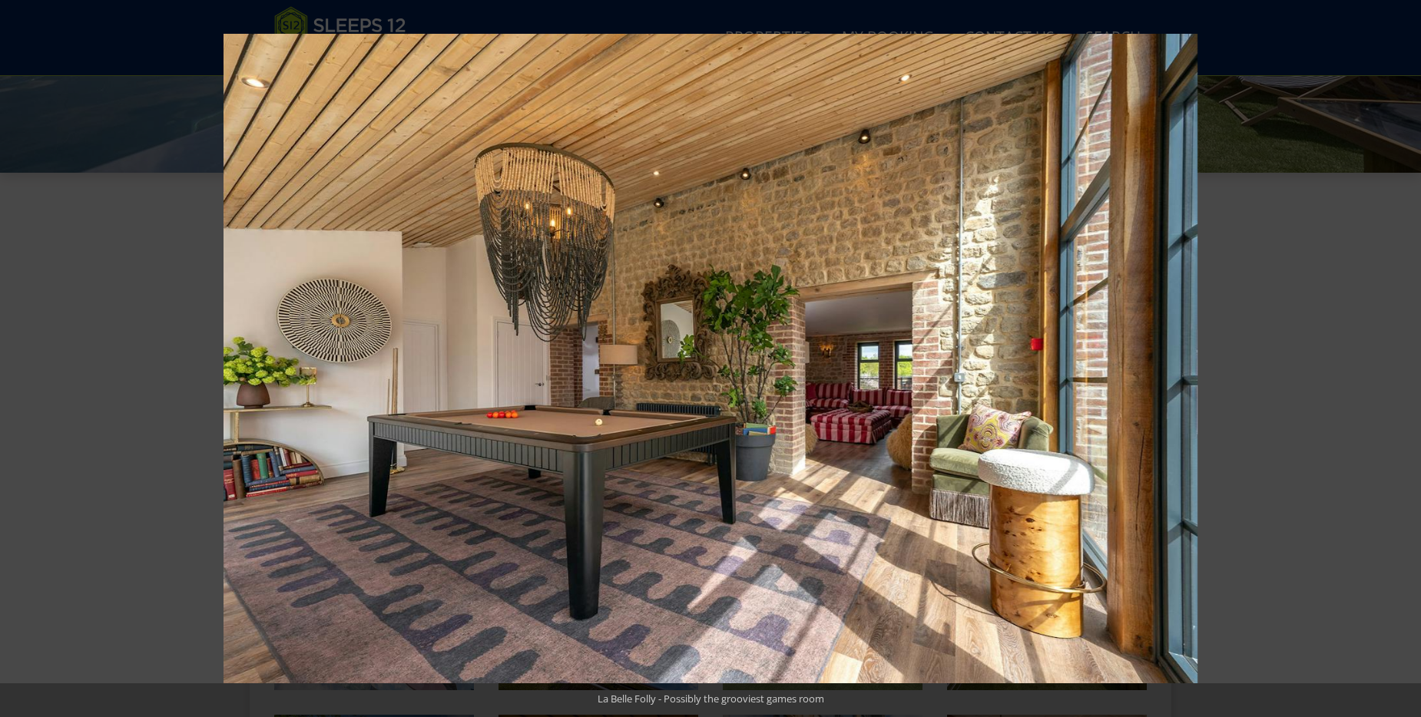
click at [1404, 359] on button at bounding box center [1394, 358] width 54 height 77
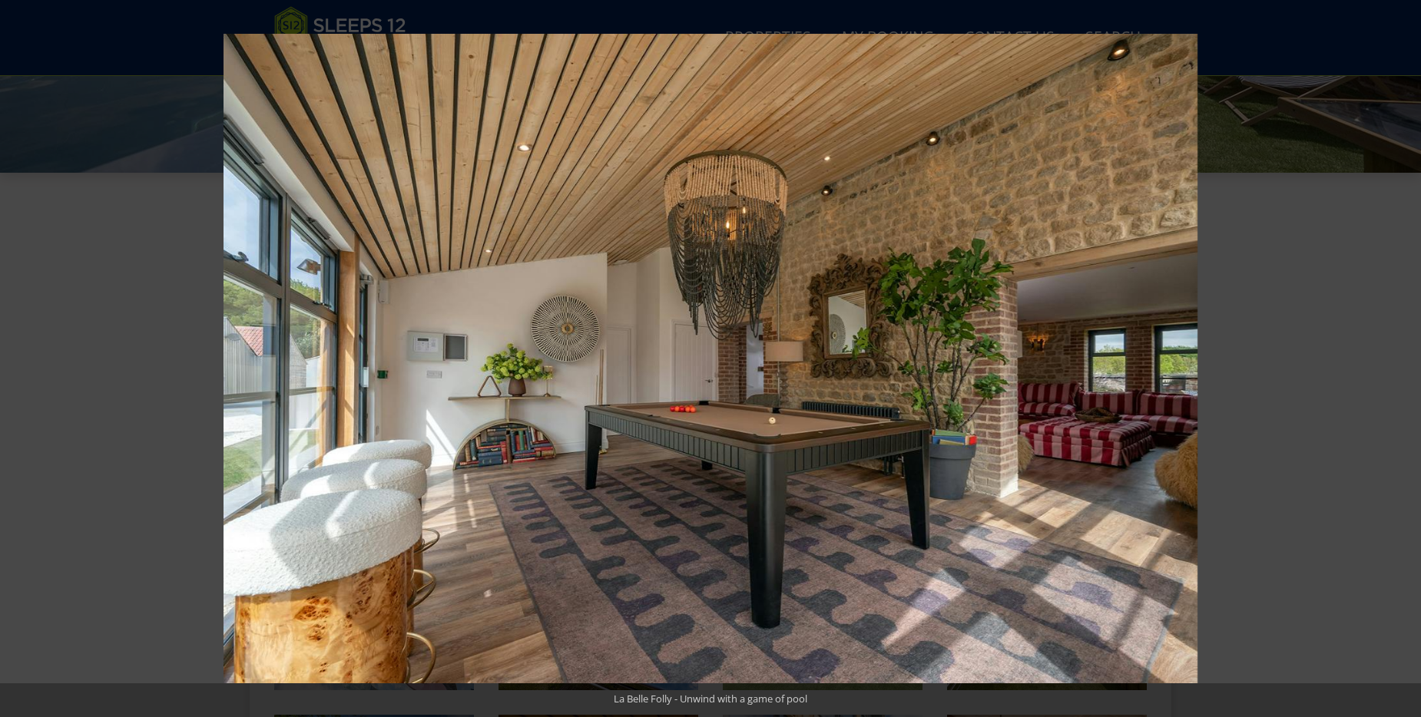
click at [1404, 359] on button at bounding box center [1394, 358] width 54 height 77
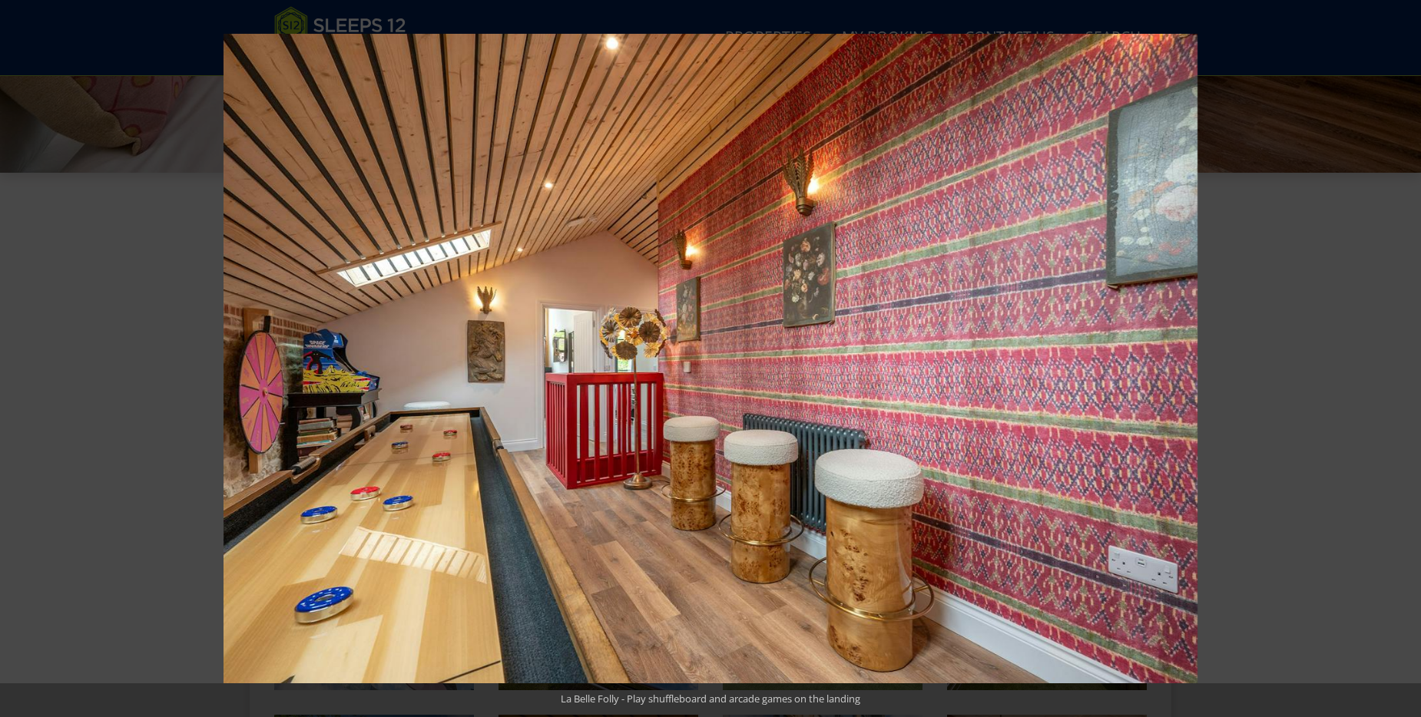
click at [1404, 359] on button at bounding box center [1394, 358] width 54 height 77
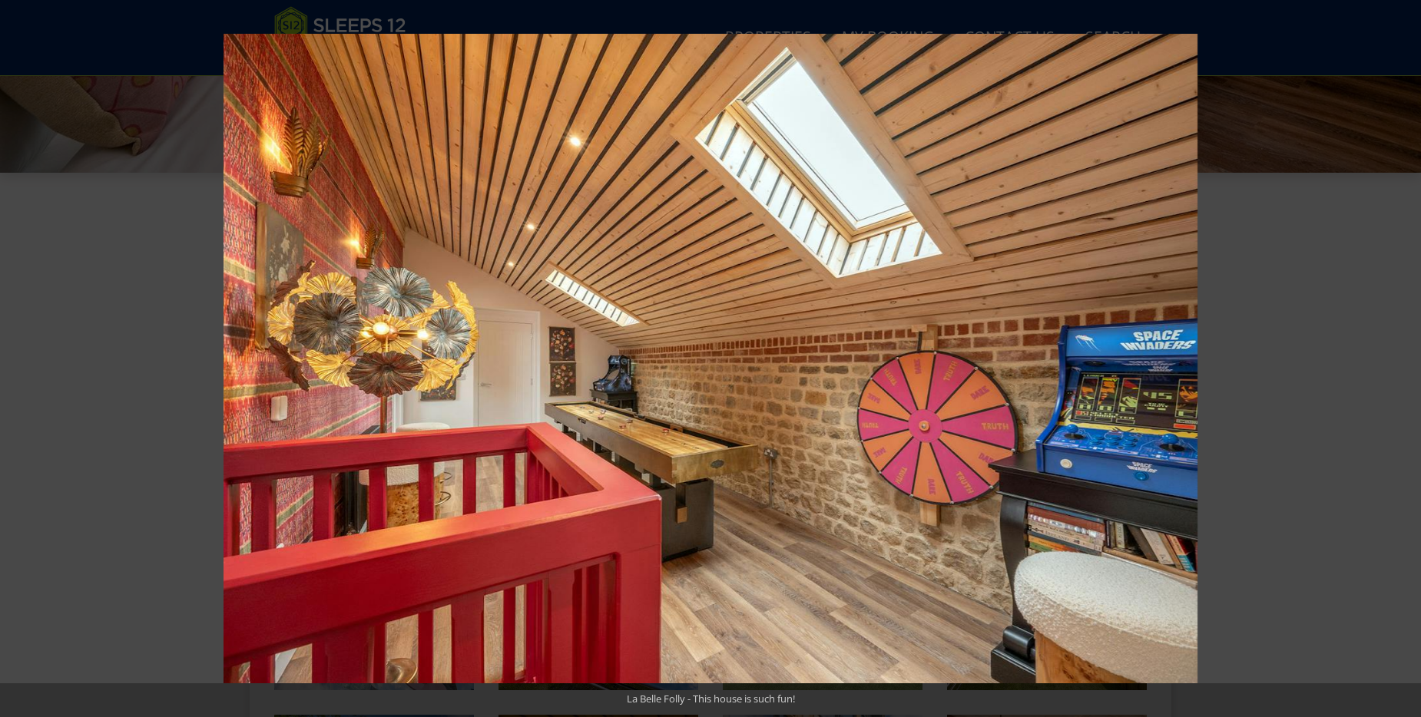
click at [1404, 359] on button at bounding box center [1394, 358] width 54 height 77
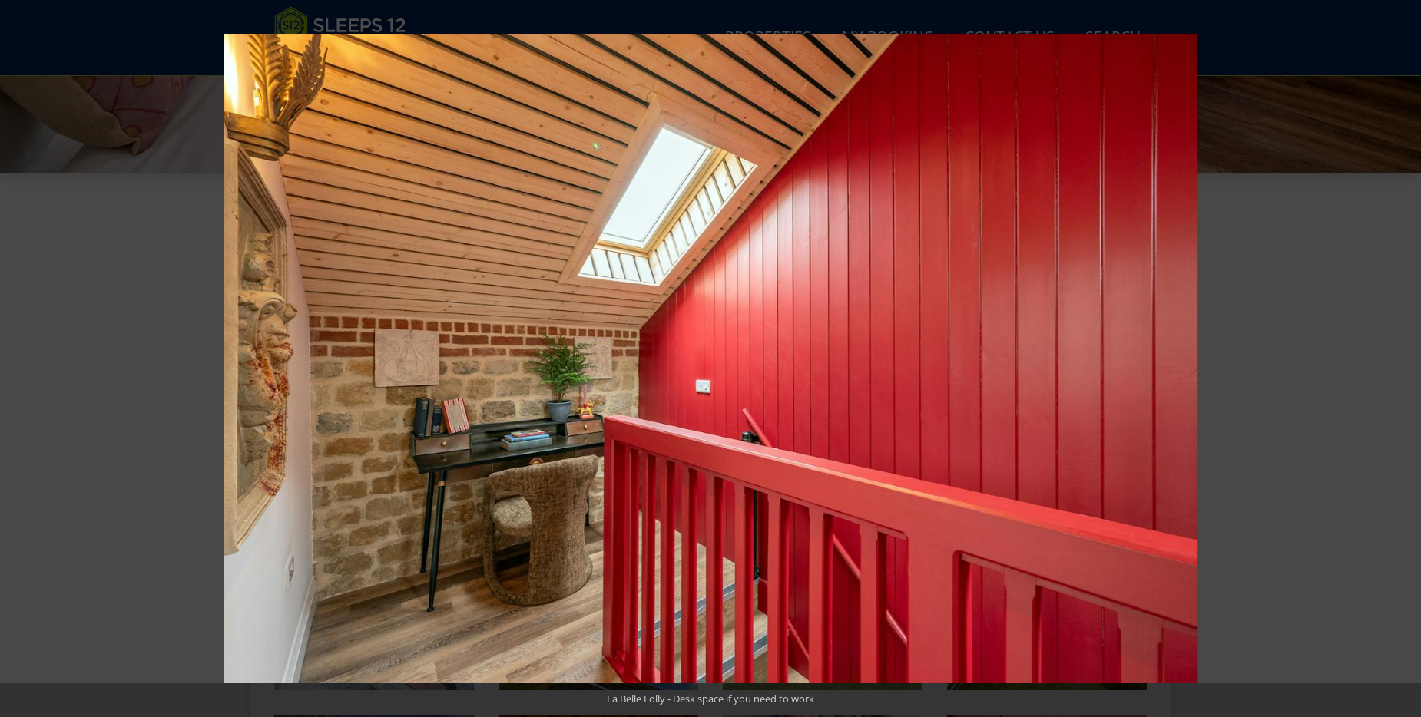
click at [1404, 359] on button at bounding box center [1394, 358] width 54 height 77
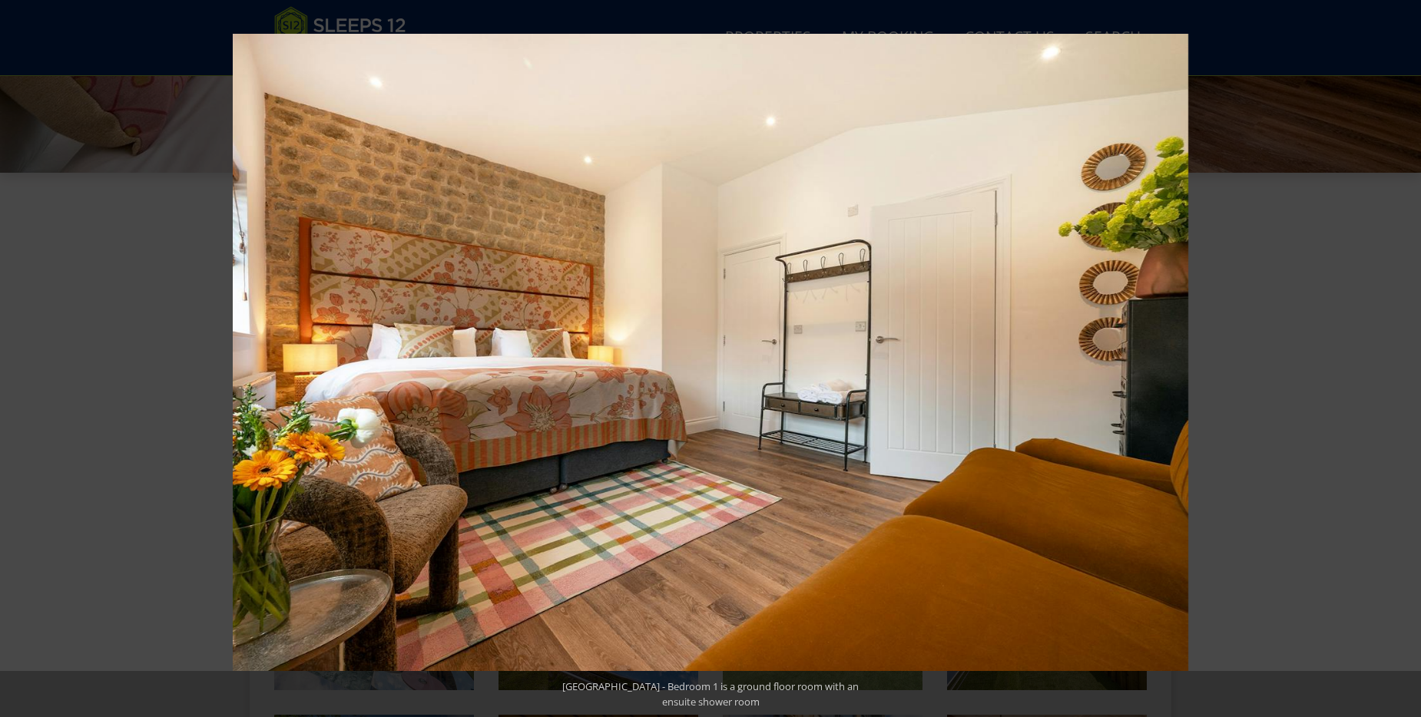
click at [1404, 359] on button at bounding box center [1394, 358] width 54 height 77
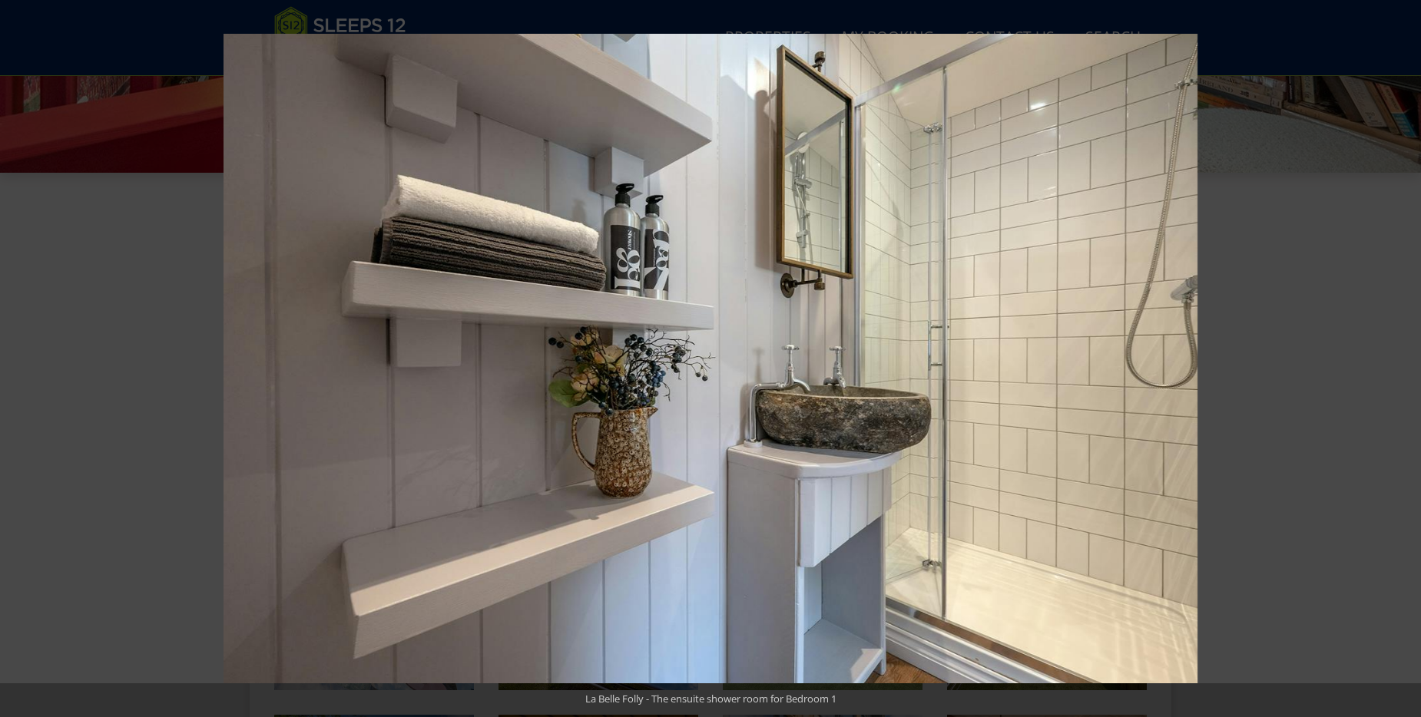
click at [1404, 359] on button at bounding box center [1394, 358] width 54 height 77
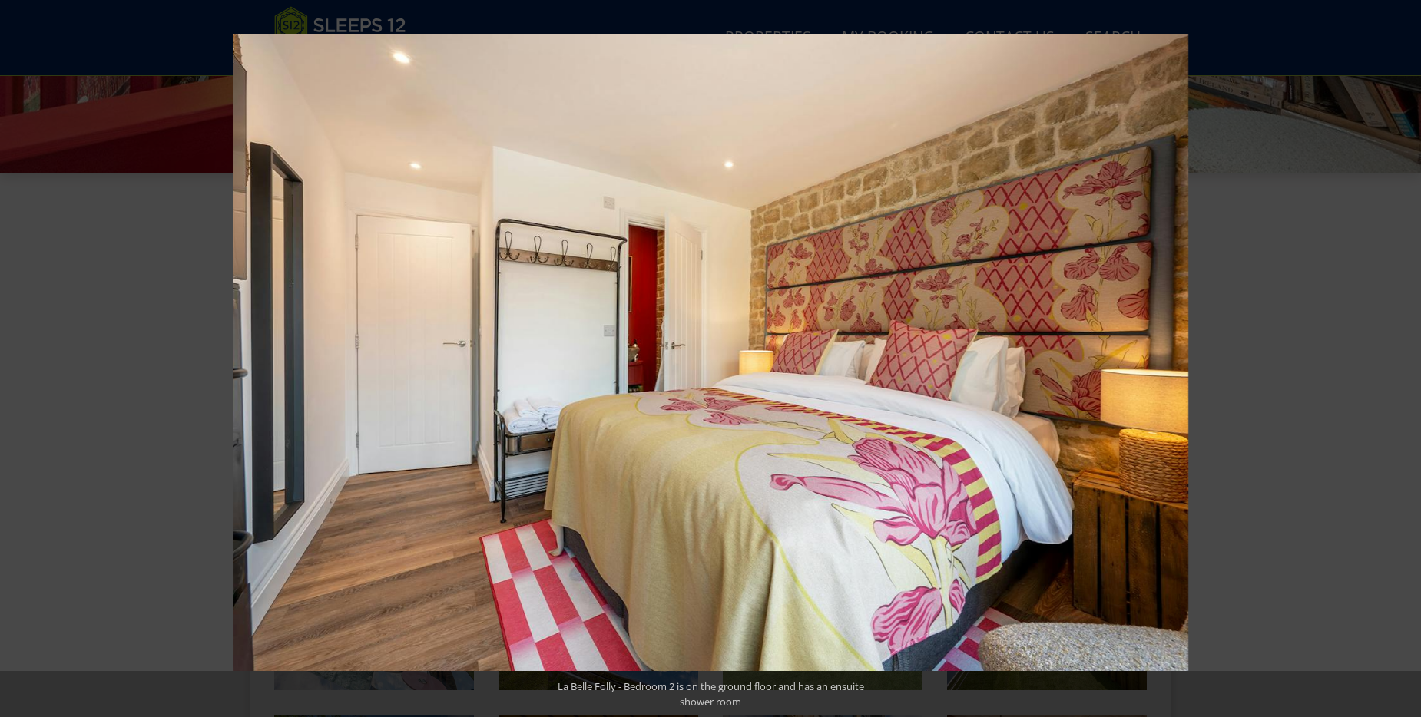
click at [1404, 359] on button at bounding box center [1394, 358] width 54 height 77
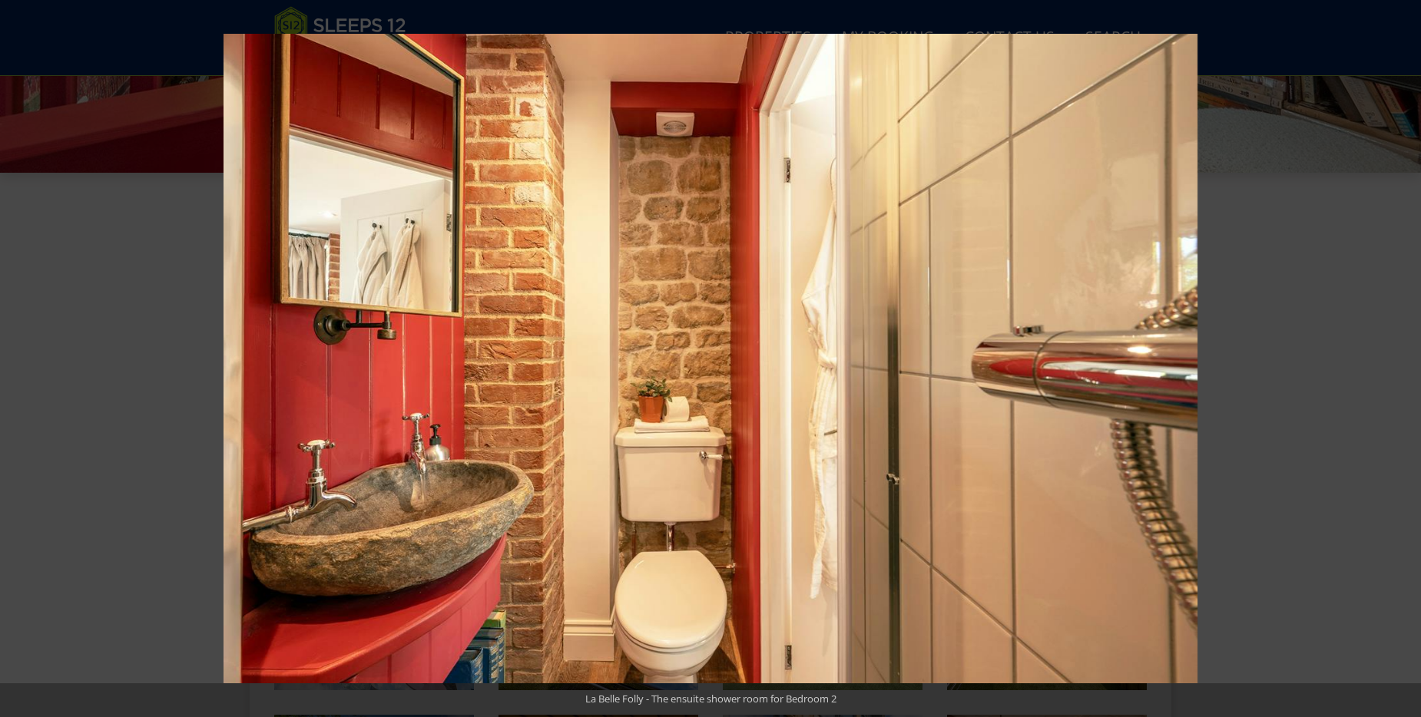
click at [1404, 359] on button at bounding box center [1394, 358] width 54 height 77
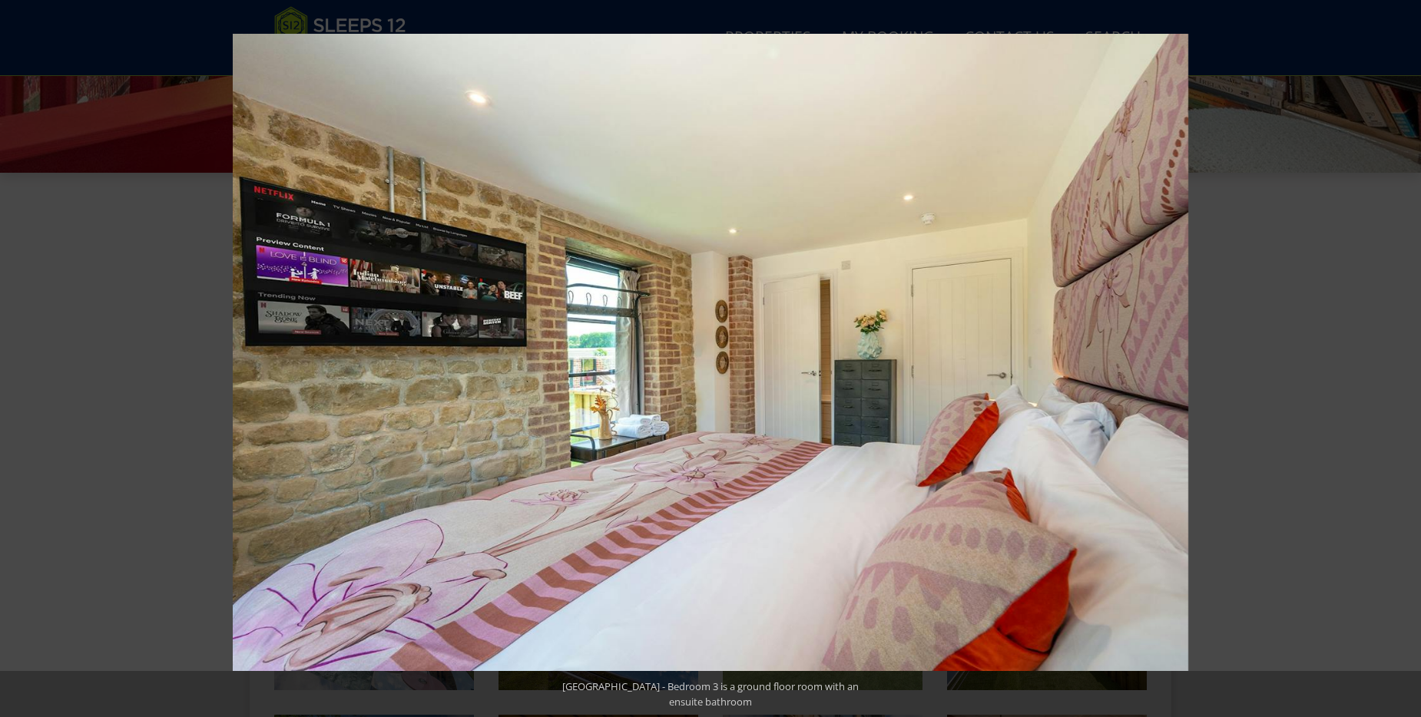
click at [1404, 359] on button at bounding box center [1394, 358] width 54 height 77
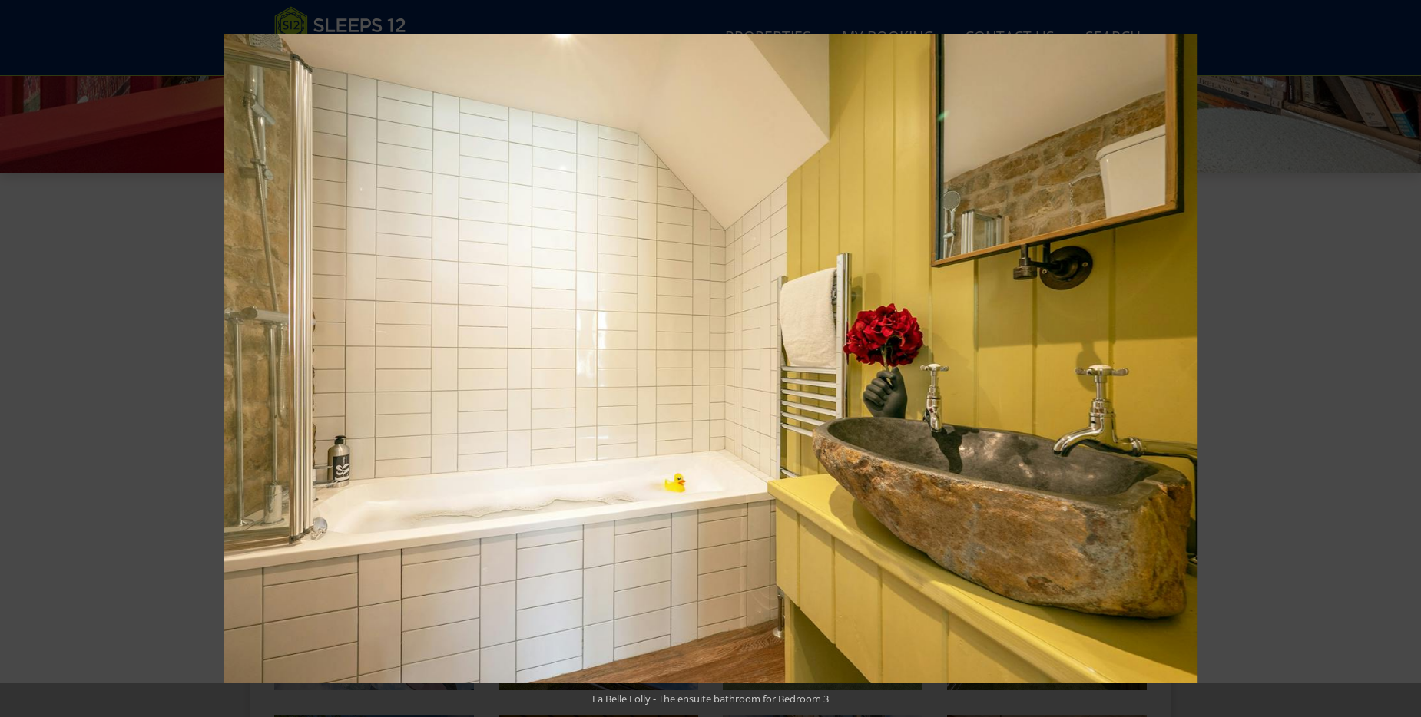
click at [1404, 359] on button at bounding box center [1394, 358] width 54 height 77
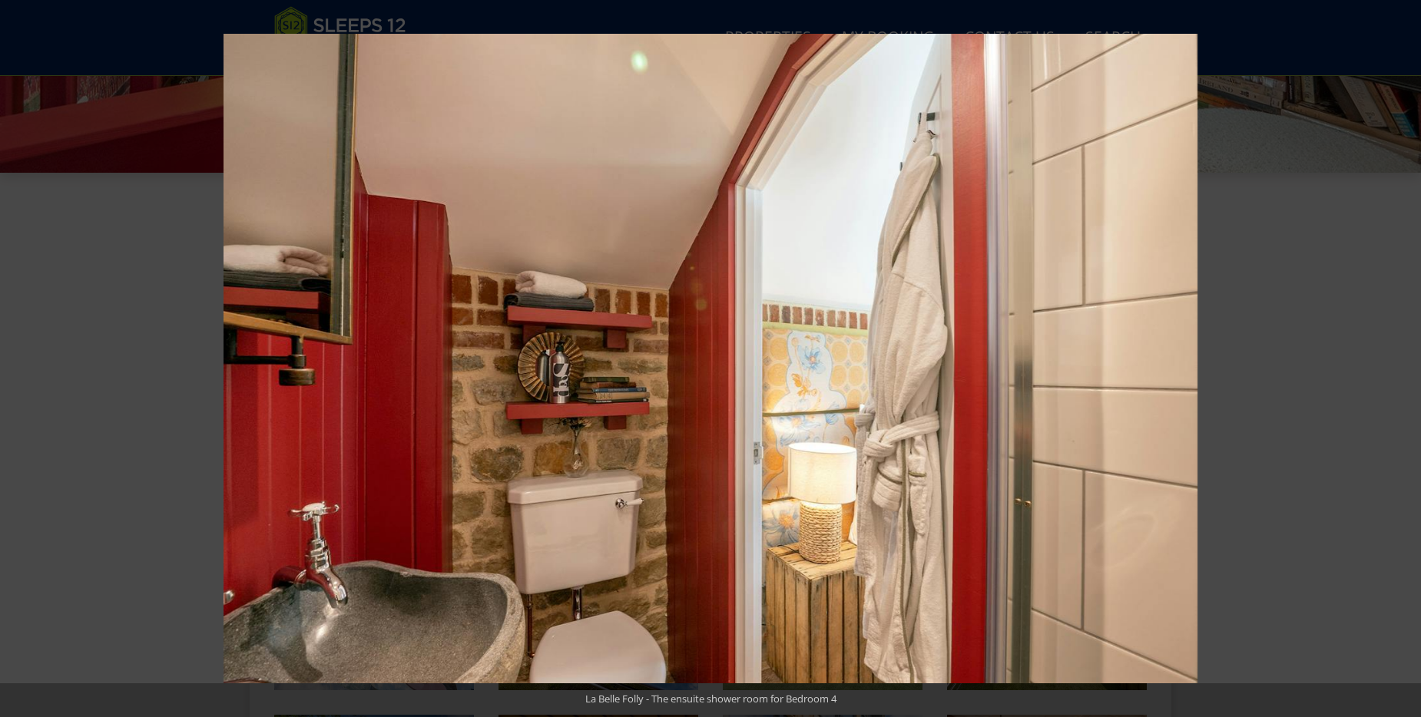
click at [1404, 359] on button at bounding box center [1394, 358] width 54 height 77
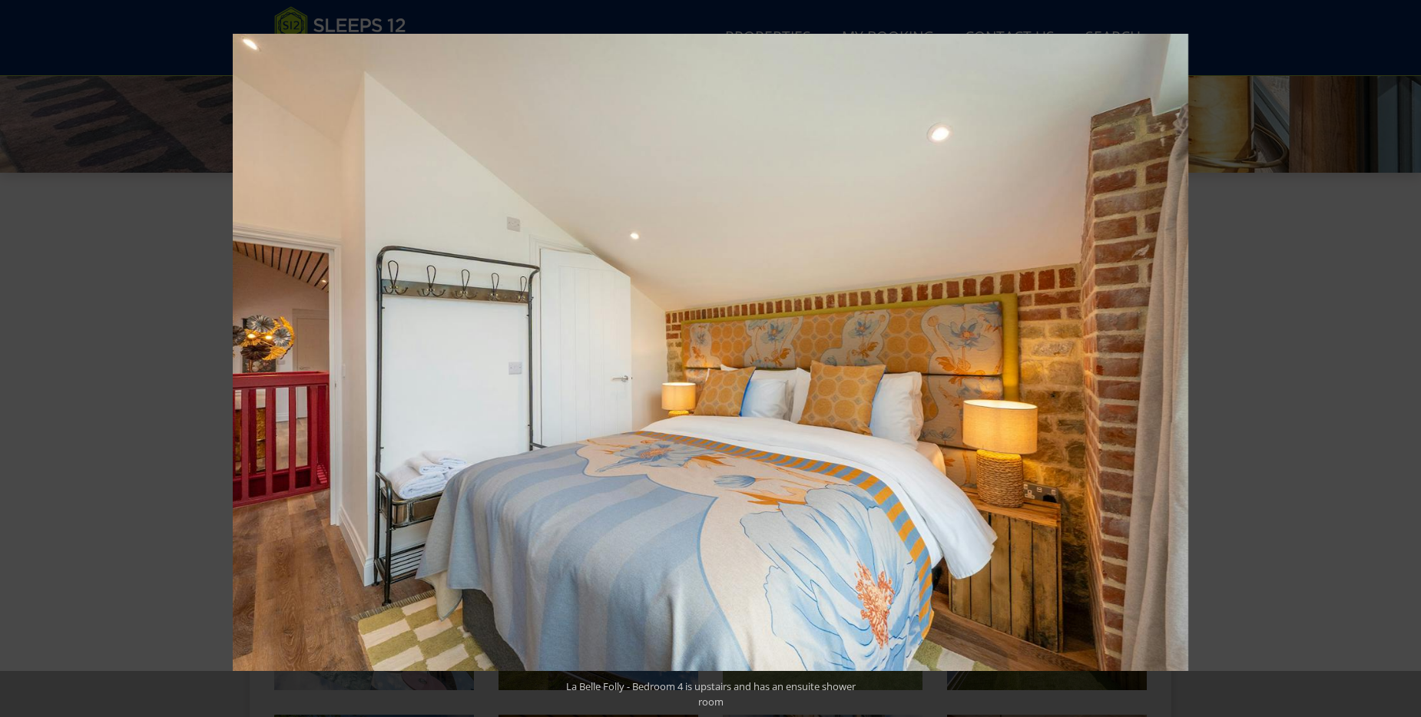
click at [1404, 359] on button at bounding box center [1394, 358] width 54 height 77
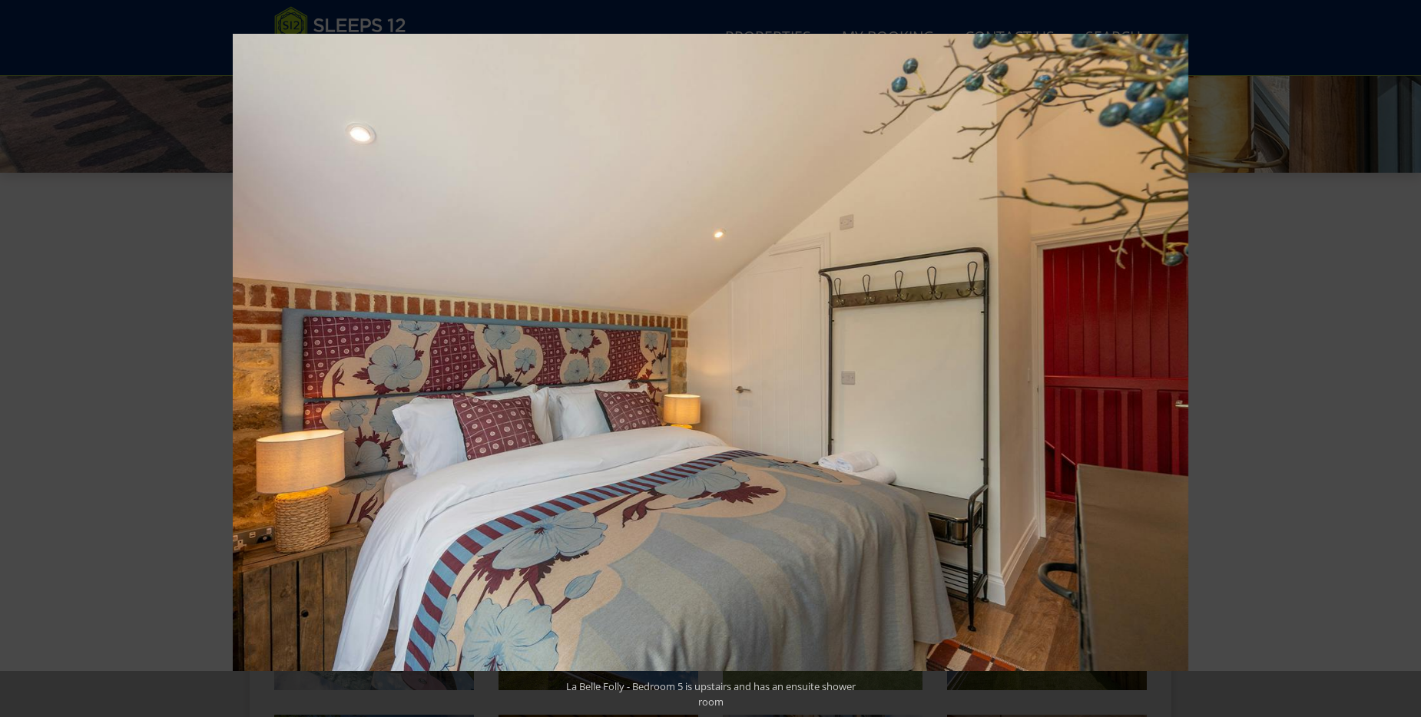
click at [1404, 359] on button at bounding box center [1394, 358] width 54 height 77
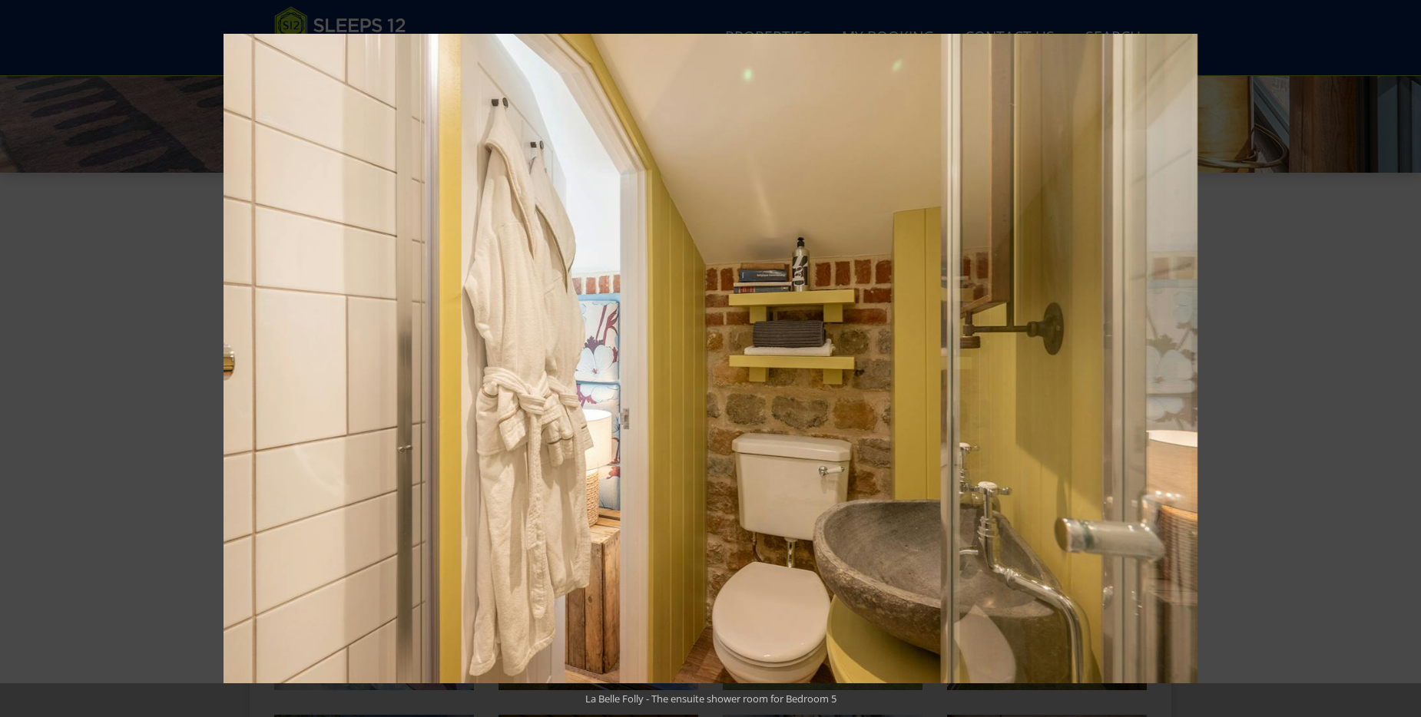
click at [1404, 359] on button at bounding box center [1394, 358] width 54 height 77
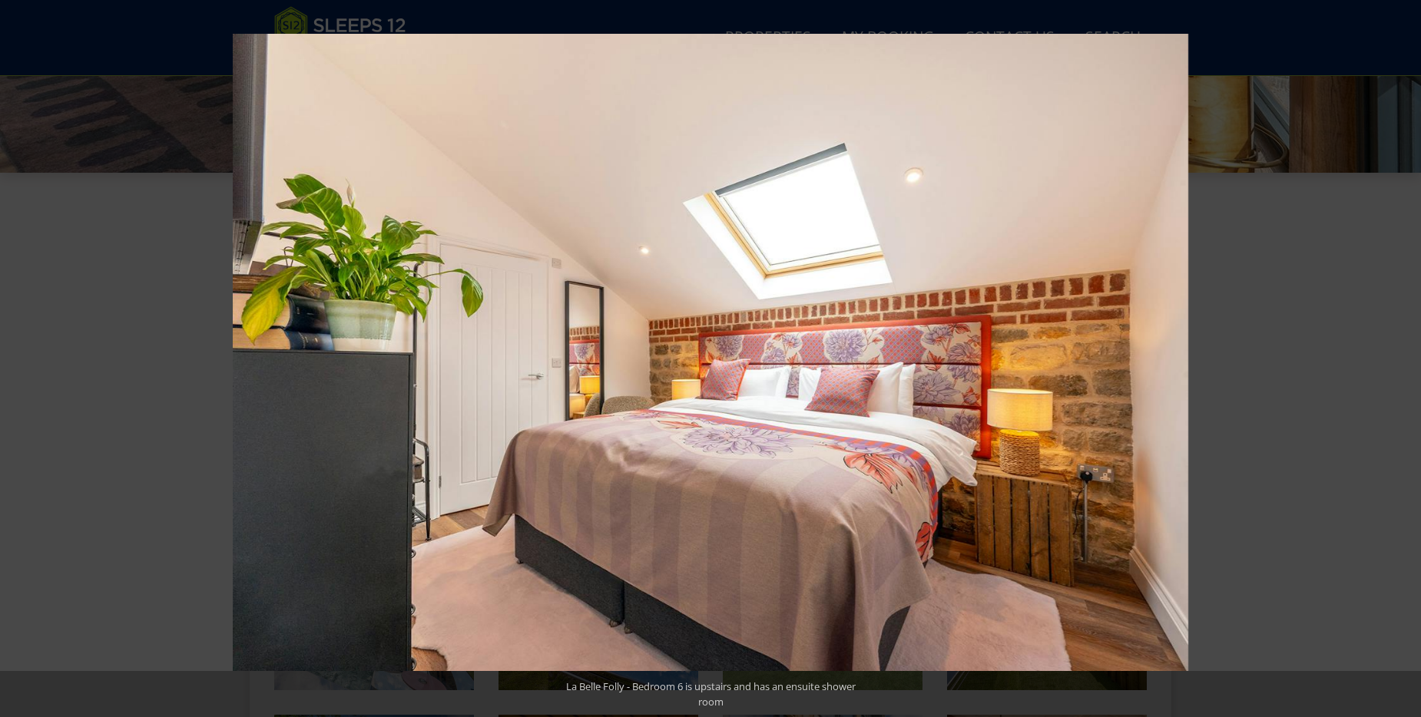
click at [1404, 359] on button at bounding box center [1394, 358] width 54 height 77
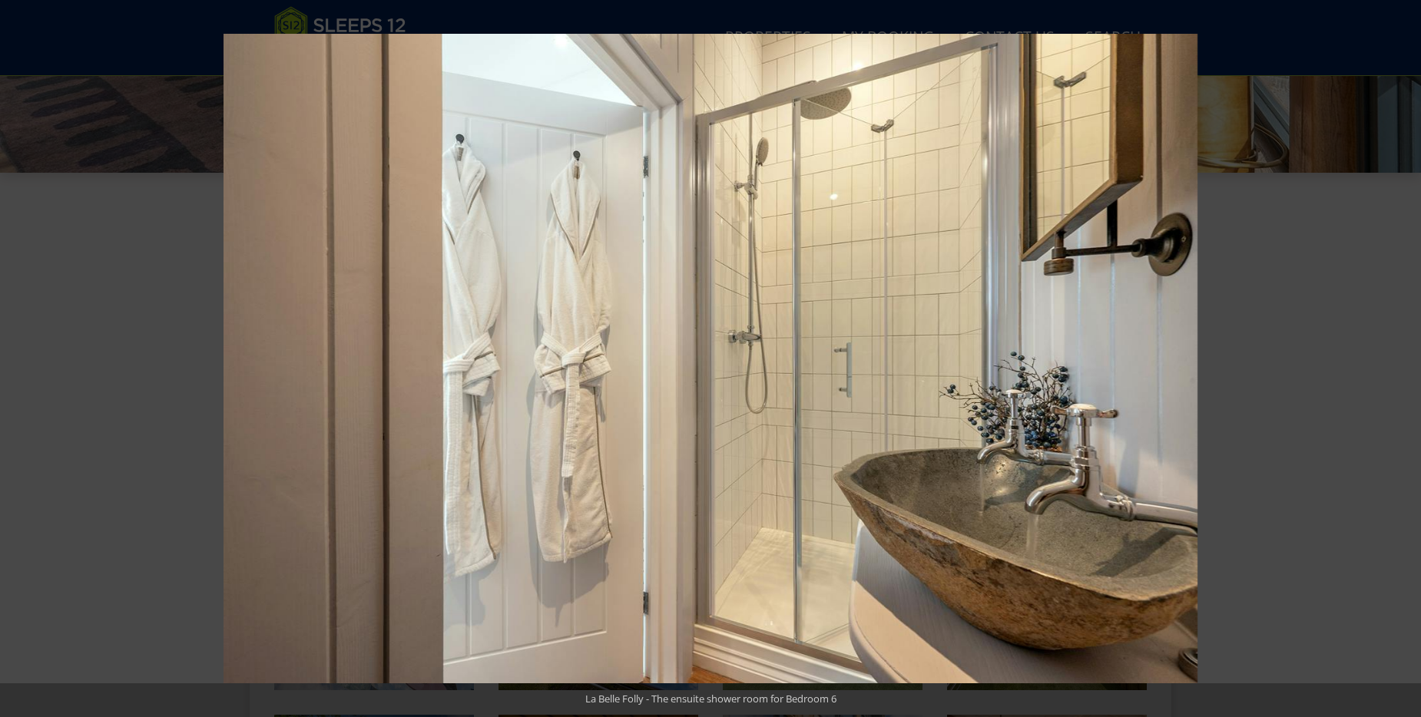
click at [1404, 359] on button at bounding box center [1394, 358] width 54 height 77
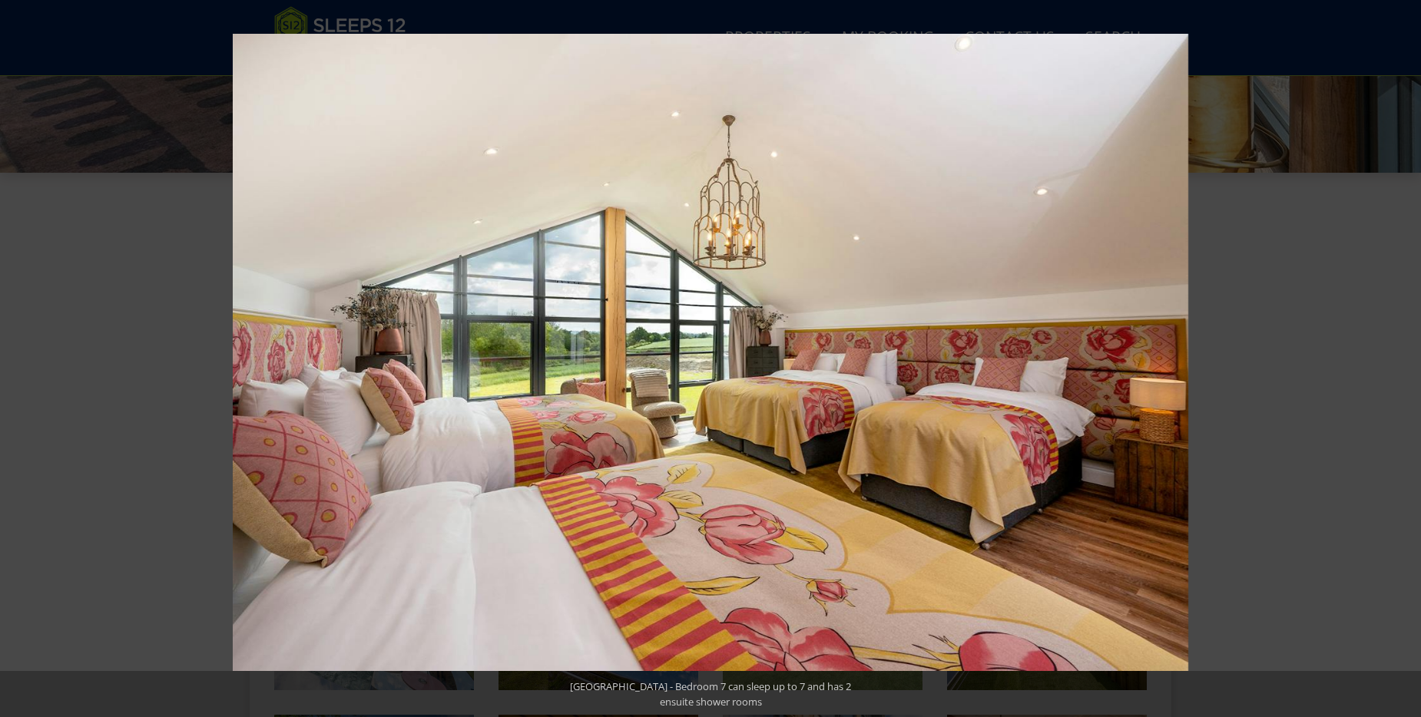
click at [1404, 359] on button at bounding box center [1394, 358] width 54 height 77
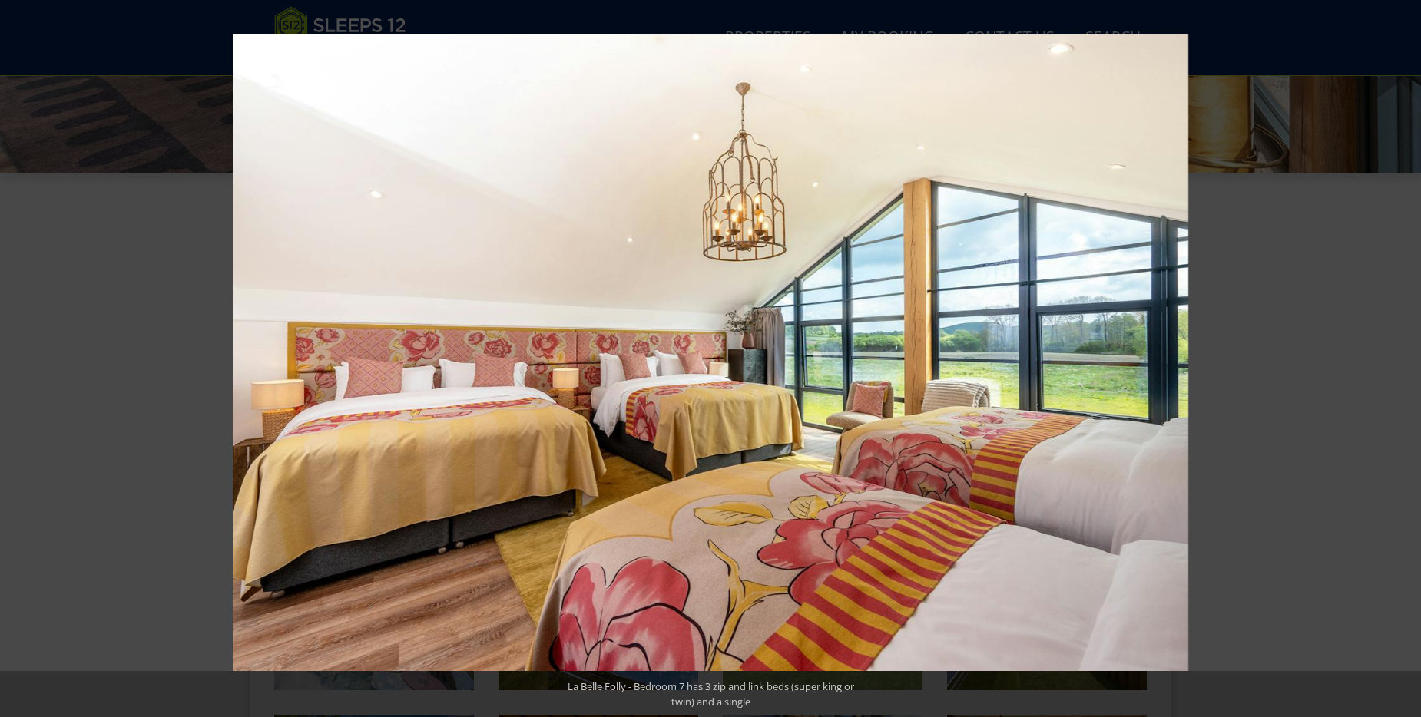
click at [1404, 359] on button at bounding box center [1394, 358] width 54 height 77
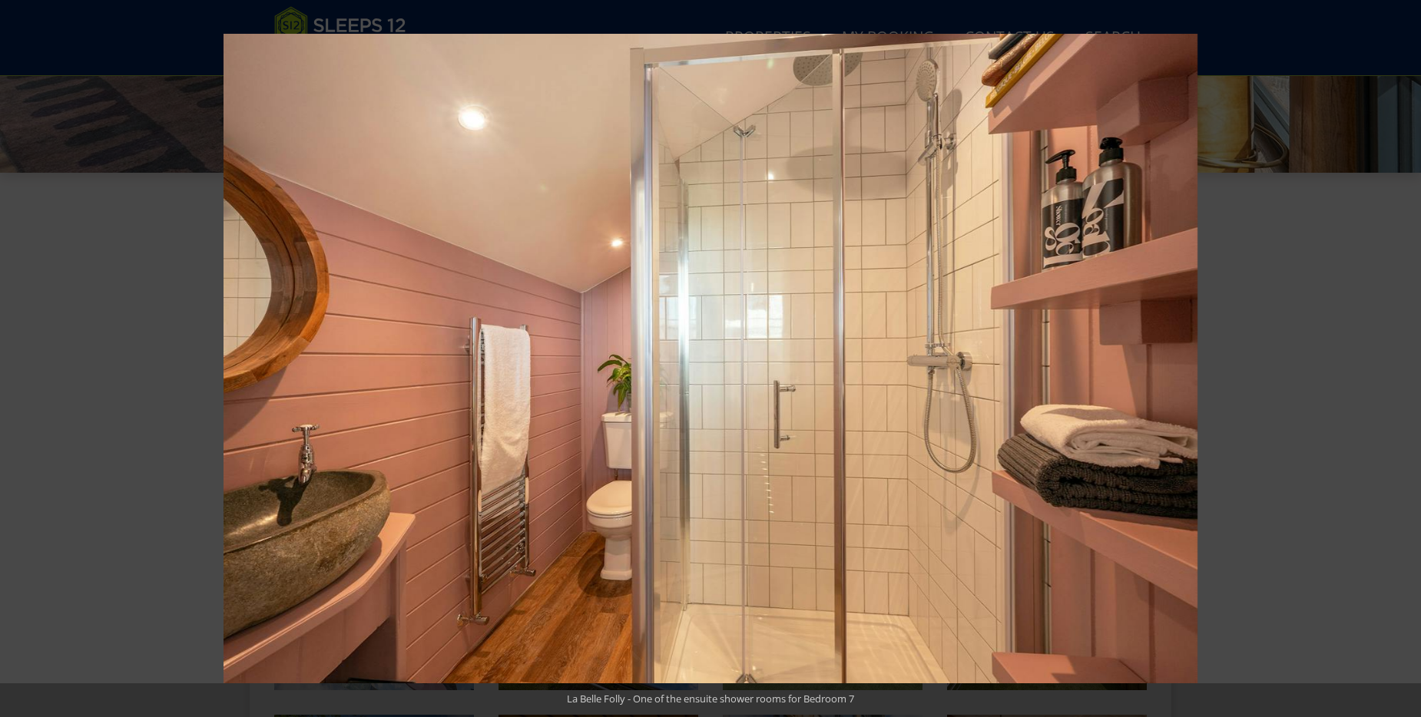
click at [1404, 359] on button at bounding box center [1394, 358] width 54 height 77
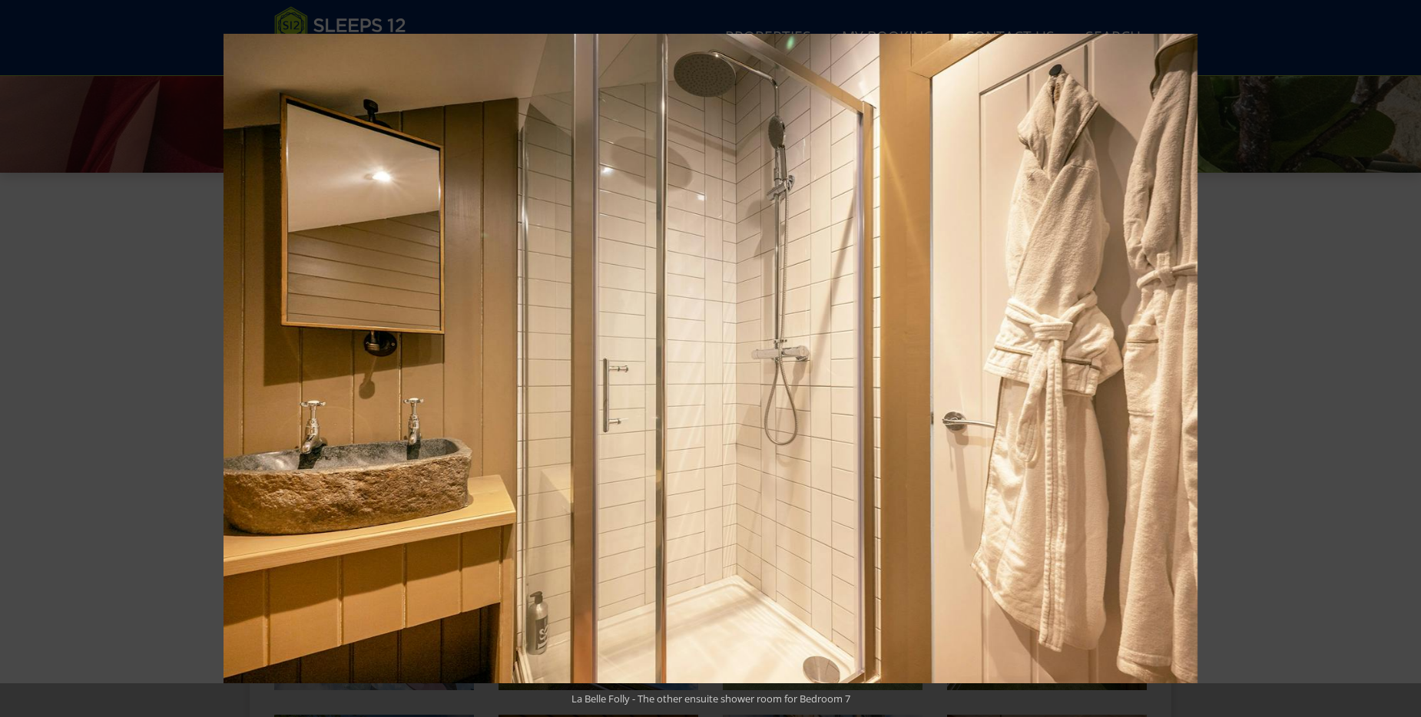
click at [1404, 359] on button at bounding box center [1394, 358] width 54 height 77
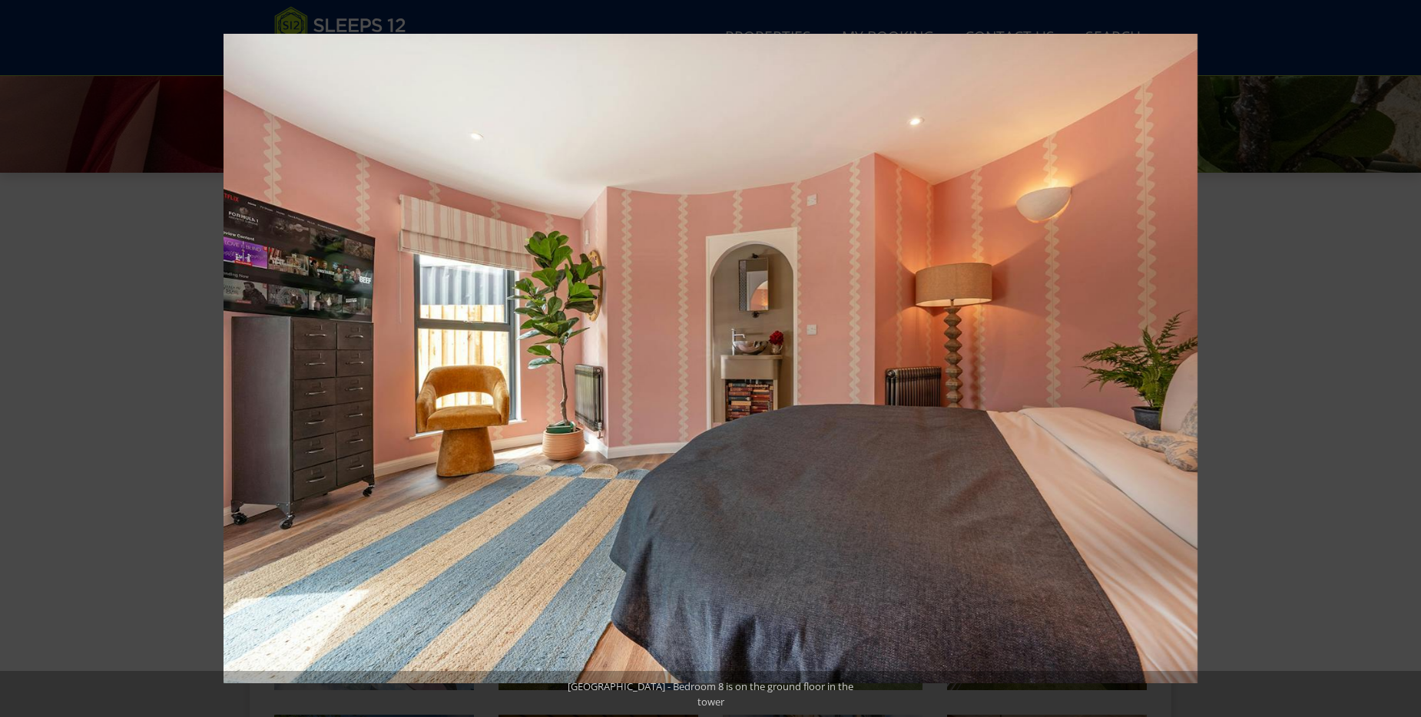
click at [1404, 359] on button at bounding box center [1394, 358] width 54 height 77
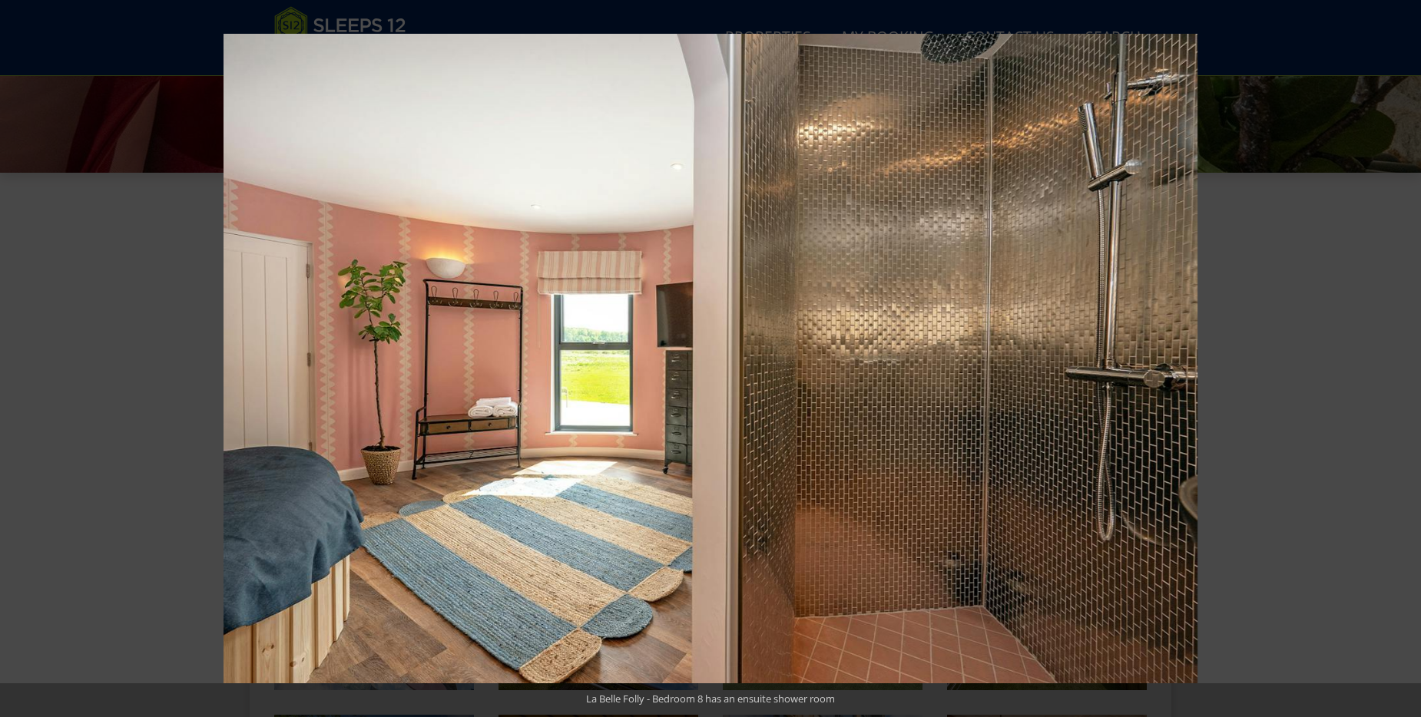
click at [1404, 359] on button at bounding box center [1394, 358] width 54 height 77
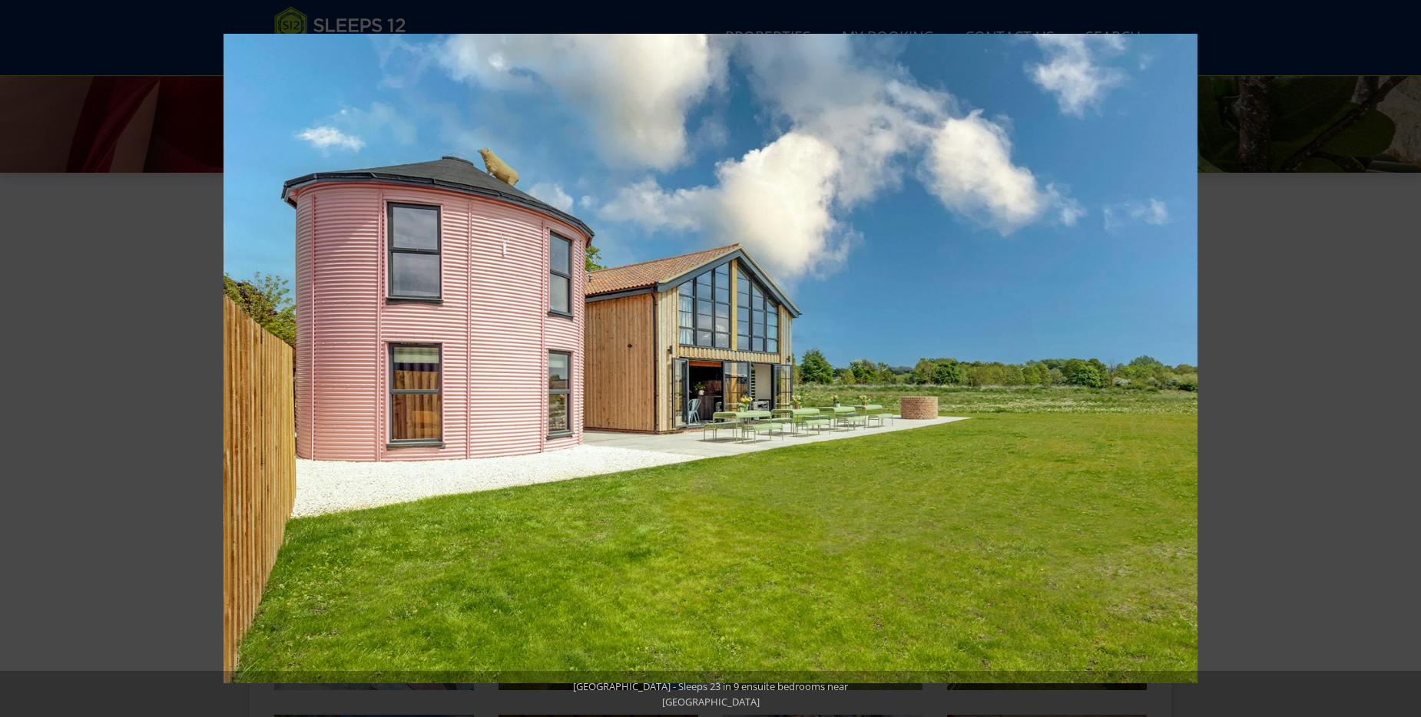
click at [1404, 359] on button at bounding box center [1394, 358] width 54 height 77
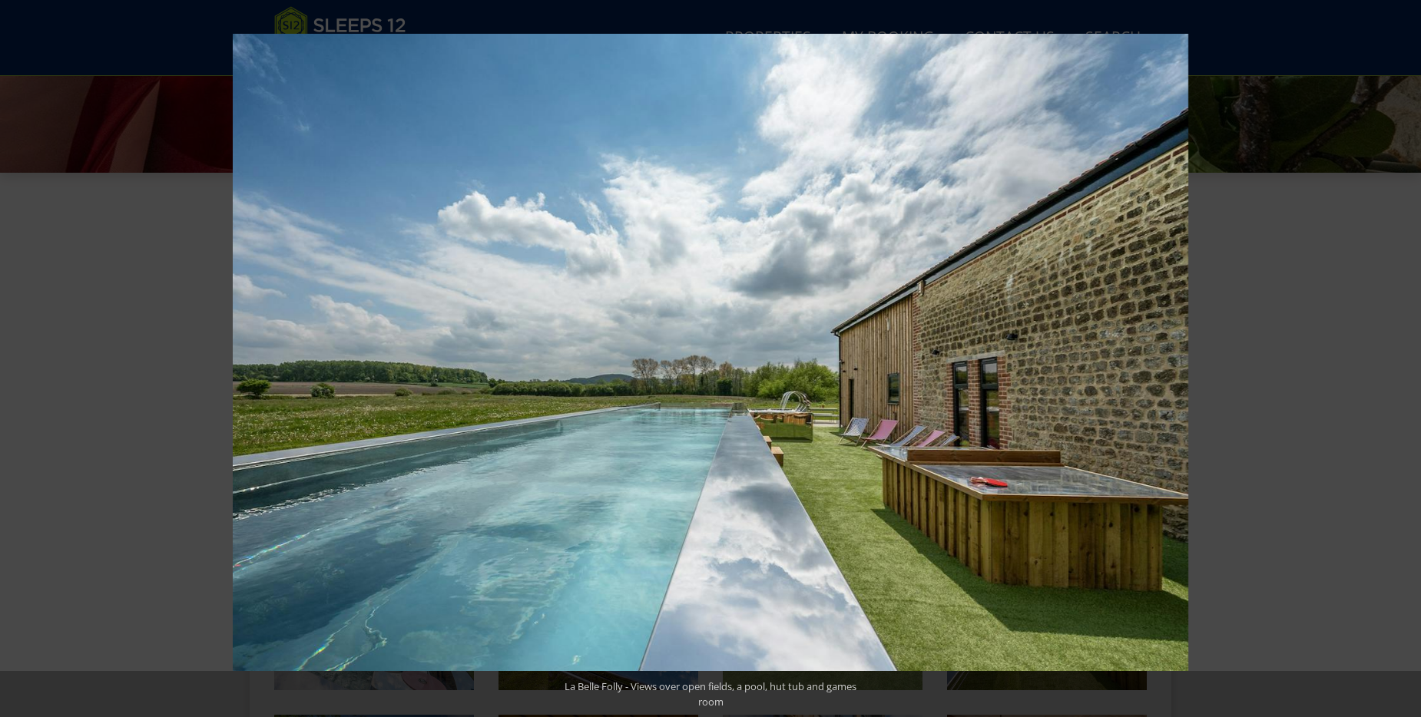
click at [1404, 359] on button at bounding box center [1394, 358] width 54 height 77
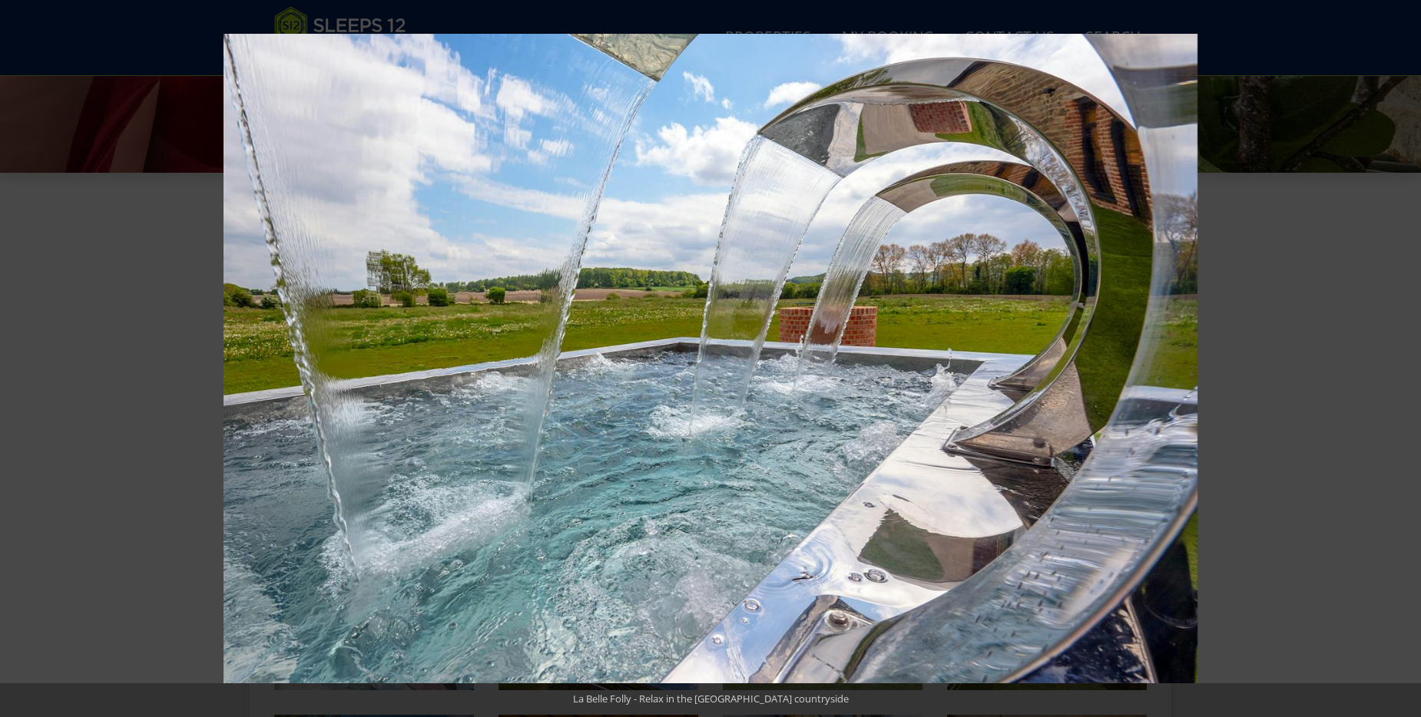
click at [1404, 359] on button at bounding box center [1394, 358] width 54 height 77
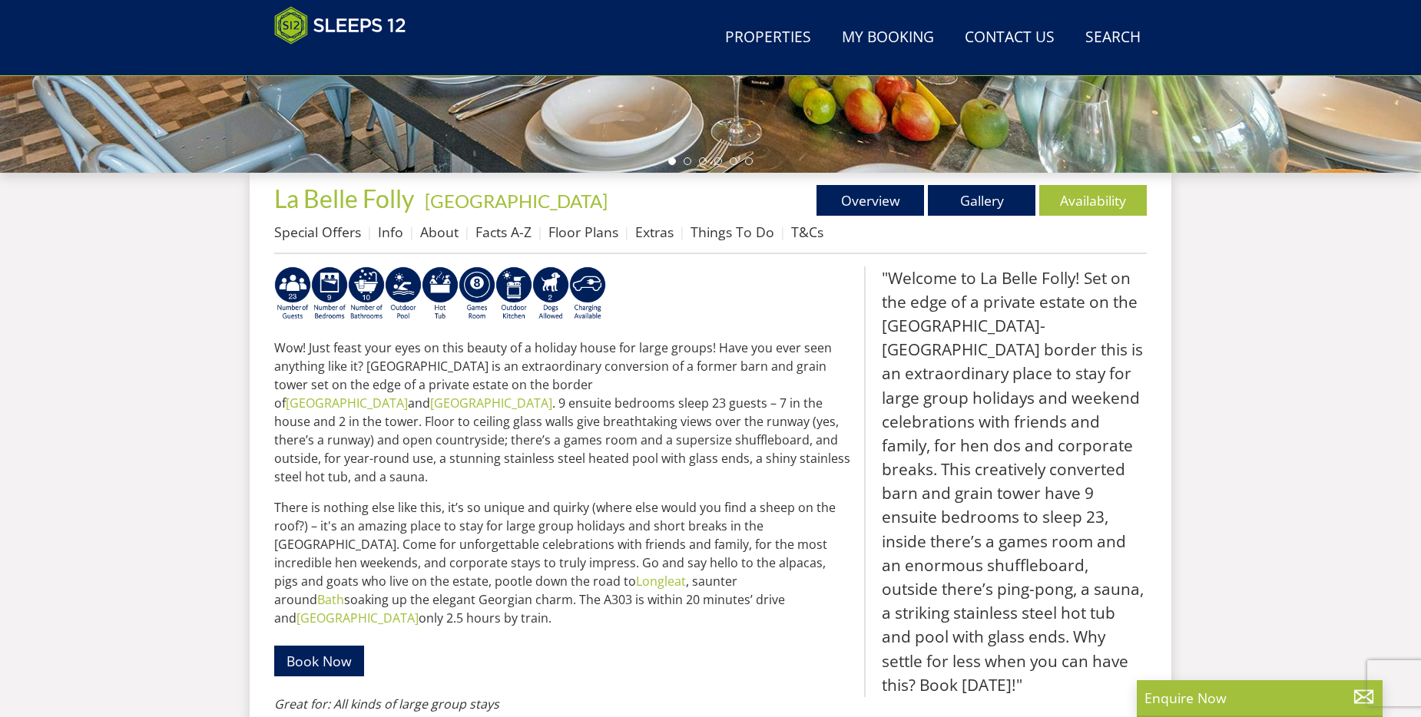
scroll to position [21, 0]
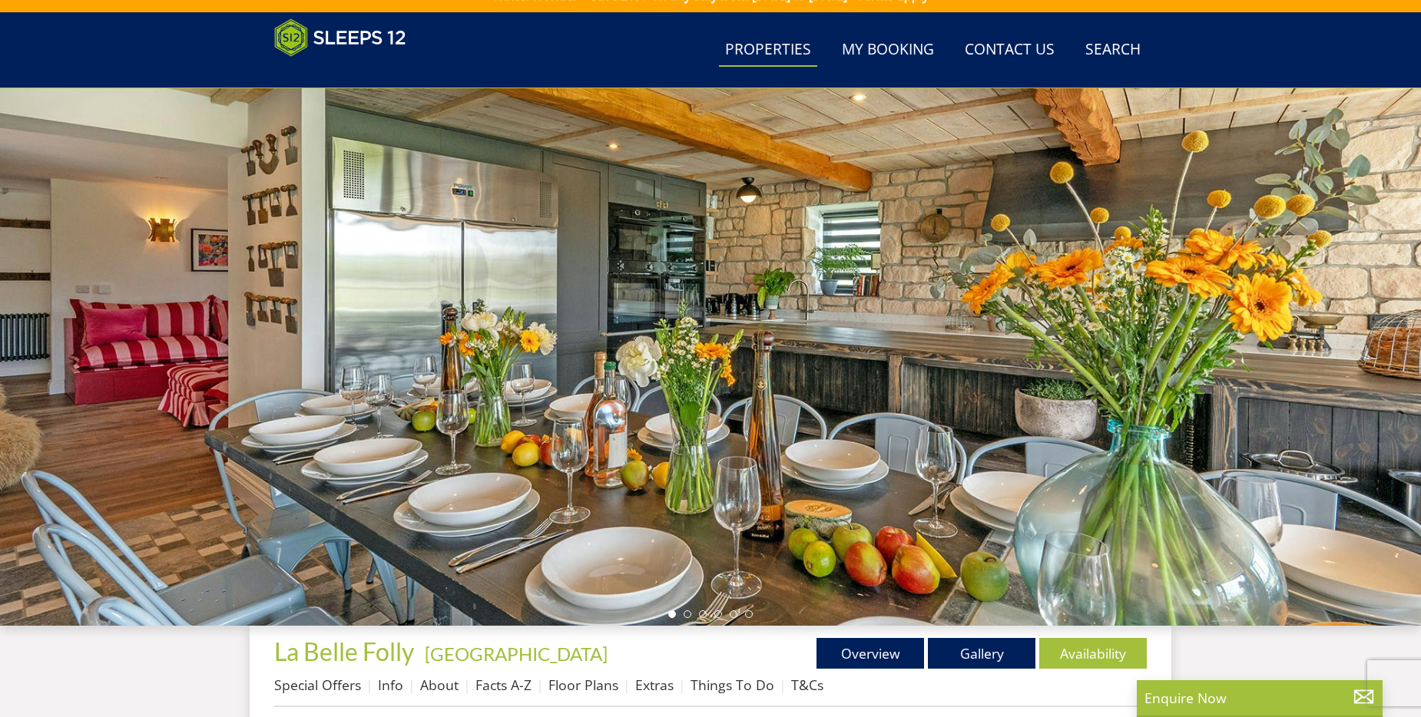
click at [749, 44] on link "Properties" at bounding box center [768, 50] width 98 height 35
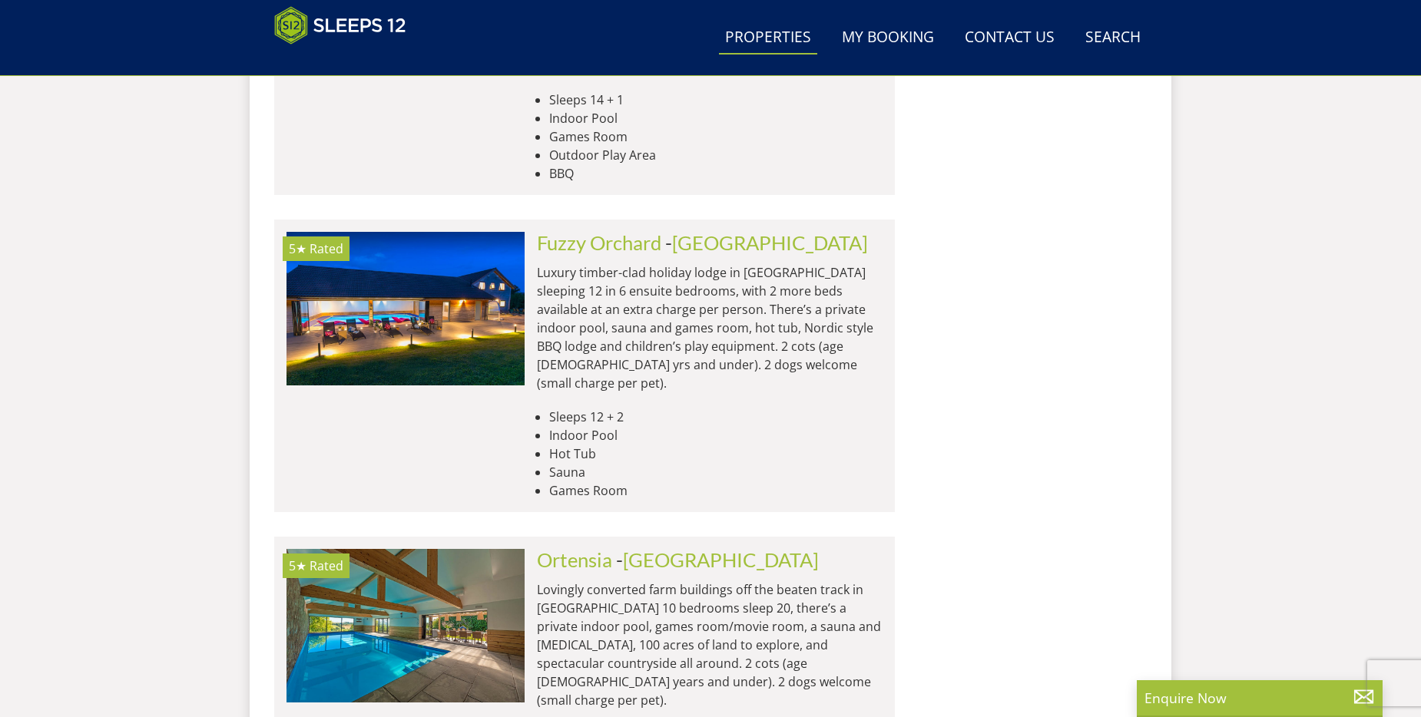
scroll to position [6359, 0]
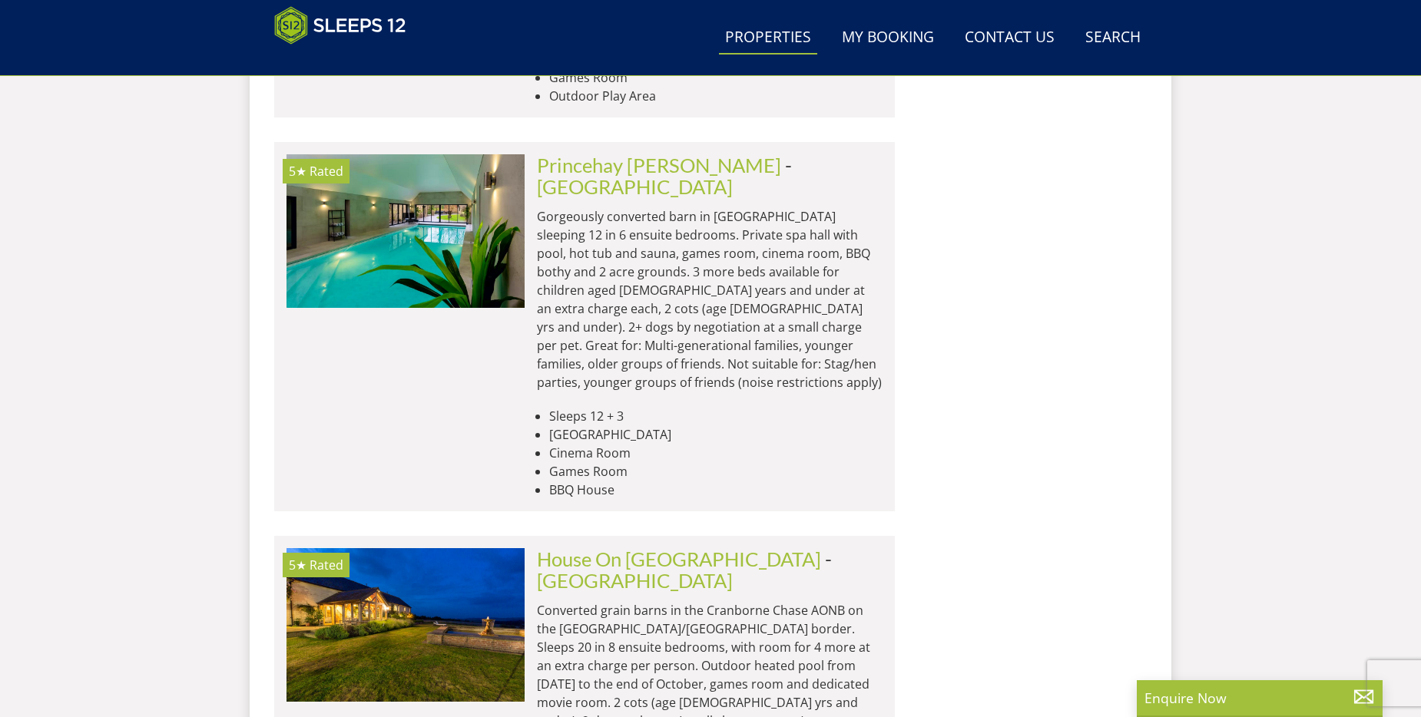
scroll to position [12502, 0]
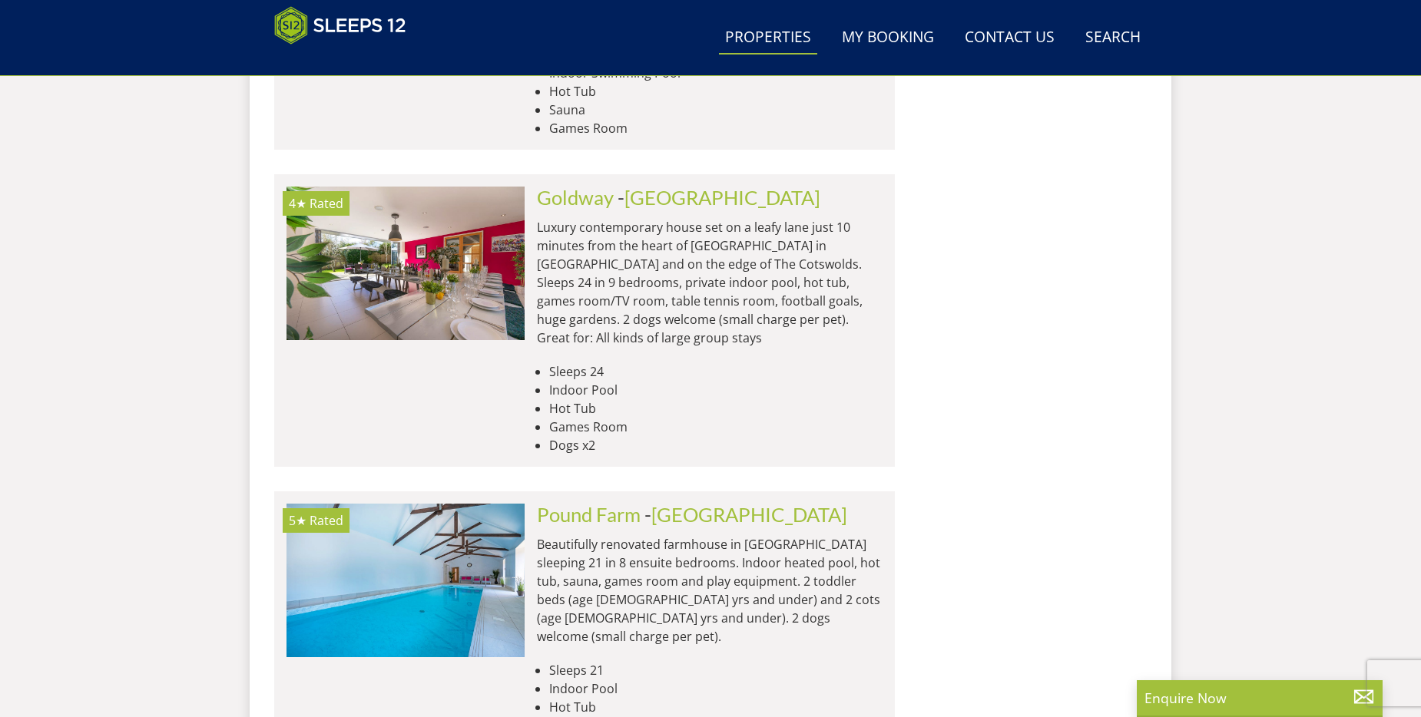
scroll to position [18645, 0]
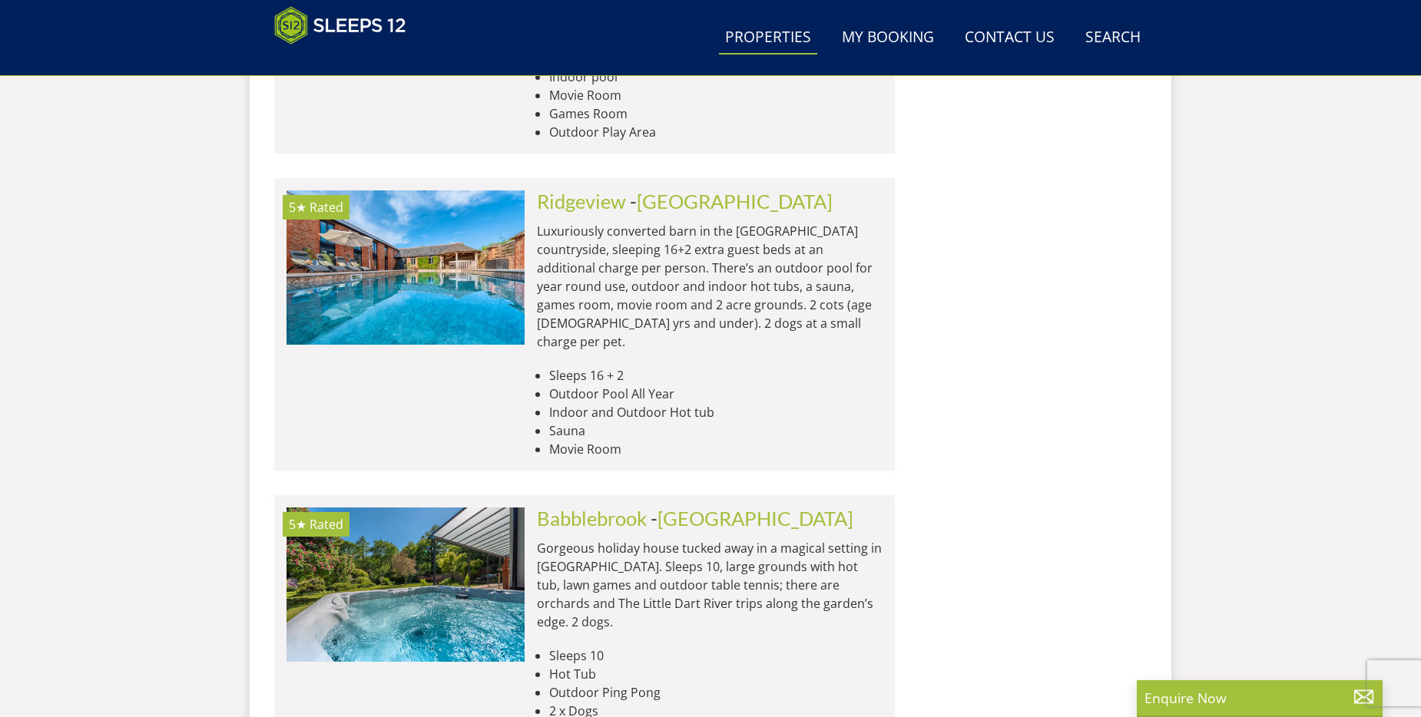
scroll to position [24711, 0]
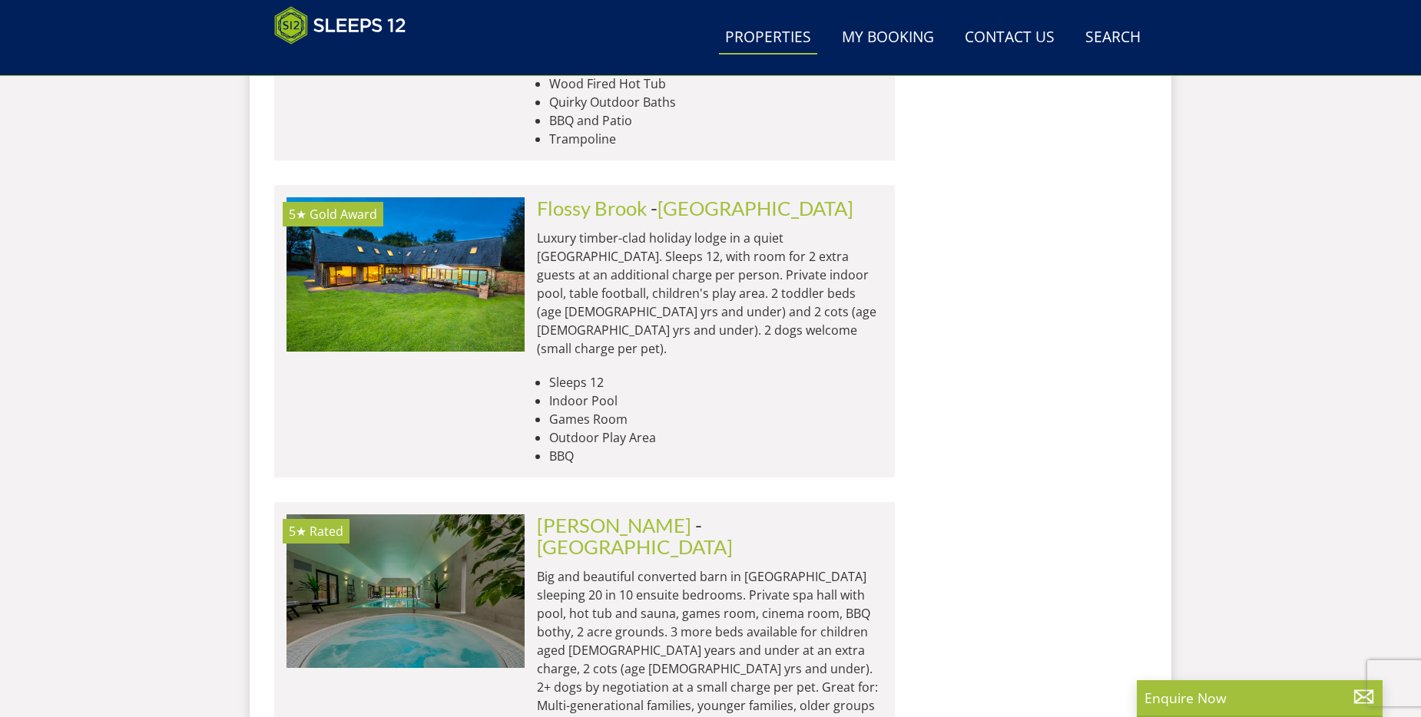
scroll to position [25633, 0]
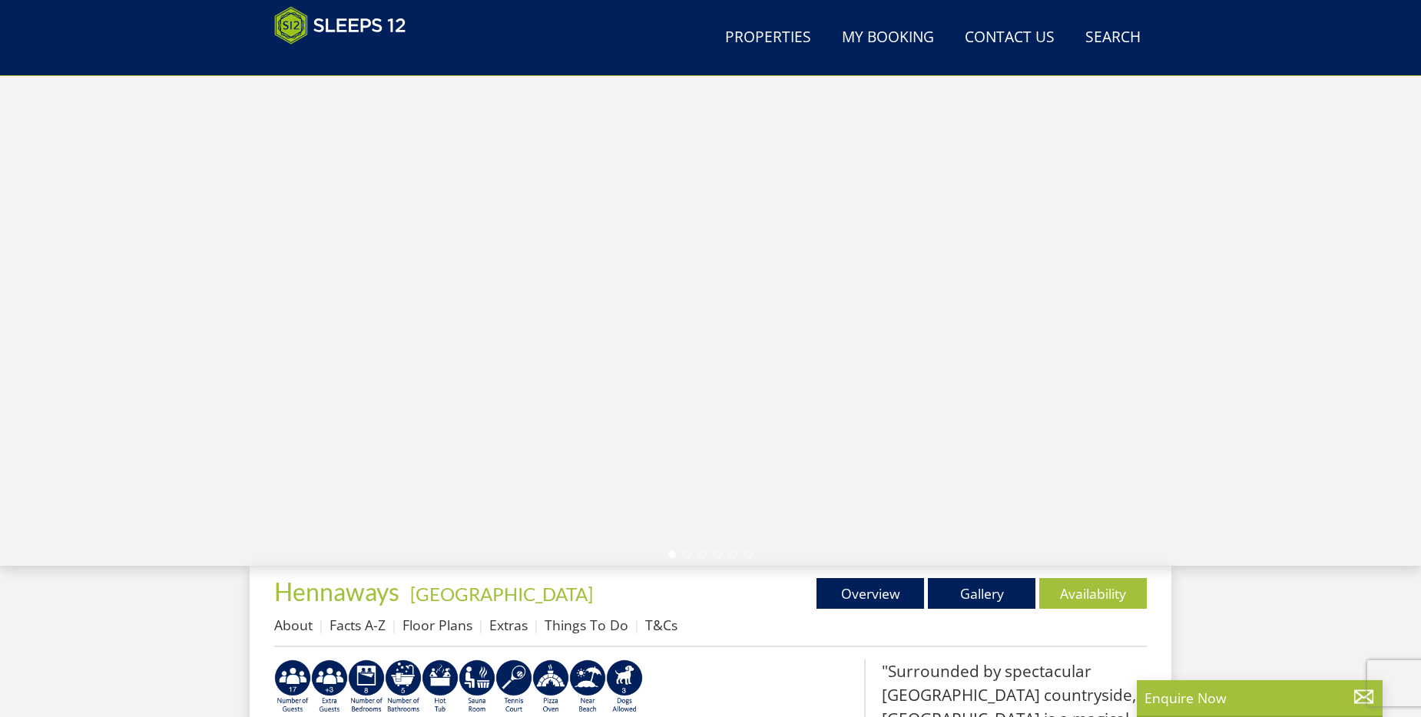
scroll to position [100, 0]
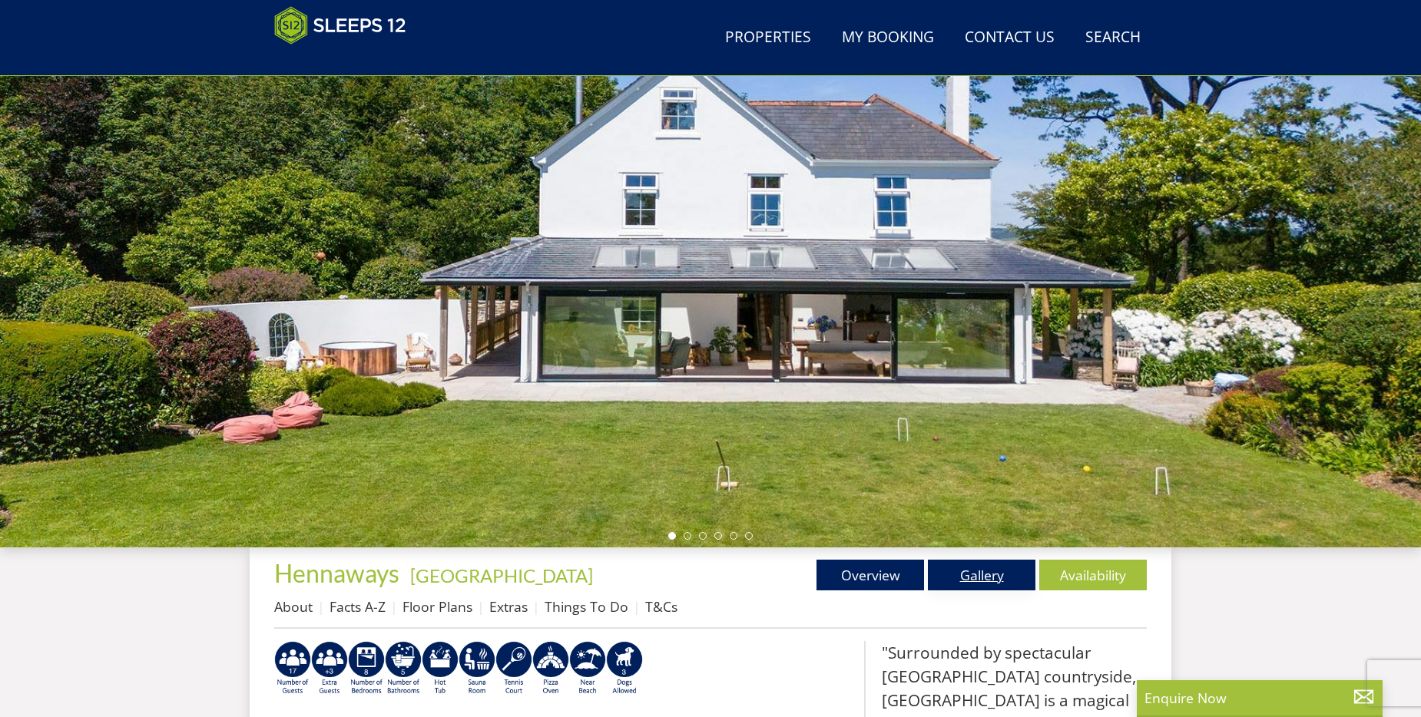
click at [957, 569] on link "Gallery" at bounding box center [981, 575] width 107 height 31
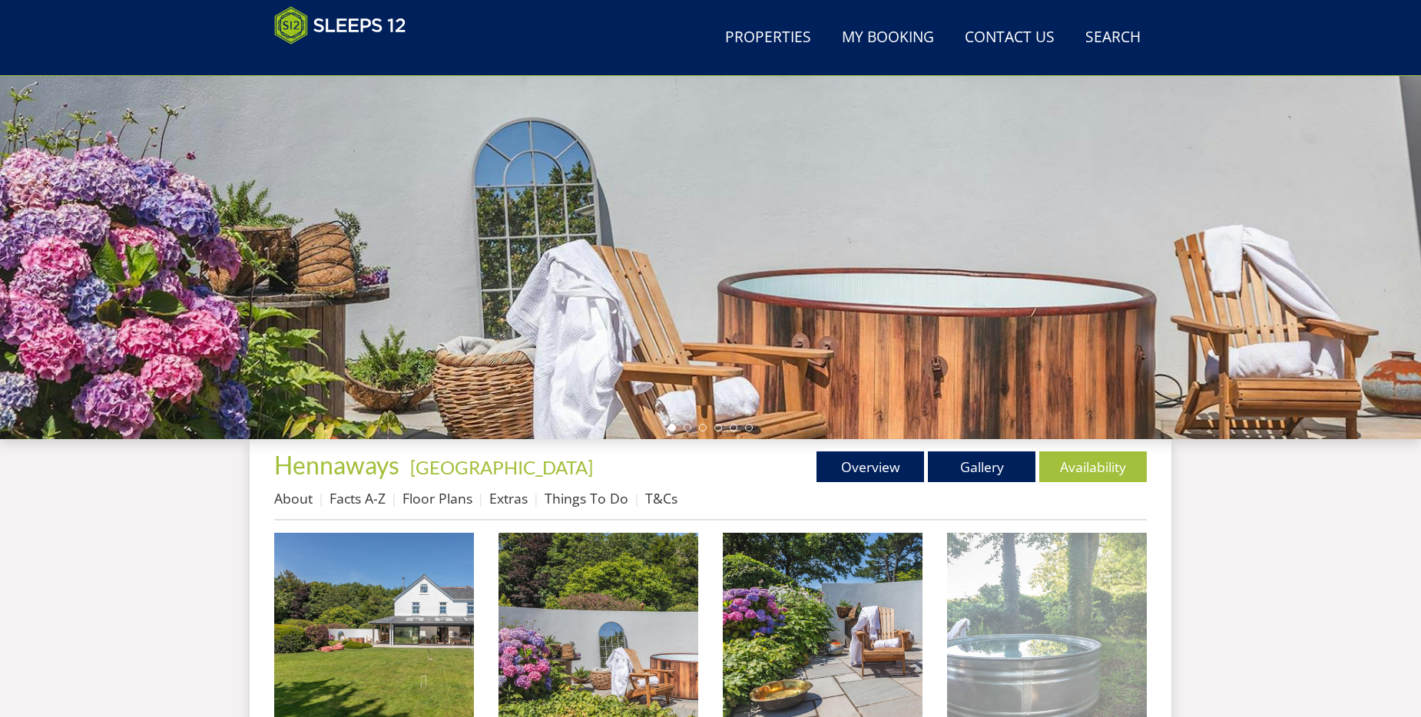
scroll to position [249, 0]
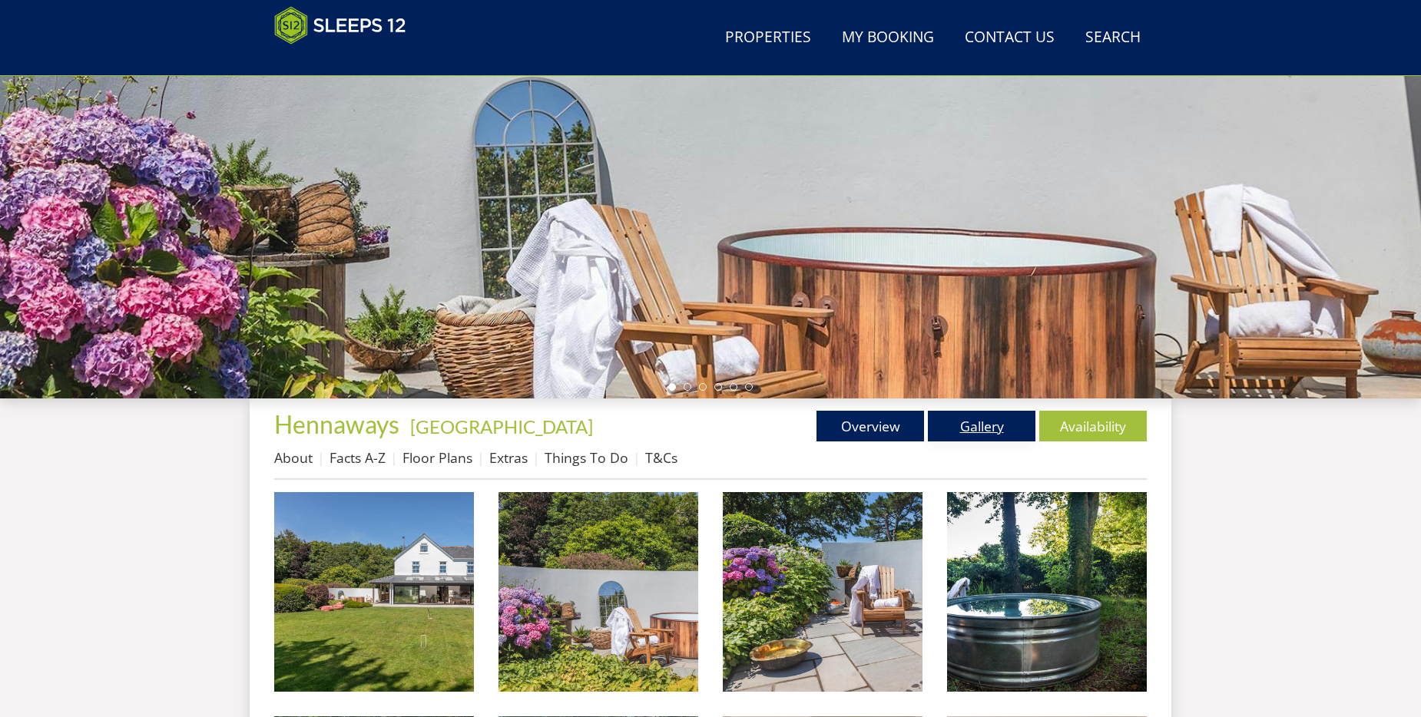
click at [968, 423] on link "Gallery" at bounding box center [981, 426] width 107 height 31
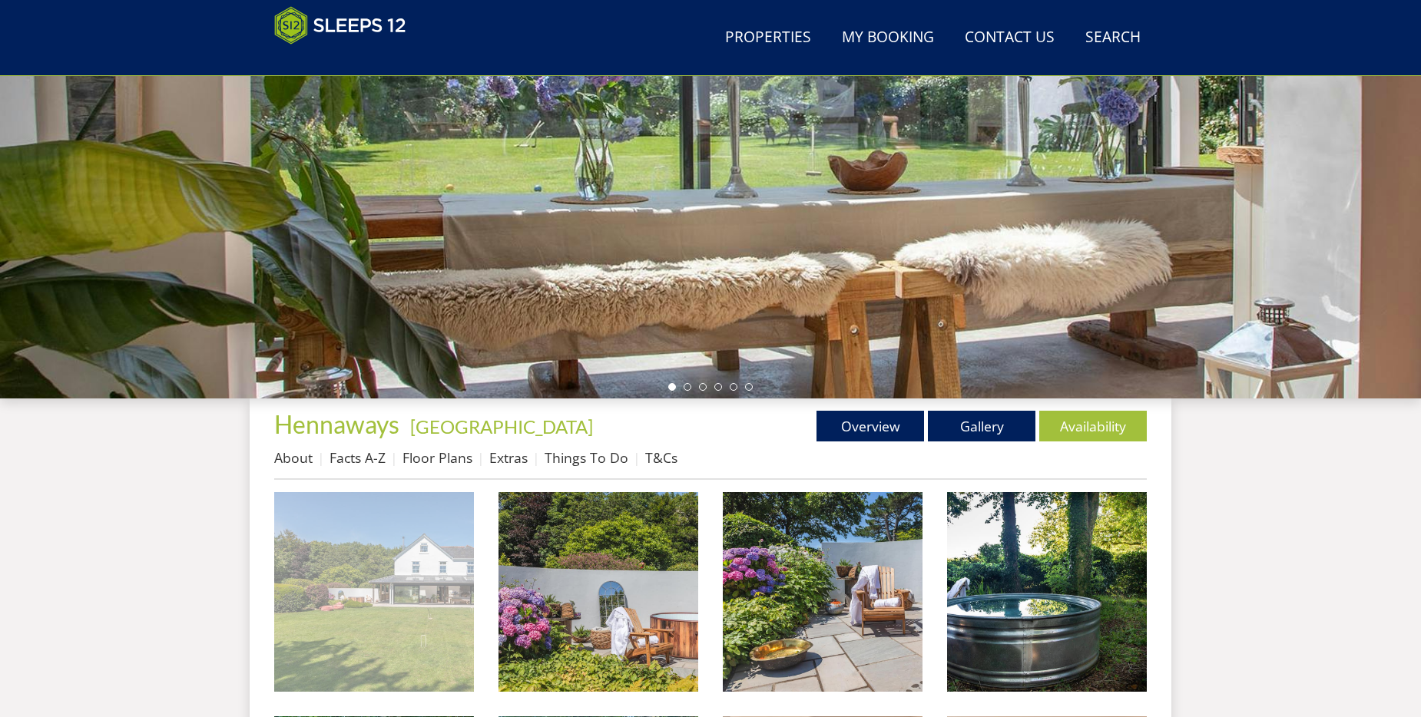
scroll to position [479, 0]
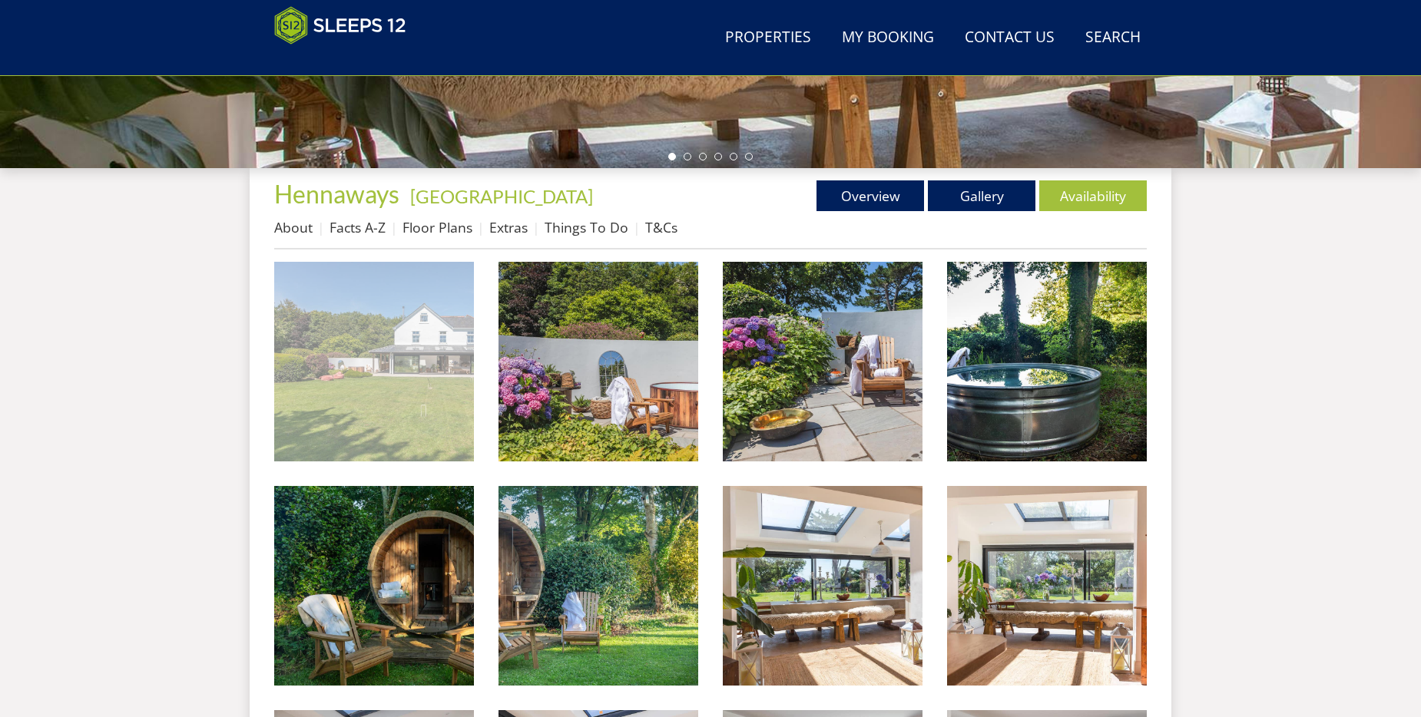
click at [382, 377] on img at bounding box center [374, 362] width 200 height 200
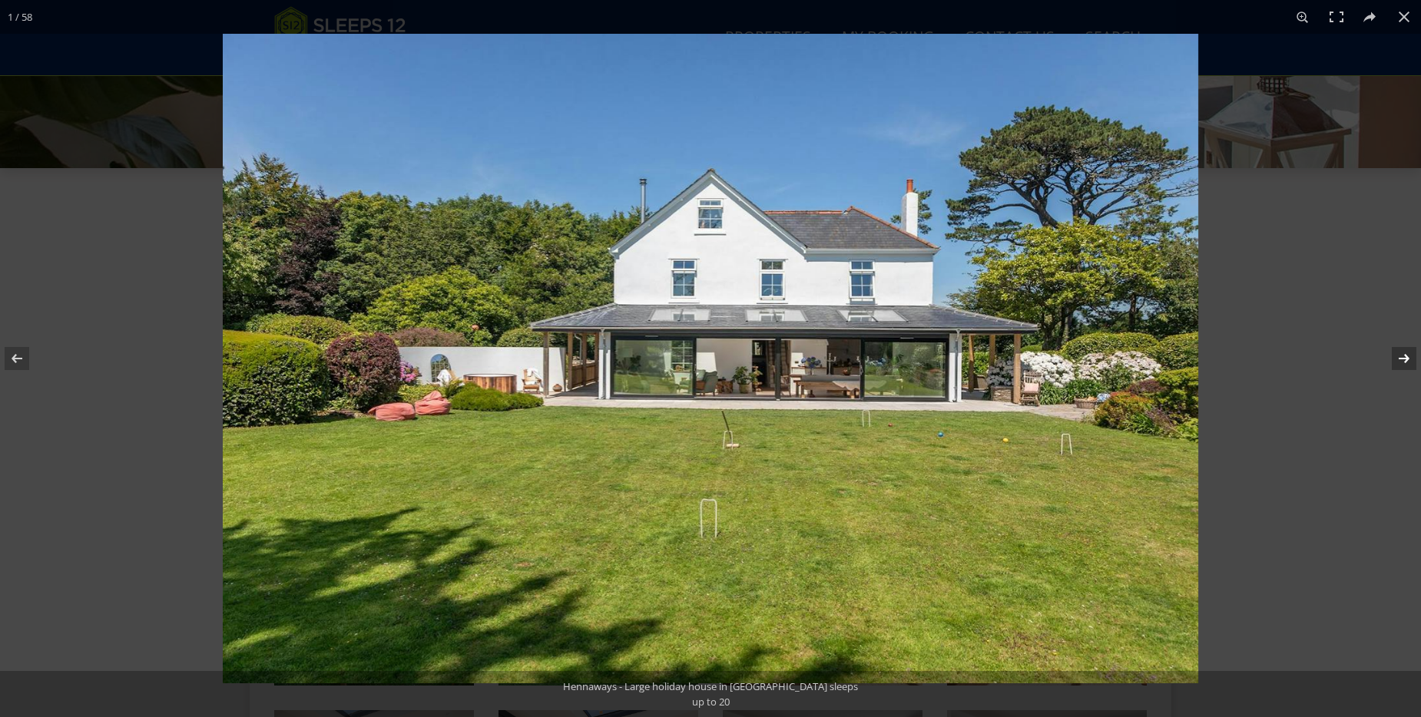
click at [1411, 351] on button at bounding box center [1394, 358] width 54 height 77
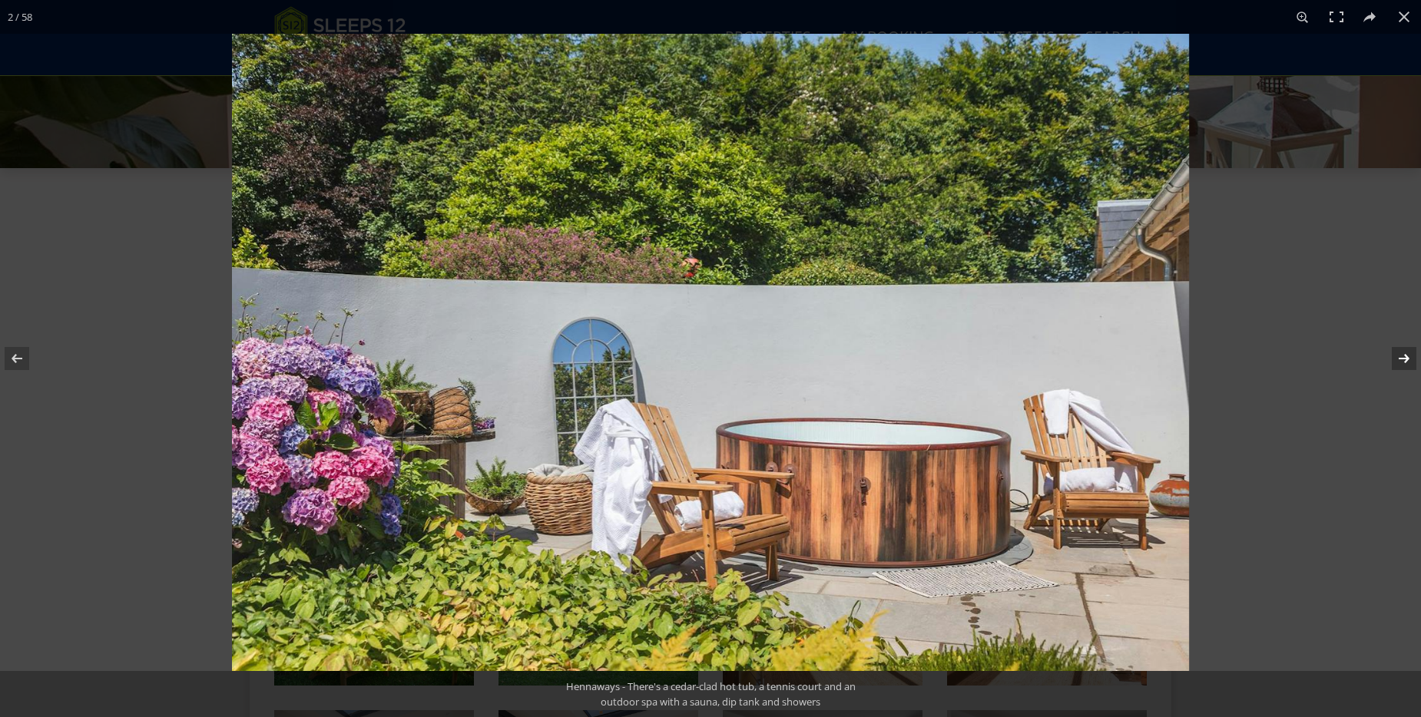
click at [1411, 351] on button at bounding box center [1394, 358] width 54 height 77
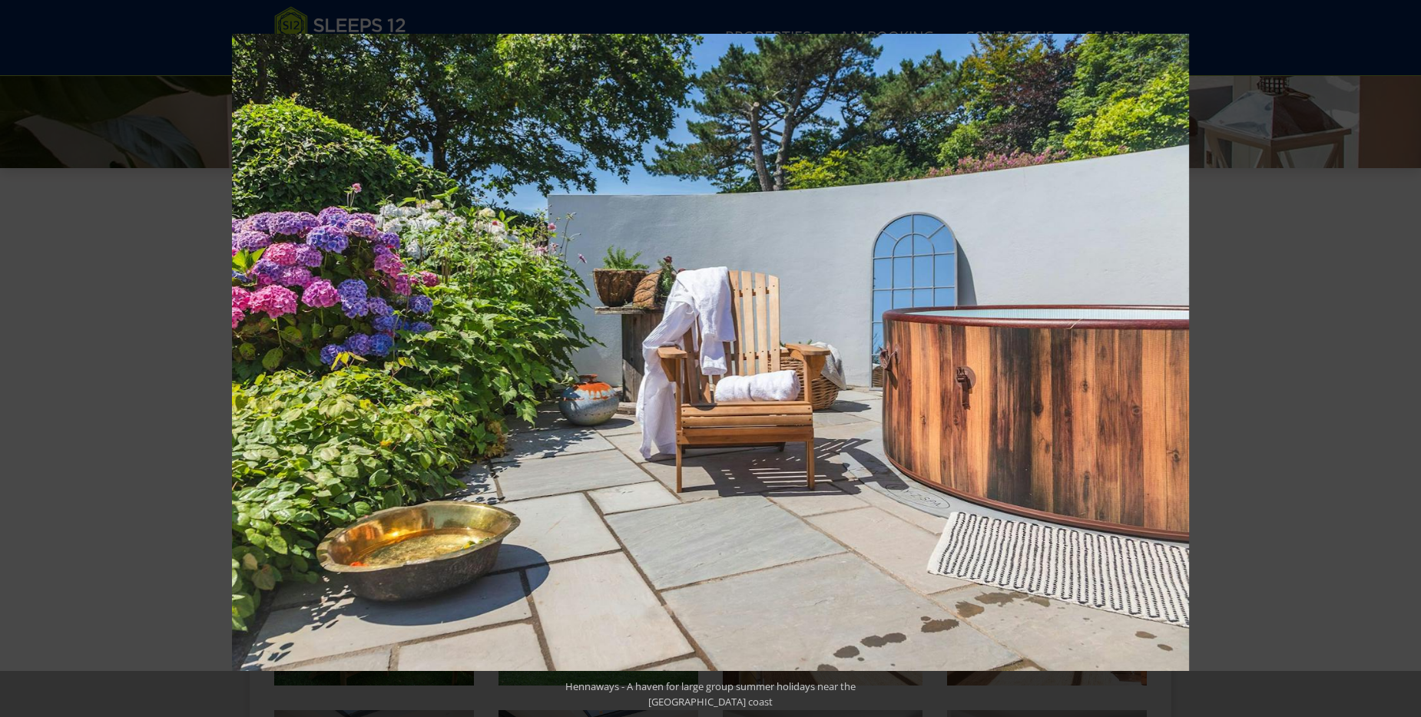
click at [1411, 351] on button at bounding box center [1394, 358] width 54 height 77
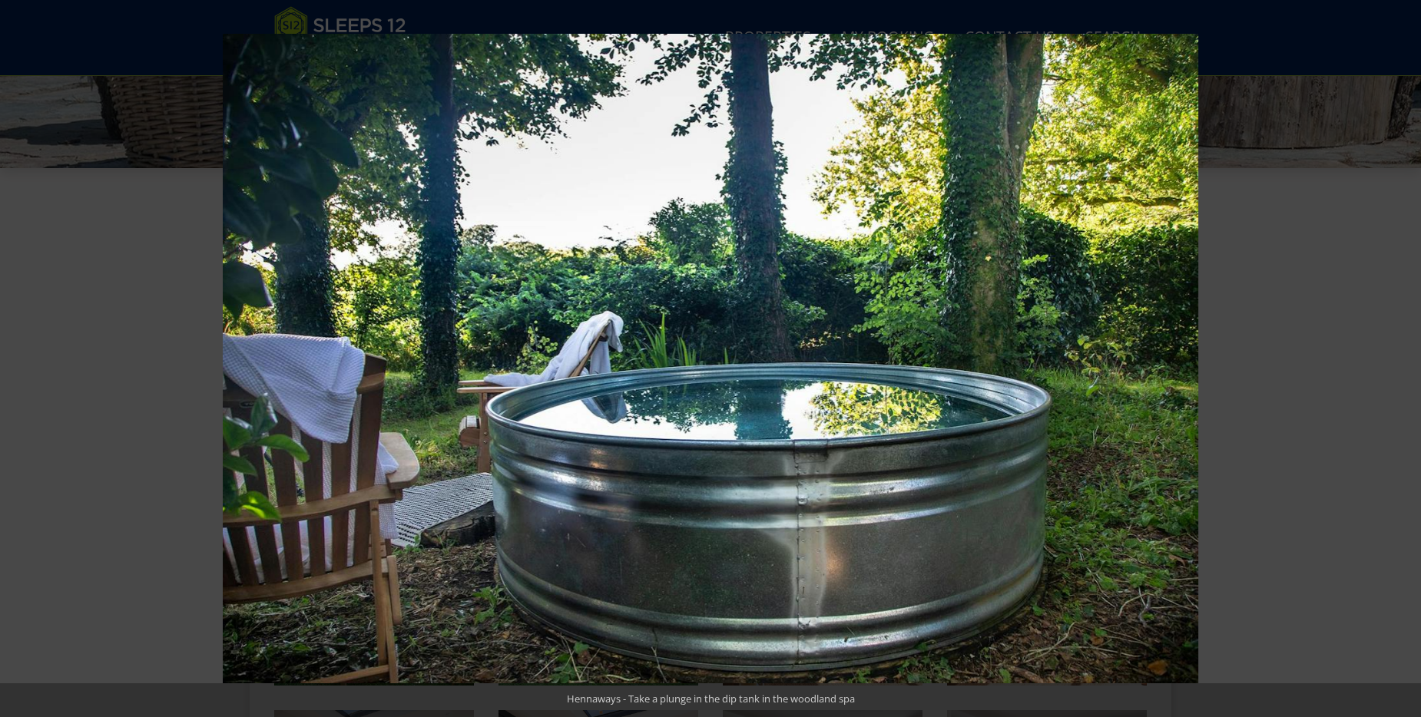
click at [1411, 351] on button at bounding box center [1394, 358] width 54 height 77
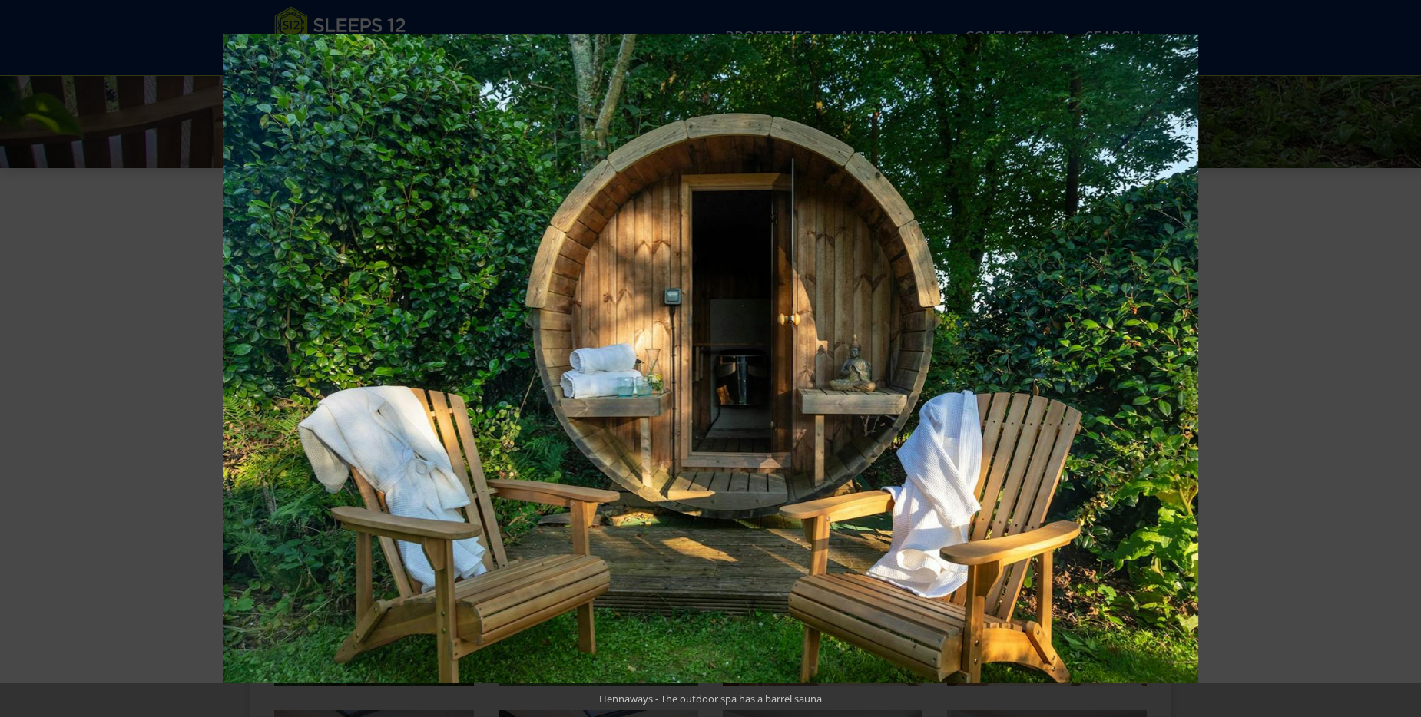
click at [1411, 351] on button at bounding box center [1394, 358] width 54 height 77
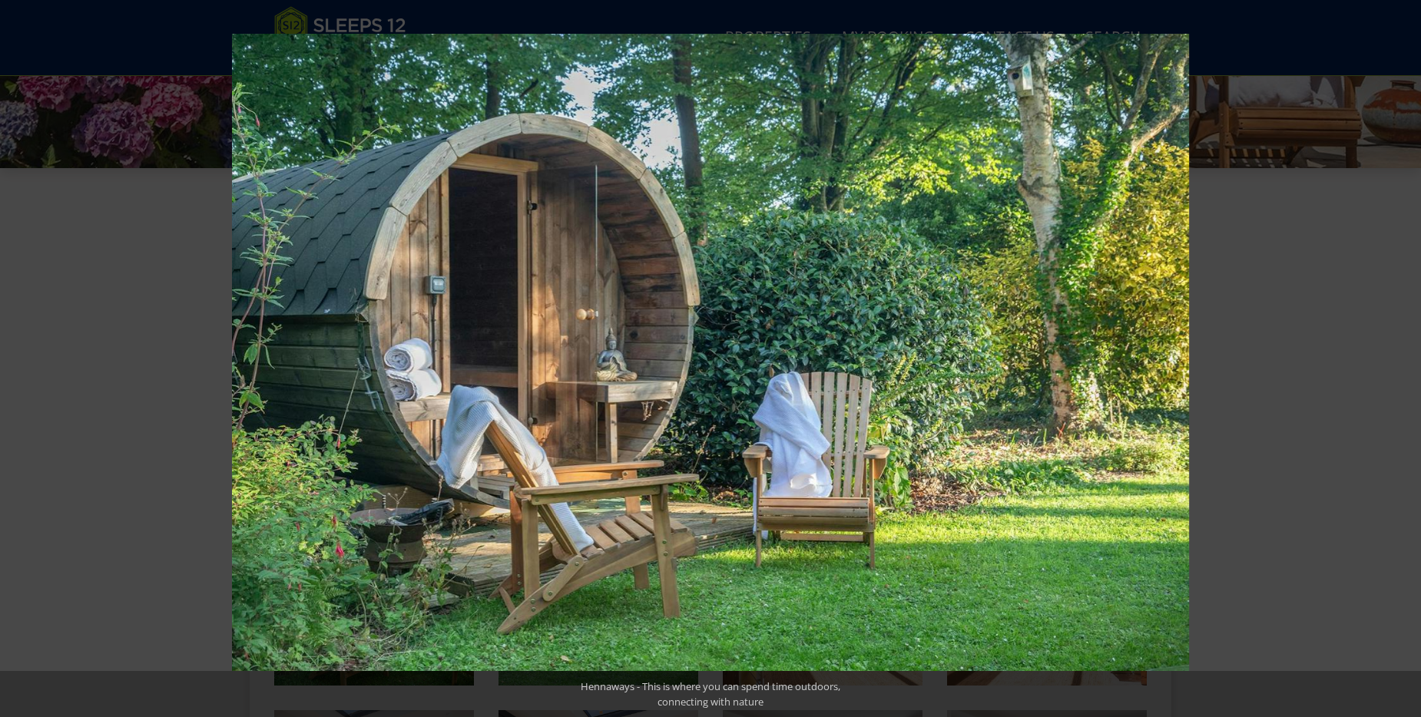
click at [1411, 351] on button at bounding box center [1394, 358] width 54 height 77
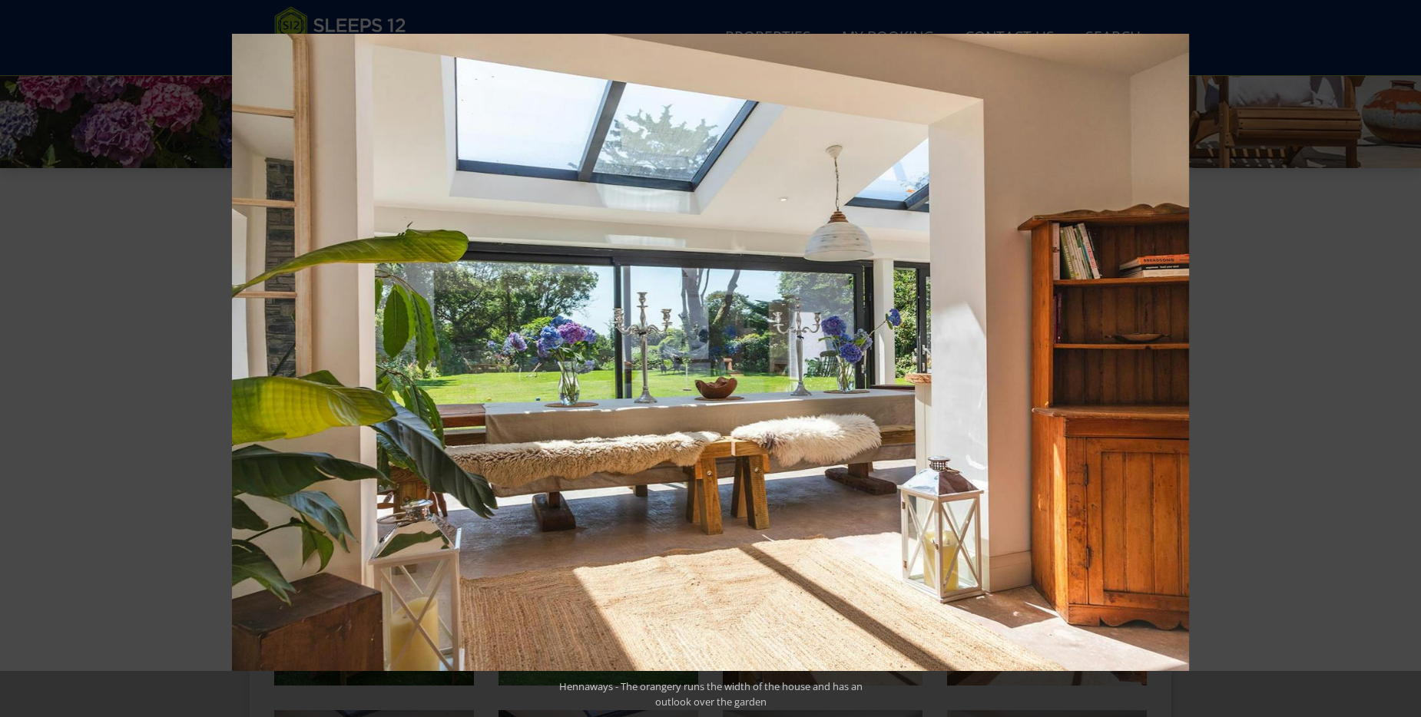
click at [1411, 351] on button at bounding box center [1394, 358] width 54 height 77
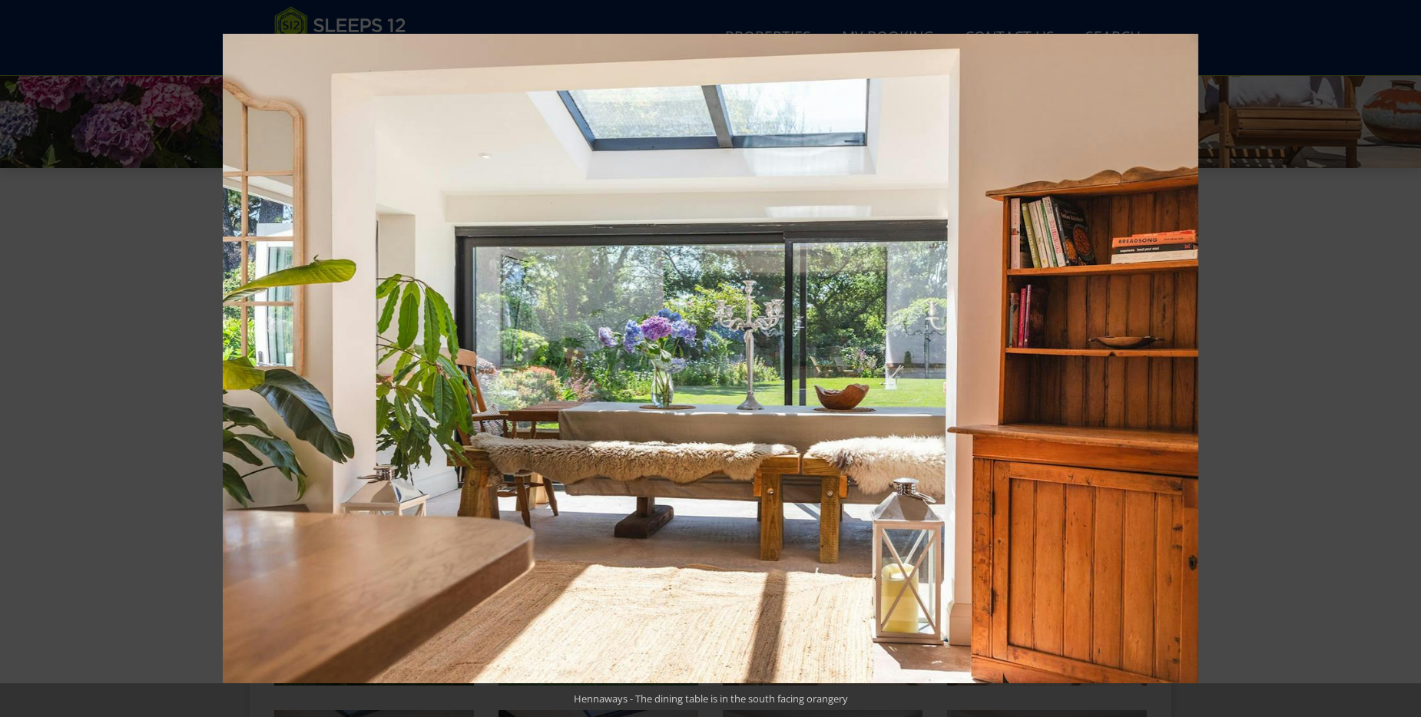
click at [1411, 351] on button at bounding box center [1394, 358] width 54 height 77
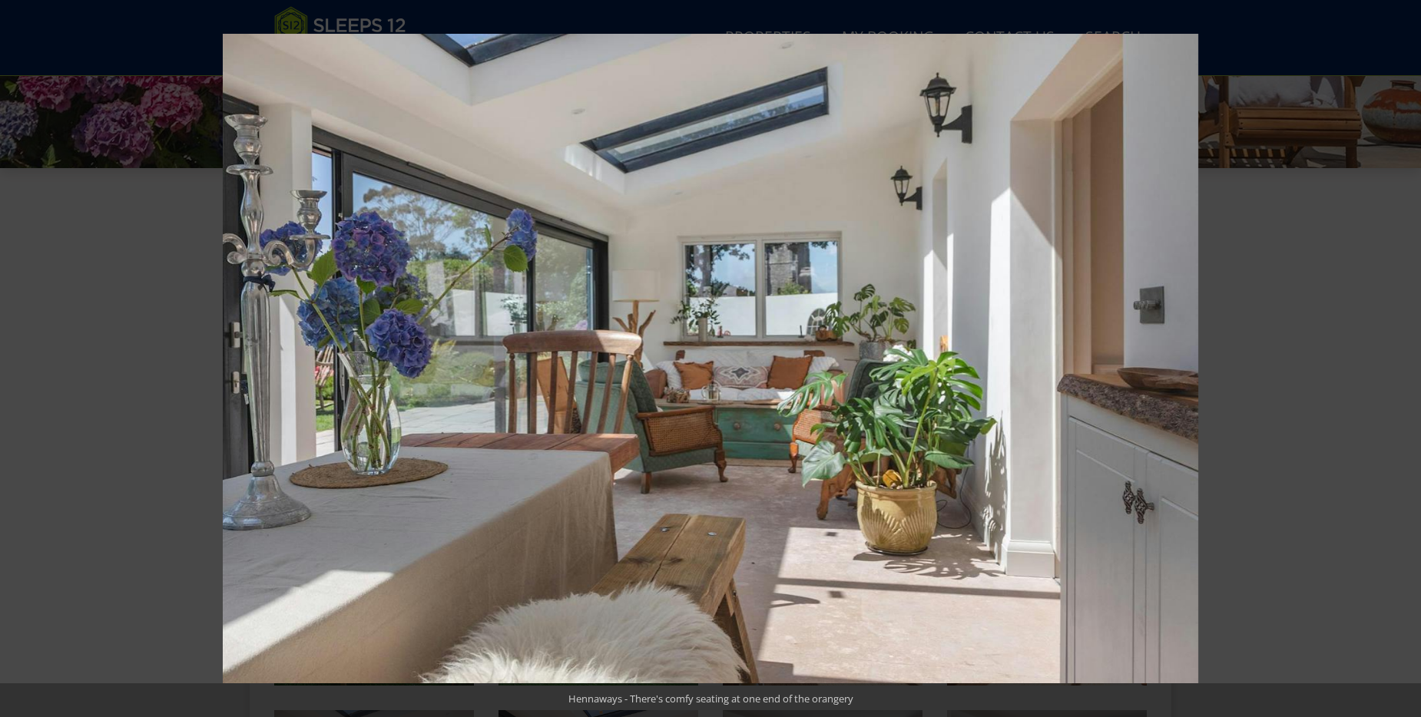
click at [1411, 351] on button at bounding box center [1394, 358] width 54 height 77
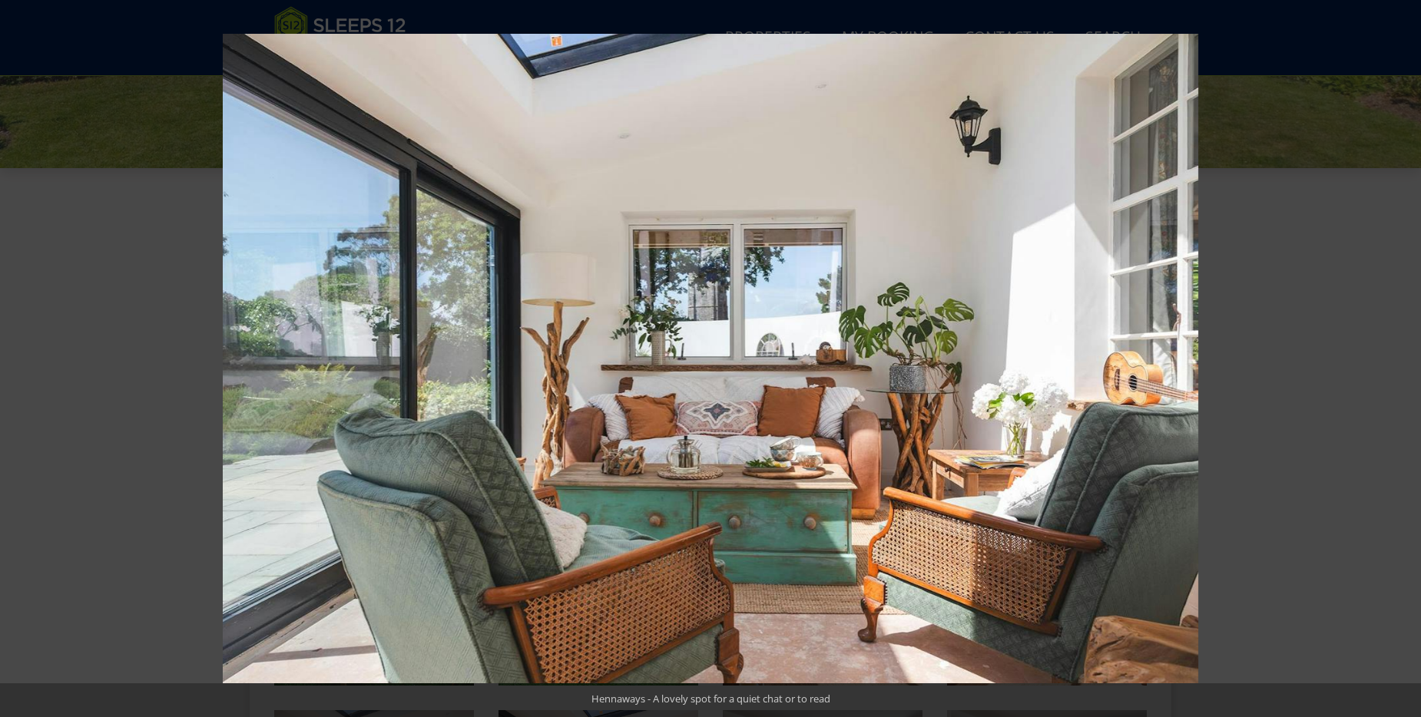
click at [1411, 351] on button at bounding box center [1394, 358] width 54 height 77
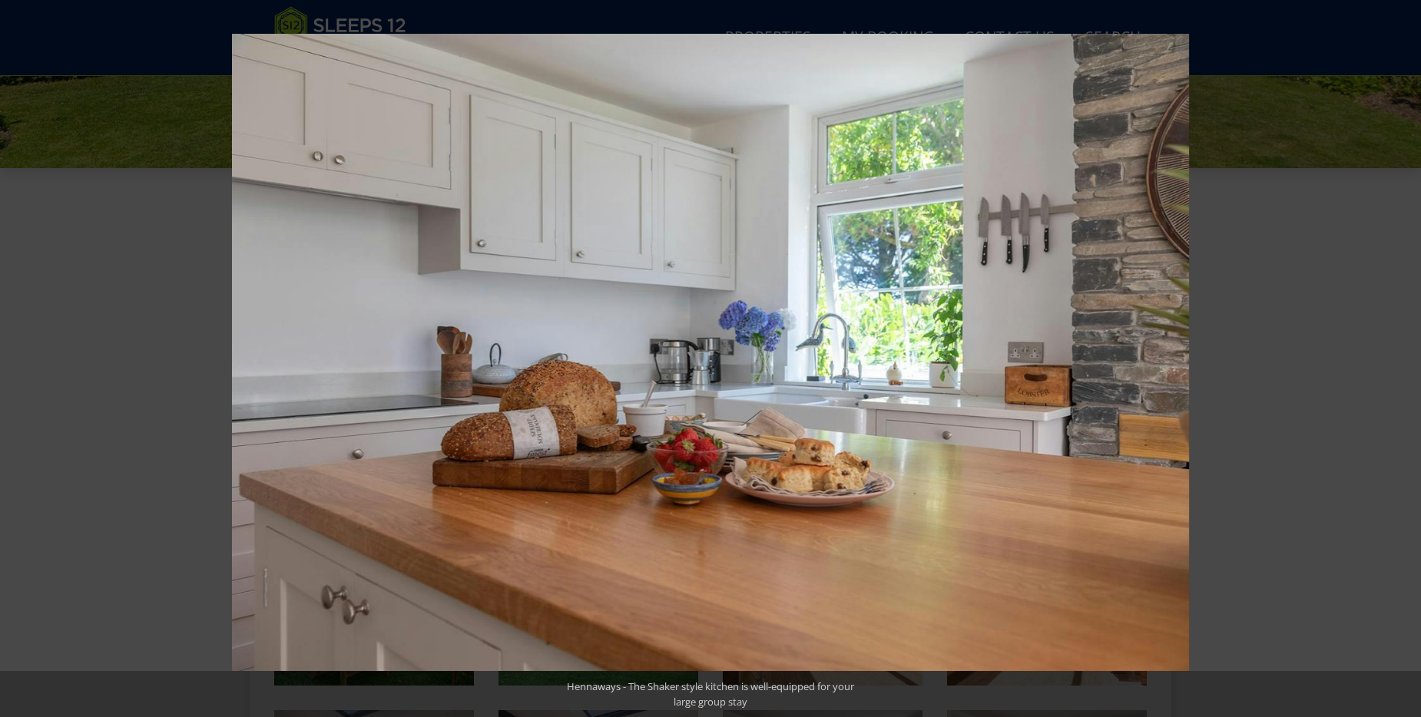
click at [1411, 351] on button at bounding box center [1394, 358] width 54 height 77
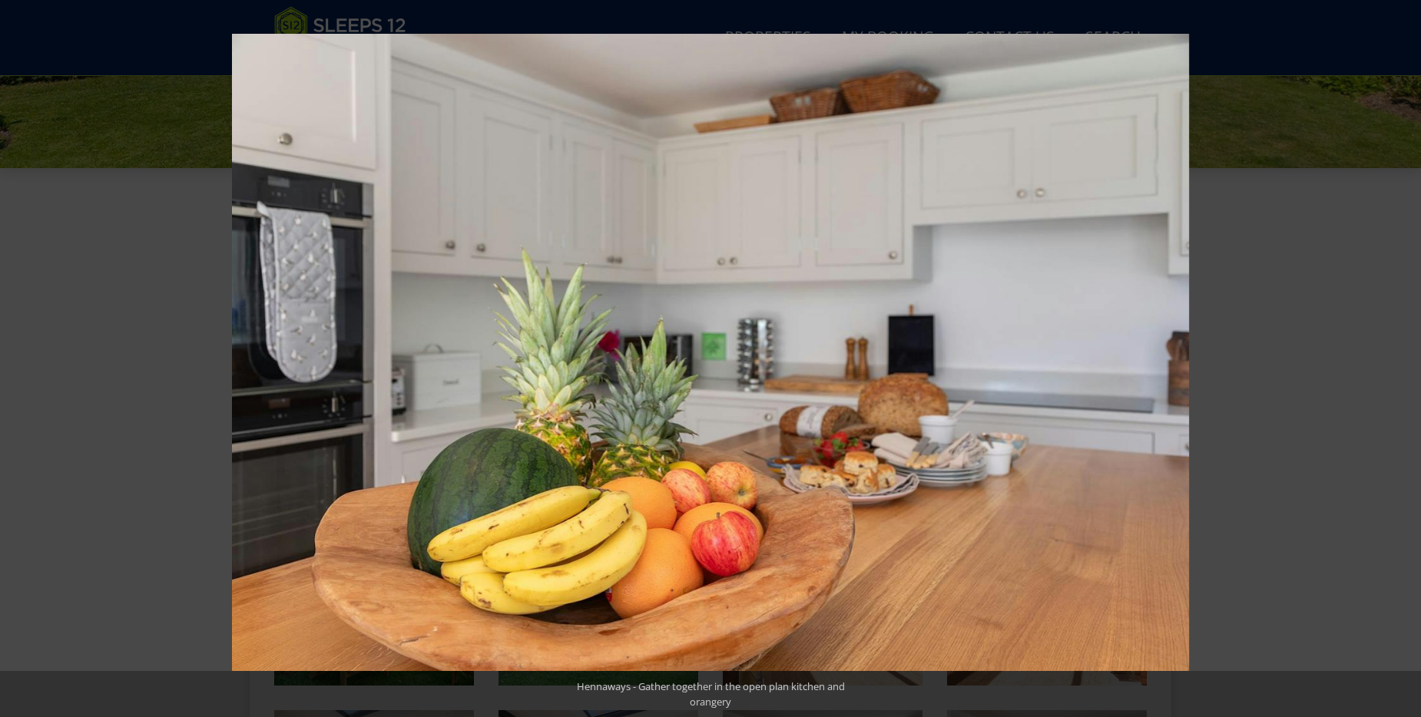
click at [1411, 351] on button at bounding box center [1394, 358] width 54 height 77
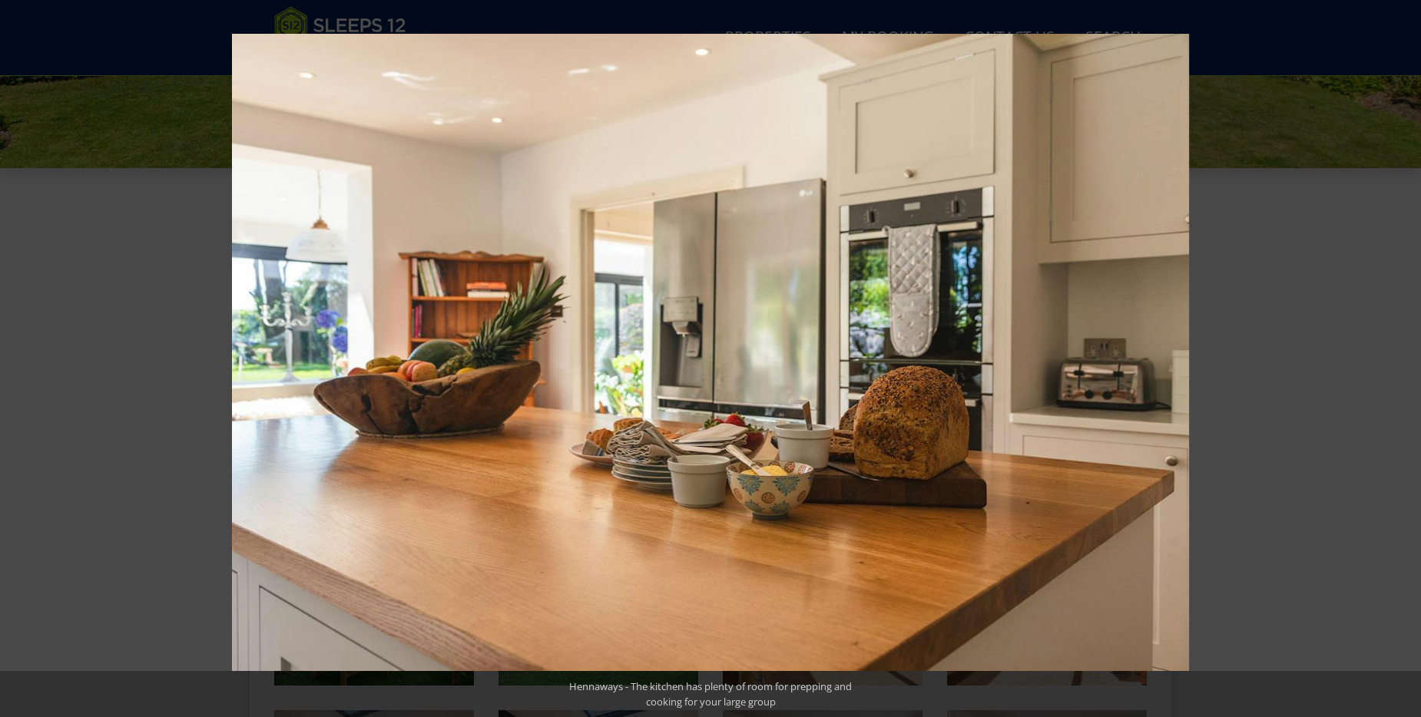
click at [1411, 351] on button at bounding box center [1394, 358] width 54 height 77
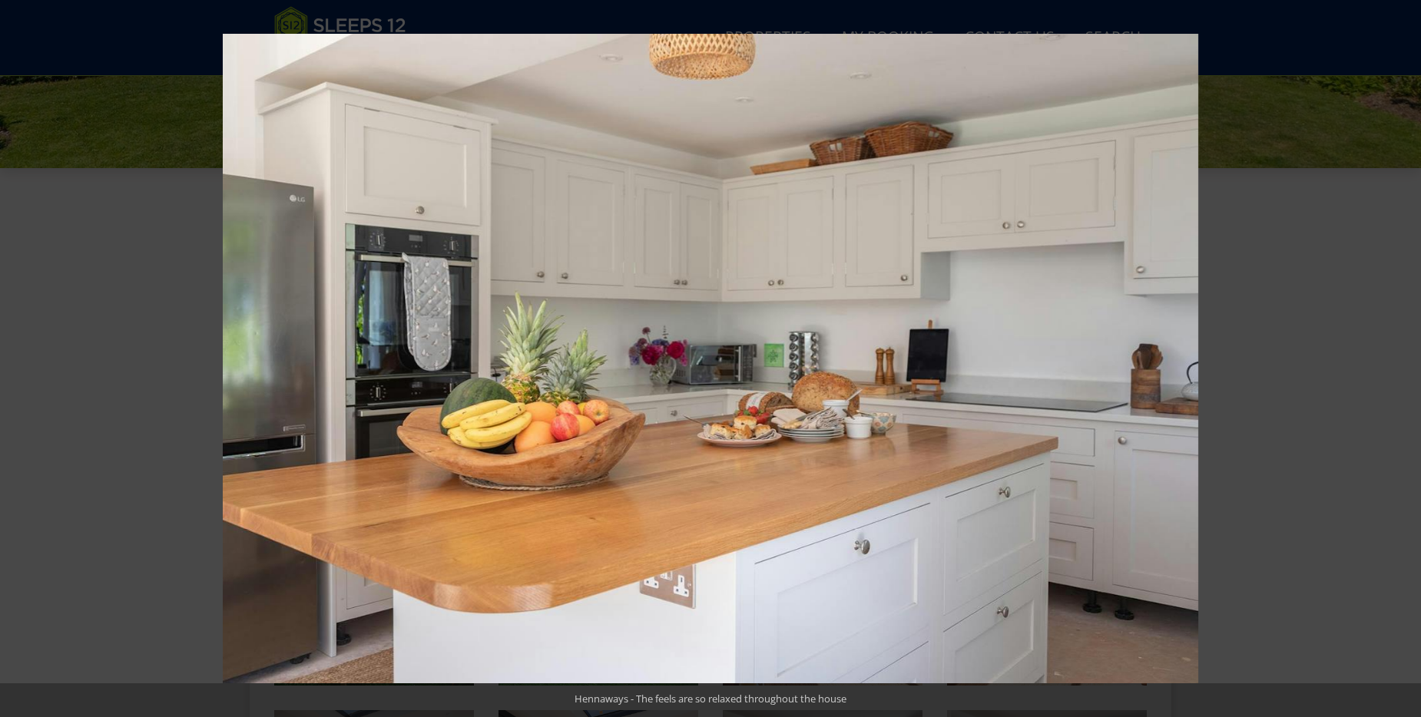
click at [1411, 351] on button at bounding box center [1394, 358] width 54 height 77
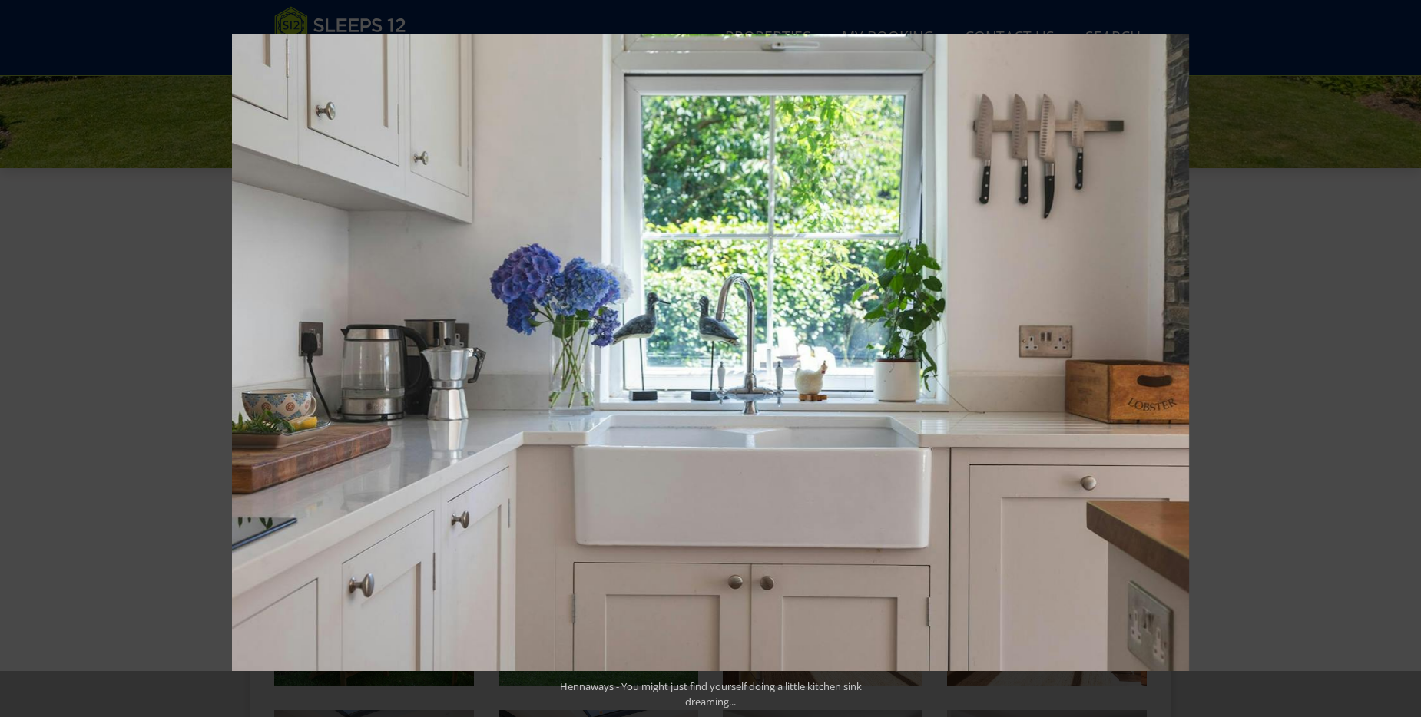
click at [1411, 351] on button at bounding box center [1394, 358] width 54 height 77
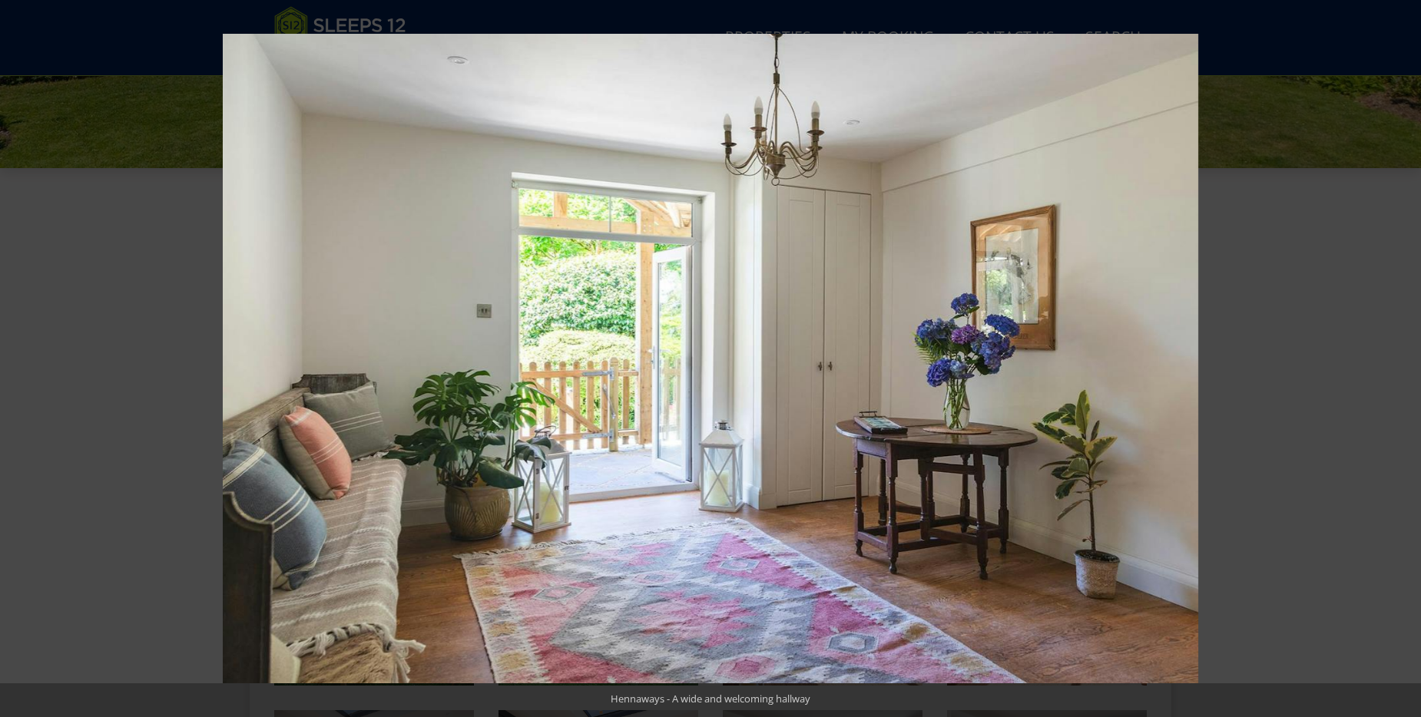
click at [1411, 351] on button at bounding box center [1394, 358] width 54 height 77
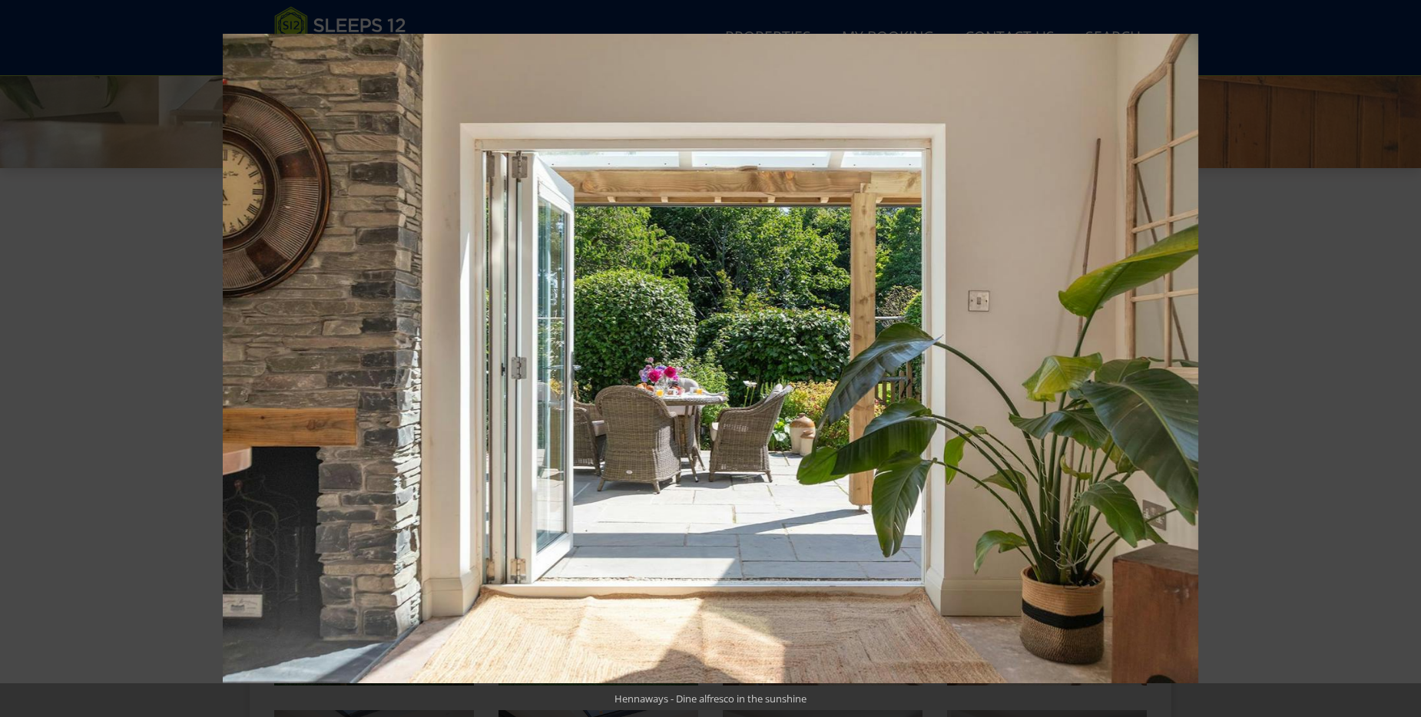
click at [1411, 351] on button at bounding box center [1394, 358] width 54 height 77
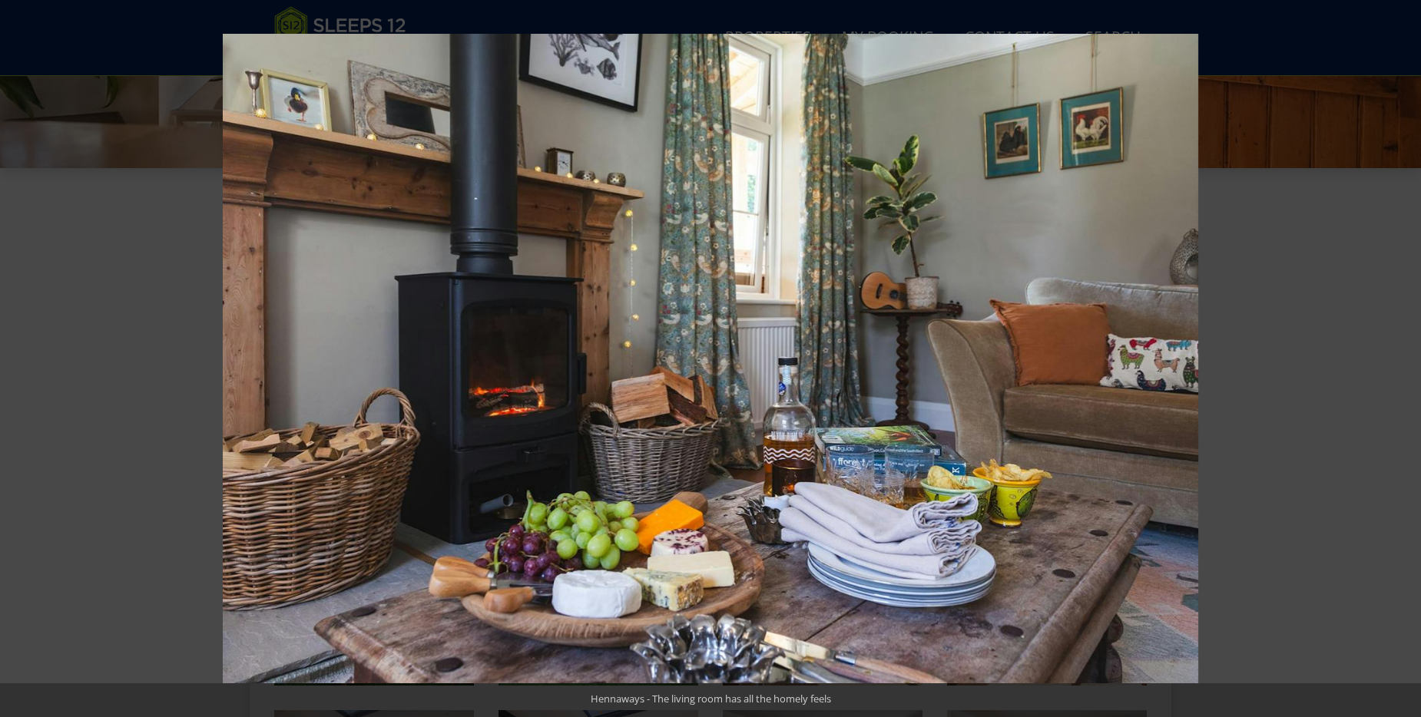
click at [1411, 351] on button at bounding box center [1394, 358] width 54 height 77
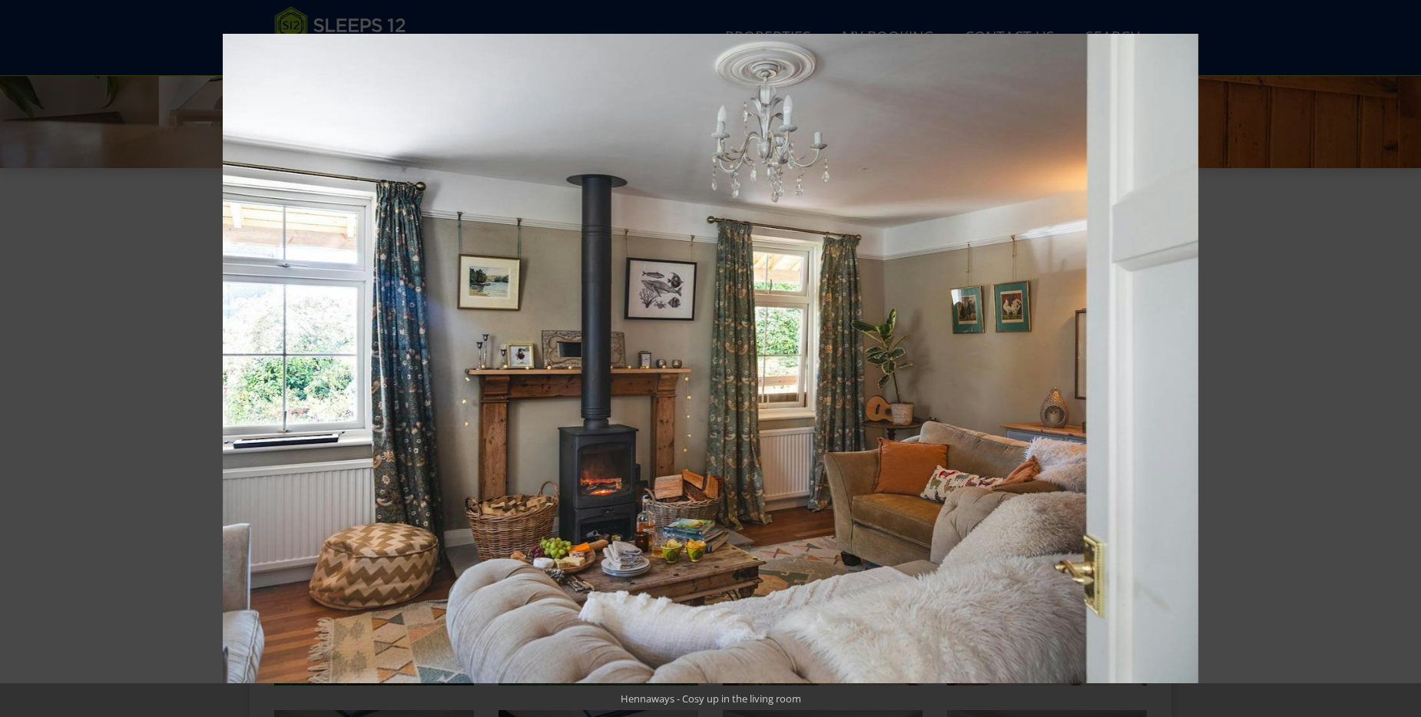
click at [1411, 351] on button at bounding box center [1394, 358] width 54 height 77
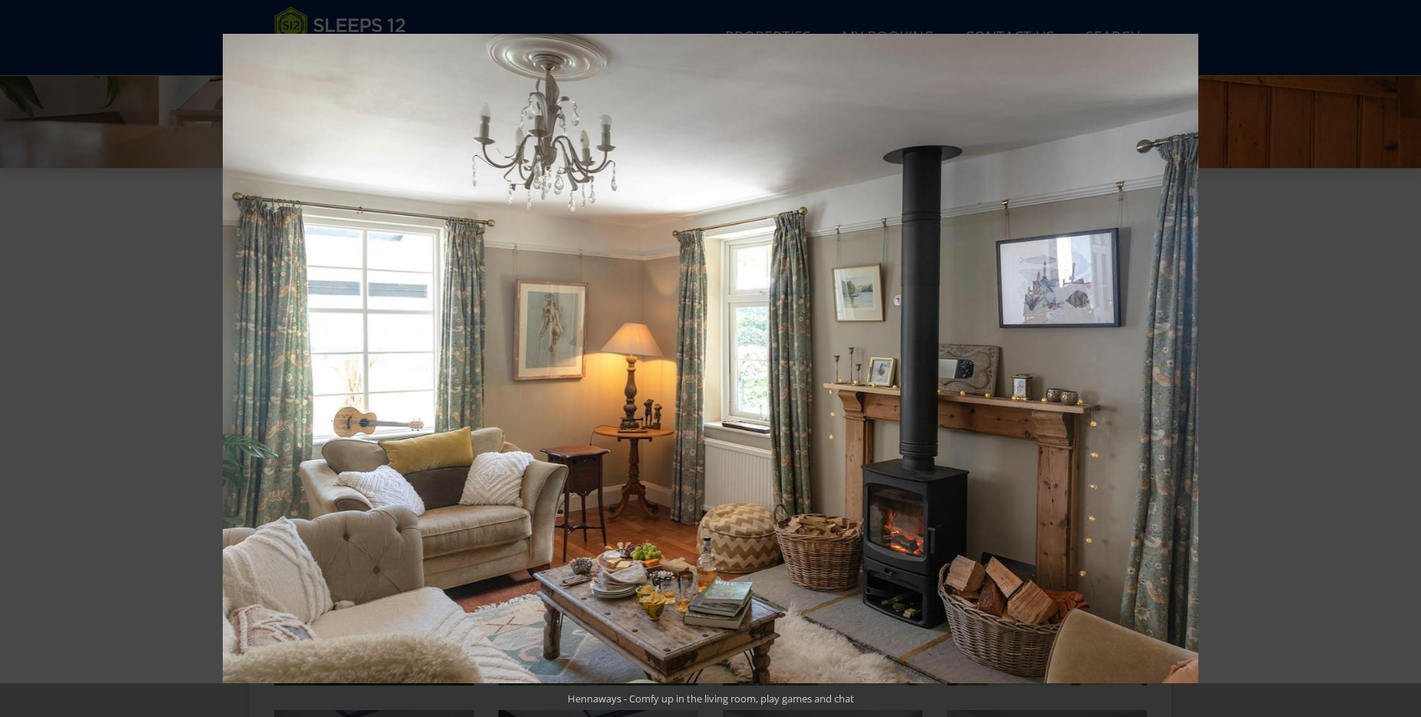
click at [1411, 351] on button at bounding box center [1394, 358] width 54 height 77
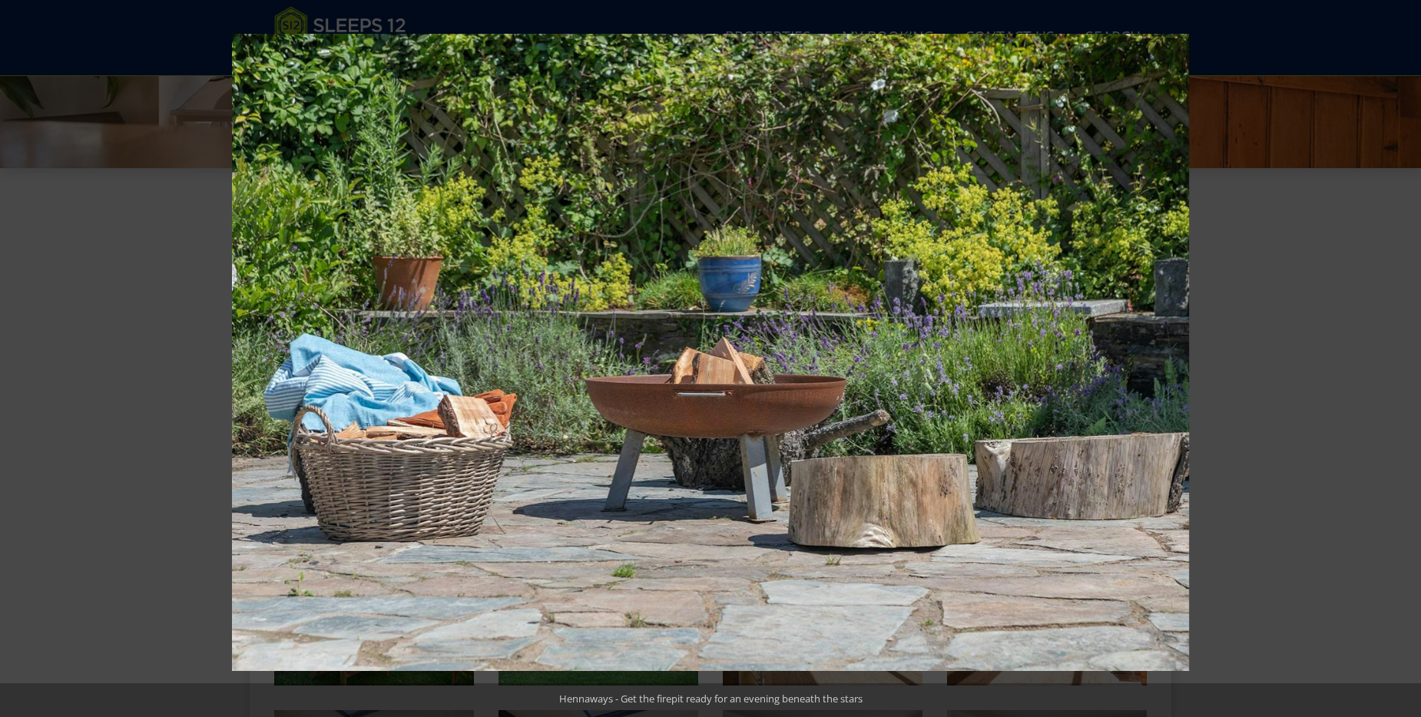
click at [1411, 351] on button at bounding box center [1394, 358] width 54 height 77
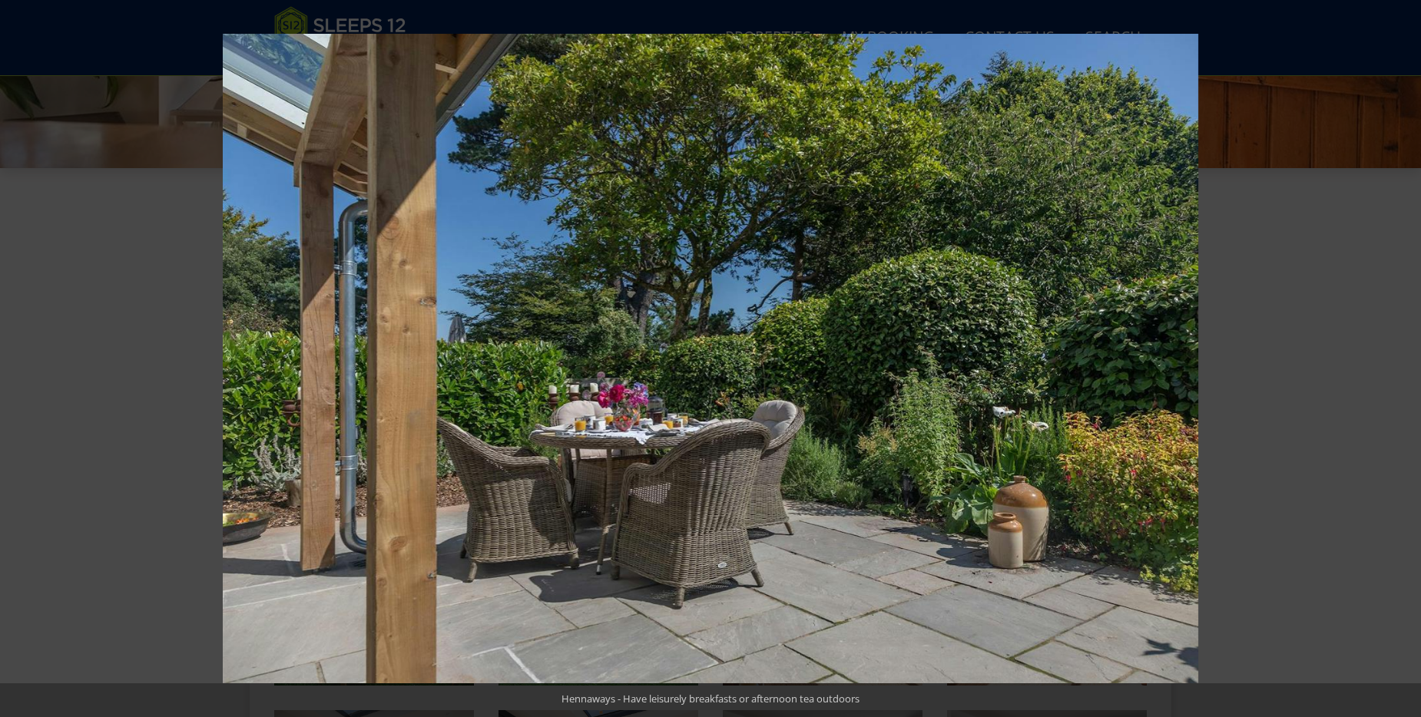
click at [1411, 351] on button at bounding box center [1394, 358] width 54 height 77
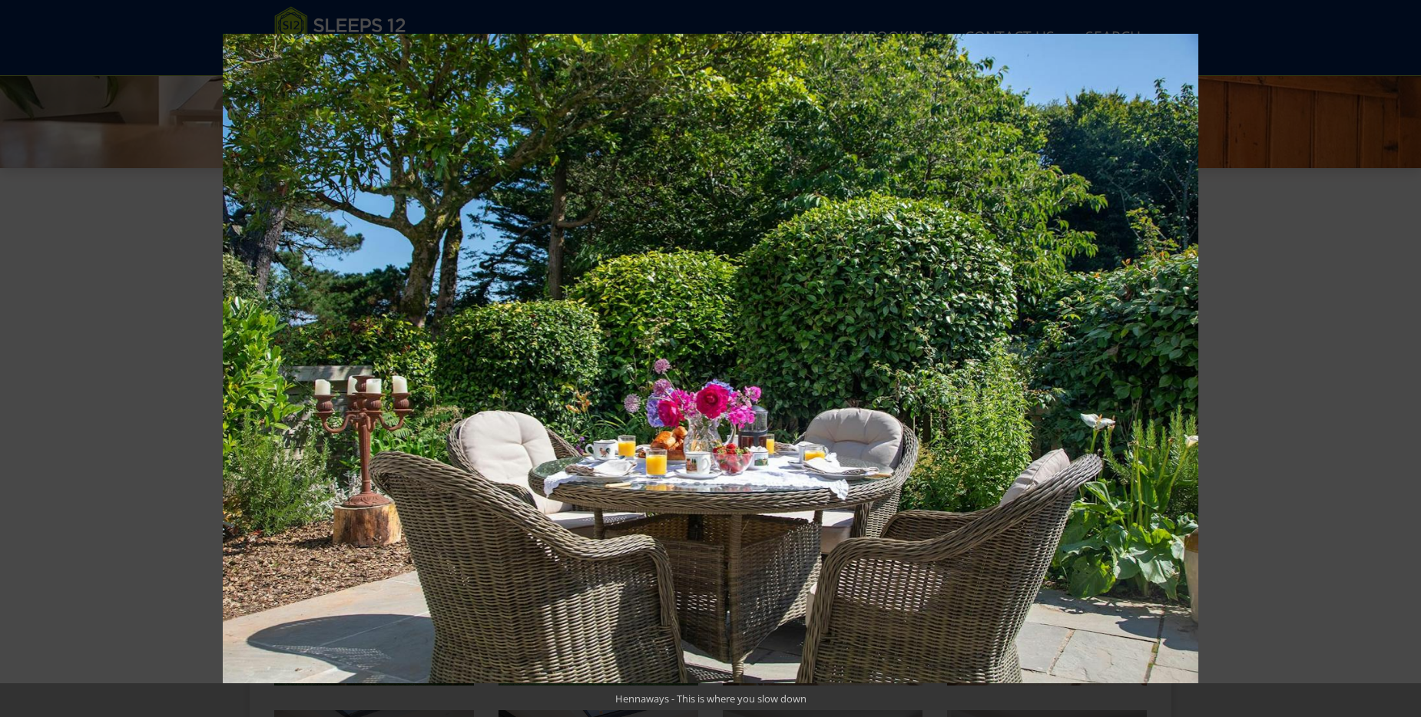
click at [1411, 351] on button at bounding box center [1394, 358] width 54 height 77
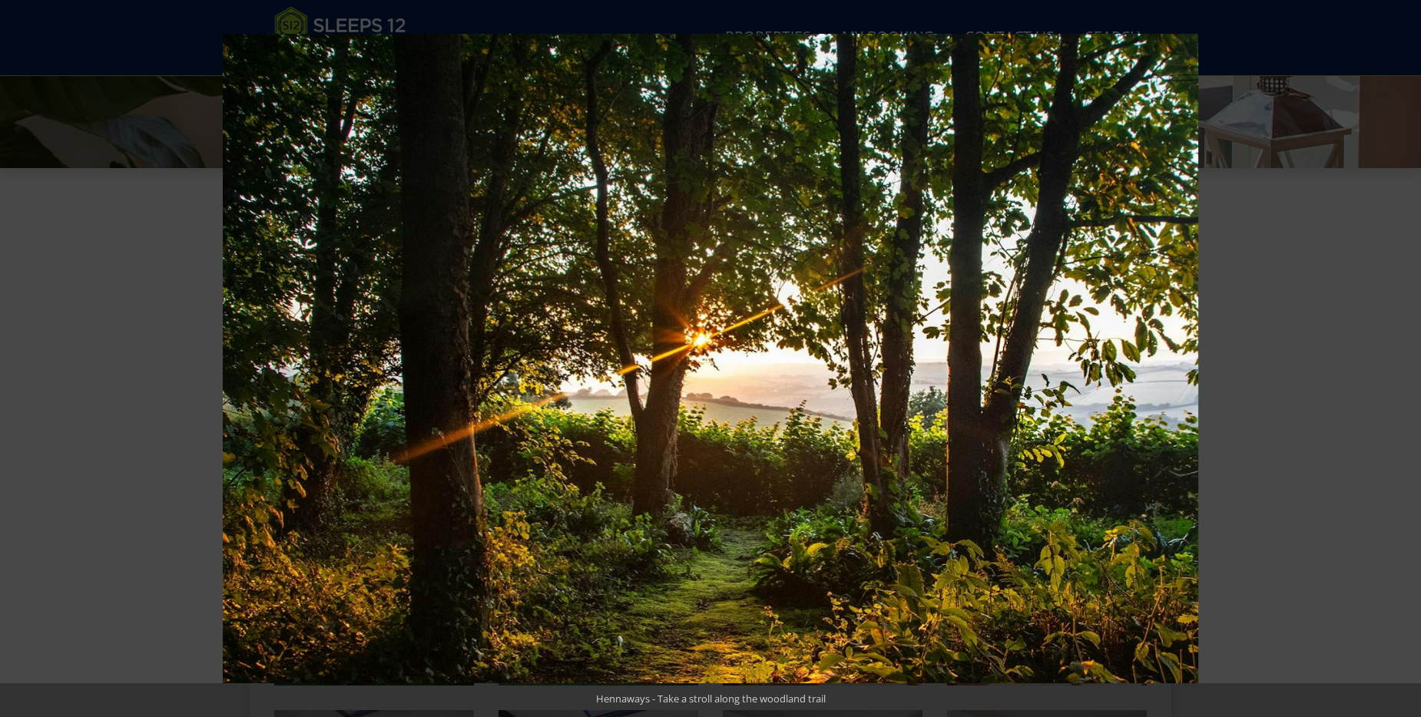
click at [1411, 351] on button at bounding box center [1394, 358] width 54 height 77
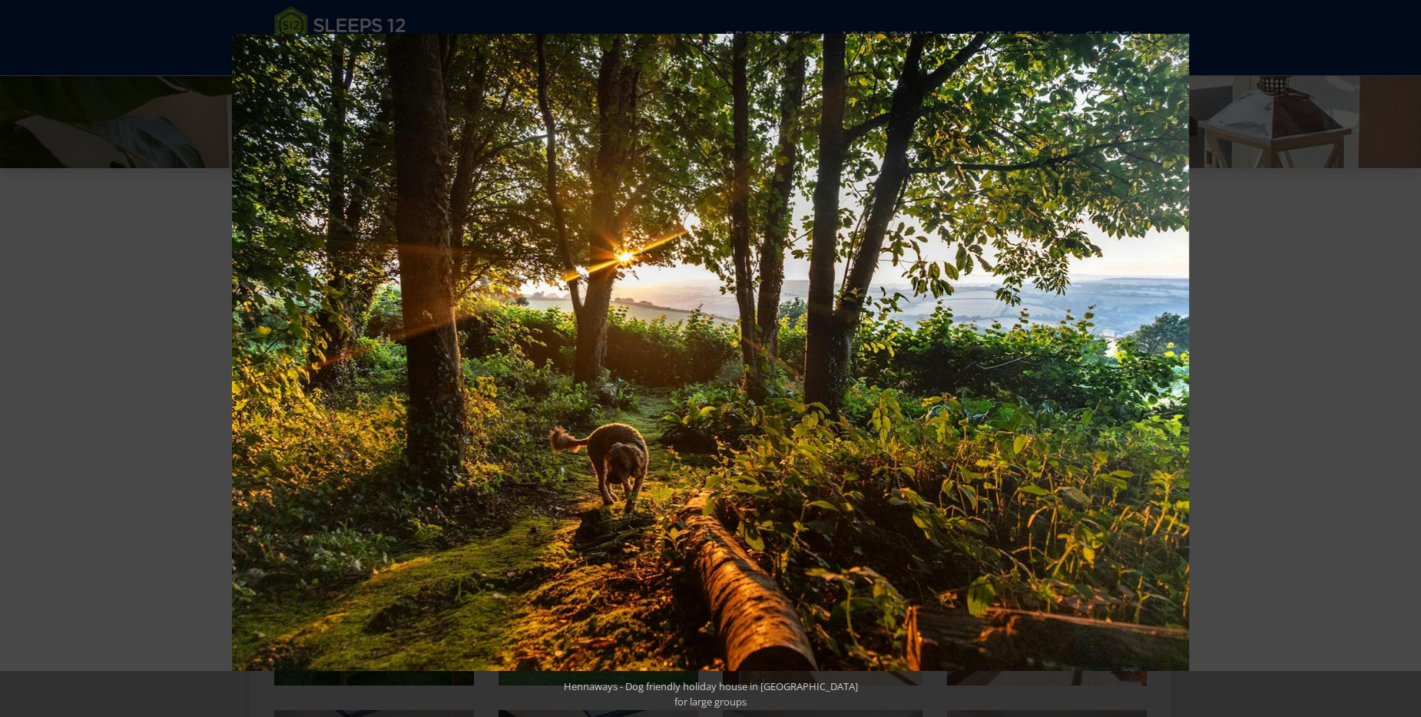
click at [1411, 351] on button at bounding box center [1394, 358] width 54 height 77
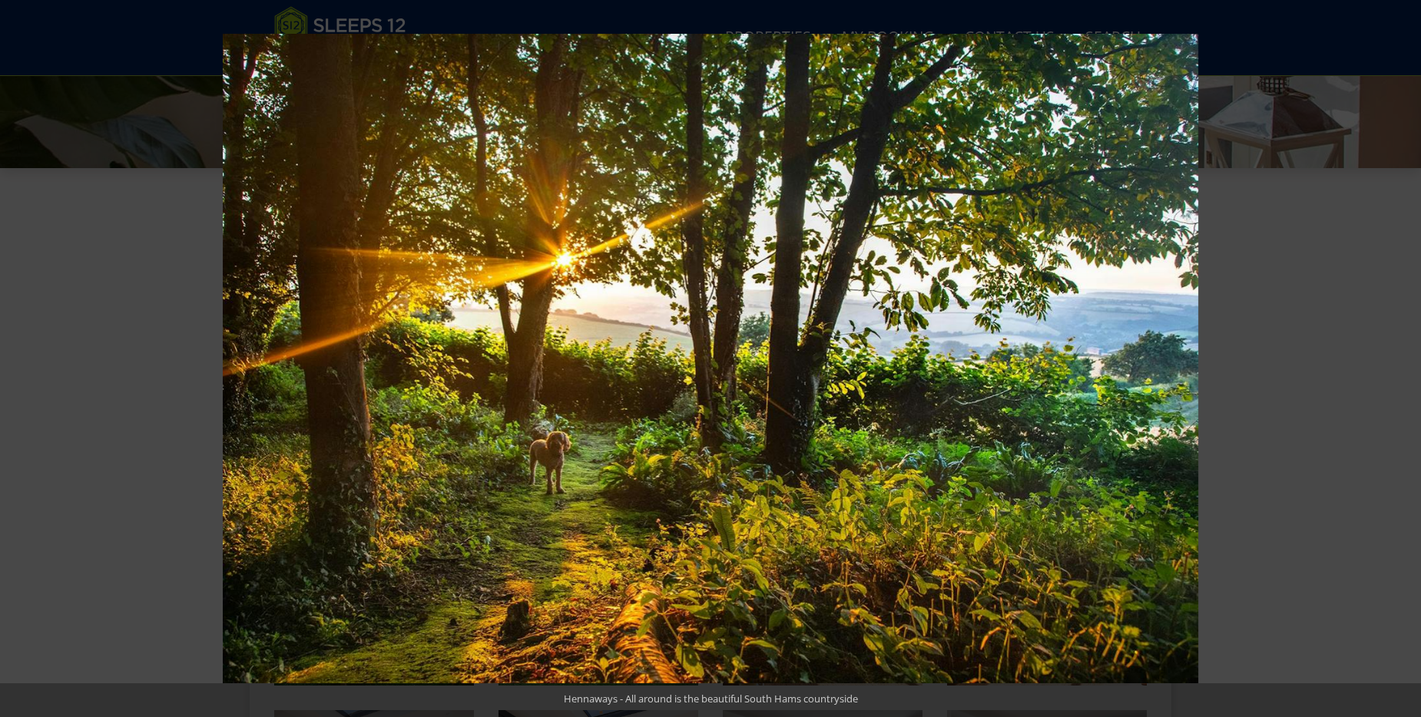
click at [1411, 351] on button at bounding box center [1394, 358] width 54 height 77
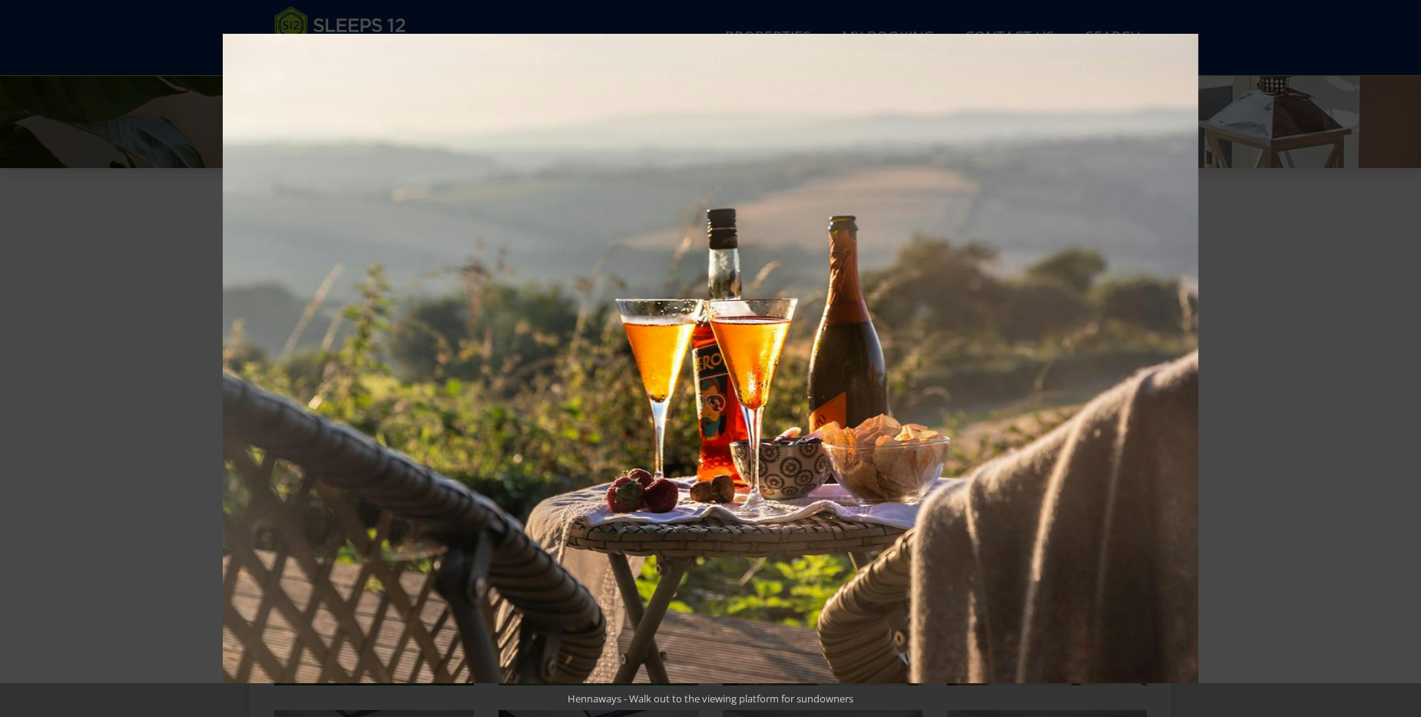
click at [1411, 351] on button at bounding box center [1394, 358] width 54 height 77
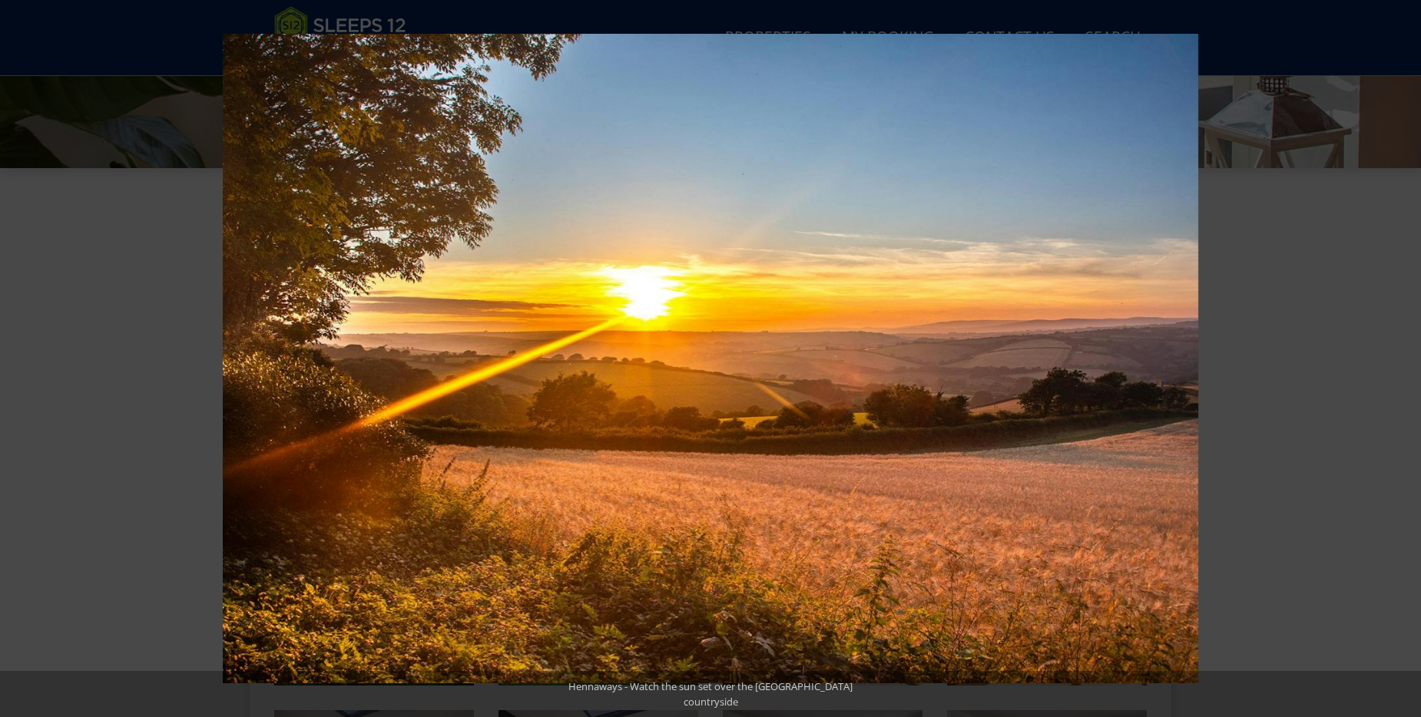
click at [1411, 351] on button at bounding box center [1394, 358] width 54 height 77
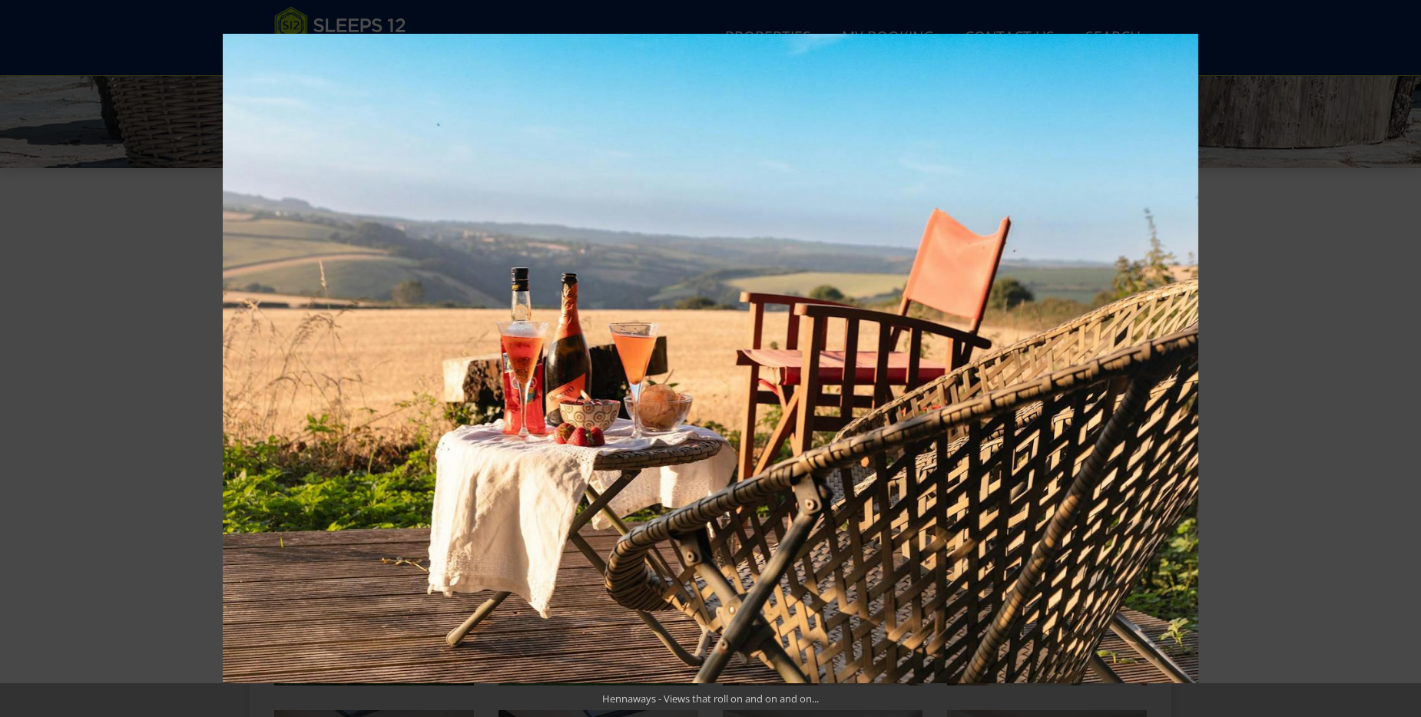
click at [1411, 351] on button at bounding box center [1394, 358] width 54 height 77
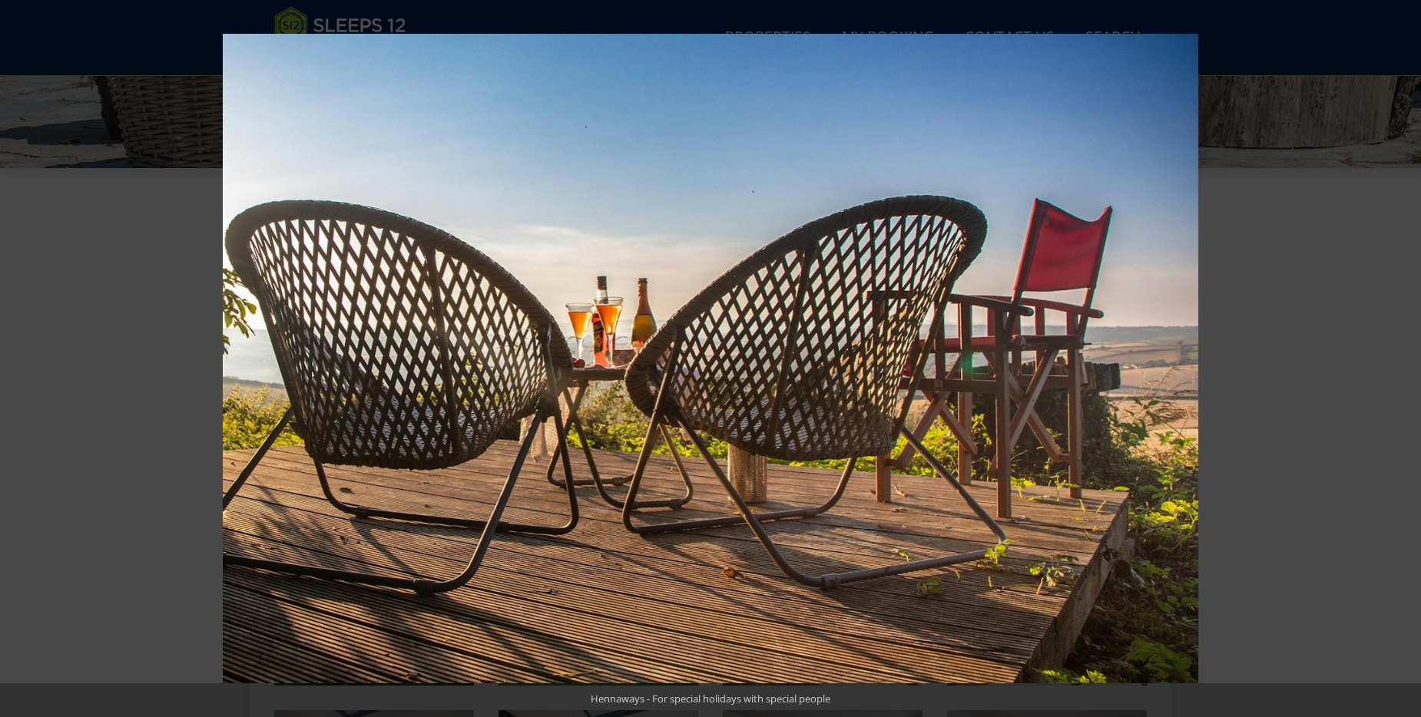
click at [1411, 351] on button at bounding box center [1394, 358] width 54 height 77
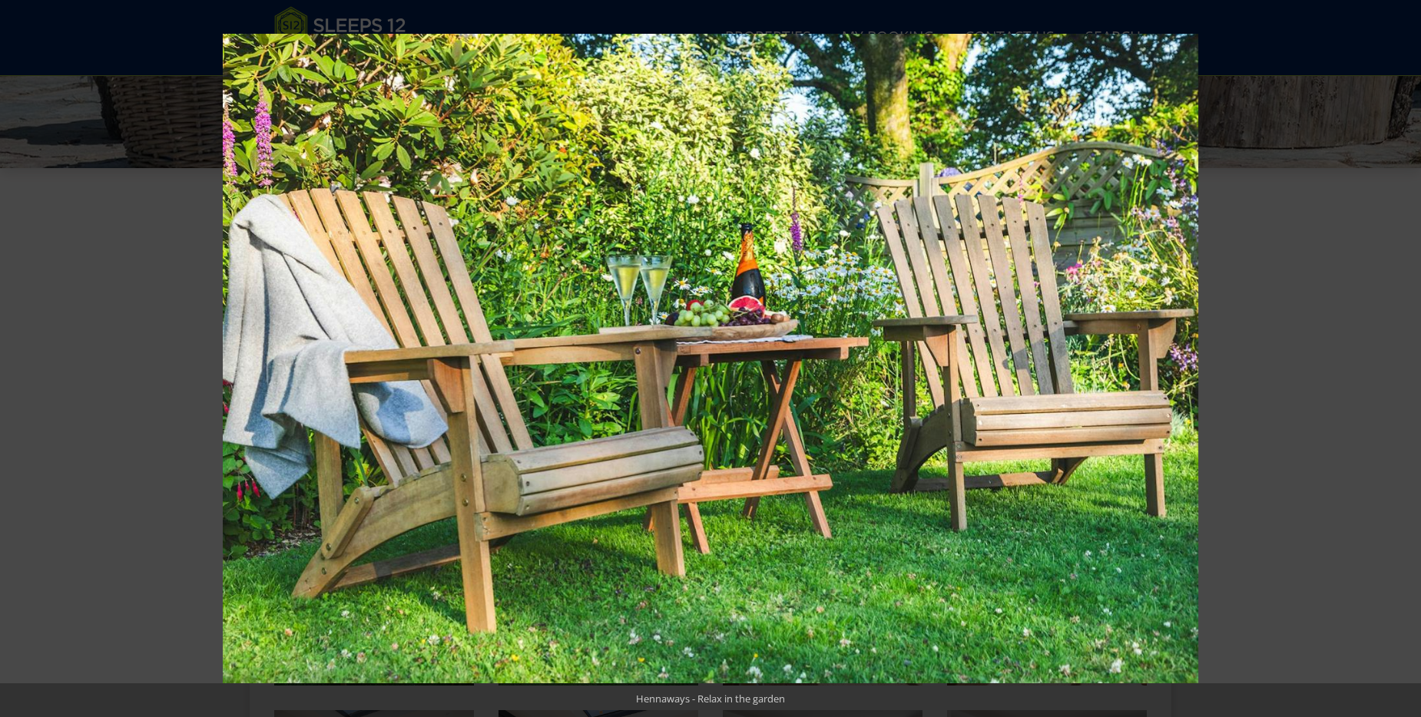
click at [1411, 351] on button at bounding box center [1394, 358] width 54 height 77
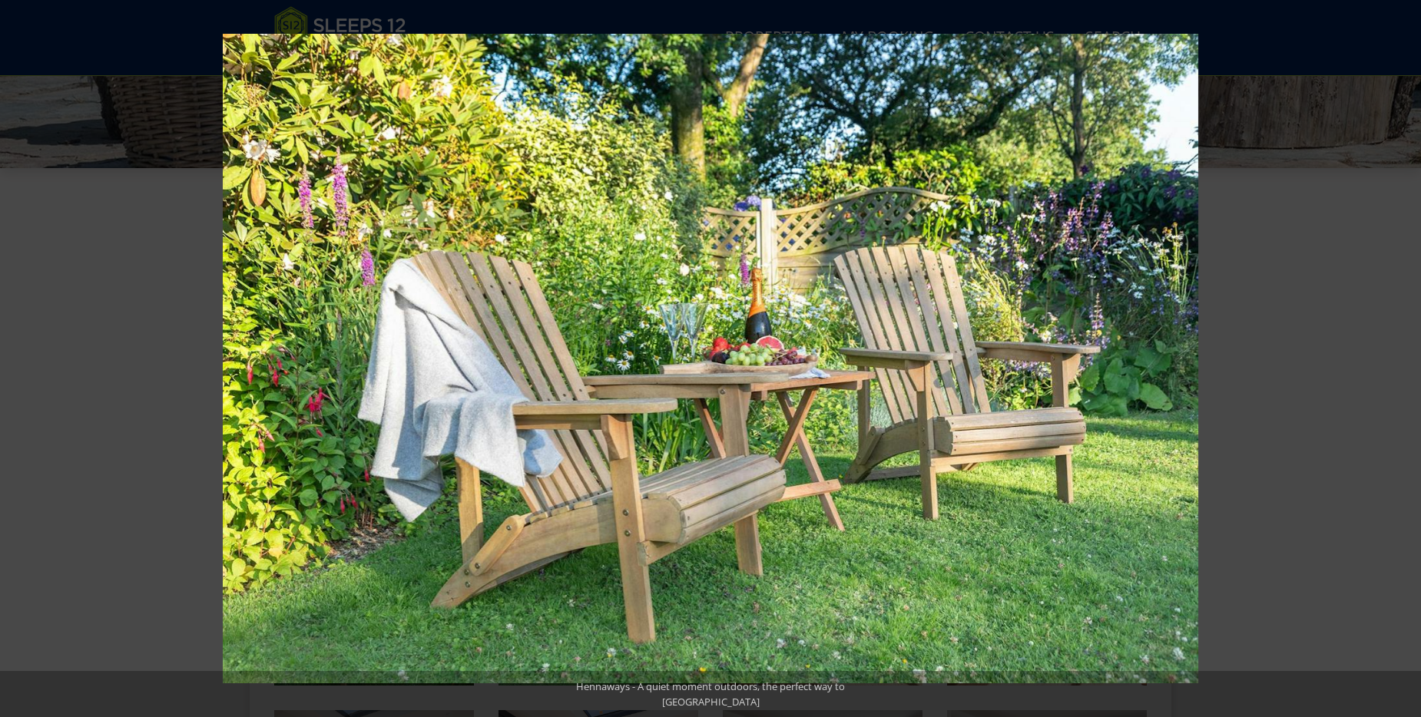
click at [1411, 351] on button at bounding box center [1394, 358] width 54 height 77
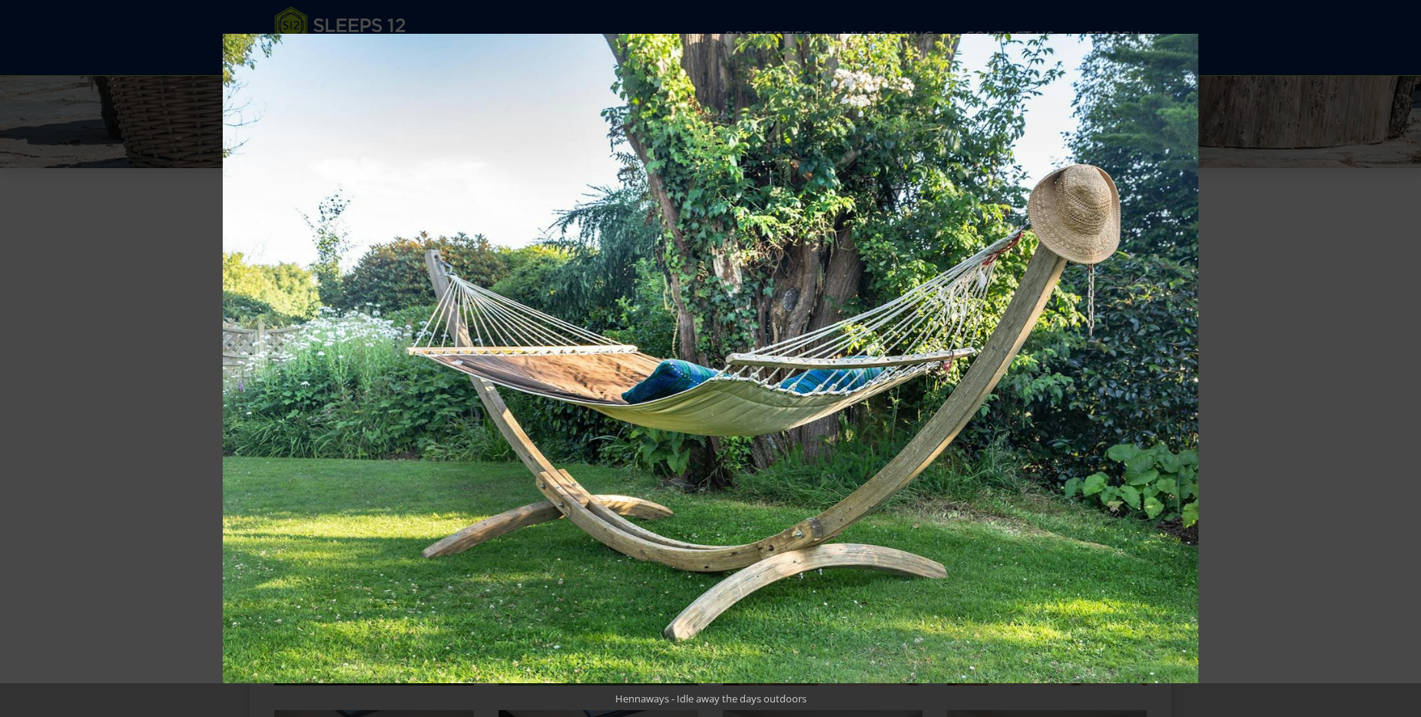
click at [1411, 351] on button at bounding box center [1394, 358] width 54 height 77
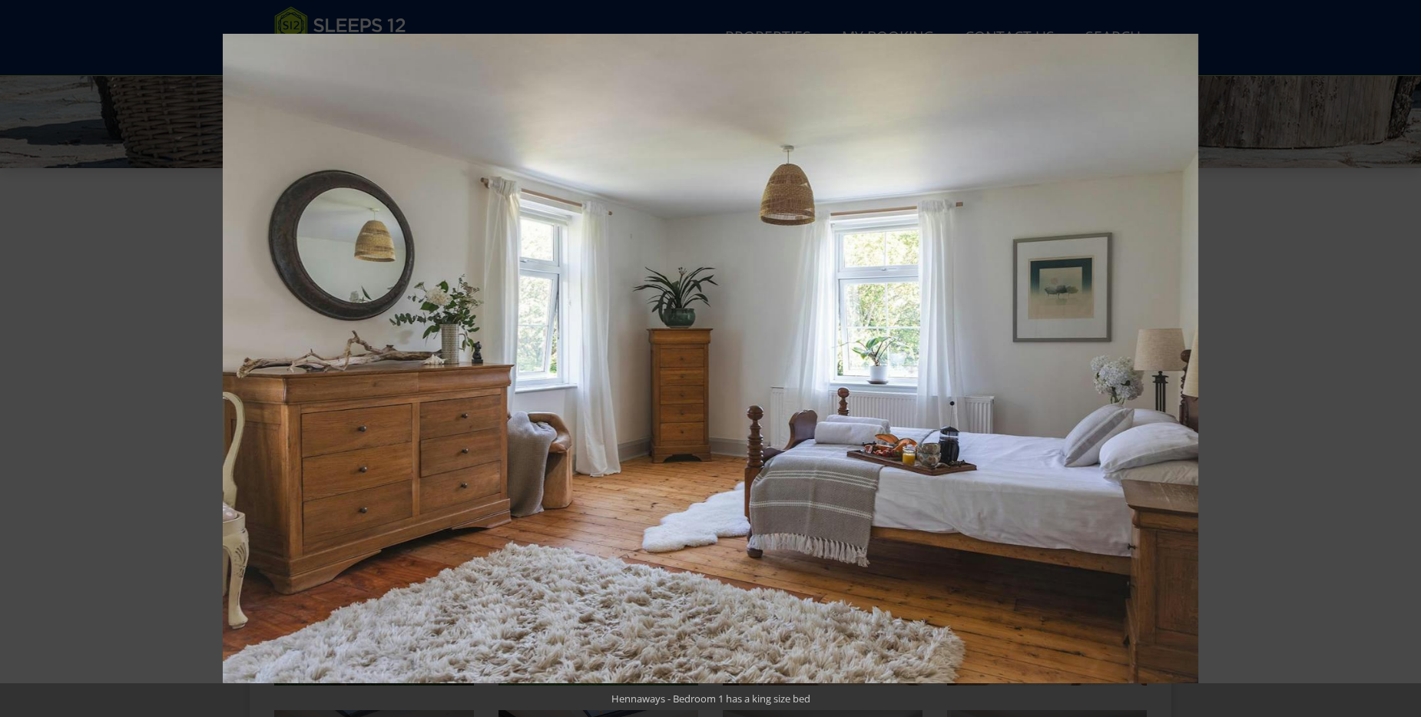
click at [1411, 351] on button at bounding box center [1394, 358] width 54 height 77
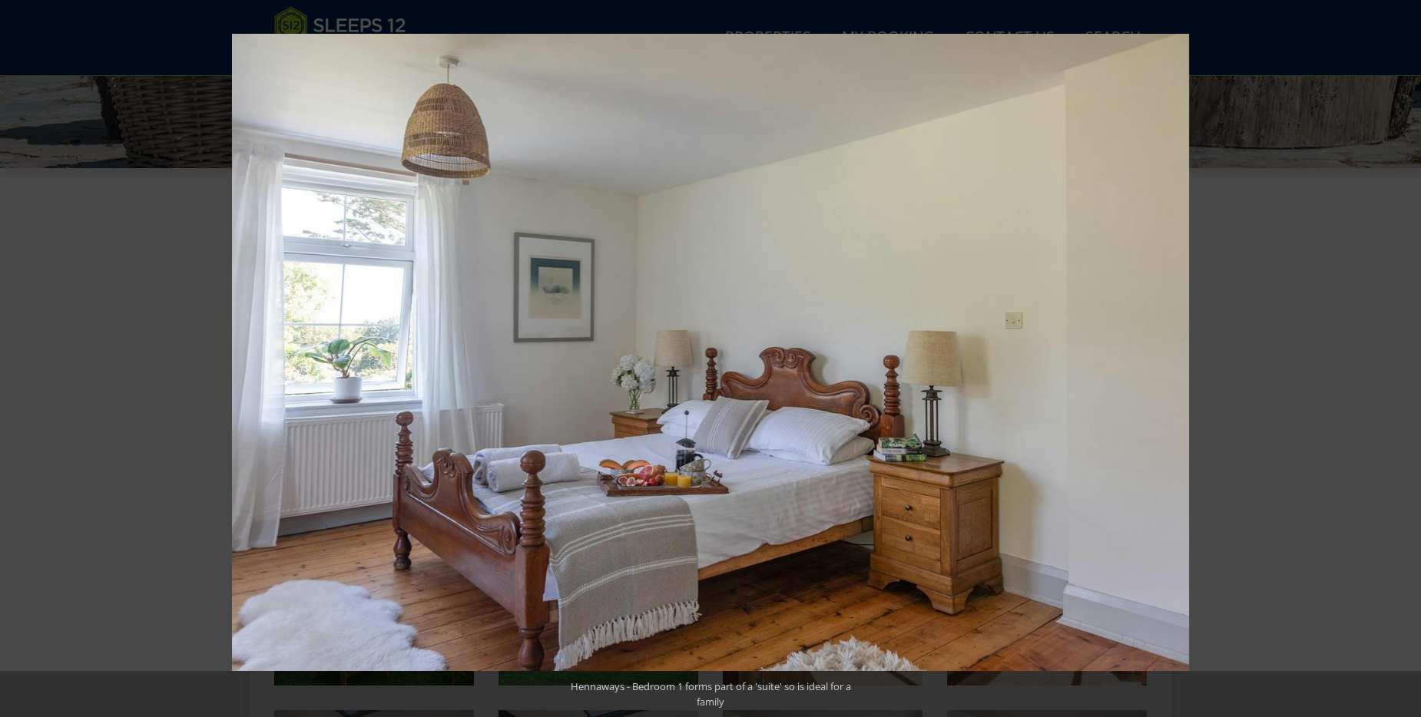
click at [1411, 351] on button at bounding box center [1394, 358] width 54 height 77
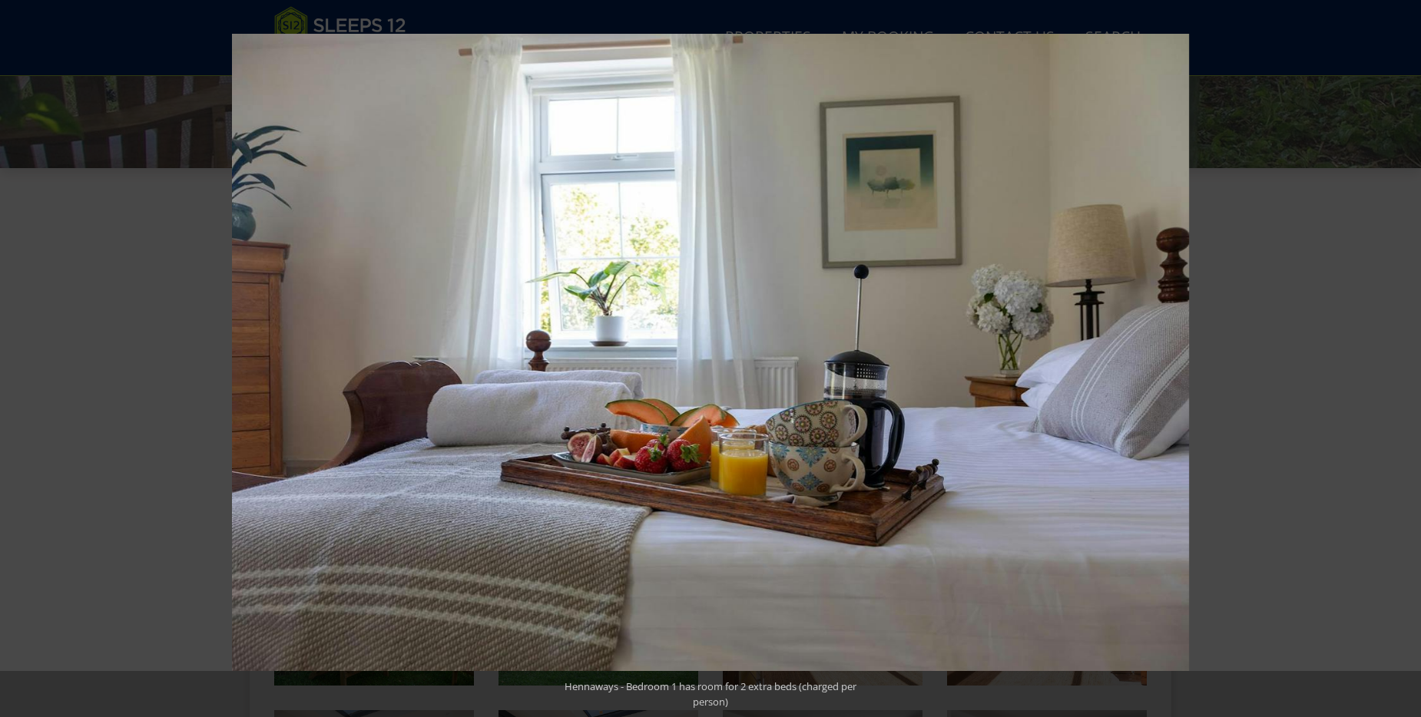
click at [1411, 351] on button at bounding box center [1394, 358] width 54 height 77
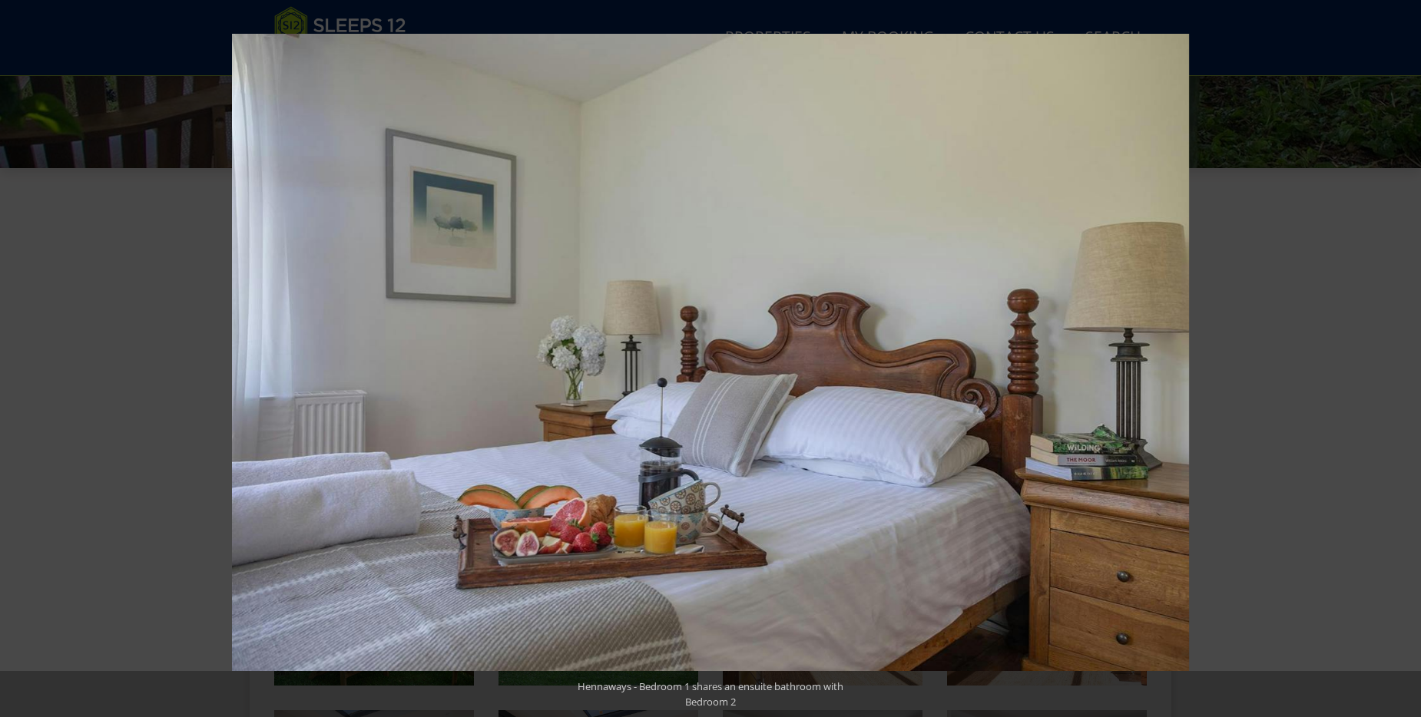
click at [1411, 351] on button at bounding box center [1394, 358] width 54 height 77
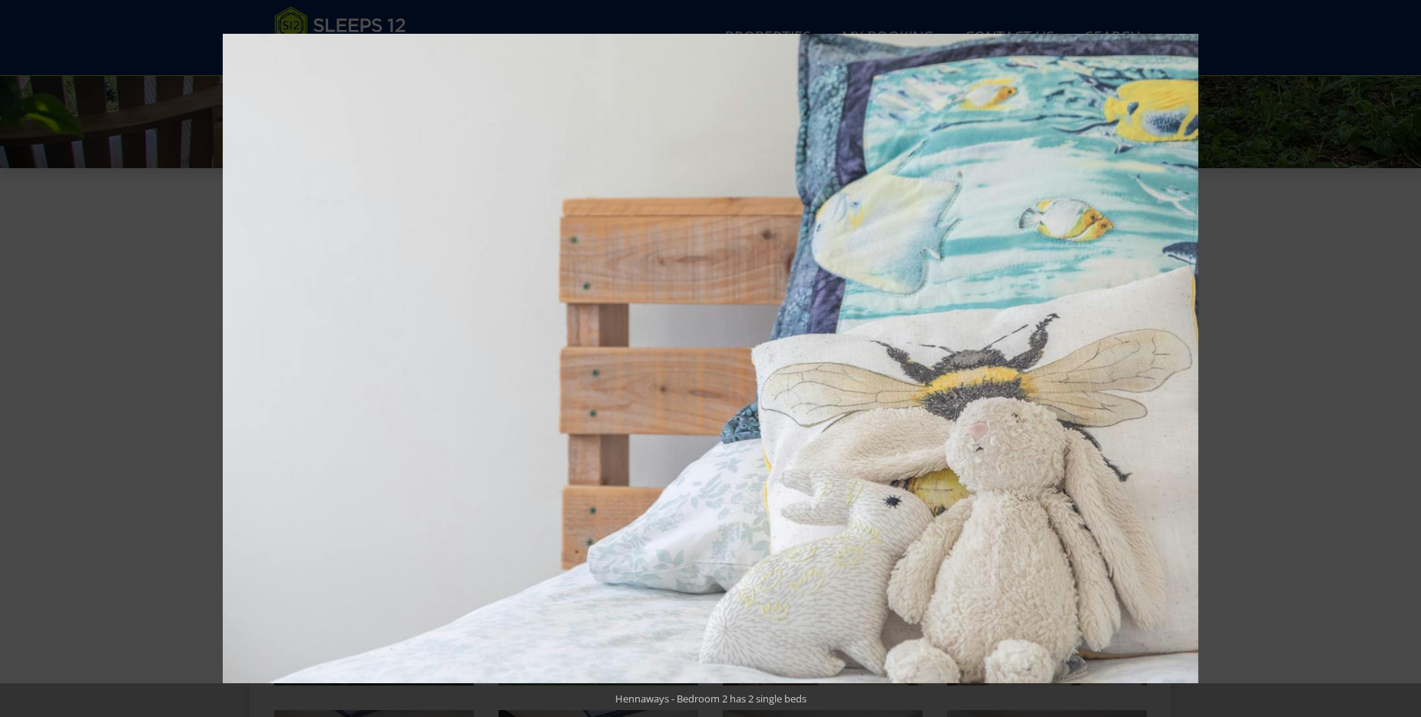
click at [1411, 351] on button at bounding box center [1394, 358] width 54 height 77
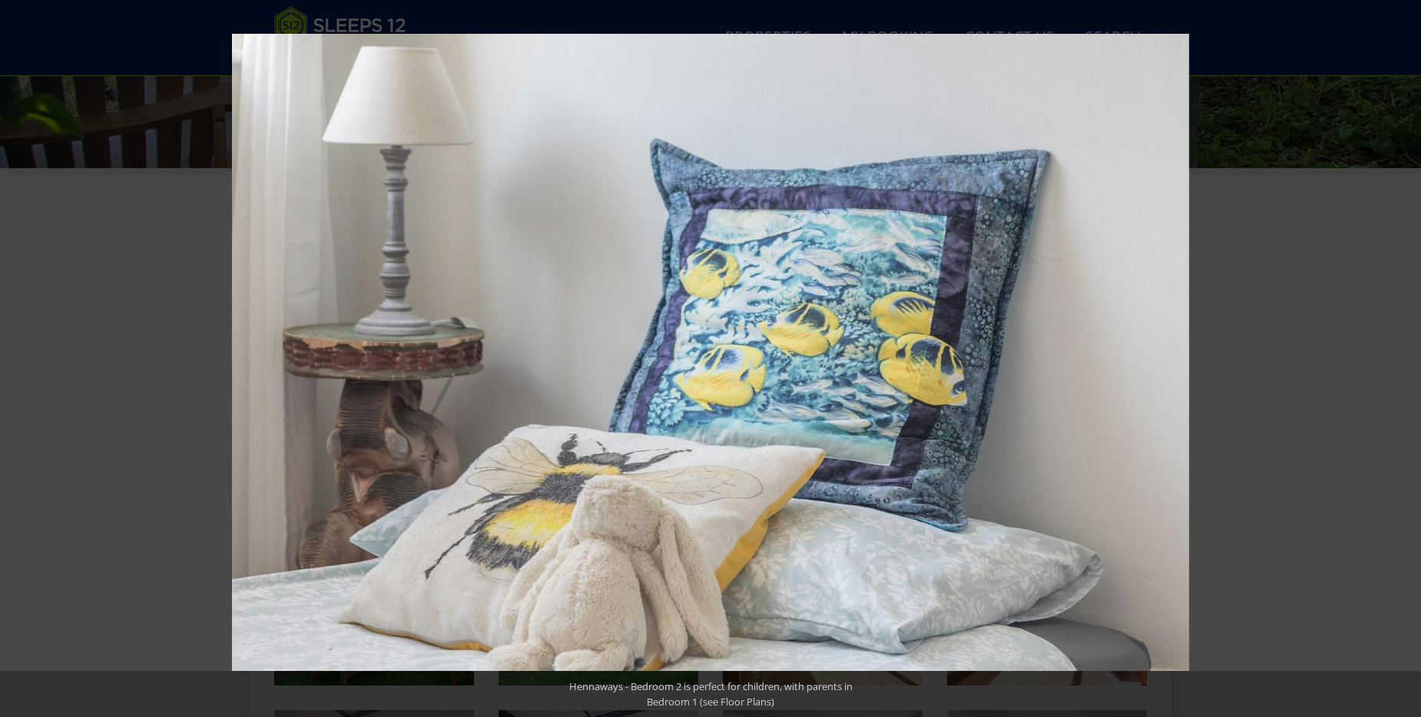
click at [1411, 351] on button at bounding box center [1394, 358] width 54 height 77
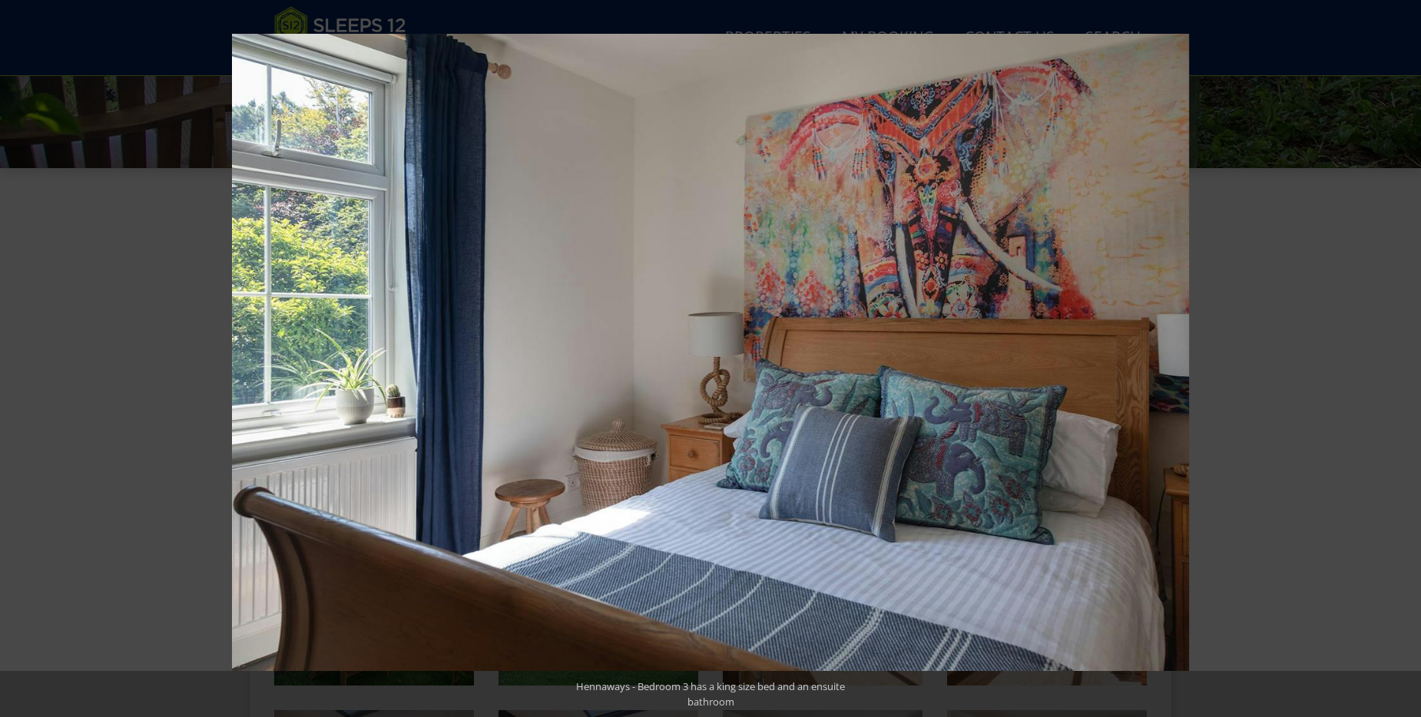
click at [1411, 351] on button at bounding box center [1394, 358] width 54 height 77
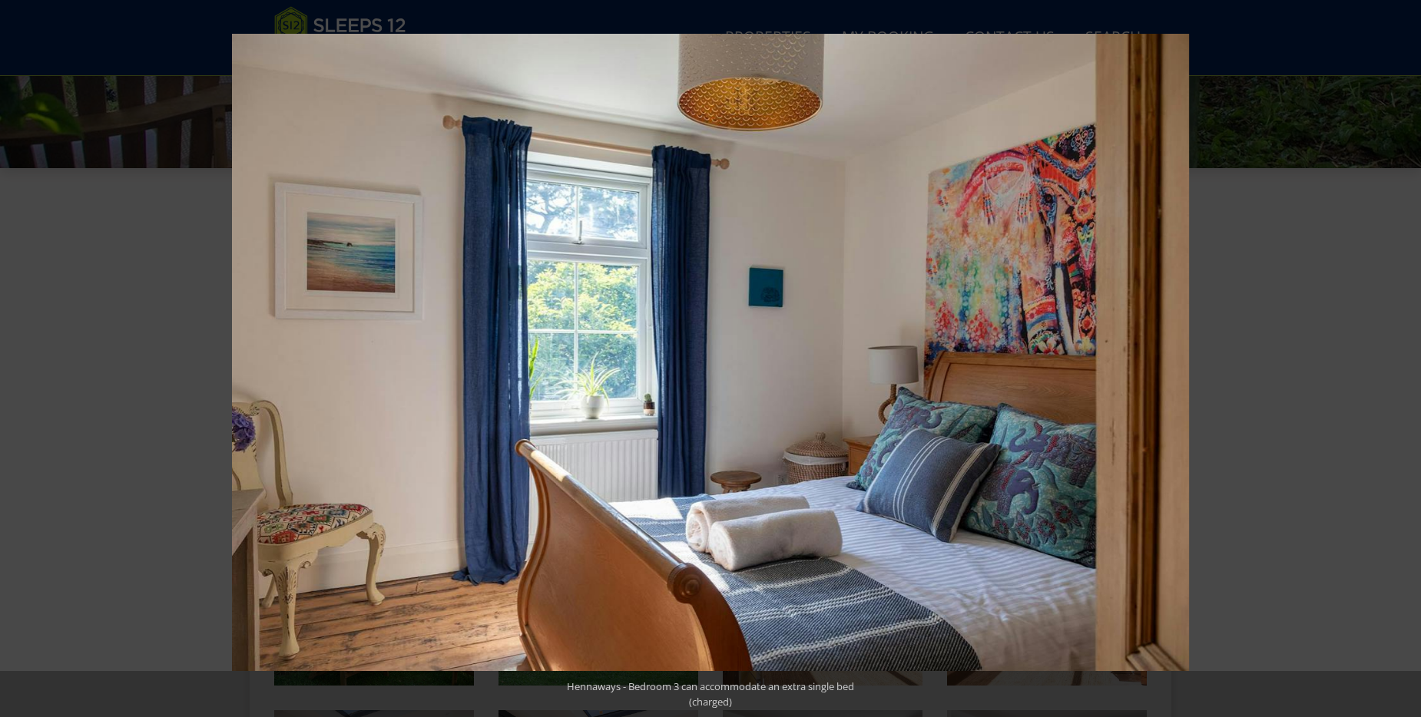
click at [1411, 351] on button at bounding box center [1394, 358] width 54 height 77
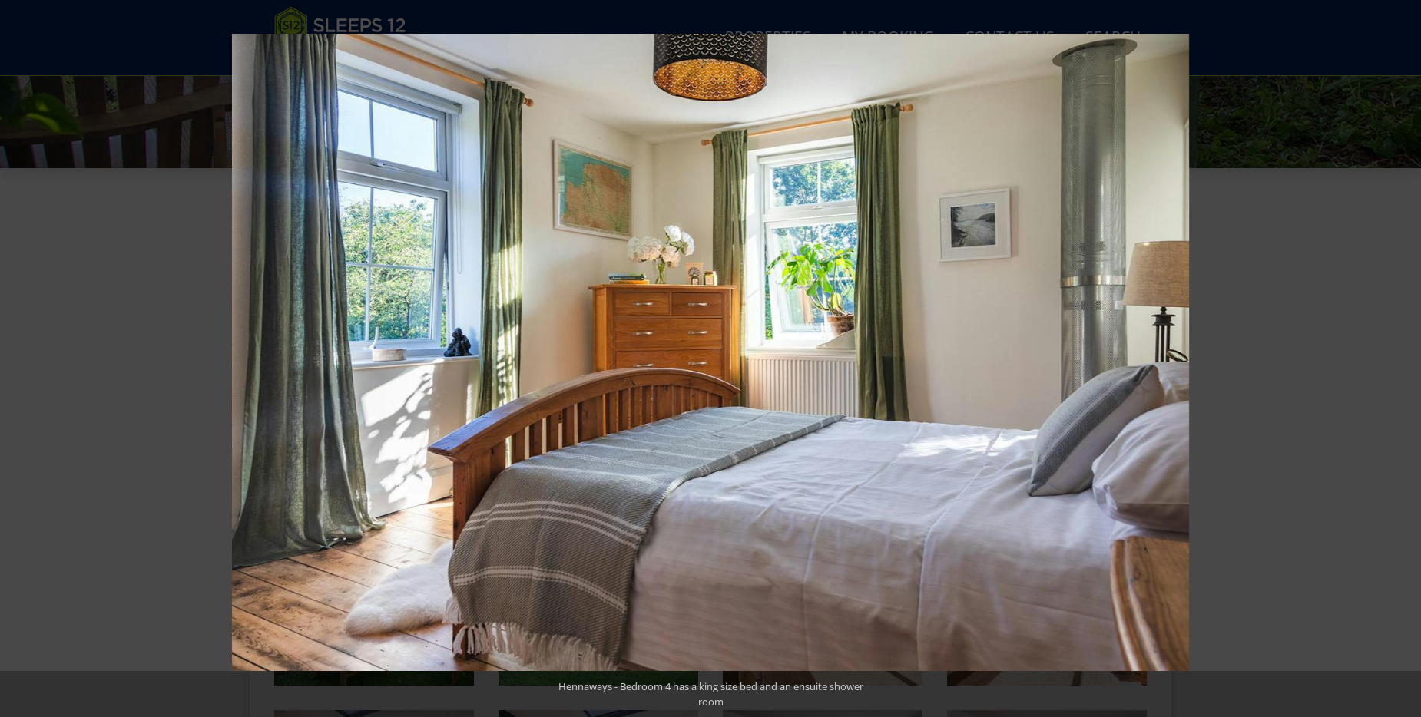
click at [1411, 351] on button at bounding box center [1394, 358] width 54 height 77
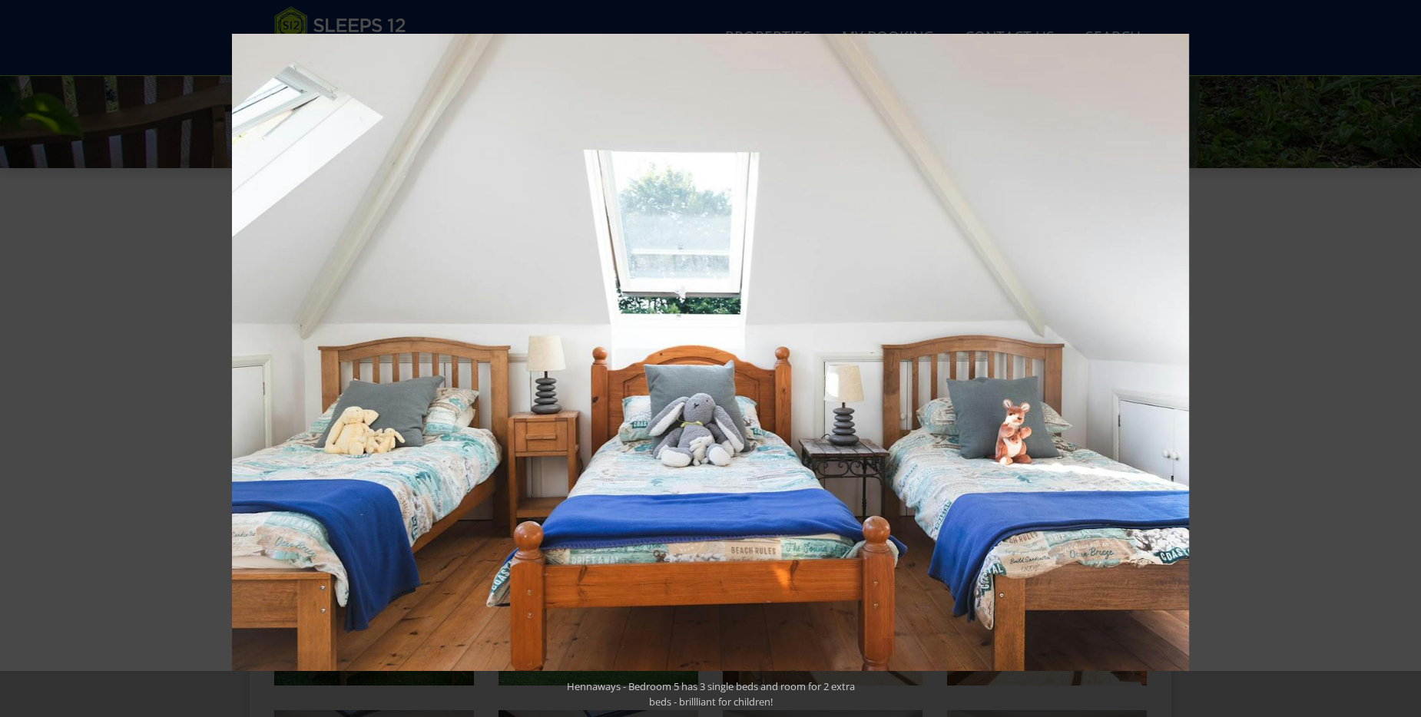
click at [1411, 351] on button at bounding box center [1394, 358] width 54 height 77
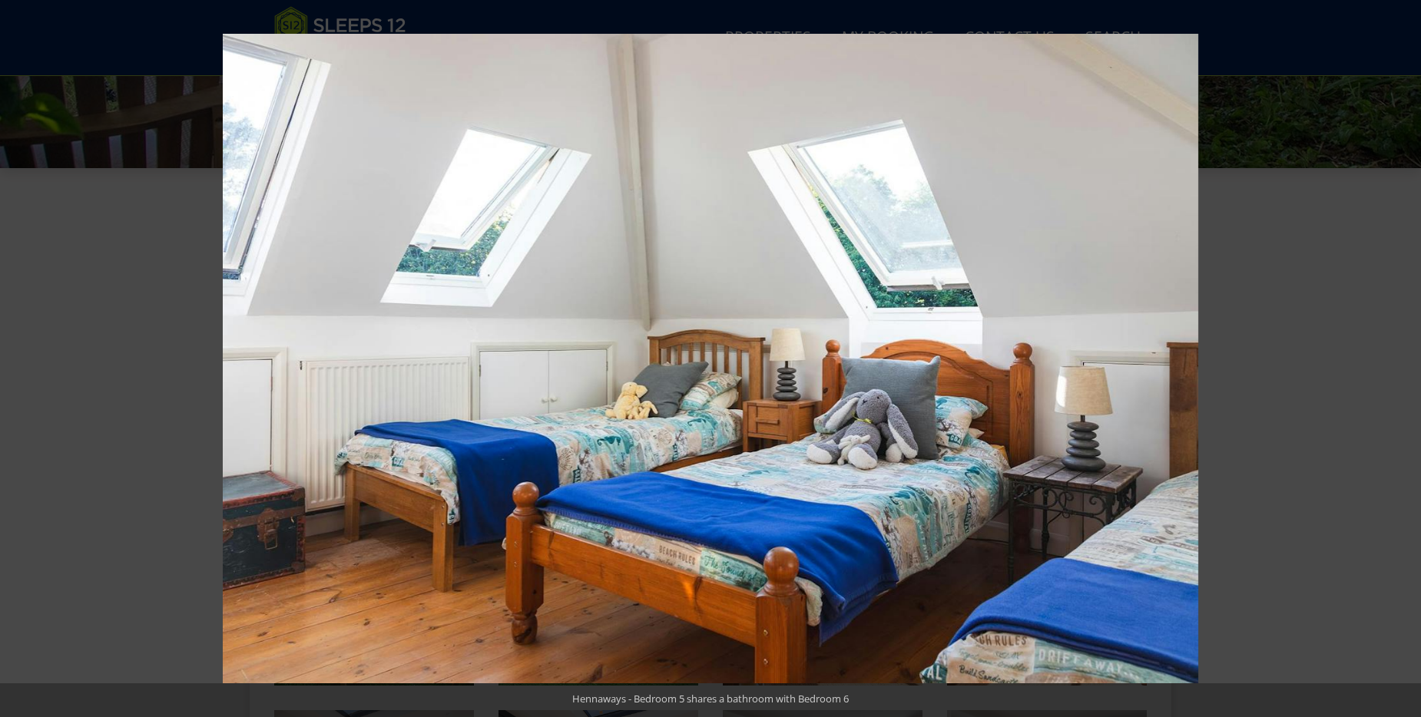
click at [1411, 351] on button at bounding box center [1394, 358] width 54 height 77
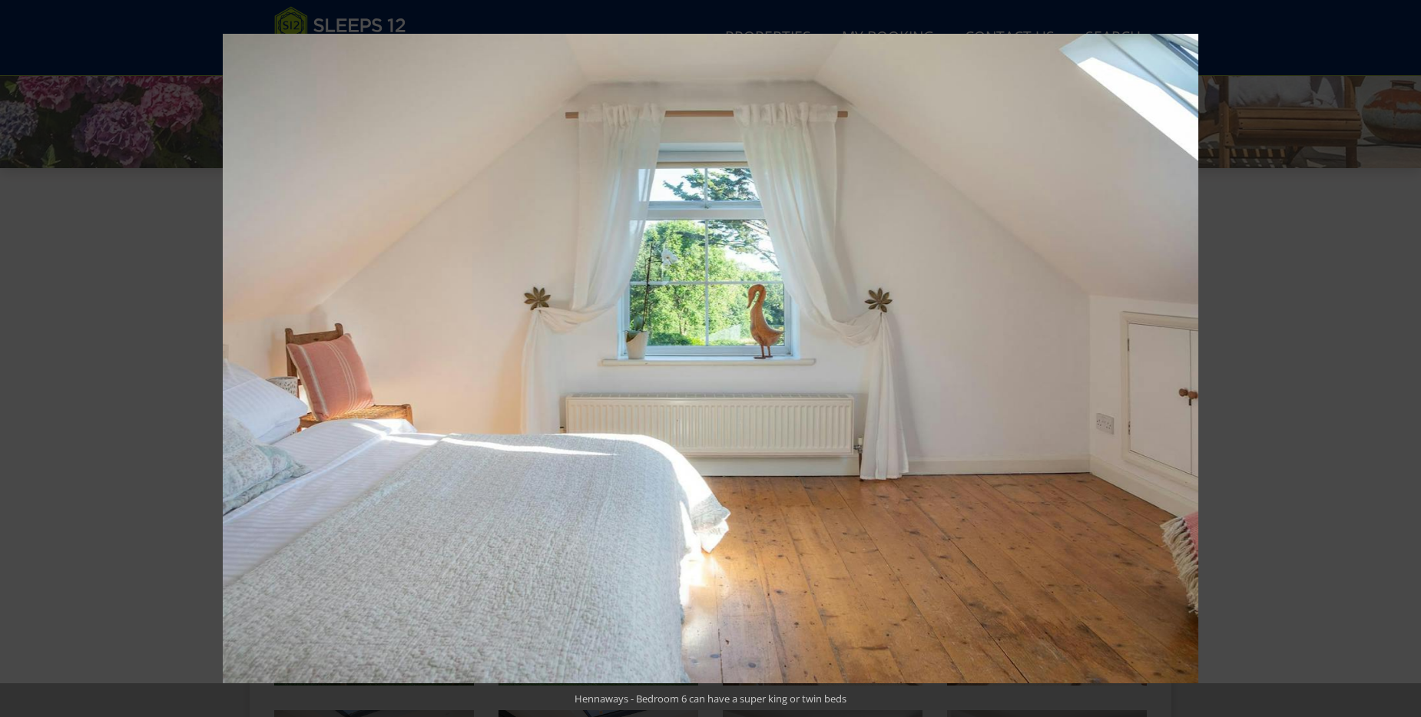
click at [1411, 351] on button at bounding box center [1394, 358] width 54 height 77
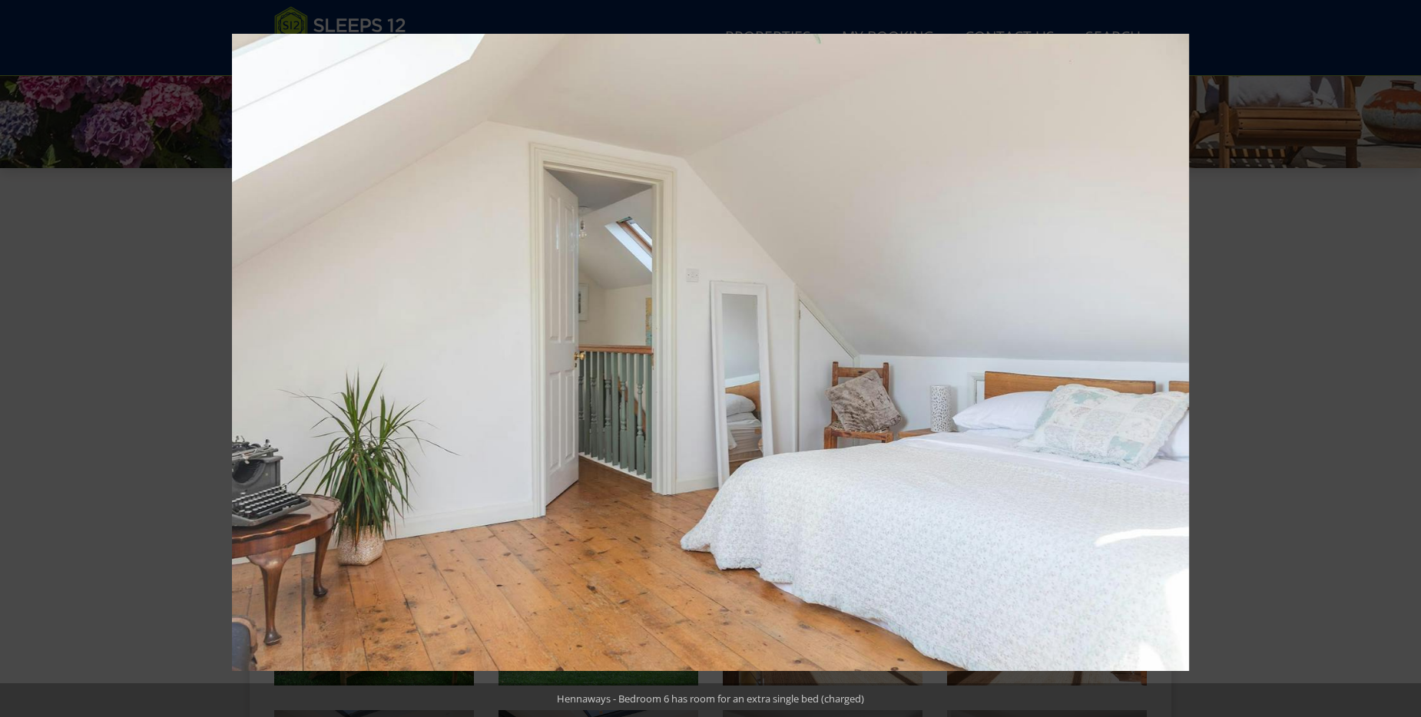
click at [1411, 351] on button at bounding box center [1394, 358] width 54 height 77
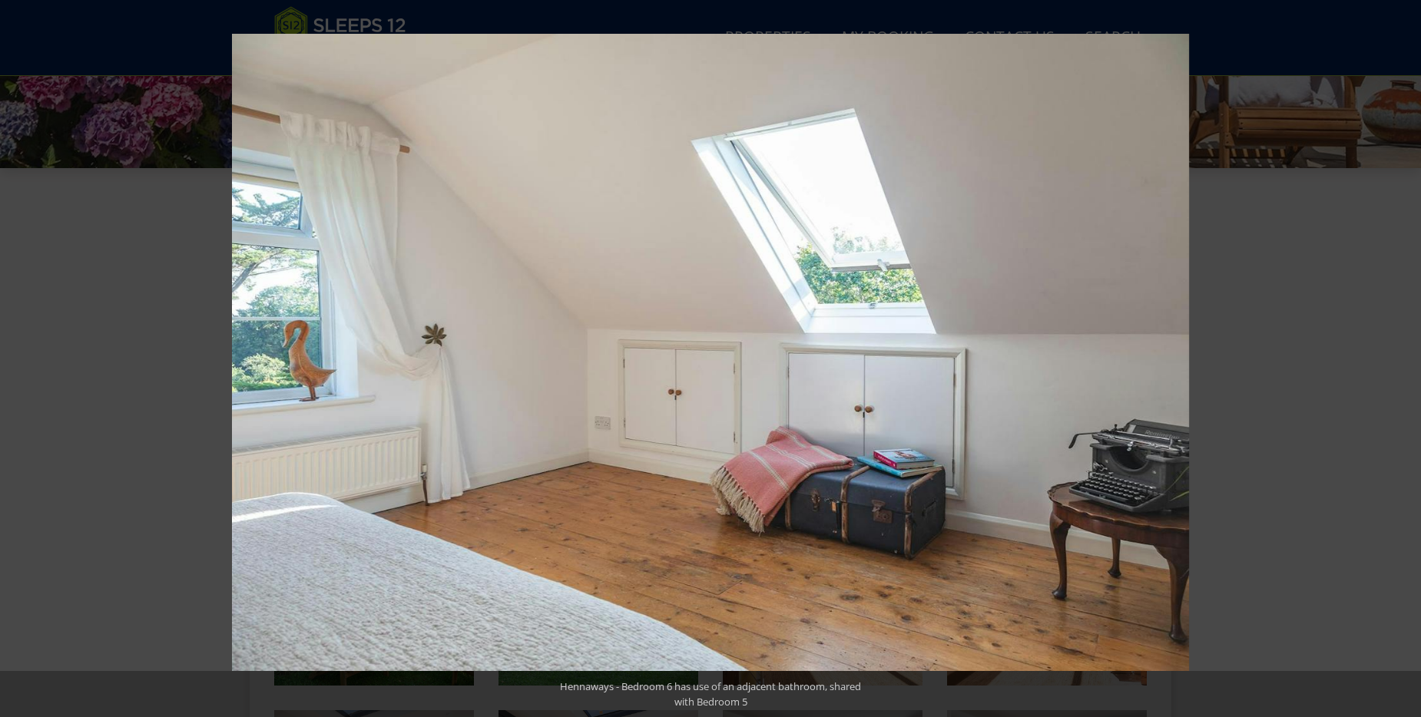
click at [1411, 351] on button at bounding box center [1394, 358] width 54 height 77
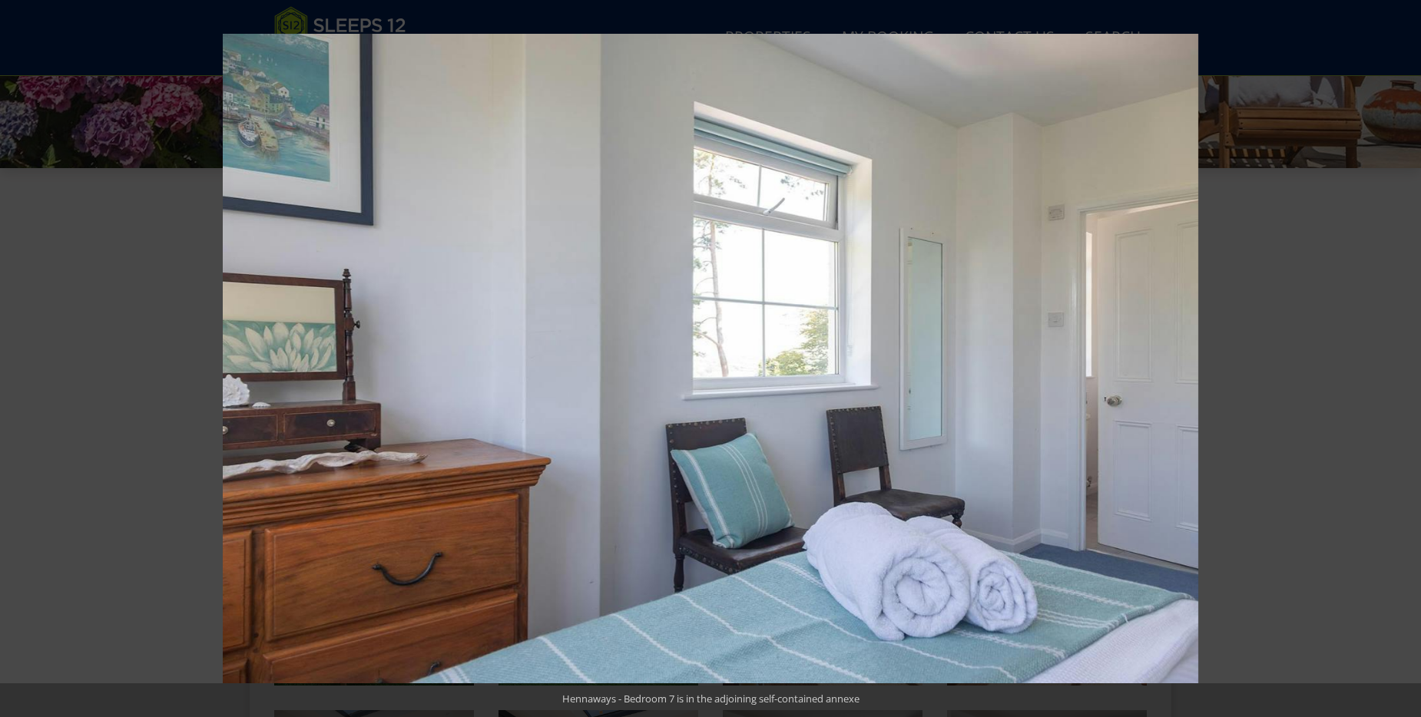
click at [1411, 351] on button at bounding box center [1394, 358] width 54 height 77
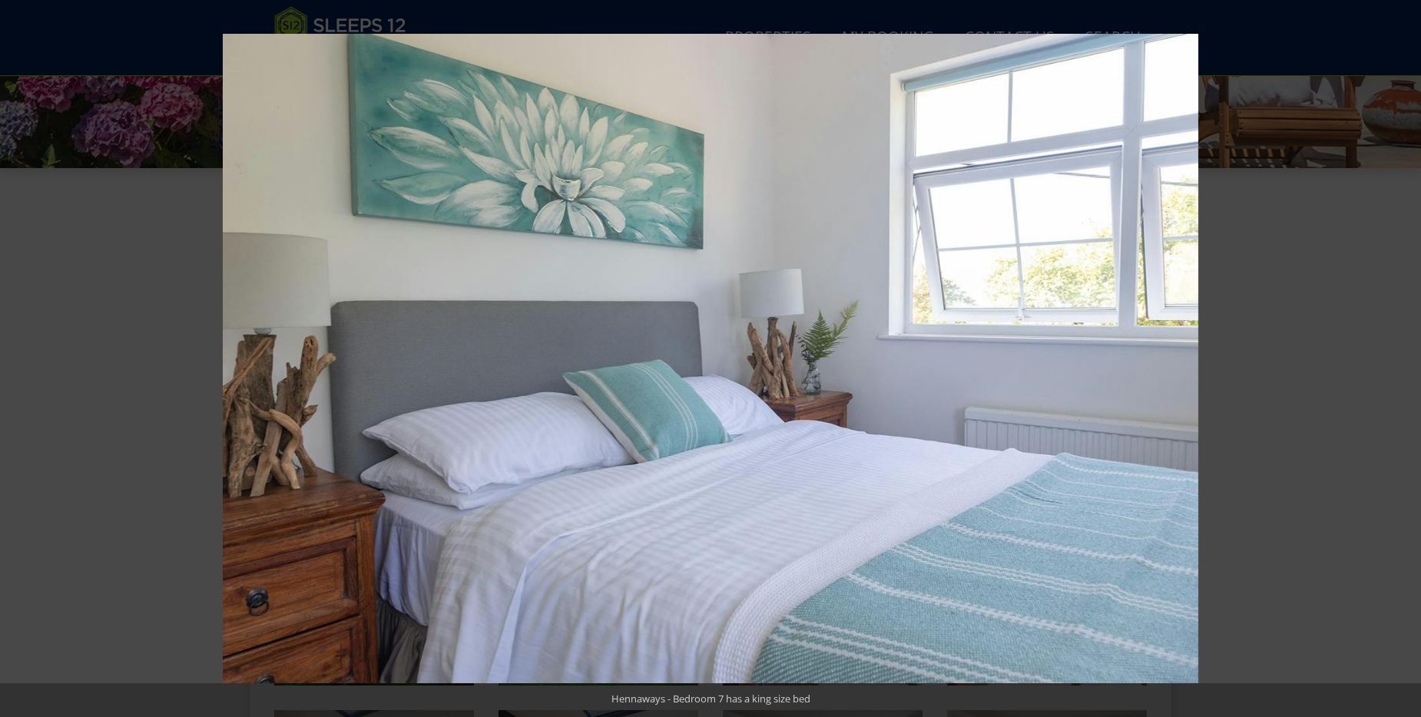
click at [1411, 351] on button at bounding box center [1394, 358] width 54 height 77
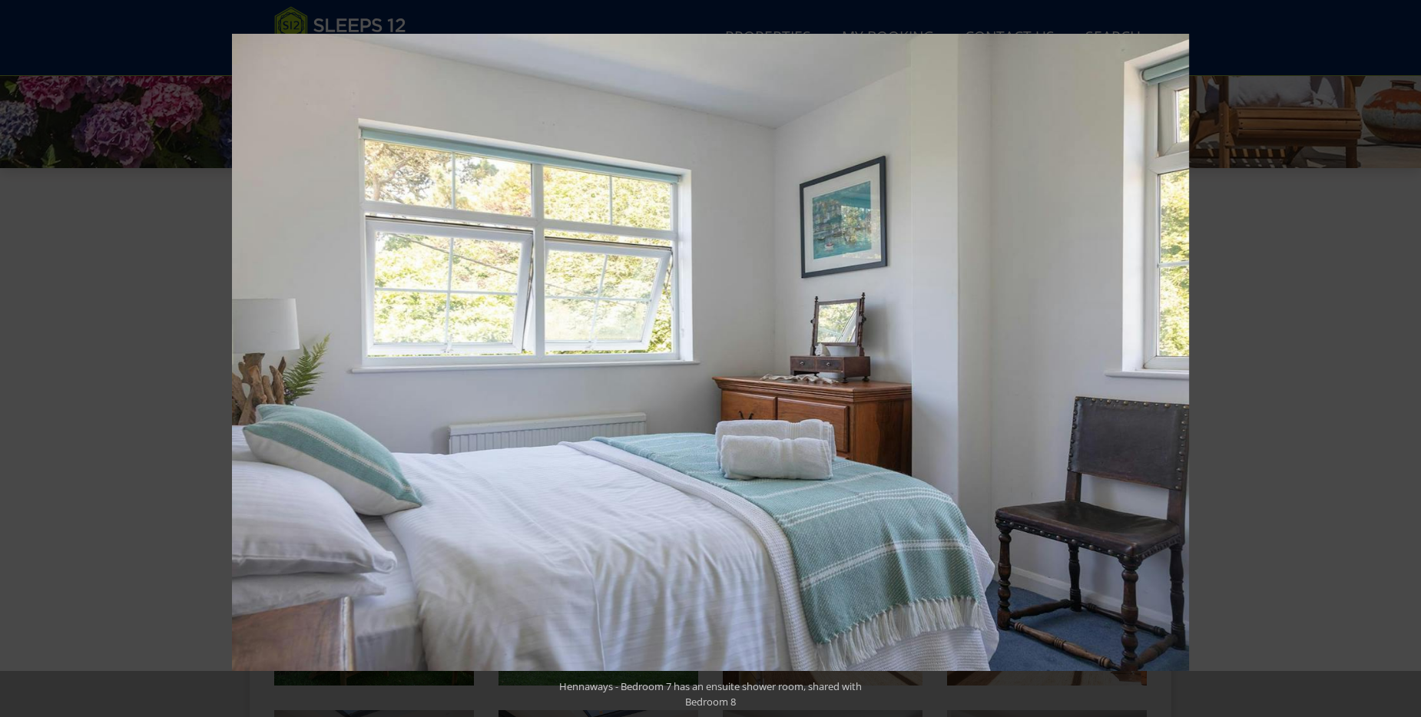
click at [1411, 351] on button at bounding box center [1394, 358] width 54 height 77
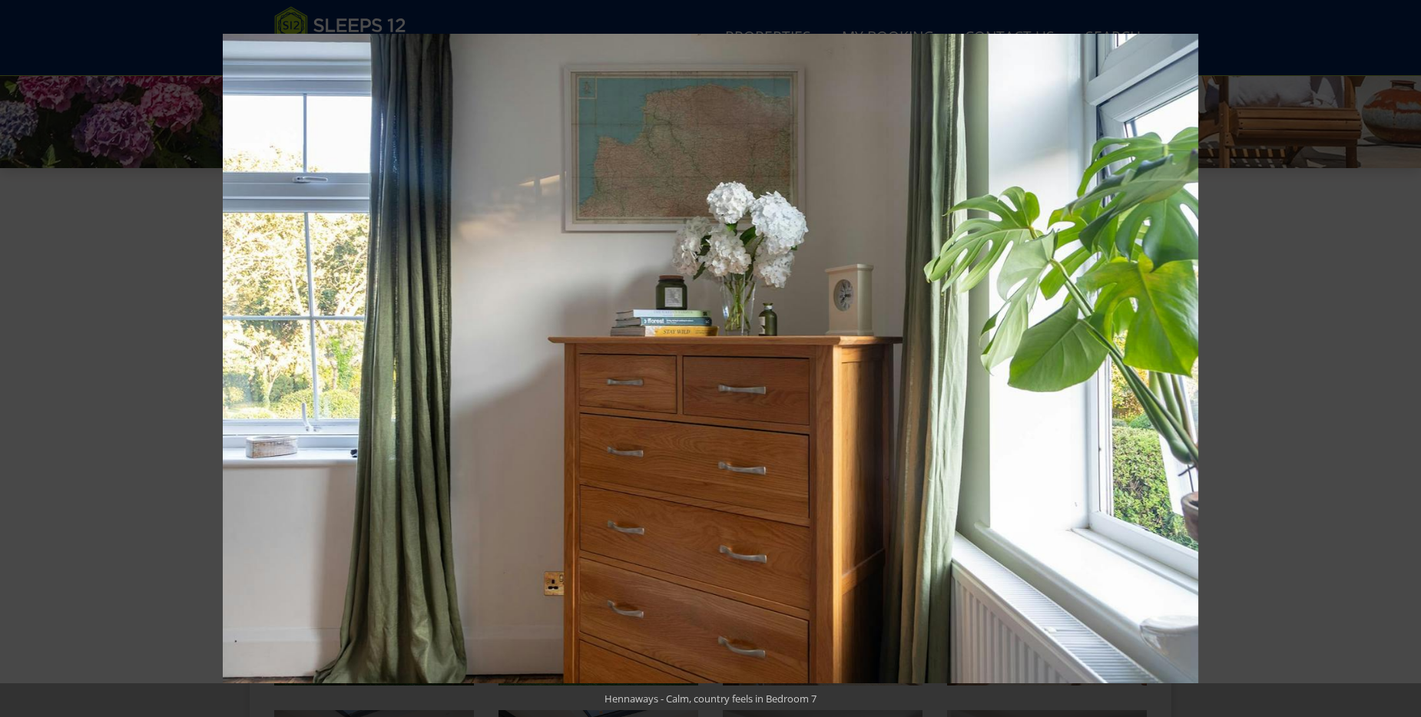
click at [1411, 351] on button at bounding box center [1394, 358] width 54 height 77
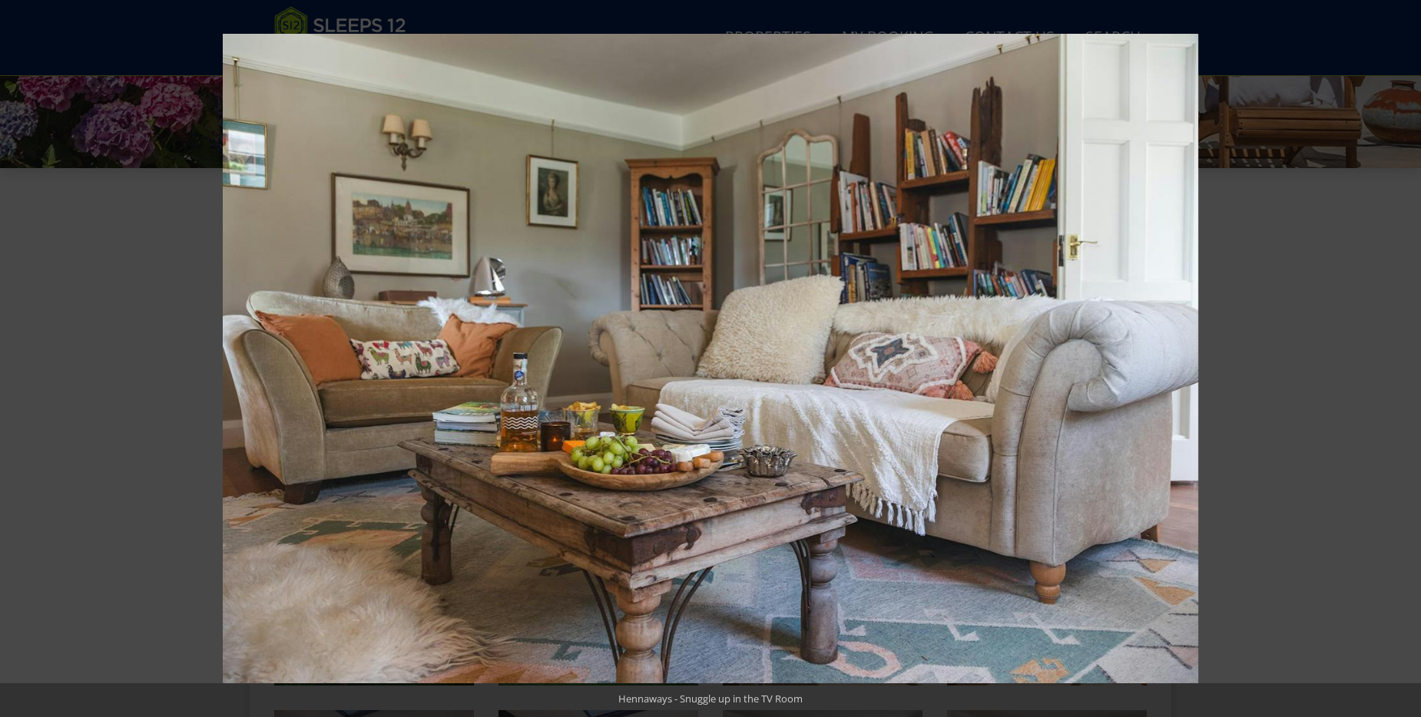
click at [1411, 351] on button at bounding box center [1394, 358] width 54 height 77
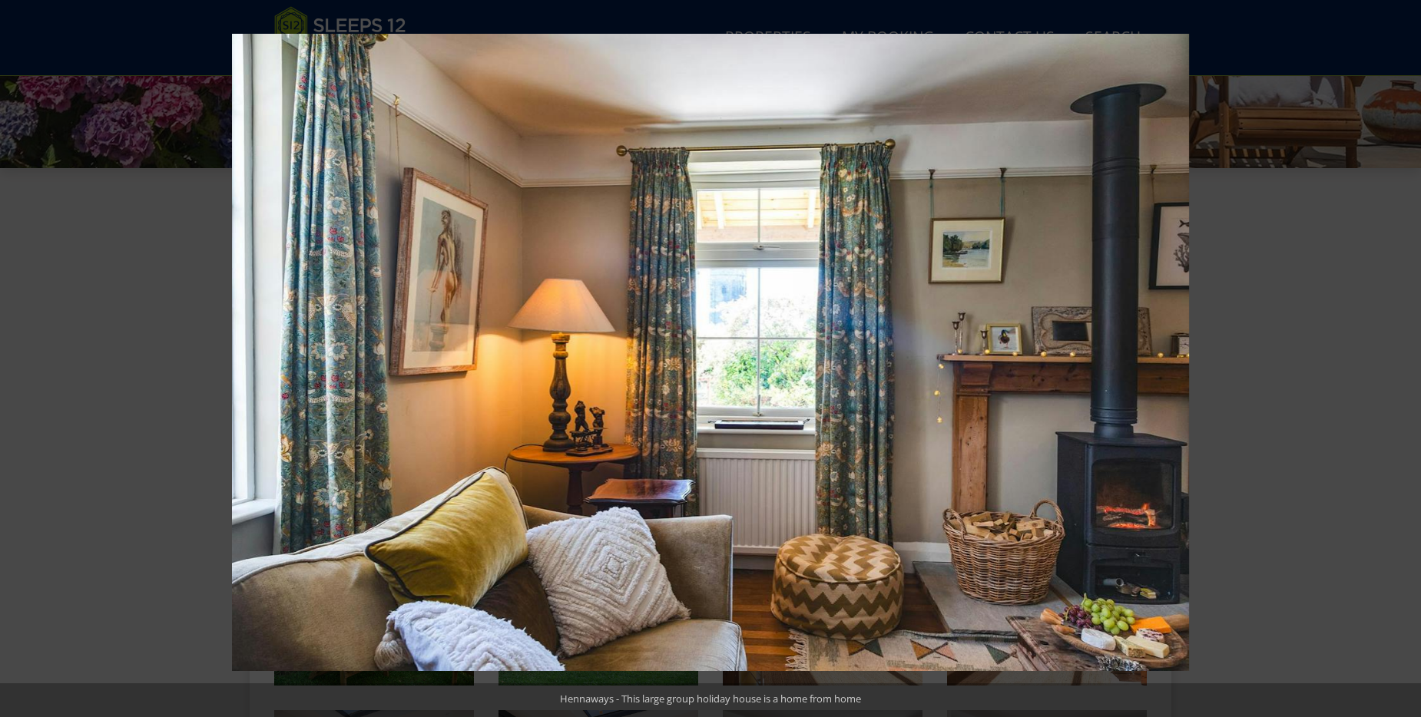
click at [1411, 351] on button at bounding box center [1394, 358] width 54 height 77
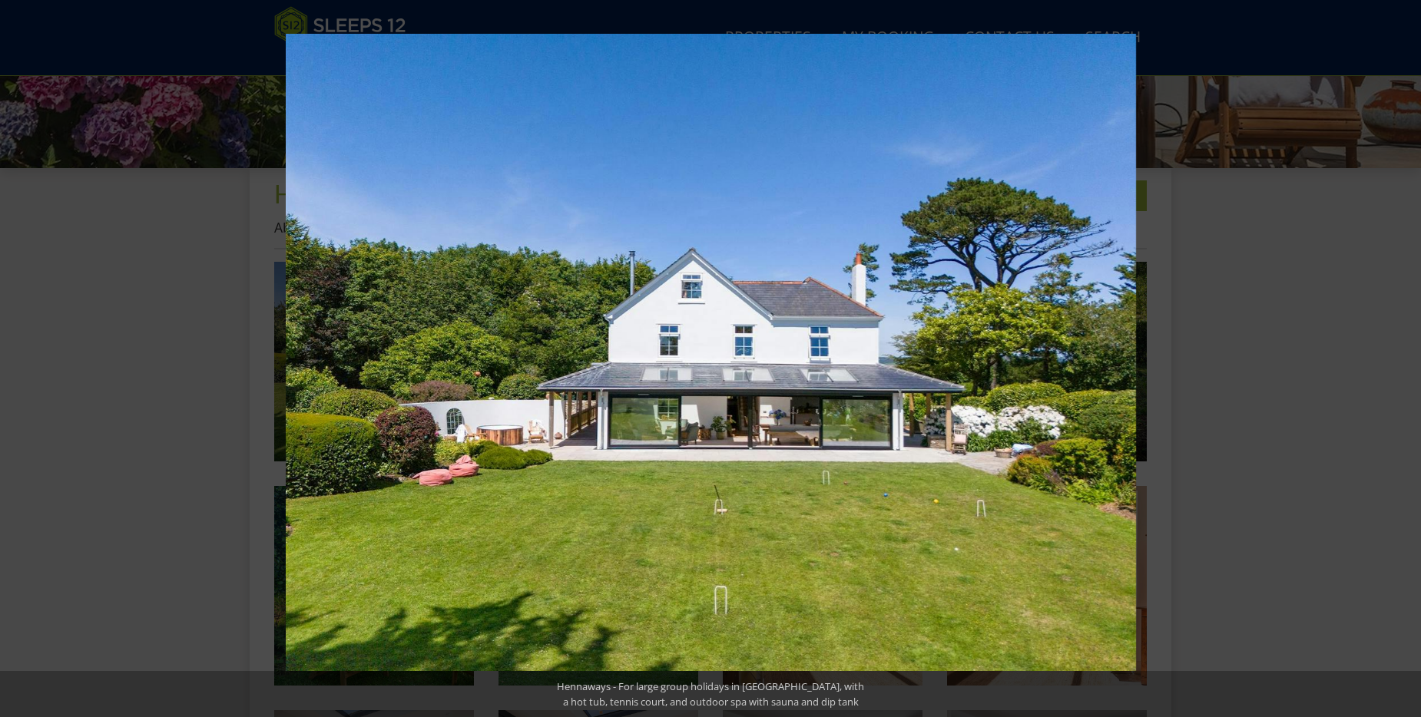
click at [1411, 351] on button at bounding box center [1394, 358] width 54 height 77
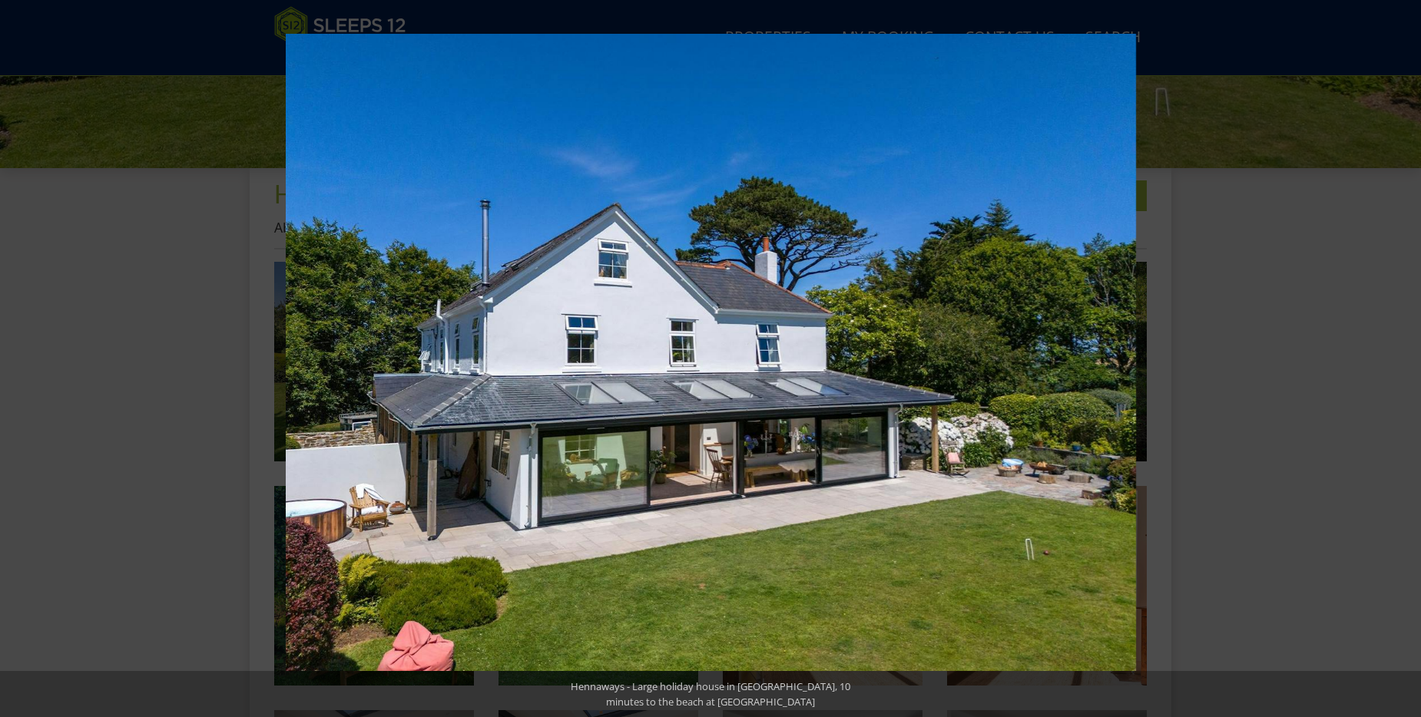
click at [1411, 351] on button at bounding box center [1394, 358] width 54 height 77
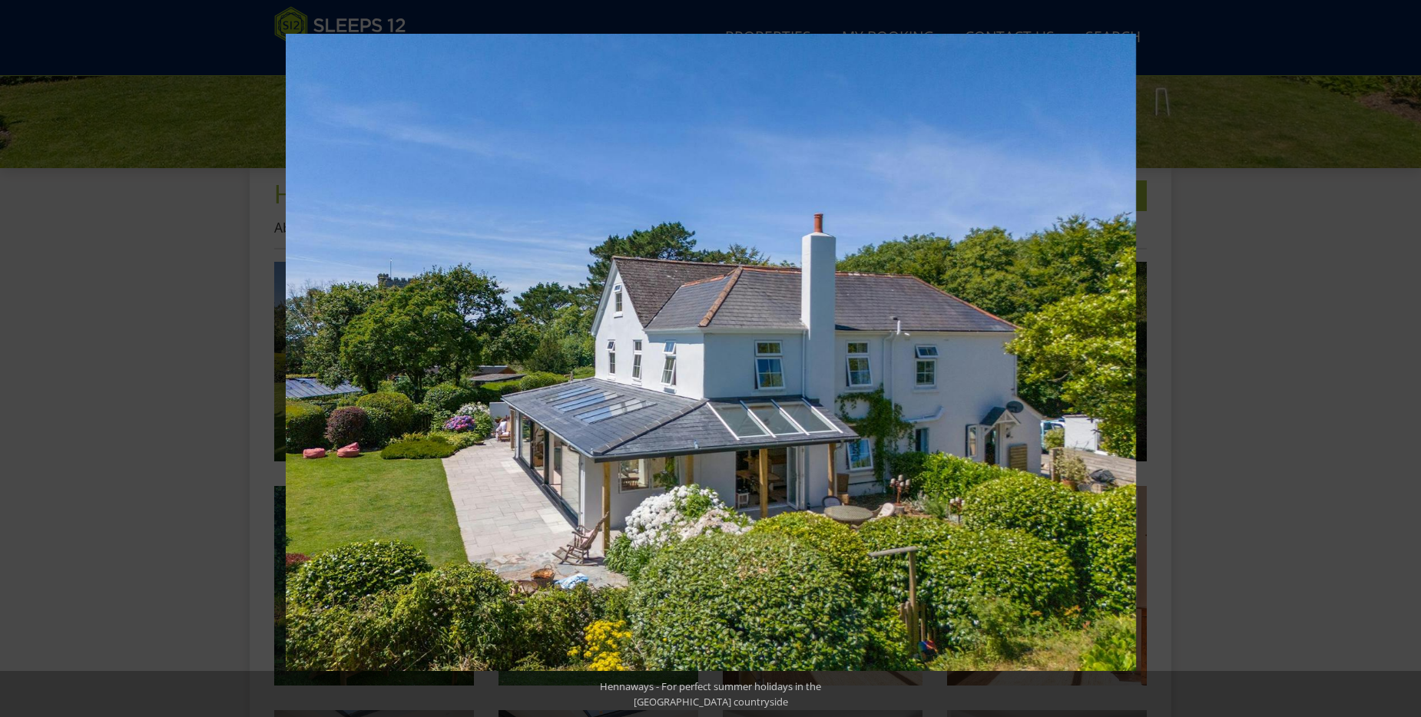
click at [1411, 351] on button at bounding box center [1394, 358] width 54 height 77
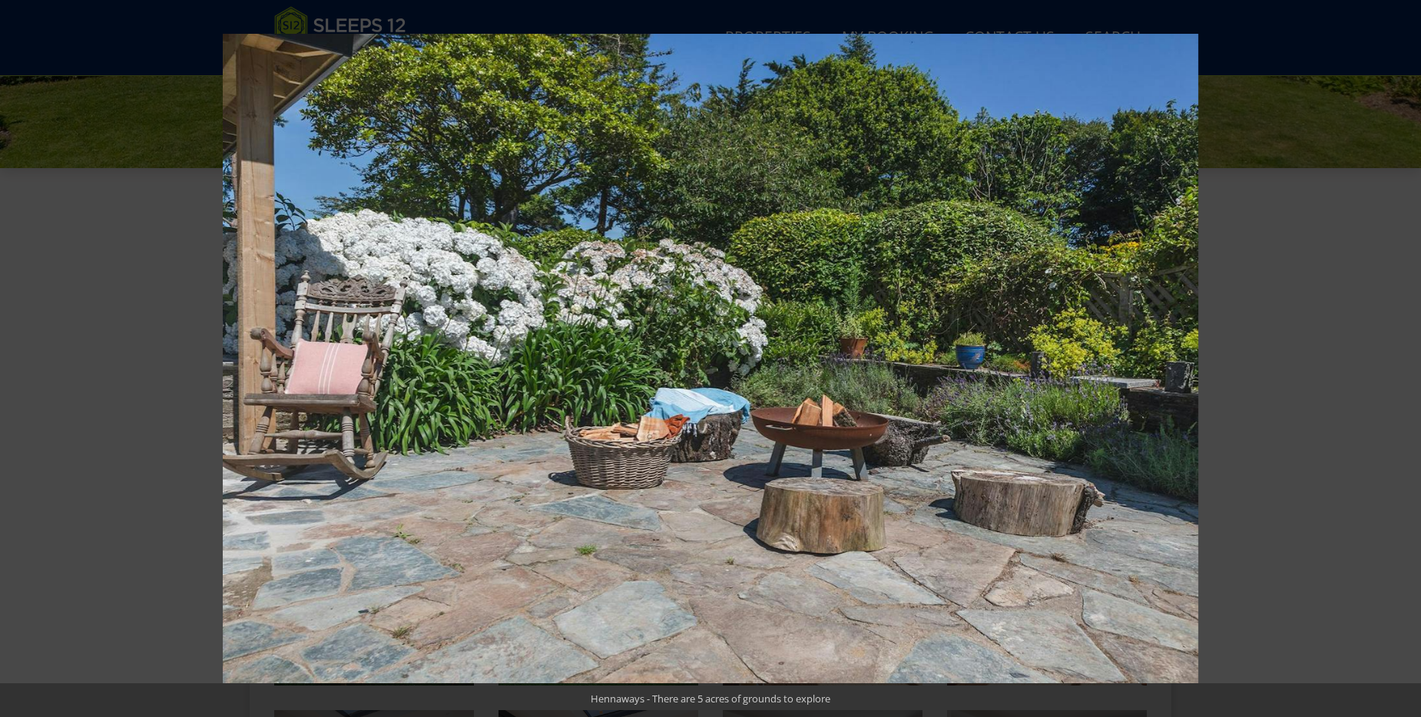
click at [1411, 351] on button at bounding box center [1394, 358] width 54 height 77
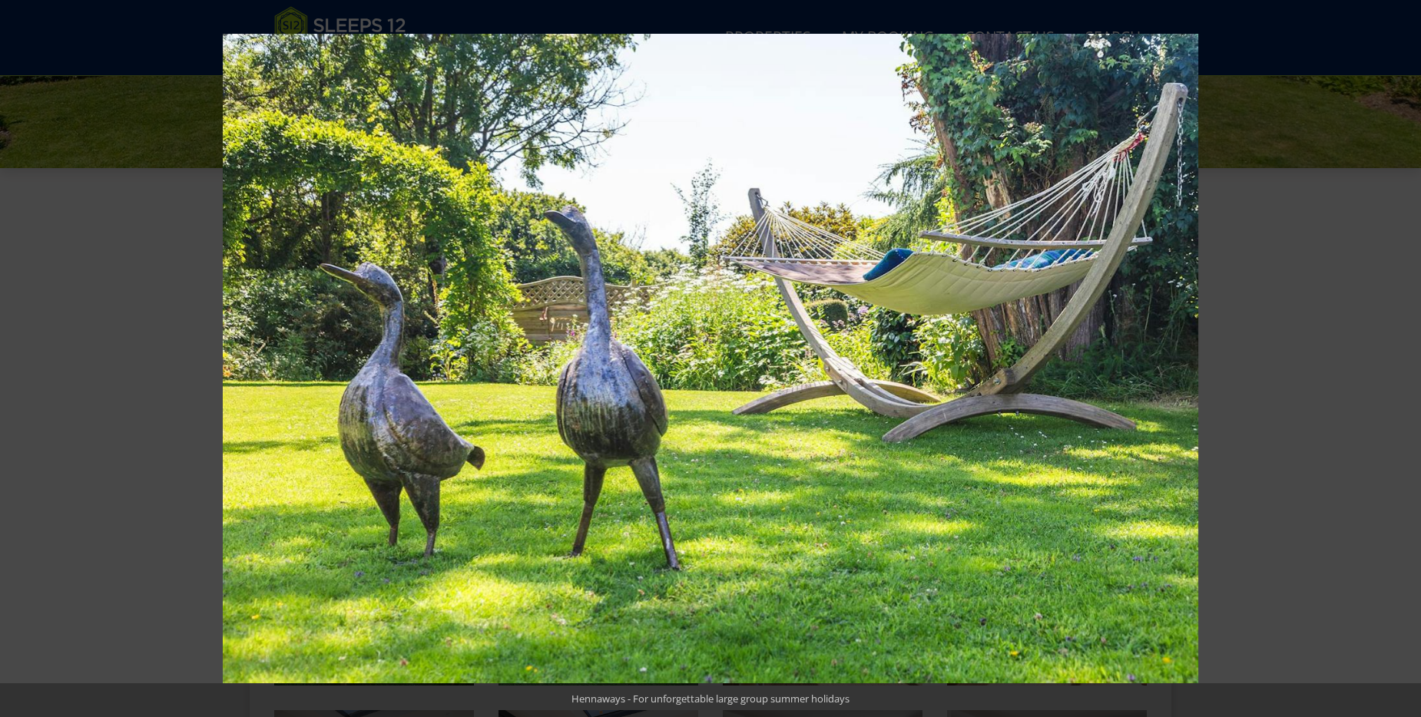
click at [1411, 351] on button at bounding box center [1394, 358] width 54 height 77
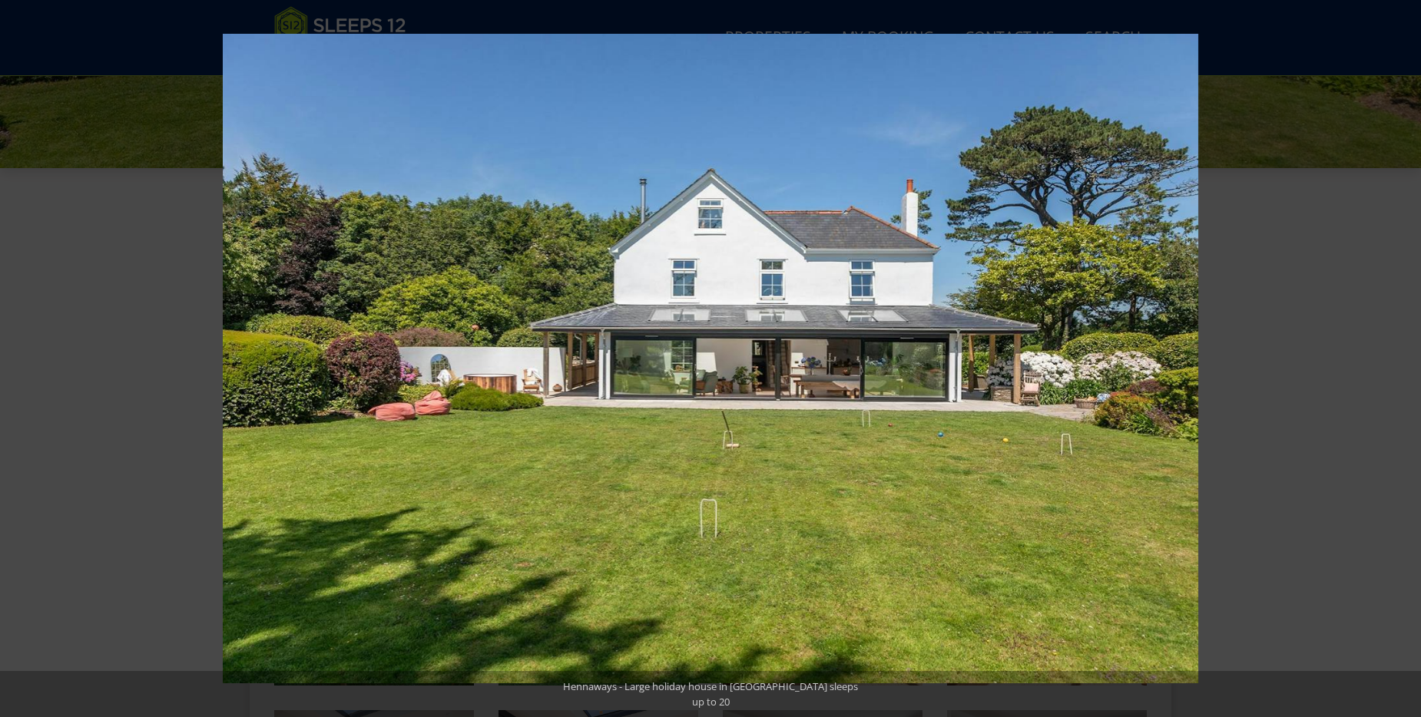
click at [1411, 351] on button at bounding box center [1394, 358] width 54 height 77
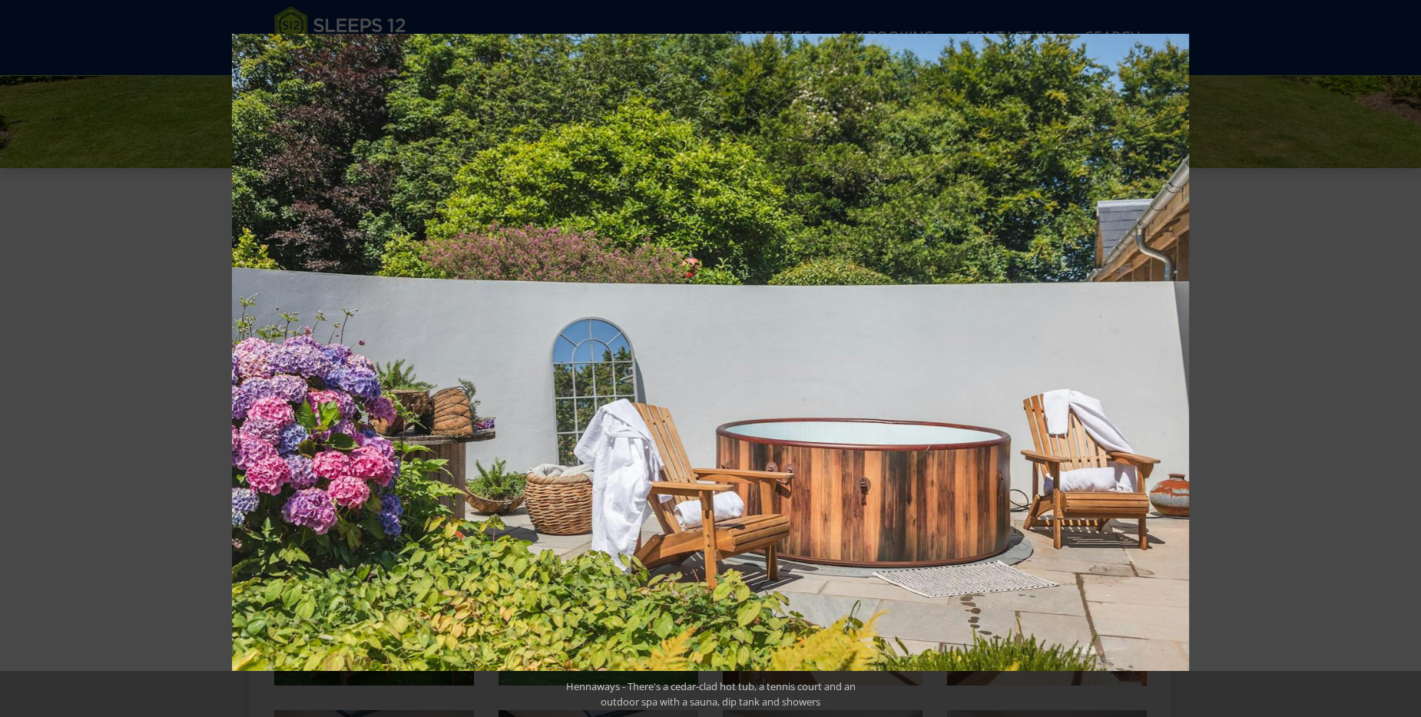
click at [1411, 351] on button at bounding box center [1394, 358] width 54 height 77
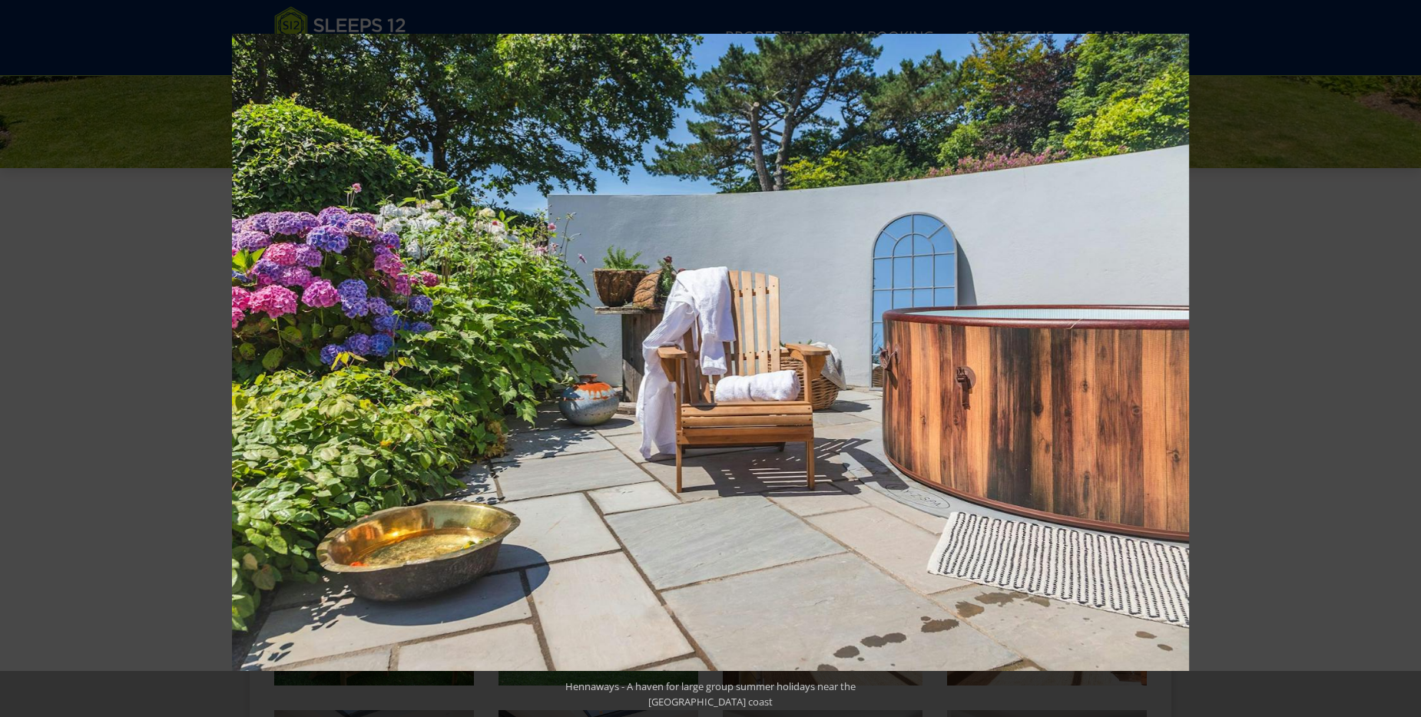
click at [1411, 351] on button at bounding box center [1394, 358] width 54 height 77
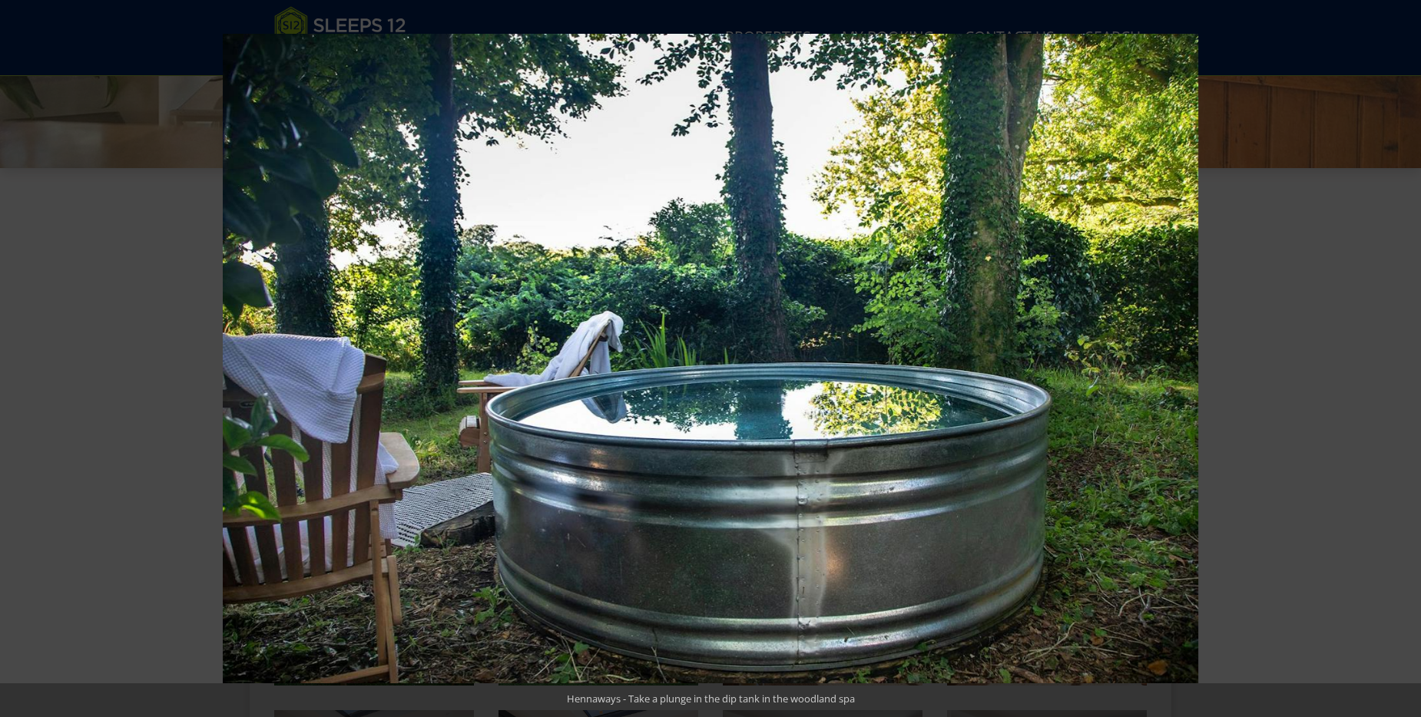
click at [1411, 351] on button at bounding box center [1394, 358] width 54 height 77
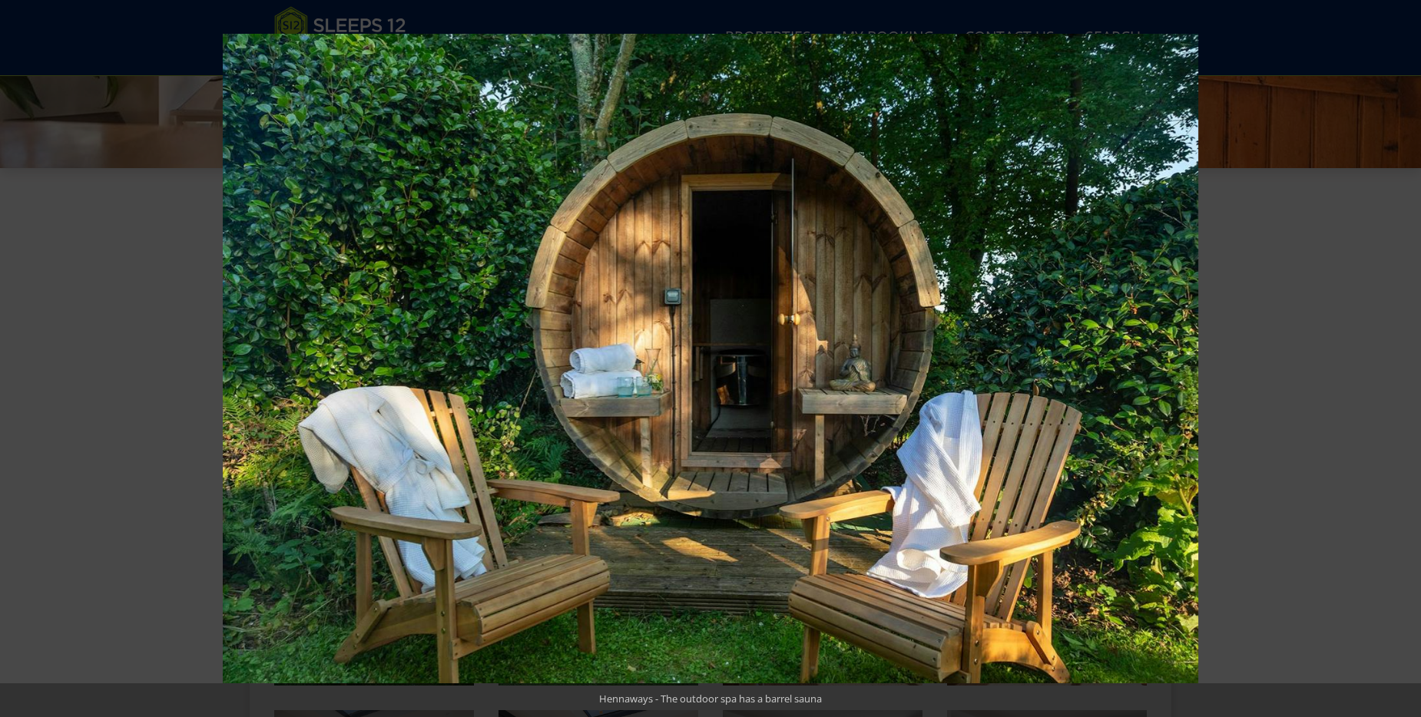
click at [1411, 351] on button at bounding box center [1394, 358] width 54 height 77
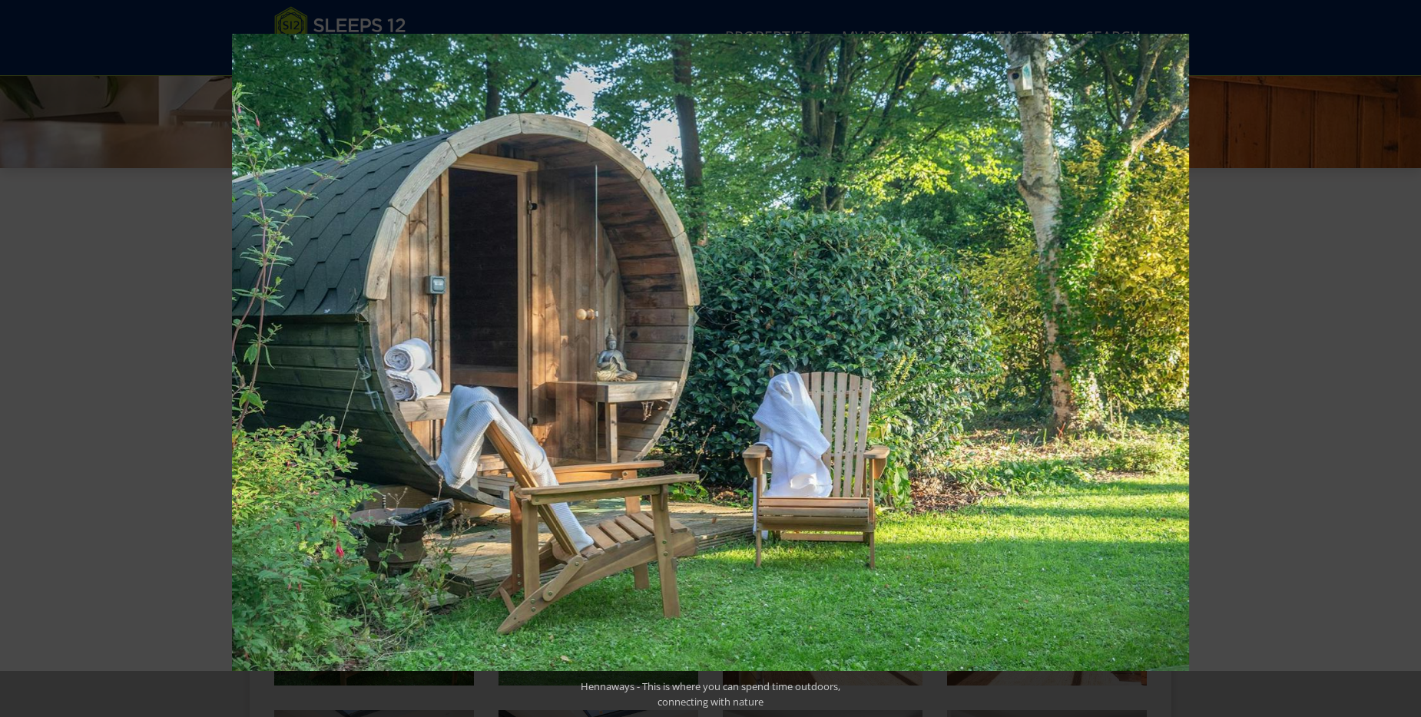
click at [1411, 351] on button at bounding box center [1394, 358] width 54 height 77
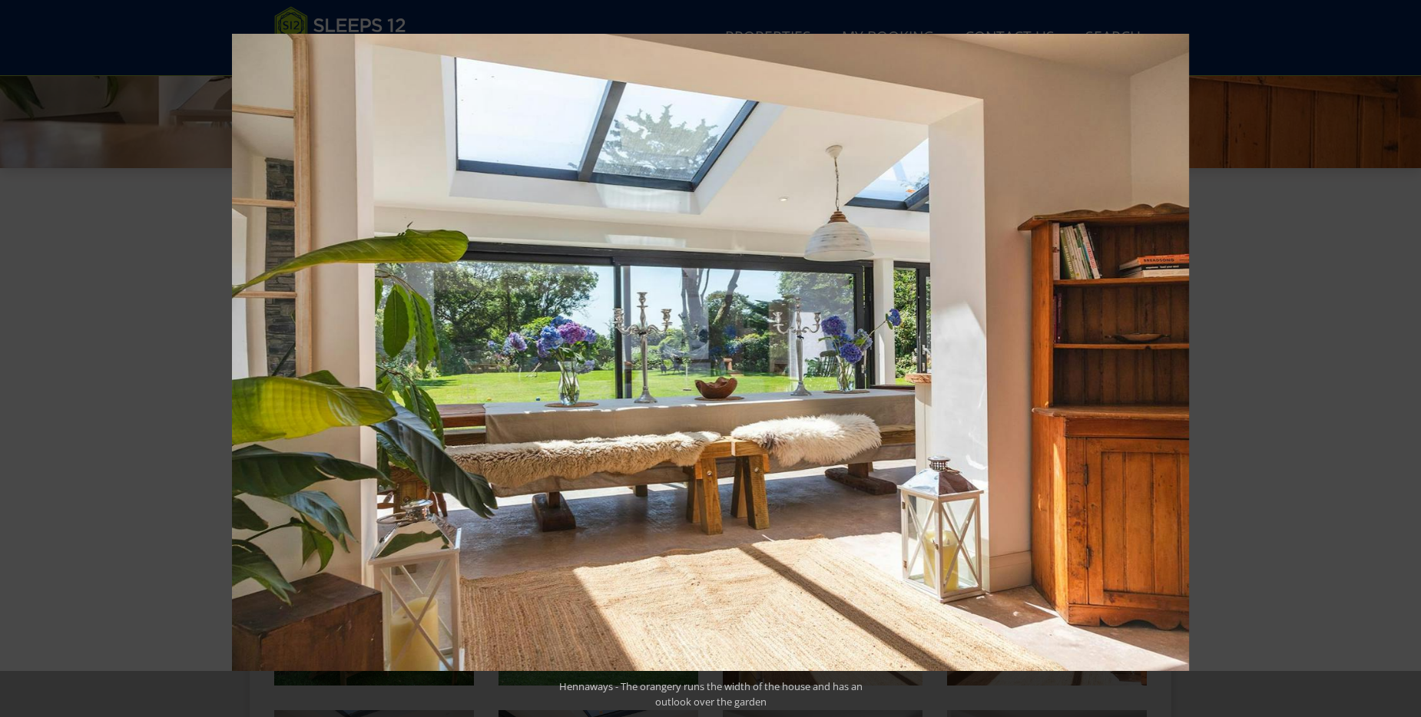
click at [1411, 351] on button at bounding box center [1394, 358] width 54 height 77
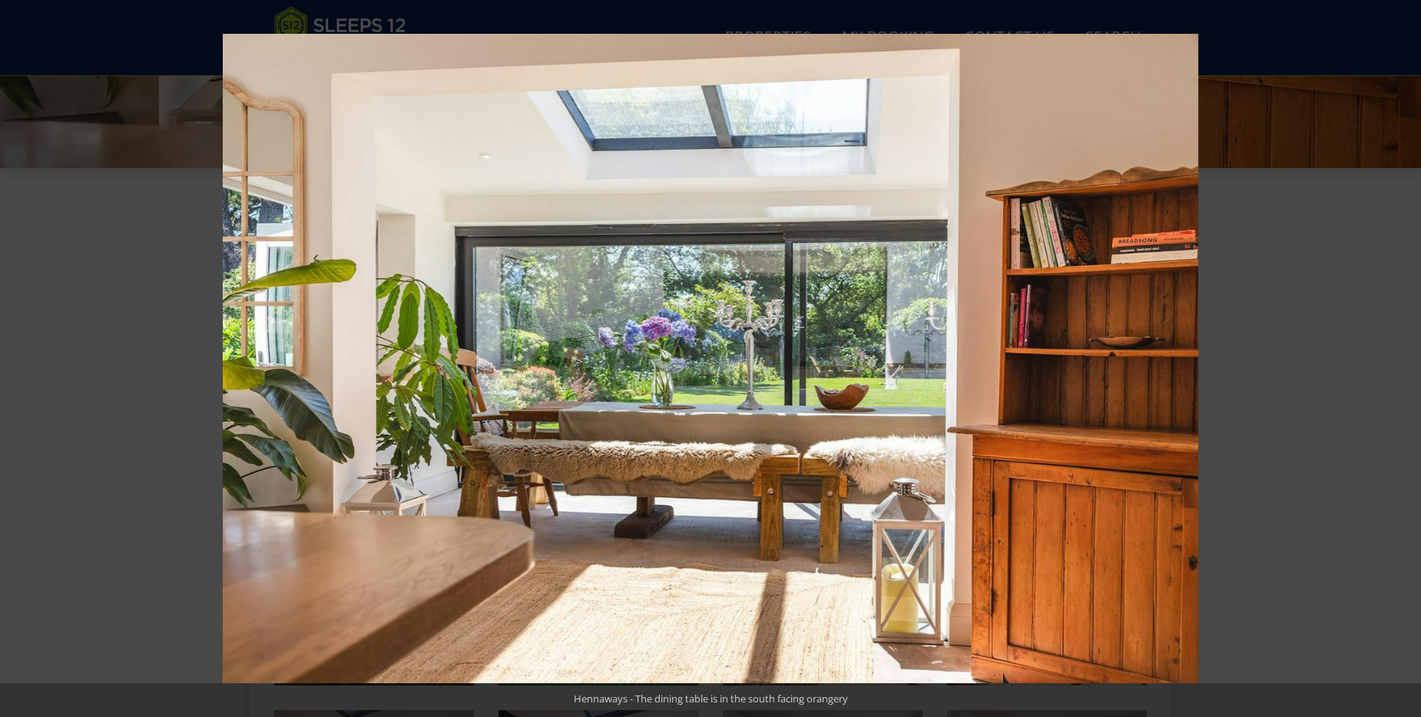
click at [1411, 351] on button at bounding box center [1394, 358] width 54 height 77
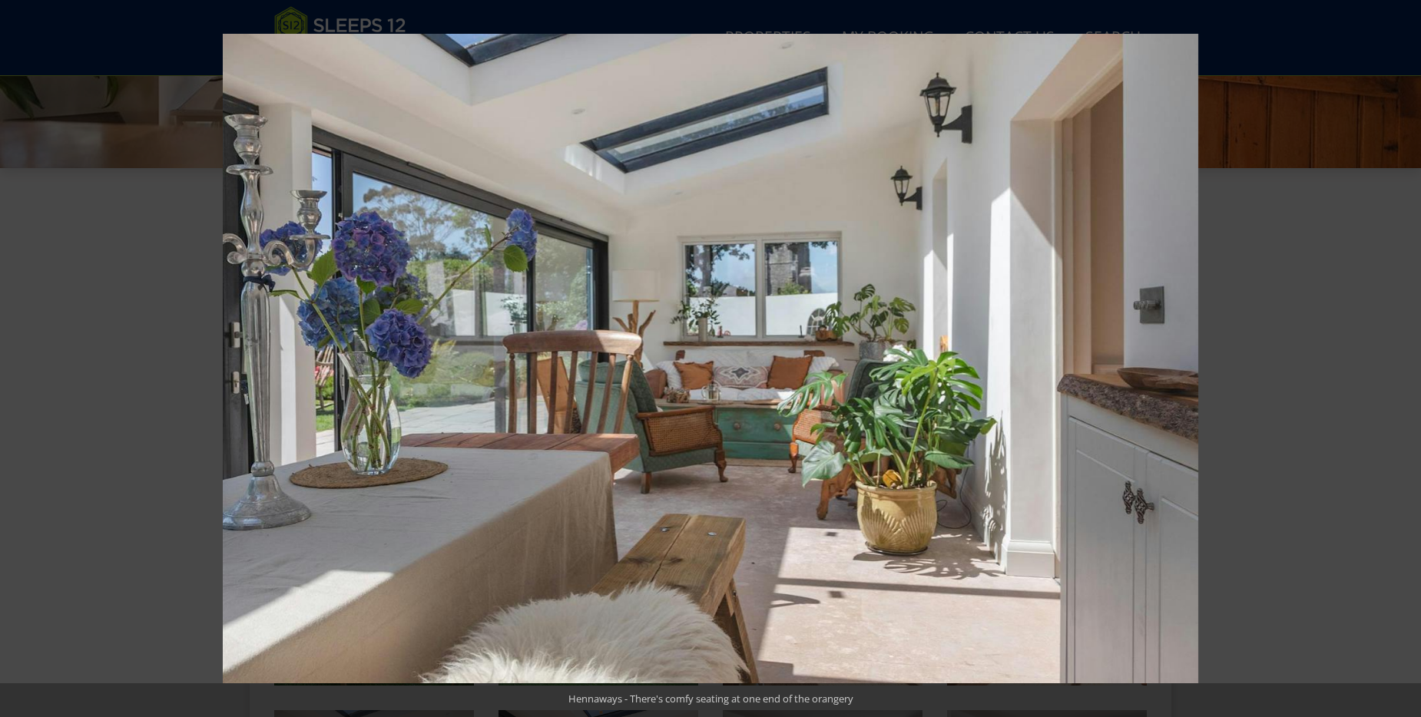
click at [1411, 351] on button at bounding box center [1394, 358] width 54 height 77
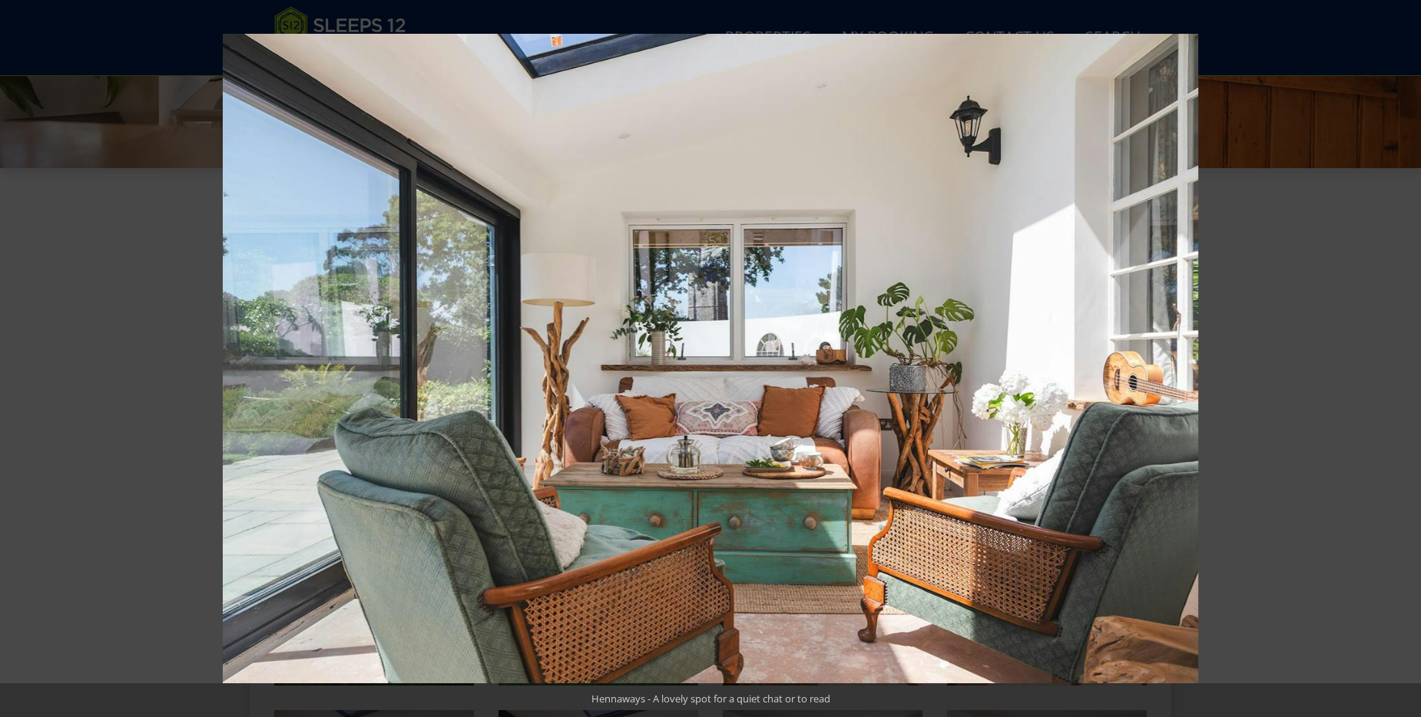
click at [1411, 351] on button at bounding box center [1394, 358] width 54 height 77
